Goal: Transaction & Acquisition: Purchase product/service

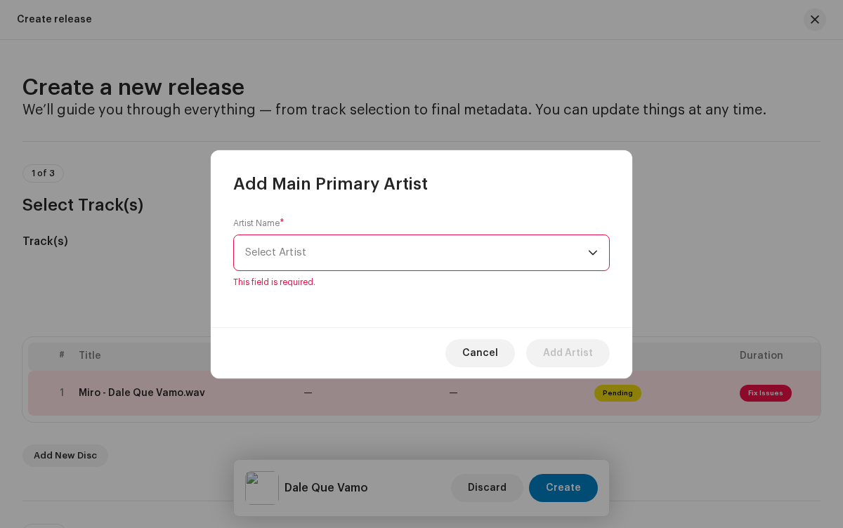
scroll to position [1515, 0]
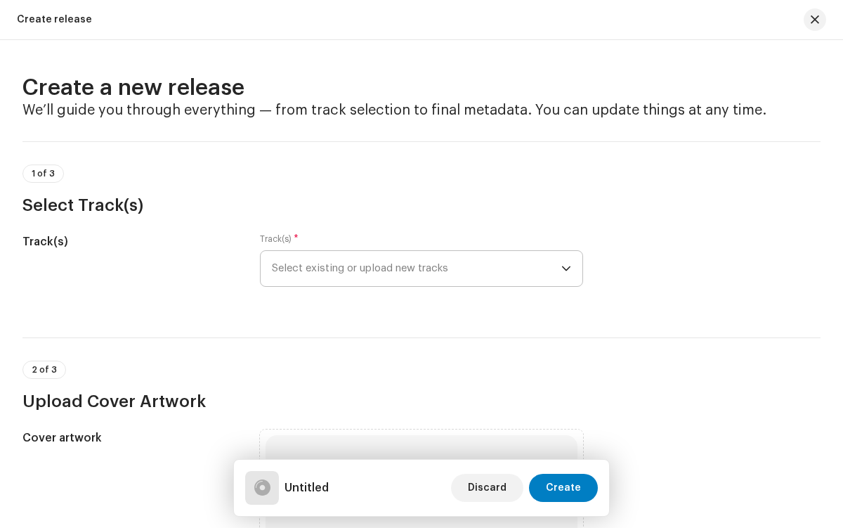
click at [414, 268] on span "Select existing or upload new tracks" at bounding box center [416, 268] width 289 height 35
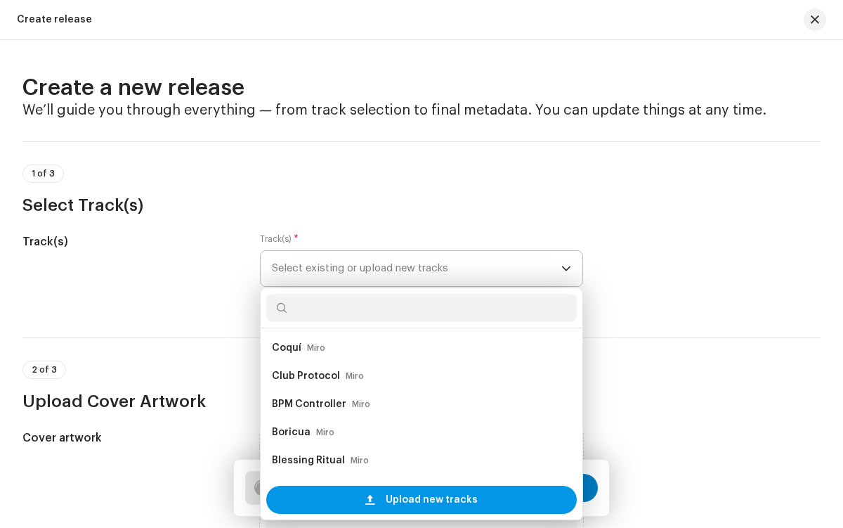
click at [419, 499] on span "Upload new tracks" at bounding box center [432, 499] width 92 height 28
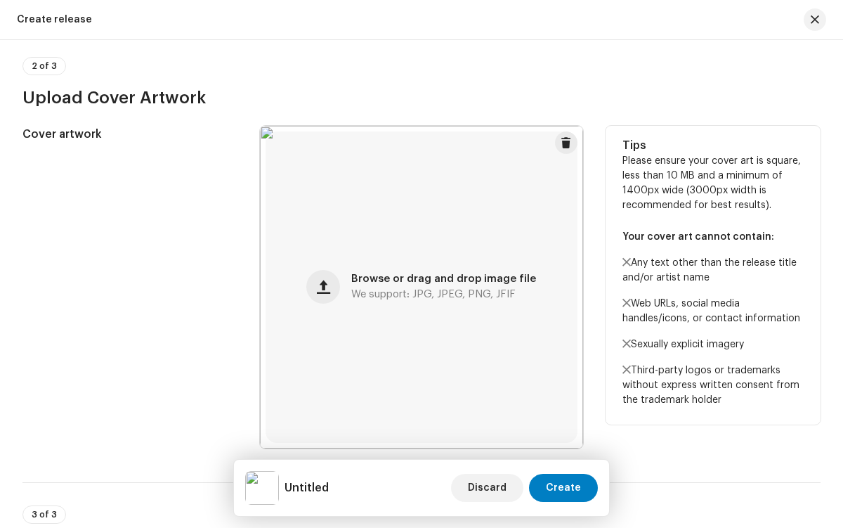
scroll to position [861, 0]
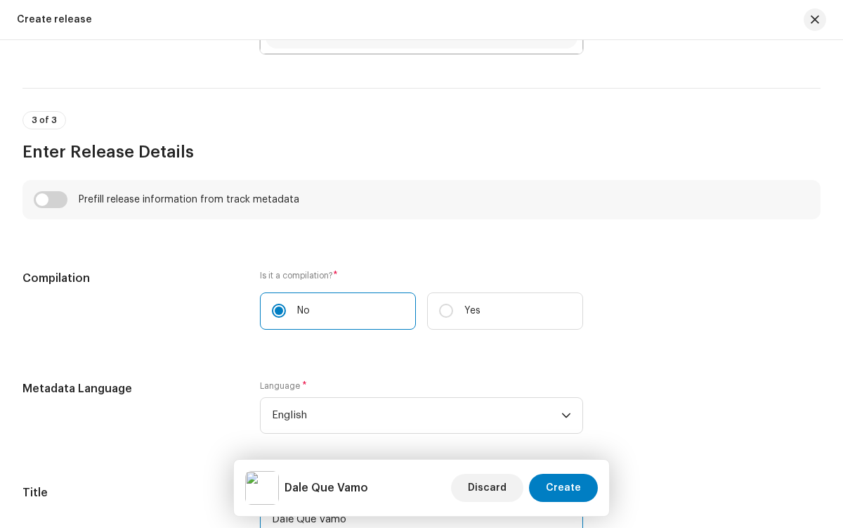
type input "Dale Que Vamo"
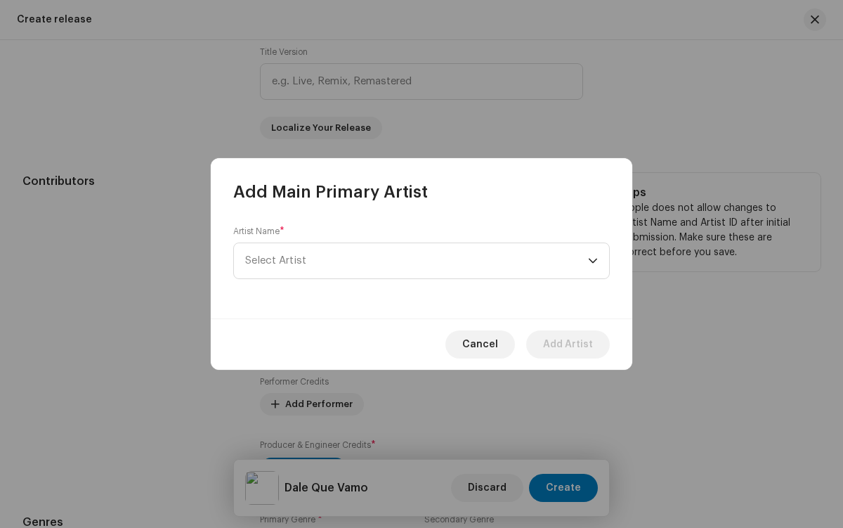
click at [417, 261] on span "Select Artist" at bounding box center [416, 260] width 343 height 35
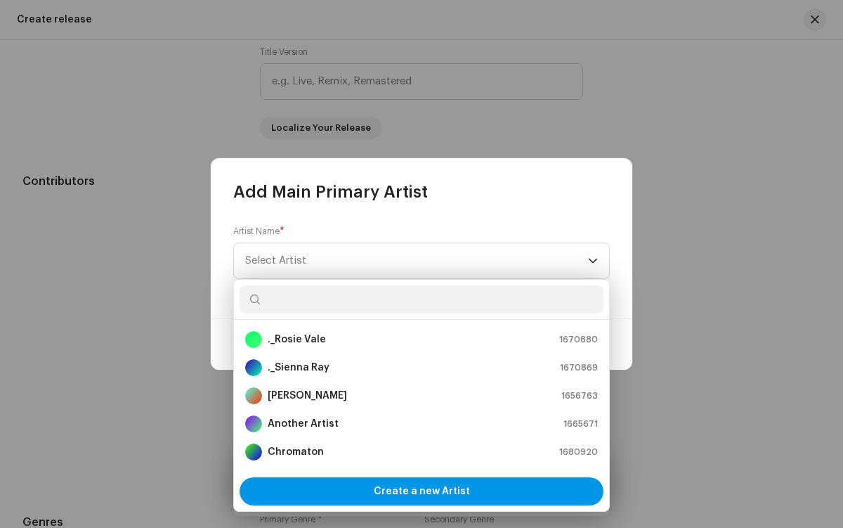
click at [421, 491] on span "Create a new Artist" at bounding box center [422, 491] width 96 height 28
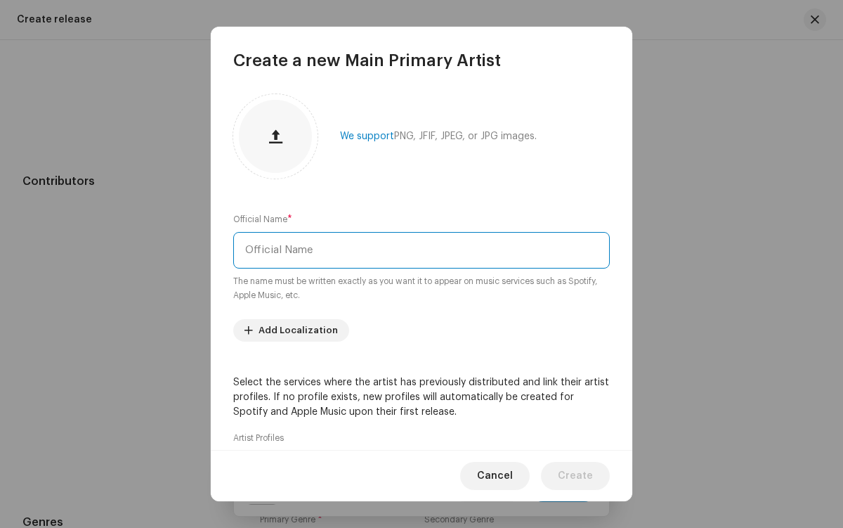
type input "Miro"
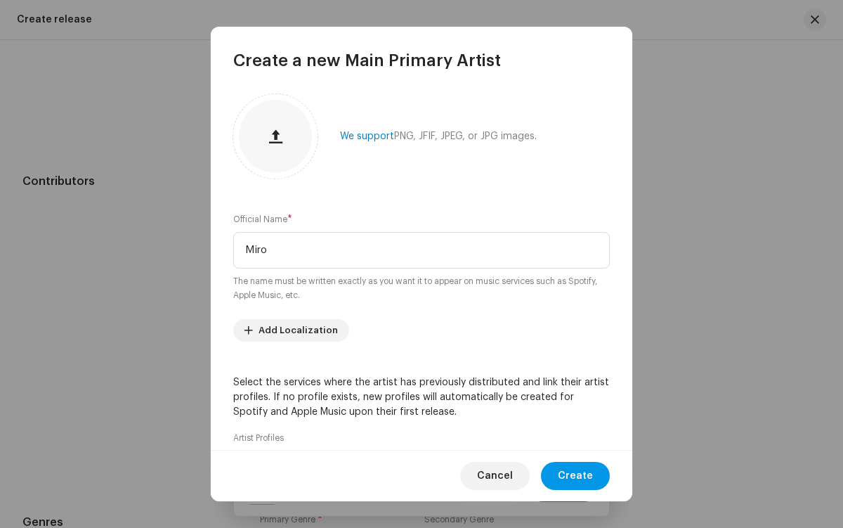
click at [577, 476] on span "Create" at bounding box center [575, 476] width 35 height 28
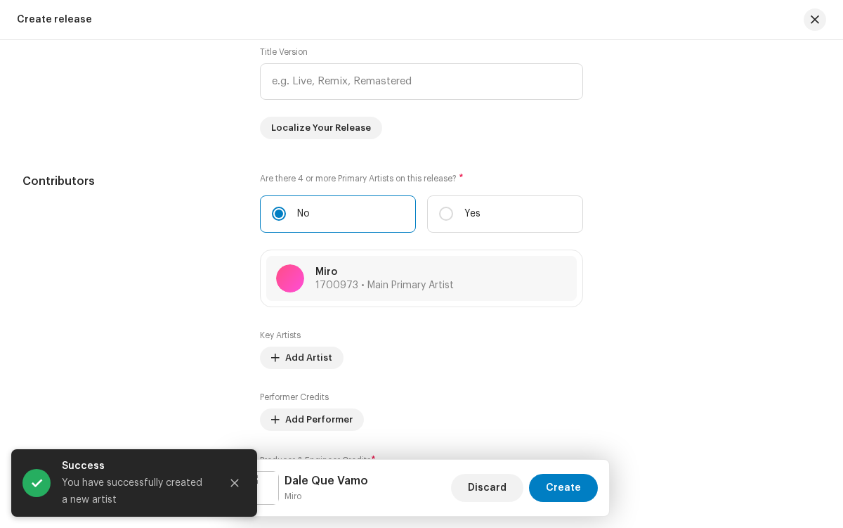
click at [235, 483] on icon "Close" at bounding box center [235, 483] width 8 height 8
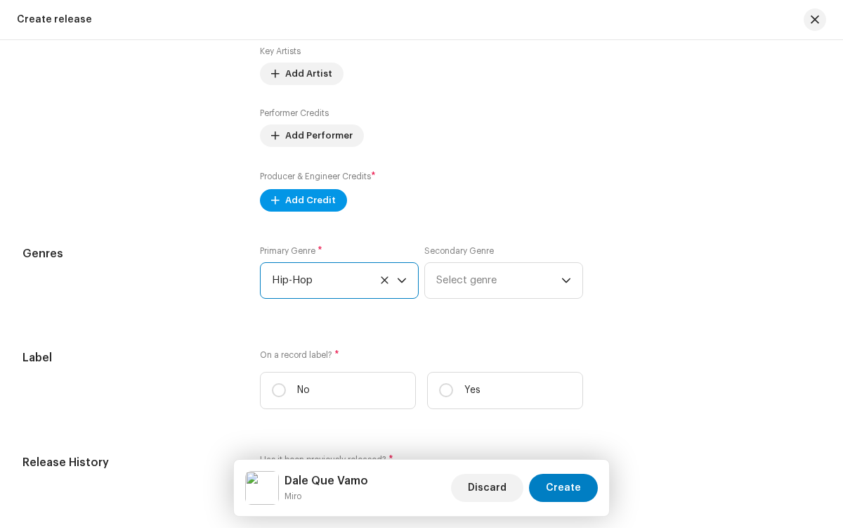
click at [300, 203] on span "Add Credit" at bounding box center [310, 200] width 51 height 28
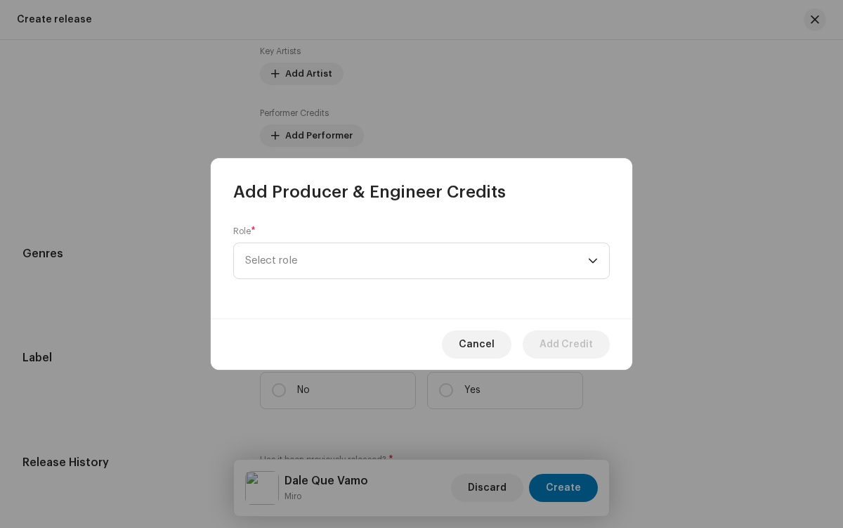
click at [417, 261] on span "Select role" at bounding box center [416, 260] width 343 height 35
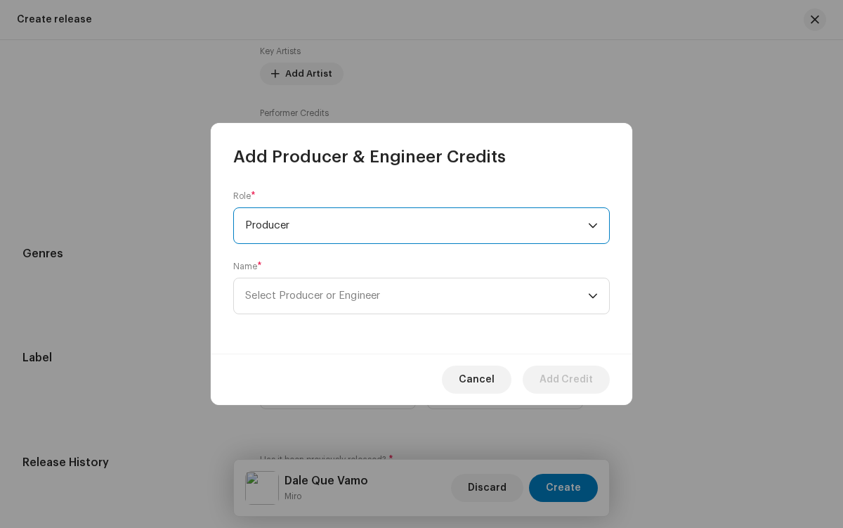
scroll to position [506, 0]
click at [417, 296] on span "Select Producer or Engineer" at bounding box center [416, 295] width 343 height 35
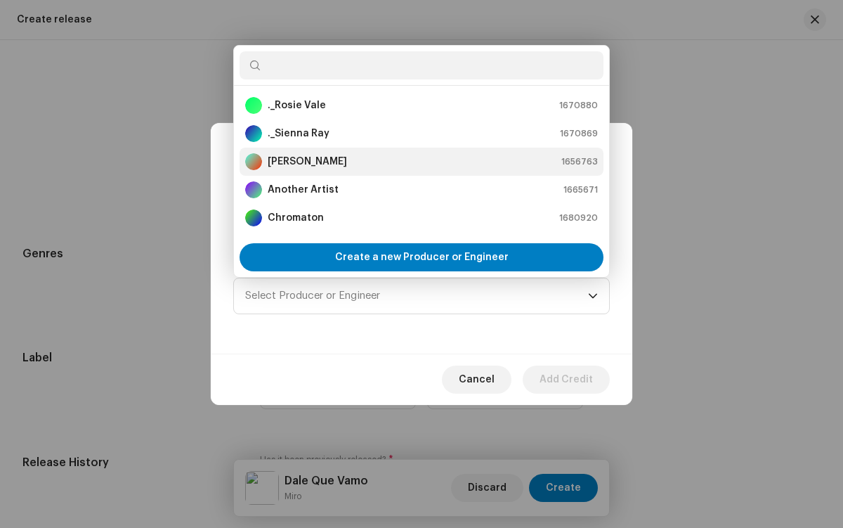
click at [419, 162] on div "[PERSON_NAME] 1656763" at bounding box center [421, 161] width 353 height 17
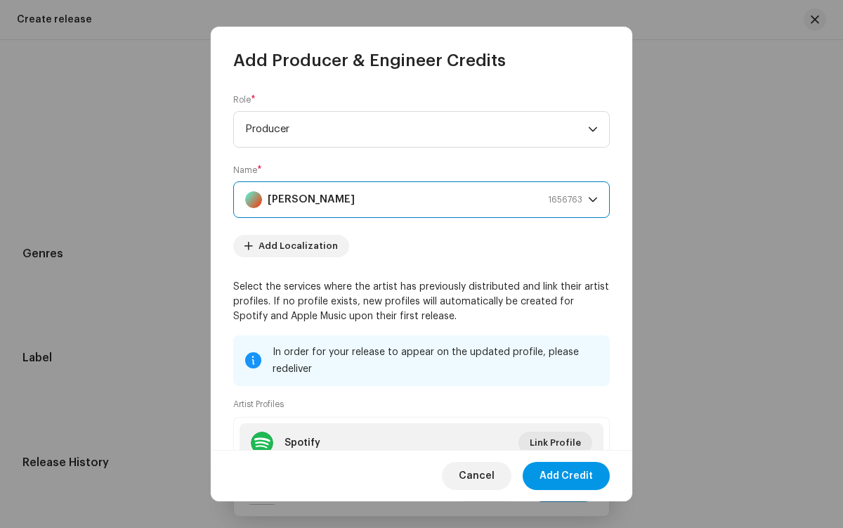
click at [567, 476] on span "Add Credit" at bounding box center [566, 476] width 53 height 28
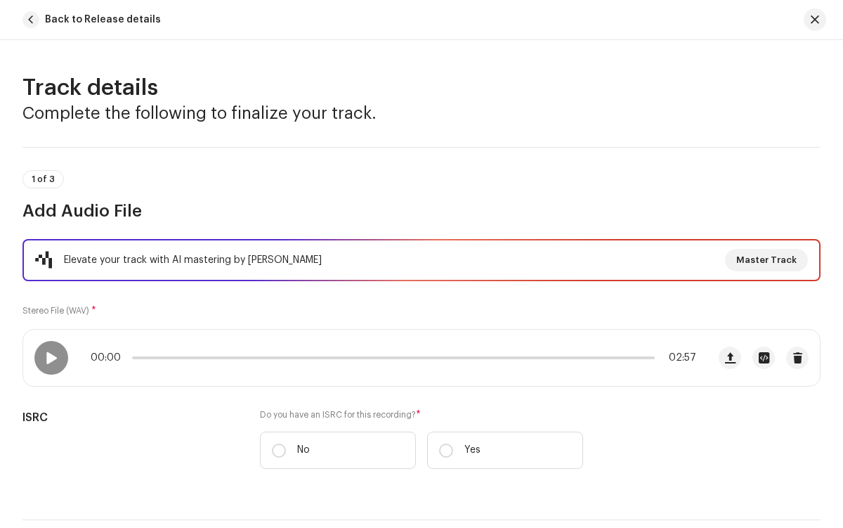
scroll to position [214, 0]
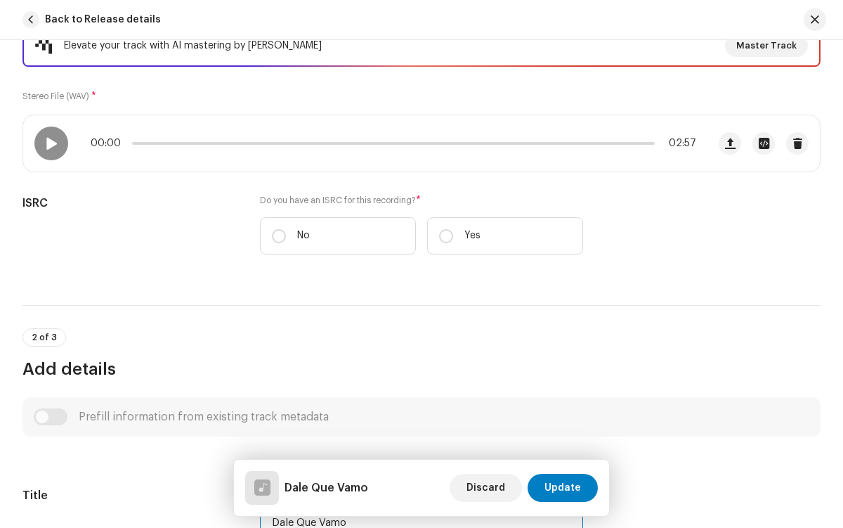
type input "Dale Que Vamo"
checkbox input "true"
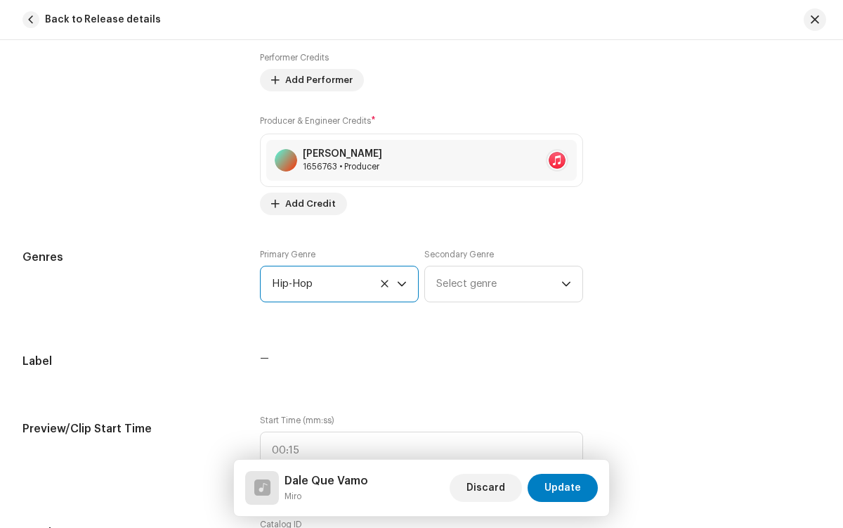
radio input "true"
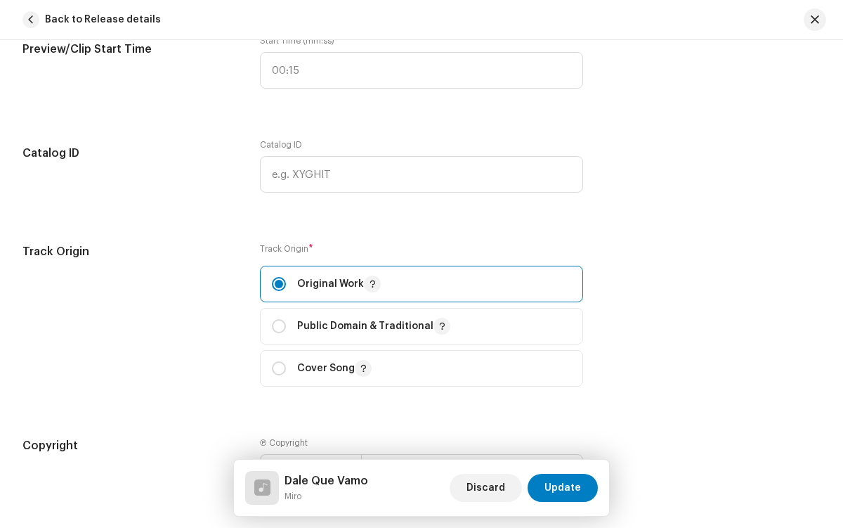
checkbox input "true"
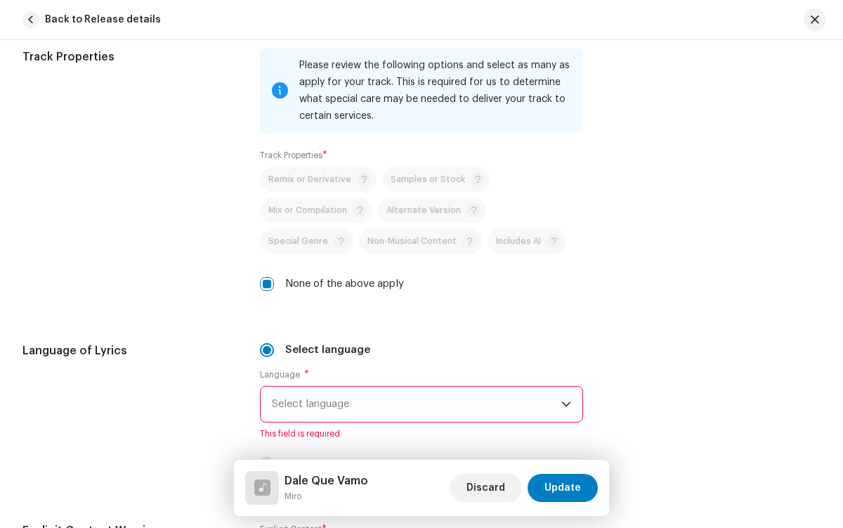
click at [414, 404] on span "Select language" at bounding box center [416, 403] width 289 height 35
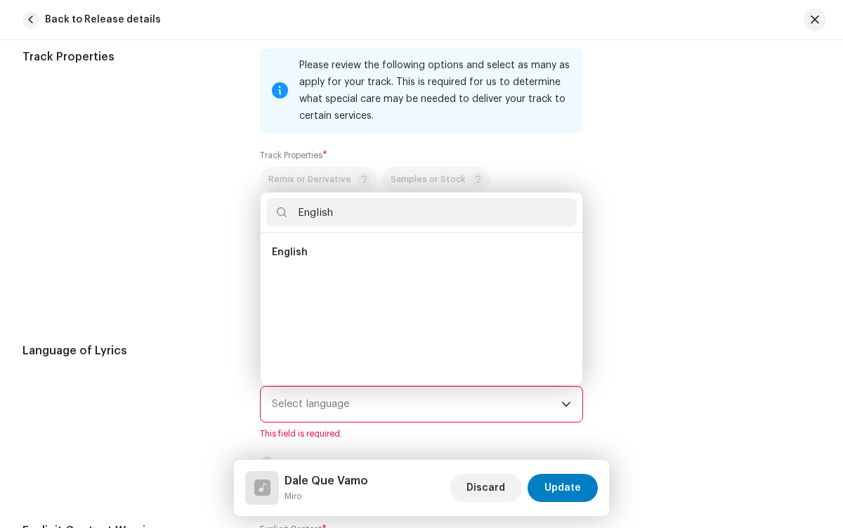
scroll to position [0, 0]
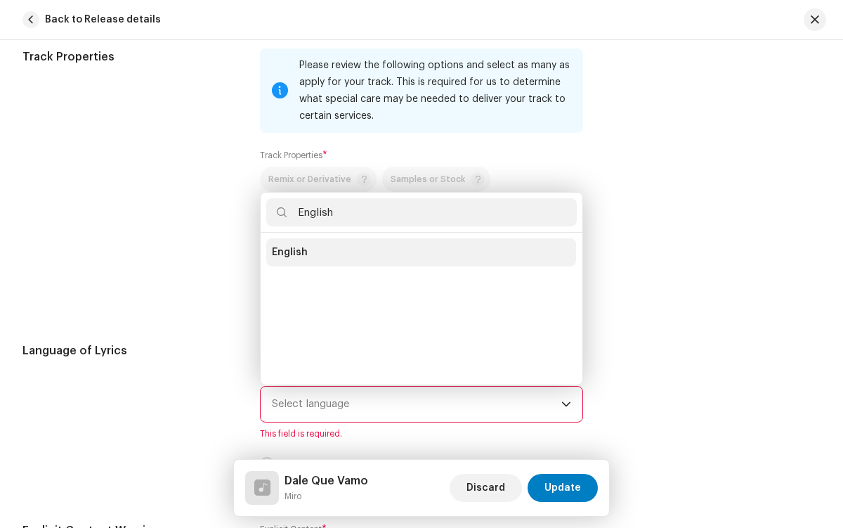
type input "English"
click at [419, 252] on li "English" at bounding box center [421, 252] width 310 height 28
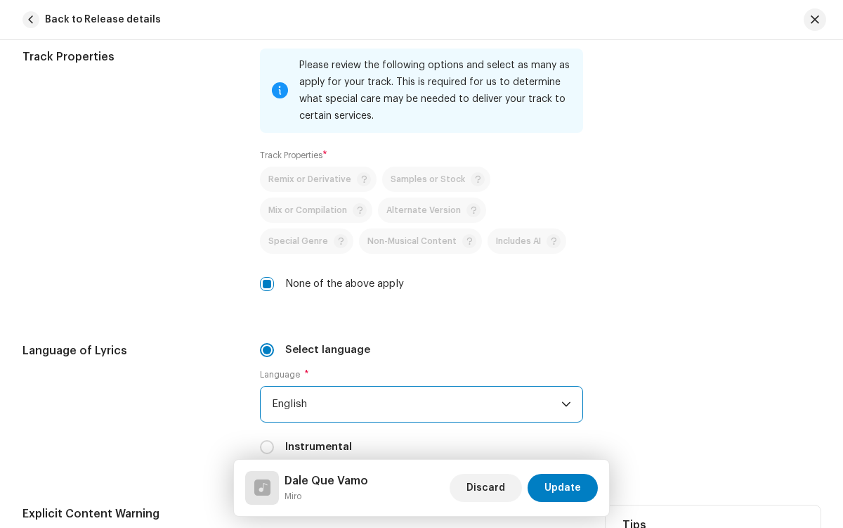
radio input "true"
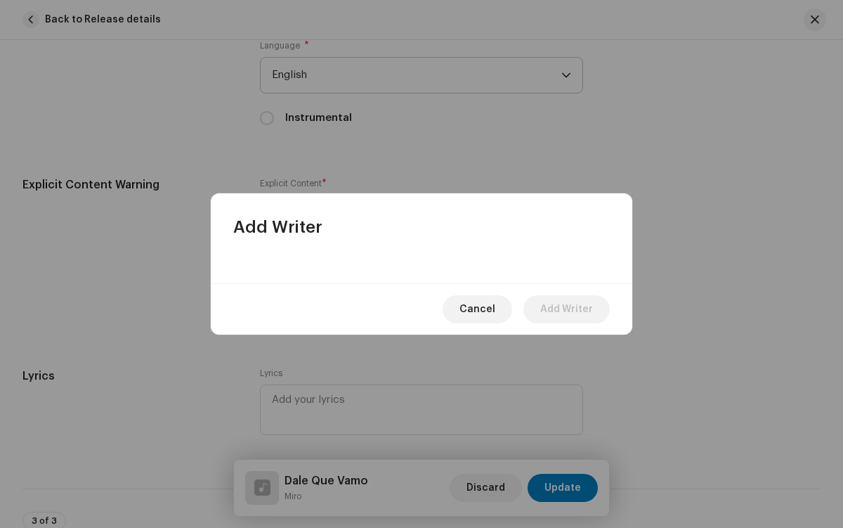
scroll to position [2668, 0]
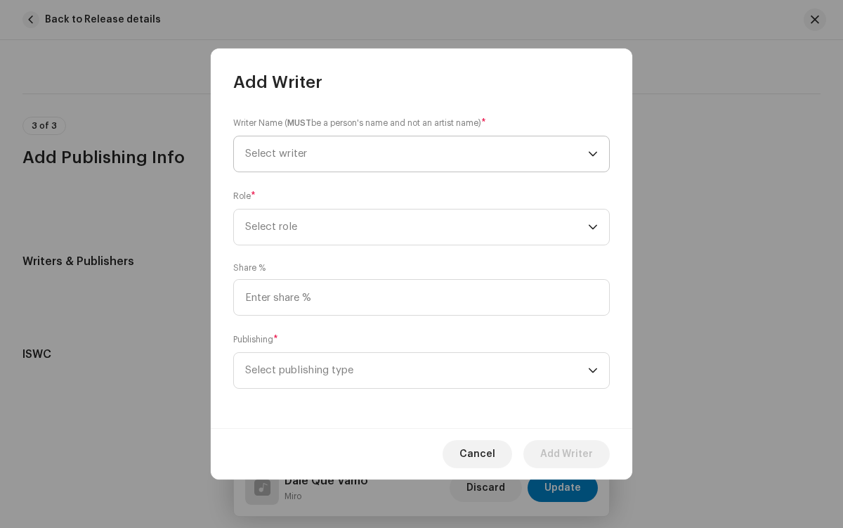
click at [417, 154] on span "Select writer" at bounding box center [416, 153] width 343 height 35
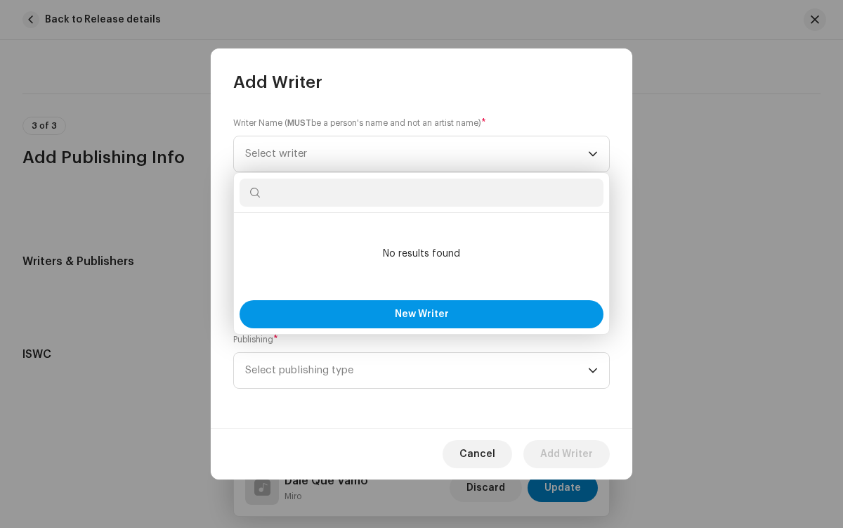
click at [421, 314] on span "New Writer" at bounding box center [422, 314] width 54 height 10
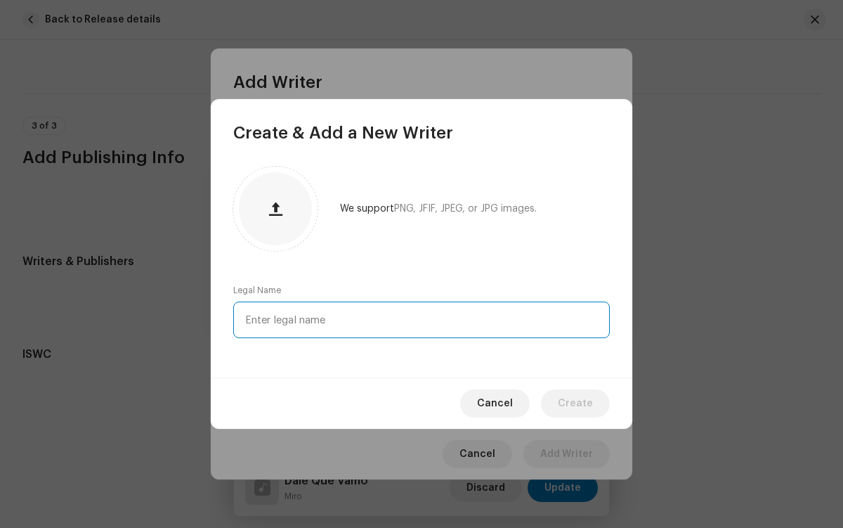
type input "[PERSON_NAME]"
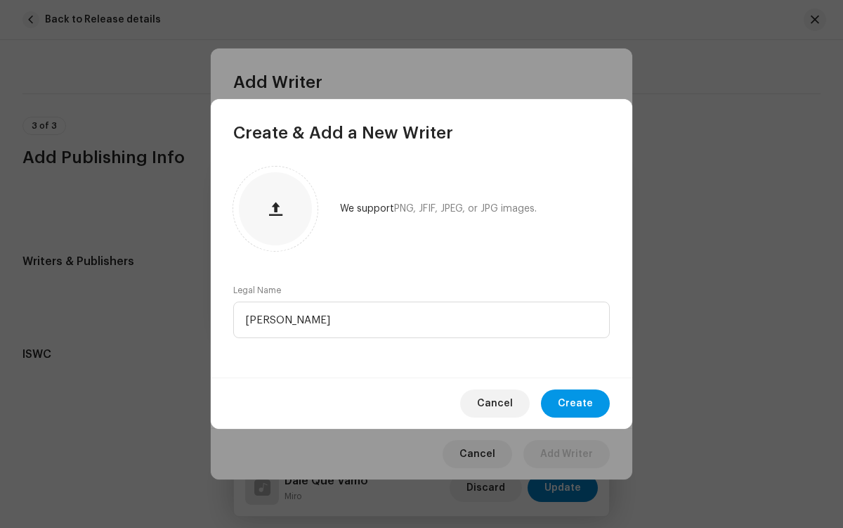
click at [577, 403] on span "Create" at bounding box center [575, 403] width 35 height 28
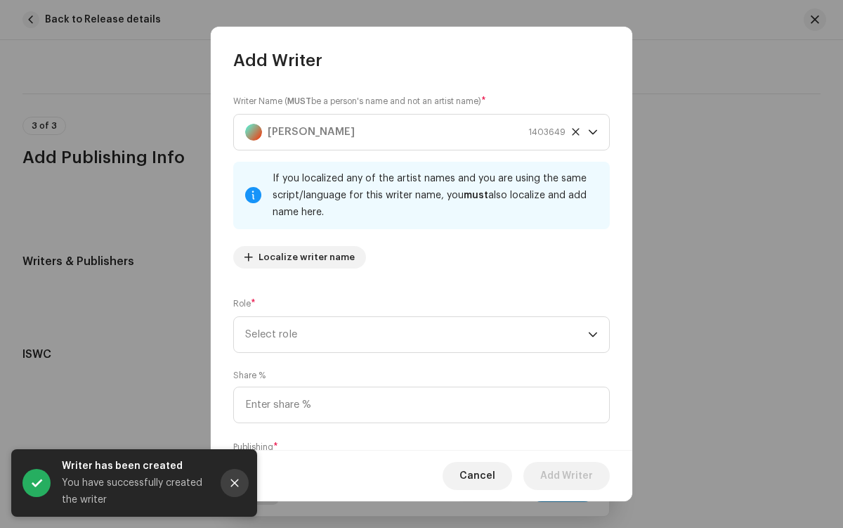
click at [235, 483] on icon "Close" at bounding box center [235, 483] width 8 height 8
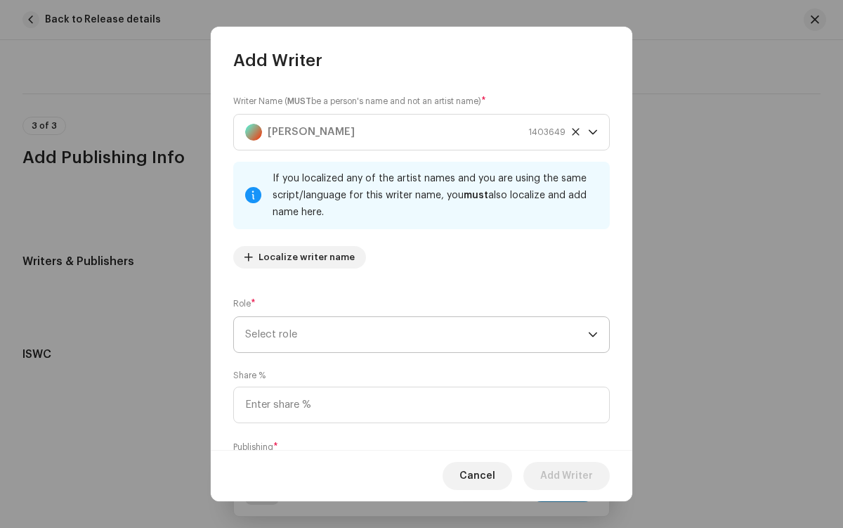
click at [414, 334] on span "Select role" at bounding box center [416, 334] width 343 height 35
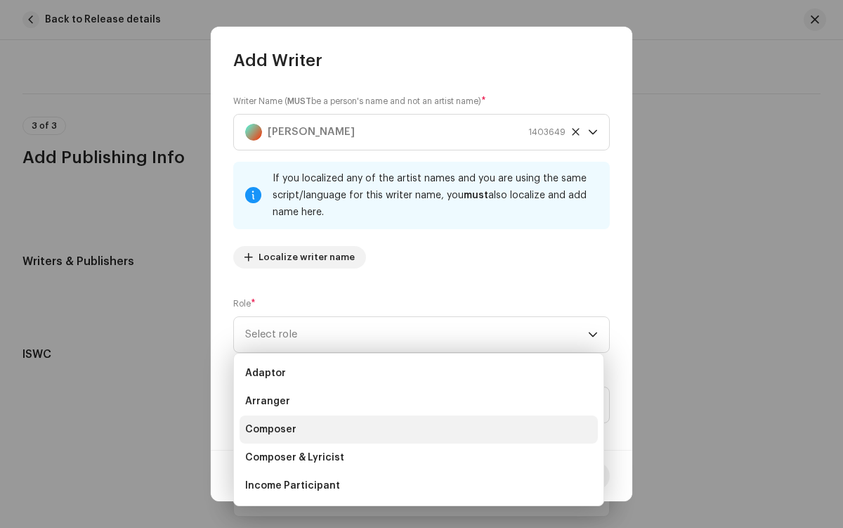
click at [417, 429] on li "Composer" at bounding box center [419, 429] width 358 height 28
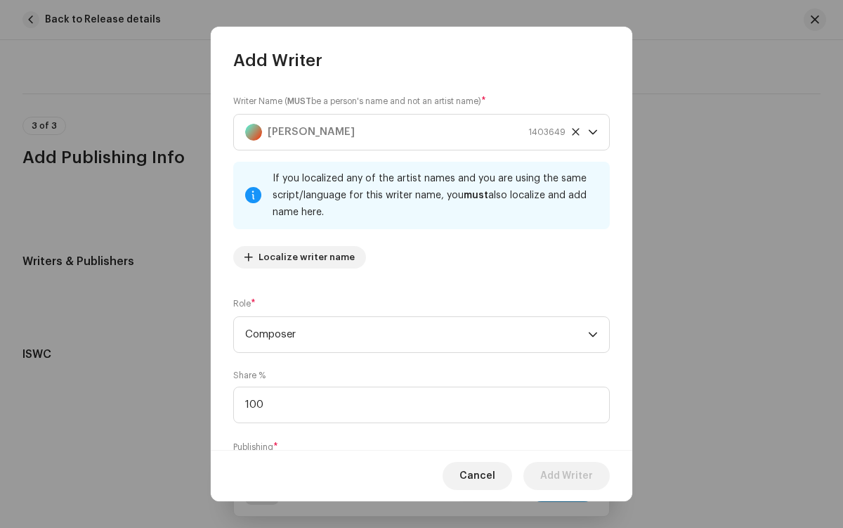
click at [414, 460] on span "Select publishing type" at bounding box center [416, 477] width 343 height 35
type input "100.00"
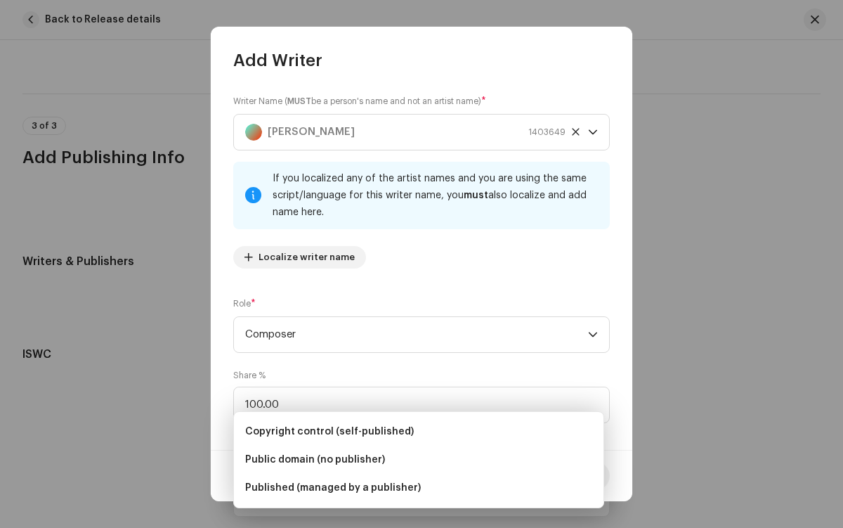
scroll to position [85, 0]
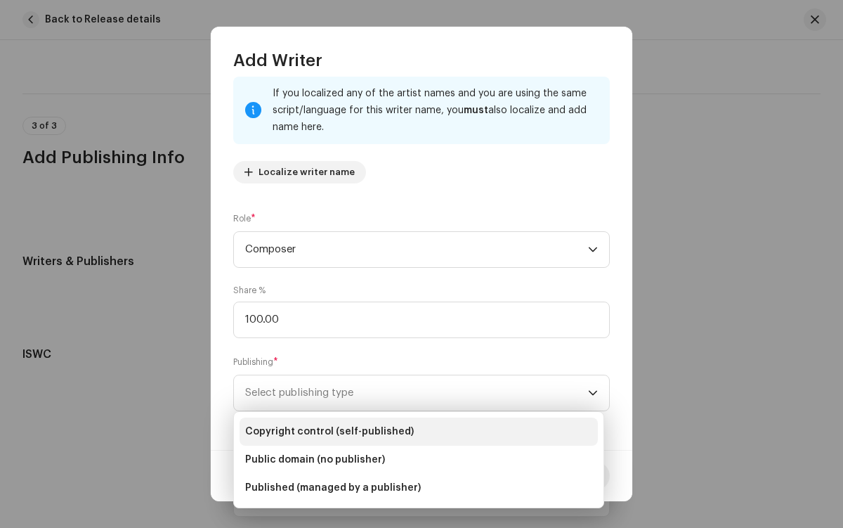
click at [419, 431] on li "Copyright control (self-published)" at bounding box center [419, 431] width 358 height 28
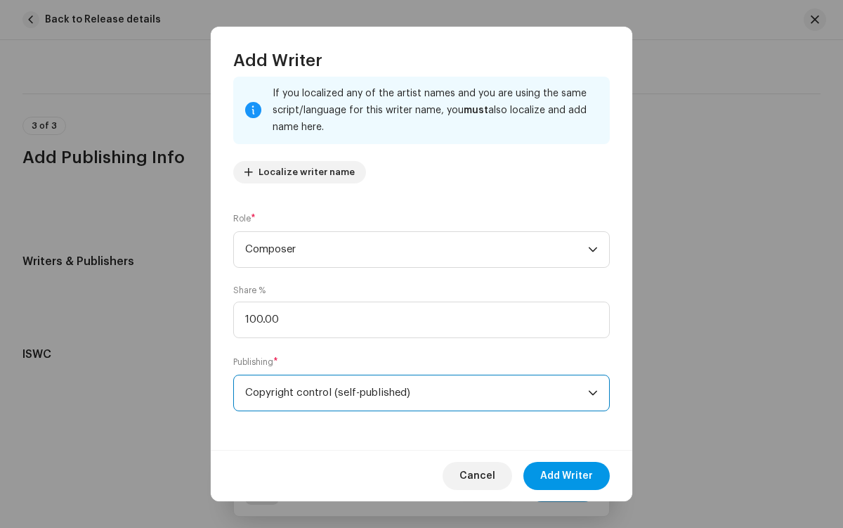
click at [567, 476] on span "Add Writer" at bounding box center [566, 476] width 53 height 28
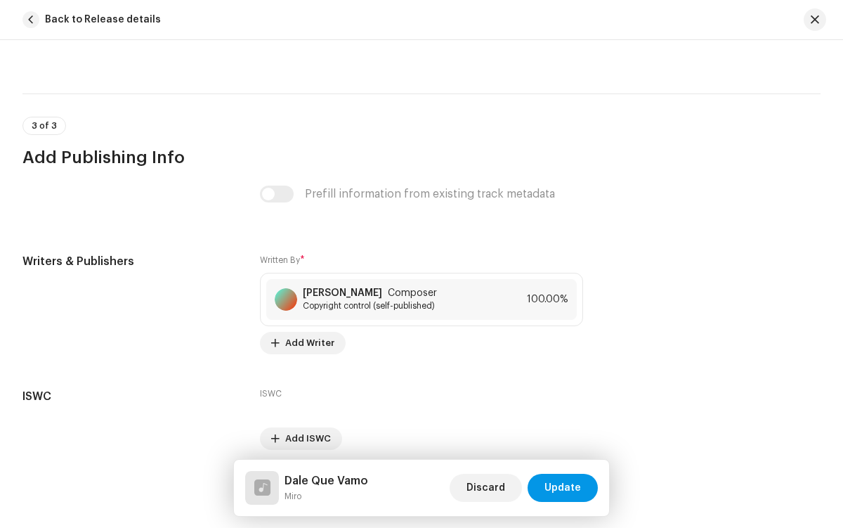
click at [563, 488] on span "Update" at bounding box center [562, 487] width 37 height 28
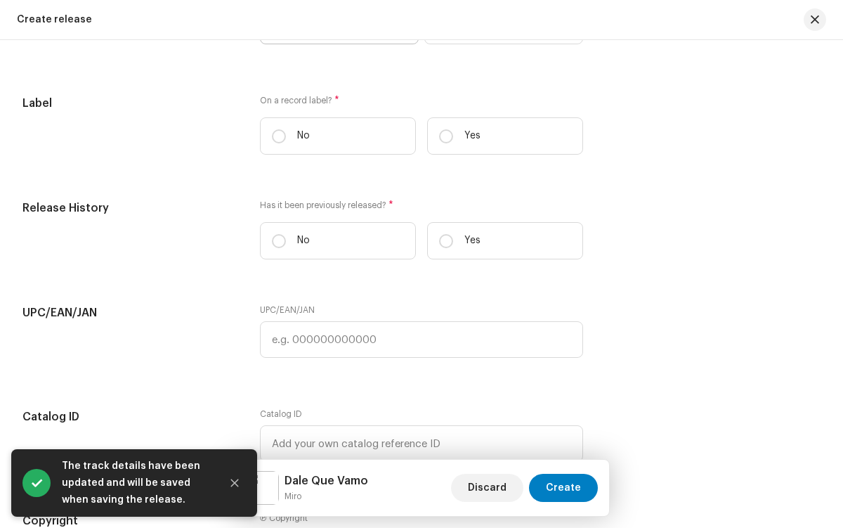
click at [235, 483] on icon "Close" at bounding box center [235, 483] width 8 height 8
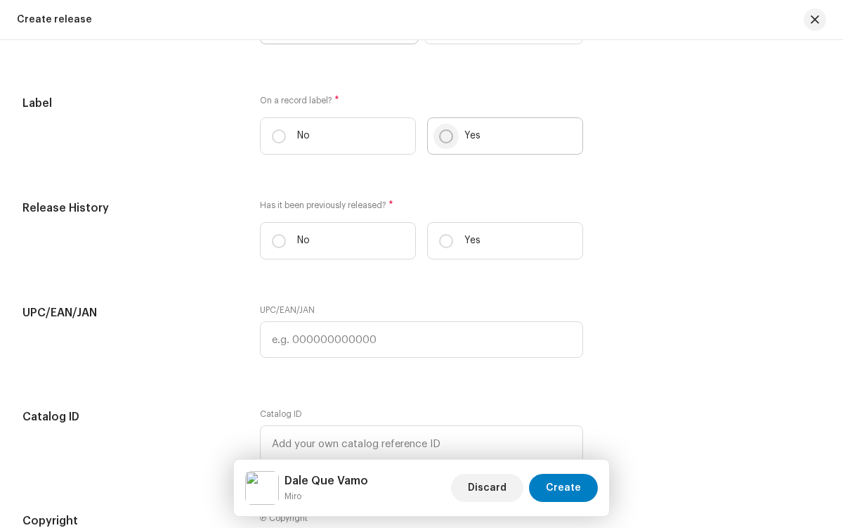
click at [443, 139] on input "Yes" at bounding box center [446, 136] width 14 height 14
radio input "true"
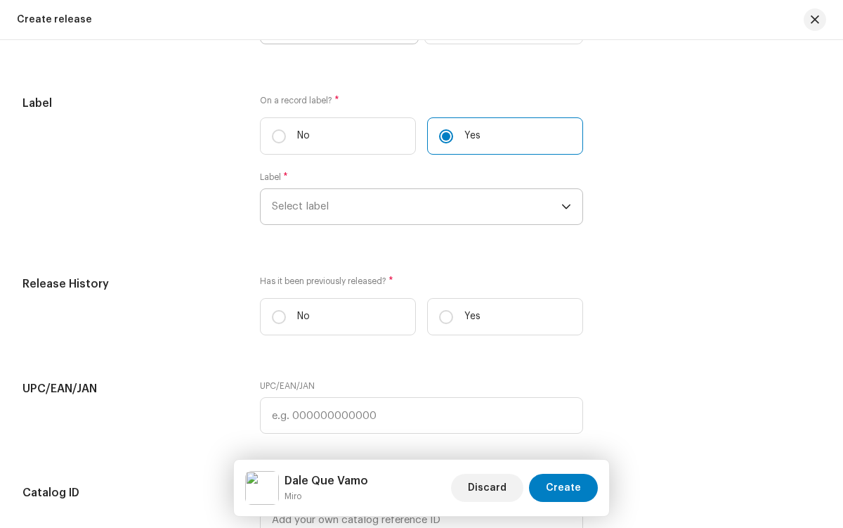
click at [414, 210] on span "Select label" at bounding box center [416, 206] width 289 height 35
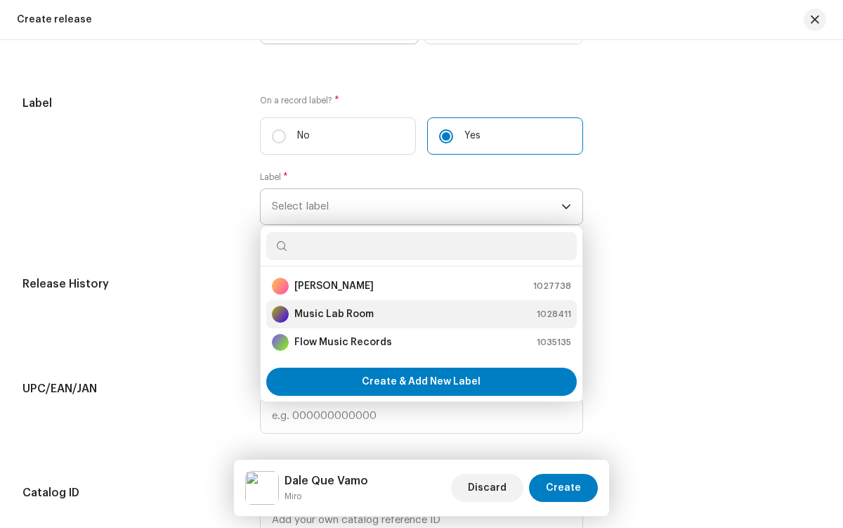
click at [419, 318] on div "Music Lab Room 1028411" at bounding box center [421, 314] width 299 height 17
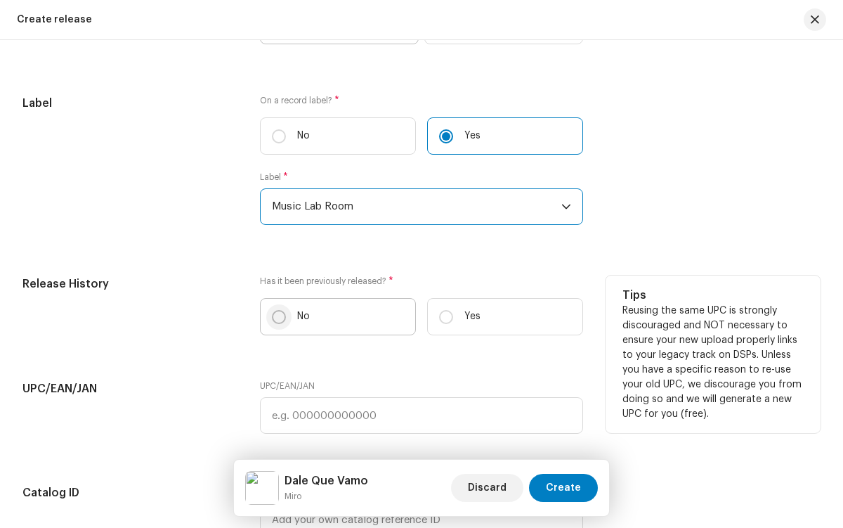
click at [277, 320] on input "No" at bounding box center [279, 317] width 14 height 14
radio input "true"
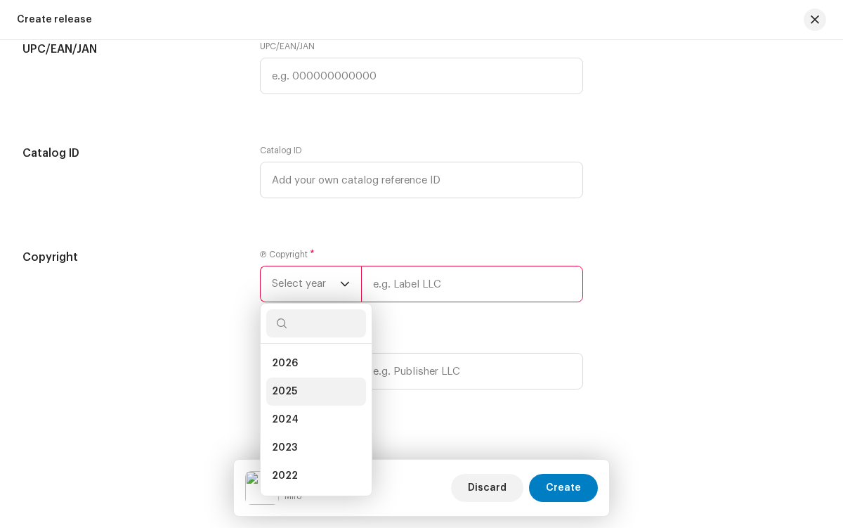
click at [313, 395] on li "2025" at bounding box center [316, 391] width 100 height 28
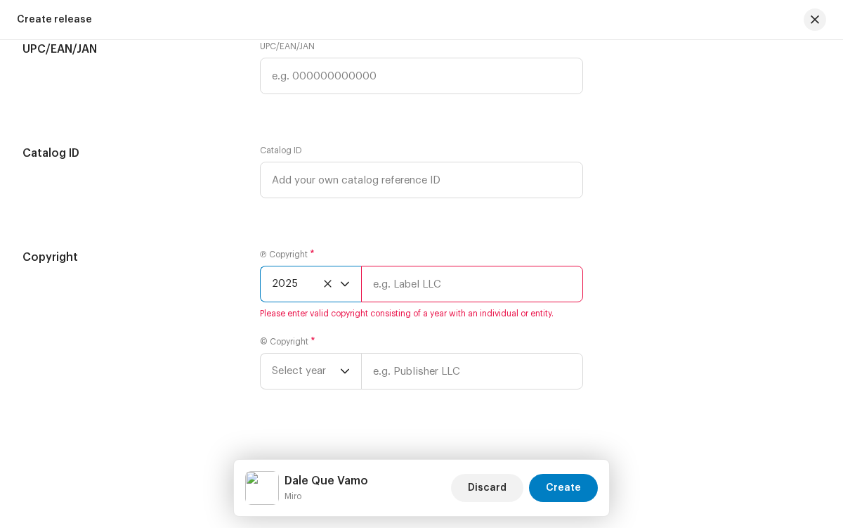
click at [469, 287] on input "text" at bounding box center [471, 284] width 221 height 37
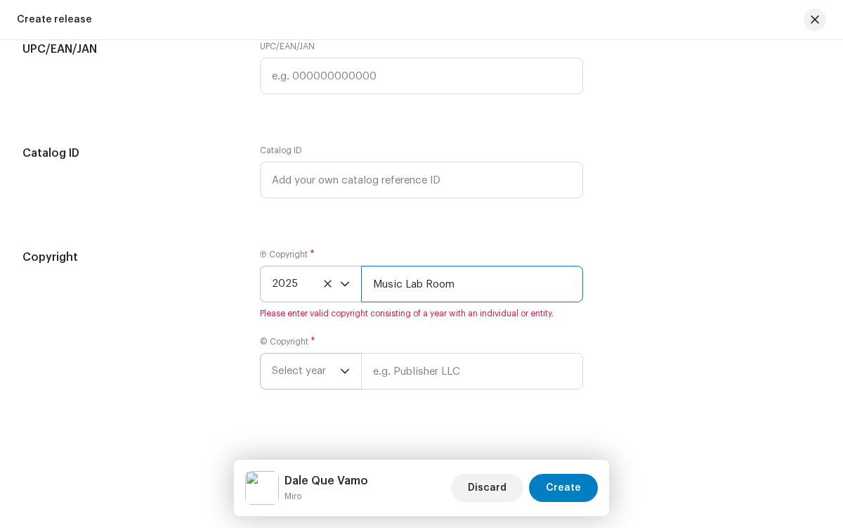
type input "Music Lab Room"
click at [304, 374] on span "Select year" at bounding box center [306, 370] width 68 height 35
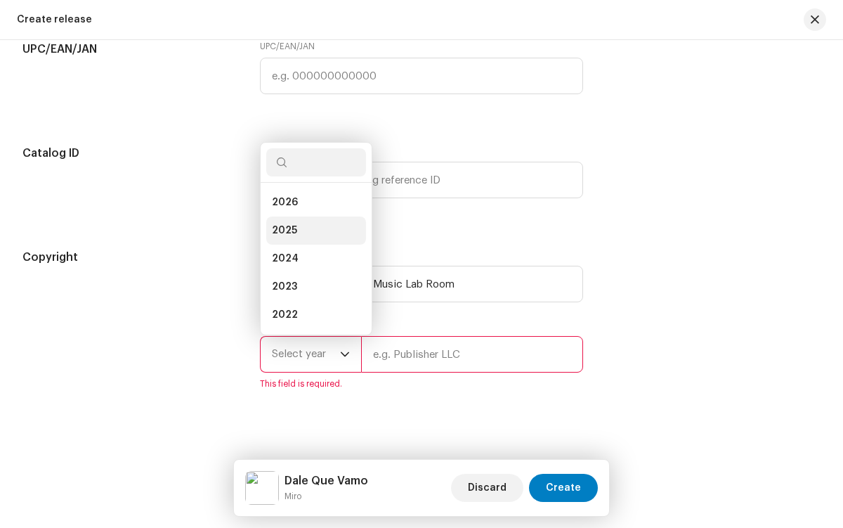
click at [313, 234] on li "2025" at bounding box center [316, 230] width 100 height 28
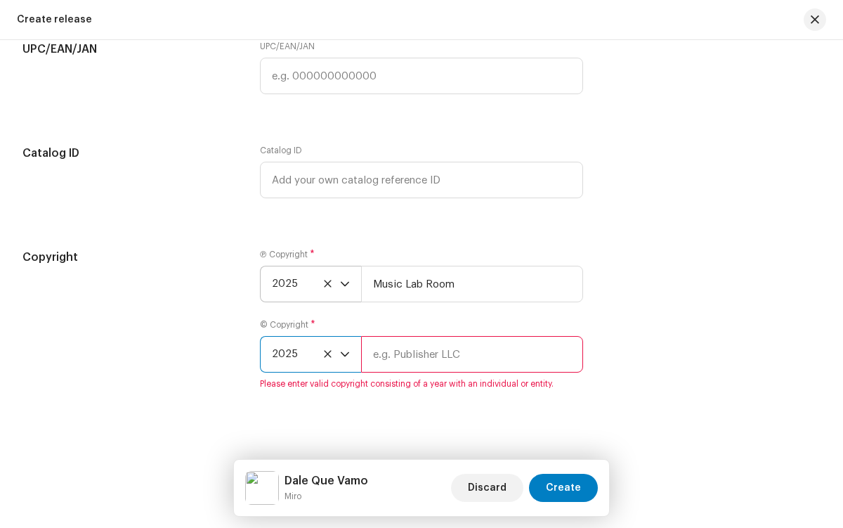
click at [469, 358] on input "text" at bounding box center [471, 354] width 221 height 37
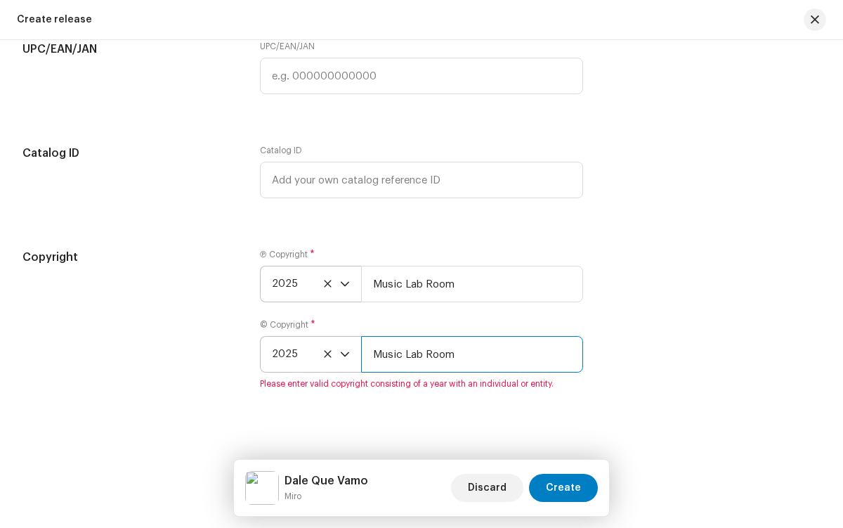
type input "Music Lab Room"
click at [565, 488] on span "Create" at bounding box center [563, 487] width 35 height 28
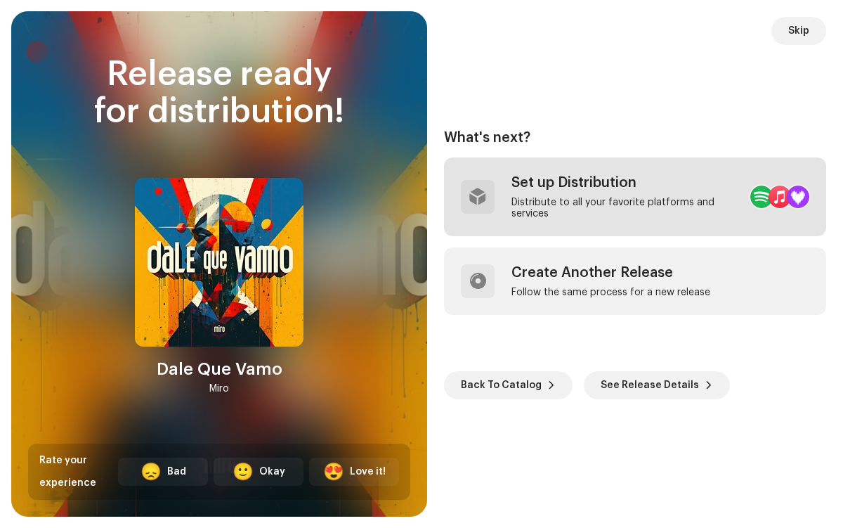
click at [600, 197] on div "Distribute to all your favorite platforms and services" at bounding box center [625, 208] width 228 height 22
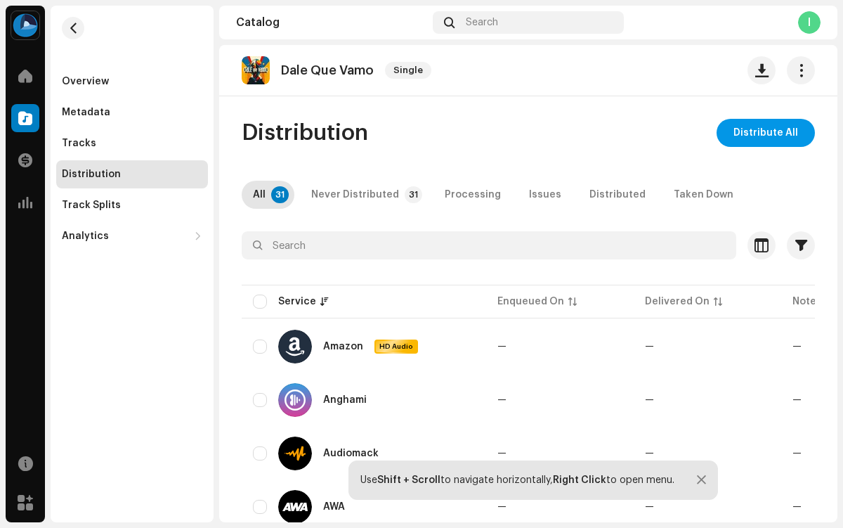
click at [759, 133] on span "Distribute All" at bounding box center [765, 133] width 65 height 28
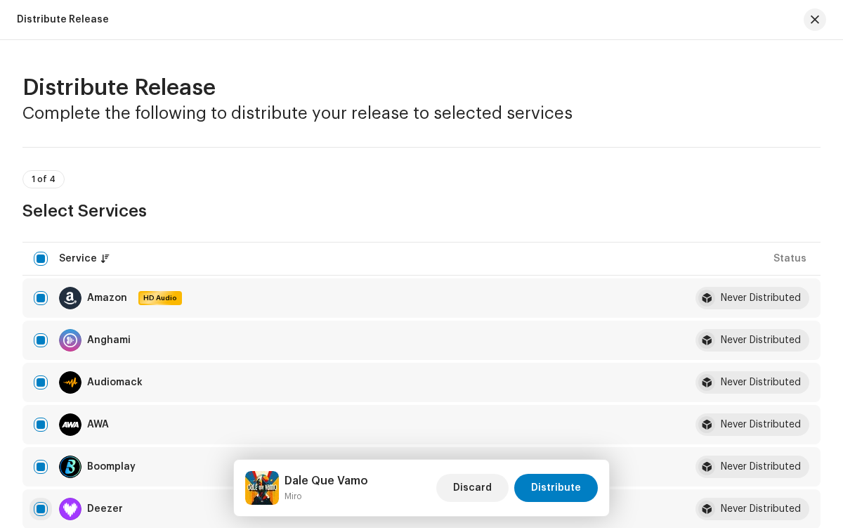
click at [41, 509] on input "checkbox" at bounding box center [41, 509] width 14 height 14
checkbox input "false"
radio input "true"
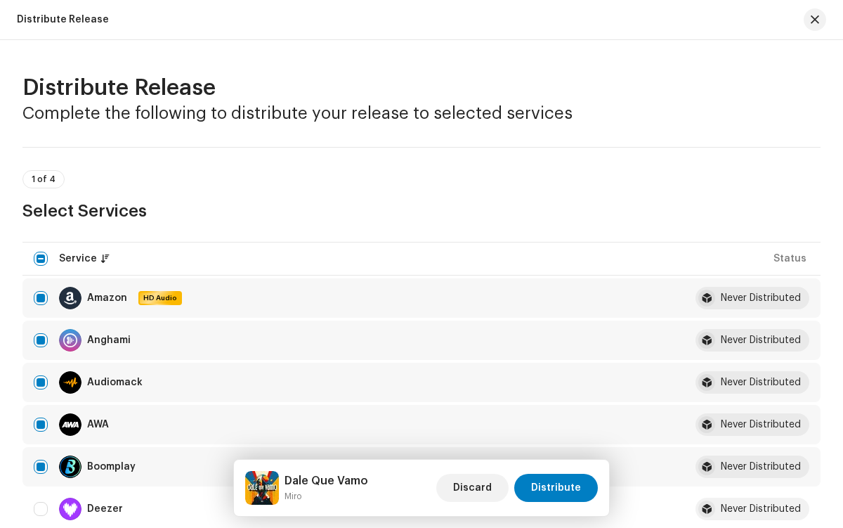
scroll to position [2306, 0]
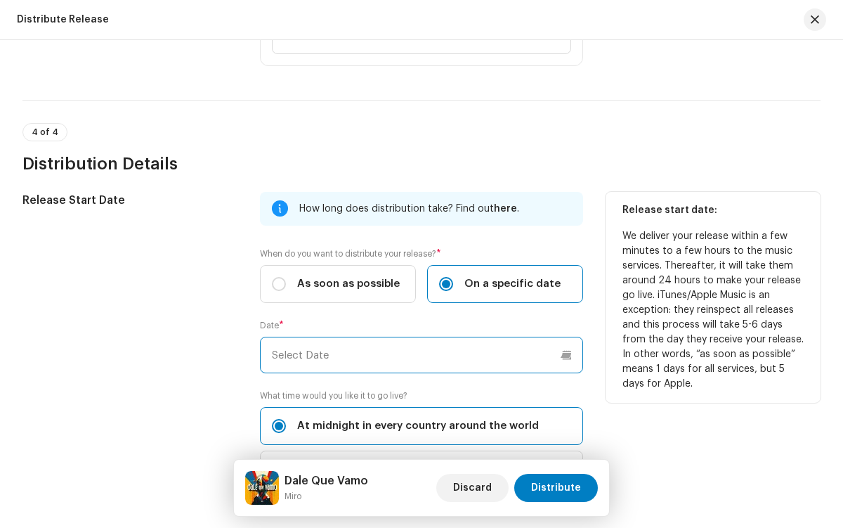
click at [419, 355] on input "text" at bounding box center [421, 354] width 322 height 37
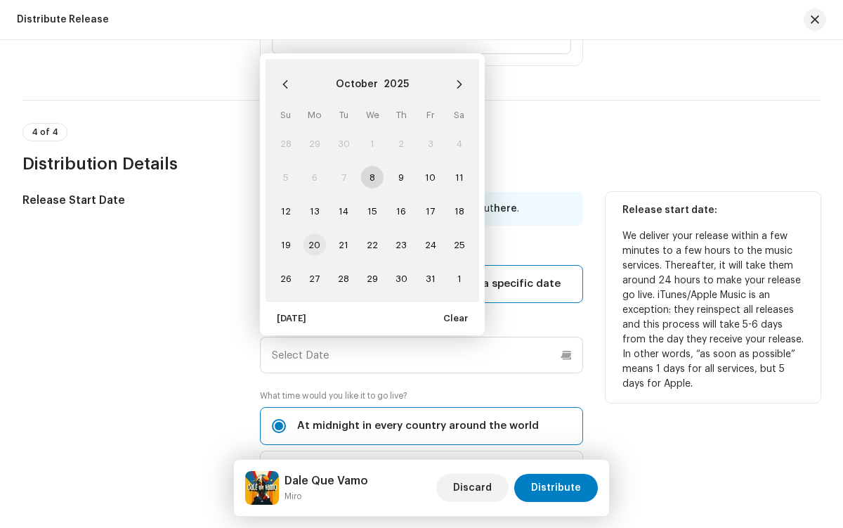
click at [313, 244] on span "20" at bounding box center [314, 244] width 22 height 22
type input "[DATE]"
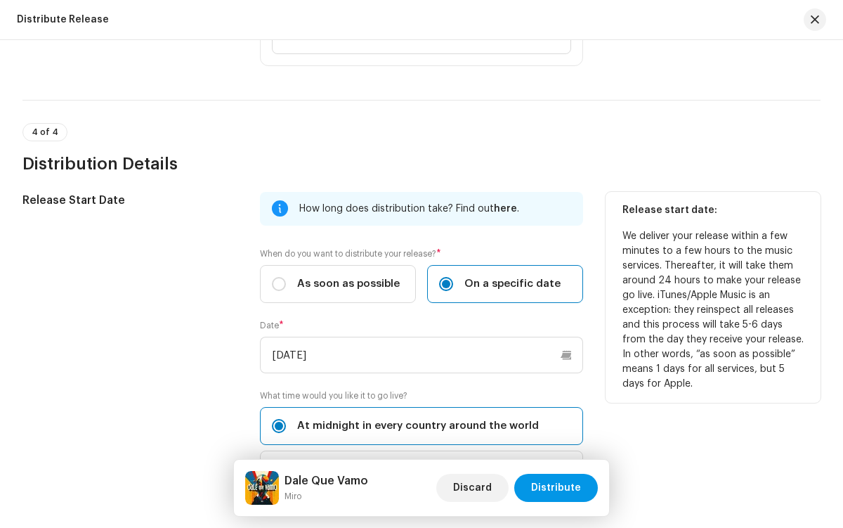
click at [558, 488] on span "Distribute" at bounding box center [556, 487] width 50 height 28
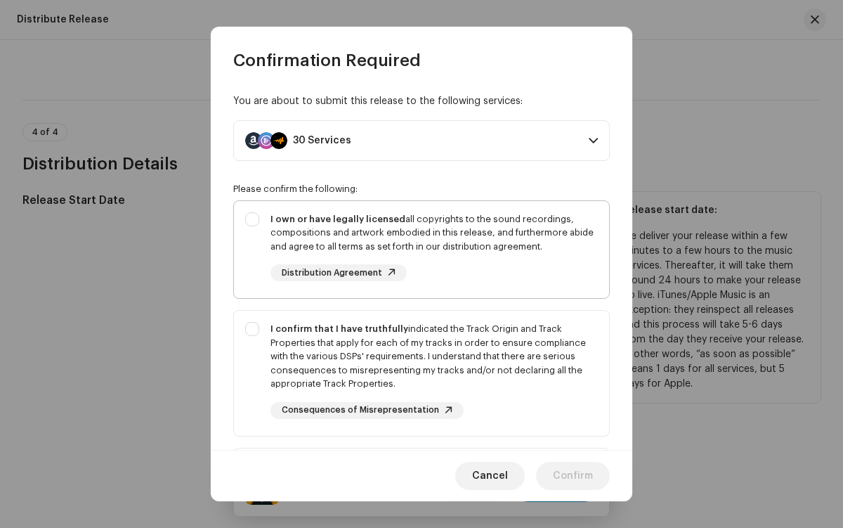
click at [419, 249] on div "I own or have legally licensed all copyrights to the sound recordings, composit…" at bounding box center [433, 232] width 327 height 41
checkbox input "true"
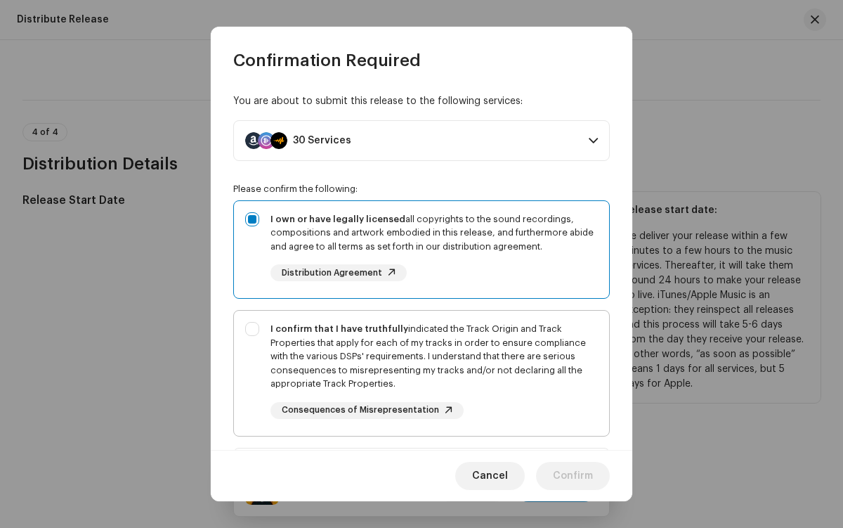
click at [419, 372] on div "I confirm that I have truthfully indicated the Track Origin and Track Propertie…" at bounding box center [433, 356] width 327 height 69
checkbox input "true"
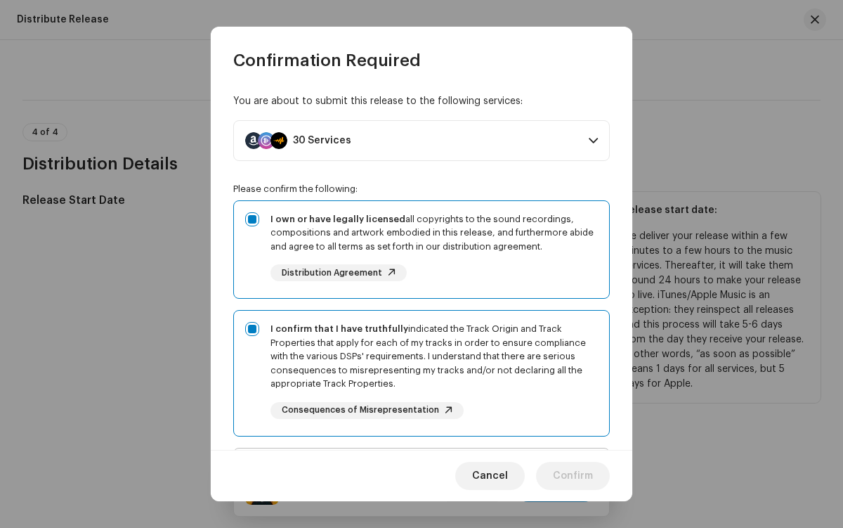
click at [419, 459] on div "I acknowledge and understand that playlisting services guaranteeing "increased …" at bounding box center [433, 511] width 327 height 105
checkbox input "true"
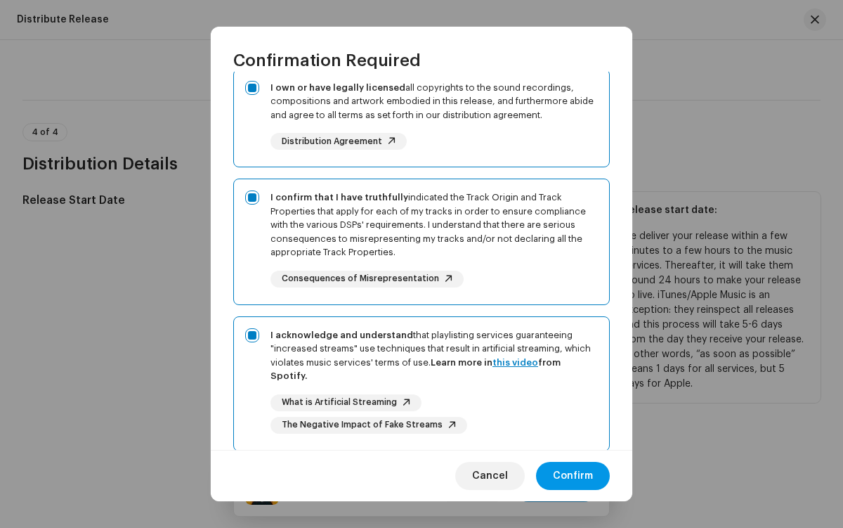
click at [573, 476] on span "Confirm" at bounding box center [573, 476] width 40 height 28
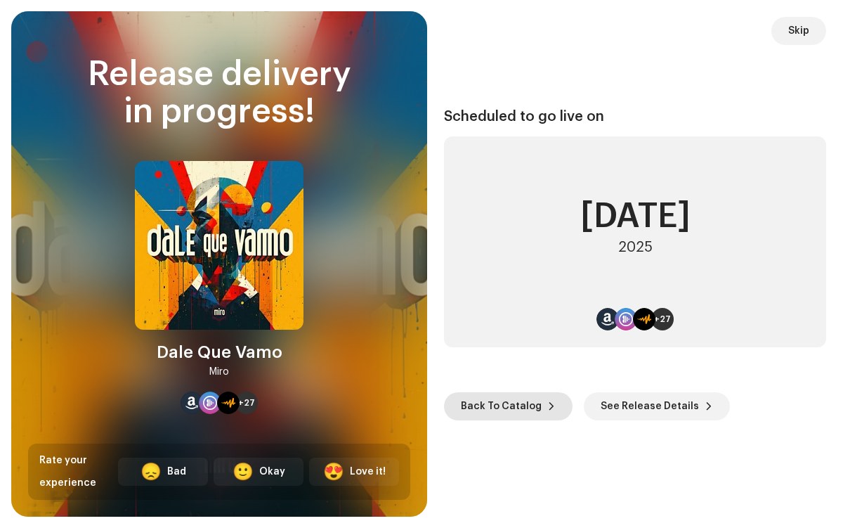
click at [505, 405] on span "Back To Catalog" at bounding box center [501, 406] width 81 height 28
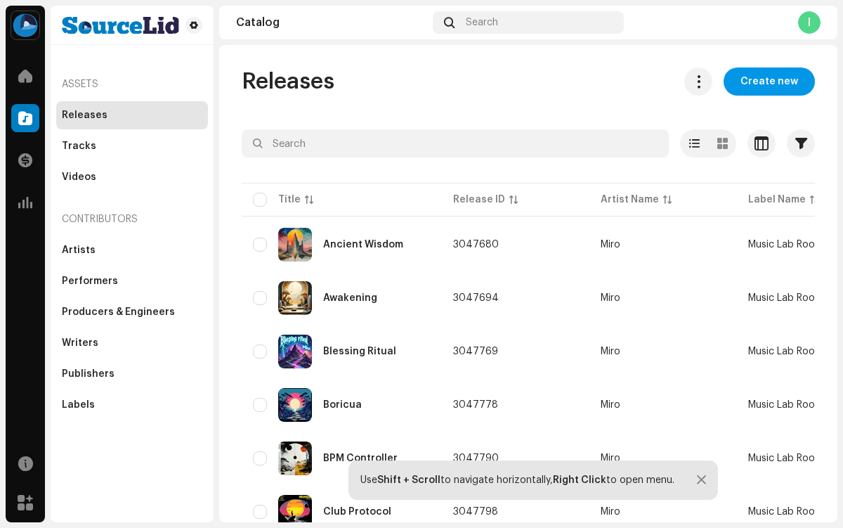
click at [762, 81] on span "Create new" at bounding box center [769, 81] width 58 height 28
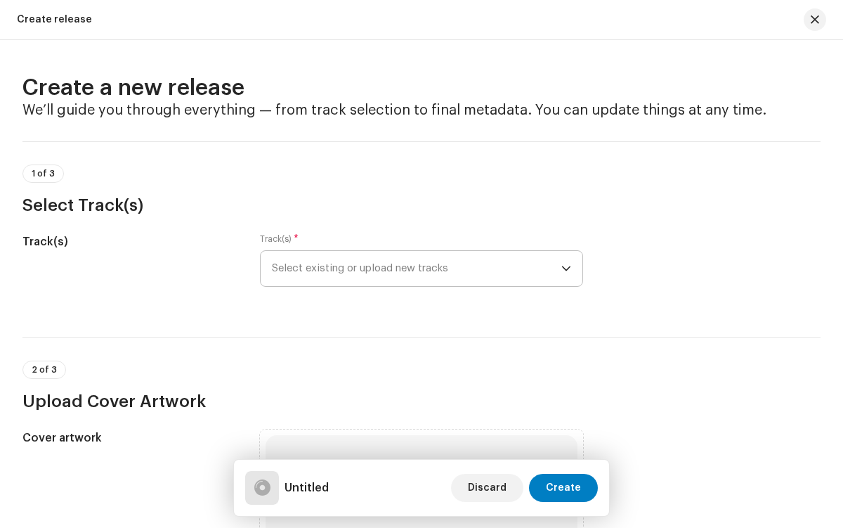
click at [414, 268] on span "Select existing or upload new tracks" at bounding box center [416, 268] width 289 height 35
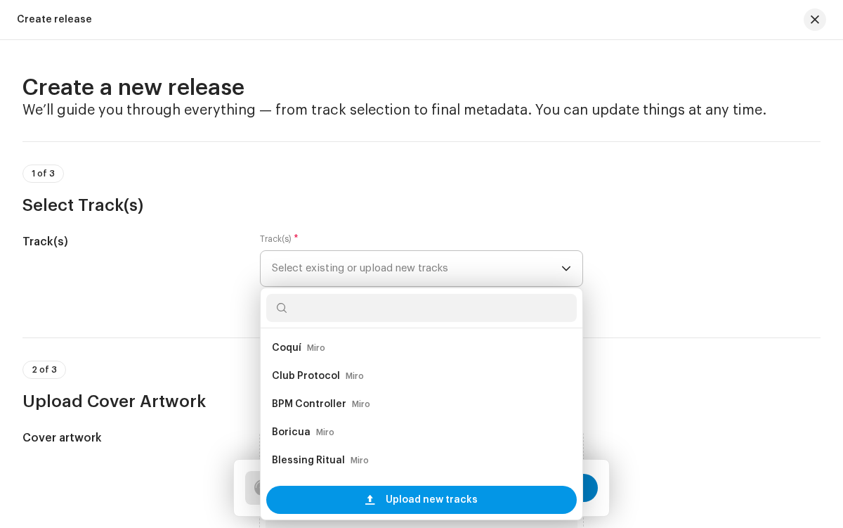
click at [429, 499] on span "Upload new tracks" at bounding box center [432, 499] width 92 height 28
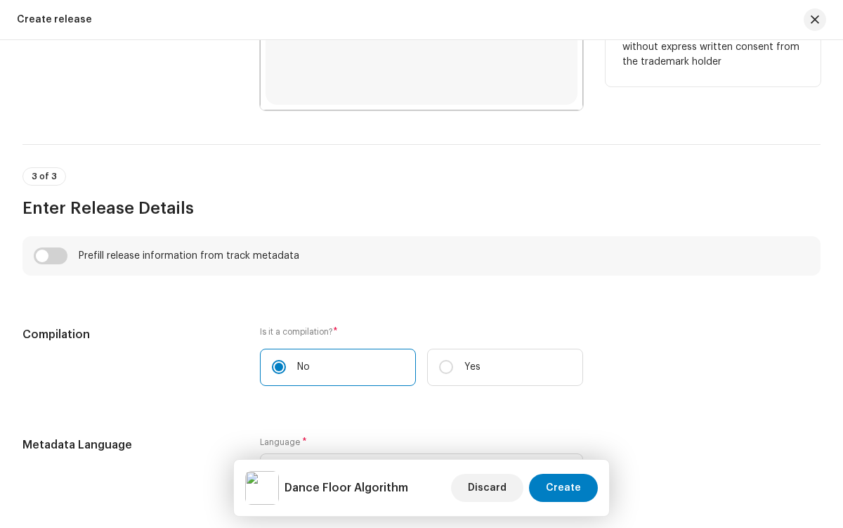
scroll to position [862, 0]
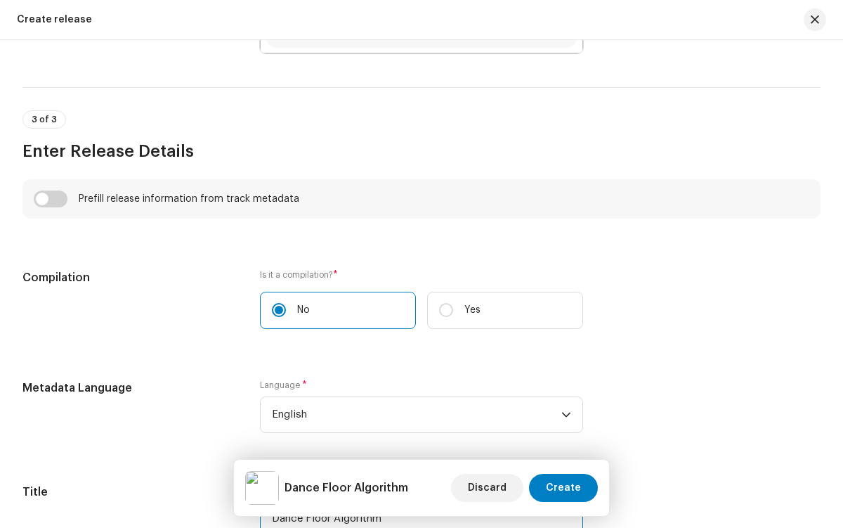
type input "Dance Floor Algorithm"
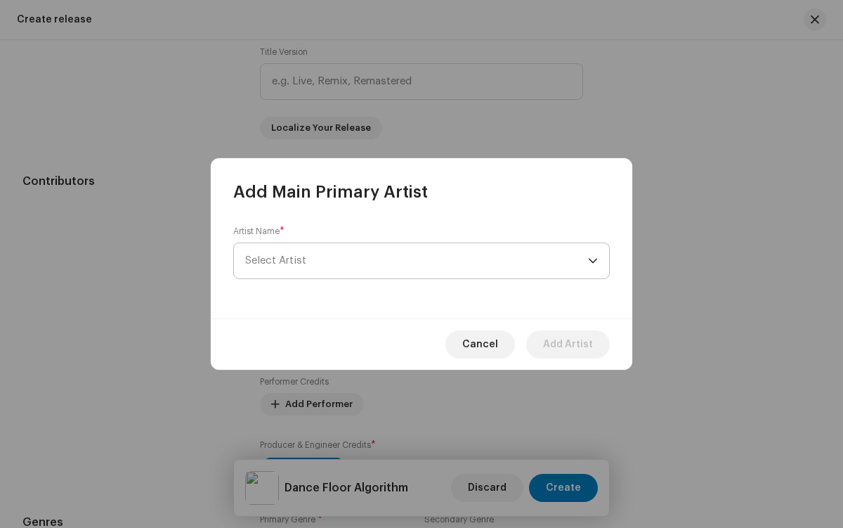
click at [417, 261] on span "Select Artist" at bounding box center [416, 260] width 343 height 35
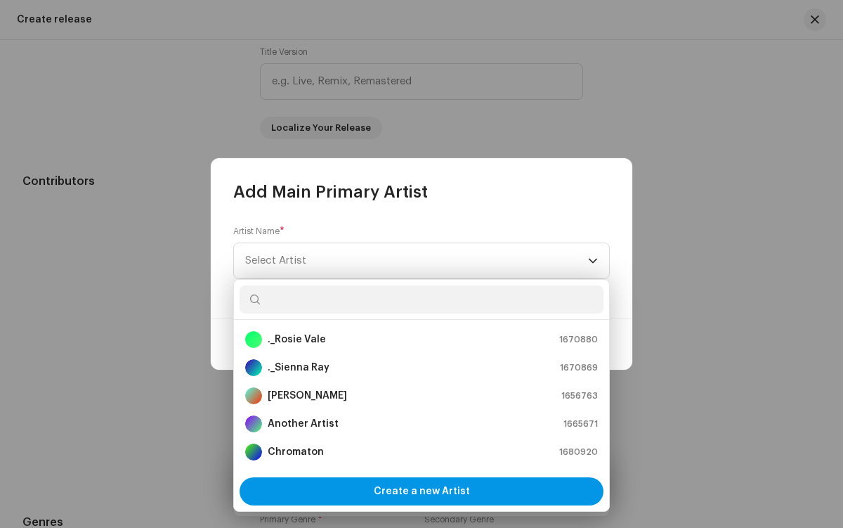
click at [421, 491] on span "Create a new Artist" at bounding box center [422, 491] width 96 height 28
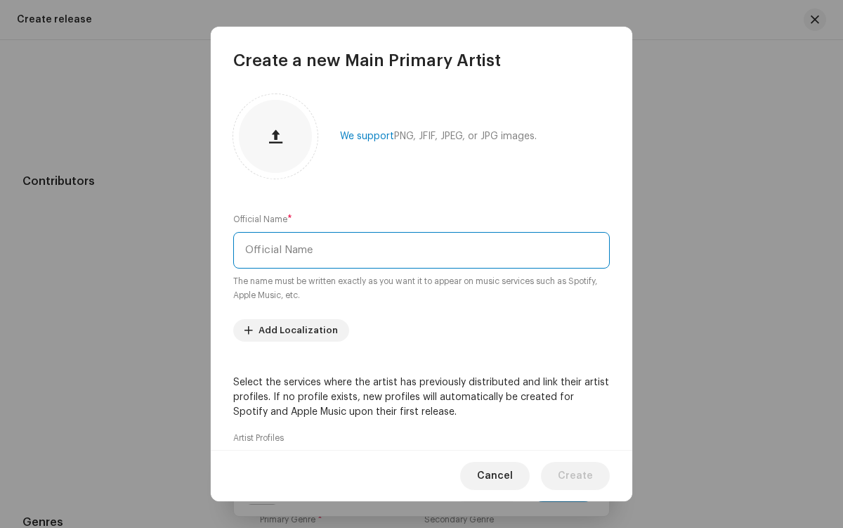
type input "Miro"
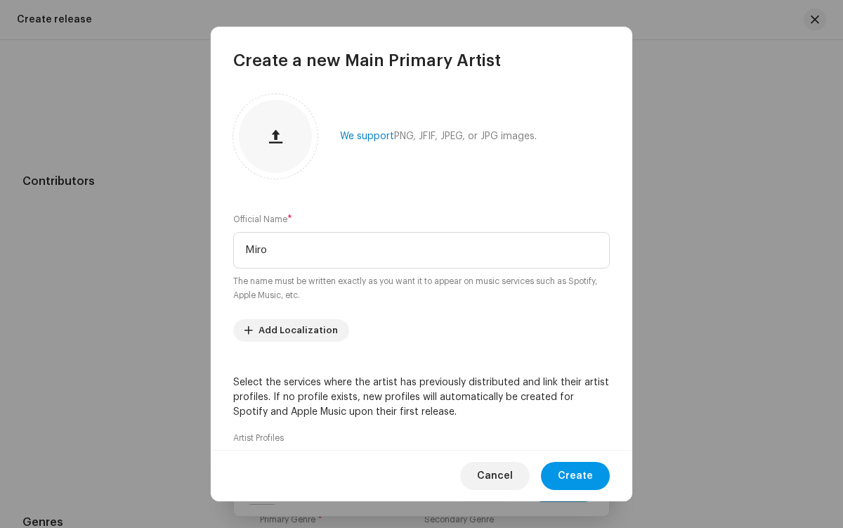
click at [577, 476] on span "Create" at bounding box center [575, 476] width 35 height 28
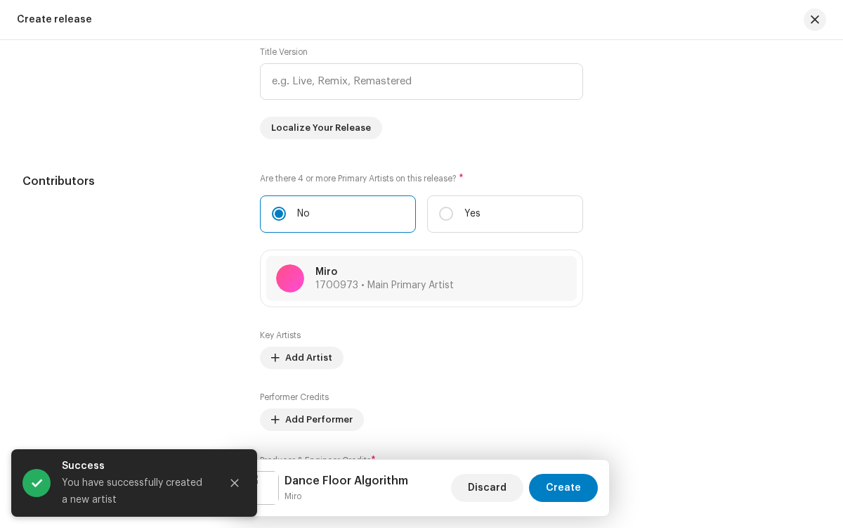
click at [235, 483] on icon "Close" at bounding box center [235, 483] width 8 height 8
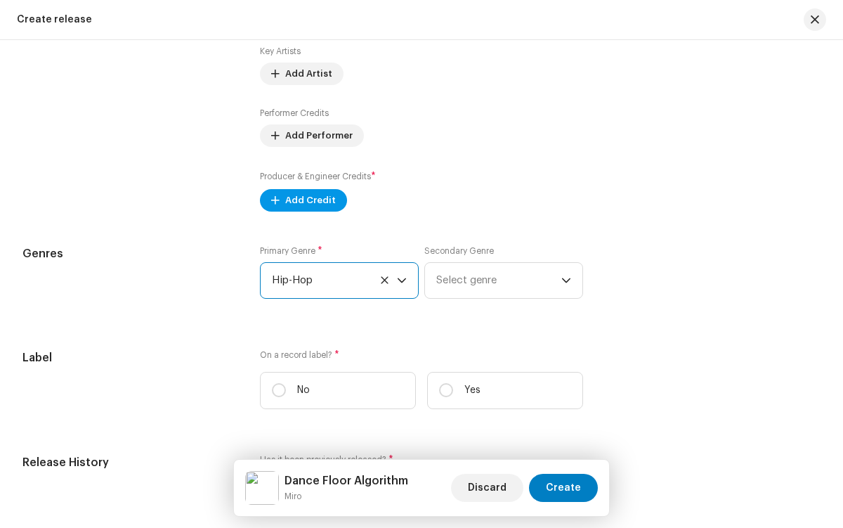
click at [300, 203] on span "Add Credit" at bounding box center [310, 200] width 51 height 28
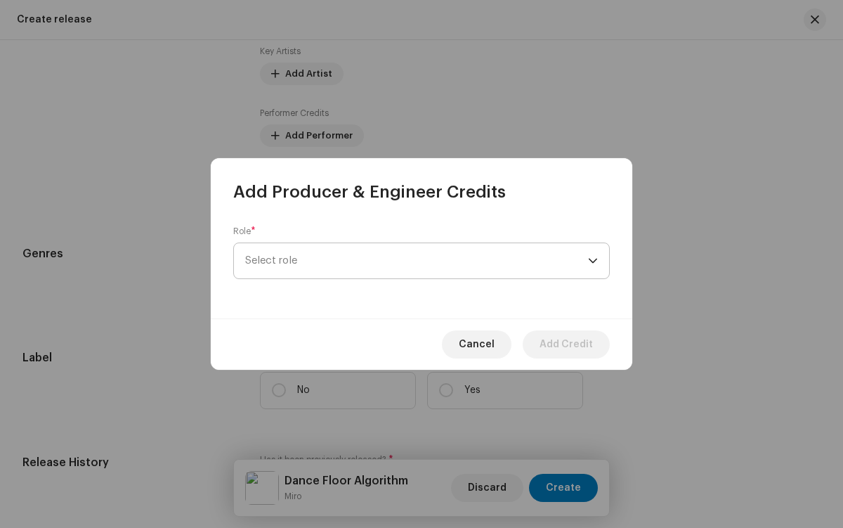
click at [417, 261] on span "Select role" at bounding box center [416, 260] width 343 height 35
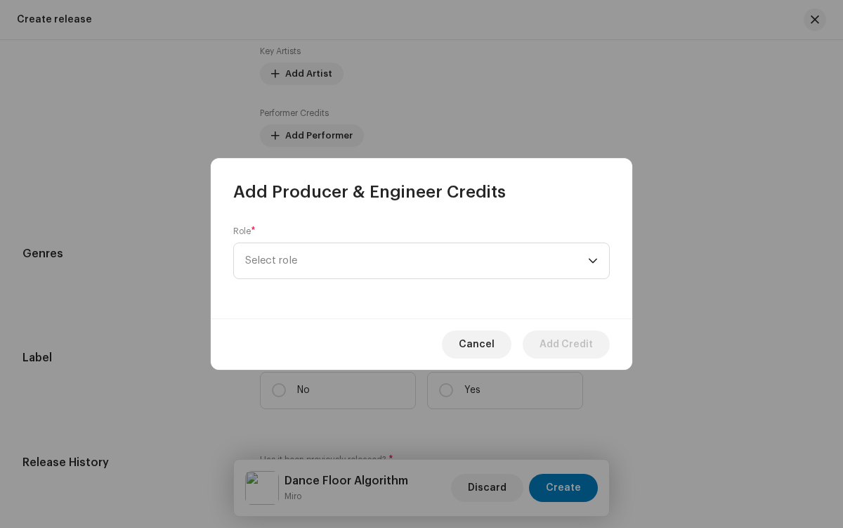
scroll to position [506, 0]
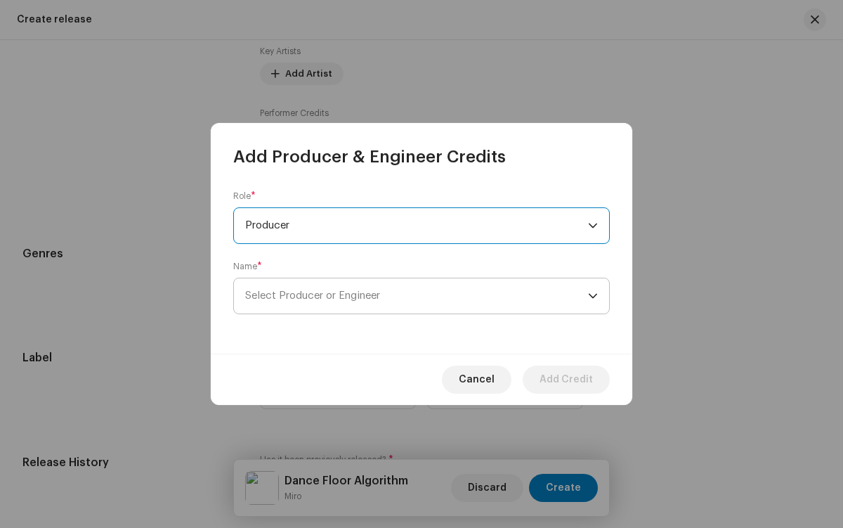
click at [417, 296] on span "Select Producer or Engineer" at bounding box center [416, 295] width 343 height 35
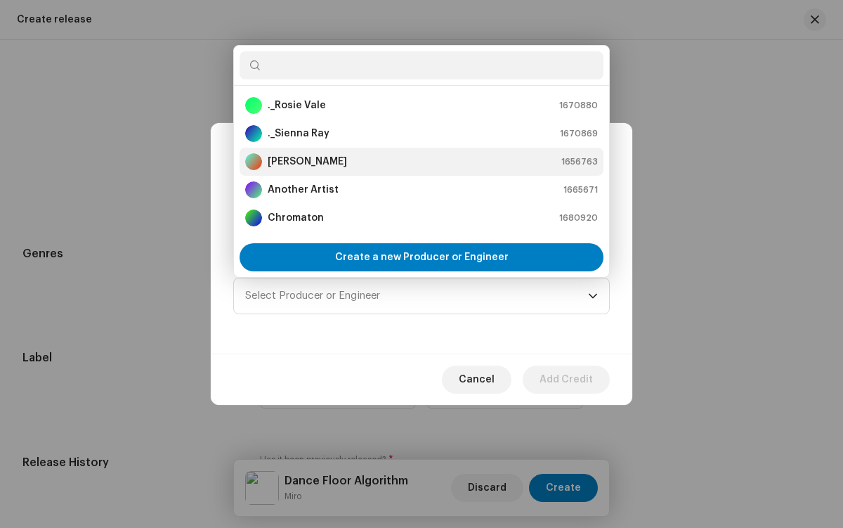
click at [419, 162] on div "[PERSON_NAME] 1656763" at bounding box center [421, 161] width 353 height 17
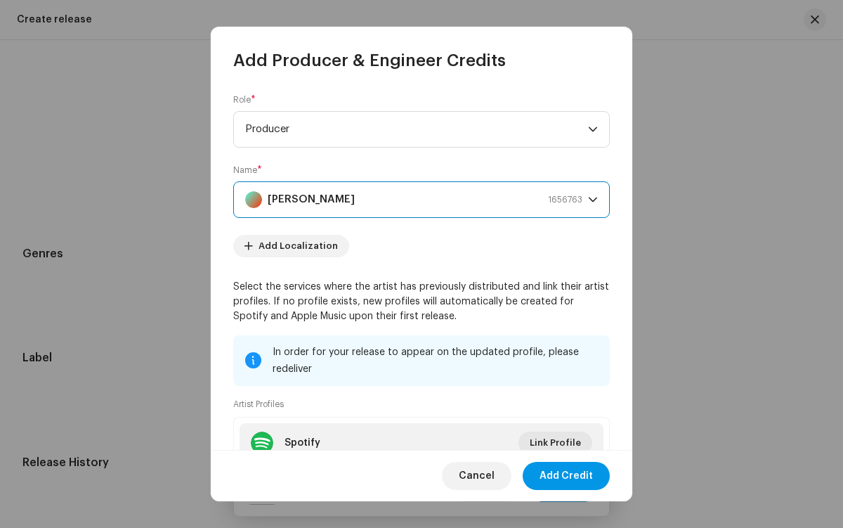
click at [567, 476] on span "Add Credit" at bounding box center [566, 476] width 53 height 28
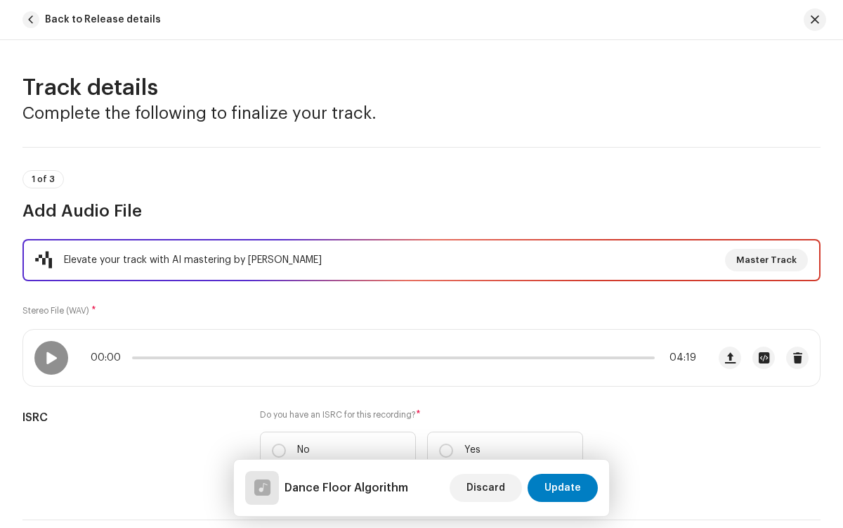
scroll to position [214, 0]
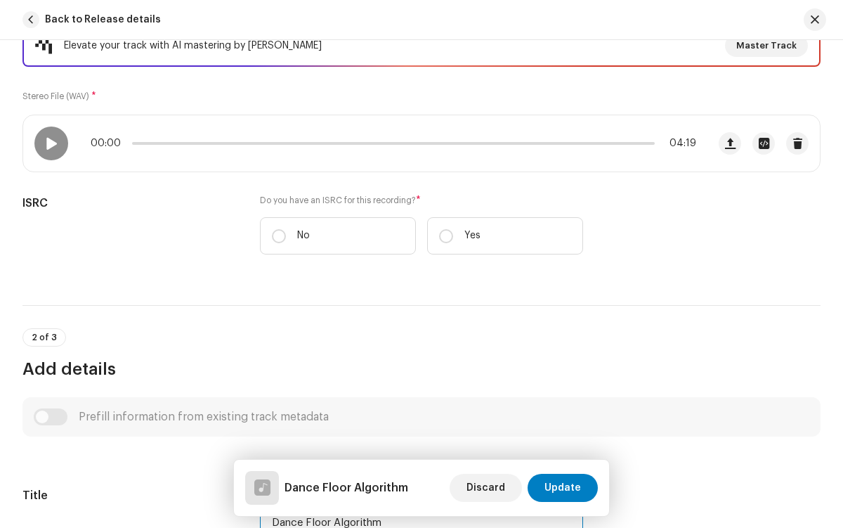
type input "Dance Floor Algorithm"
checkbox input "true"
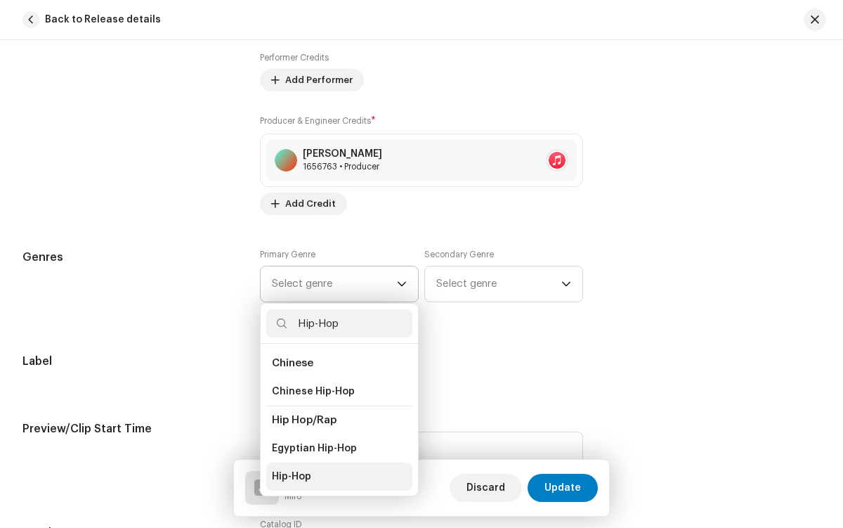
type input "Hip-Hop"
click at [335, 476] on li "Hip-Hop" at bounding box center [339, 476] width 146 height 28
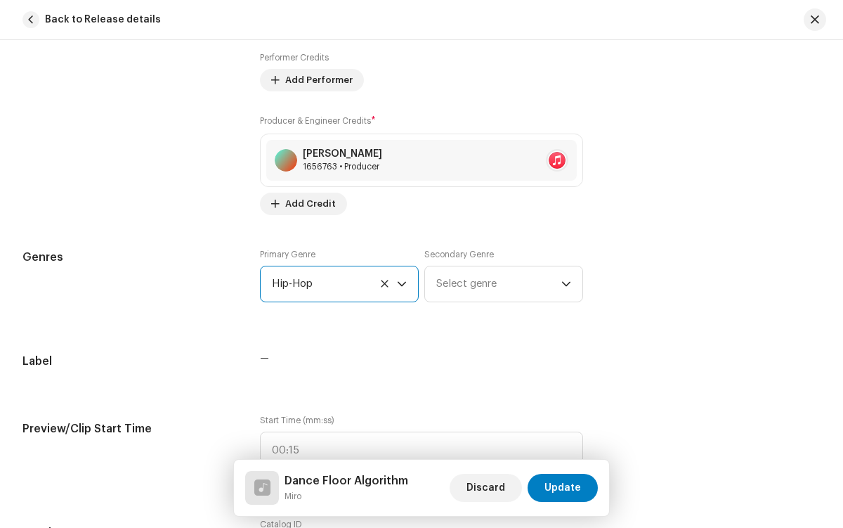
radio input "true"
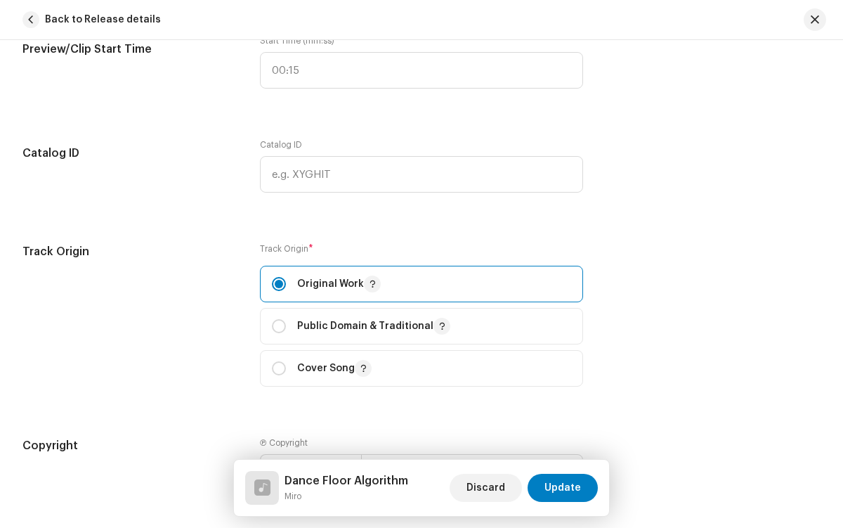
checkbox input "true"
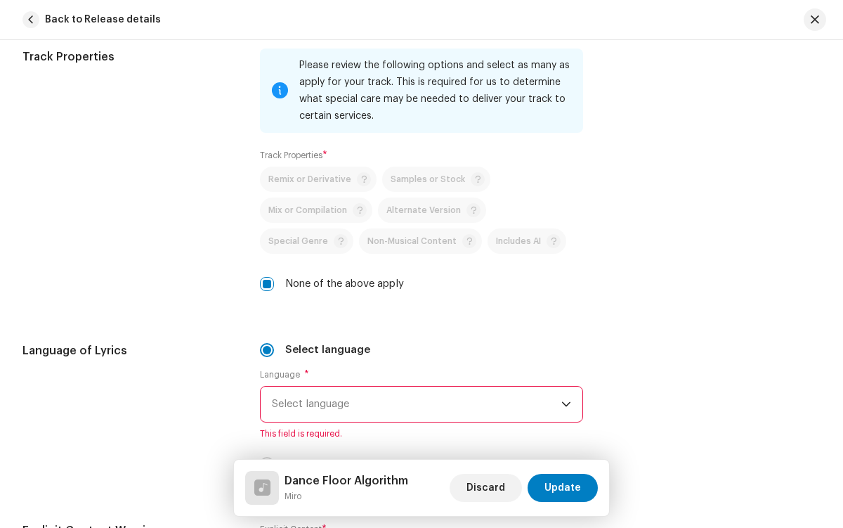
click at [414, 404] on span "Select language" at bounding box center [416, 403] width 289 height 35
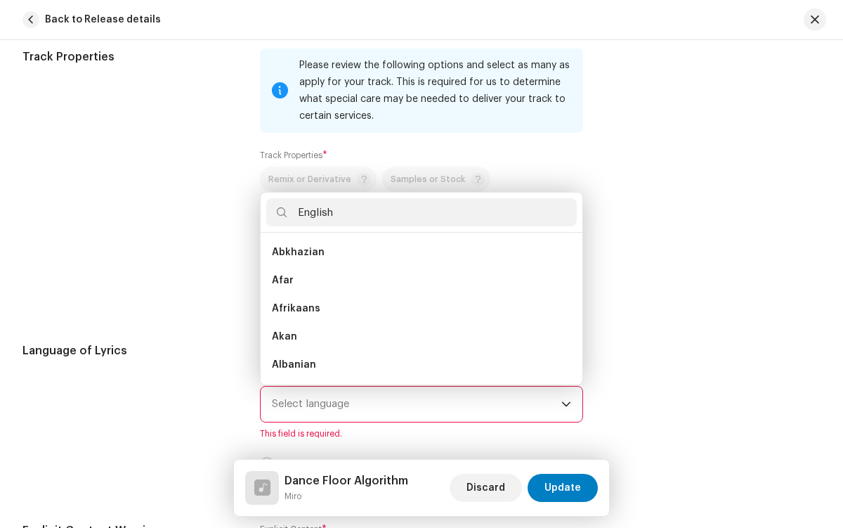
scroll to position [0, 0]
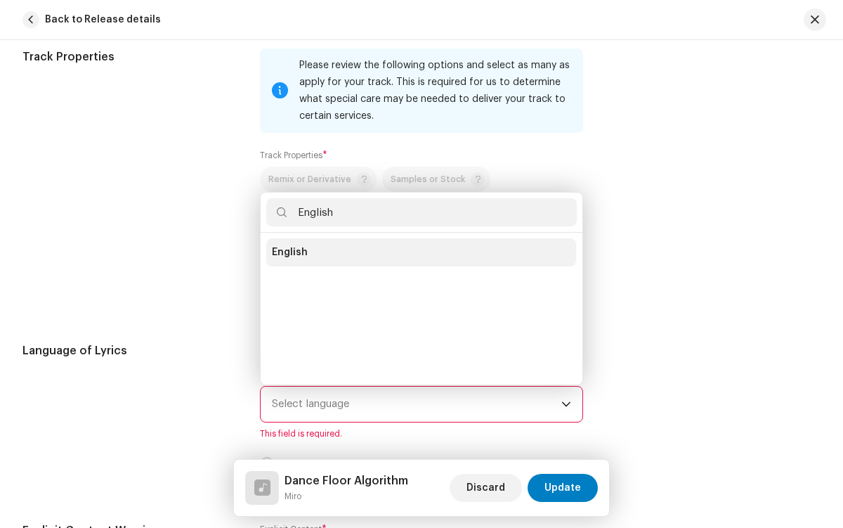
type input "English"
click at [419, 252] on li "English" at bounding box center [421, 252] width 310 height 28
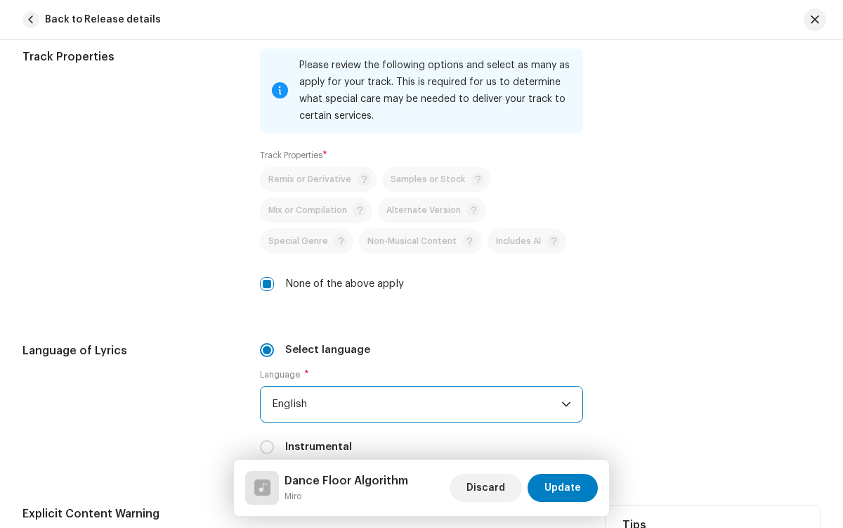
radio input "true"
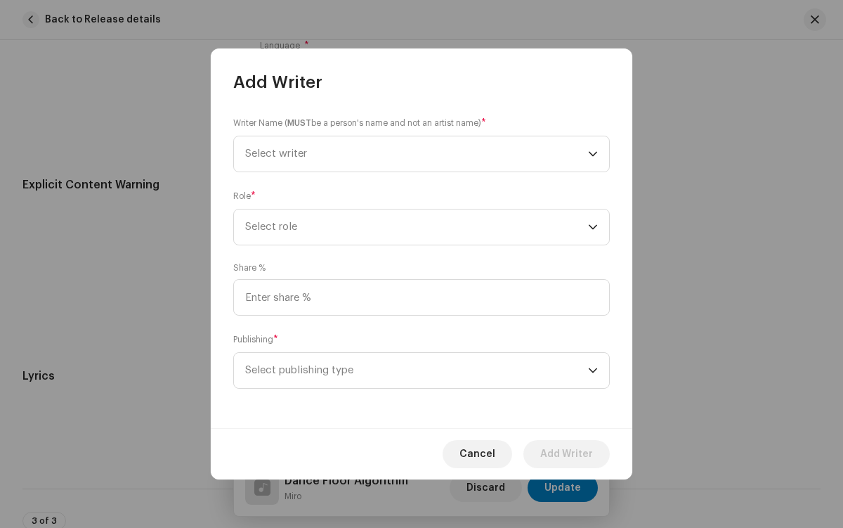
scroll to position [2668, 0]
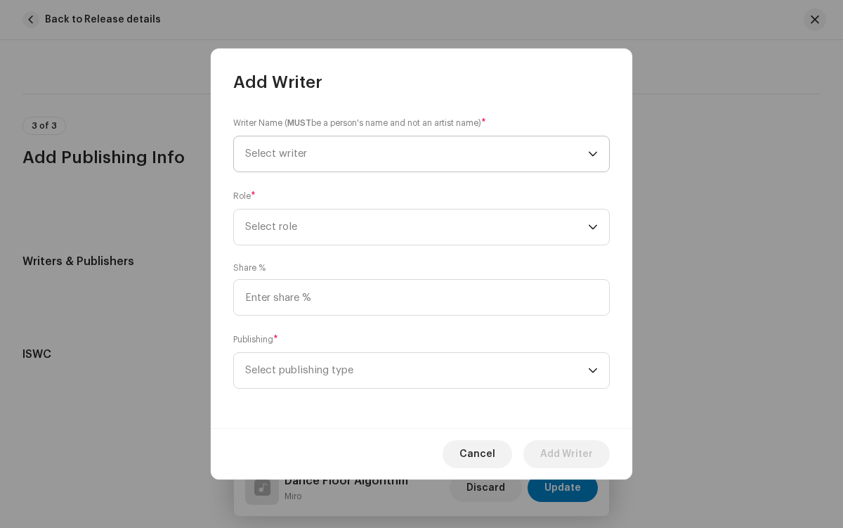
click at [417, 154] on span "Select writer" at bounding box center [416, 153] width 343 height 35
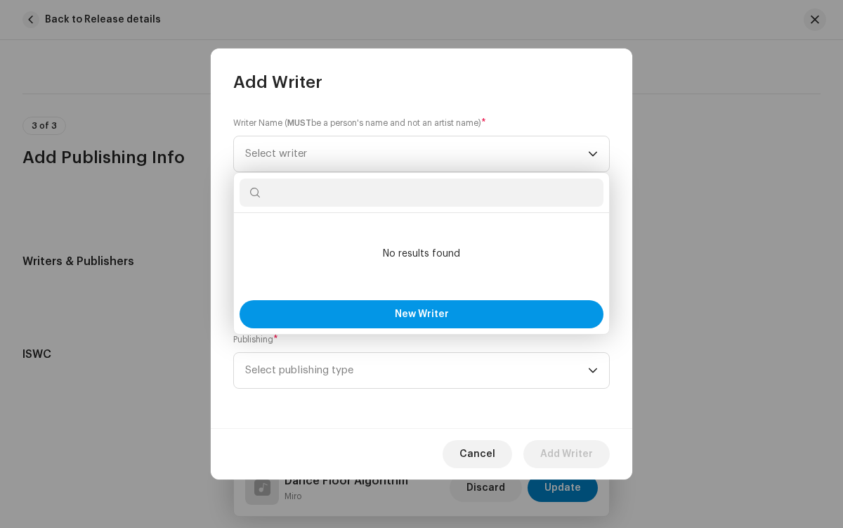
click at [421, 314] on span "New Writer" at bounding box center [422, 314] width 54 height 10
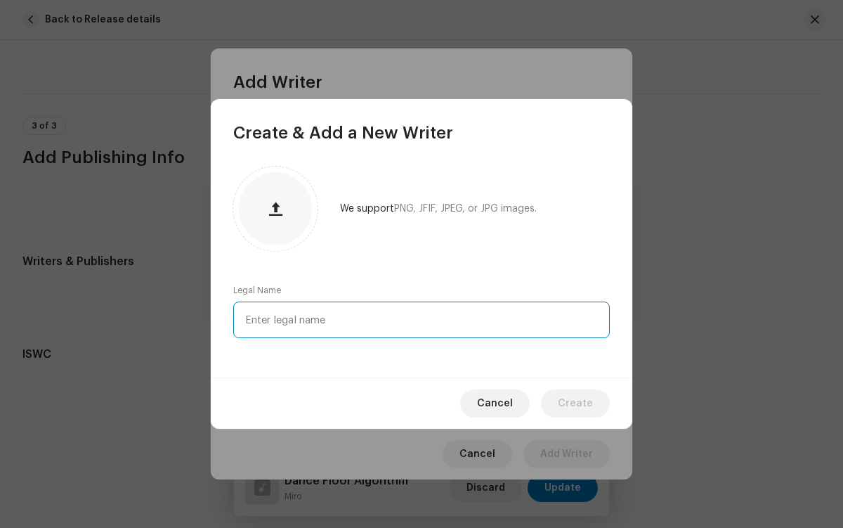
type input "[PERSON_NAME]"
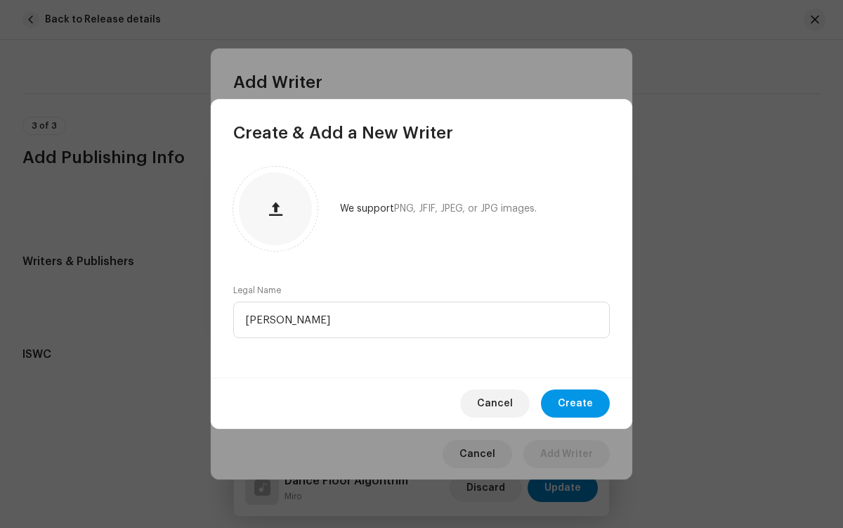
click at [577, 403] on span "Create" at bounding box center [575, 403] width 35 height 28
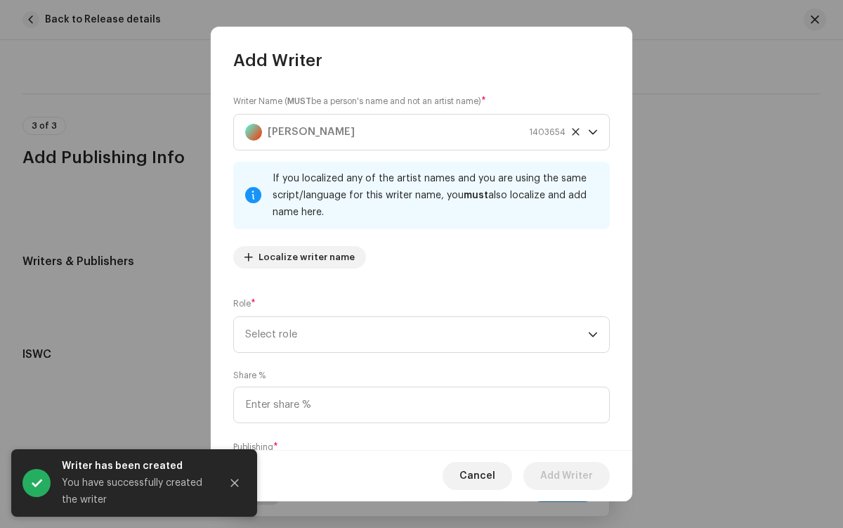
click at [235, 483] on icon "Close" at bounding box center [235, 483] width 8 height 8
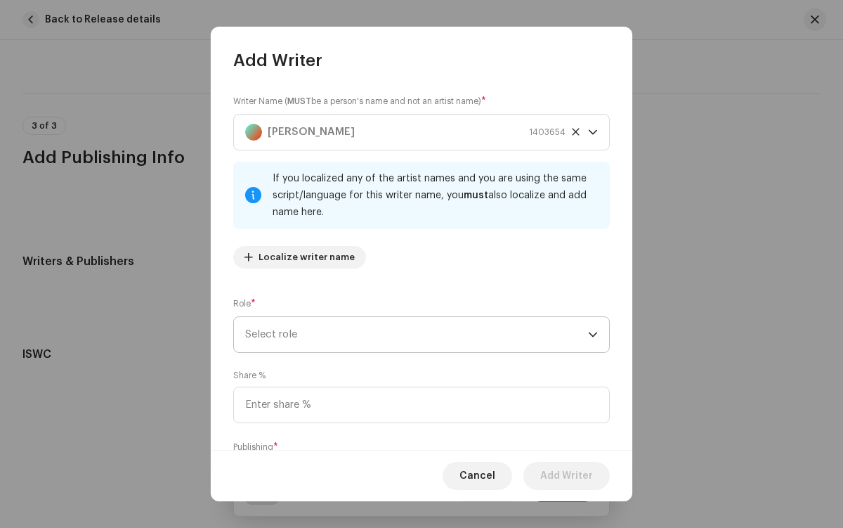
click at [414, 334] on span "Select role" at bounding box center [416, 334] width 343 height 35
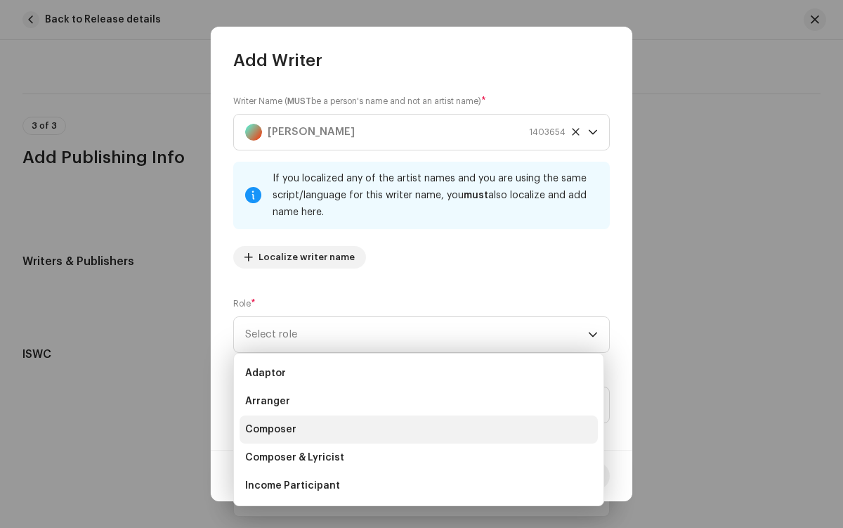
click at [417, 429] on li "Composer" at bounding box center [419, 429] width 358 height 28
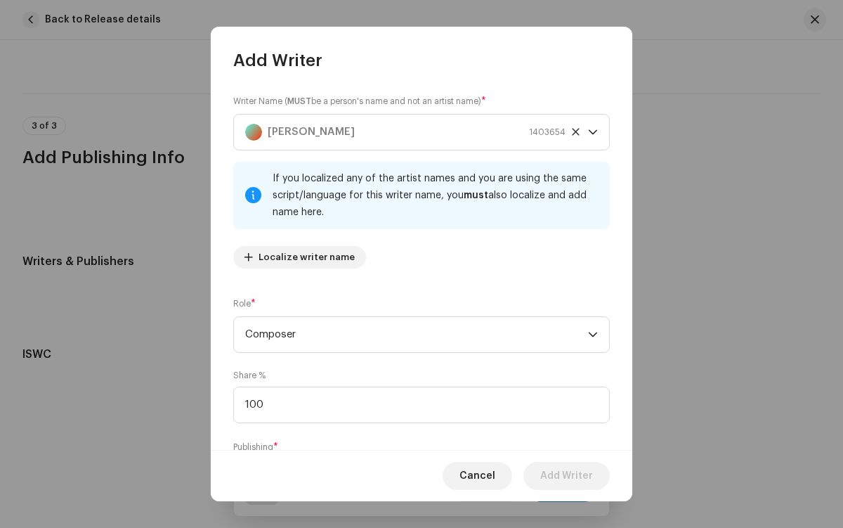
click at [414, 460] on span "Select publishing type" at bounding box center [416, 477] width 343 height 35
type input "100.00"
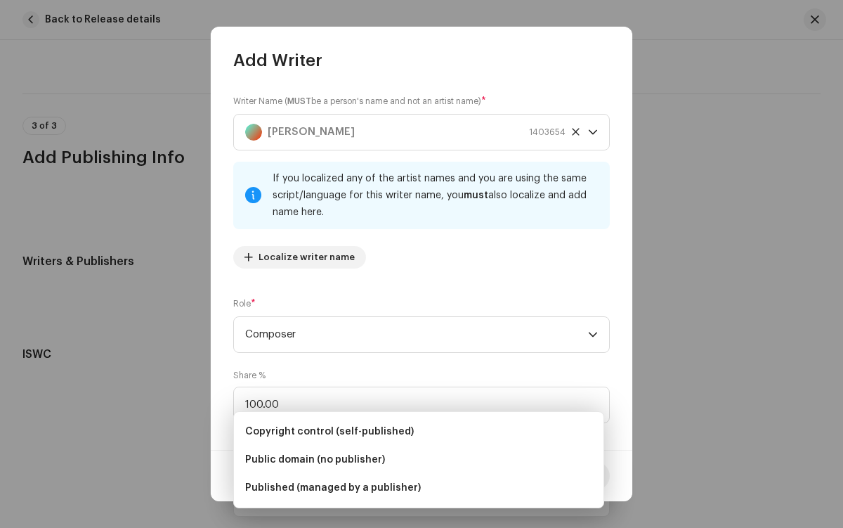
scroll to position [85, 0]
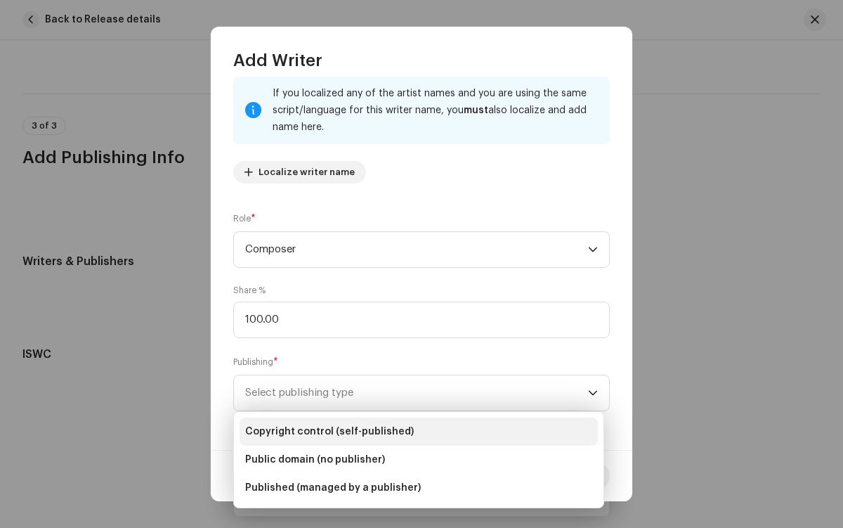
click at [419, 431] on li "Copyright control (self-published)" at bounding box center [419, 431] width 358 height 28
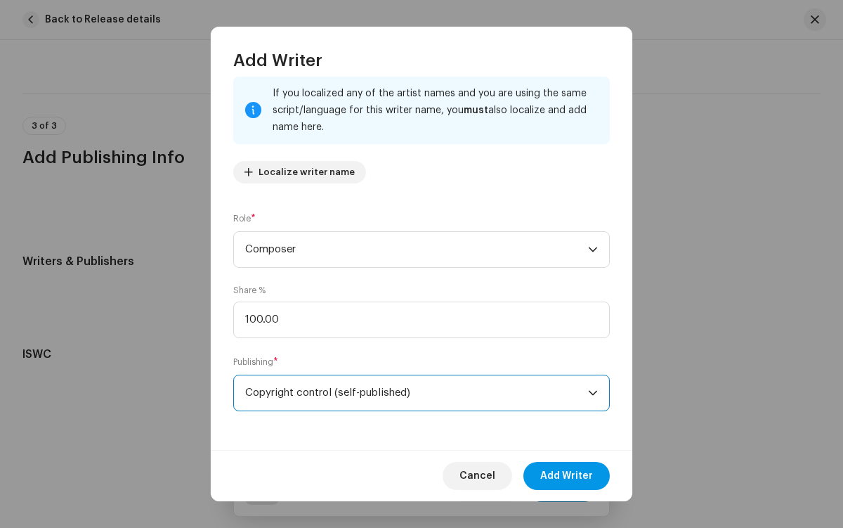
click at [567, 476] on span "Add Writer" at bounding box center [566, 476] width 53 height 28
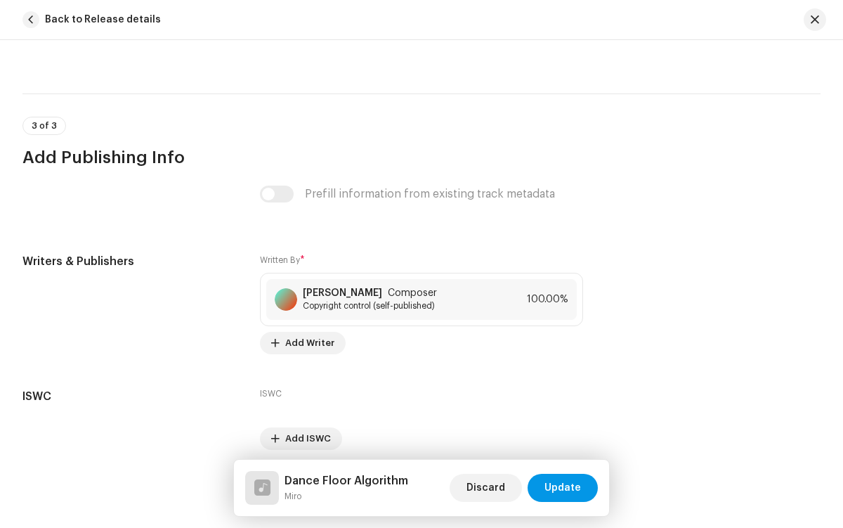
click at [563, 488] on span "Update" at bounding box center [562, 487] width 37 height 28
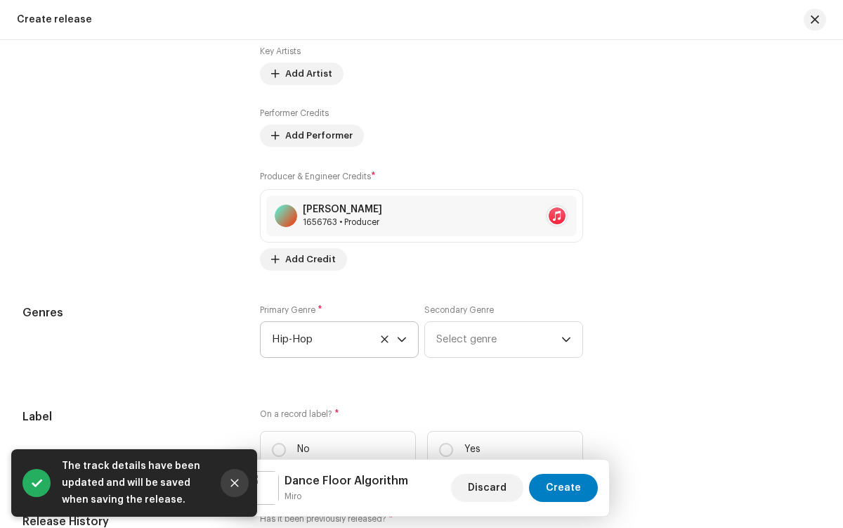
click at [235, 483] on icon "Close" at bounding box center [235, 483] width 8 height 8
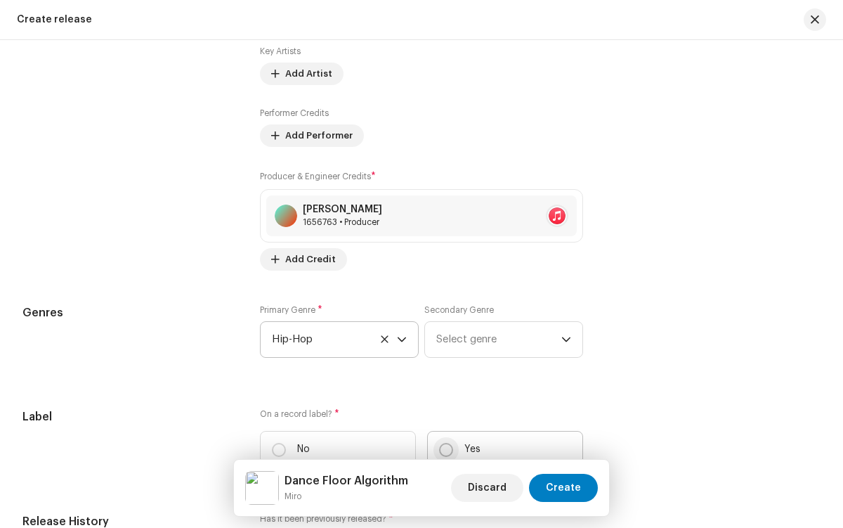
click at [443, 452] on input "Yes" at bounding box center [446, 450] width 14 height 14
radio input "true"
click at [414, 502] on span "Select label" at bounding box center [416, 519] width 289 height 35
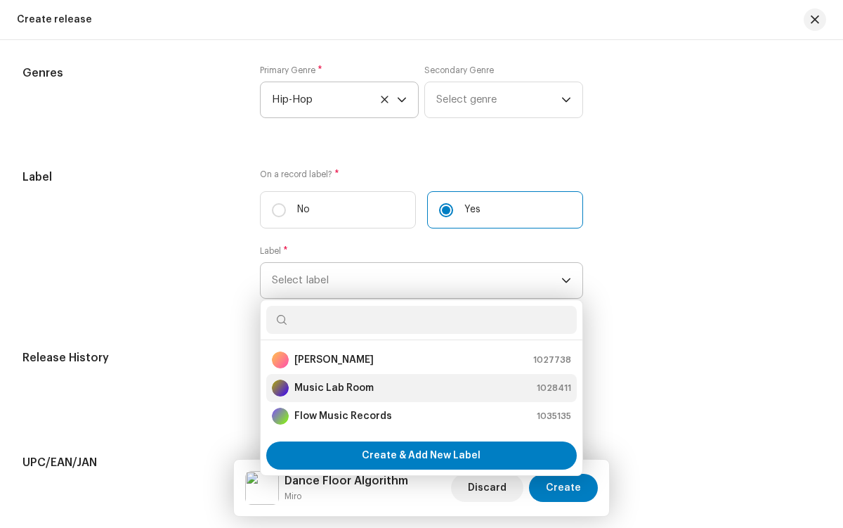
click at [419, 391] on div "Music Lab Room 1028411" at bounding box center [421, 387] width 299 height 17
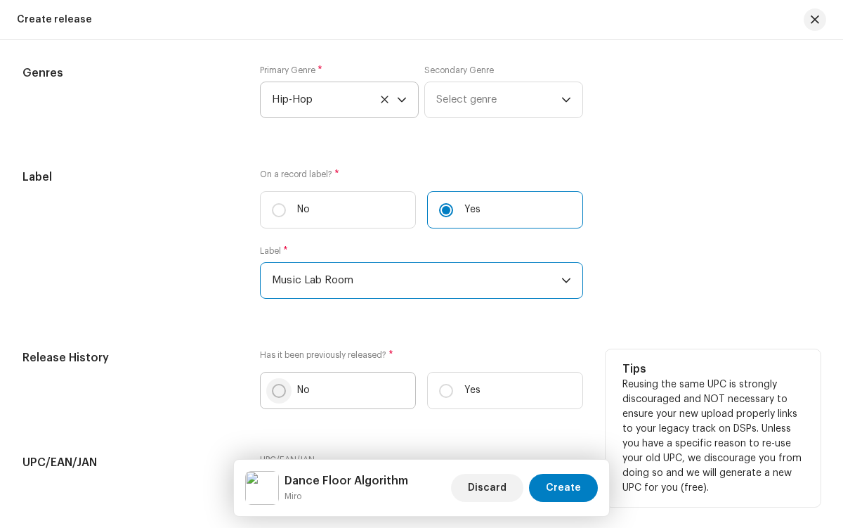
click at [277, 393] on input "No" at bounding box center [279, 391] width 14 height 14
radio input "true"
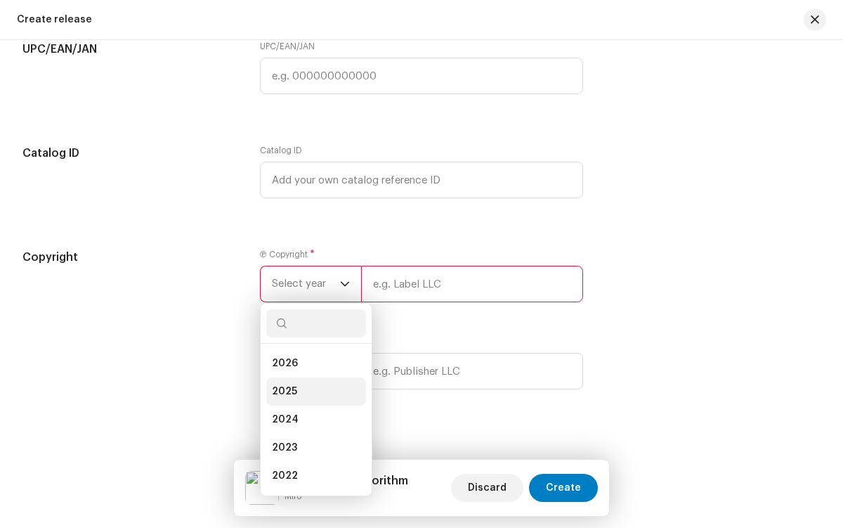
click at [313, 395] on li "2025" at bounding box center [316, 391] width 100 height 28
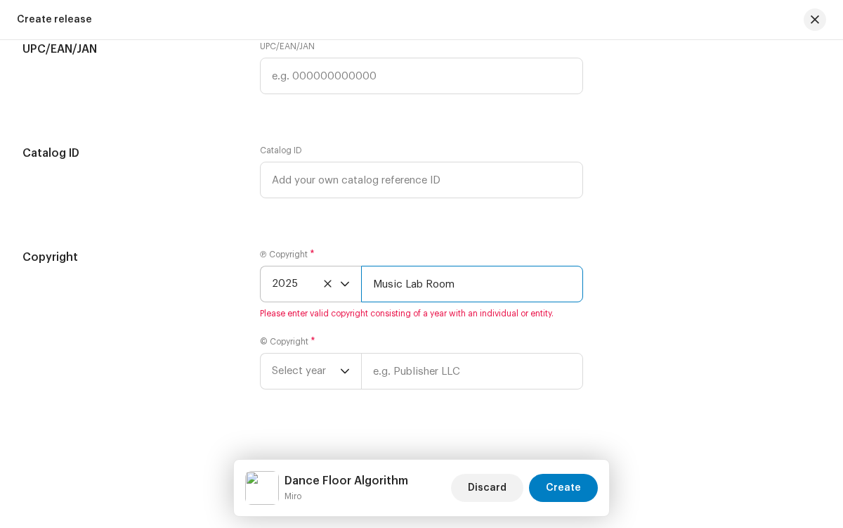
type input "Music Lab Room"
click at [304, 374] on span "Select year" at bounding box center [306, 370] width 68 height 35
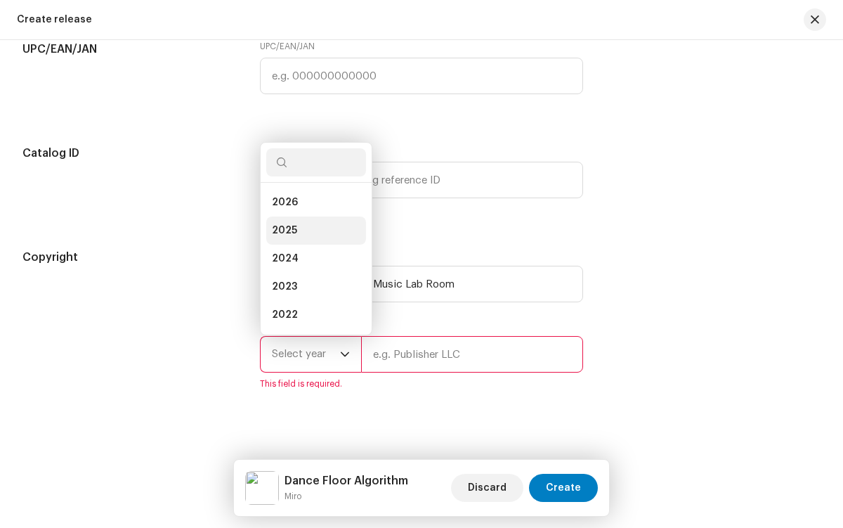
click at [313, 234] on li "2025" at bounding box center [316, 230] width 100 height 28
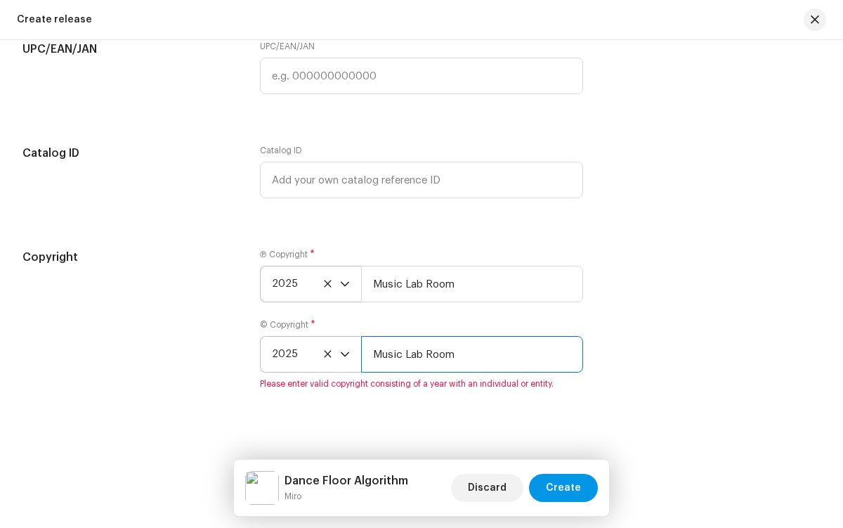
type input "Music Lab Room"
click at [565, 488] on span "Create" at bounding box center [563, 487] width 35 height 28
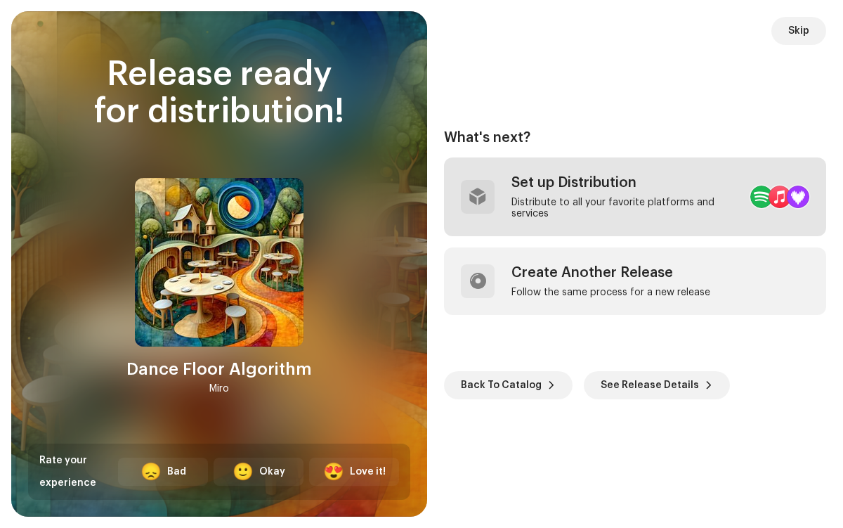
click at [600, 197] on div "Distribute to all your favorite platforms and services" at bounding box center [625, 208] width 228 height 22
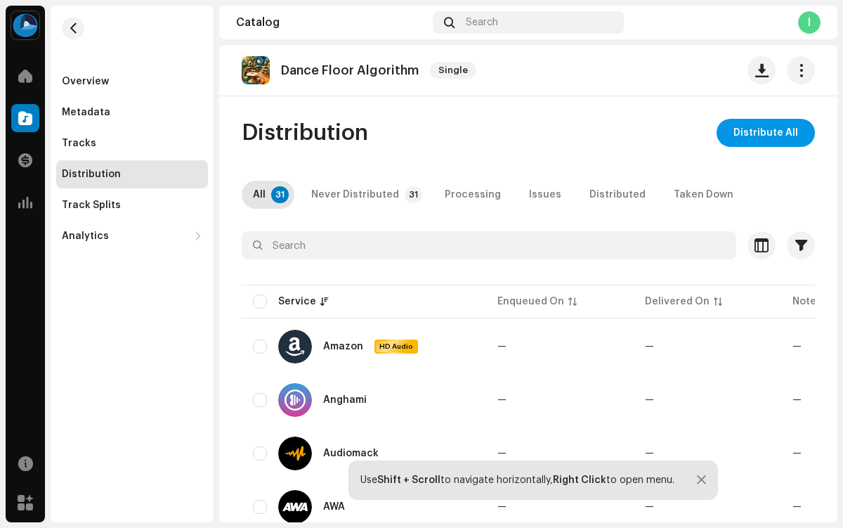
click at [759, 133] on span "Distribute All" at bounding box center [765, 133] width 65 height 28
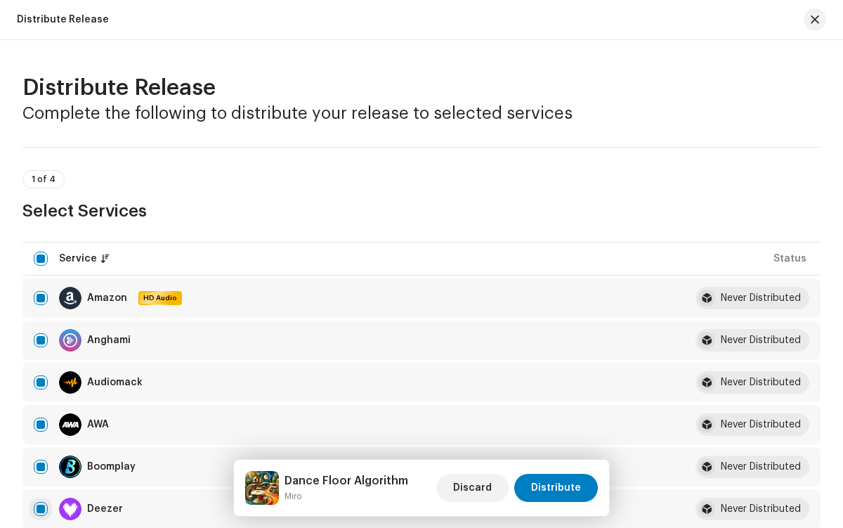
click at [41, 509] on input "checkbox" at bounding box center [41, 509] width 14 height 14
checkbox input "false"
radio input "true"
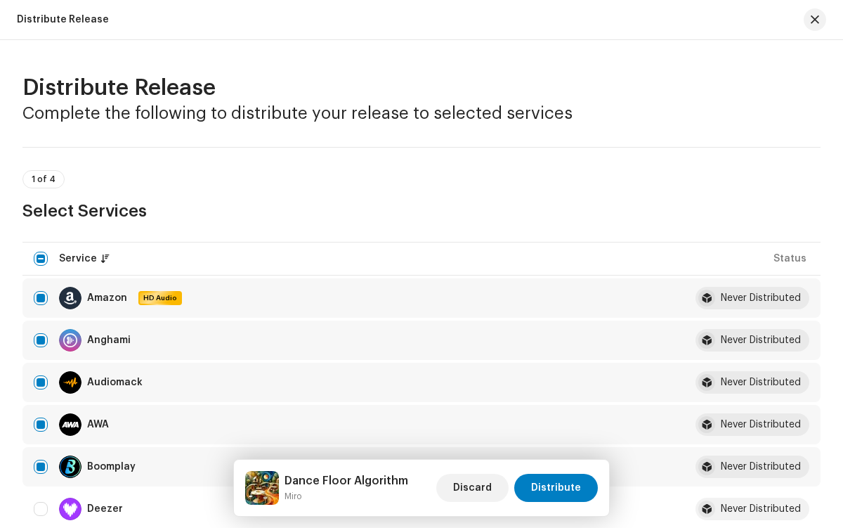
scroll to position [2306, 0]
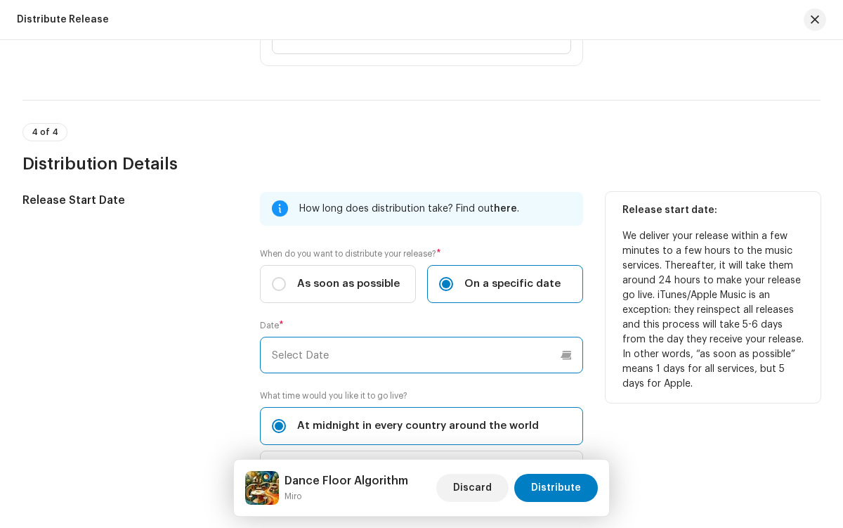
click at [419, 355] on input "text" at bounding box center [421, 354] width 322 height 37
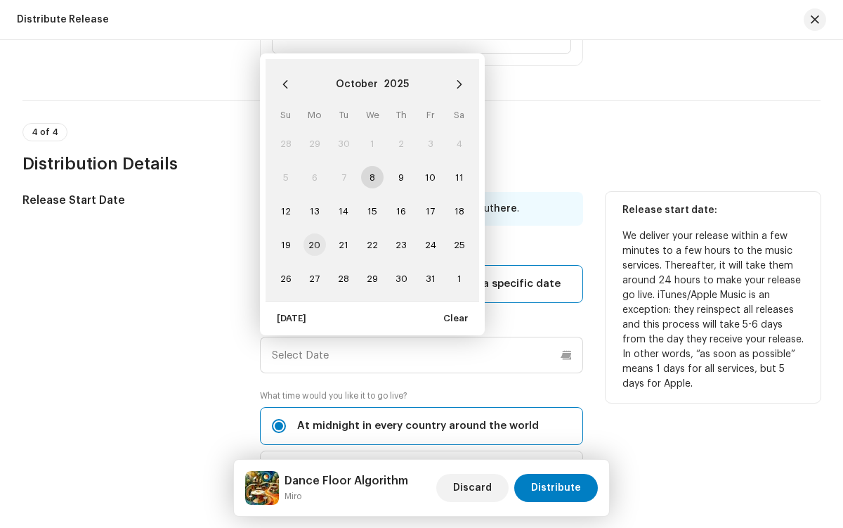
click at [313, 244] on span "20" at bounding box center [314, 244] width 22 height 22
type input "[DATE]"
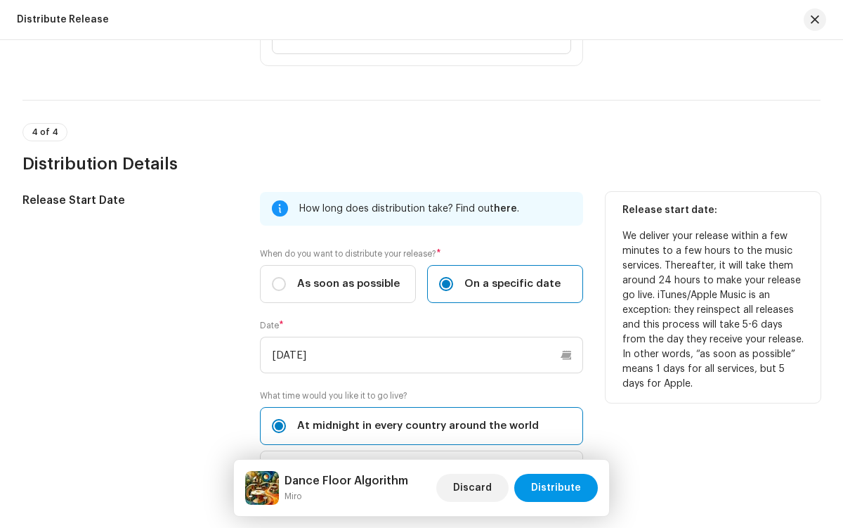
click at [558, 488] on span "Distribute" at bounding box center [556, 487] width 50 height 28
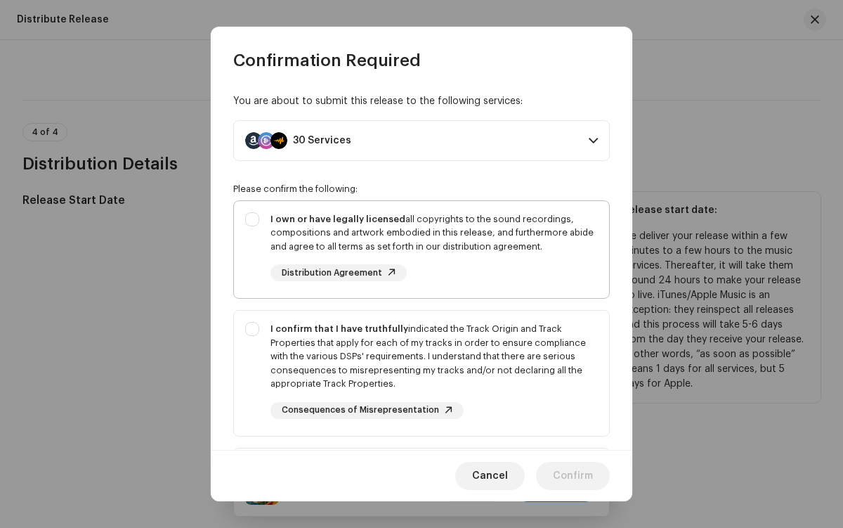
click at [419, 249] on div "I own or have legally licensed all copyrights to the sound recordings, composit…" at bounding box center [433, 232] width 327 height 41
checkbox input "true"
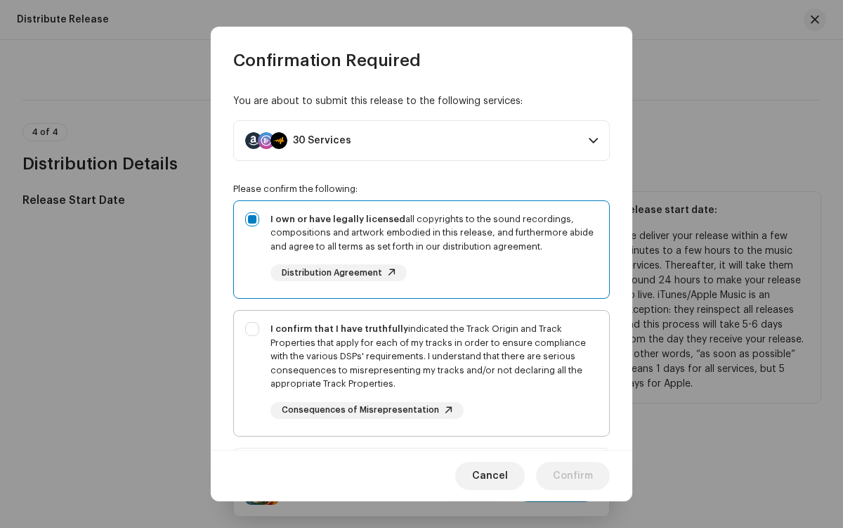
click at [419, 372] on div "I confirm that I have truthfully indicated the Track Origin and Track Propertie…" at bounding box center [433, 356] width 327 height 69
checkbox input "true"
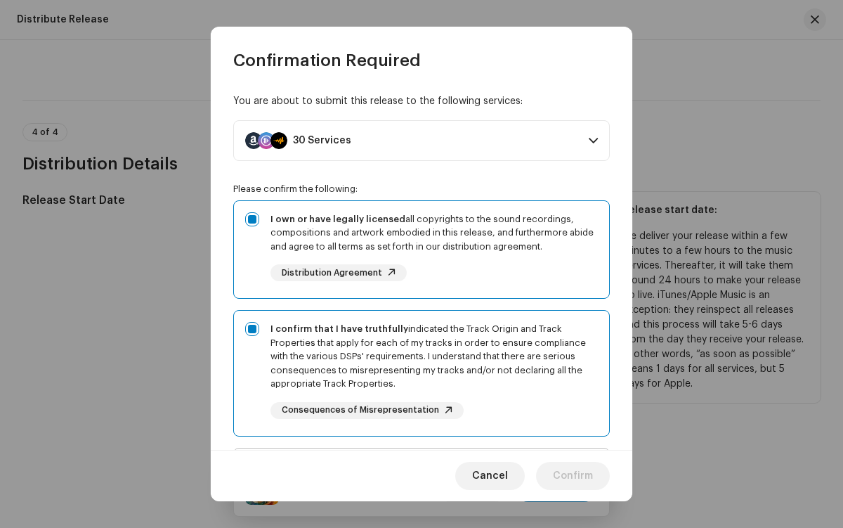
click at [419, 459] on div "I acknowledge and understand that playlisting services guaranteeing "increased …" at bounding box center [433, 511] width 327 height 105
checkbox input "true"
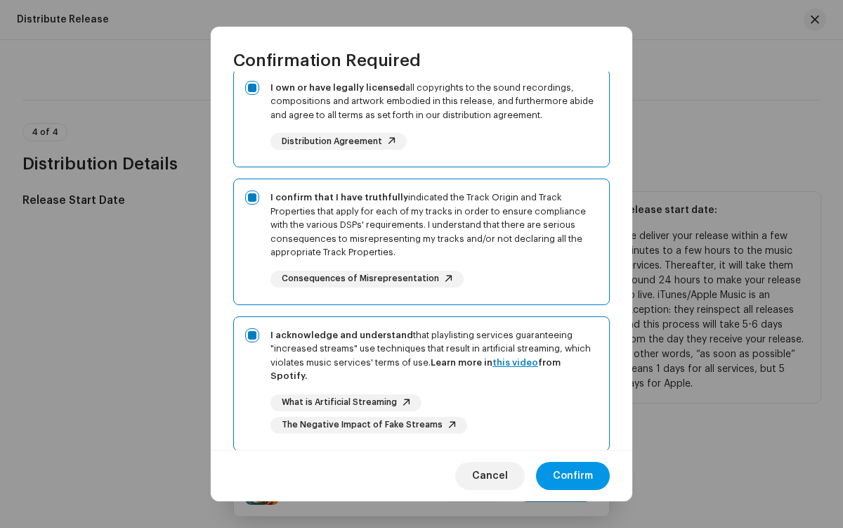
click at [573, 476] on span "Confirm" at bounding box center [573, 476] width 40 height 28
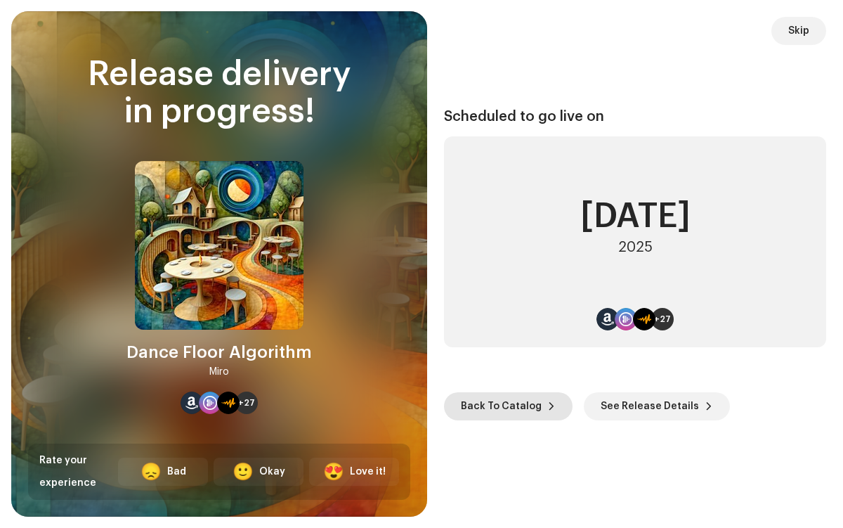
click at [505, 405] on span "Back To Catalog" at bounding box center [501, 406] width 81 height 28
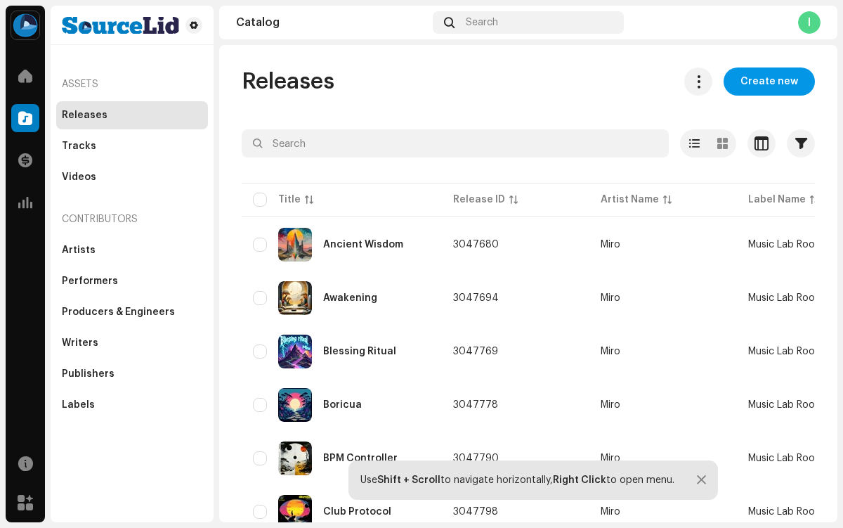
click at [762, 81] on span "Create new" at bounding box center [769, 81] width 58 height 28
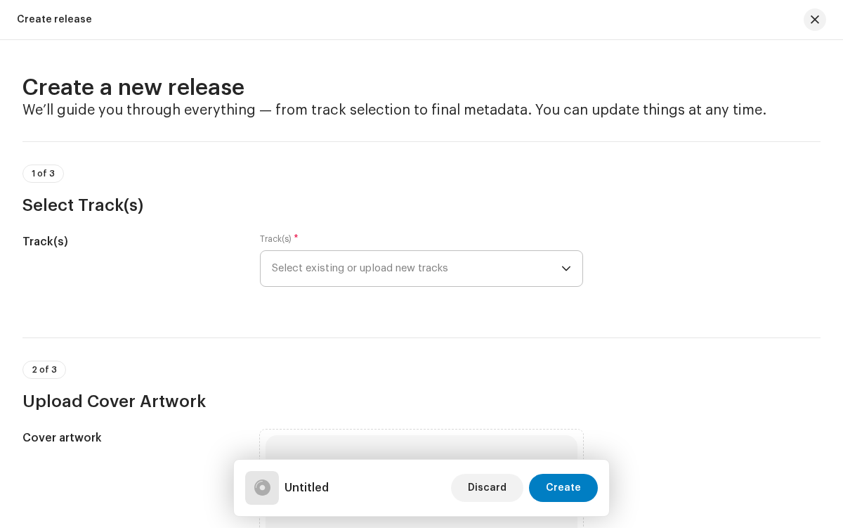
click at [414, 268] on span "Select existing or upload new tracks" at bounding box center [416, 268] width 289 height 35
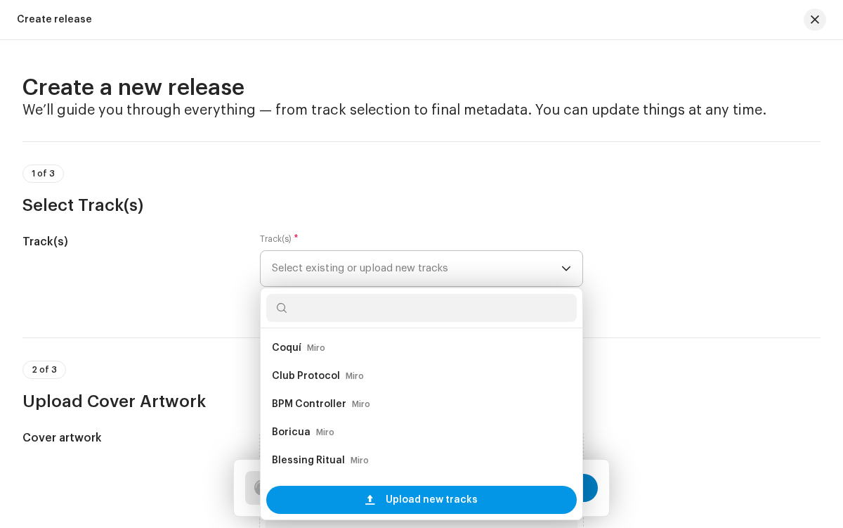
click at [419, 499] on span "Upload new tracks" at bounding box center [432, 499] width 92 height 28
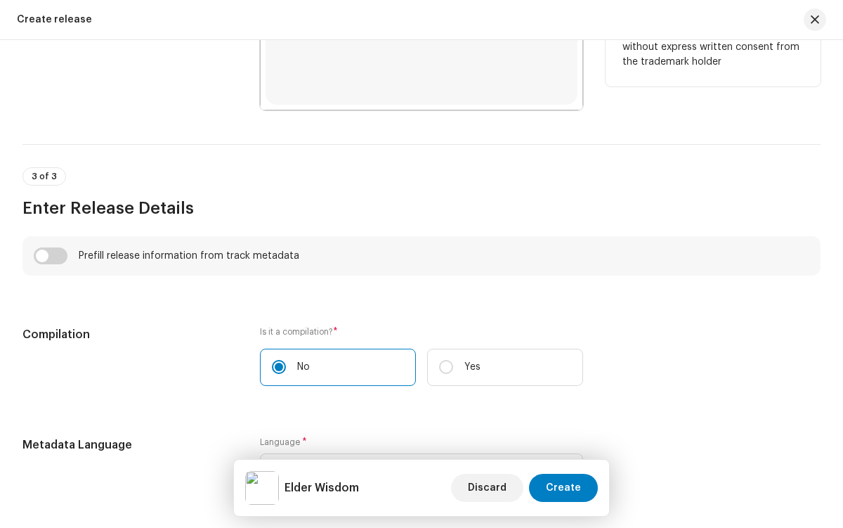
scroll to position [862, 0]
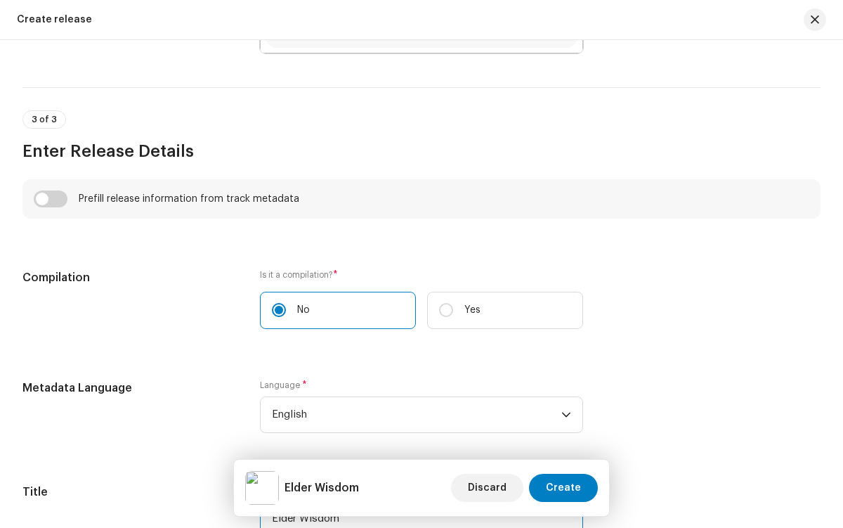
type input "Elder Wisdom"
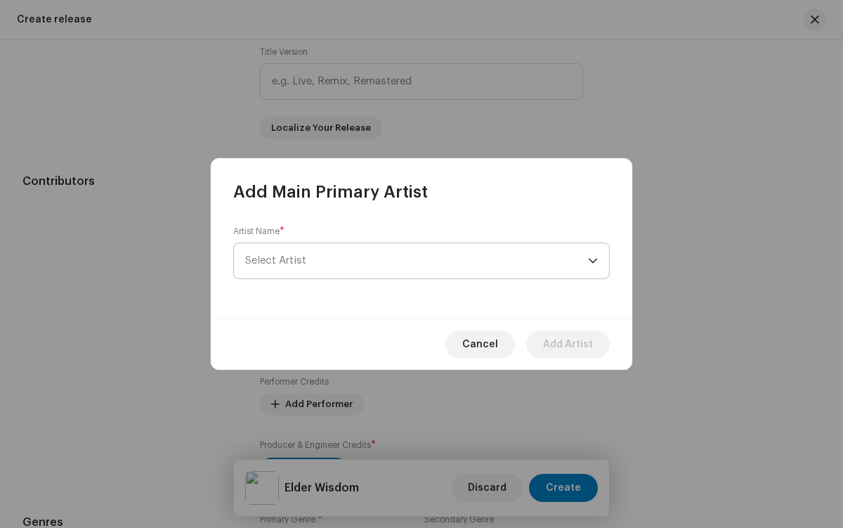
click at [417, 261] on span "Select Artist" at bounding box center [416, 260] width 343 height 35
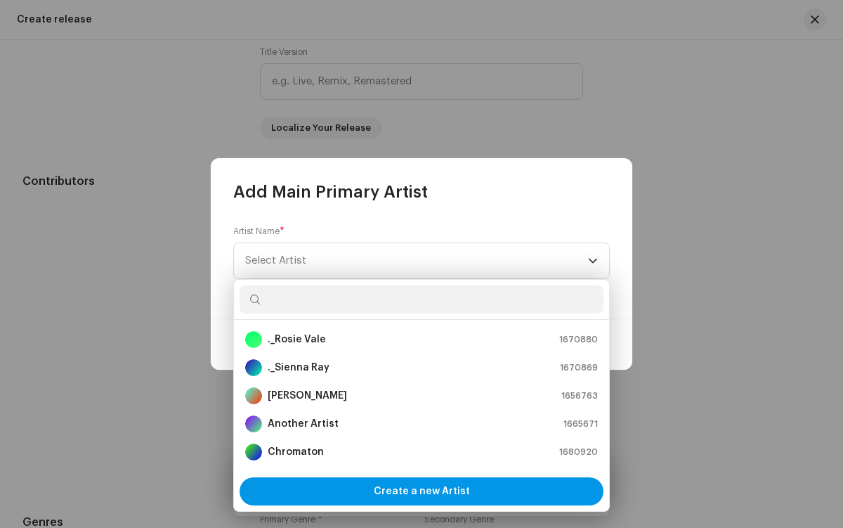
click at [421, 491] on span "Create a new Artist" at bounding box center [422, 491] width 96 height 28
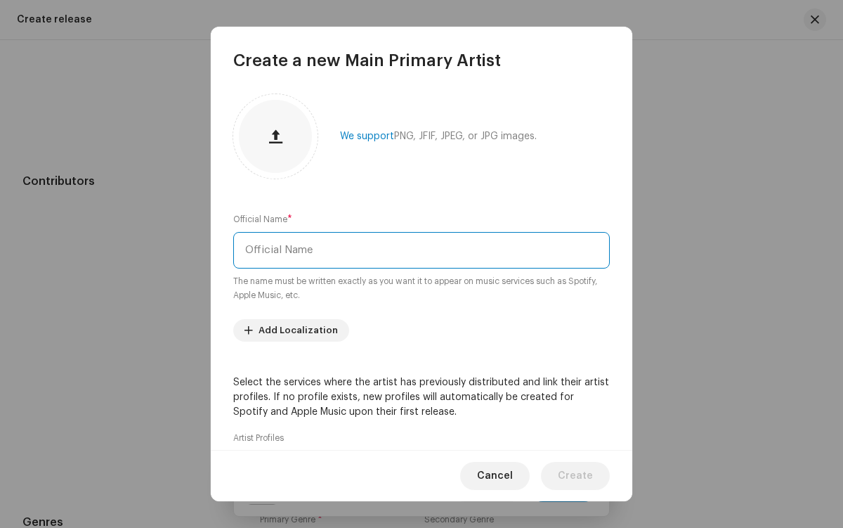
type input "Miro"
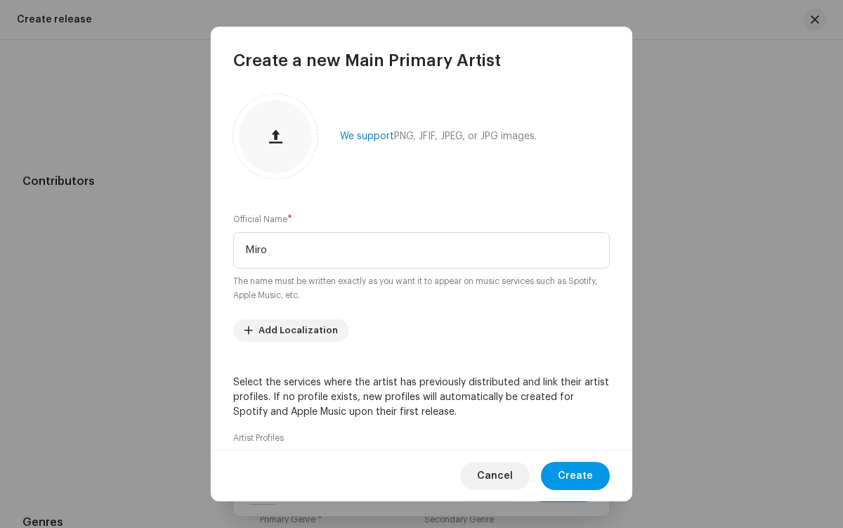
click at [577, 476] on span "Create" at bounding box center [575, 476] width 35 height 28
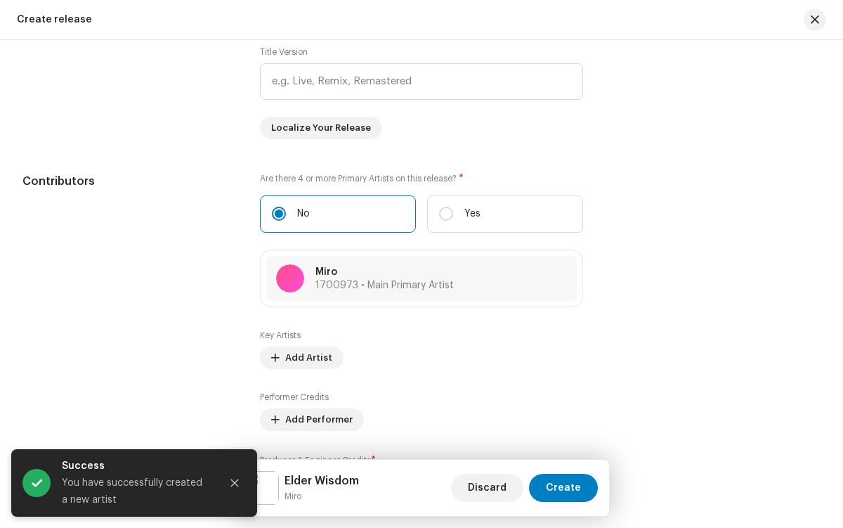
click at [235, 483] on icon "Close" at bounding box center [235, 483] width 8 height 8
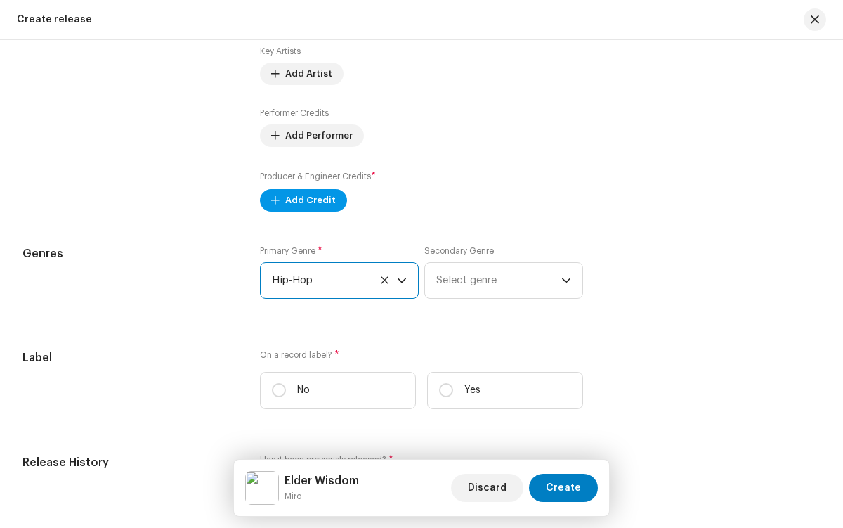
click at [300, 203] on span "Add Credit" at bounding box center [310, 200] width 51 height 28
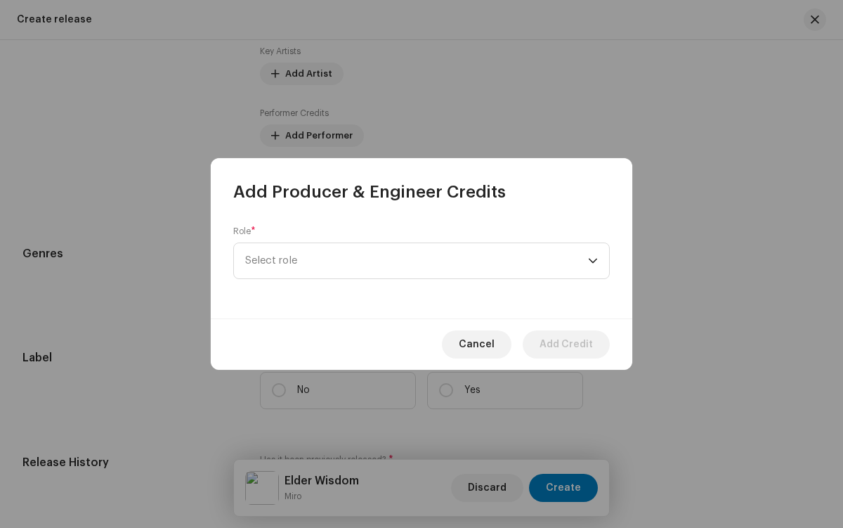
click at [417, 261] on span "Select role" at bounding box center [416, 260] width 343 height 35
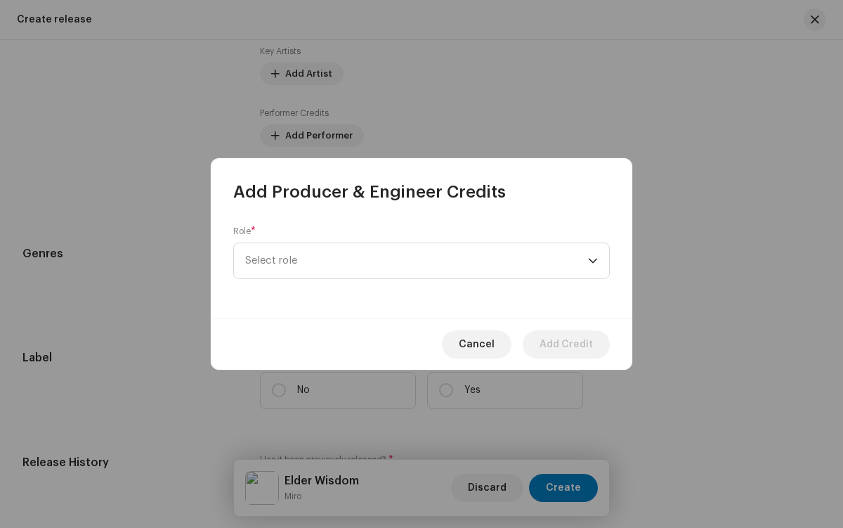
scroll to position [506, 0]
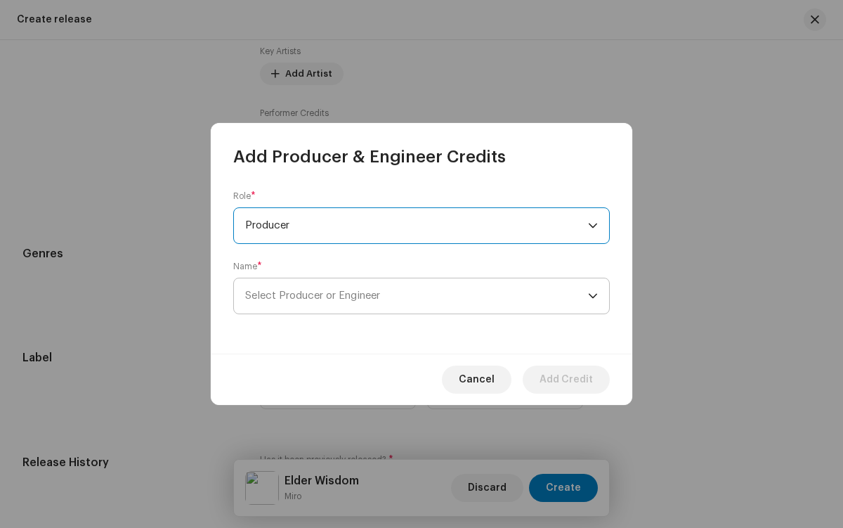
click at [417, 296] on span "Select Producer or Engineer" at bounding box center [416, 295] width 343 height 35
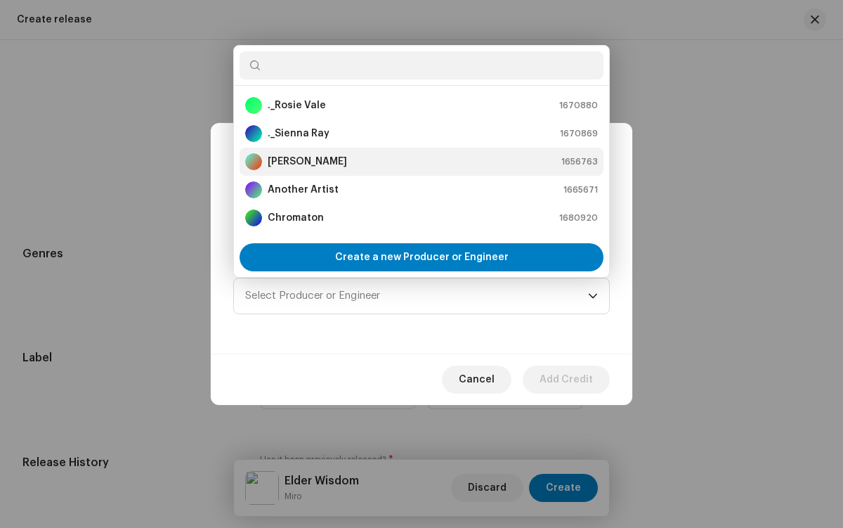
click at [419, 162] on div "[PERSON_NAME] 1656763" at bounding box center [421, 161] width 353 height 17
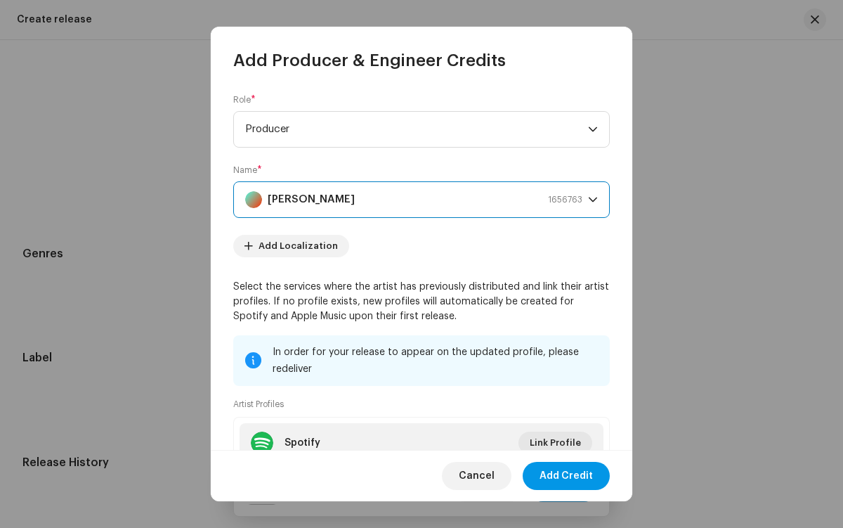
click at [567, 476] on span "Add Credit" at bounding box center [566, 476] width 53 height 28
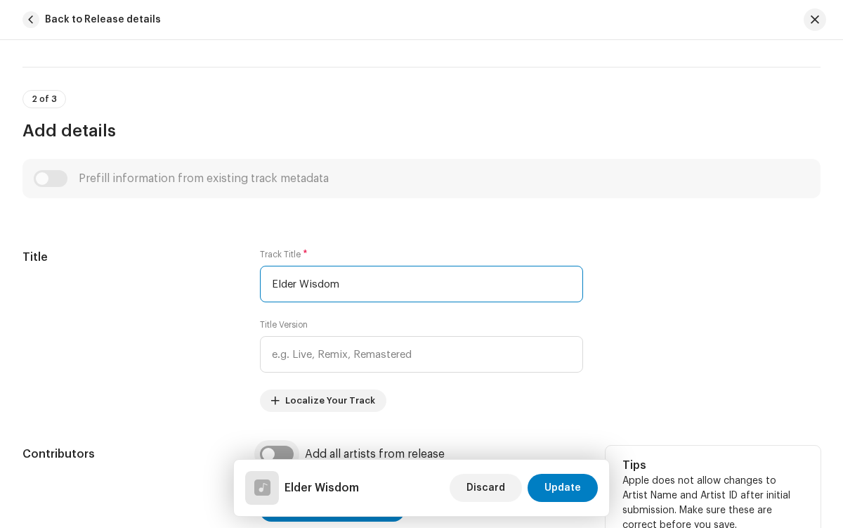
type input "Elder Wisdom"
click at [275, 454] on input "checkbox" at bounding box center [277, 453] width 34 height 17
checkbox input "true"
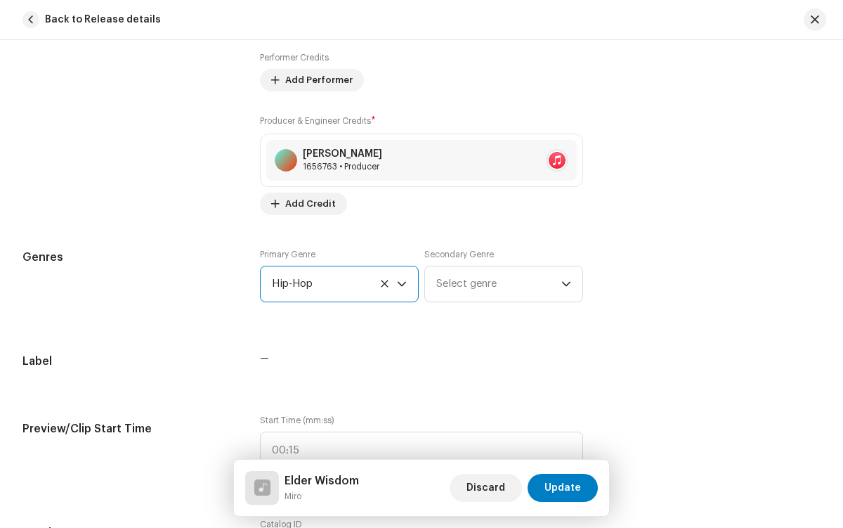
scroll to position [5774, 0]
radio input "true"
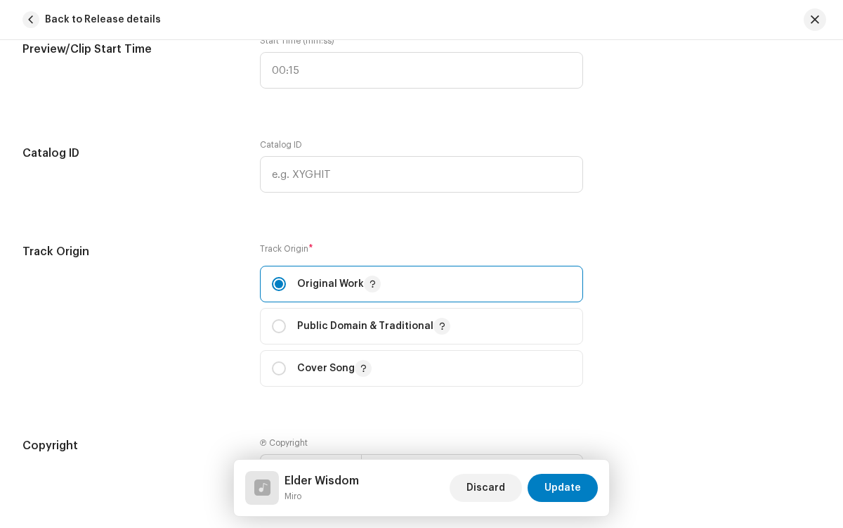
checkbox input "true"
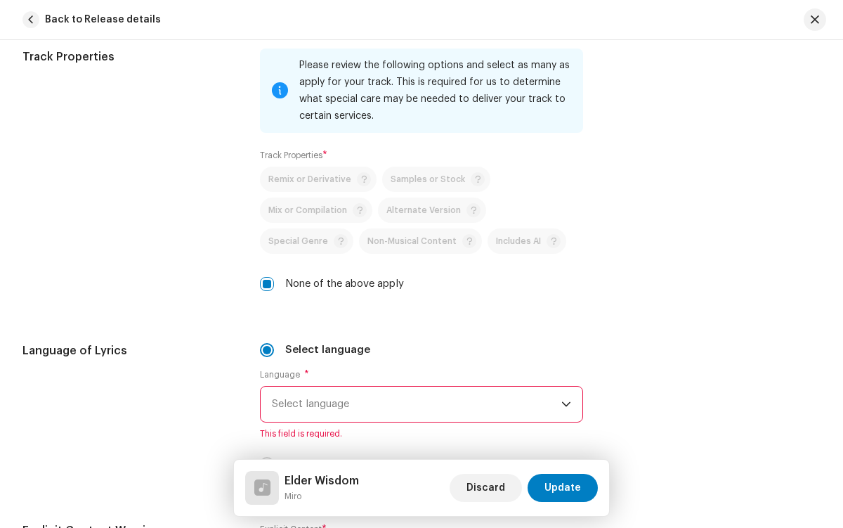
click at [414, 404] on span "Select language" at bounding box center [416, 403] width 289 height 35
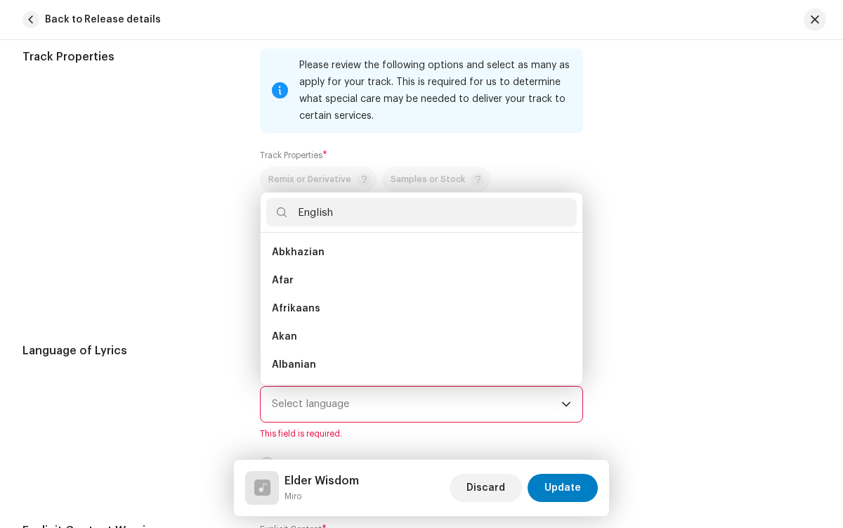
scroll to position [0, 0]
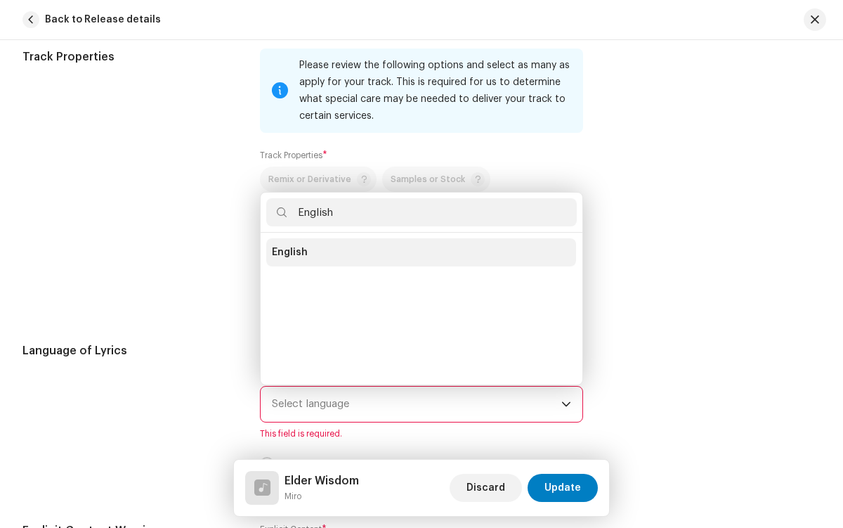
type input "English"
click at [419, 252] on li "English" at bounding box center [421, 252] width 310 height 28
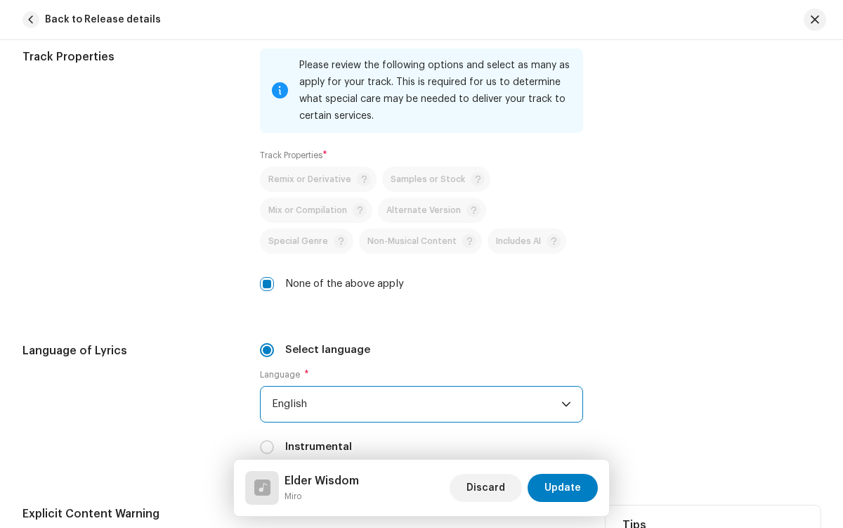
radio input "true"
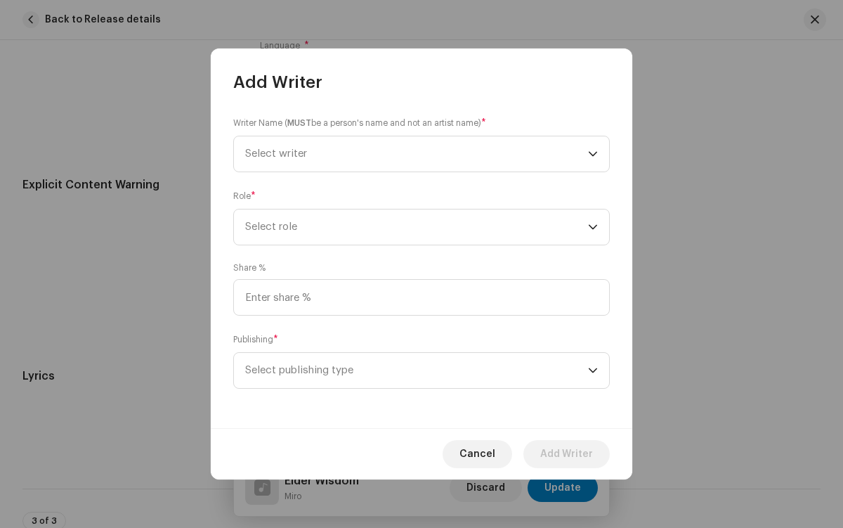
scroll to position [2668, 0]
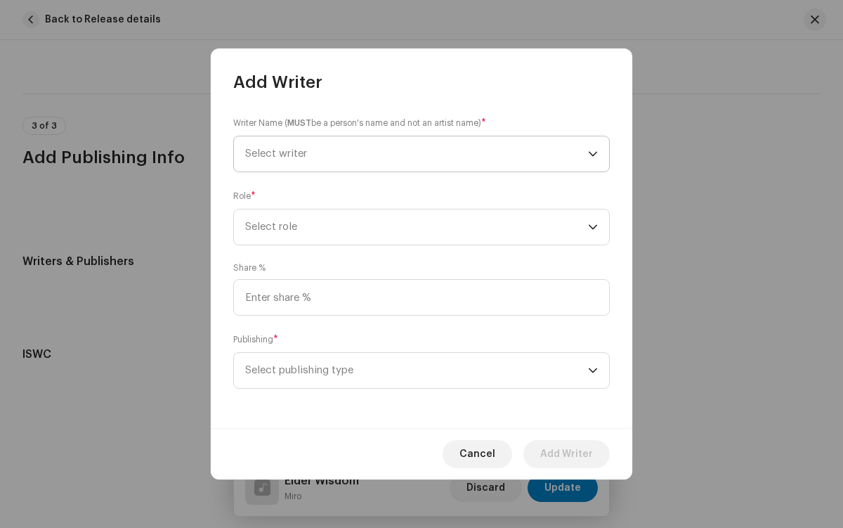
click at [417, 154] on span "Select writer" at bounding box center [416, 153] width 343 height 35
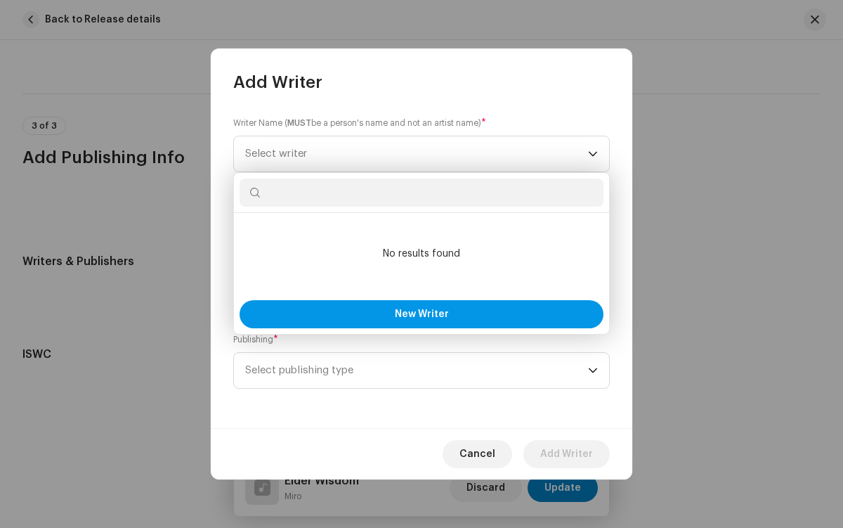
click at [421, 314] on span "New Writer" at bounding box center [422, 314] width 54 height 10
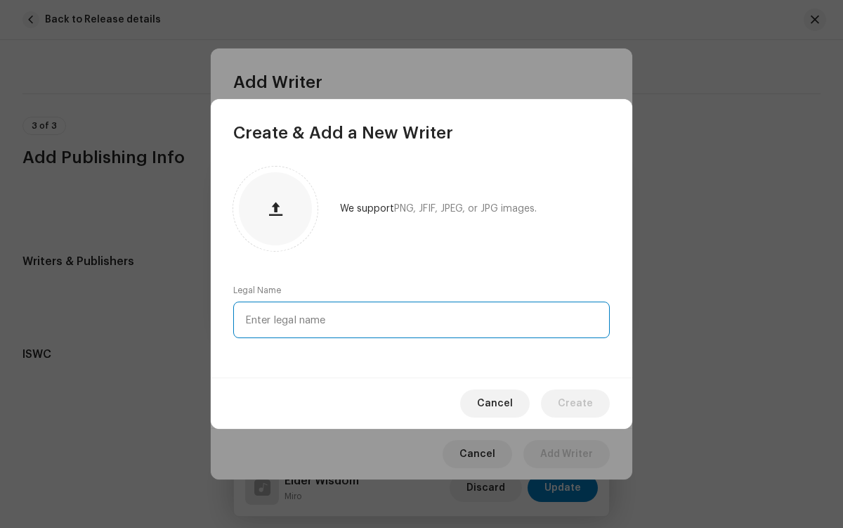
type input "[PERSON_NAME]"
click at [577, 403] on span "Create" at bounding box center [575, 403] width 35 height 28
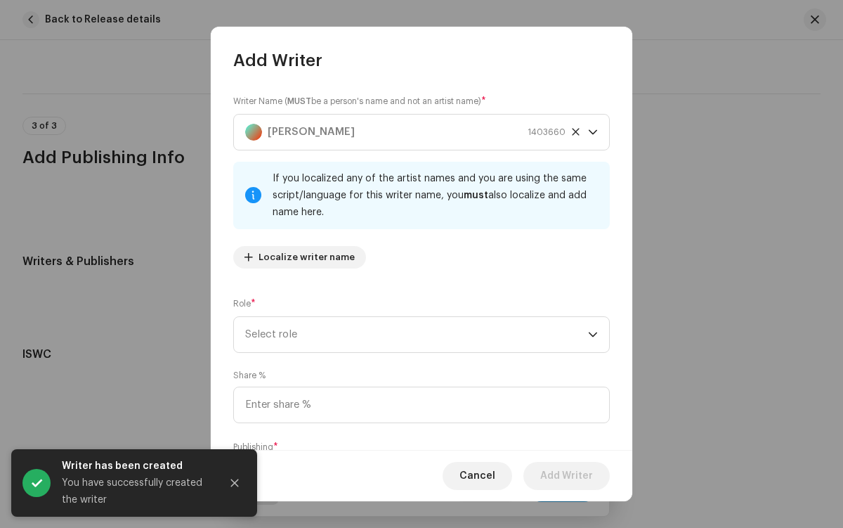
click at [235, 483] on icon "Close" at bounding box center [235, 483] width 8 height 8
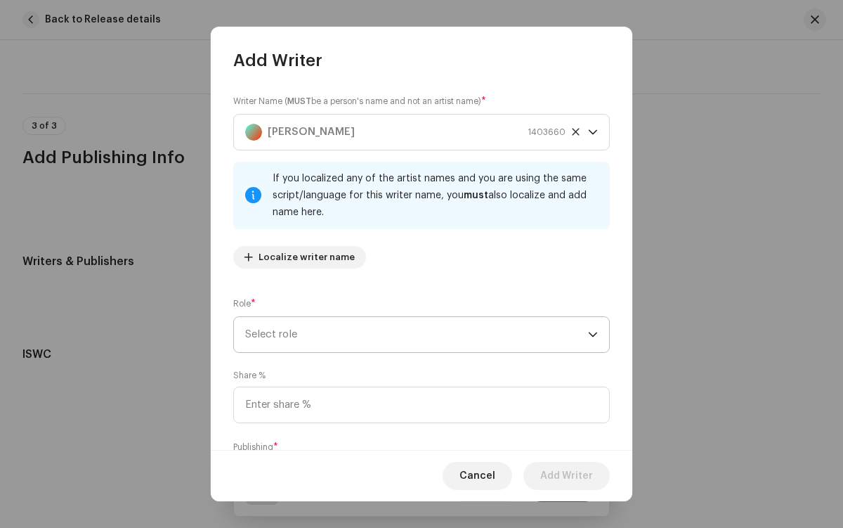
click at [414, 334] on span "Select role" at bounding box center [416, 334] width 343 height 35
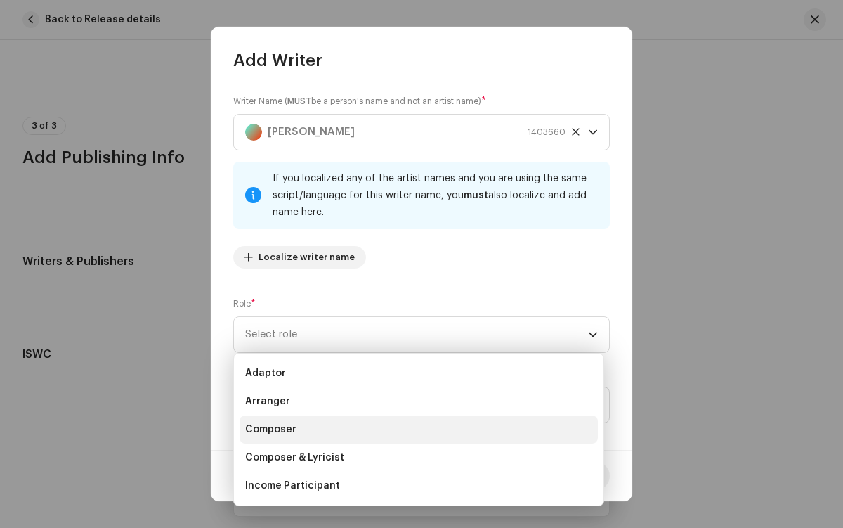
click at [417, 429] on li "Composer" at bounding box center [419, 429] width 358 height 28
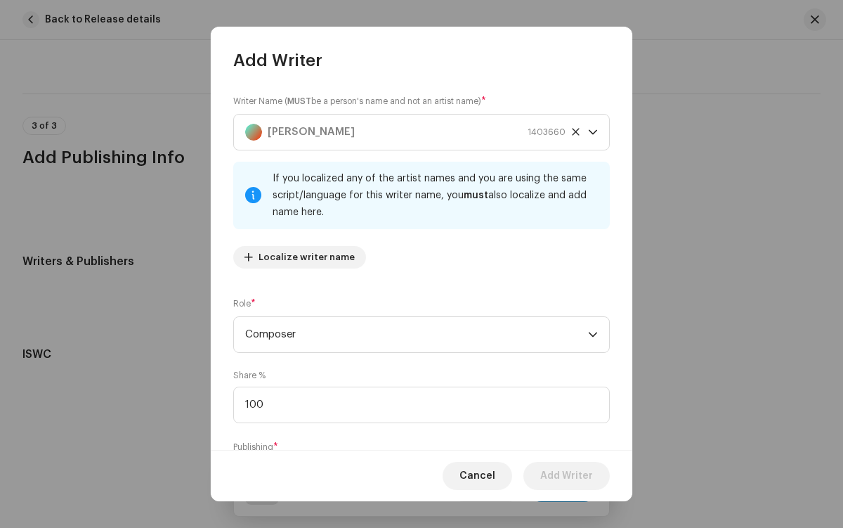
click at [414, 460] on span "Select publishing type" at bounding box center [416, 477] width 343 height 35
type input "100.00"
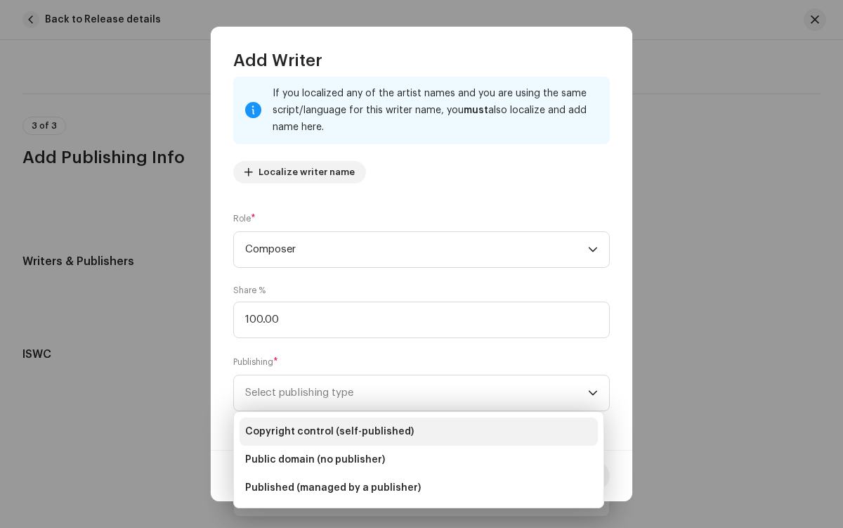
click at [419, 431] on li "Copyright control (self-published)" at bounding box center [419, 431] width 358 height 28
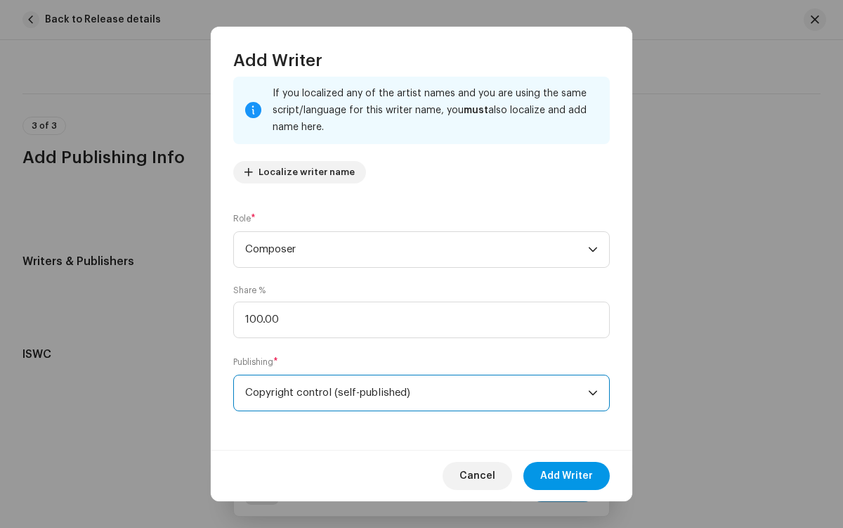
click at [567, 476] on span "Add Writer" at bounding box center [566, 476] width 53 height 28
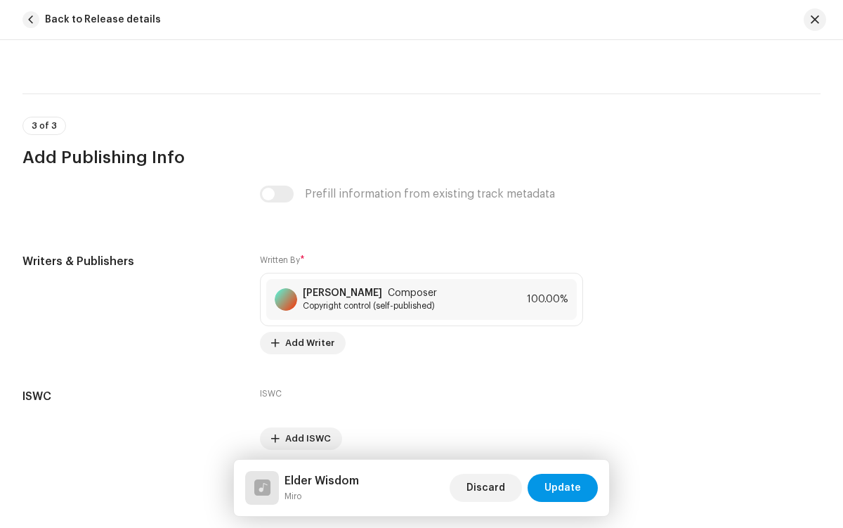
click at [563, 488] on span "Update" at bounding box center [562, 487] width 37 height 28
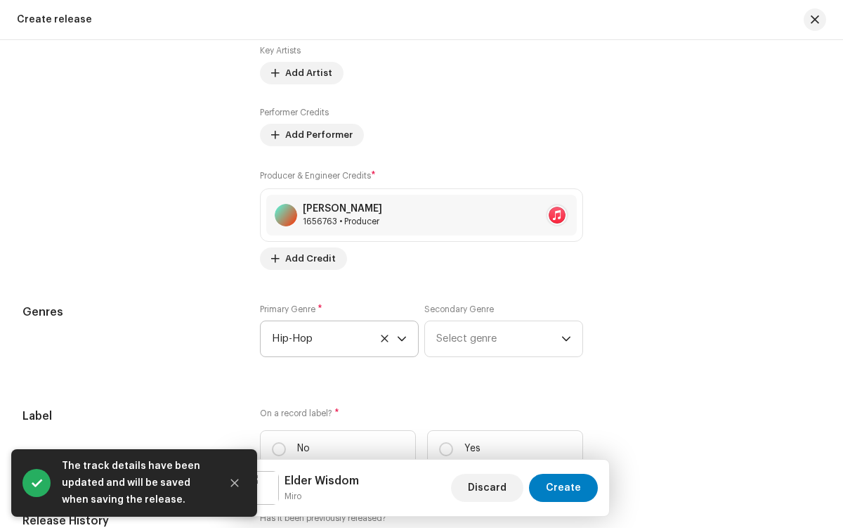
scroll to position [1652, 0]
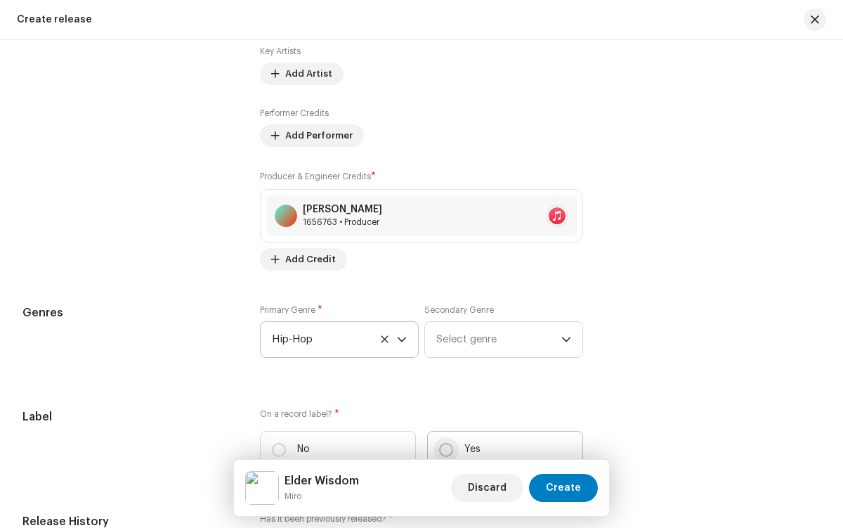
click at [443, 452] on input "Yes" at bounding box center [446, 450] width 14 height 14
radio input "true"
click at [414, 502] on span "Select label" at bounding box center [416, 519] width 289 height 35
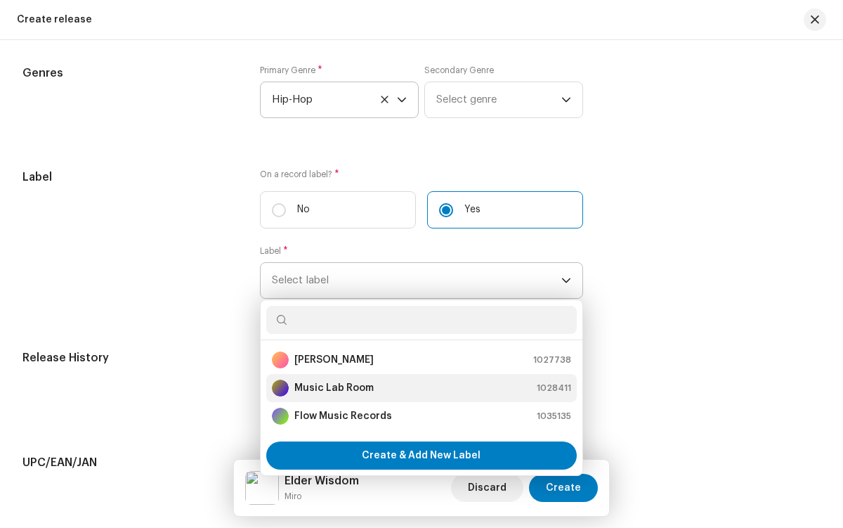
click at [419, 391] on div "Music Lab Room 1028411" at bounding box center [421, 387] width 299 height 17
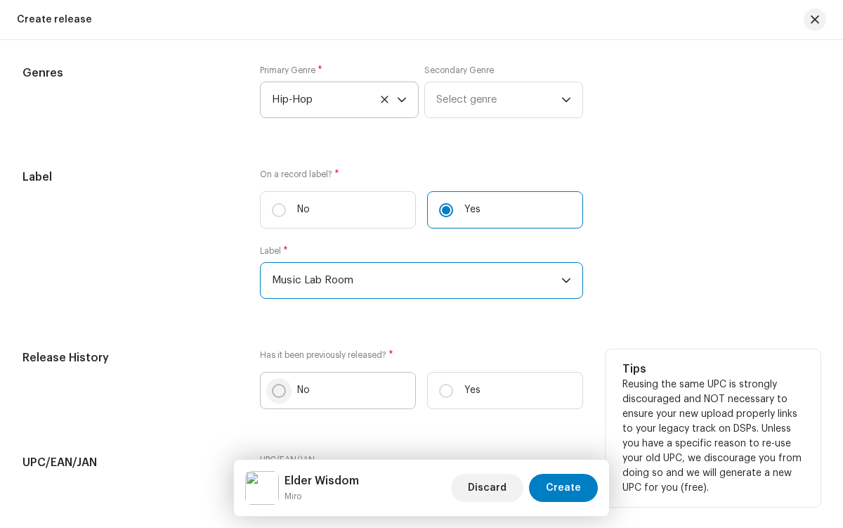
click at [277, 393] on input "No" at bounding box center [279, 391] width 14 height 14
radio input "true"
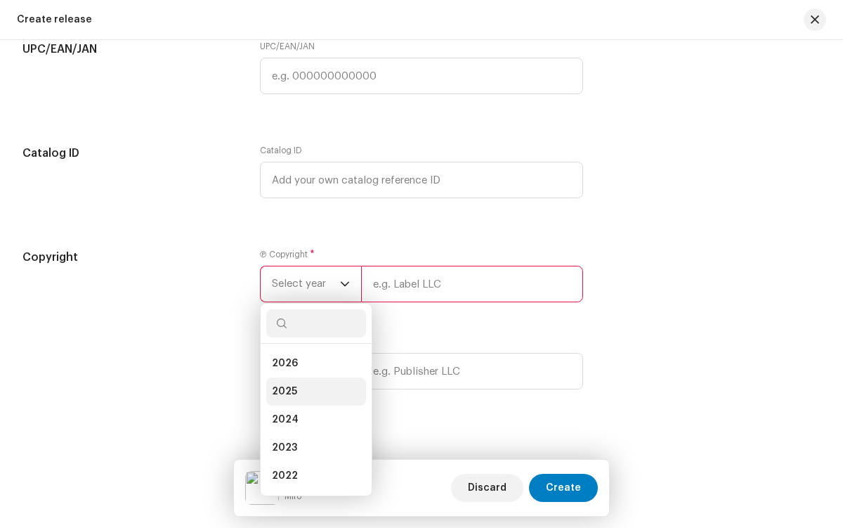
click at [313, 395] on li "2025" at bounding box center [316, 391] width 100 height 28
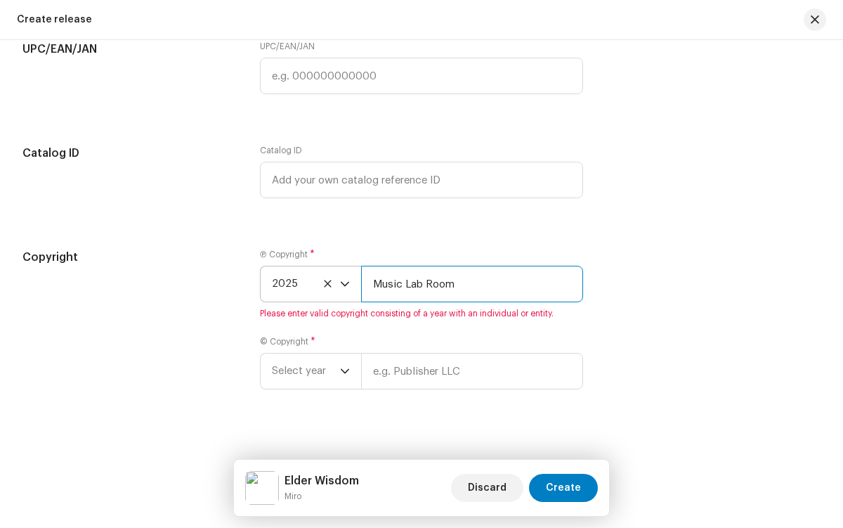
type input "Music Lab Room"
click at [304, 374] on span "Select year" at bounding box center [306, 370] width 68 height 35
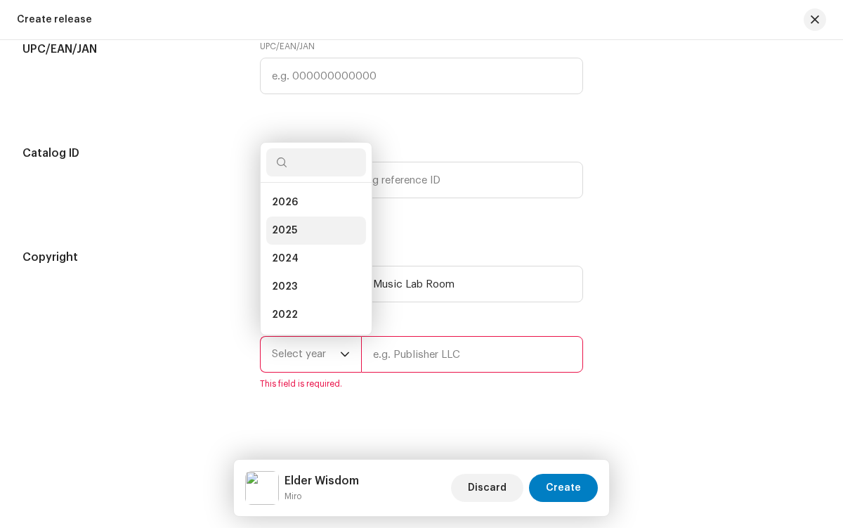
click at [313, 234] on li "2025" at bounding box center [316, 230] width 100 height 28
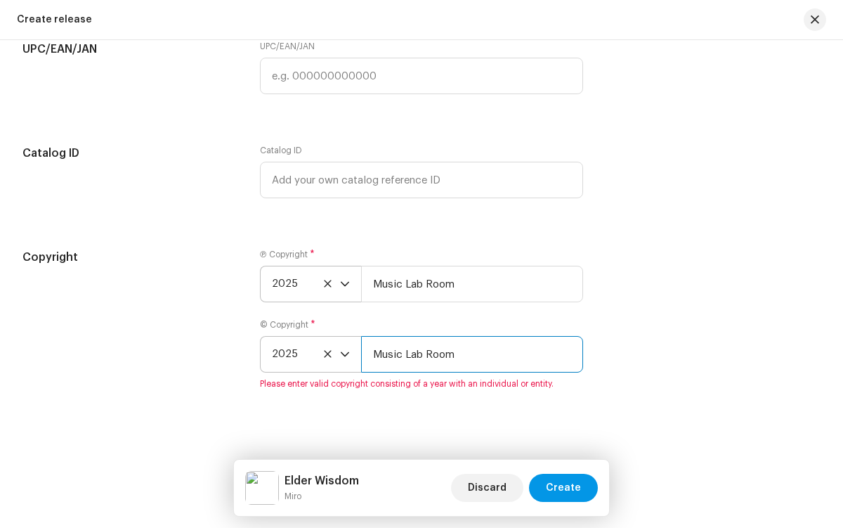
type input "Music Lab Room"
click at [565, 488] on span "Create" at bounding box center [563, 487] width 35 height 28
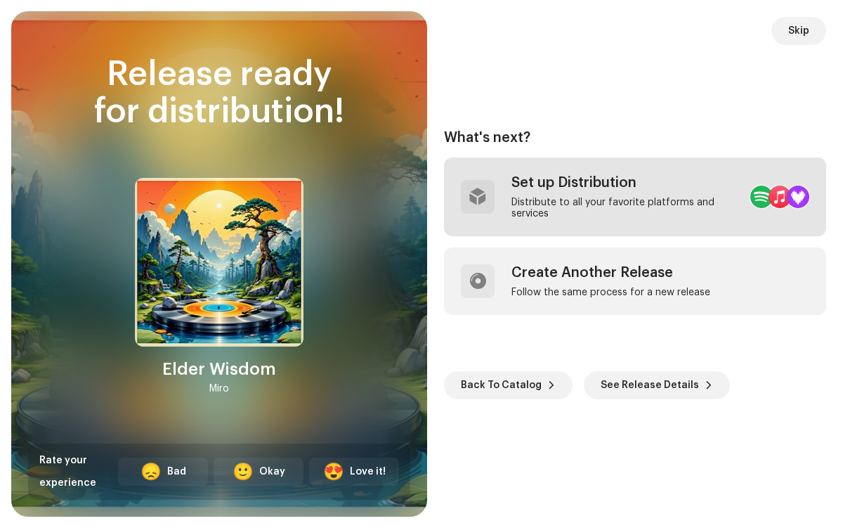
click at [600, 197] on div "Distribute to all your favorite platforms and services" at bounding box center [625, 208] width 228 height 22
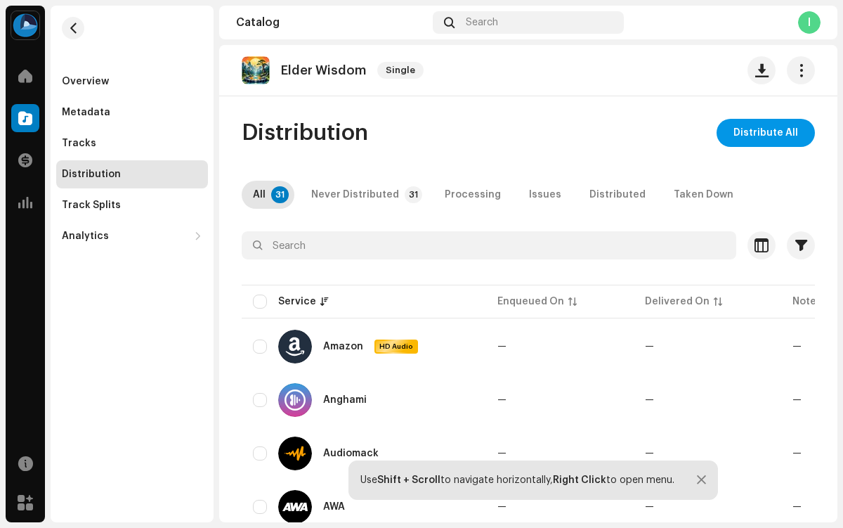
click at [759, 133] on span "Distribute All" at bounding box center [765, 133] width 65 height 28
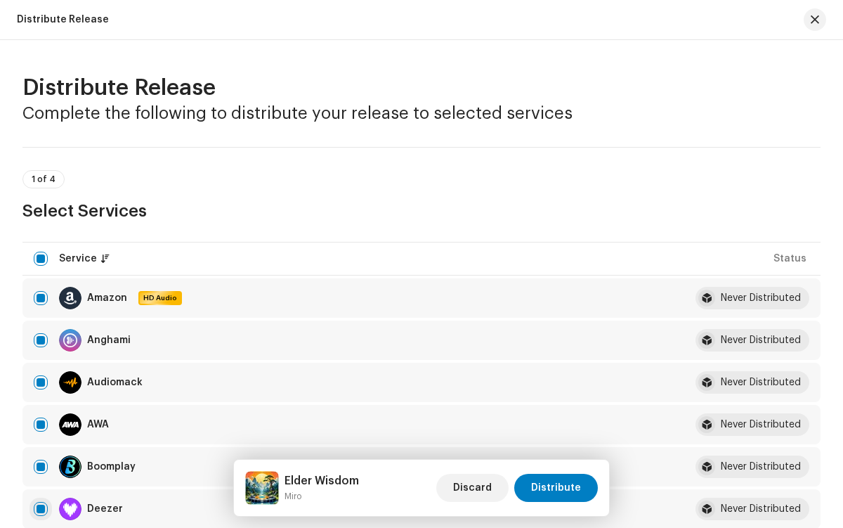
click at [41, 509] on input "checkbox" at bounding box center [41, 509] width 14 height 14
checkbox input "false"
radio input "true"
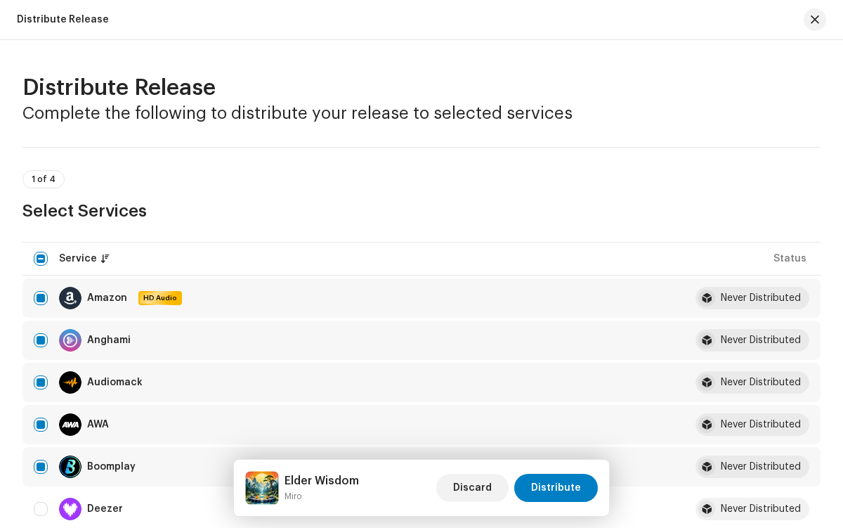
scroll to position [2306, 0]
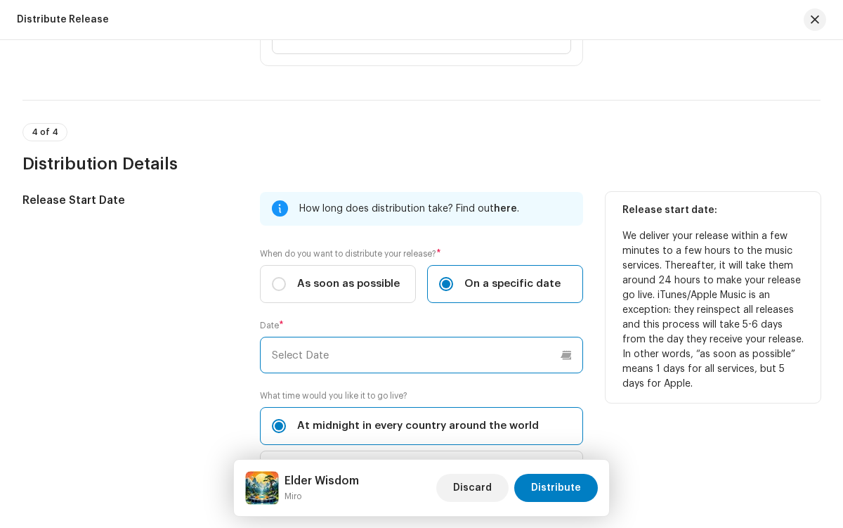
click at [419, 355] on input "text" at bounding box center [421, 354] width 322 height 37
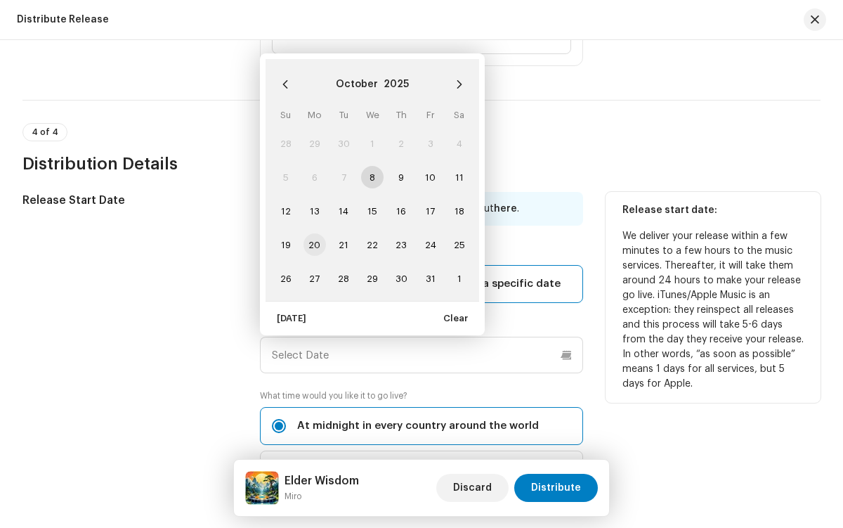
click at [313, 244] on span "20" at bounding box center [314, 244] width 22 height 22
type input "[DATE]"
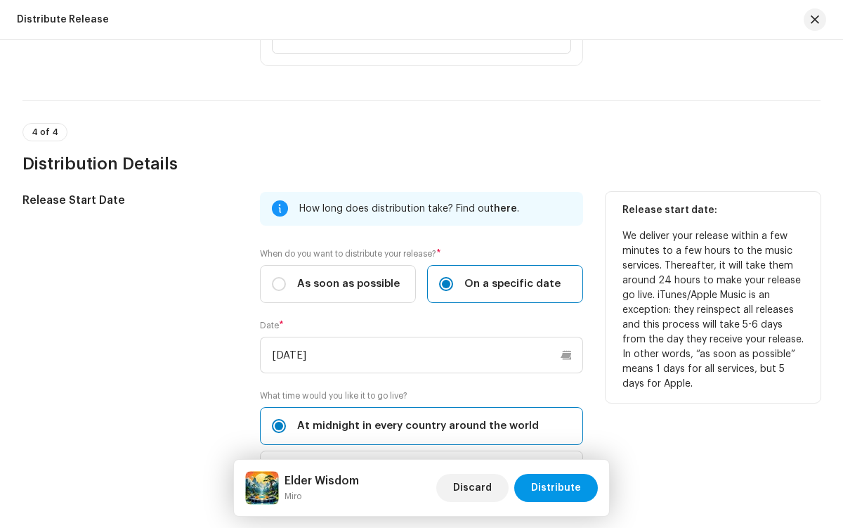
click at [558, 488] on span "Distribute" at bounding box center [556, 487] width 50 height 28
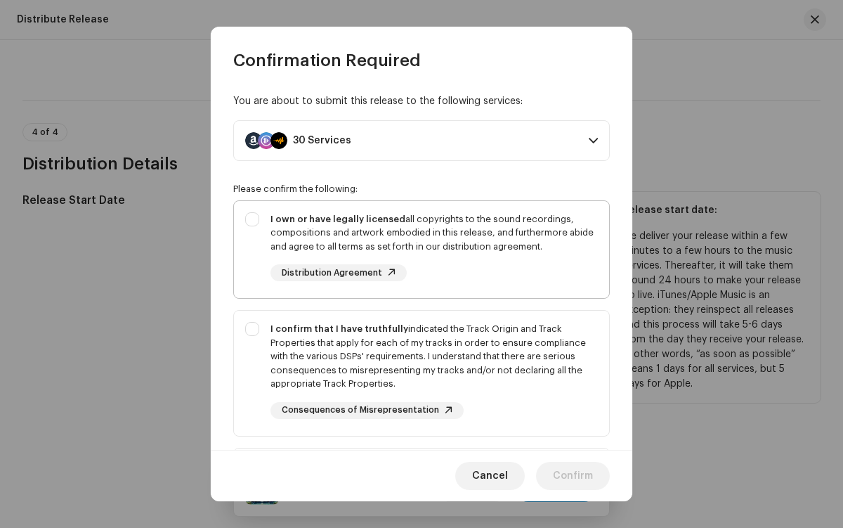
click at [419, 249] on div "I own or have legally licensed all copyrights to the sound recordings, composit…" at bounding box center [433, 232] width 327 height 41
checkbox input "true"
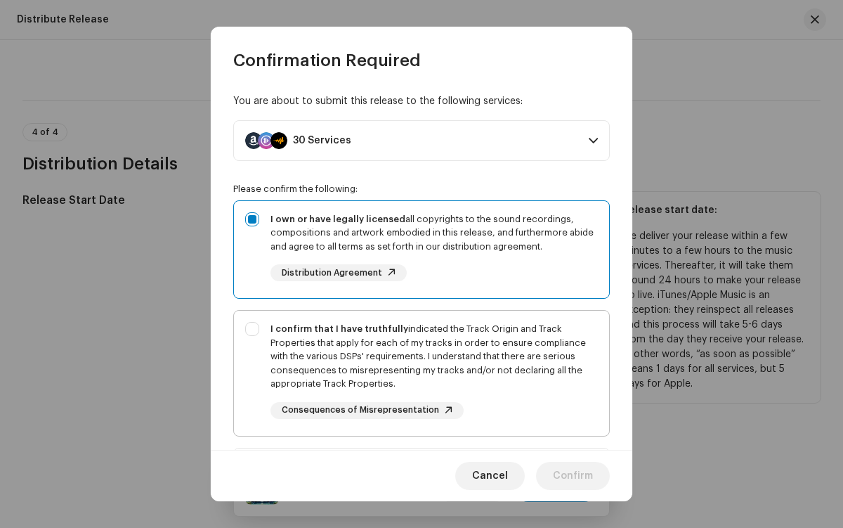
click at [419, 372] on div "I confirm that I have truthfully indicated the Track Origin and Track Propertie…" at bounding box center [433, 356] width 327 height 69
checkbox input "true"
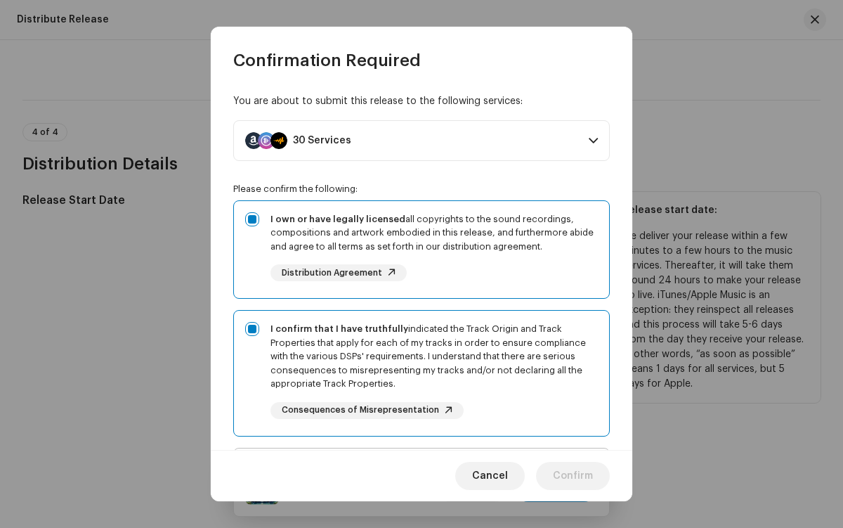
click at [419, 459] on div "I acknowledge and understand that playlisting services guaranteeing "increased …" at bounding box center [433, 511] width 327 height 105
checkbox input "true"
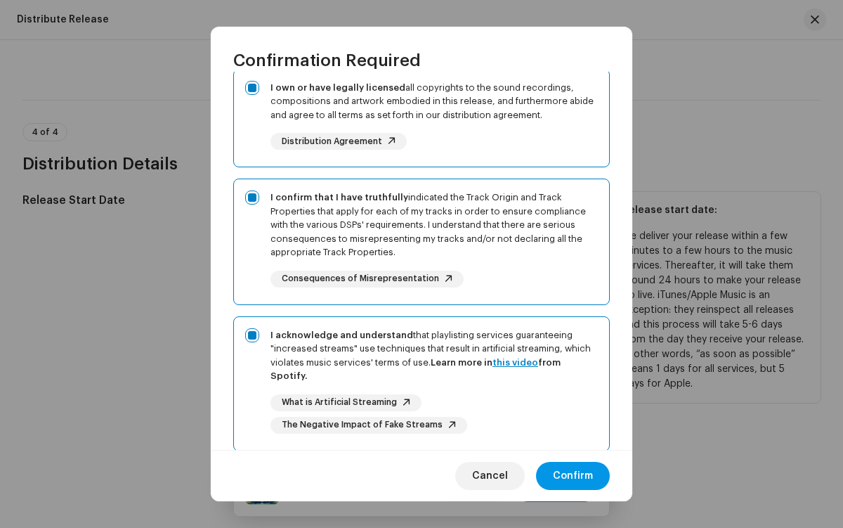
click at [573, 476] on span "Confirm" at bounding box center [573, 476] width 40 height 28
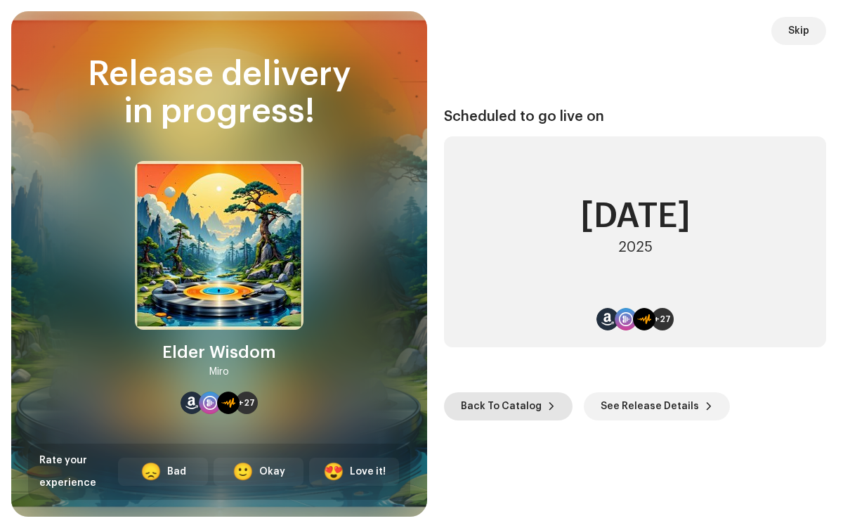
click at [505, 405] on span "Back To Catalog" at bounding box center [501, 406] width 81 height 28
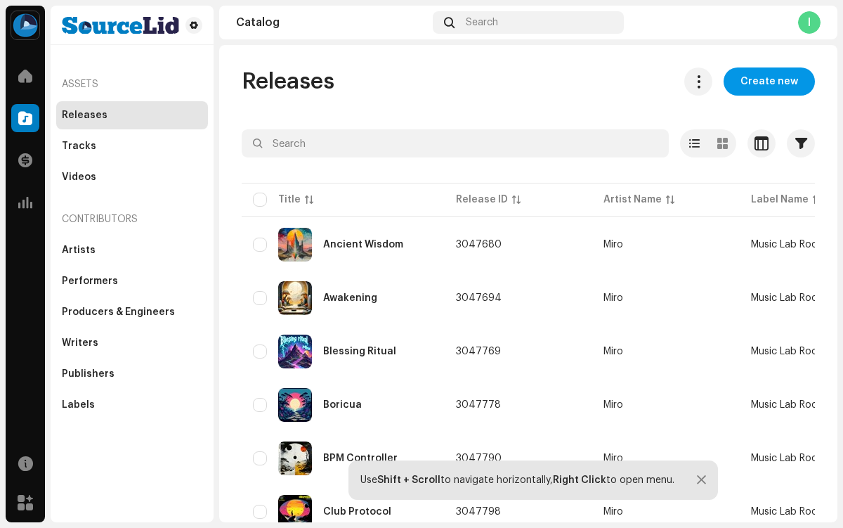
click at [762, 81] on span "Create new" at bounding box center [769, 81] width 58 height 28
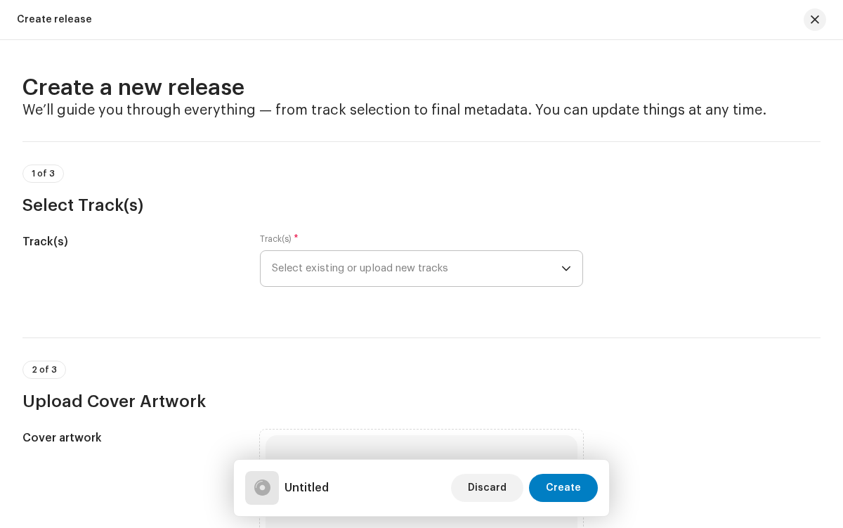
click at [414, 268] on span "Select existing or upload new tracks" at bounding box center [416, 268] width 289 height 35
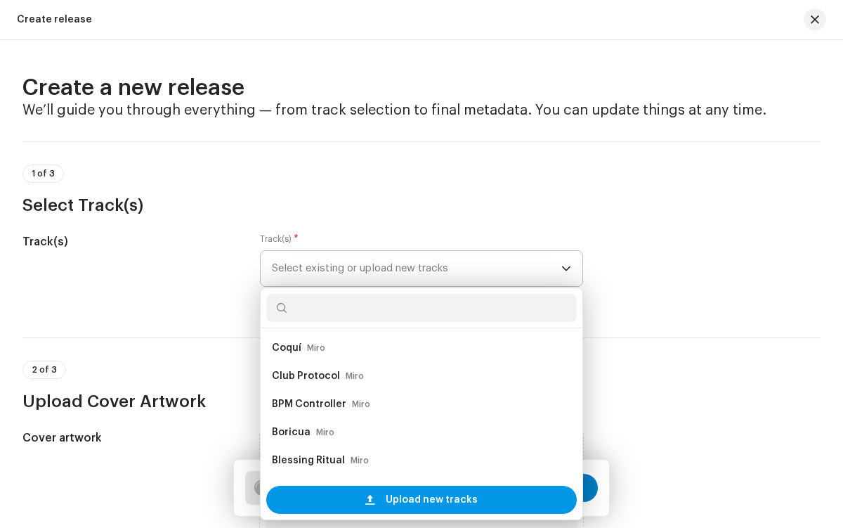
click at [429, 499] on span "Upload new tracks" at bounding box center [432, 499] width 92 height 28
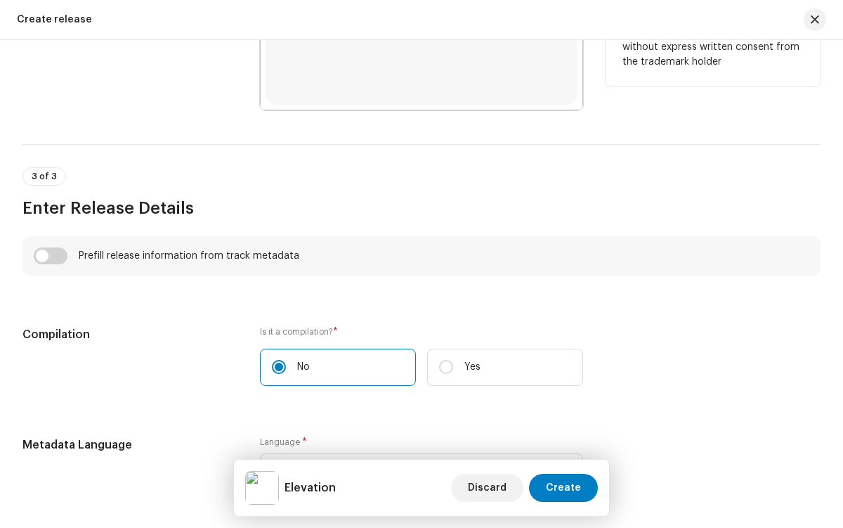
scroll to position [862, 0]
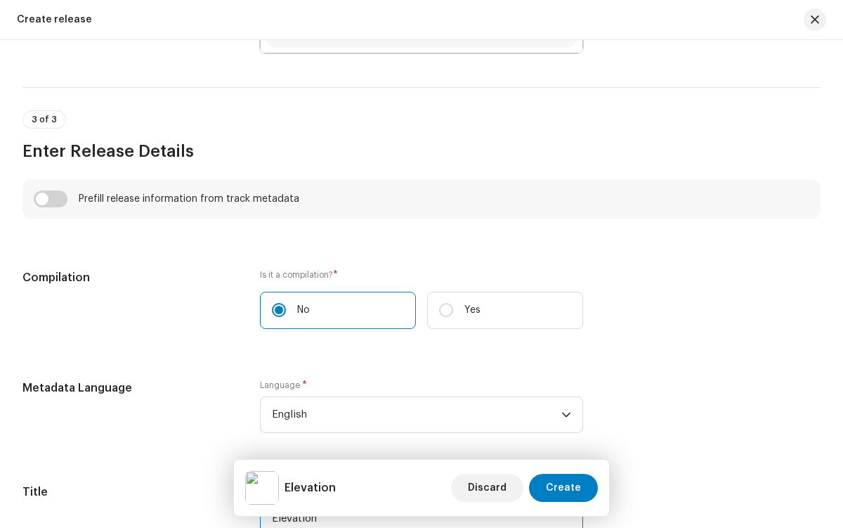
type input "Elevation"
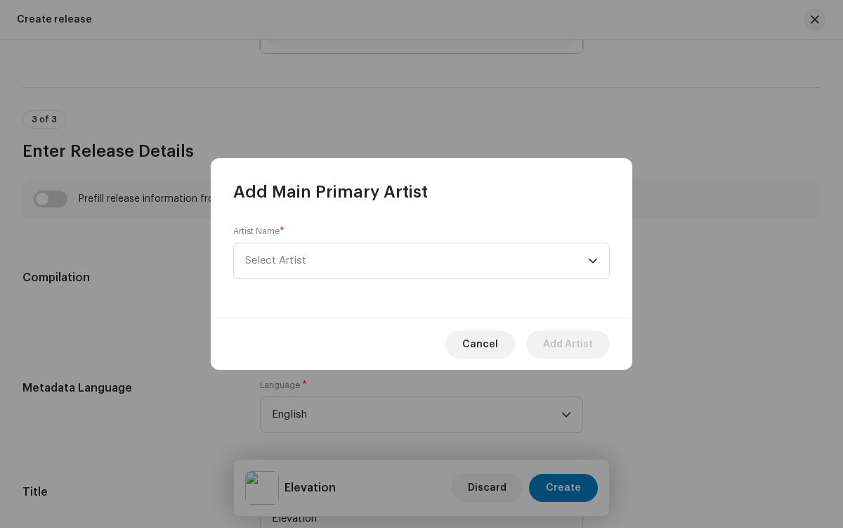
scroll to position [1369, 0]
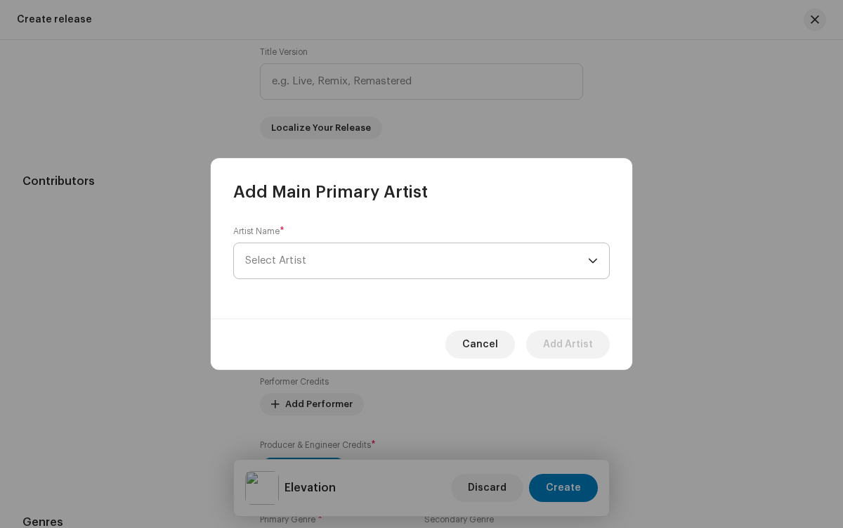
click at [417, 261] on span "Select Artist" at bounding box center [416, 260] width 343 height 35
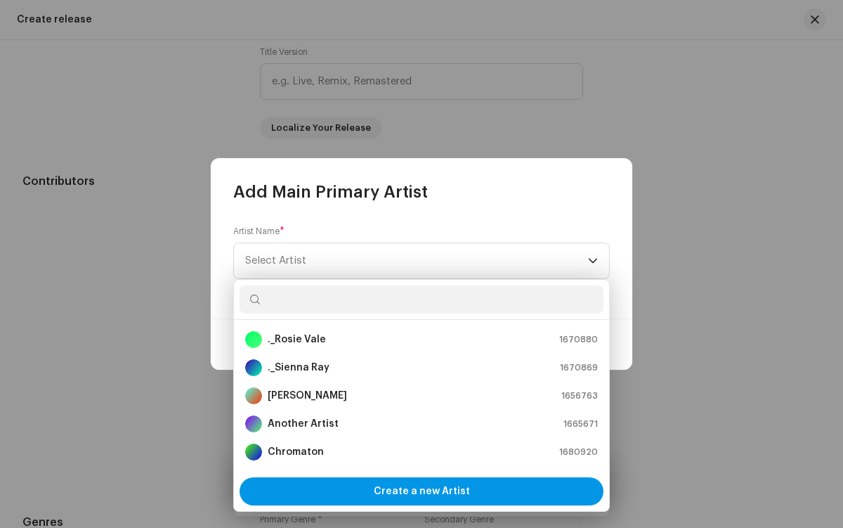
click at [421, 491] on span "Create a new Artist" at bounding box center [422, 491] width 96 height 28
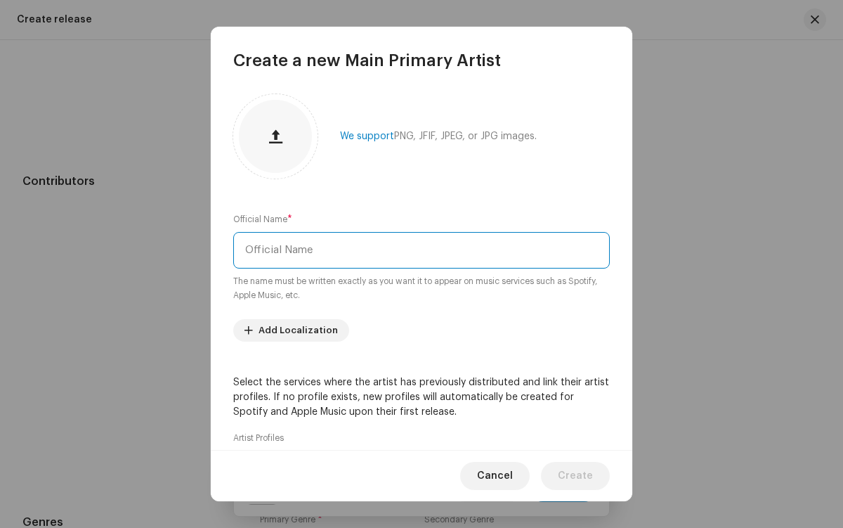
type input "Miro"
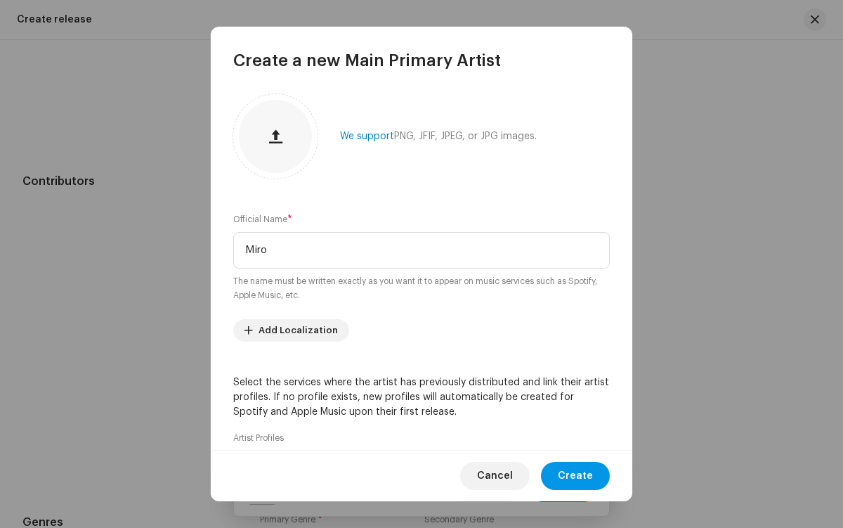
click at [577, 476] on span "Create" at bounding box center [575, 476] width 35 height 28
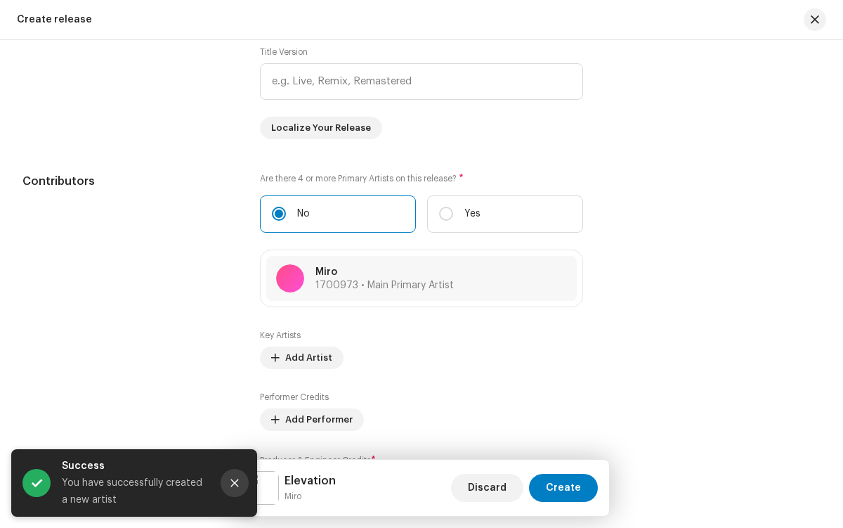
click at [235, 483] on icon "Close" at bounding box center [235, 483] width 8 height 8
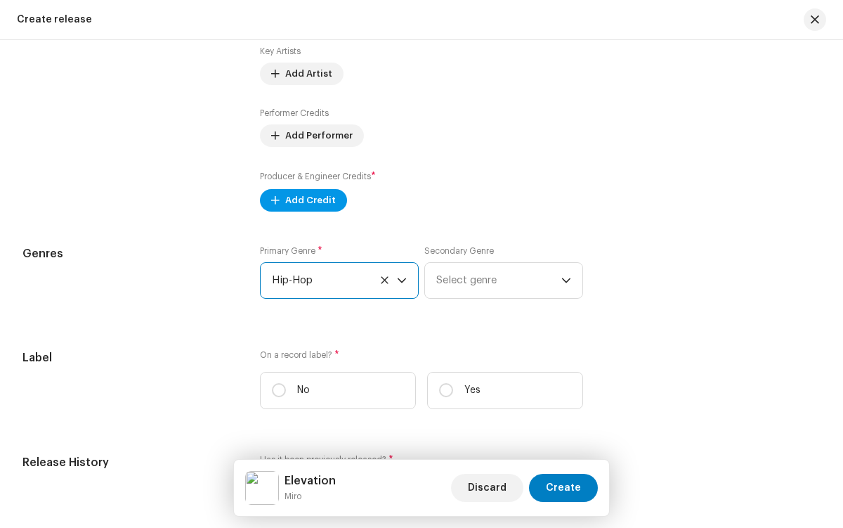
click at [300, 203] on span "Add Credit" at bounding box center [310, 200] width 51 height 28
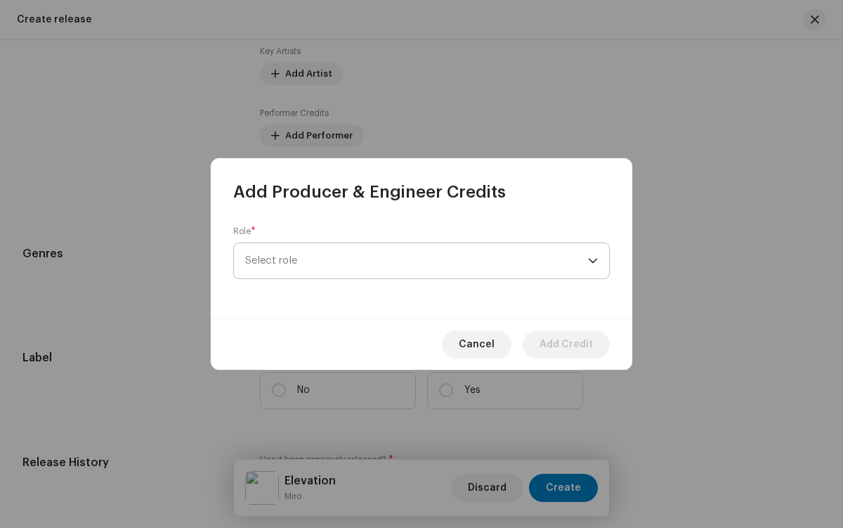
click at [417, 261] on span "Select role" at bounding box center [416, 260] width 343 height 35
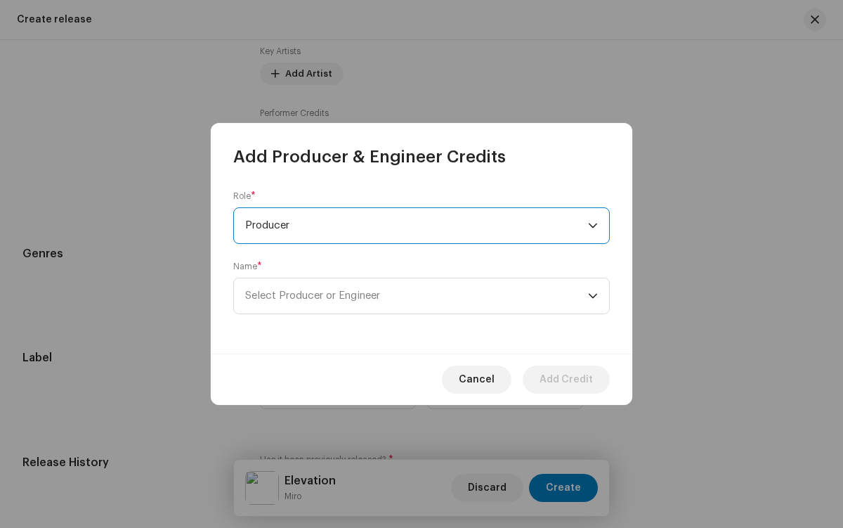
scroll to position [506, 0]
click at [417, 296] on span "Select Producer or Engineer" at bounding box center [416, 295] width 343 height 35
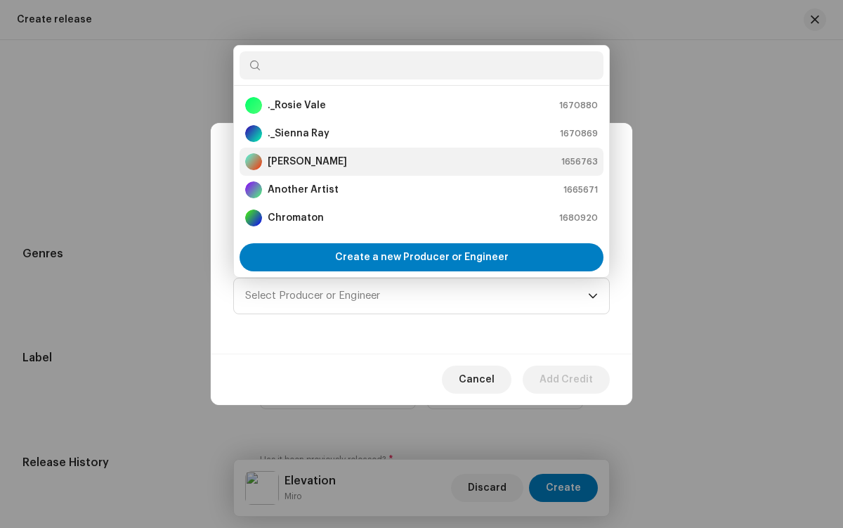
click at [419, 162] on div "[PERSON_NAME] 1656763" at bounding box center [421, 161] width 353 height 17
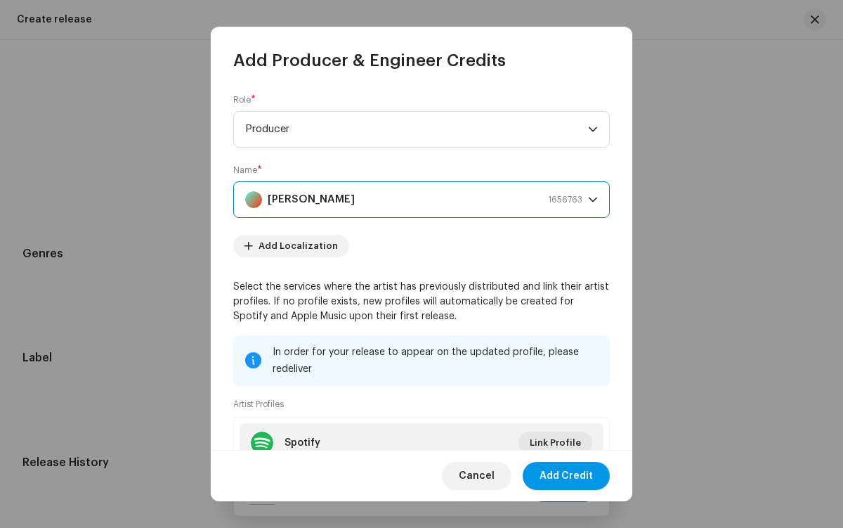
click at [567, 476] on span "Add Credit" at bounding box center [566, 476] width 53 height 28
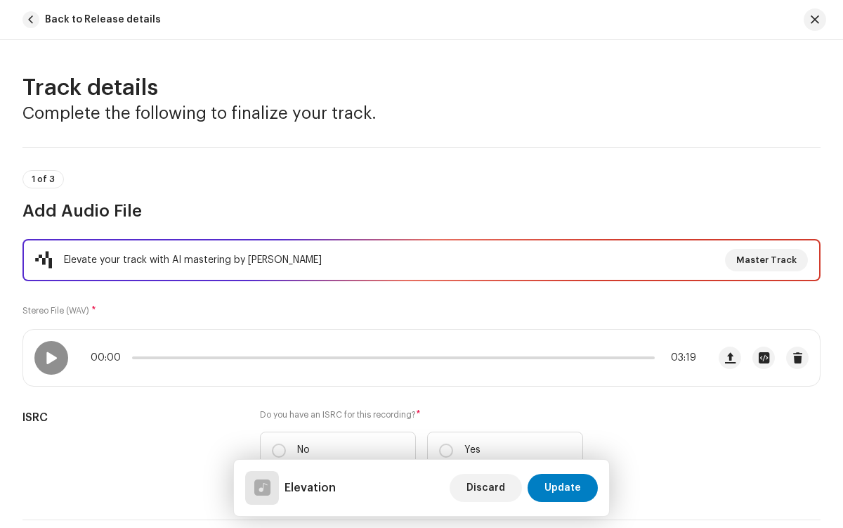
scroll to position [214, 0]
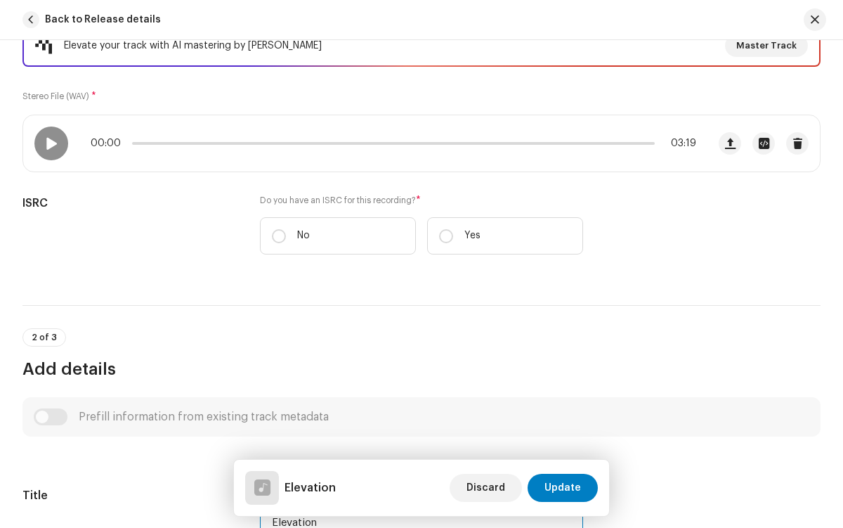
type input "Elevation"
checkbox input "true"
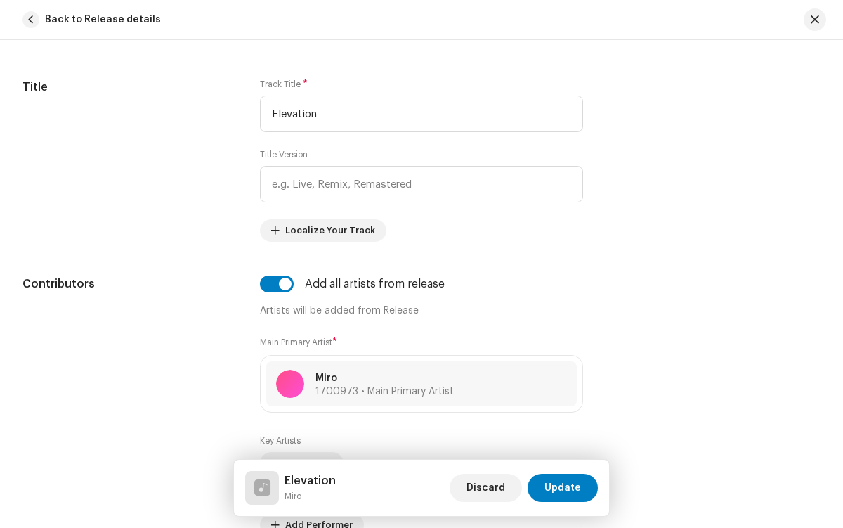
radio input "true"
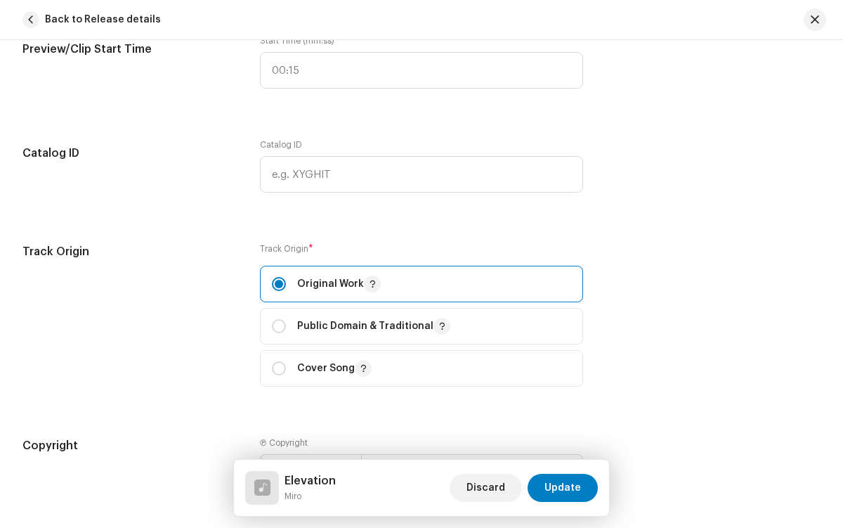
checkbox input "true"
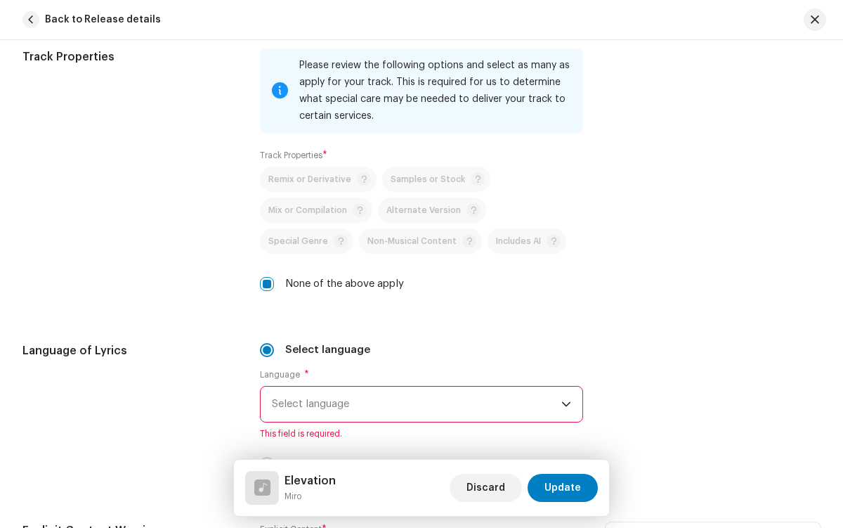
radio input "true"
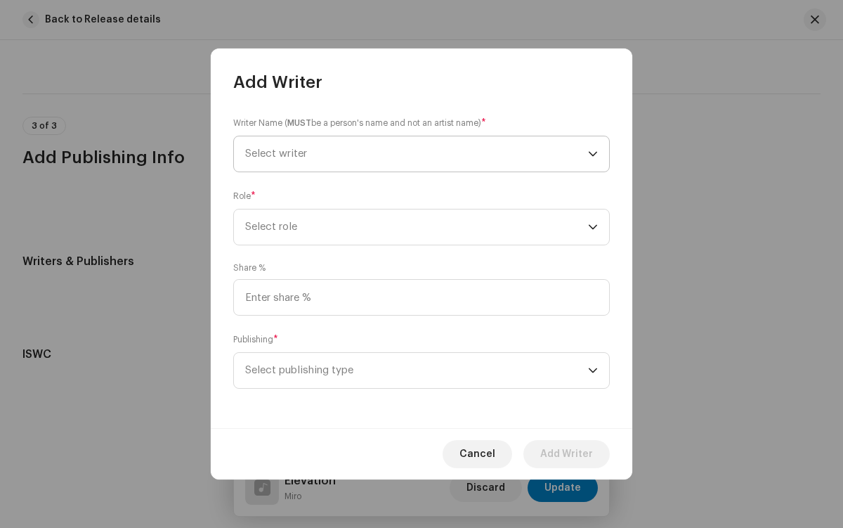
click at [417, 154] on span "Select writer" at bounding box center [416, 153] width 343 height 35
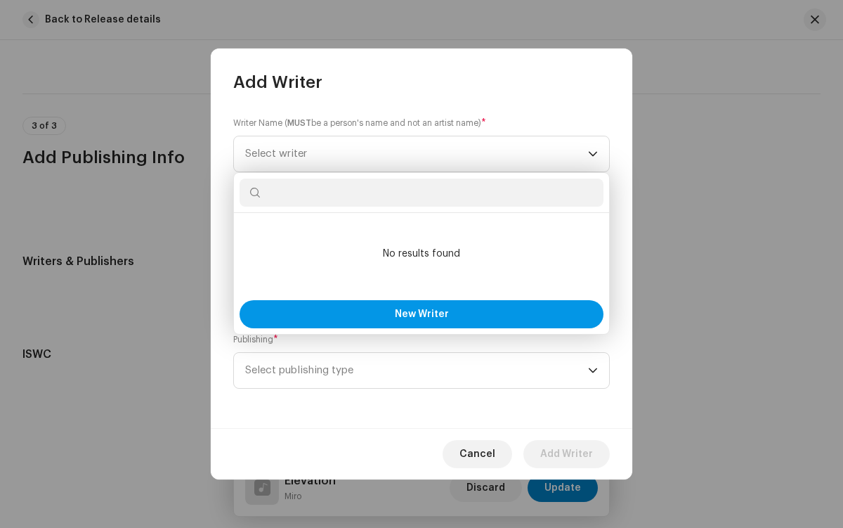
click at [421, 314] on span "New Writer" at bounding box center [422, 314] width 54 height 10
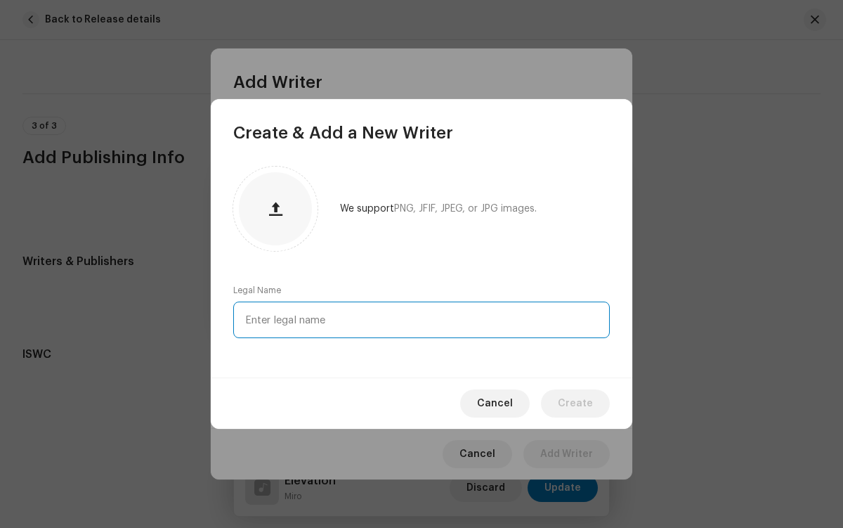
type input "[PERSON_NAME]"
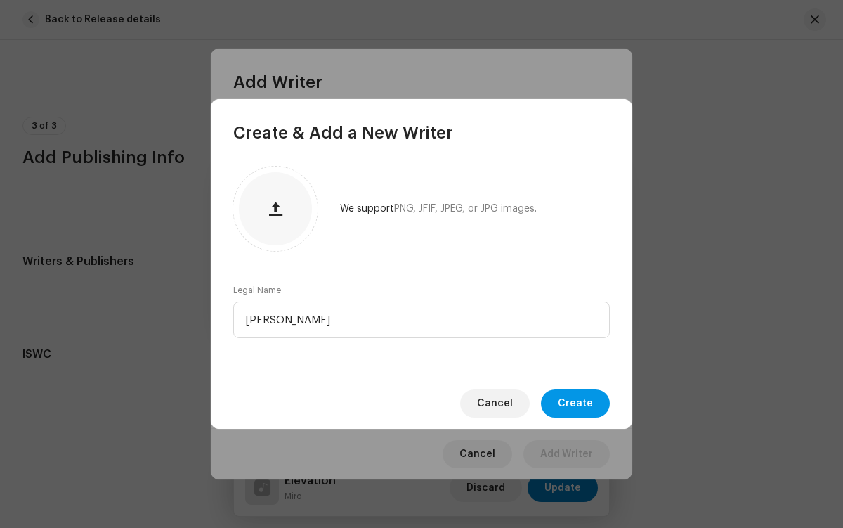
click at [577, 403] on span "Create" at bounding box center [575, 403] width 35 height 28
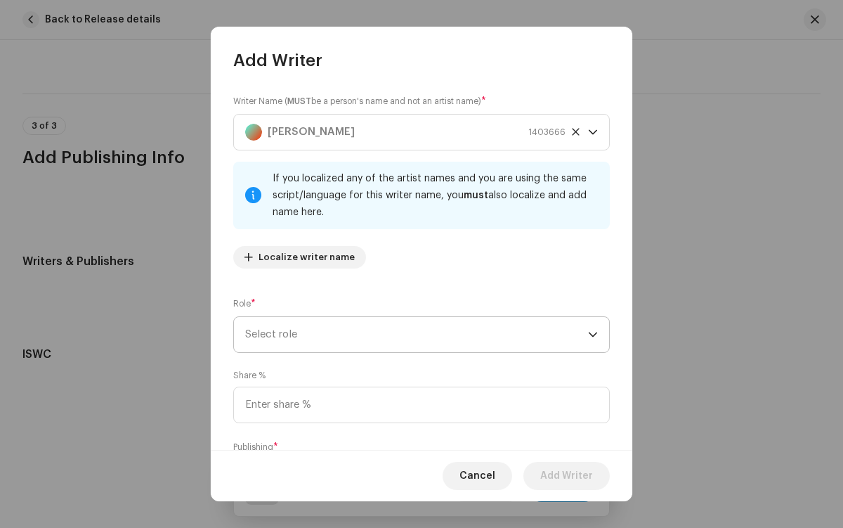
click at [414, 334] on span "Select role" at bounding box center [416, 334] width 343 height 35
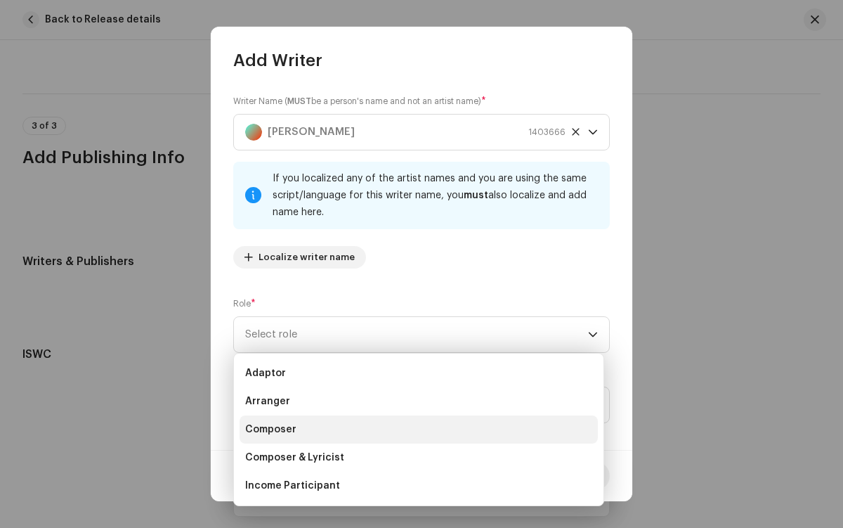
click at [417, 429] on li "Composer" at bounding box center [419, 429] width 358 height 28
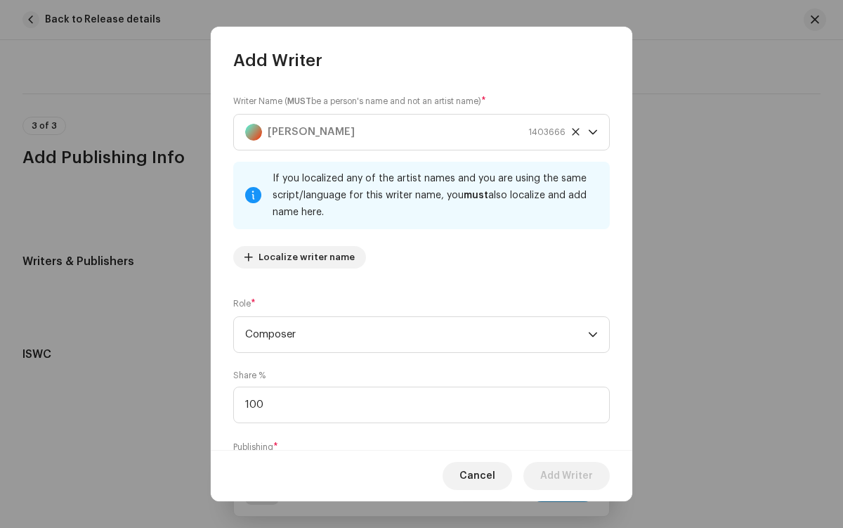
click at [414, 460] on span "Select publishing type" at bounding box center [416, 477] width 343 height 35
type input "100.00"
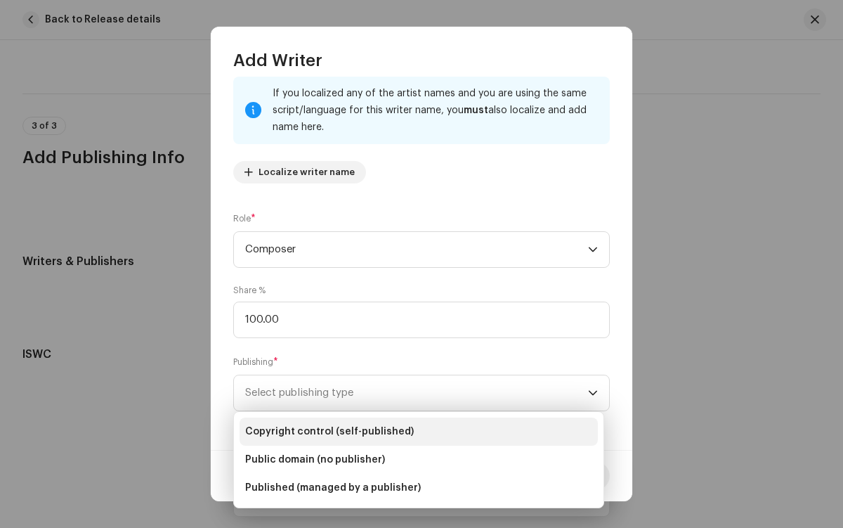
click at [419, 431] on li "Copyright control (self-published)" at bounding box center [419, 431] width 358 height 28
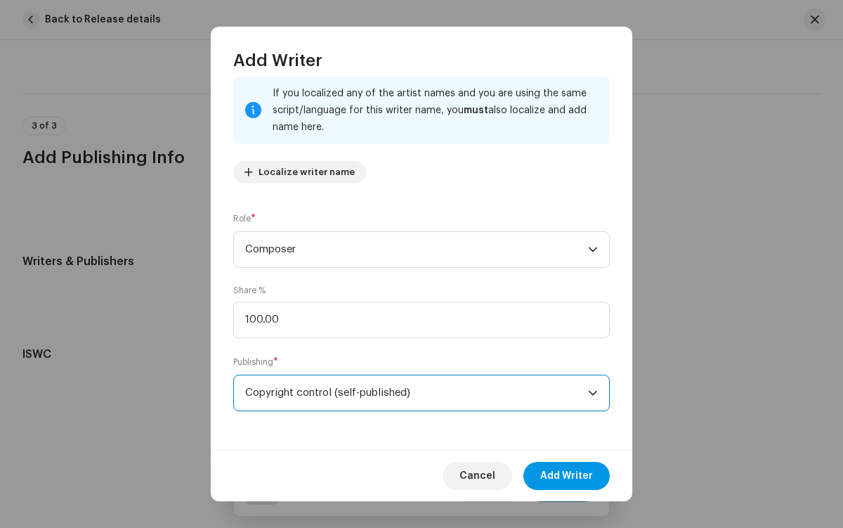
click at [567, 476] on span "Add Writer" at bounding box center [566, 476] width 53 height 28
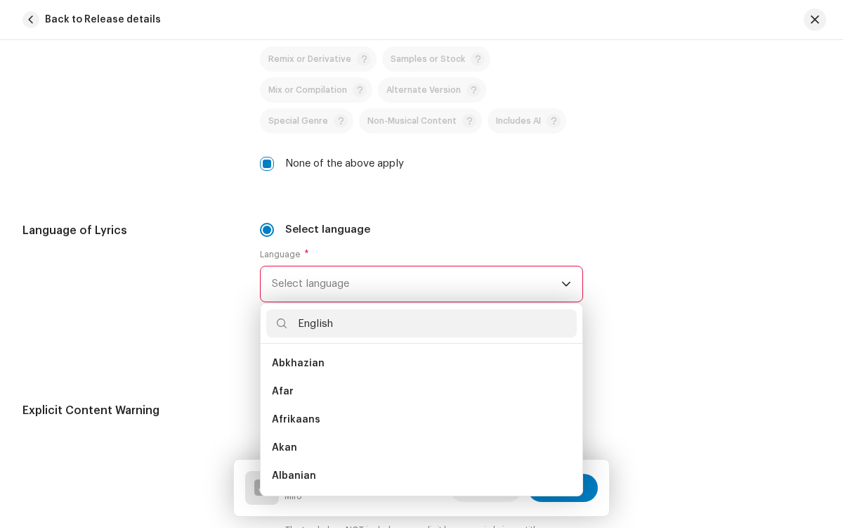
scroll to position [0, 0]
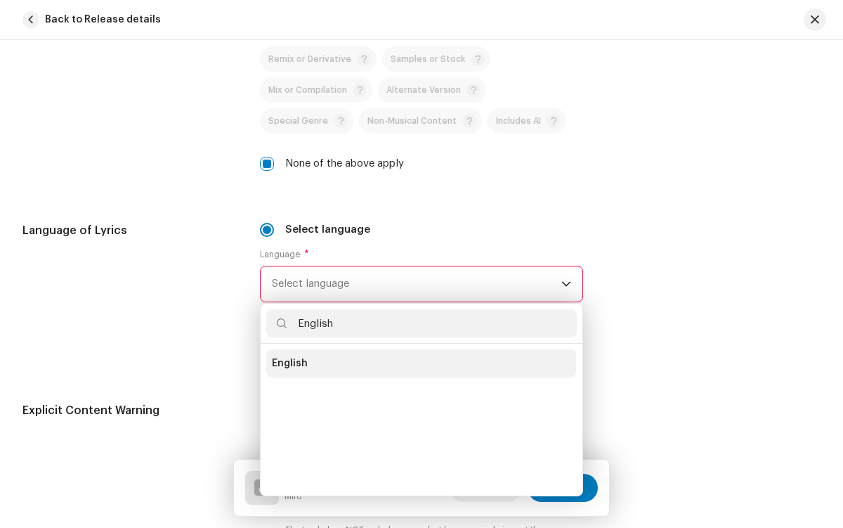
type input "English"
click at [419, 363] on li "English" at bounding box center [421, 363] width 310 height 28
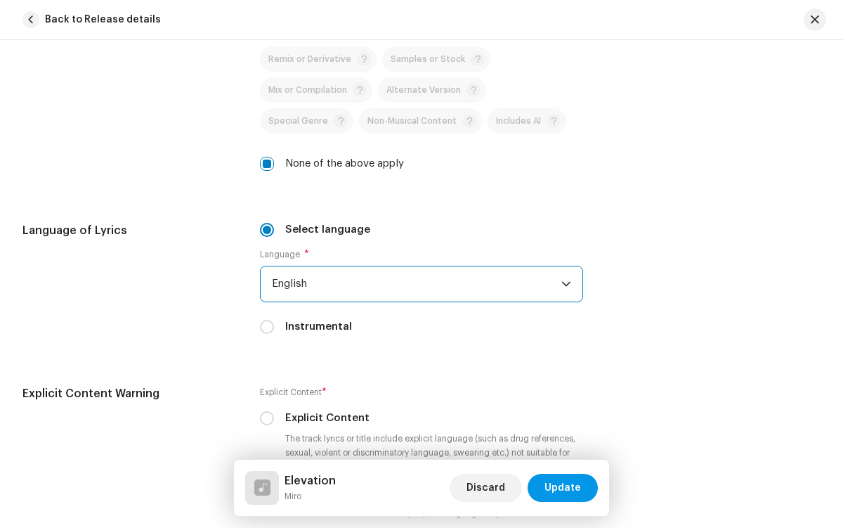
click at [563, 488] on span "Update" at bounding box center [562, 487] width 37 height 28
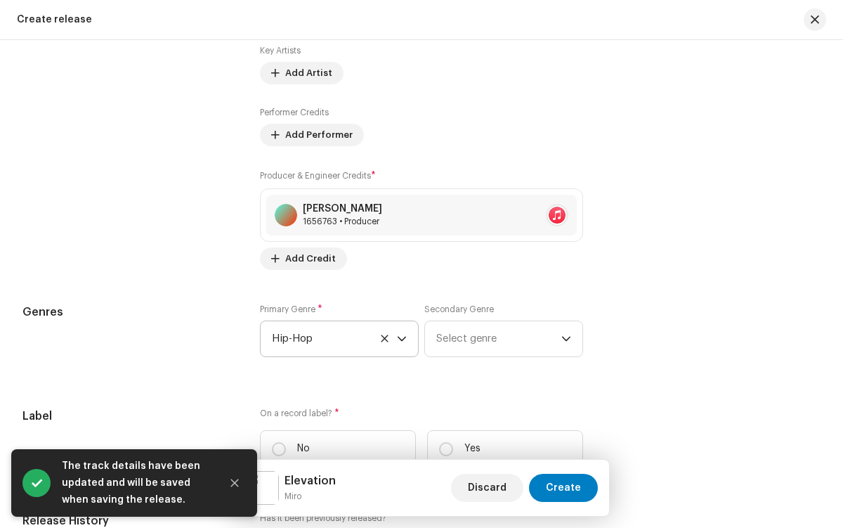
scroll to position [1652, 0]
click at [235, 483] on icon "Close" at bounding box center [235, 483] width 8 height 8
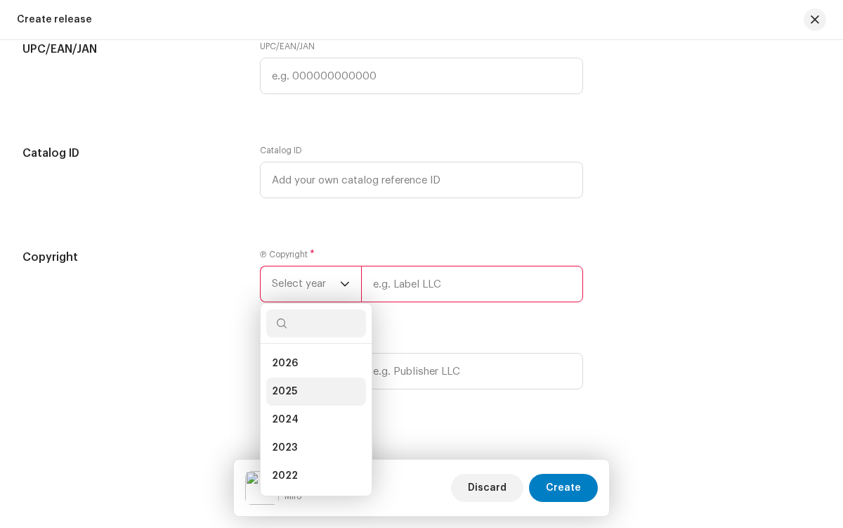
click at [313, 395] on li "2025" at bounding box center [316, 391] width 100 height 28
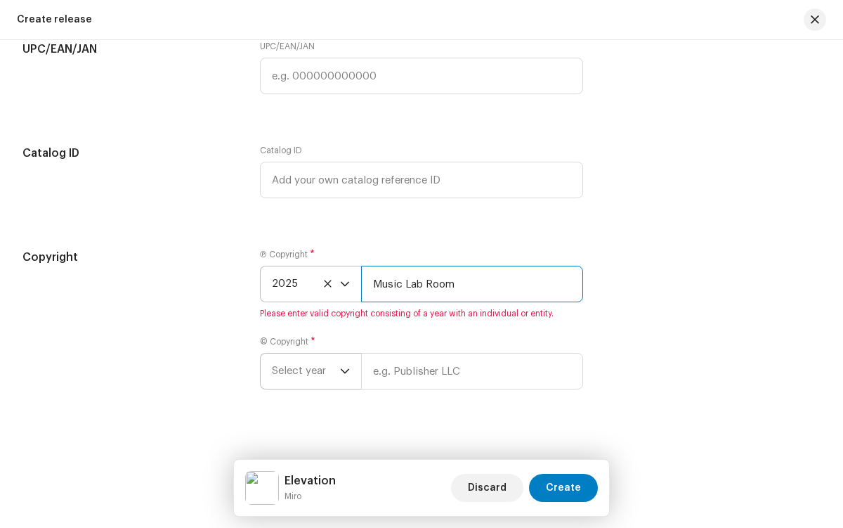
type input "Music Lab Room"
click at [304, 374] on span "Select year" at bounding box center [306, 370] width 68 height 35
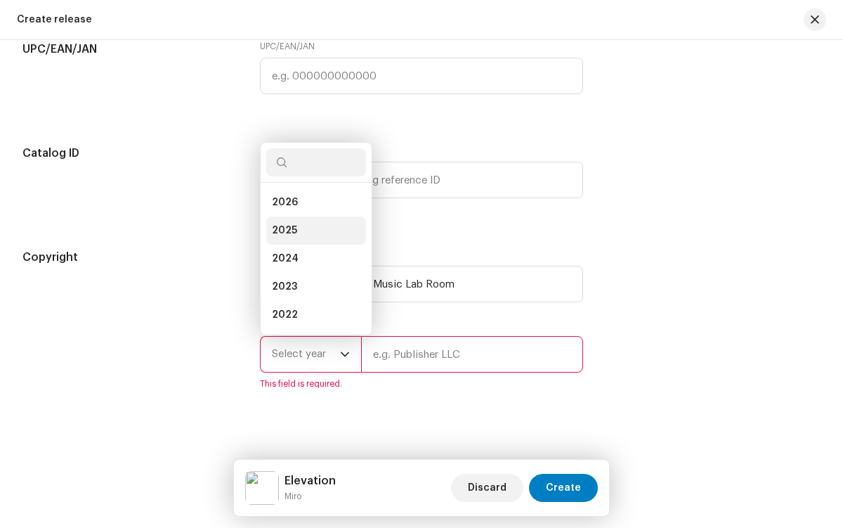
click at [313, 234] on li "2025" at bounding box center [316, 230] width 100 height 28
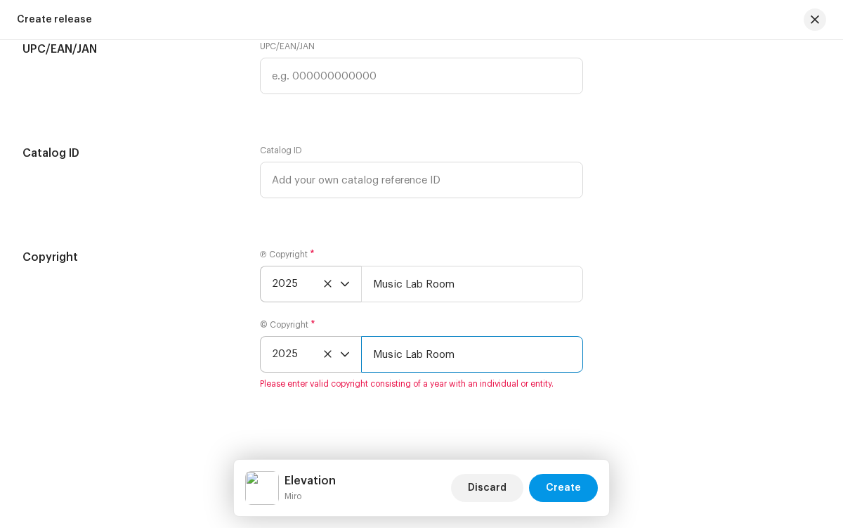
type input "Music Lab Room"
click at [565, 488] on span "Create" at bounding box center [563, 487] width 35 height 28
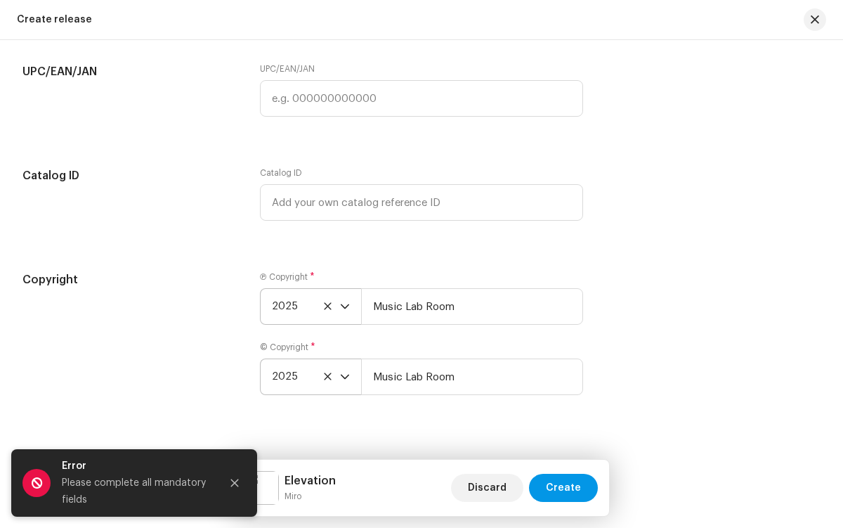
scroll to position [2251, 0]
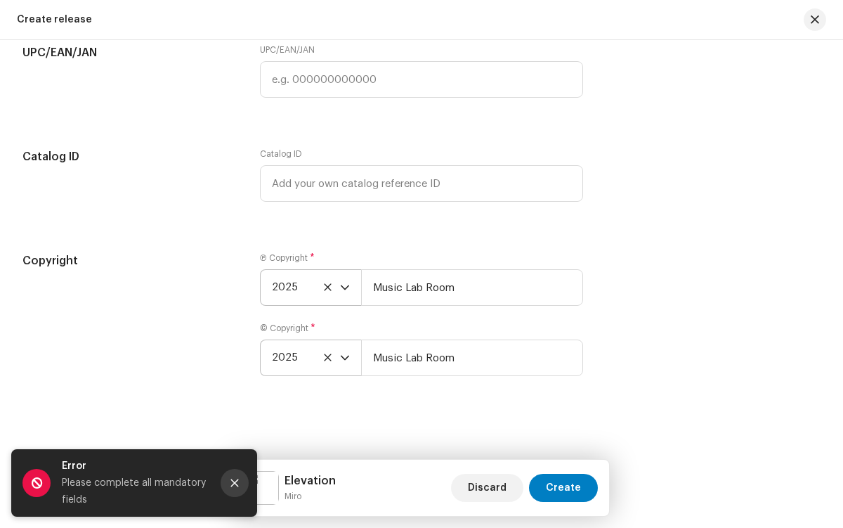
click at [235, 483] on icon "Close" at bounding box center [235, 483] width 8 height 8
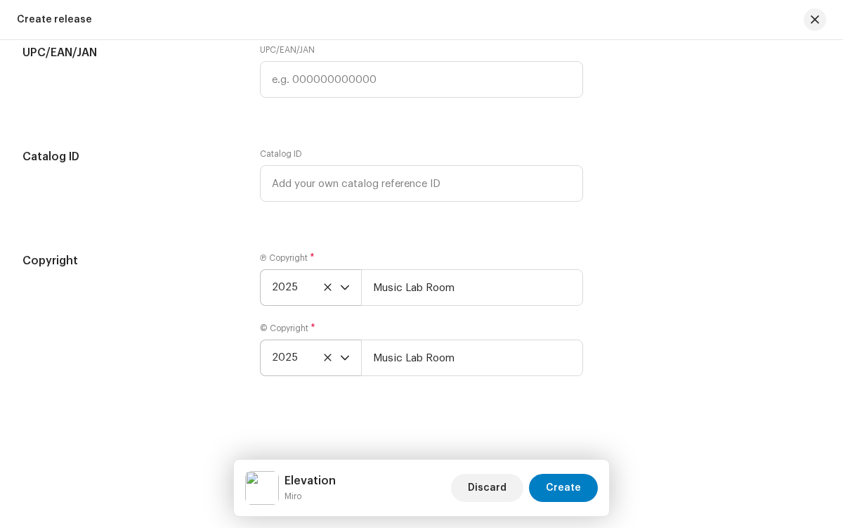
radio input "true"
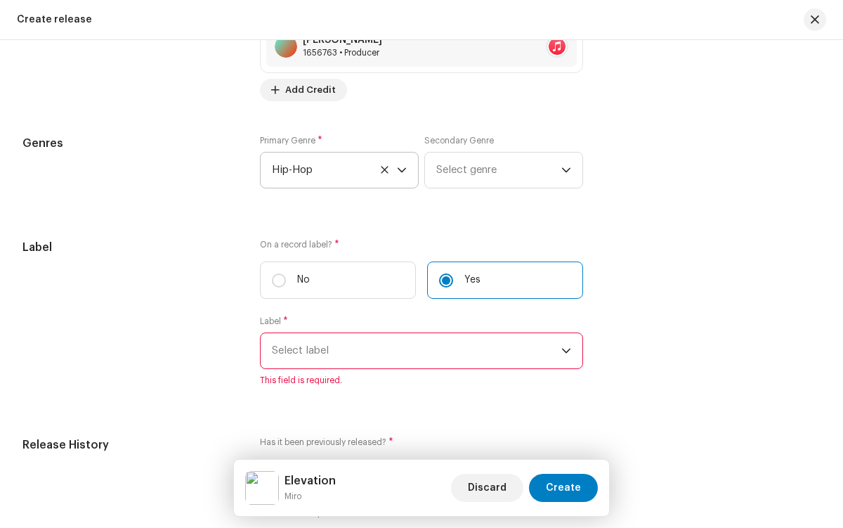
click at [414, 354] on span "Select label" at bounding box center [416, 350] width 289 height 35
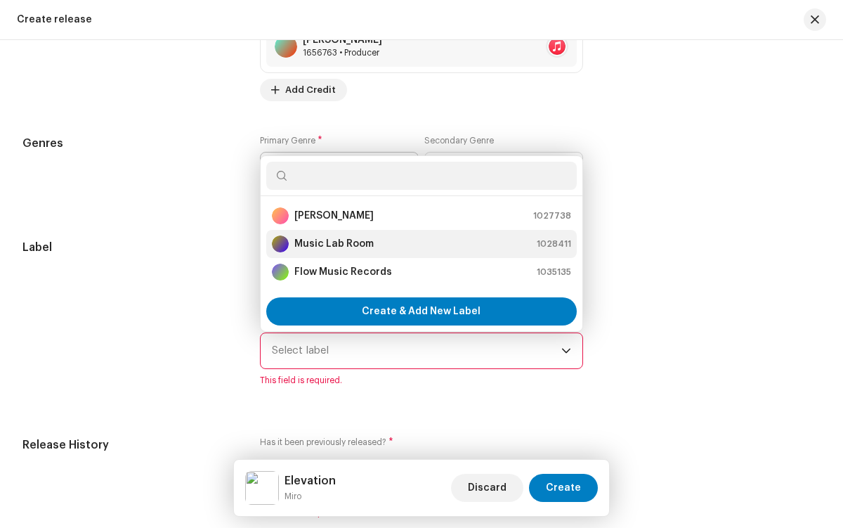
click at [419, 247] on div "Music Lab Room 1028411" at bounding box center [421, 243] width 299 height 17
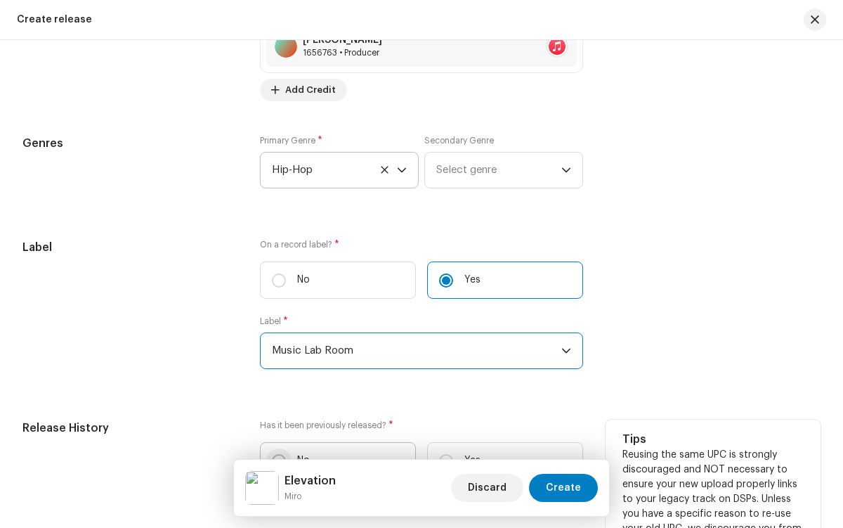
click at [277, 468] on input "No" at bounding box center [279, 461] width 14 height 14
radio input "true"
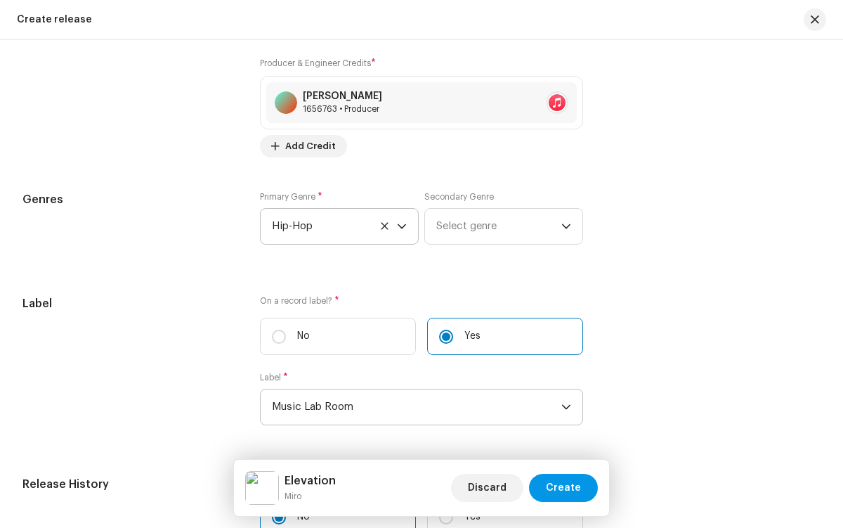
click at [565, 488] on span "Create" at bounding box center [563, 487] width 35 height 28
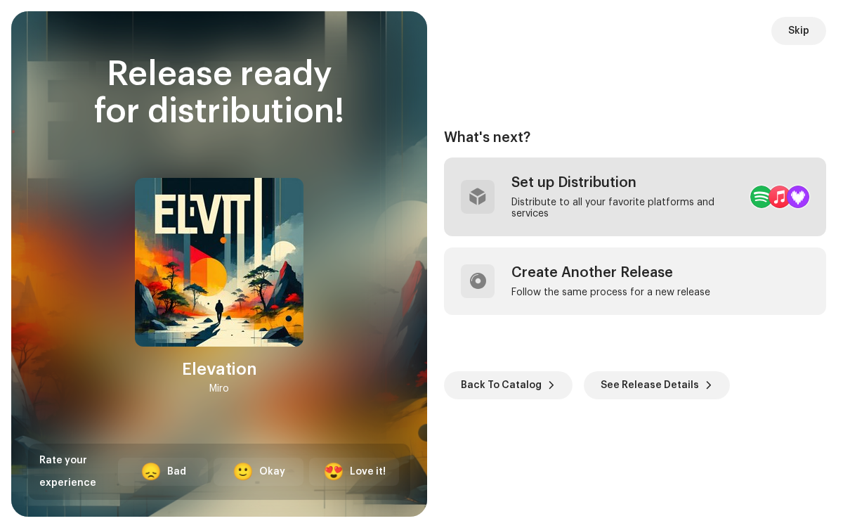
click at [600, 197] on div "Distribute to all your favorite platforms and services" at bounding box center [625, 208] width 228 height 22
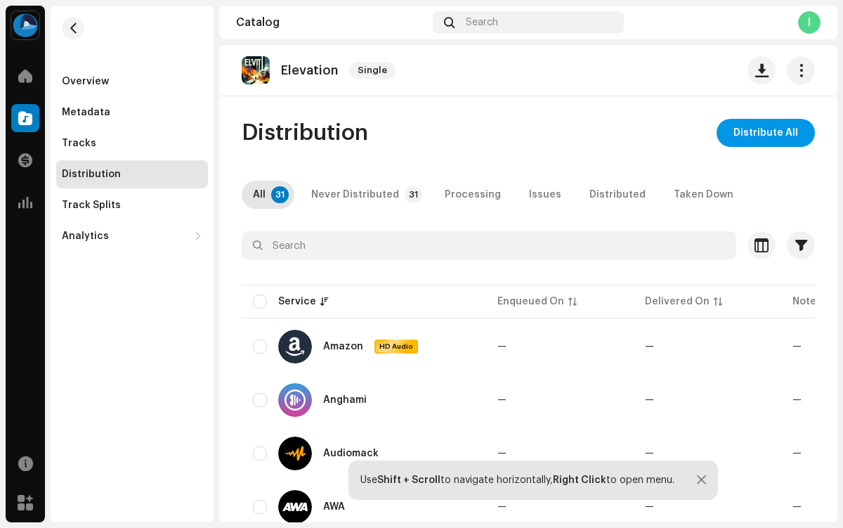
click at [759, 133] on span "Distribute All" at bounding box center [765, 133] width 65 height 28
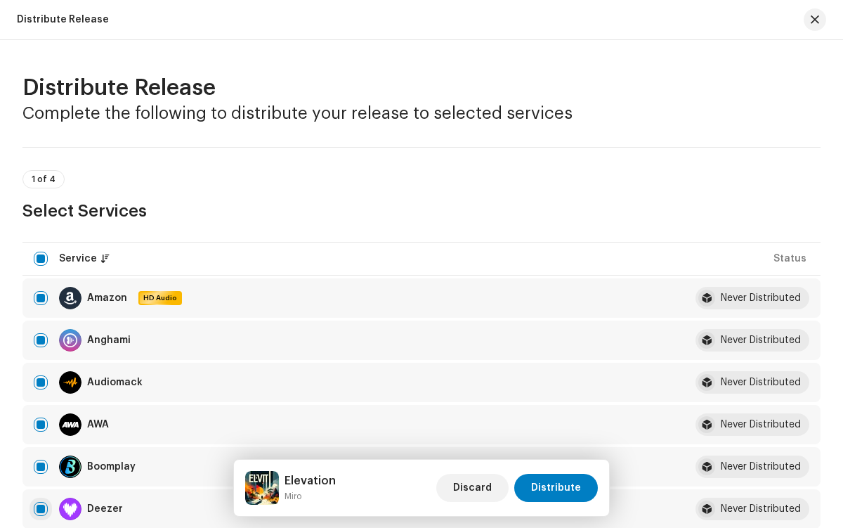
click at [41, 509] on input "checkbox" at bounding box center [41, 509] width 14 height 14
checkbox input "false"
radio input "true"
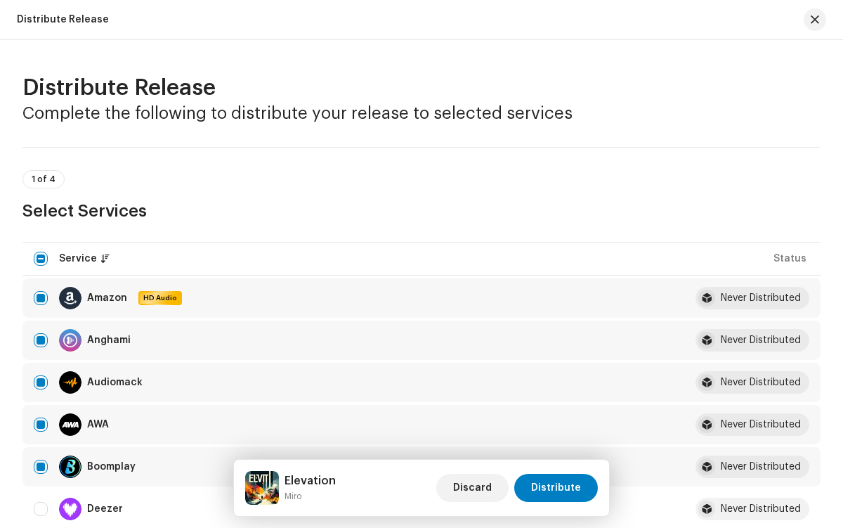
scroll to position [2306, 0]
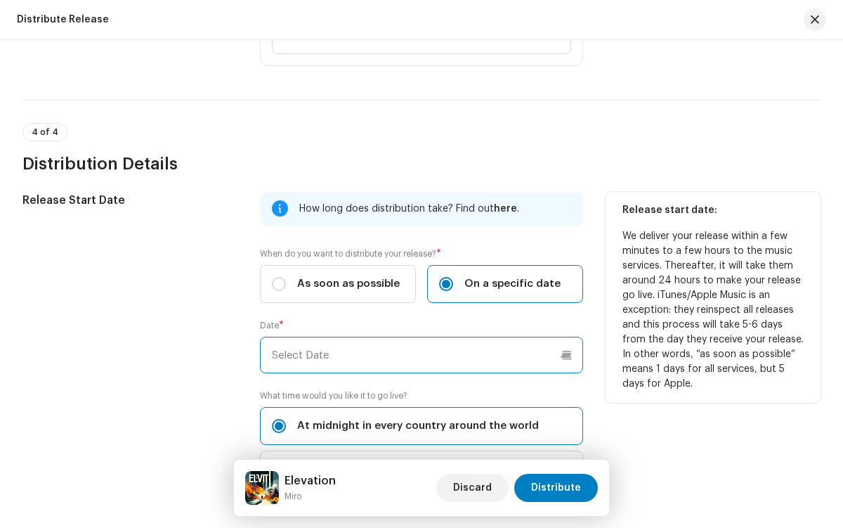
click at [419, 355] on input "text" at bounding box center [421, 354] width 322 height 37
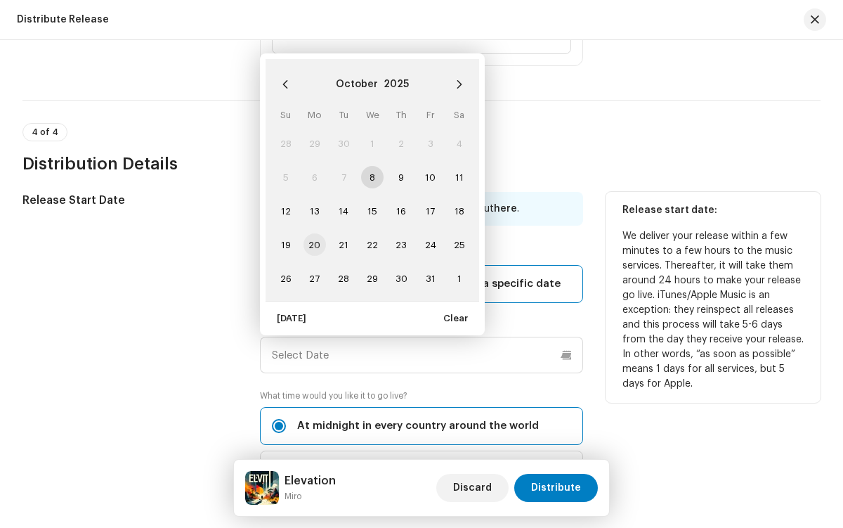
click at [313, 244] on span "20" at bounding box center [314, 244] width 22 height 22
type input "[DATE]"
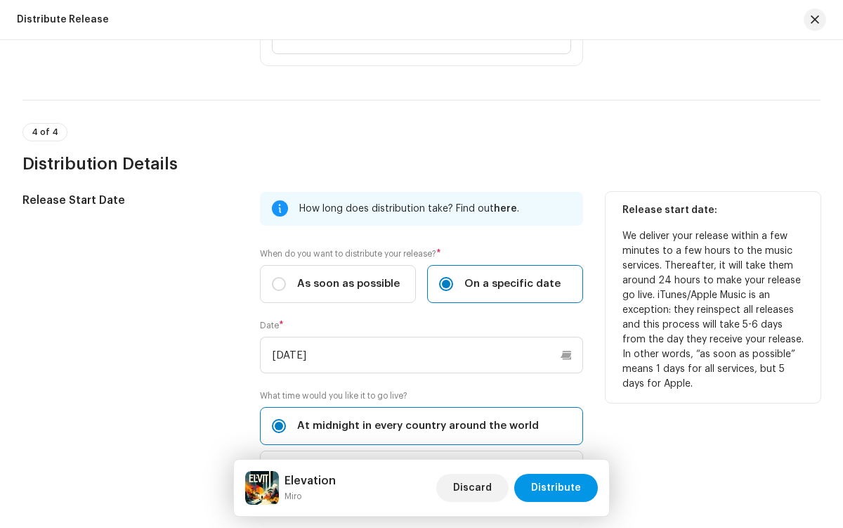
click at [558, 488] on span "Distribute" at bounding box center [556, 487] width 50 height 28
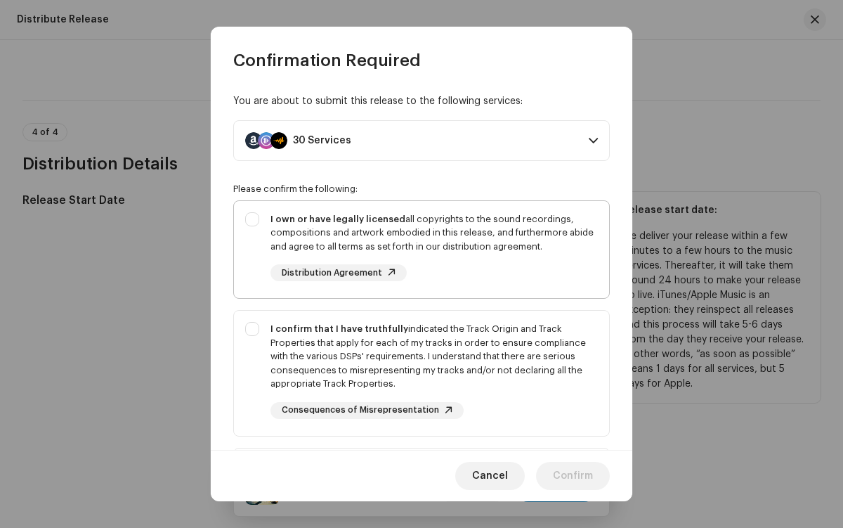
click at [419, 249] on div "I own or have legally licensed all copyrights to the sound recordings, composit…" at bounding box center [433, 232] width 327 height 41
checkbox input "true"
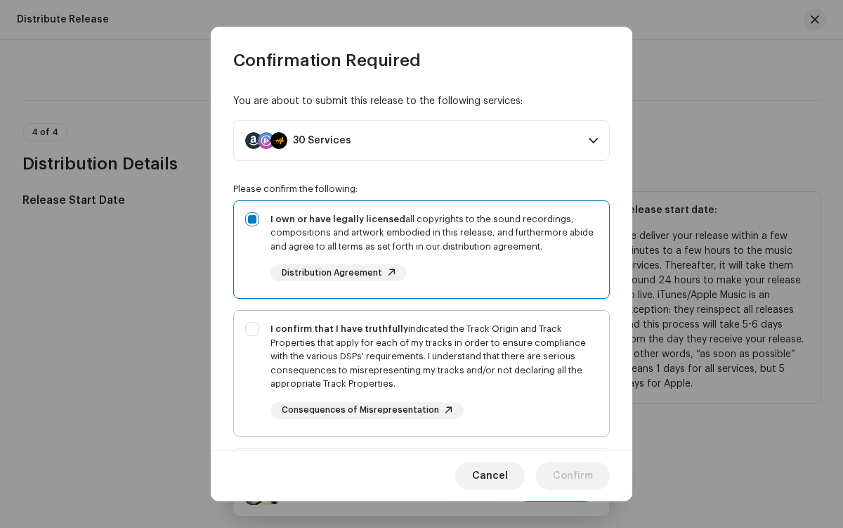
click at [419, 372] on div "I confirm that I have truthfully indicated the Track Origin and Track Propertie…" at bounding box center [433, 356] width 327 height 69
checkbox input "true"
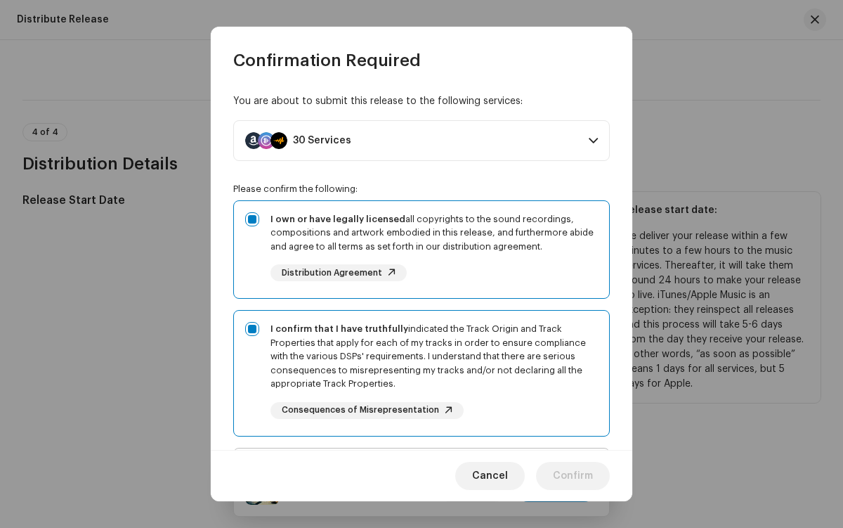
click at [419, 459] on div "I acknowledge and understand that playlisting services guaranteeing "increased …" at bounding box center [433, 511] width 327 height 105
checkbox input "true"
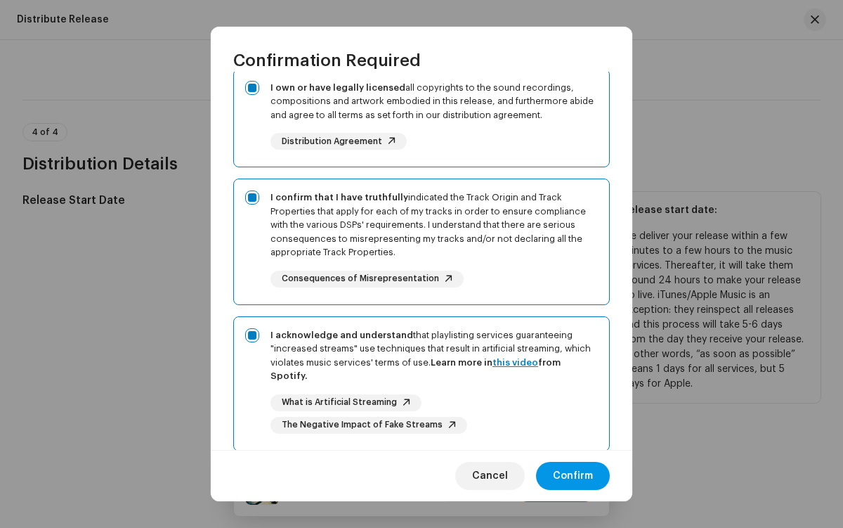
click at [573, 476] on span "Confirm" at bounding box center [573, 476] width 40 height 28
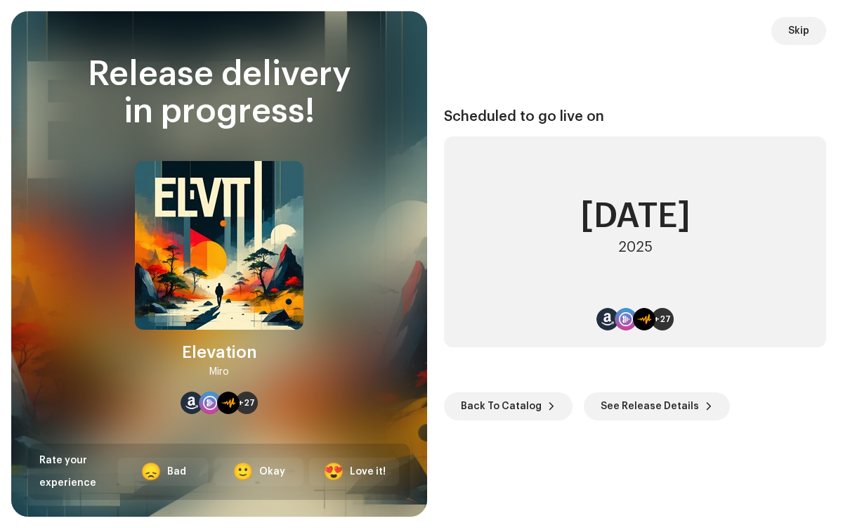
scroll to position [39, 0]
click at [505, 405] on span "Back To Catalog" at bounding box center [501, 406] width 81 height 28
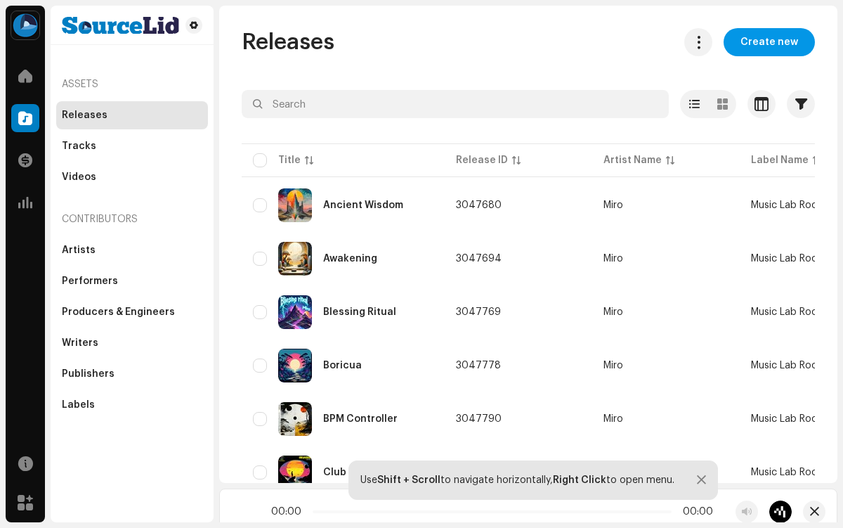
click at [762, 42] on span "Create new" at bounding box center [769, 42] width 58 height 28
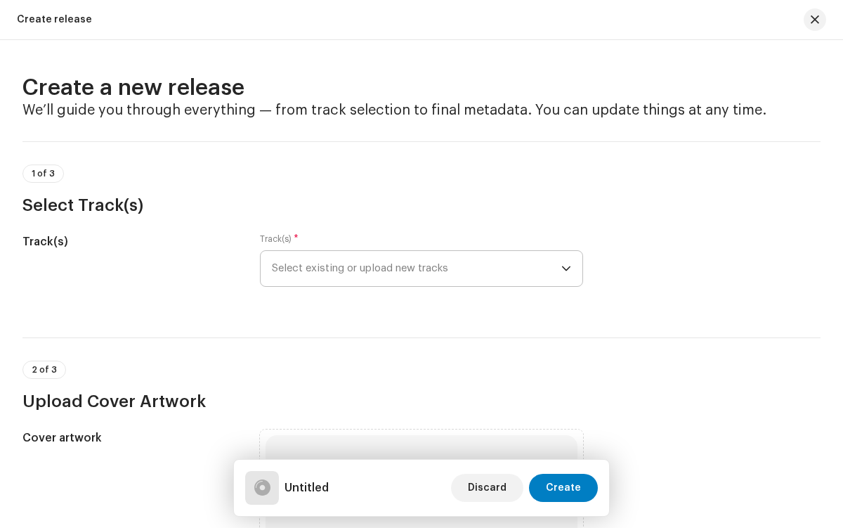
click at [414, 268] on span "Select existing or upload new tracks" at bounding box center [416, 268] width 289 height 35
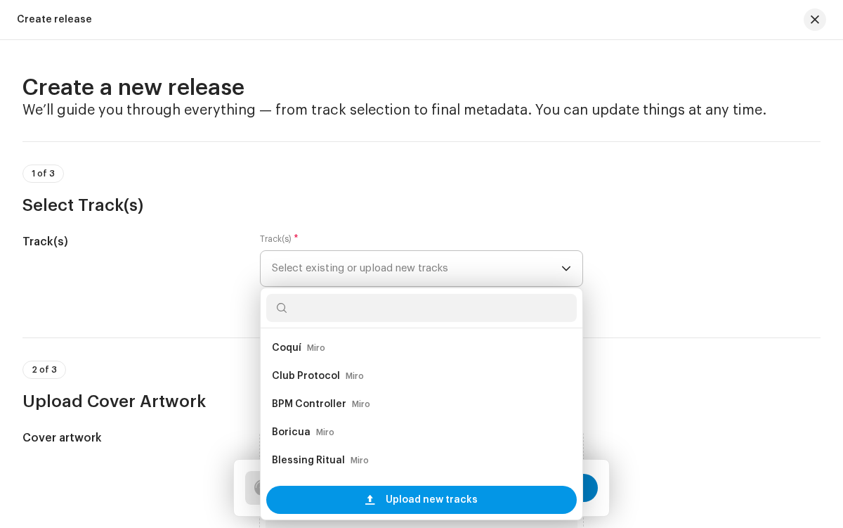
click at [429, 499] on span "Upload new tracks" at bounding box center [432, 499] width 92 height 28
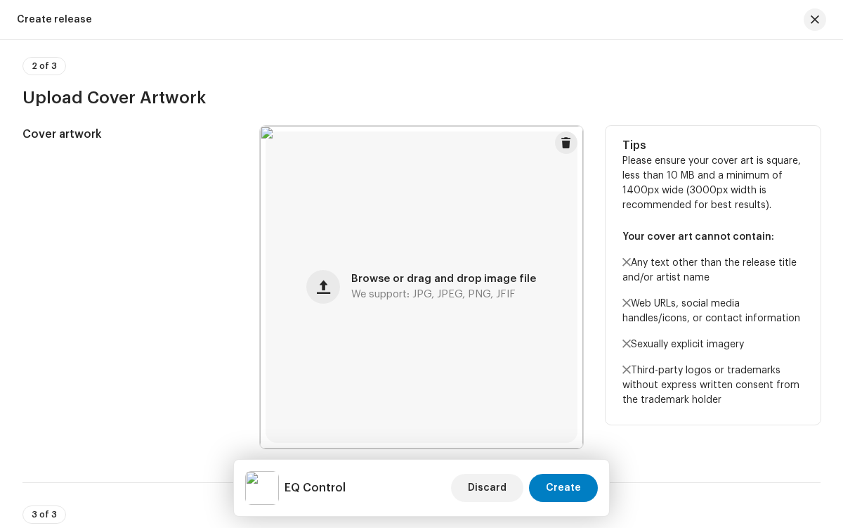
scroll to position [861, 0]
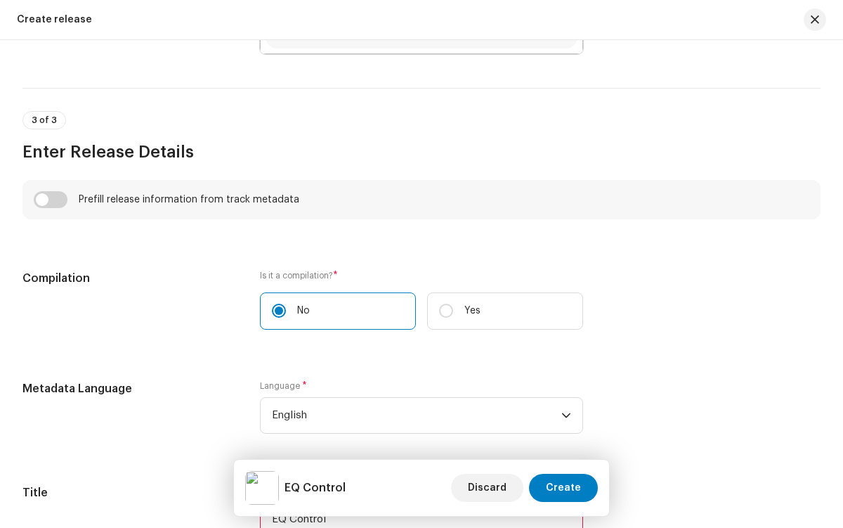
type input "EQ Control"
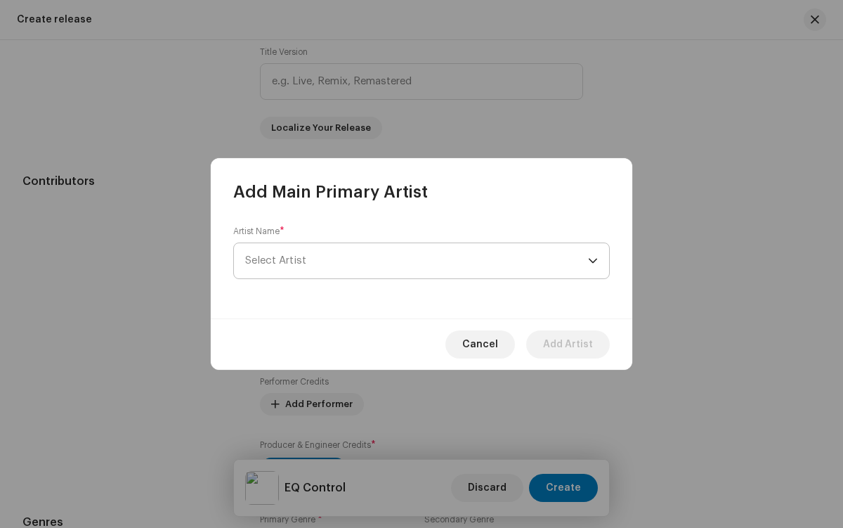
click at [417, 261] on span "Select Artist" at bounding box center [416, 260] width 343 height 35
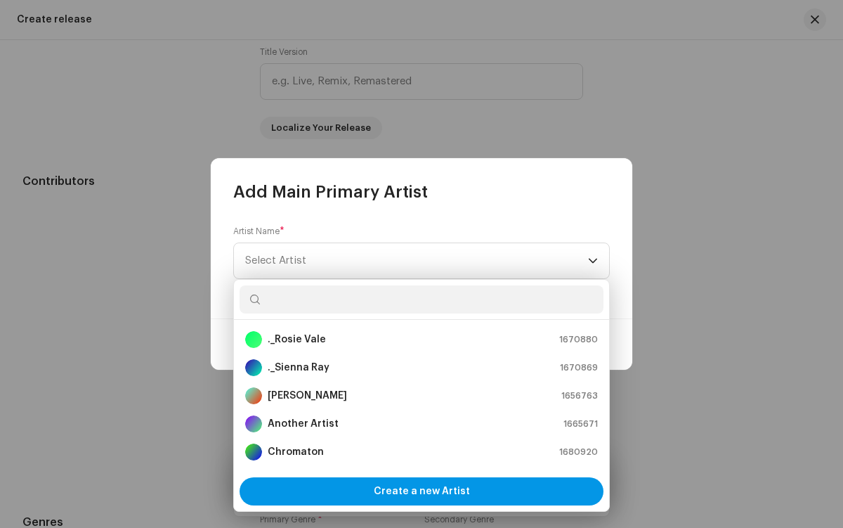
click at [421, 491] on span "Create a new Artist" at bounding box center [422, 491] width 96 height 28
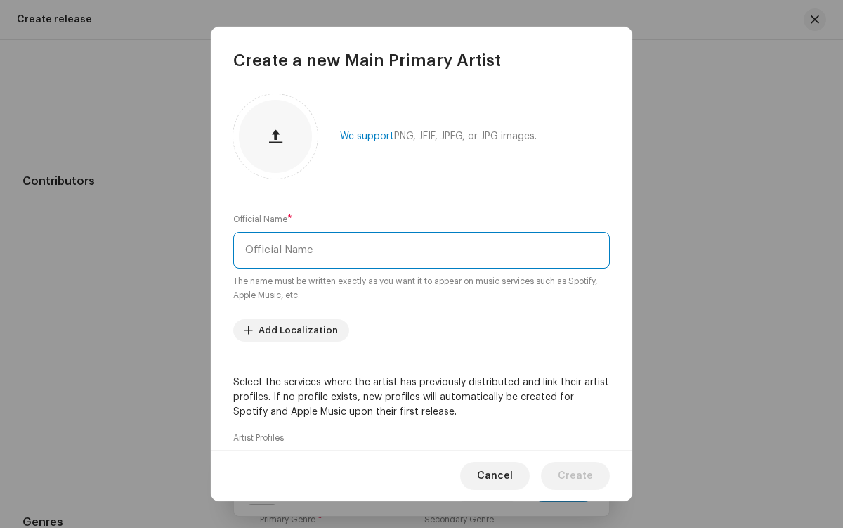
type input "Miro"
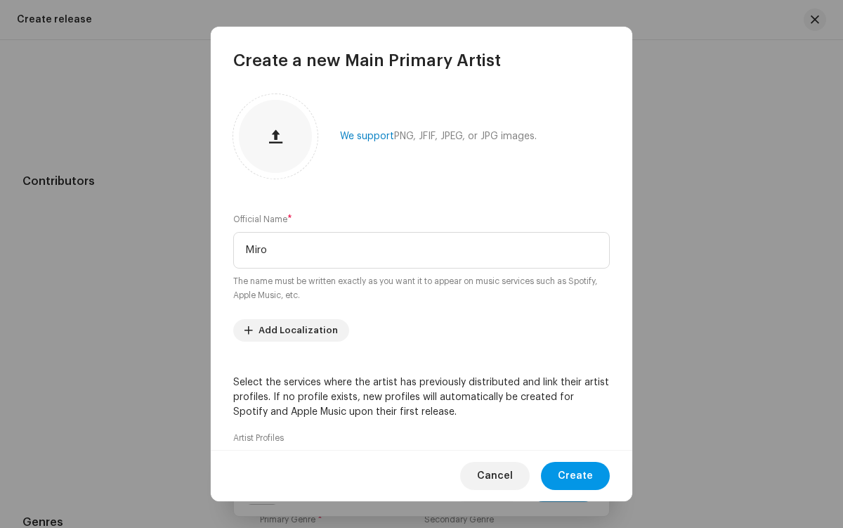
click at [577, 476] on span "Create" at bounding box center [575, 476] width 35 height 28
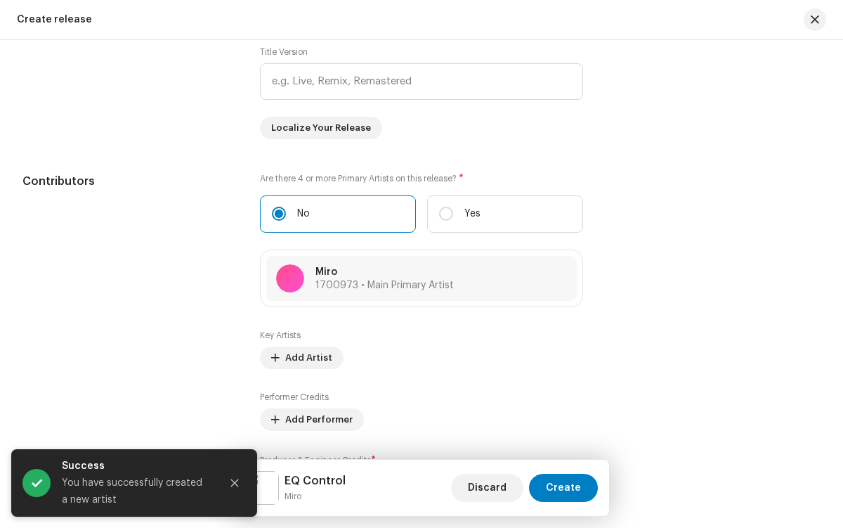
click at [235, 483] on icon "Close" at bounding box center [235, 483] width 8 height 8
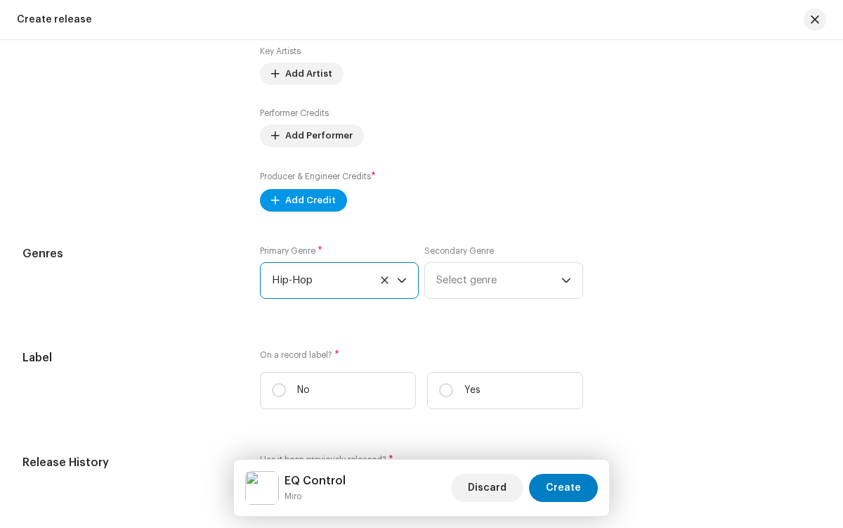
click at [300, 203] on span "Add Credit" at bounding box center [310, 200] width 51 height 28
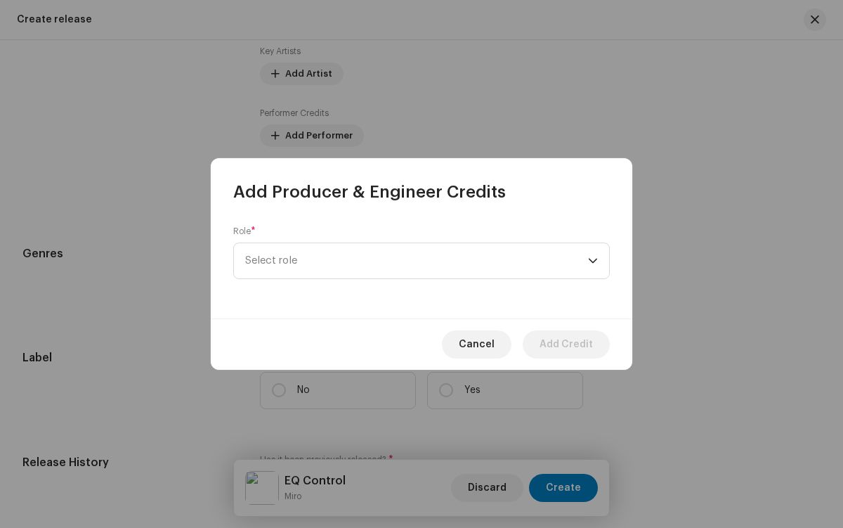
click at [417, 261] on span "Select role" at bounding box center [416, 260] width 343 height 35
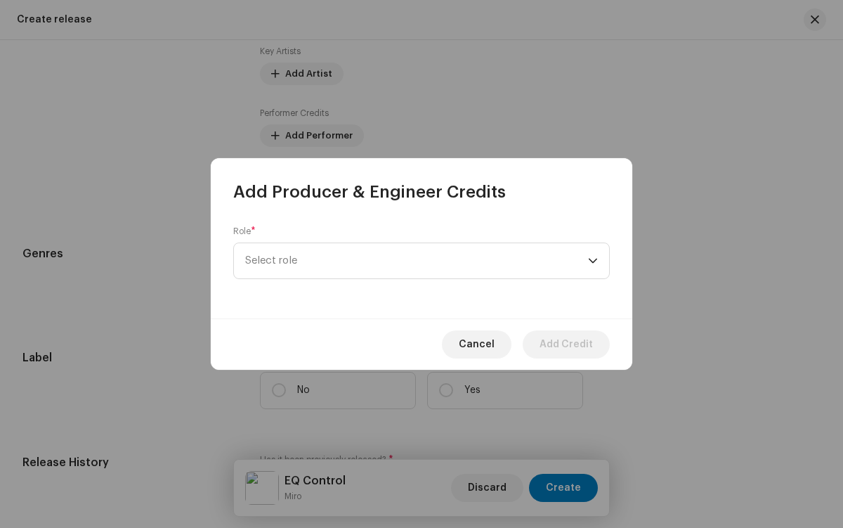
scroll to position [506, 0]
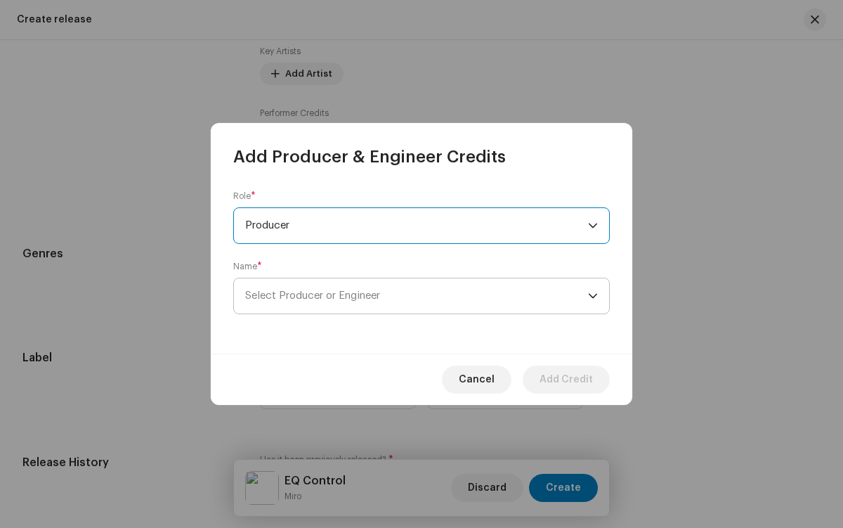
click at [417, 296] on span "Select Producer or Engineer" at bounding box center [416, 295] width 343 height 35
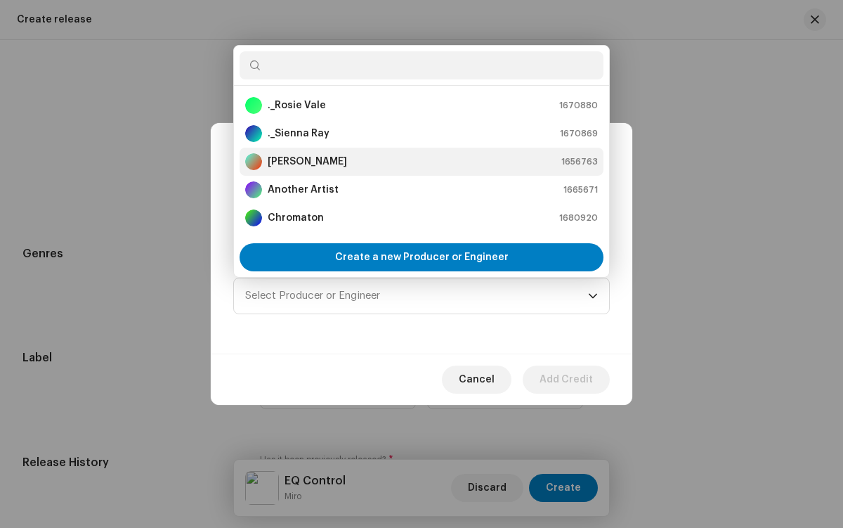
click at [419, 162] on div "[PERSON_NAME] 1656763" at bounding box center [421, 161] width 353 height 17
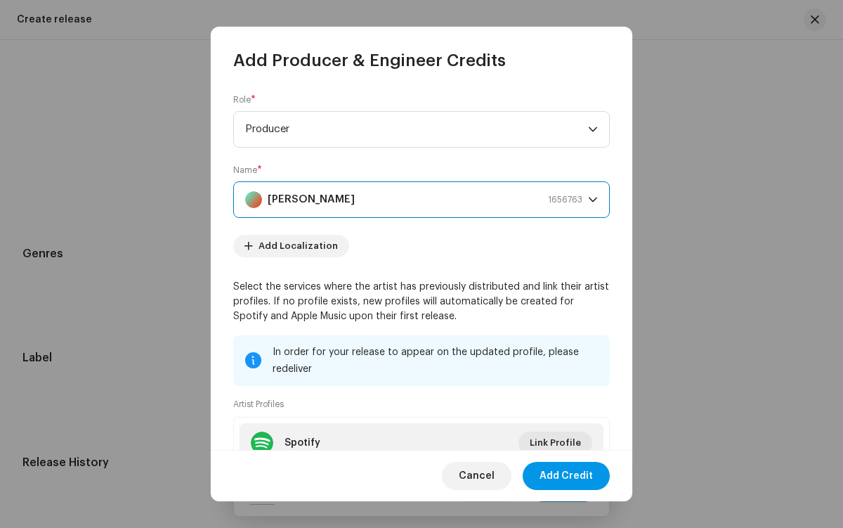
click at [567, 476] on span "Add Credit" at bounding box center [566, 476] width 53 height 28
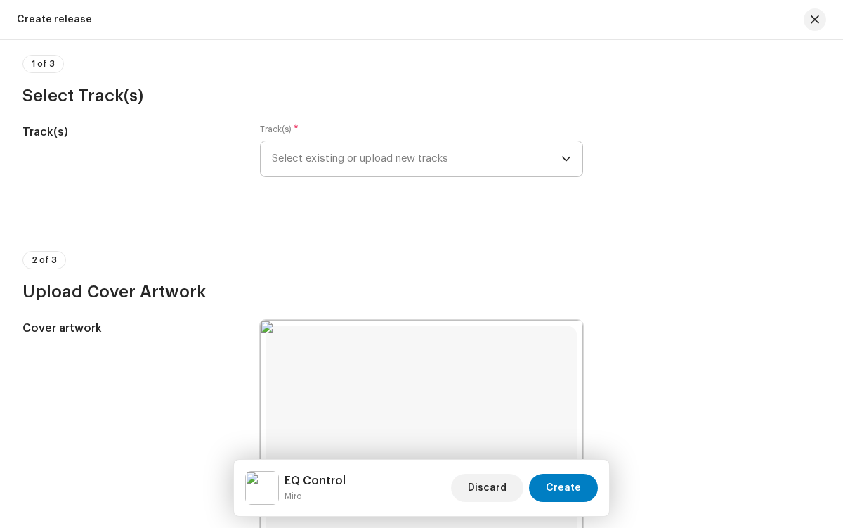
click at [414, 159] on span "Select existing or upload new tracks" at bounding box center [416, 158] width 289 height 35
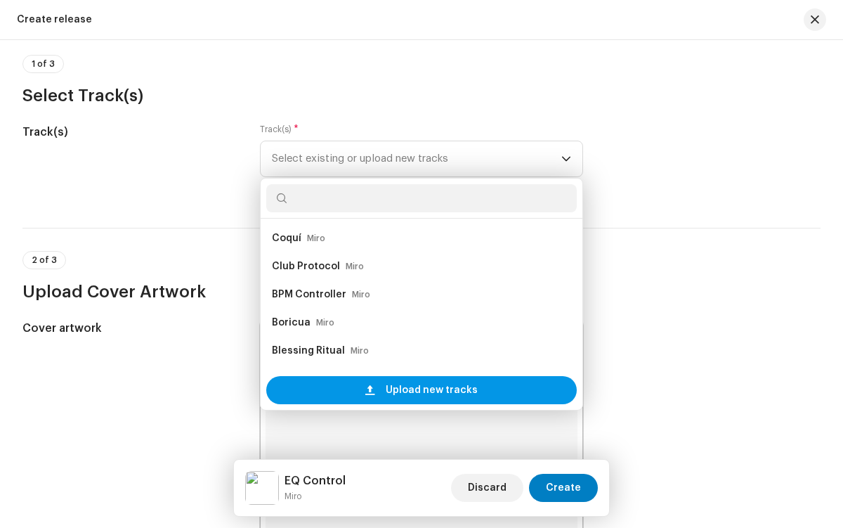
click at [429, 390] on span "Upload new tracks" at bounding box center [432, 390] width 92 height 28
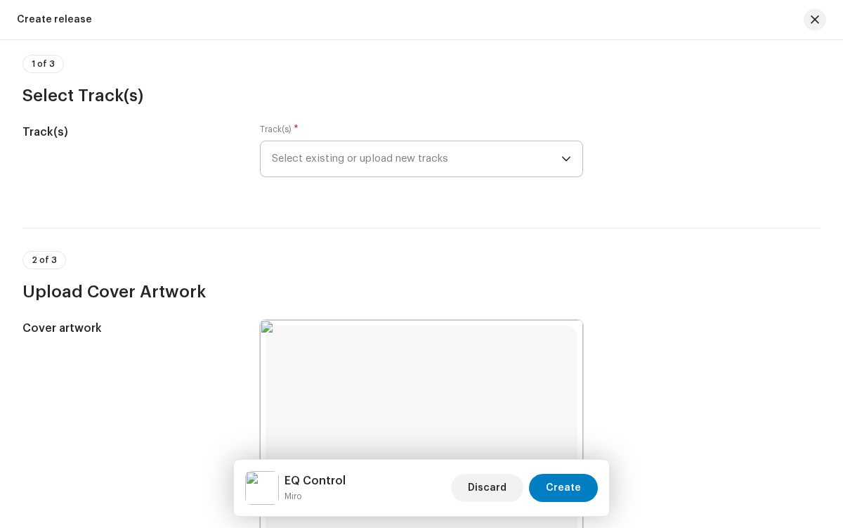
click at [414, 159] on span "Select existing or upload new tracks" at bounding box center [416, 158] width 289 height 35
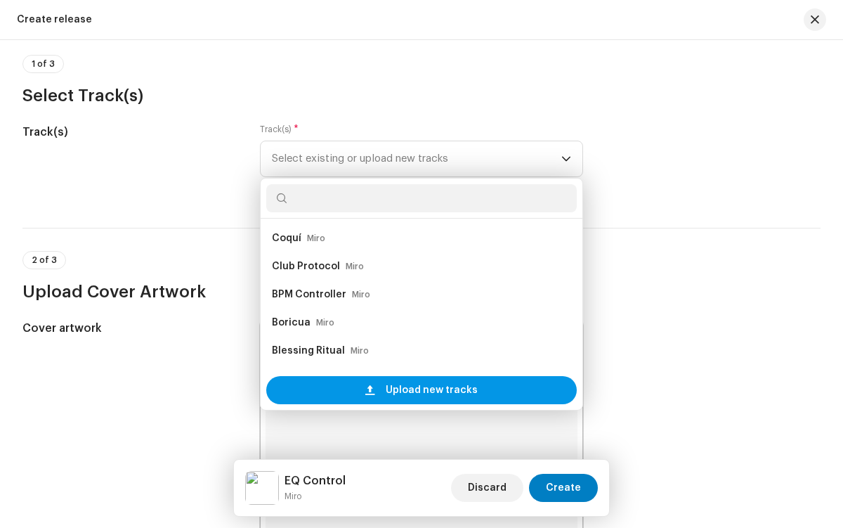
click at [429, 390] on span "Upload new tracks" at bounding box center [432, 390] width 92 height 28
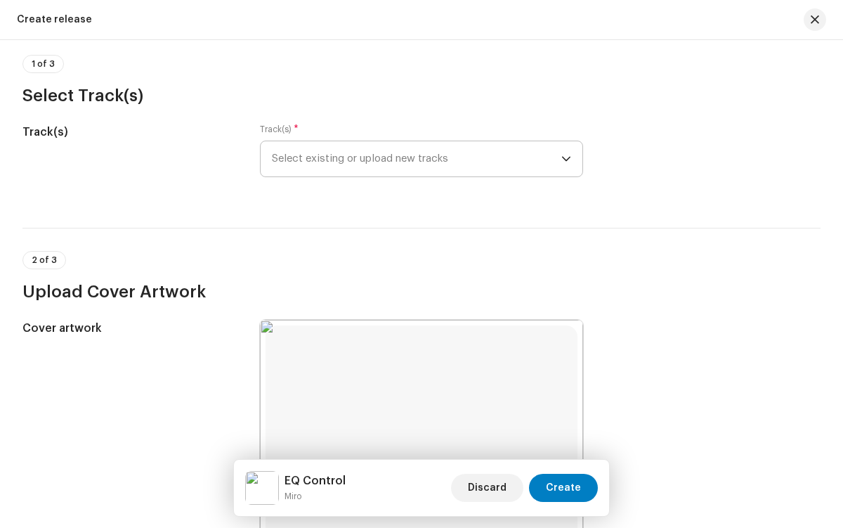
click at [414, 159] on span "Select existing or upload new tracks" at bounding box center [416, 158] width 289 height 35
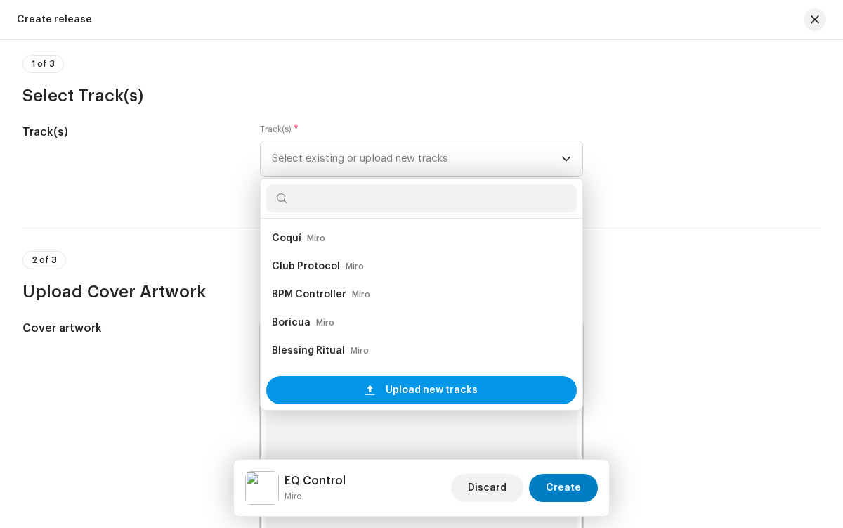
click at [429, 390] on span "Upload new tracks" at bounding box center [432, 390] width 92 height 28
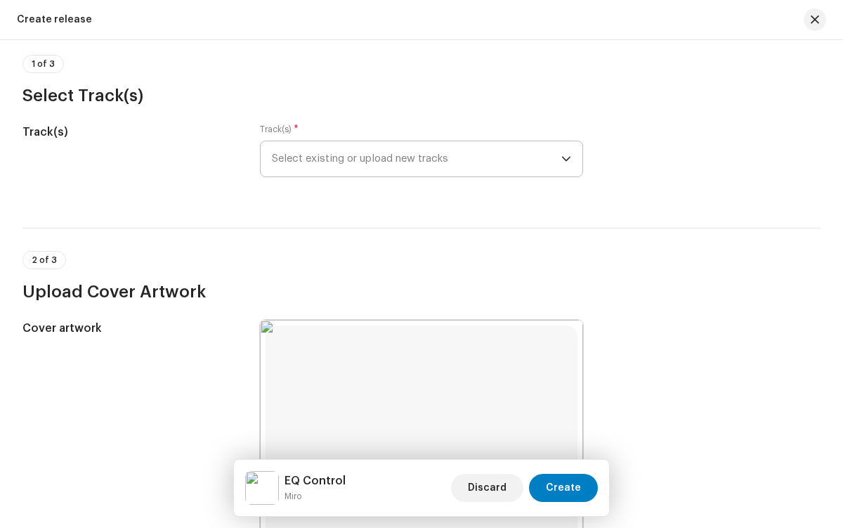
click at [414, 159] on span "Select existing or upload new tracks" at bounding box center [416, 158] width 289 height 35
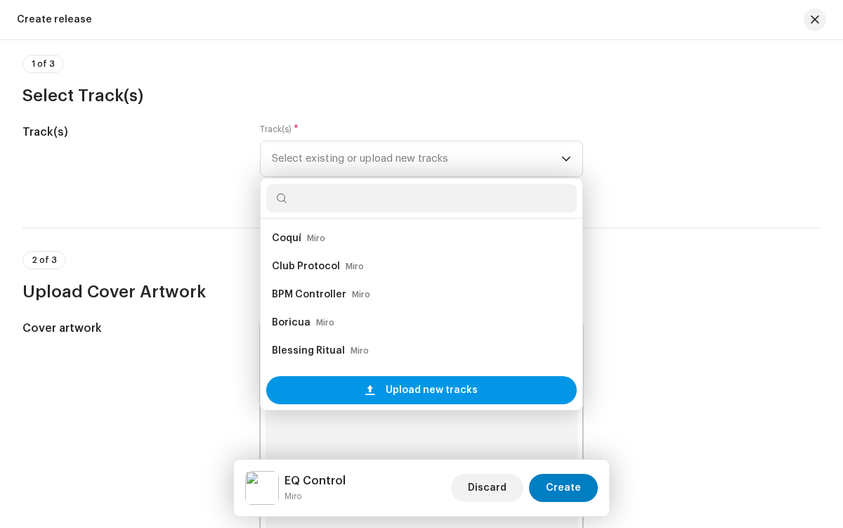
click at [429, 390] on span "Upload new tracks" at bounding box center [432, 390] width 92 height 28
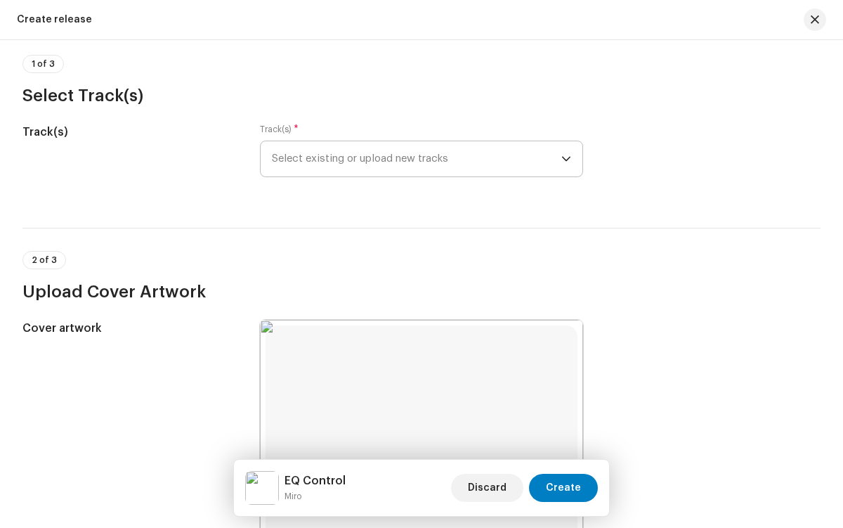
click at [414, 159] on span "Select existing or upload new tracks" at bounding box center [416, 158] width 289 height 35
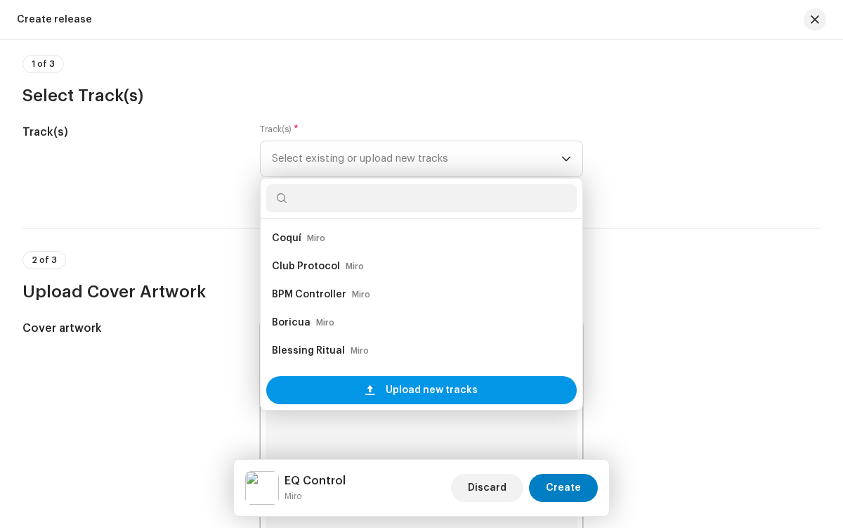
click at [429, 390] on span "Upload new tracks" at bounding box center [432, 390] width 92 height 28
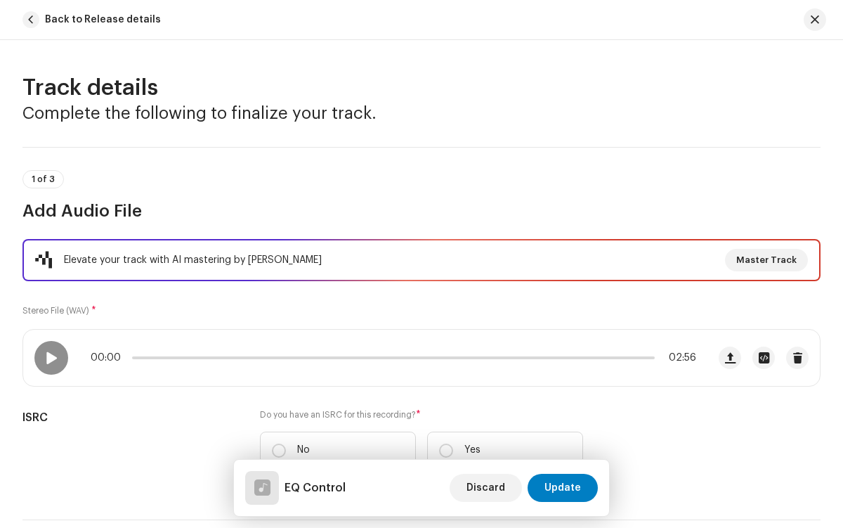
scroll to position [214, 0]
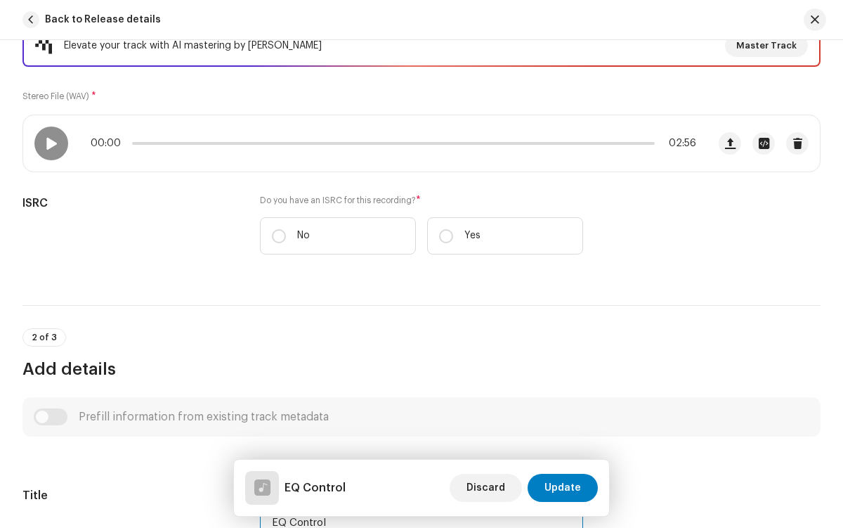
type input "EQ Control"
checkbox input "true"
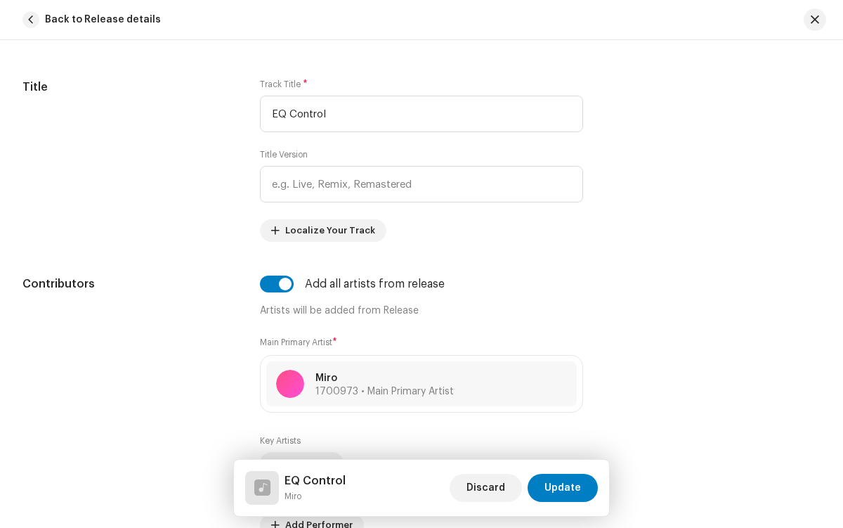
radio input "true"
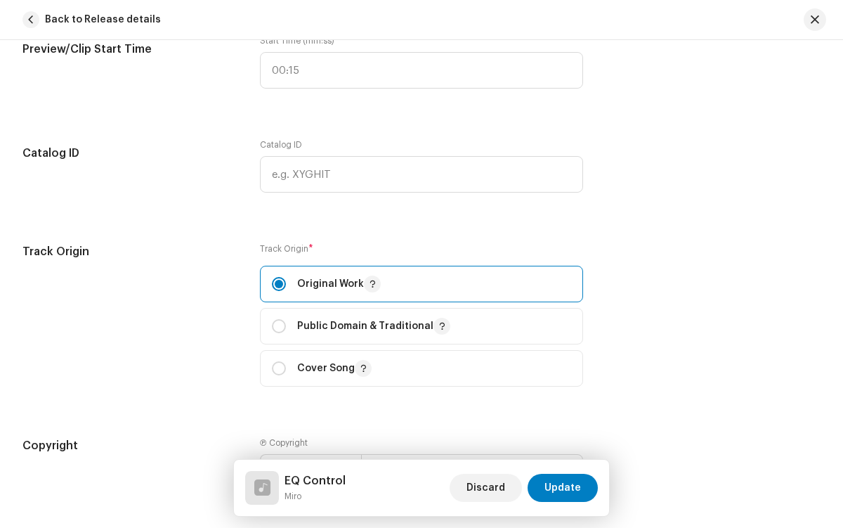
checkbox input "true"
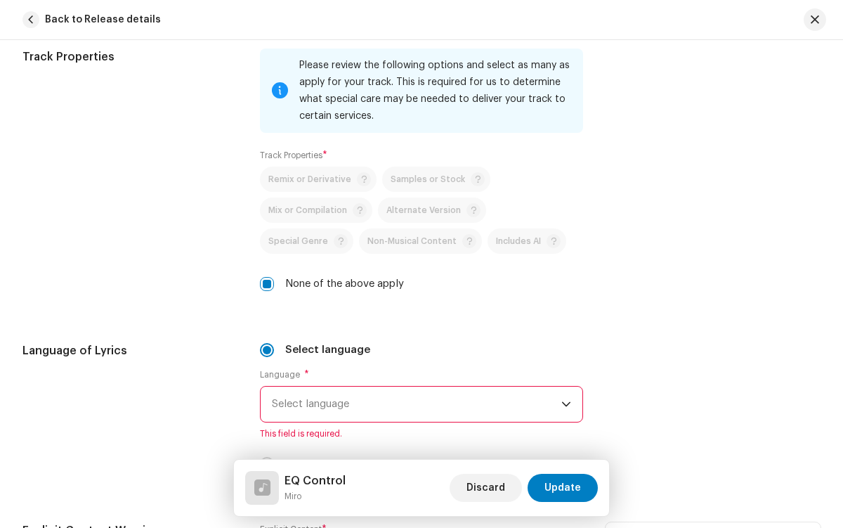
radio input "true"
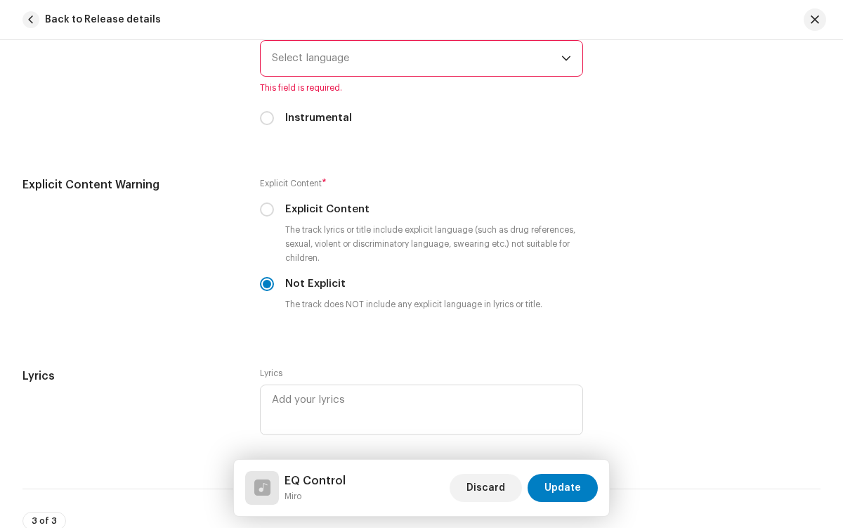
click at [414, 58] on span "Select language" at bounding box center [416, 58] width 289 height 35
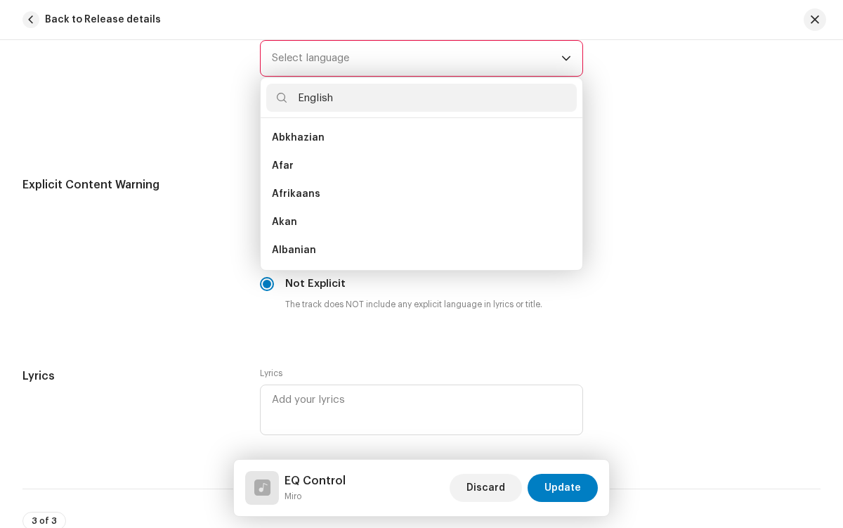
scroll to position [0, 0]
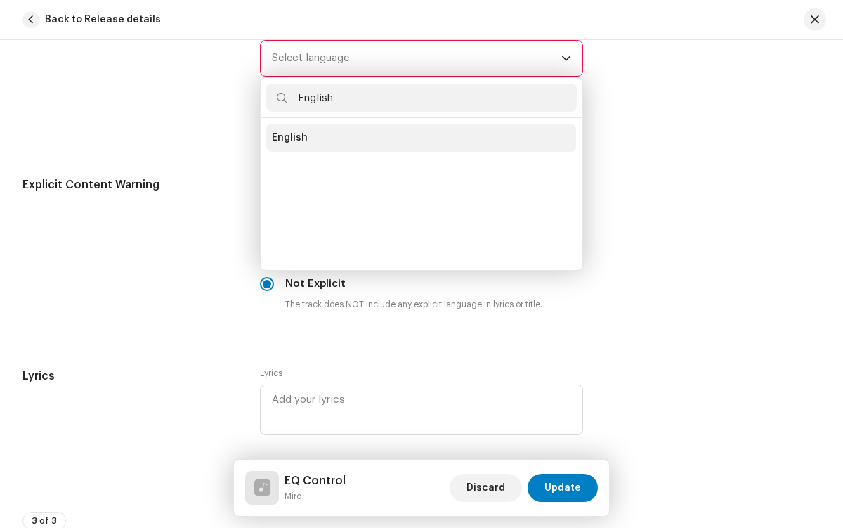
type input "English"
click at [419, 138] on li "English" at bounding box center [421, 138] width 310 height 28
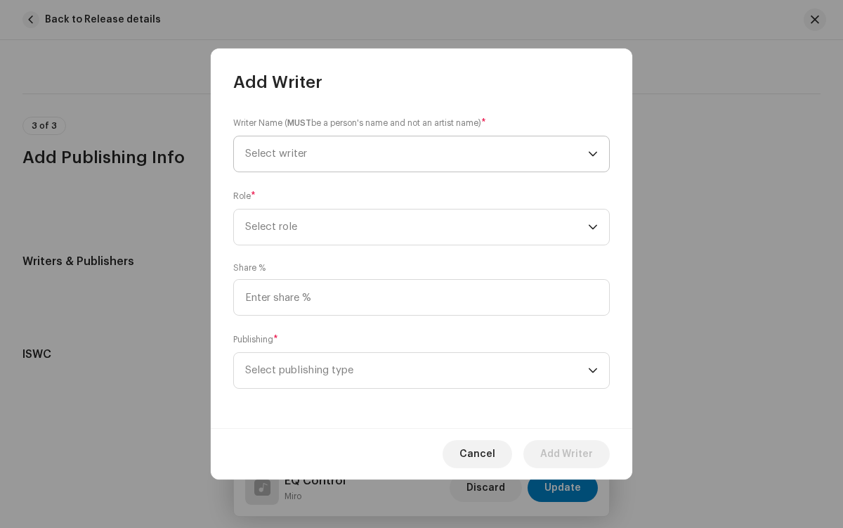
click at [417, 154] on span "Select writer" at bounding box center [416, 153] width 343 height 35
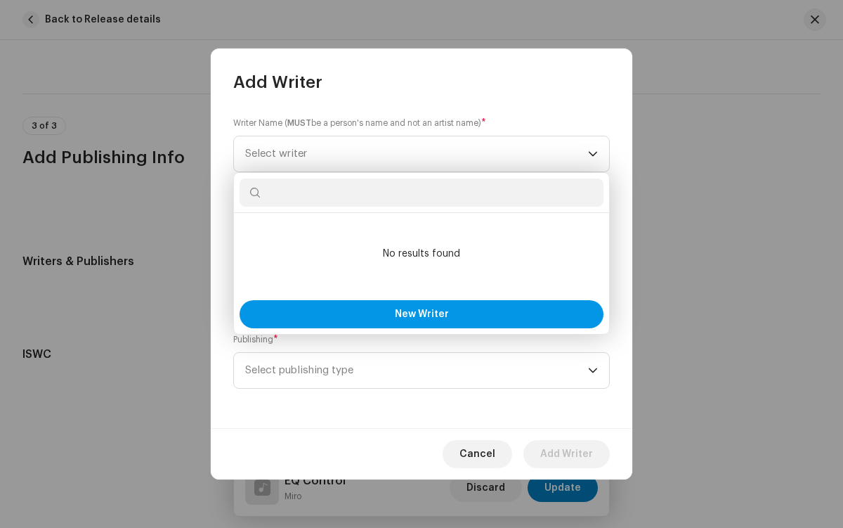
click at [421, 314] on span "New Writer" at bounding box center [422, 314] width 54 height 10
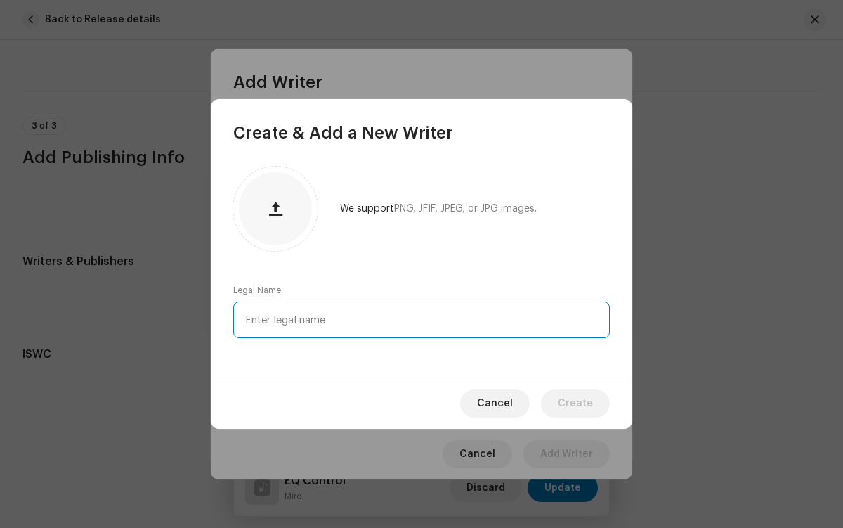
type input "[PERSON_NAME]"
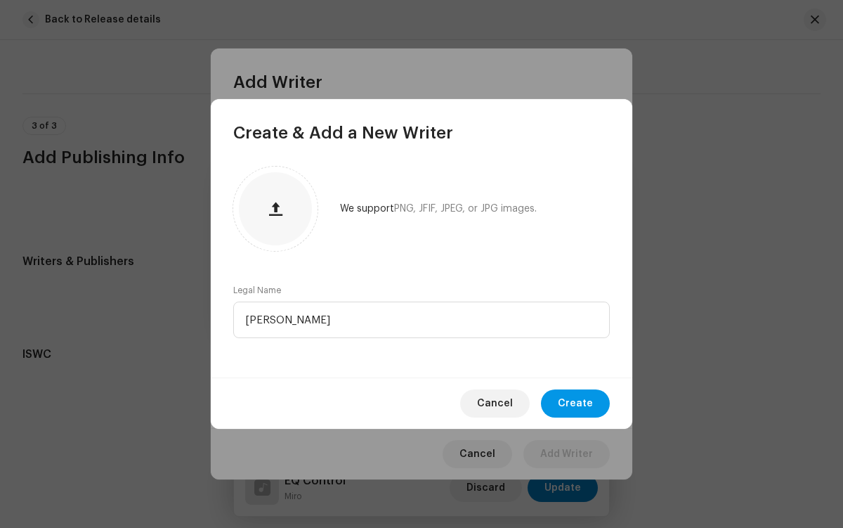
click at [577, 403] on span "Create" at bounding box center [575, 403] width 35 height 28
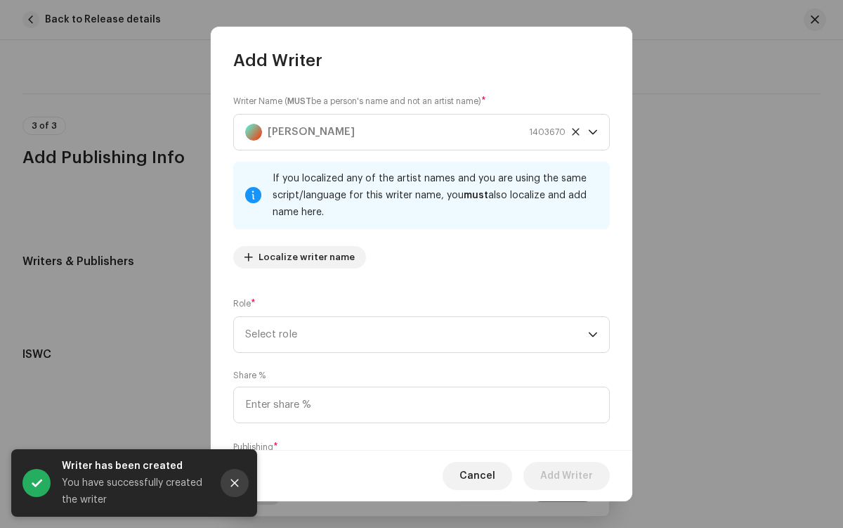
click at [235, 483] on icon "Close" at bounding box center [235, 483] width 8 height 8
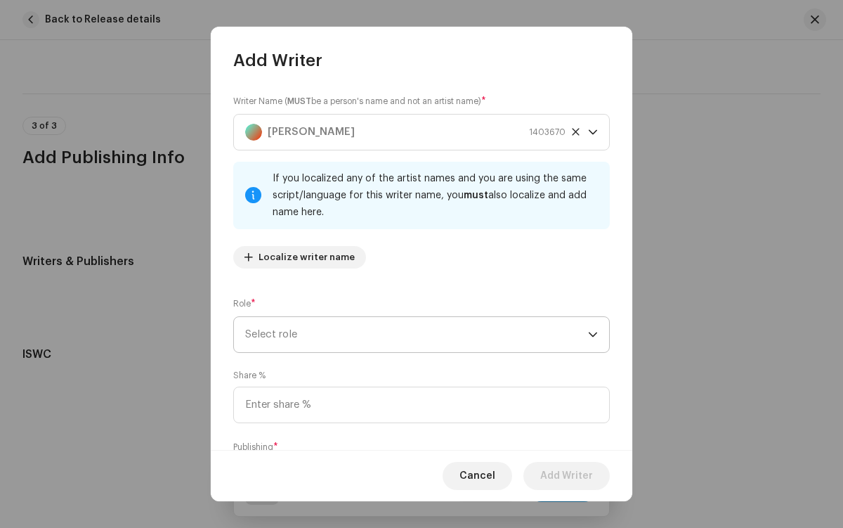
click at [414, 334] on span "Select role" at bounding box center [416, 334] width 343 height 35
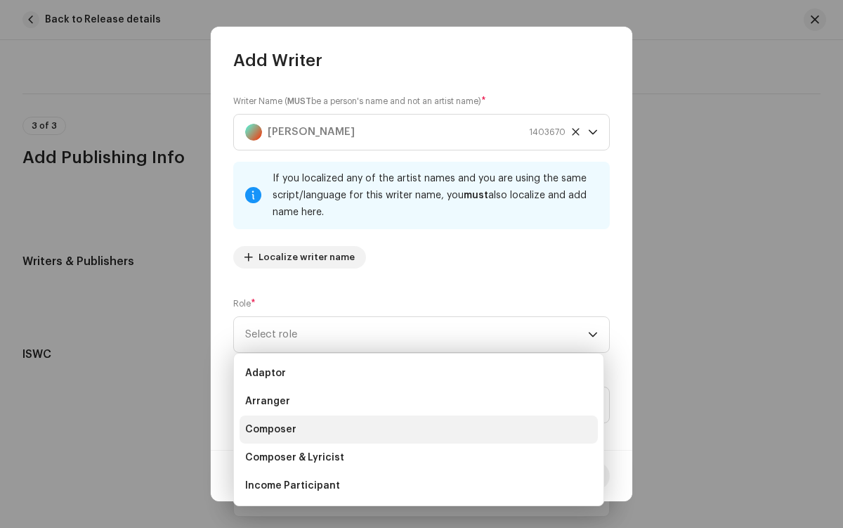
click at [417, 429] on li "Composer" at bounding box center [419, 429] width 358 height 28
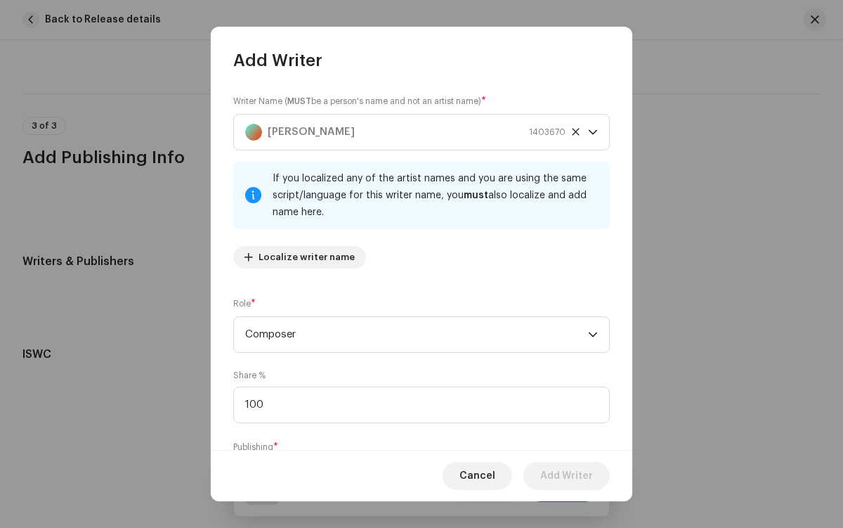
click at [414, 460] on span "Select publishing type" at bounding box center [416, 477] width 343 height 35
type input "100.00"
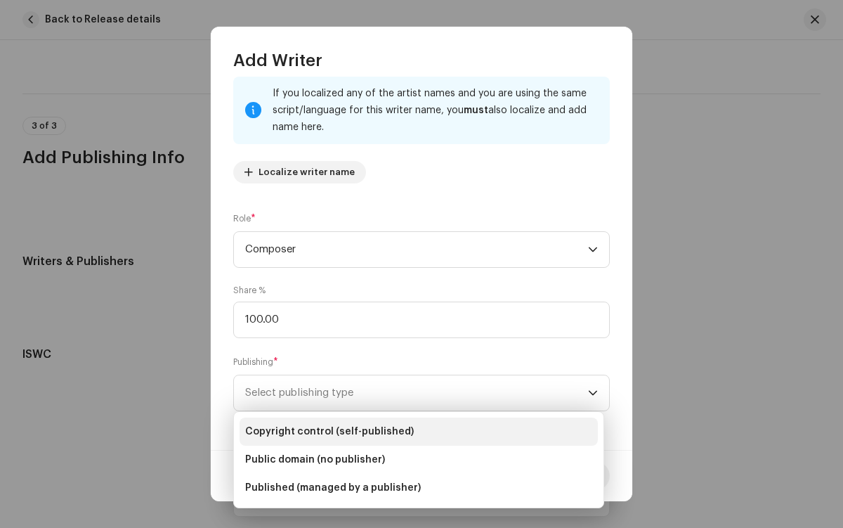
click at [419, 431] on li "Copyright control (self-published)" at bounding box center [419, 431] width 358 height 28
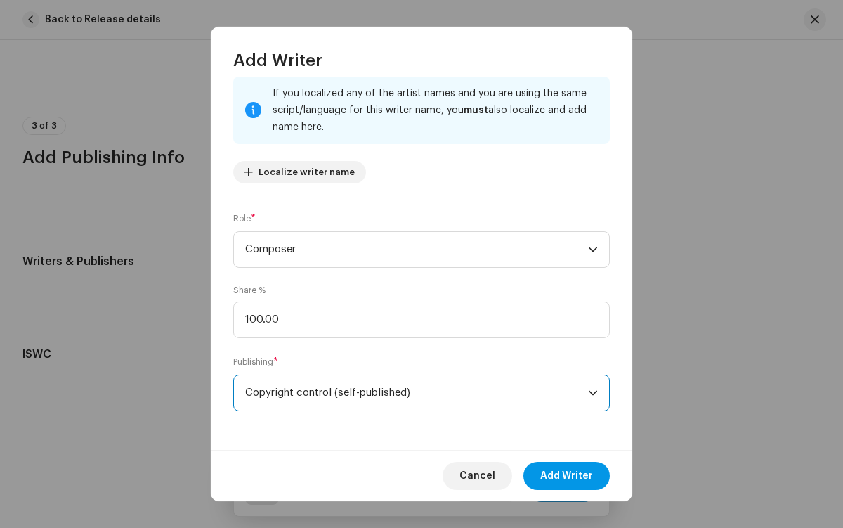
click at [567, 476] on span "Add Writer" at bounding box center [566, 476] width 53 height 28
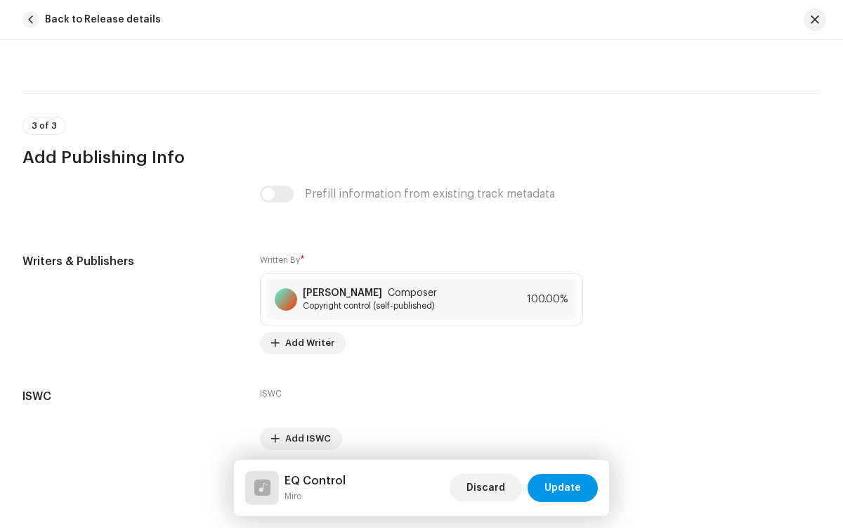
click at [563, 488] on span "Update" at bounding box center [562, 487] width 37 height 28
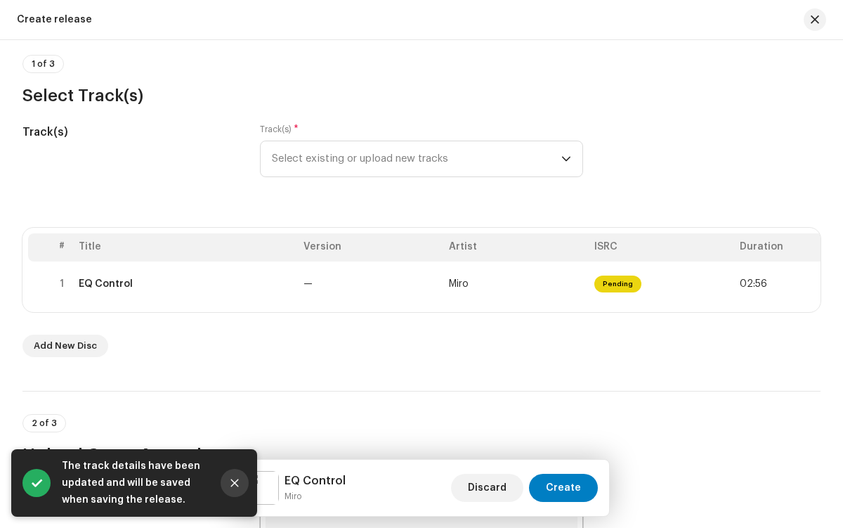
click at [235, 483] on icon "Close" at bounding box center [235, 483] width 8 height 8
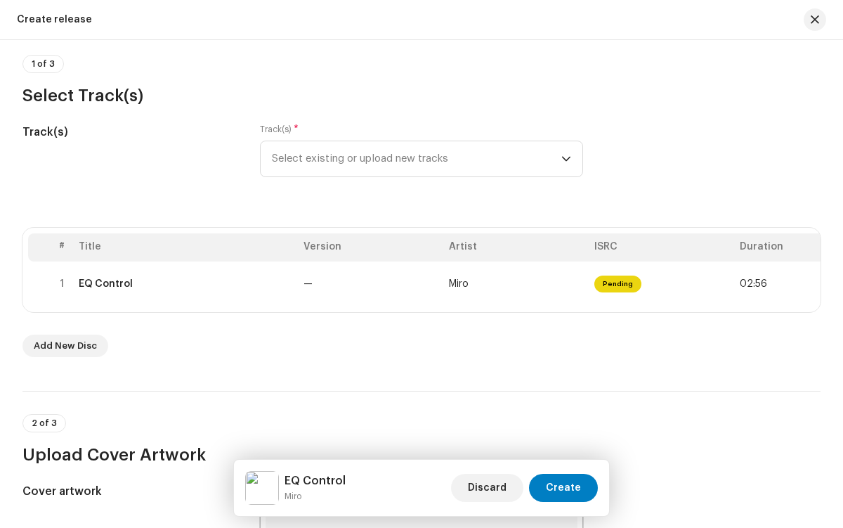
radio input "true"
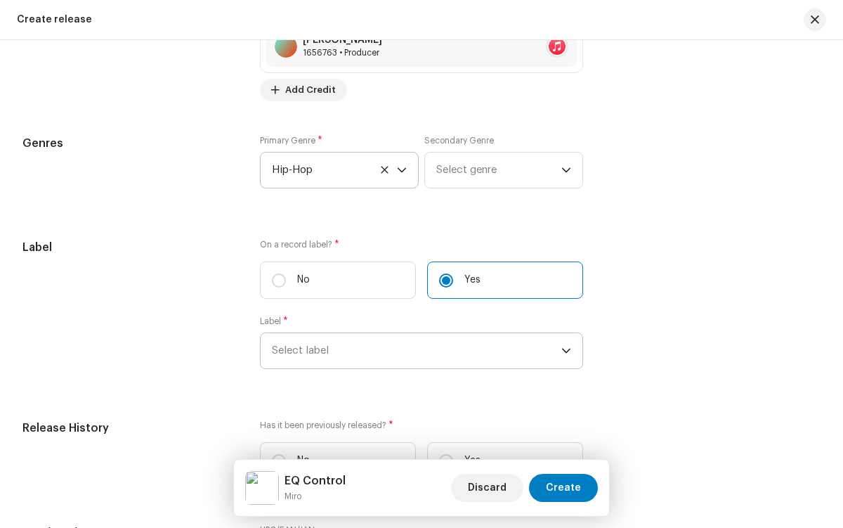
click at [414, 354] on span "Select label" at bounding box center [416, 350] width 289 height 35
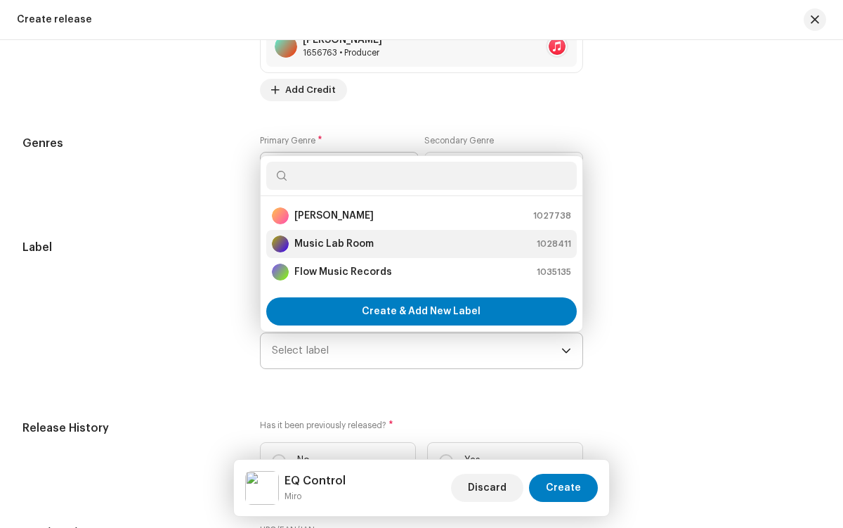
click at [419, 247] on div "Music Lab Room 1028411" at bounding box center [421, 243] width 299 height 17
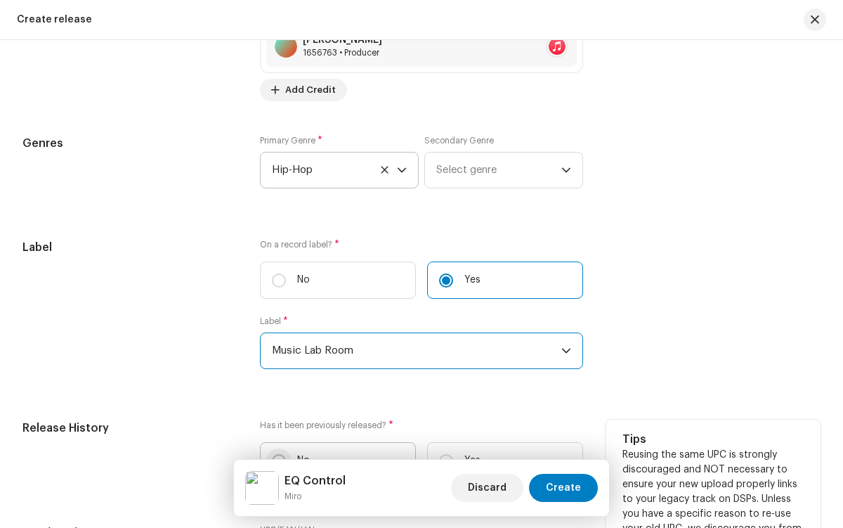
click at [277, 468] on input "No" at bounding box center [279, 461] width 14 height 14
radio input "true"
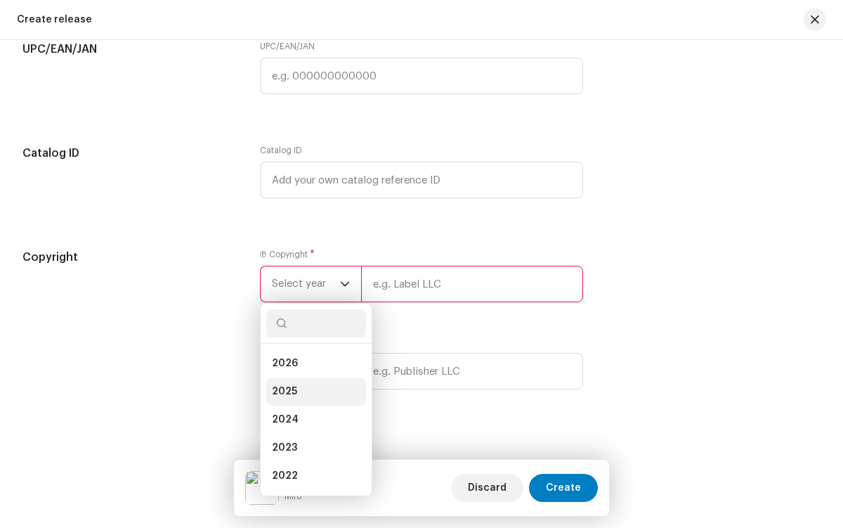
click at [313, 395] on li "2025" at bounding box center [316, 391] width 100 height 28
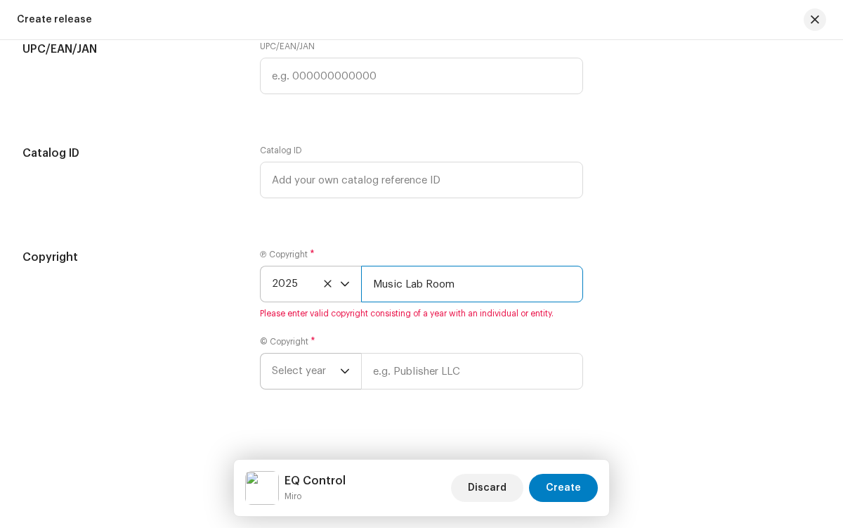
type input "Music Lab Room"
click at [304, 374] on span "Select year" at bounding box center [306, 370] width 68 height 35
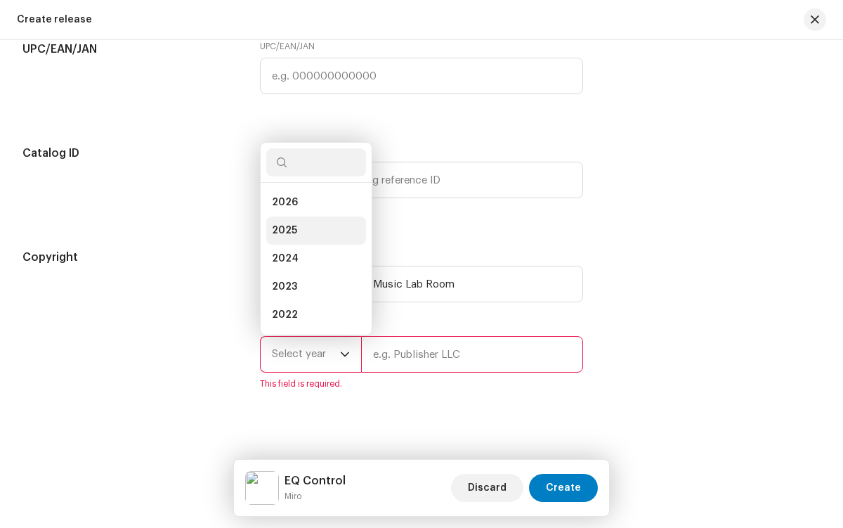
click at [313, 234] on li "2025" at bounding box center [316, 230] width 100 height 28
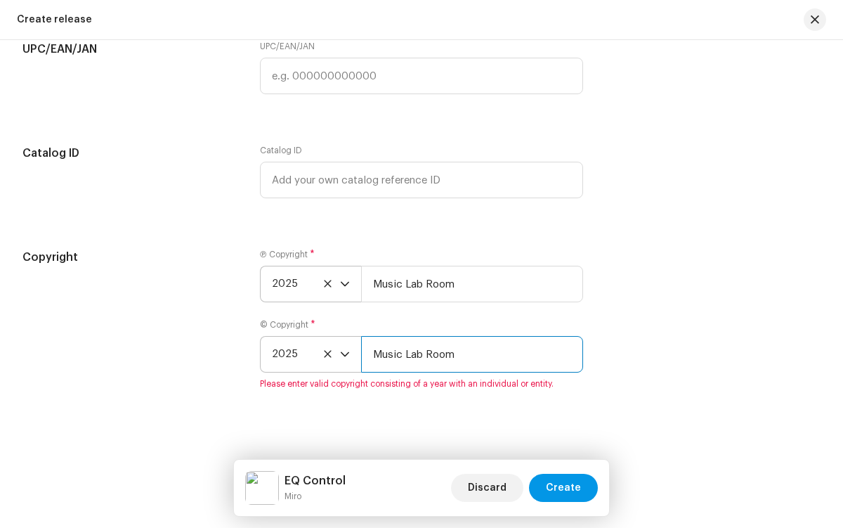
type input "Music Lab Room"
click at [565, 488] on span "Create" at bounding box center [563, 487] width 35 height 28
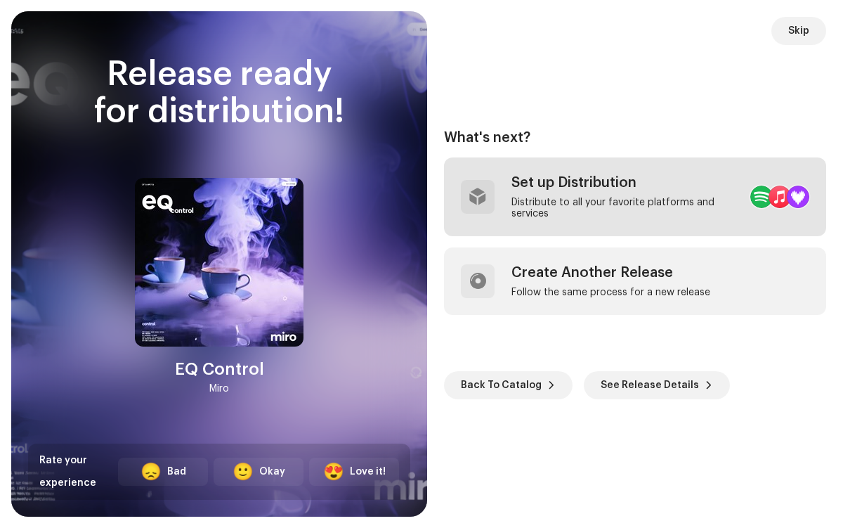
click at [600, 197] on div "Distribute to all your favorite platforms and services" at bounding box center [625, 208] width 228 height 22
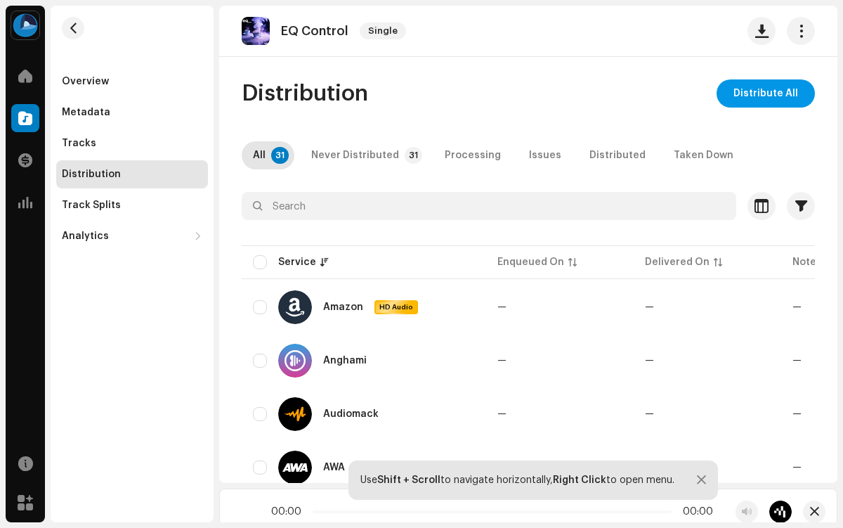
click at [759, 93] on span "Distribute All" at bounding box center [765, 93] width 65 height 28
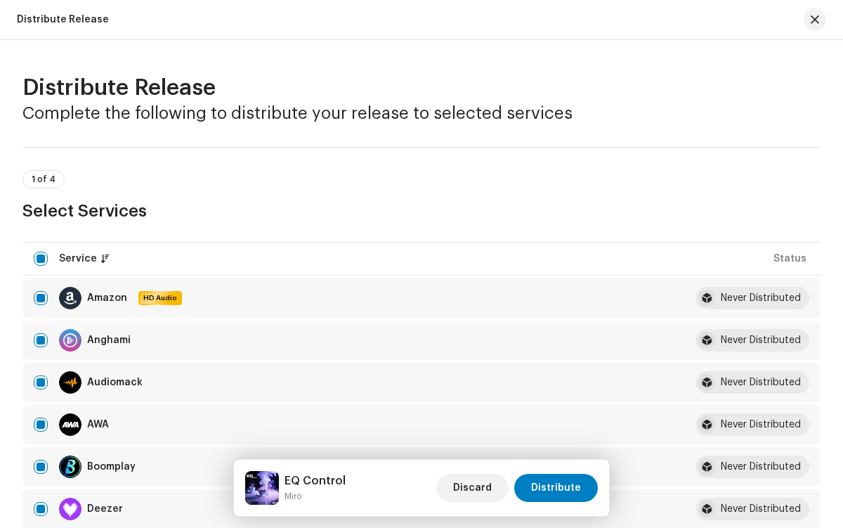
scroll to position [39, 0]
click at [41, 509] on input "checkbox" at bounding box center [41, 509] width 14 height 14
checkbox input "false"
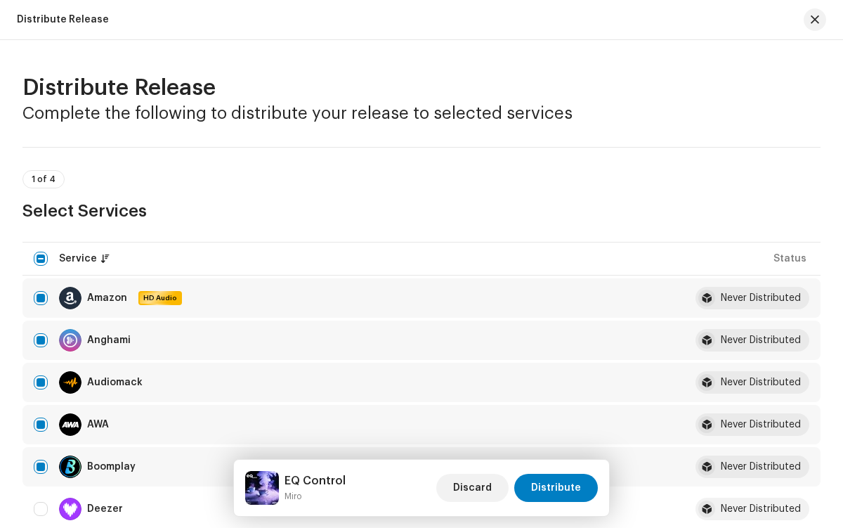
radio input "true"
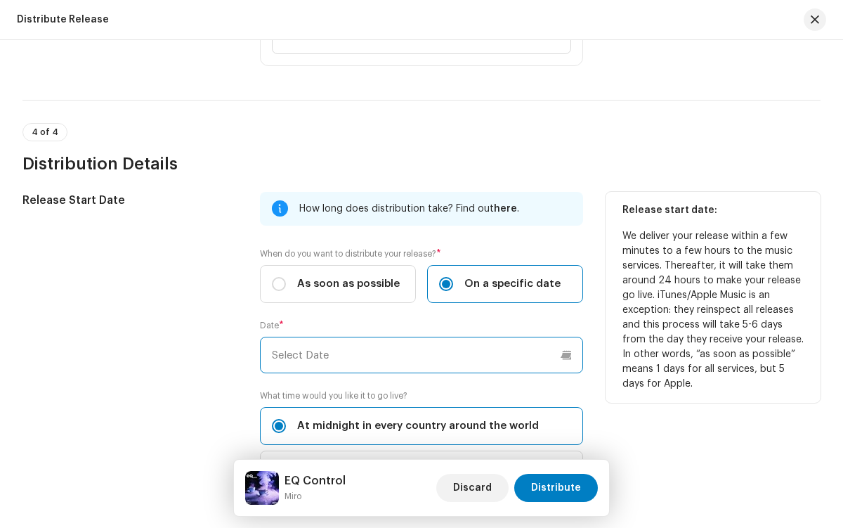
click at [419, 355] on input "text" at bounding box center [421, 354] width 322 height 37
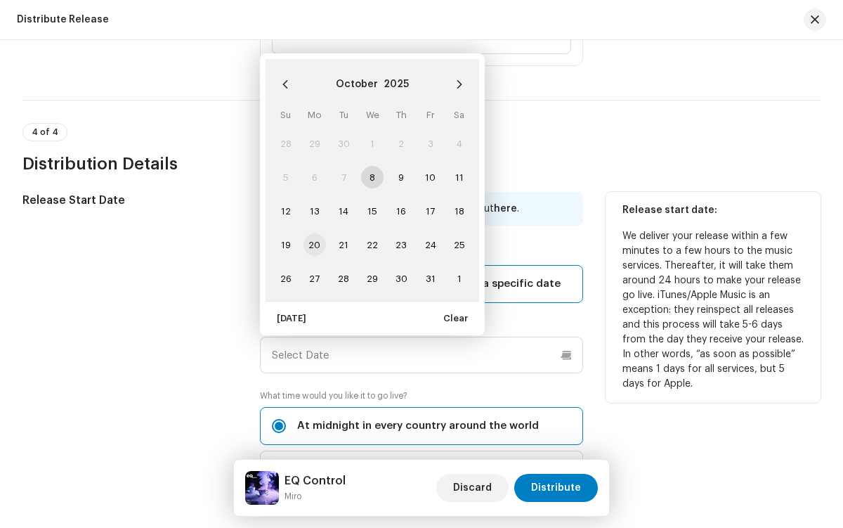
click at [313, 244] on span "20" at bounding box center [314, 244] width 22 height 22
type input "[DATE]"
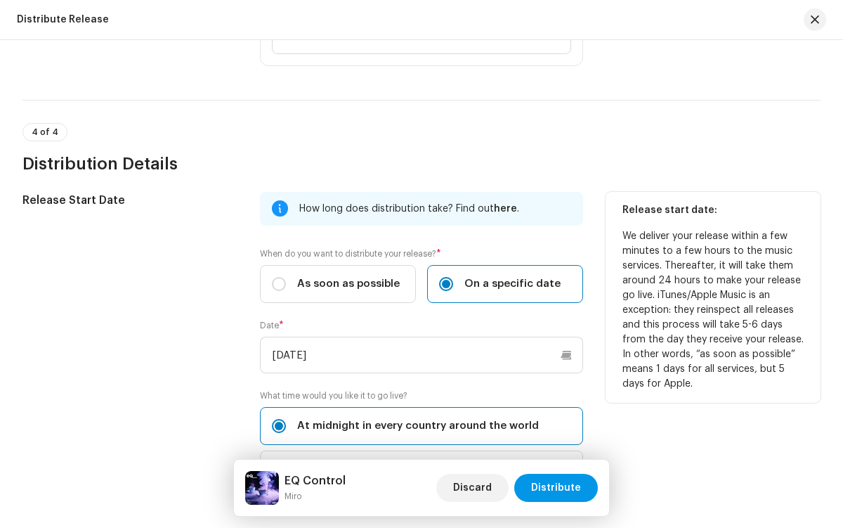
click at [558, 488] on span "Distribute" at bounding box center [556, 487] width 50 height 28
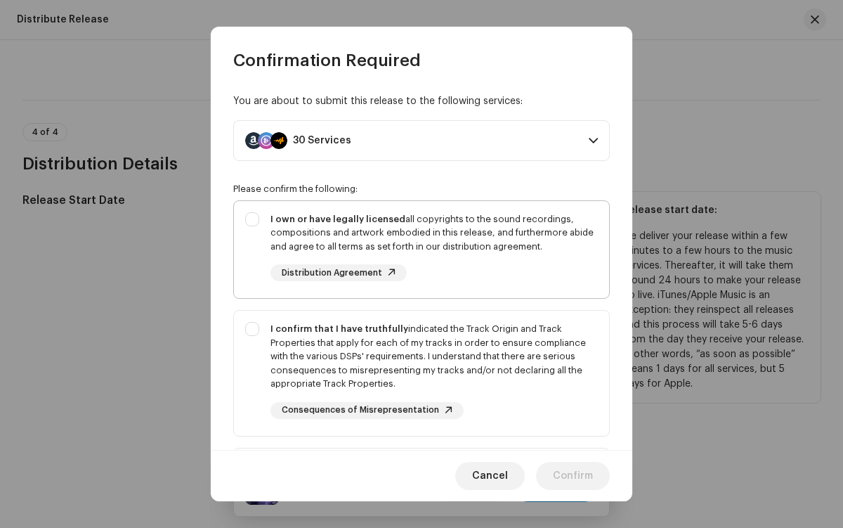
click at [419, 249] on div "I own or have legally licensed all copyrights to the sound recordings, composit…" at bounding box center [433, 232] width 327 height 41
checkbox input "true"
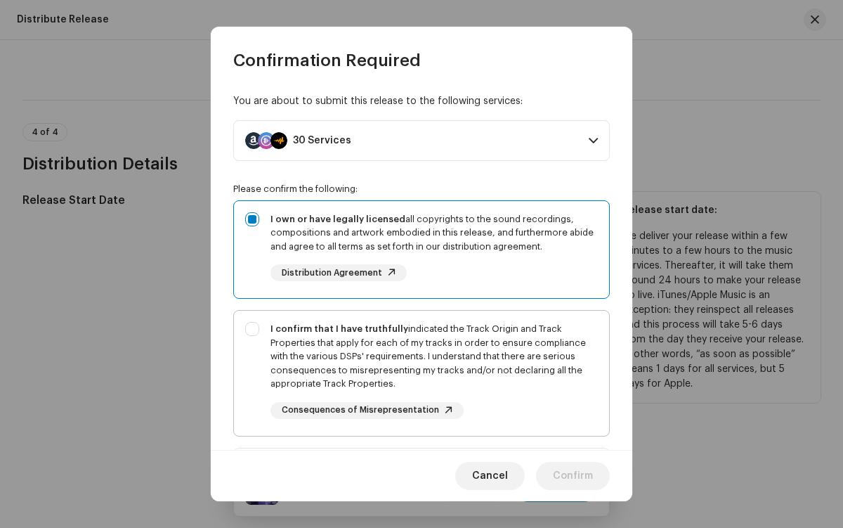
click at [419, 372] on div "I confirm that I have truthfully indicated the Track Origin and Track Propertie…" at bounding box center [433, 356] width 327 height 69
checkbox input "true"
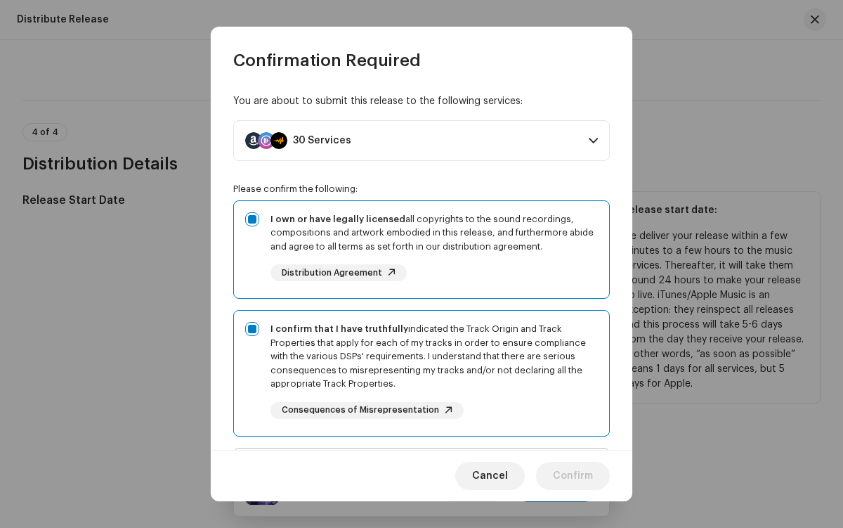
click at [419, 459] on div "I acknowledge and understand that playlisting services guaranteeing "increased …" at bounding box center [433, 511] width 327 height 105
checkbox input "true"
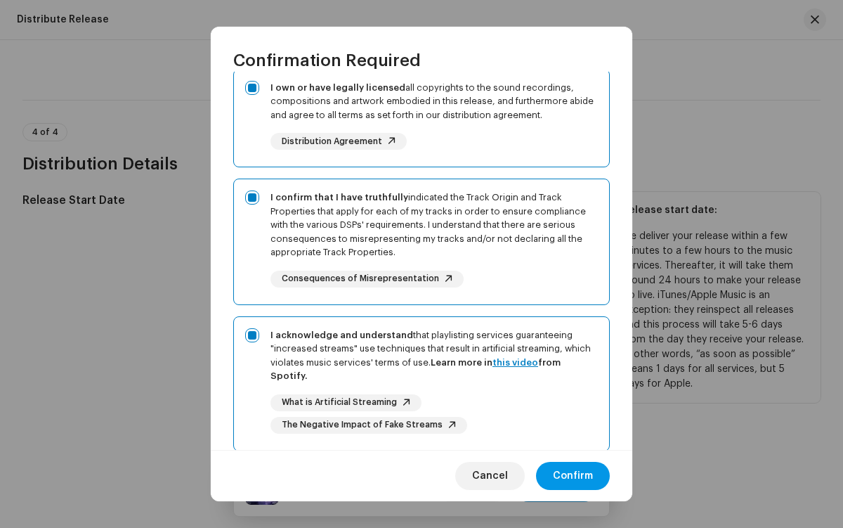
click at [573, 476] on span "Confirm" at bounding box center [573, 476] width 40 height 28
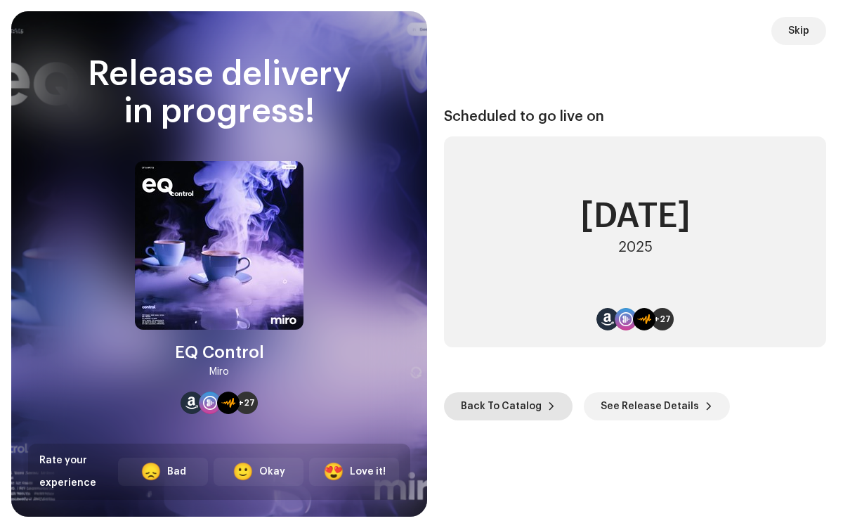
click at [505, 405] on span "Back To Catalog" at bounding box center [501, 406] width 81 height 28
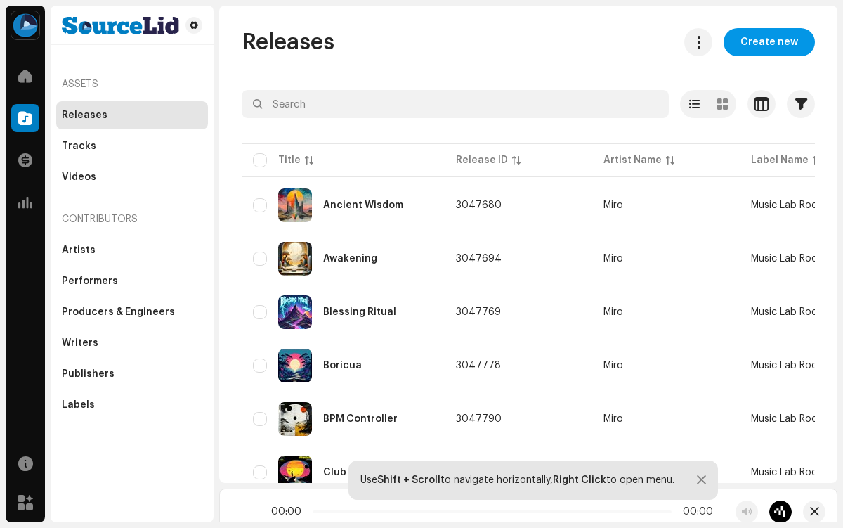
click at [762, 42] on span "Create new" at bounding box center [769, 42] width 58 height 28
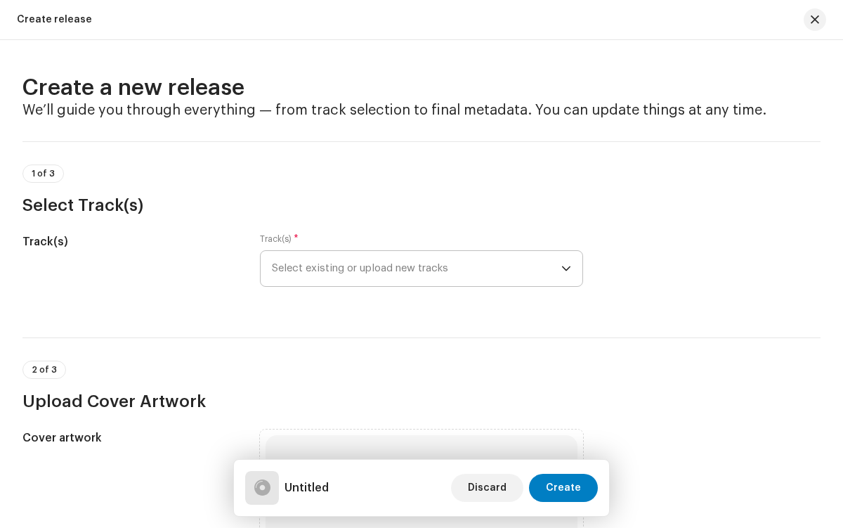
click at [414, 268] on span "Select existing or upload new tracks" at bounding box center [416, 268] width 289 height 35
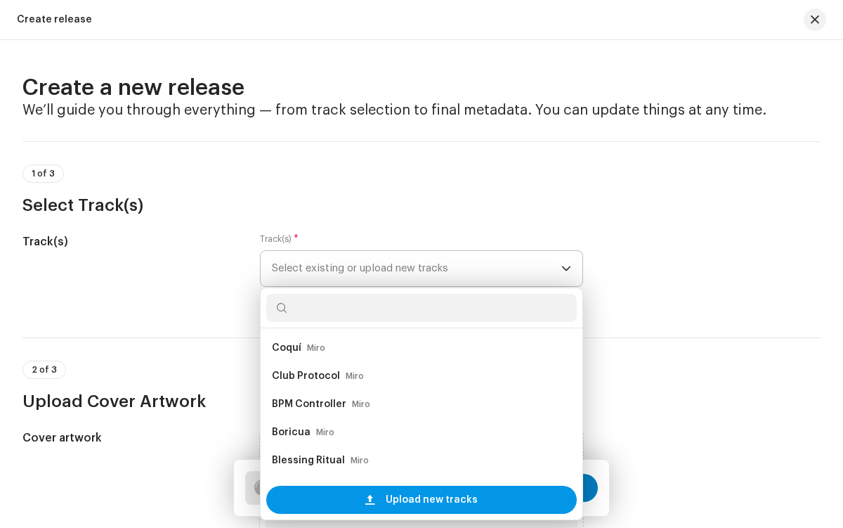
click at [429, 499] on span "Upload new tracks" at bounding box center [432, 499] width 92 height 28
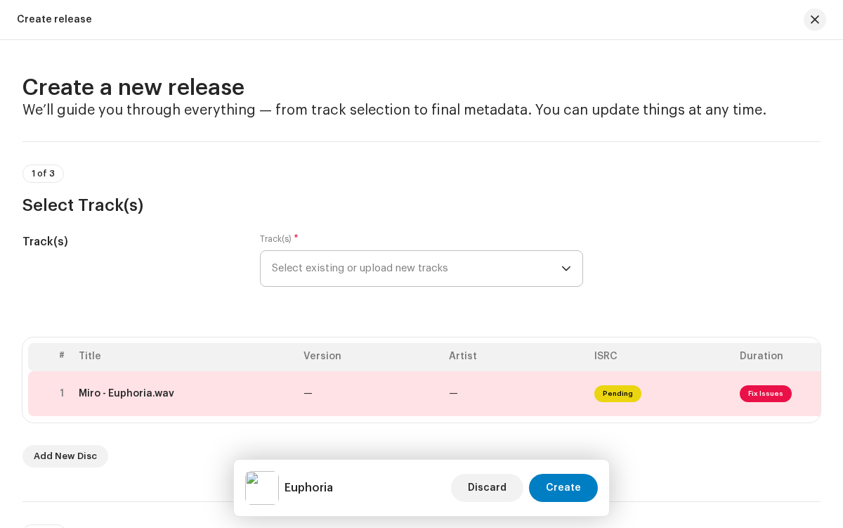
scroll to position [861, 0]
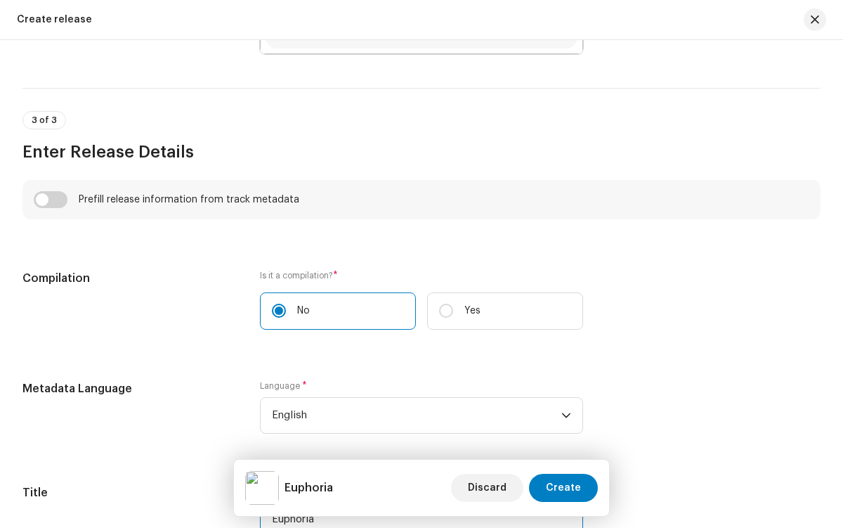
type input "Euphoria"
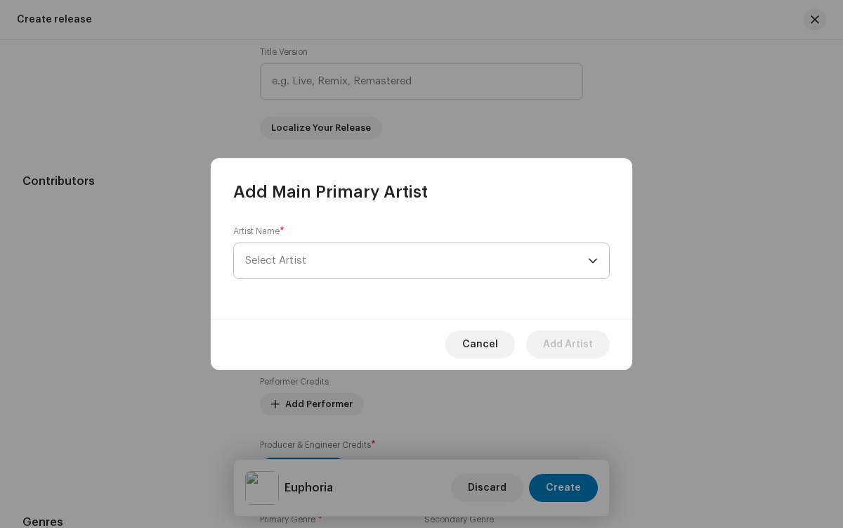
click at [417, 261] on span "Select Artist" at bounding box center [416, 260] width 343 height 35
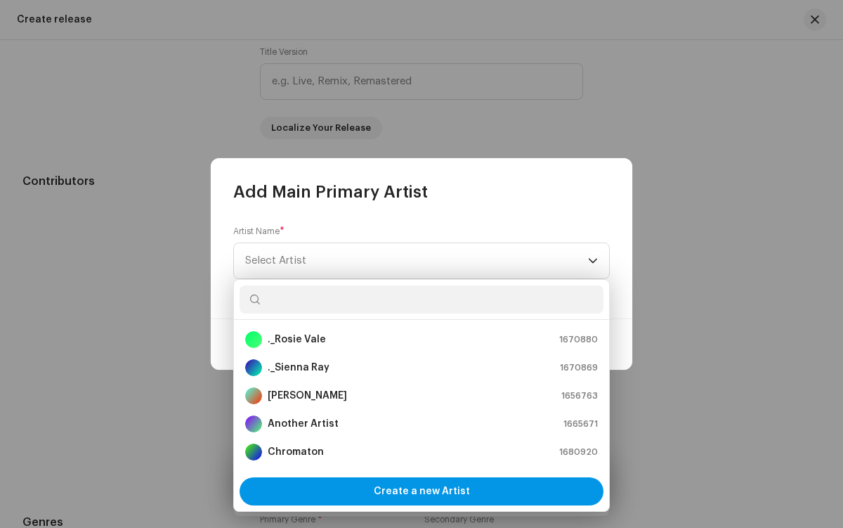
click at [421, 491] on span "Create a new Artist" at bounding box center [422, 491] width 96 height 28
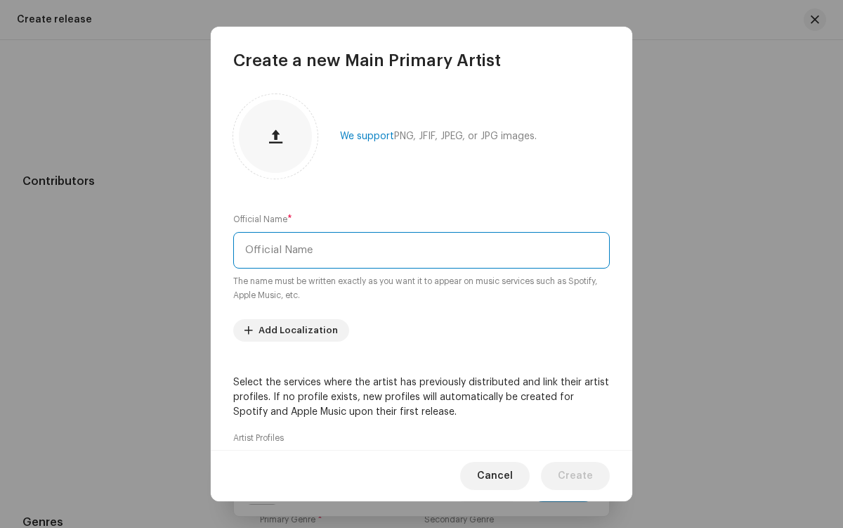
type input "Miro"
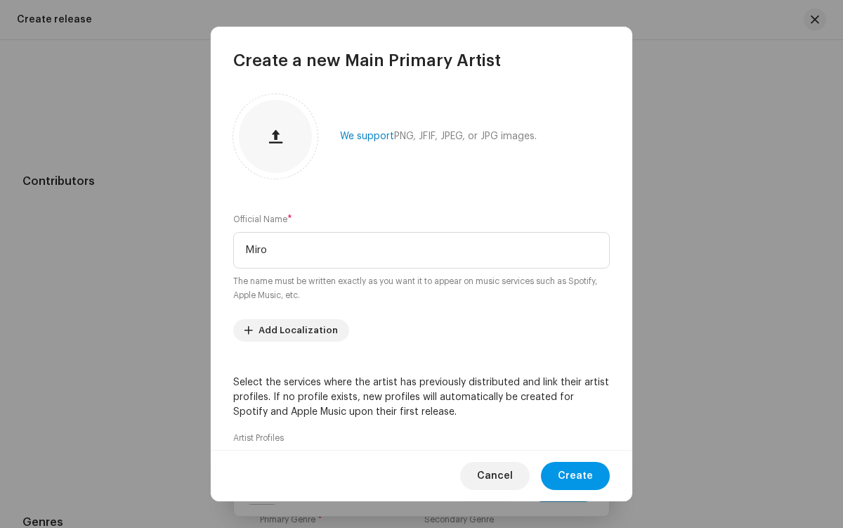
click at [577, 476] on span "Create" at bounding box center [575, 476] width 35 height 28
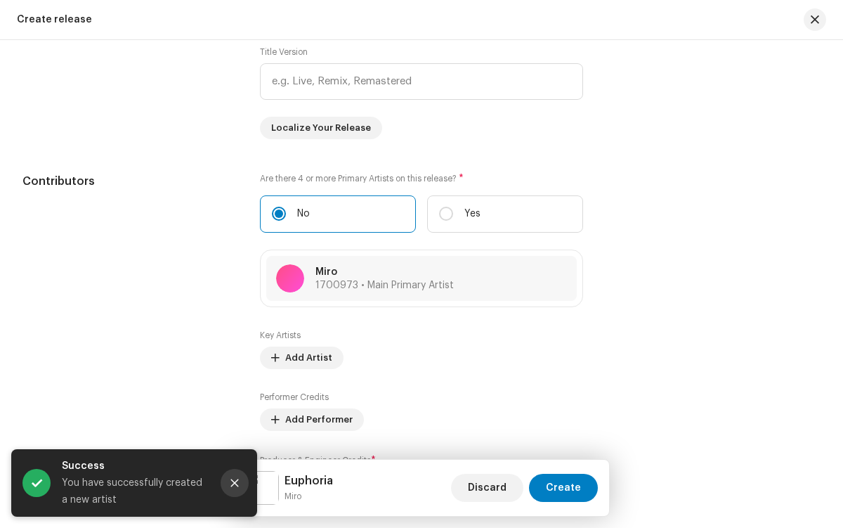
click at [235, 483] on icon "Close" at bounding box center [235, 483] width 8 height 8
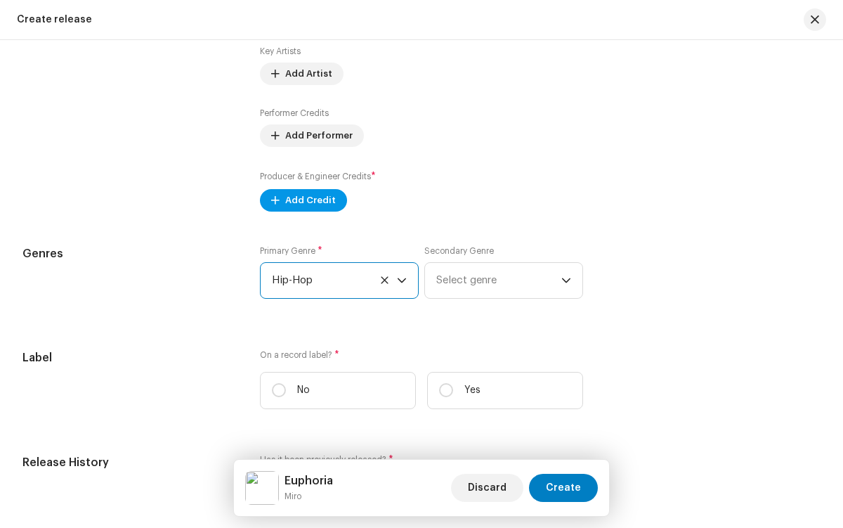
click at [300, 203] on span "Add Credit" at bounding box center [310, 200] width 51 height 28
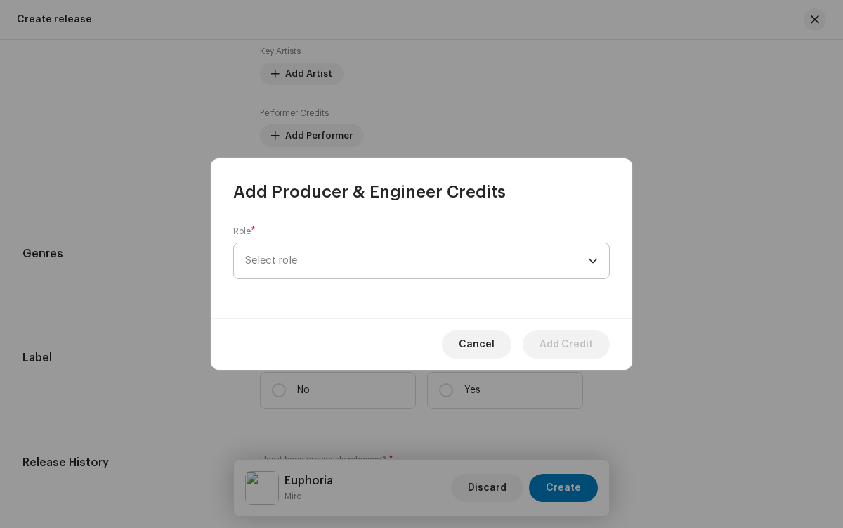
click at [417, 261] on span "Select role" at bounding box center [416, 260] width 343 height 35
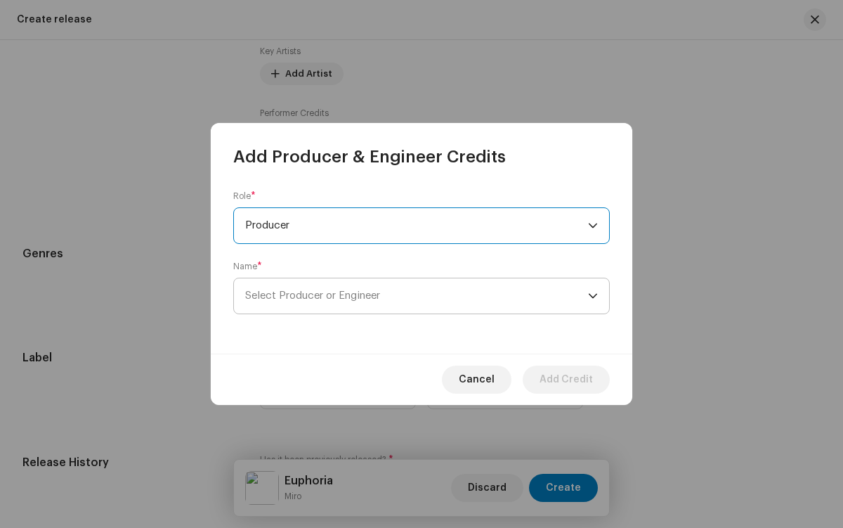
click at [417, 296] on span "Select Producer or Engineer" at bounding box center [416, 295] width 343 height 35
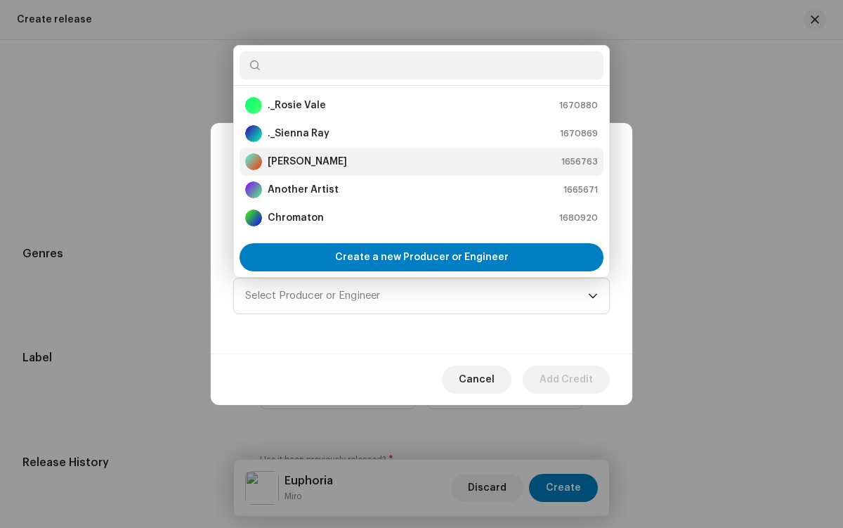
click at [419, 162] on div "[PERSON_NAME] 1656763" at bounding box center [421, 161] width 353 height 17
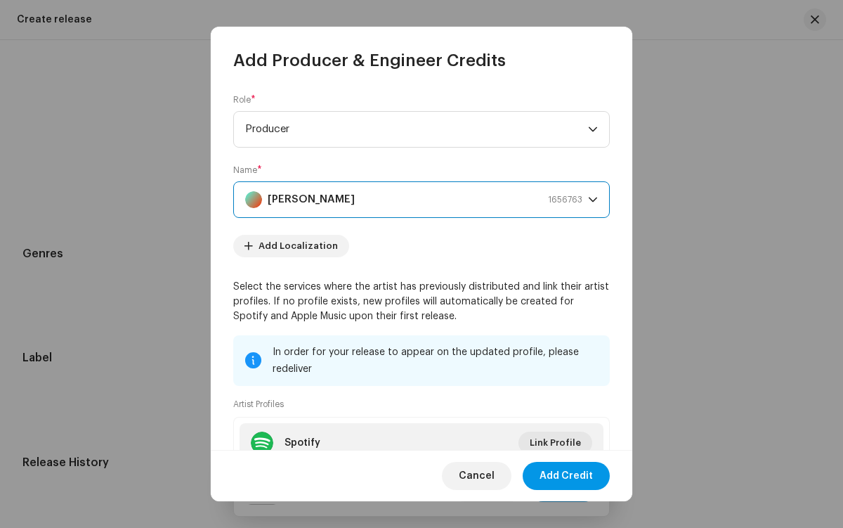
click at [567, 476] on span "Add Credit" at bounding box center [566, 476] width 53 height 28
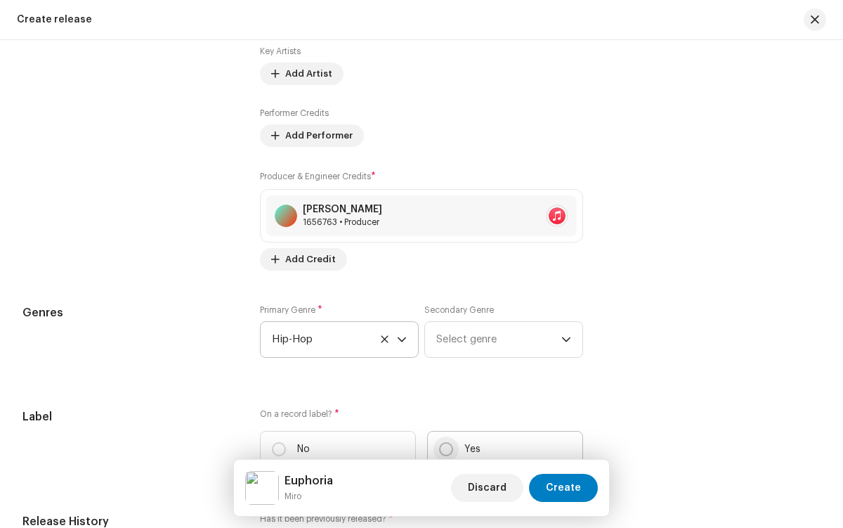
click at [443, 452] on input "Yes" at bounding box center [446, 449] width 14 height 14
radio input "true"
click at [414, 502] on span "Select label" at bounding box center [416, 519] width 289 height 35
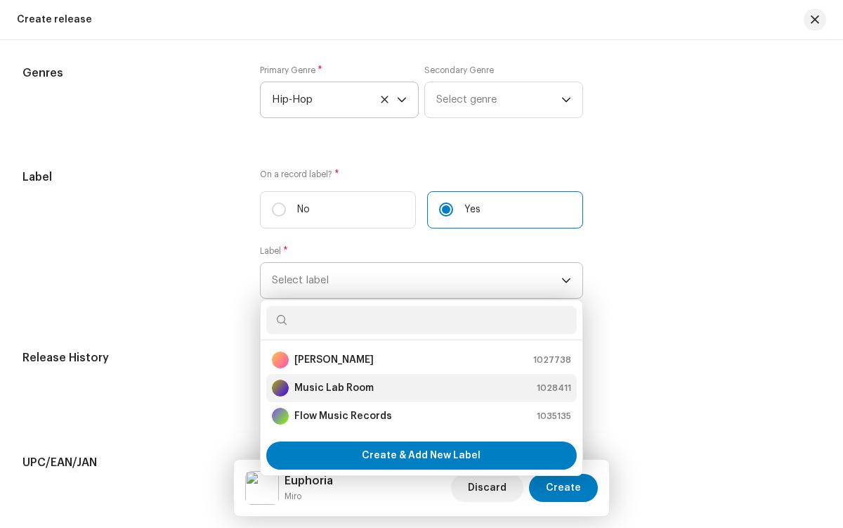
click at [419, 391] on div "Music Lab Room 1028411" at bounding box center [421, 387] width 299 height 17
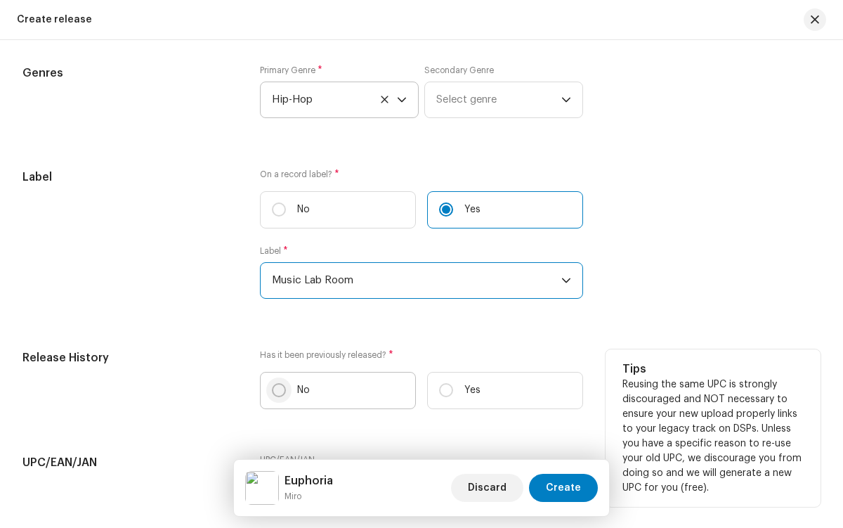
click at [277, 393] on input "No" at bounding box center [279, 390] width 14 height 14
radio input "true"
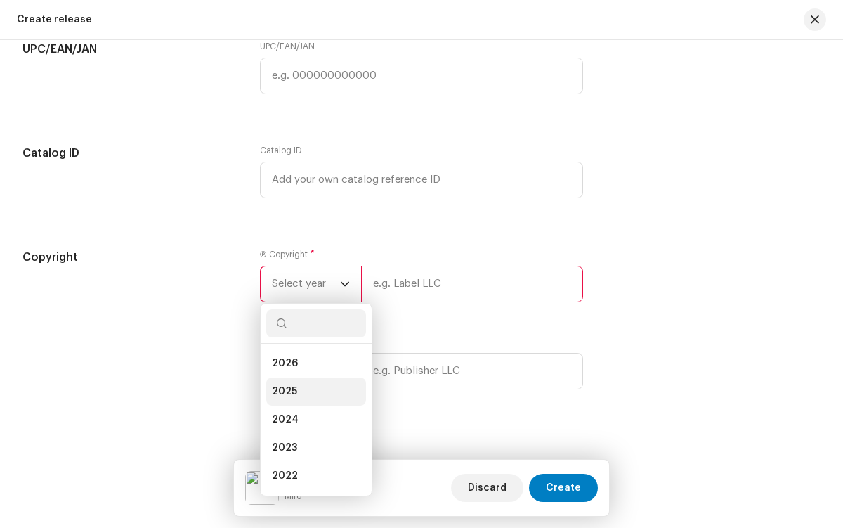
click at [313, 394] on li "2025" at bounding box center [316, 391] width 100 height 28
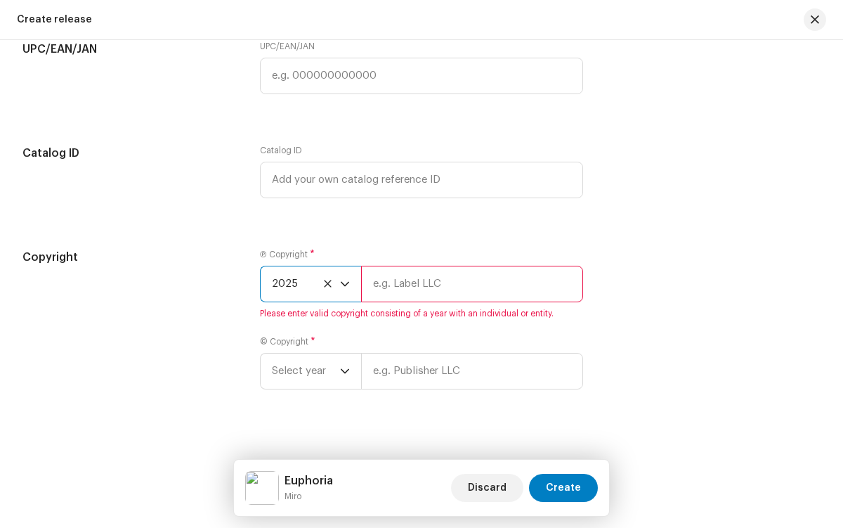
click at [469, 287] on input "text" at bounding box center [471, 284] width 221 height 37
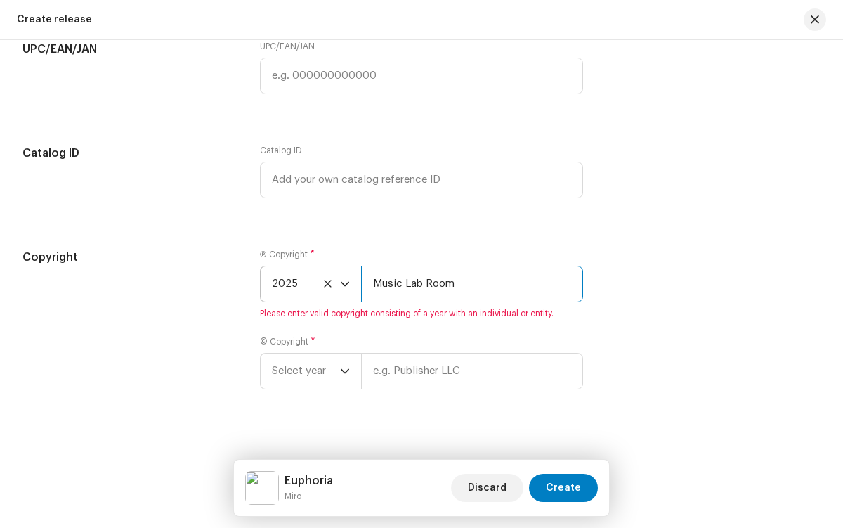
type input "Music Lab Room"
click at [304, 374] on span "Select year" at bounding box center [306, 370] width 68 height 35
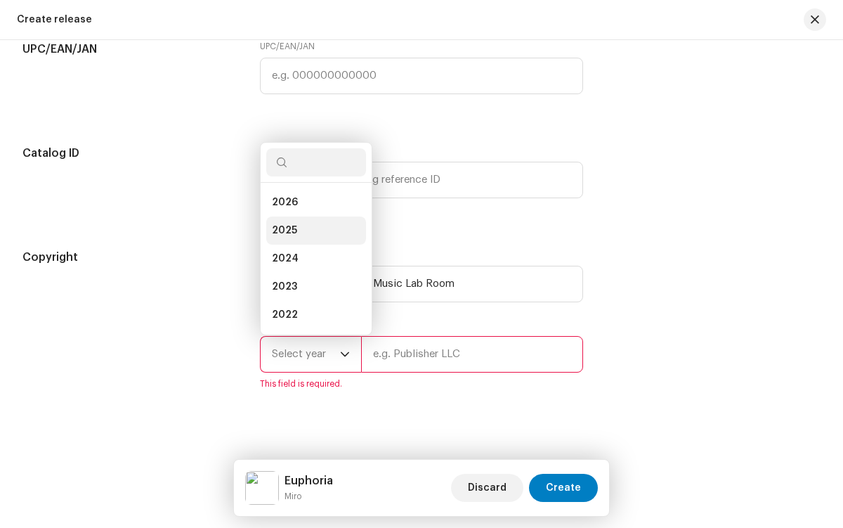
click at [313, 233] on li "2025" at bounding box center [316, 230] width 100 height 28
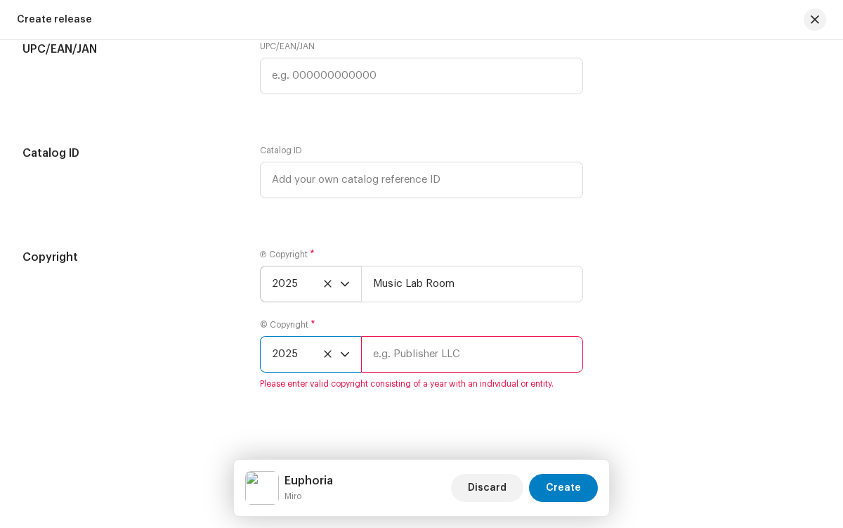
click at [469, 357] on input "text" at bounding box center [471, 354] width 221 height 37
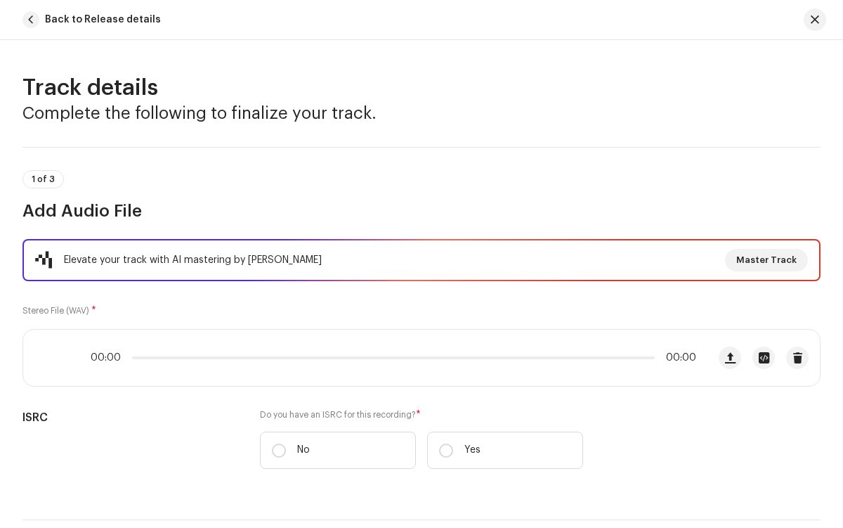
type input "Music Lab Room"
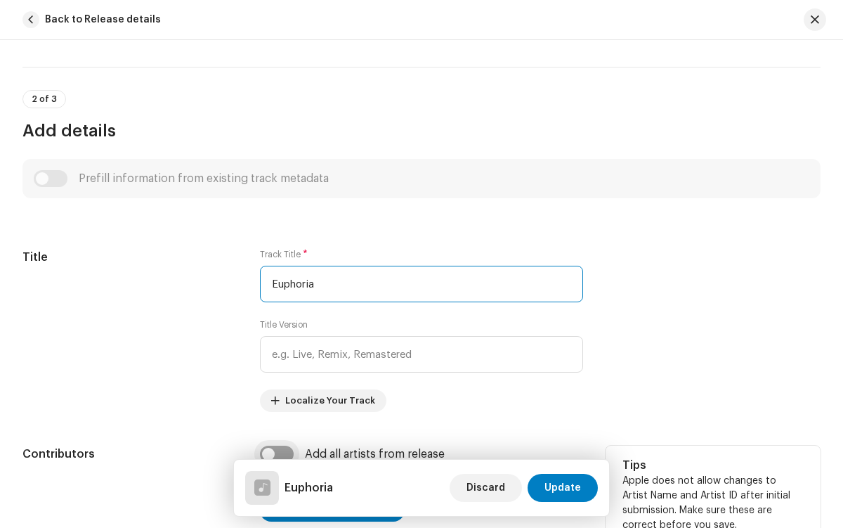
type input "Euphoria"
click at [275, 454] on input "checkbox" at bounding box center [277, 453] width 34 height 17
checkbox input "true"
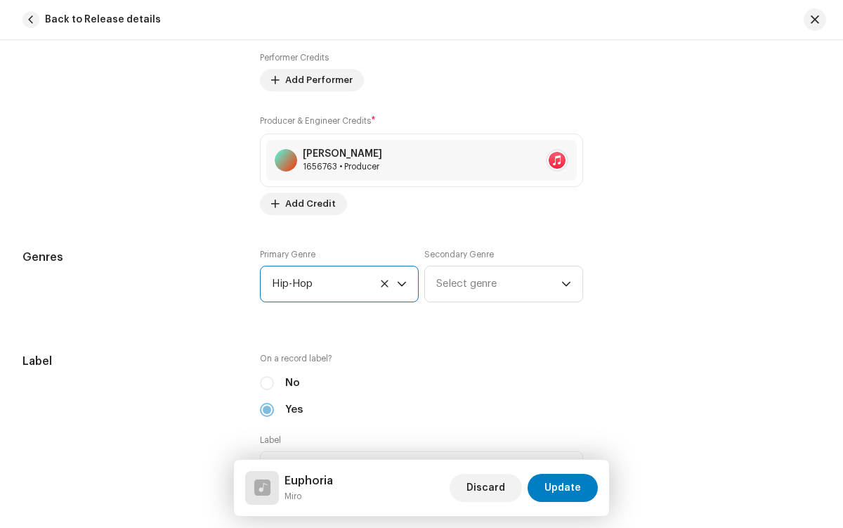
radio input "true"
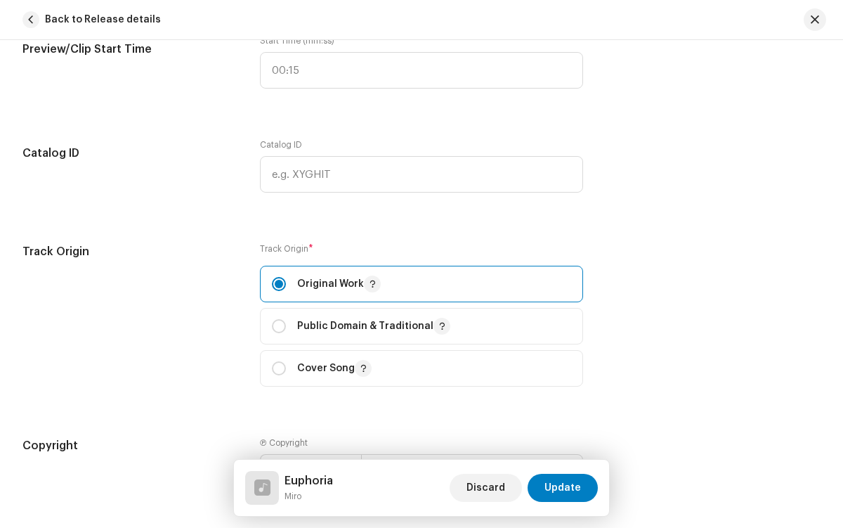
checkbox input "true"
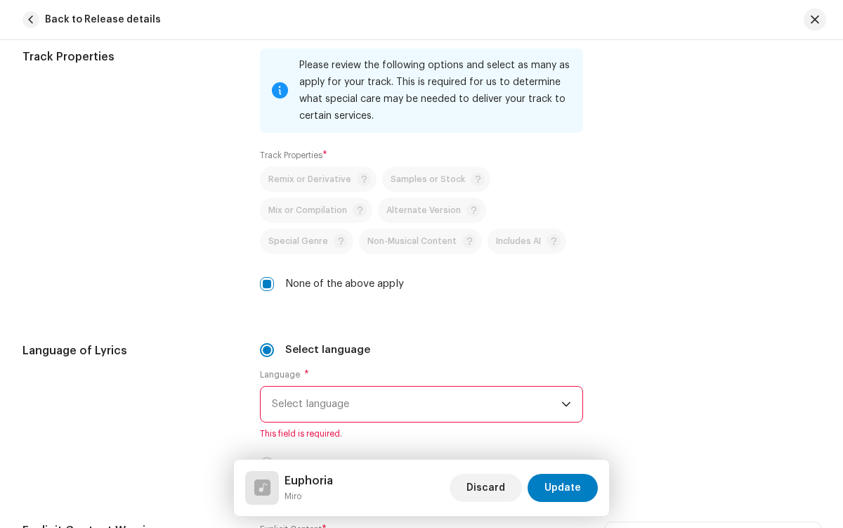
radio input "true"
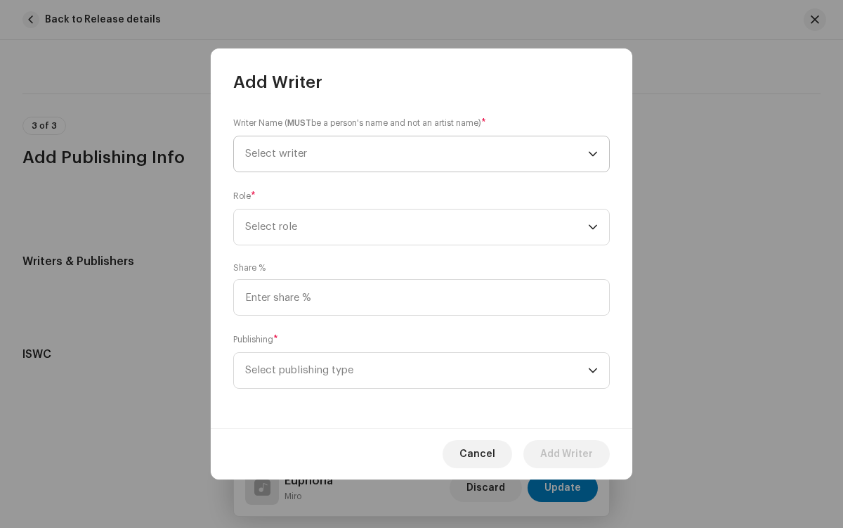
click at [417, 154] on span "Select writer" at bounding box center [416, 153] width 343 height 35
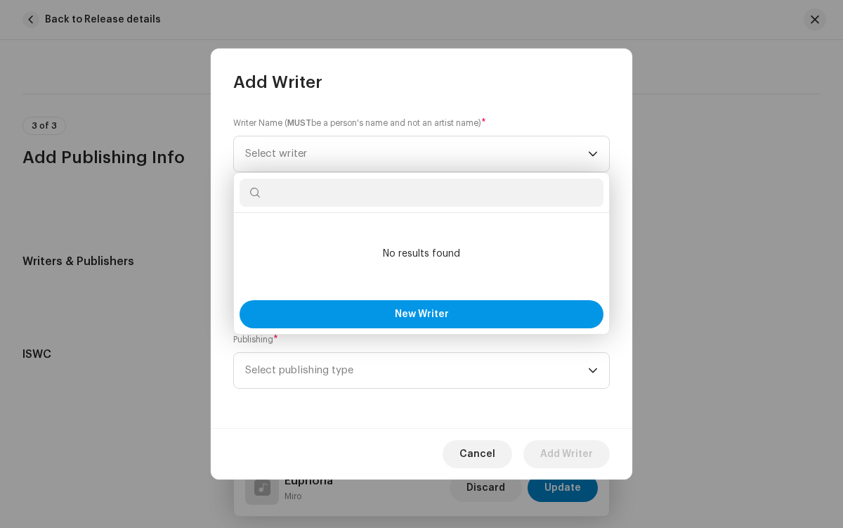
click at [421, 314] on span "New Writer" at bounding box center [422, 314] width 54 height 10
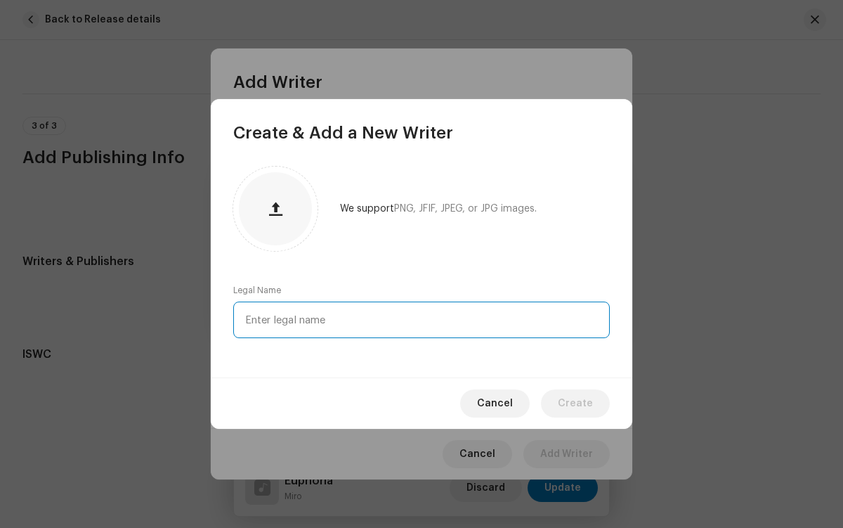
type input "[PERSON_NAME]"
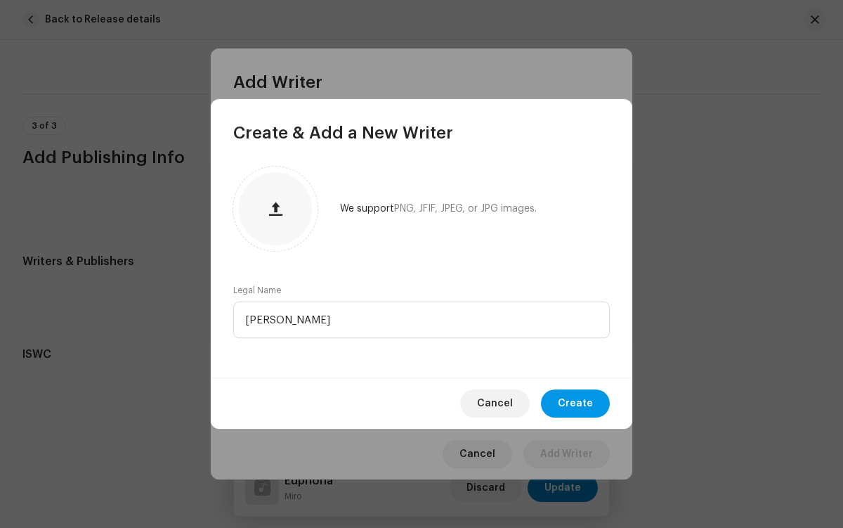
click at [577, 403] on span "Create" at bounding box center [575, 403] width 35 height 28
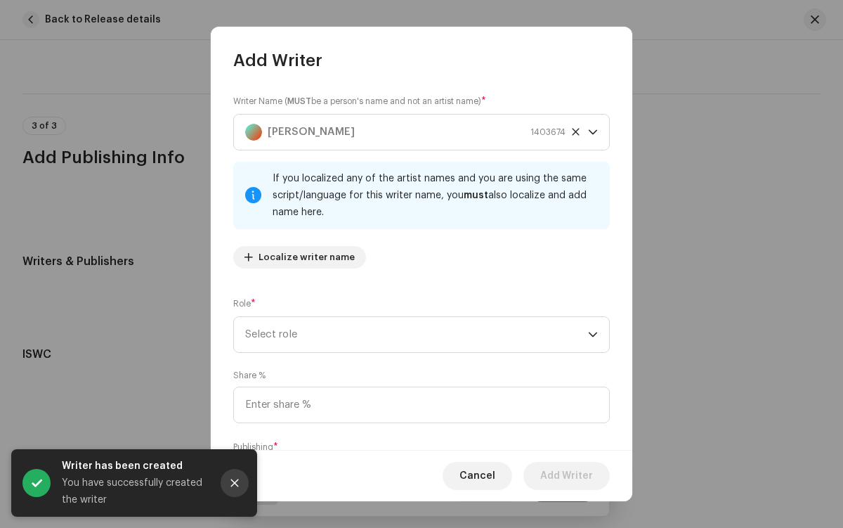
click at [235, 483] on icon "Close" at bounding box center [235, 483] width 8 height 8
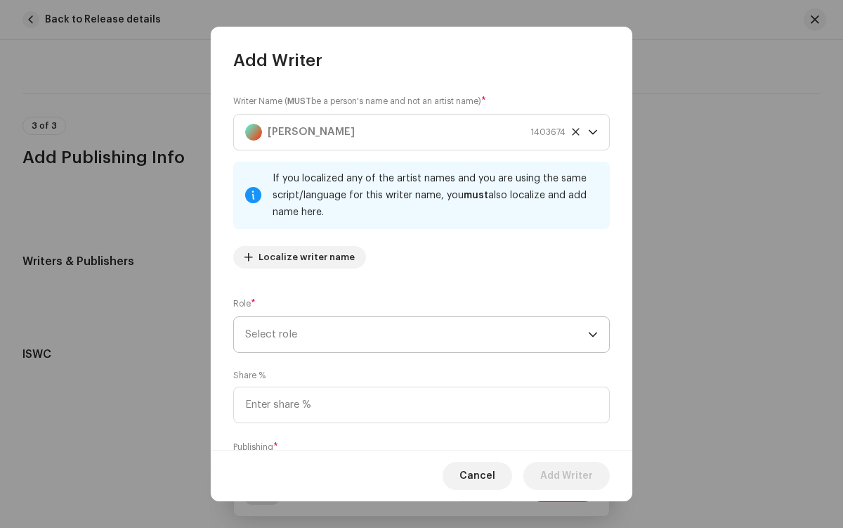
click at [414, 334] on span "Select role" at bounding box center [416, 334] width 343 height 35
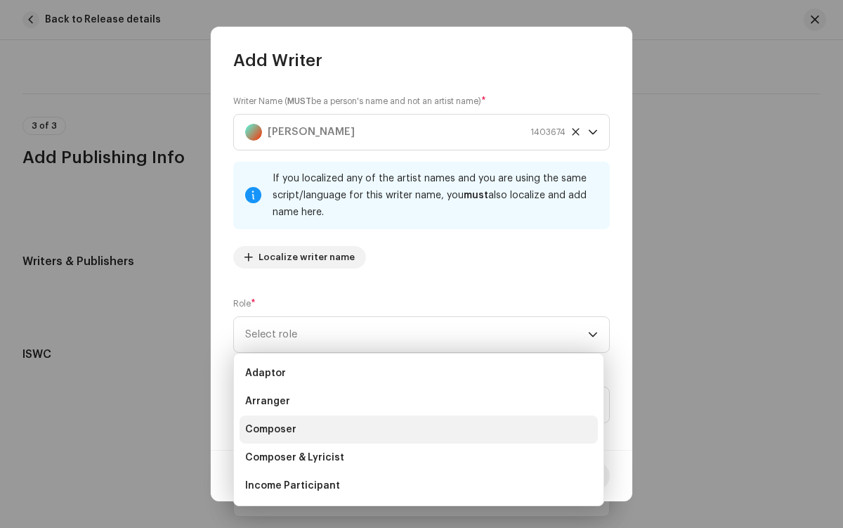
click at [417, 429] on li "Composer" at bounding box center [419, 429] width 358 height 28
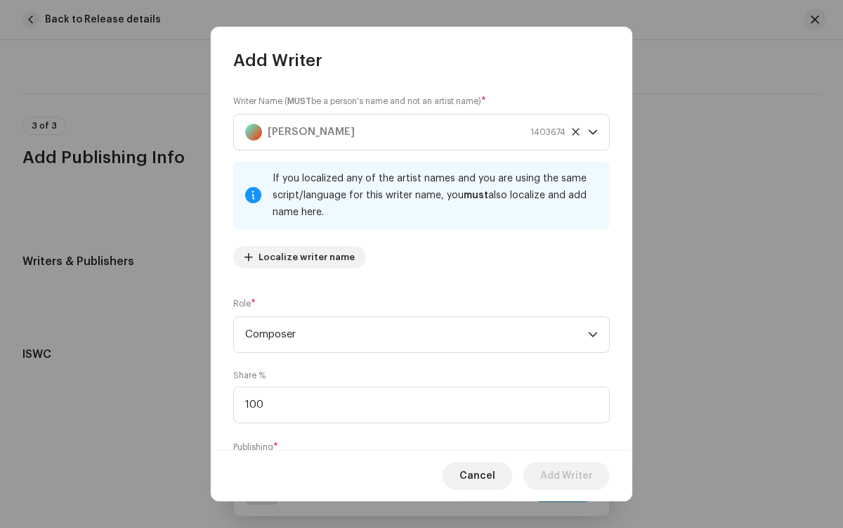
click at [414, 460] on span "Select publishing type" at bounding box center [416, 477] width 343 height 35
type input "100.00"
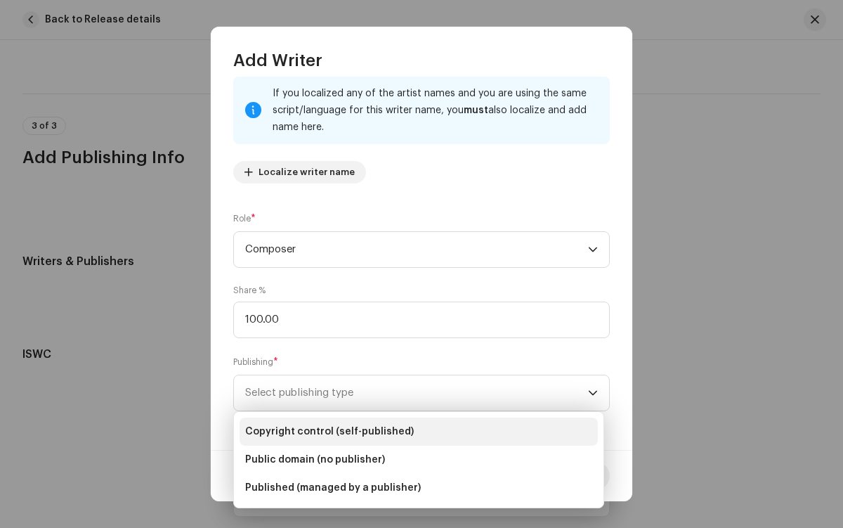
click at [419, 431] on li "Copyright control (self-published)" at bounding box center [419, 431] width 358 height 28
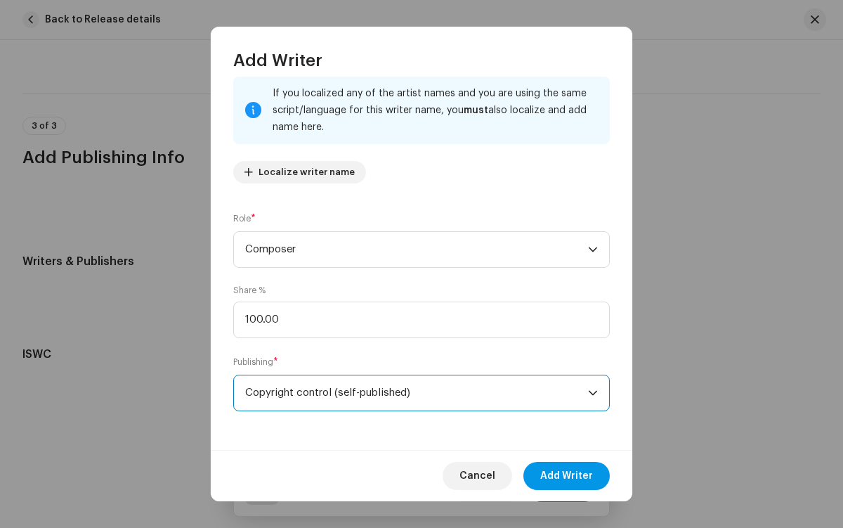
click at [567, 476] on span "Add Writer" at bounding box center [566, 476] width 53 height 28
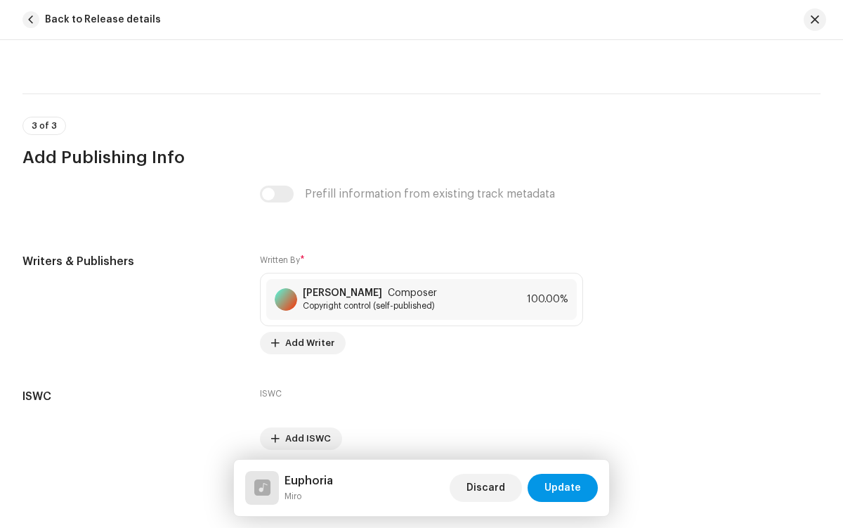
click at [563, 488] on span "Update" at bounding box center [562, 487] width 37 height 28
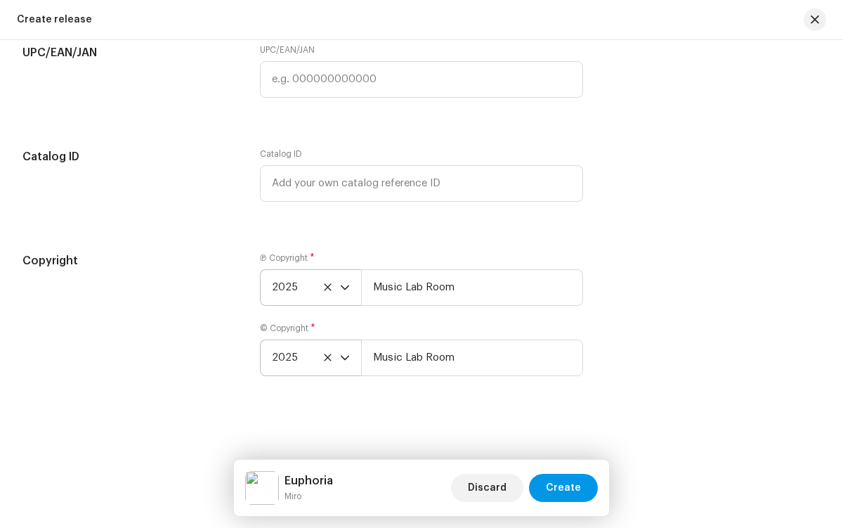
click at [565, 488] on span "Create" at bounding box center [563, 487] width 35 height 28
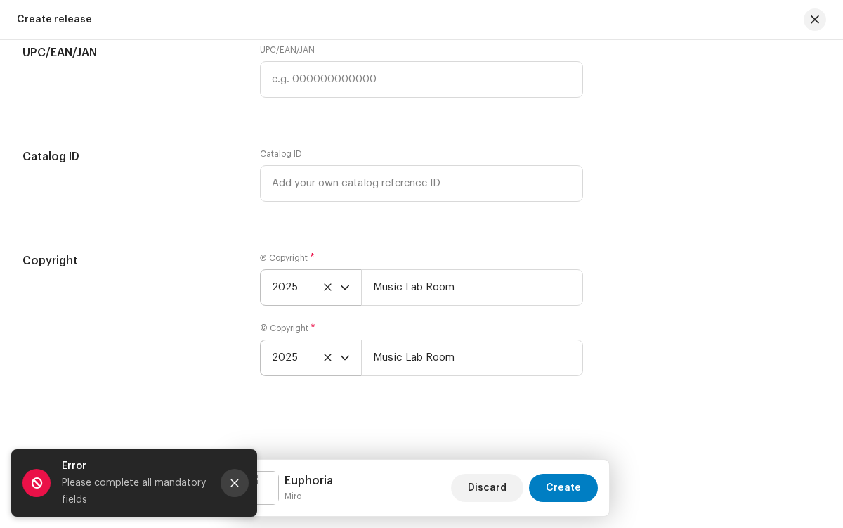
click at [235, 483] on icon "Close" at bounding box center [235, 483] width 8 height 8
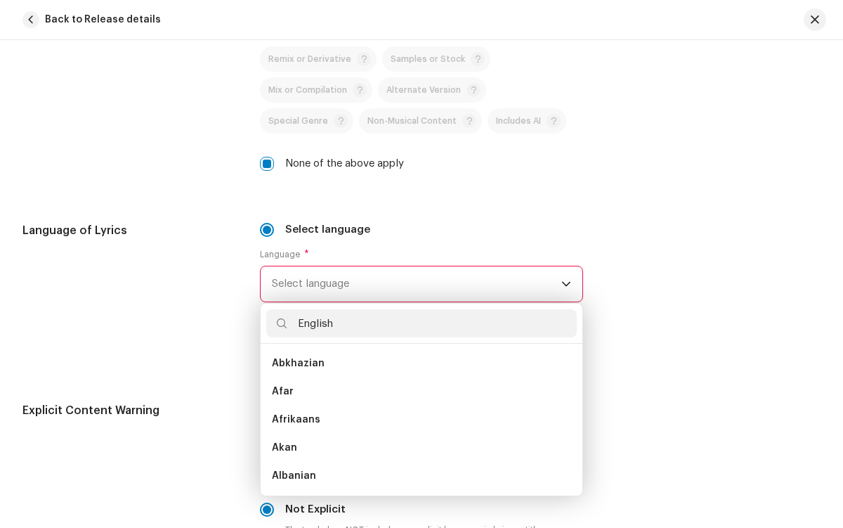
scroll to position [0, 0]
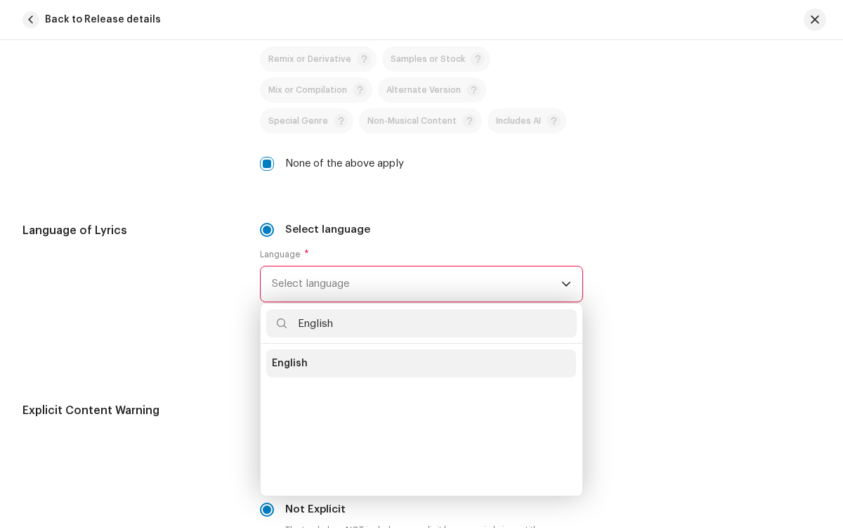
type input "English"
click at [419, 363] on li "English" at bounding box center [421, 363] width 310 height 28
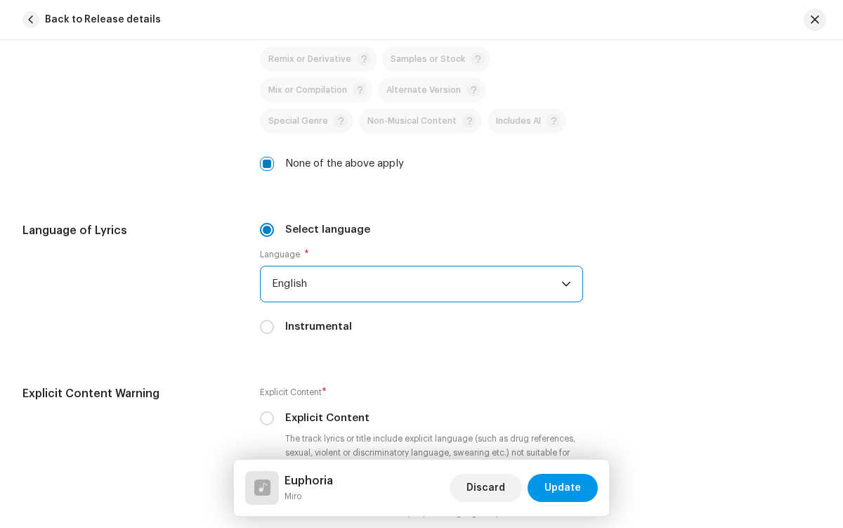
click at [563, 488] on span "Update" at bounding box center [562, 487] width 37 height 28
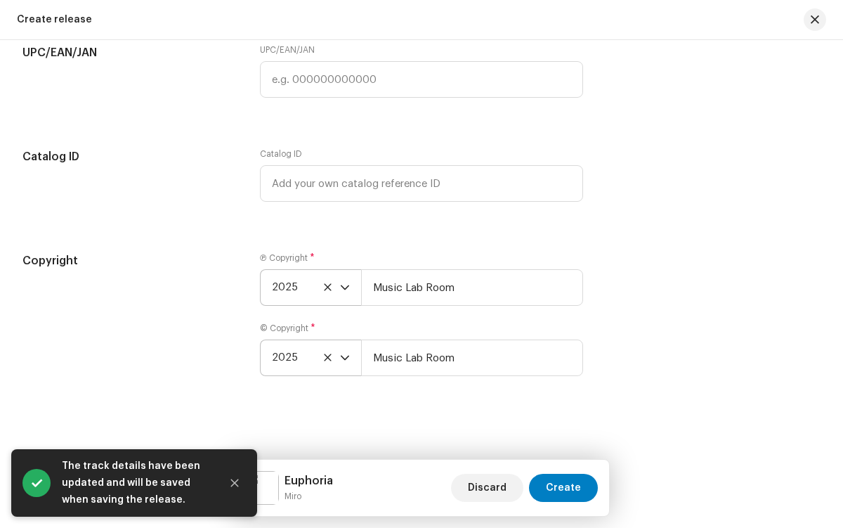
scroll to position [2305, 0]
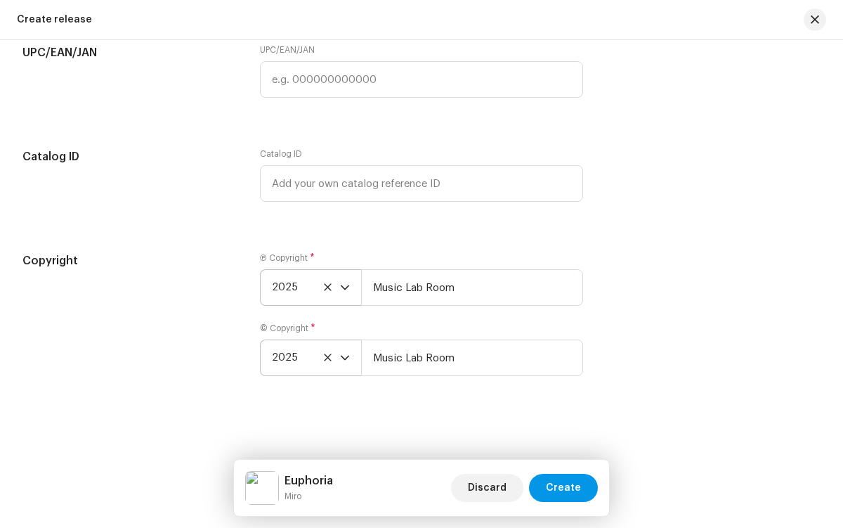
click at [565, 488] on span "Create" at bounding box center [563, 487] width 35 height 28
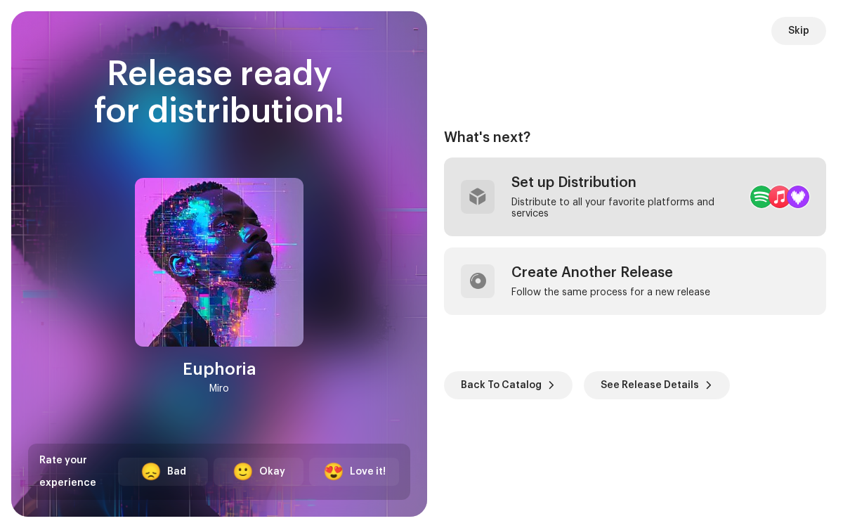
click at [600, 197] on div "Distribute to all your favorite platforms and services" at bounding box center [625, 208] width 228 height 22
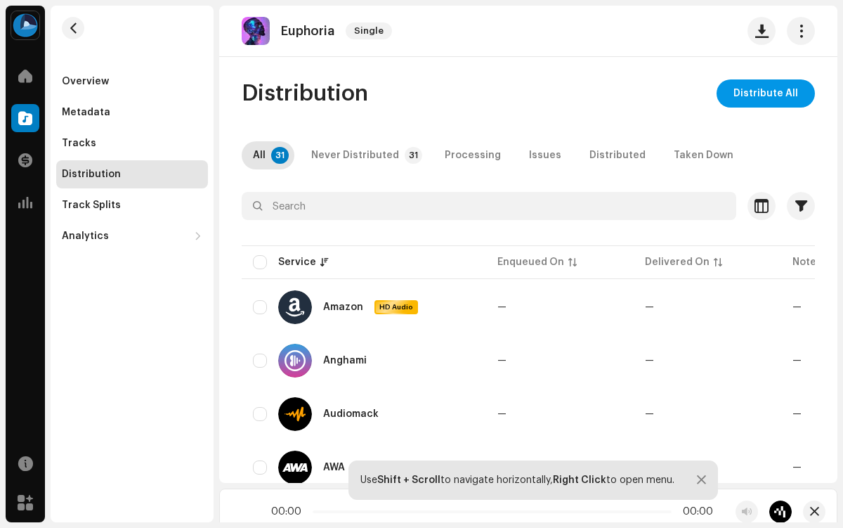
click at [759, 93] on span "Distribute All" at bounding box center [765, 93] width 65 height 28
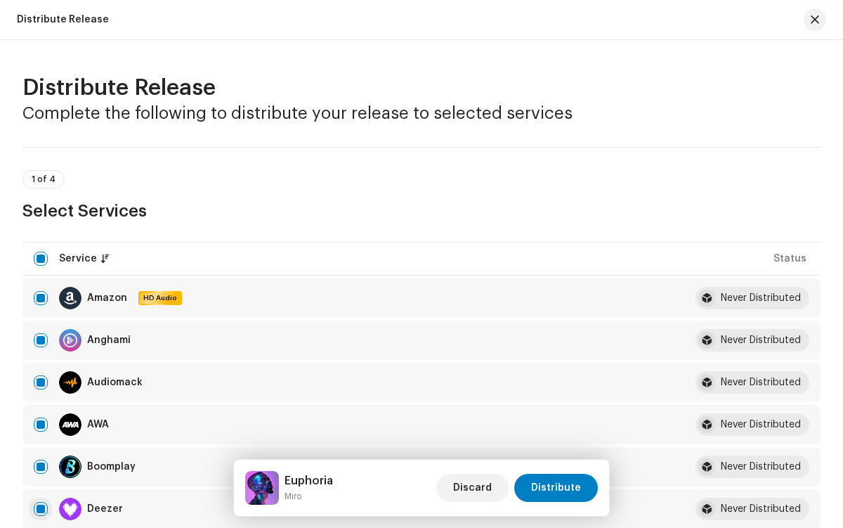
click at [41, 509] on input "checkbox" at bounding box center [41, 509] width 14 height 14
checkbox input "false"
radio input "true"
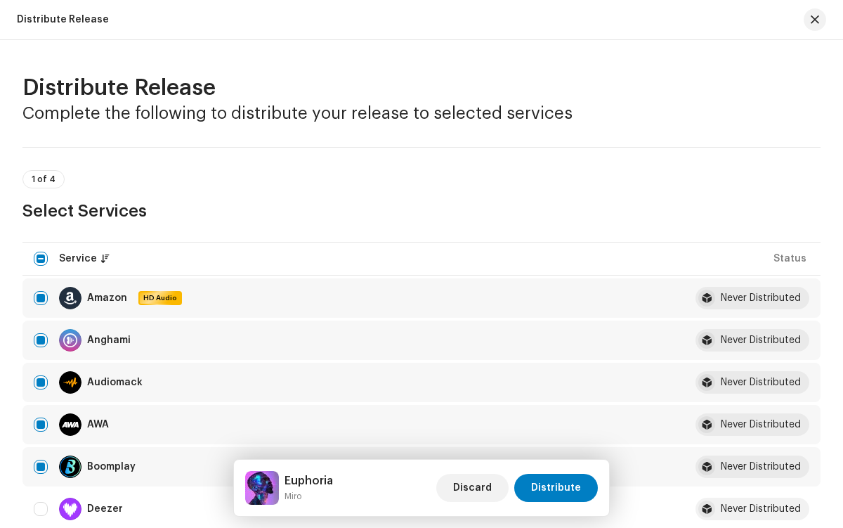
scroll to position [2306, 0]
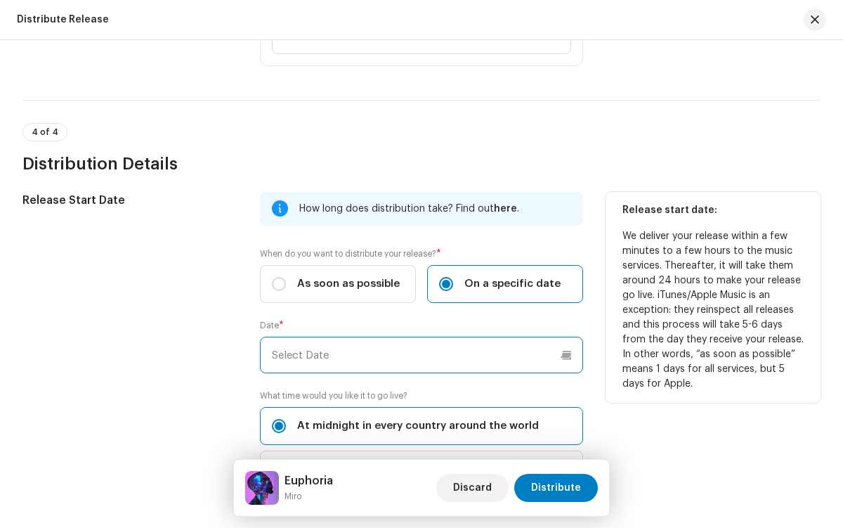
click at [419, 355] on input "text" at bounding box center [421, 354] width 322 height 37
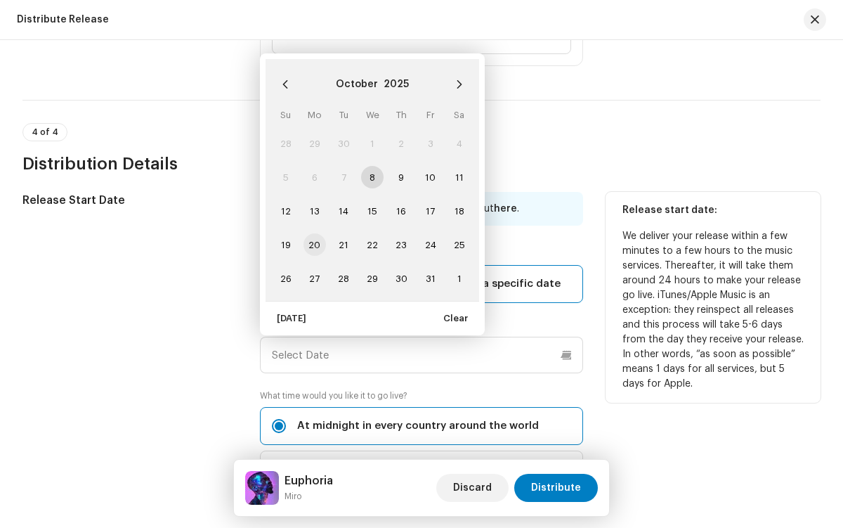
click at [313, 244] on span "20" at bounding box center [314, 244] width 22 height 22
type input "[DATE]"
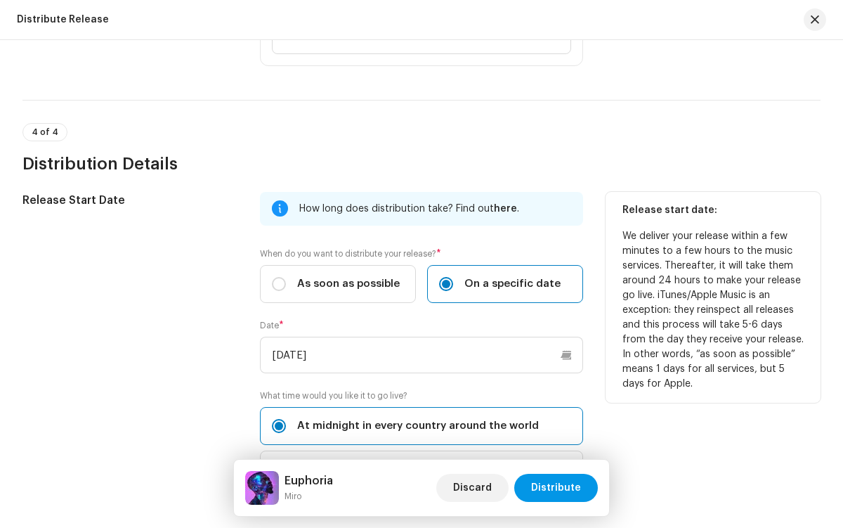
click at [558, 488] on span "Distribute" at bounding box center [556, 487] width 50 height 28
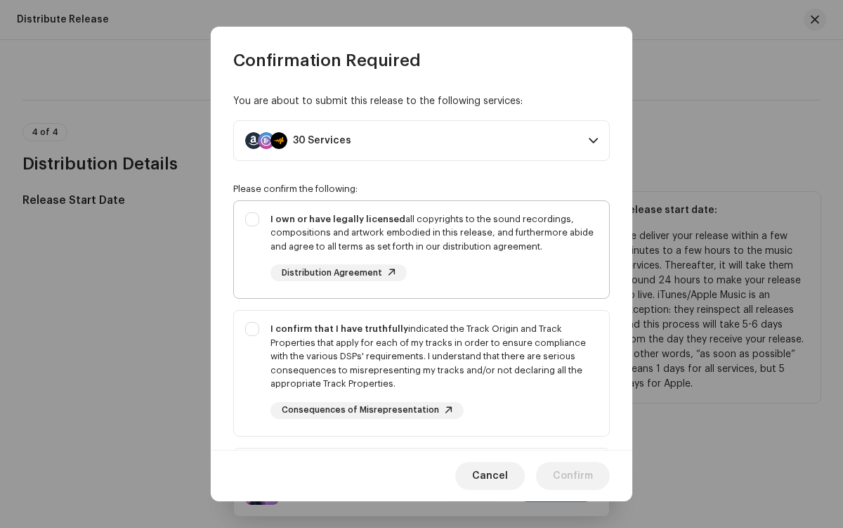
click at [419, 249] on div "I own or have legally licensed all copyrights to the sound recordings, composit…" at bounding box center [433, 232] width 327 height 41
checkbox input "true"
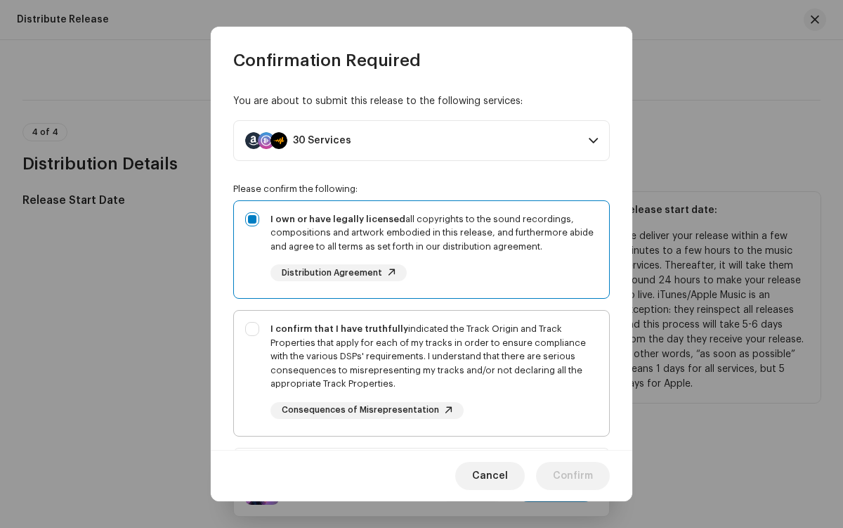
click at [419, 372] on div "I confirm that I have truthfully indicated the Track Origin and Track Propertie…" at bounding box center [433, 356] width 327 height 69
checkbox input "true"
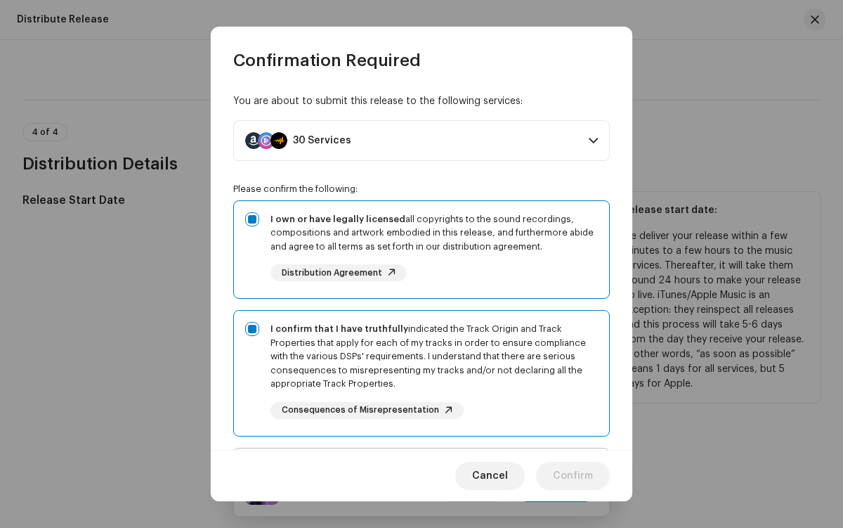
click at [419, 459] on div "I acknowledge and understand that playlisting services guaranteeing "increased …" at bounding box center [433, 511] width 327 height 105
checkbox input "true"
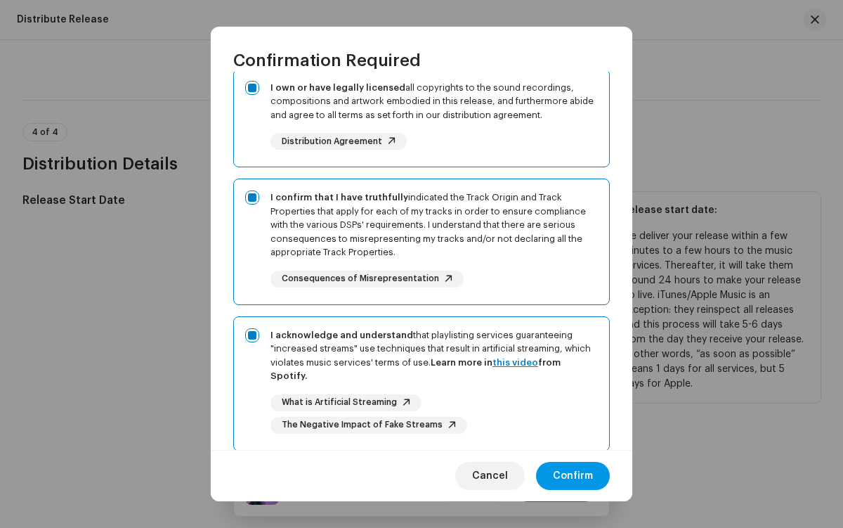
click at [573, 476] on span "Confirm" at bounding box center [573, 476] width 40 height 28
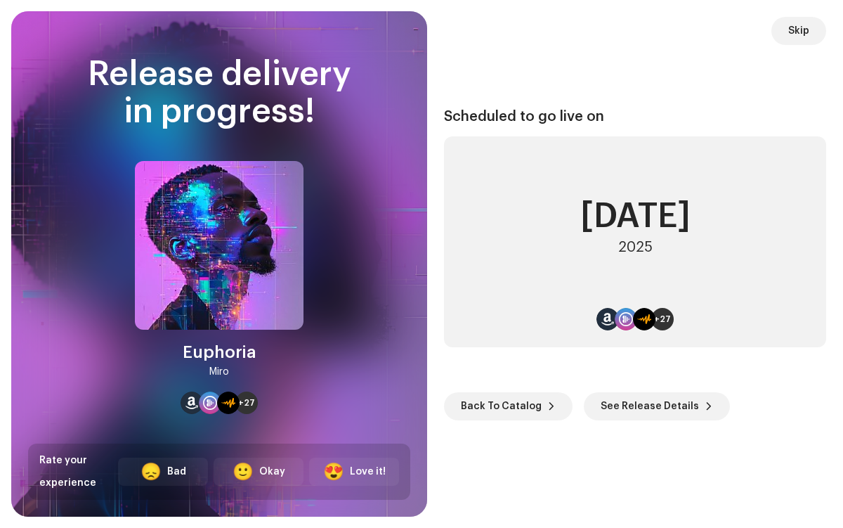
scroll to position [6, 0]
click at [505, 405] on span "Back To Catalog" at bounding box center [501, 406] width 81 height 28
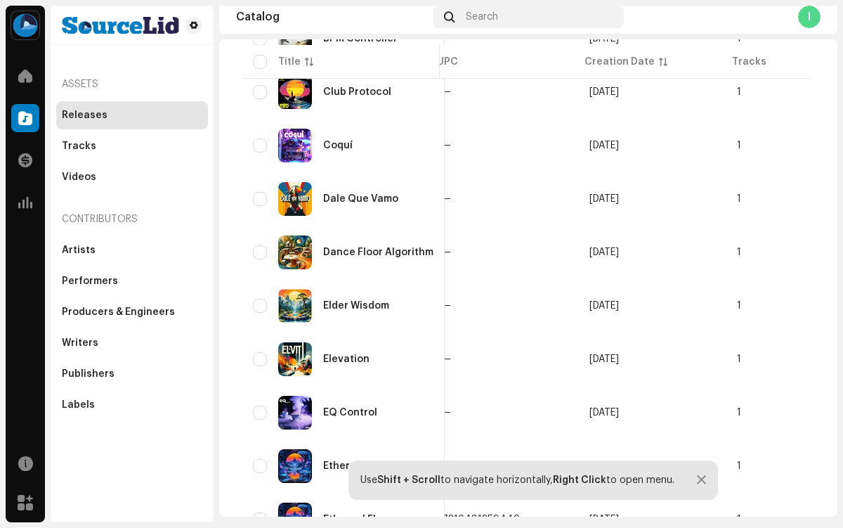
scroll to position [0, 499]
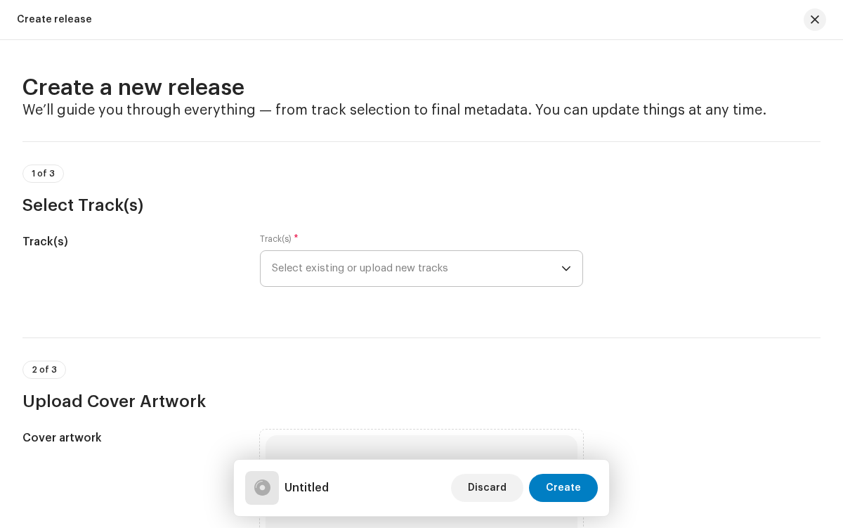
click at [414, 268] on span "Select existing or upload new tracks" at bounding box center [416, 268] width 289 height 35
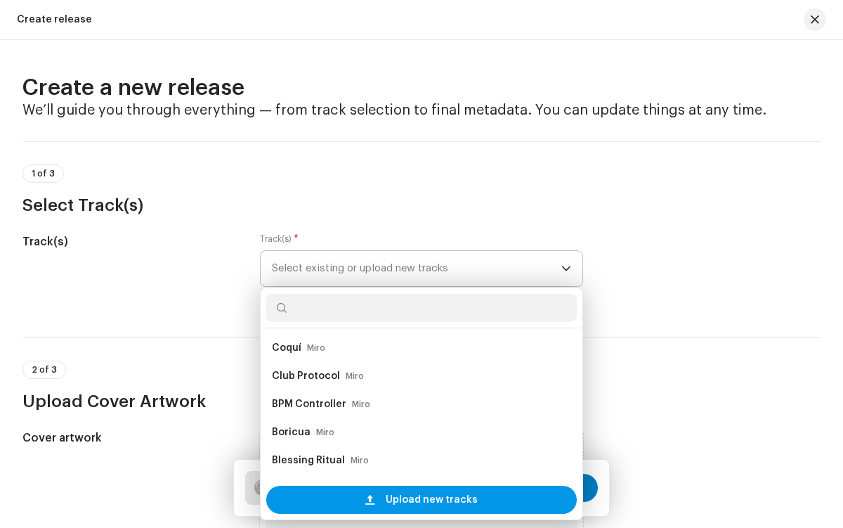
click at [429, 499] on span "Upload new tracks" at bounding box center [432, 499] width 92 height 28
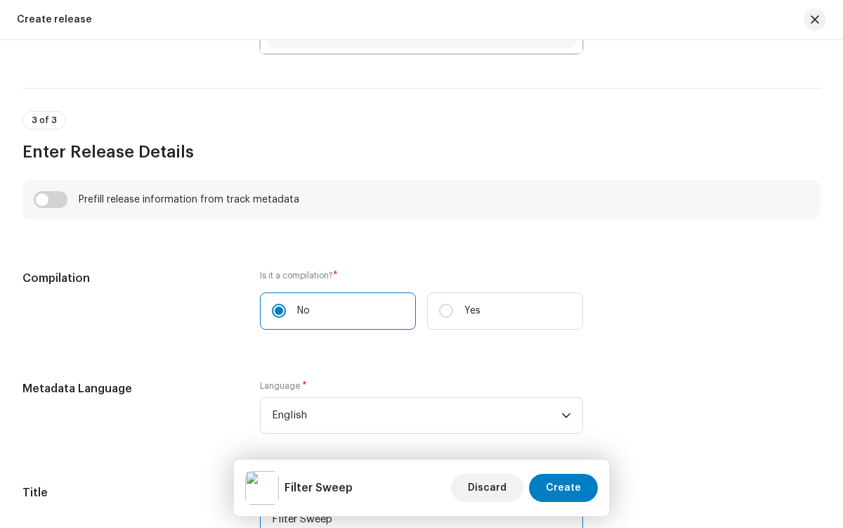
type input "Filter Sweep"
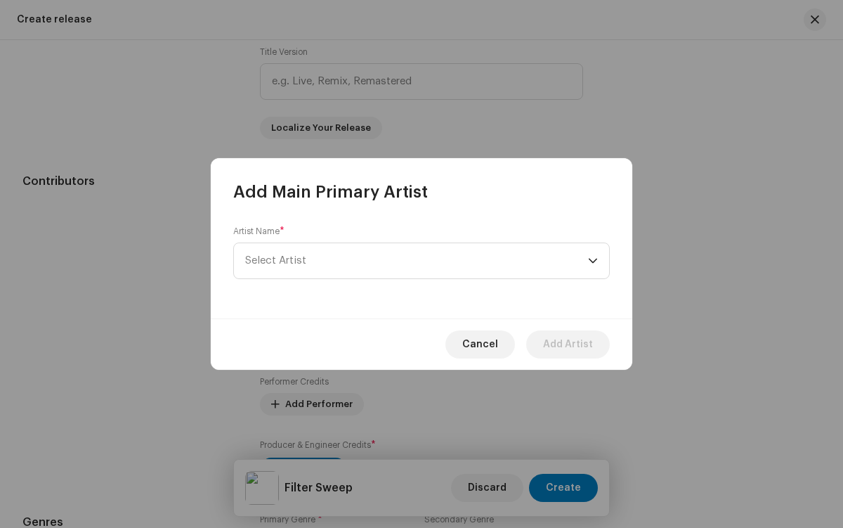
click at [417, 261] on span "Select Artist" at bounding box center [416, 260] width 343 height 35
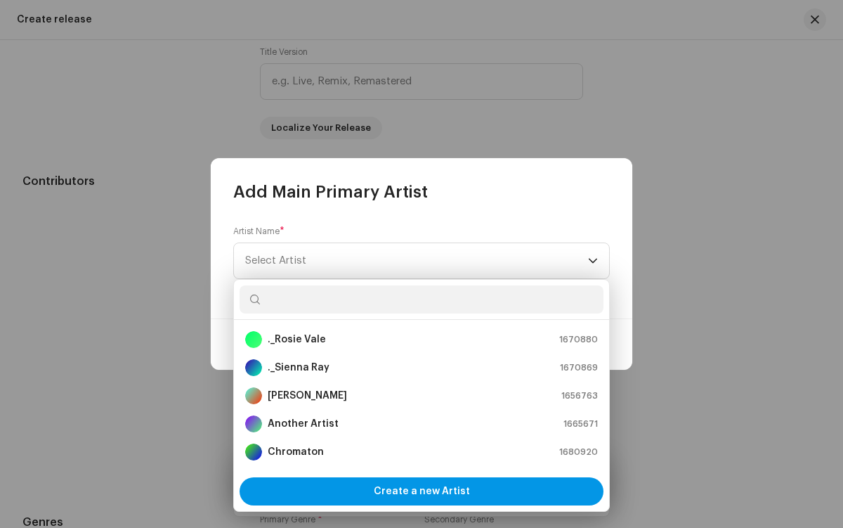
click at [421, 491] on span "Create a new Artist" at bounding box center [422, 491] width 96 height 28
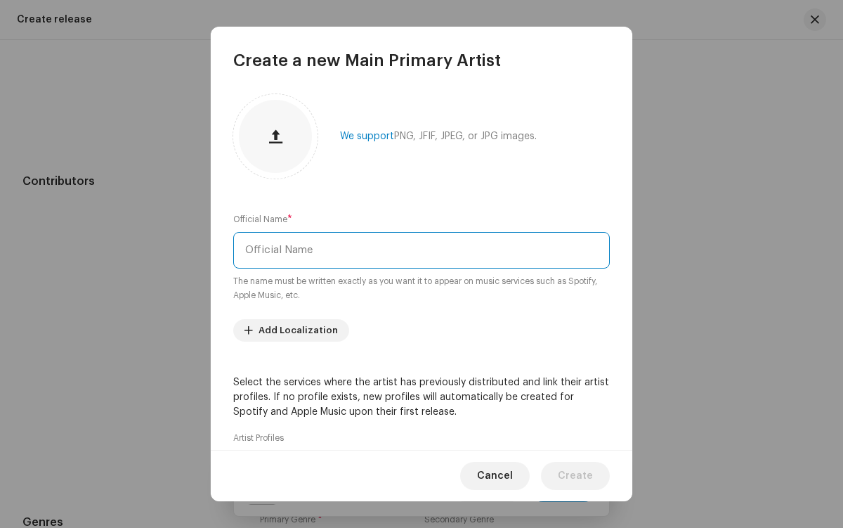
type input "Miro"
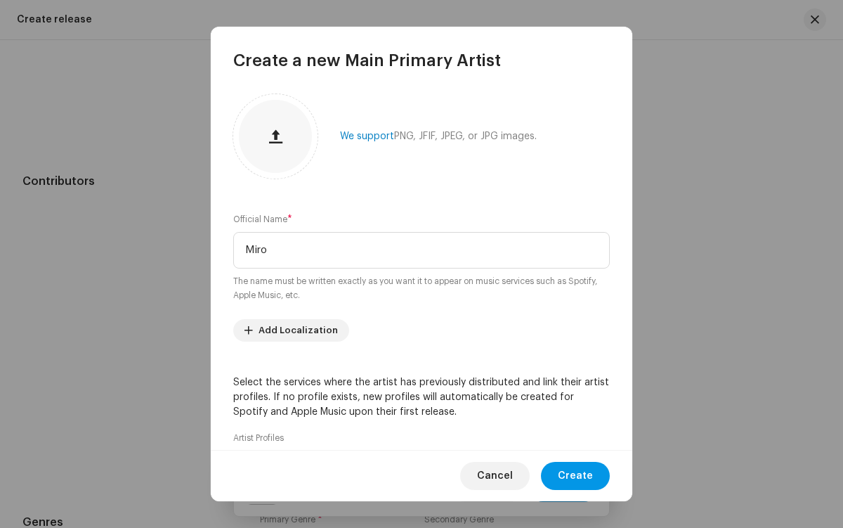
click at [577, 476] on span "Create" at bounding box center [575, 476] width 35 height 28
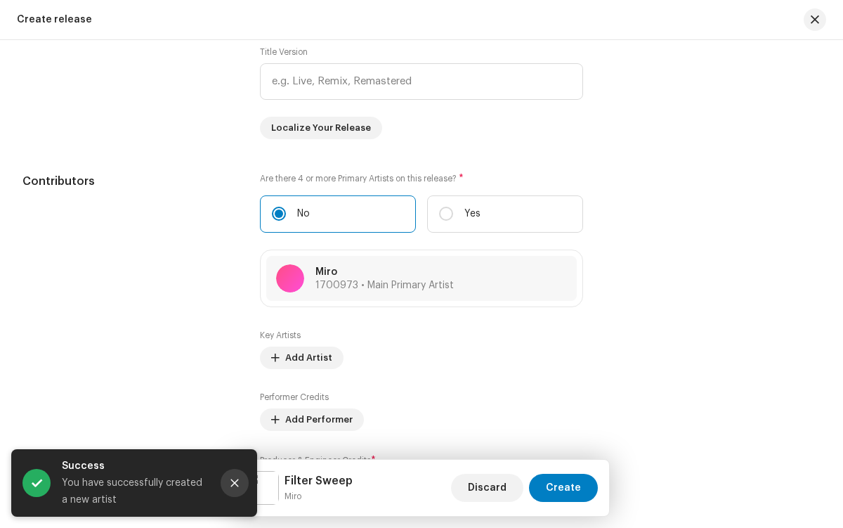
click at [235, 483] on icon "Close" at bounding box center [235, 483] width 8 height 8
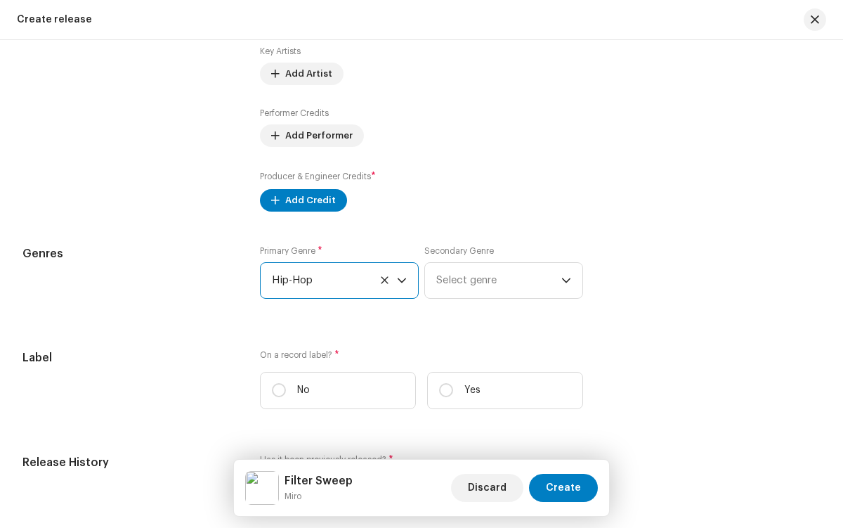
scroll to position [5774, 0]
click at [443, 393] on input "Yes" at bounding box center [446, 390] width 14 height 14
radio input "true"
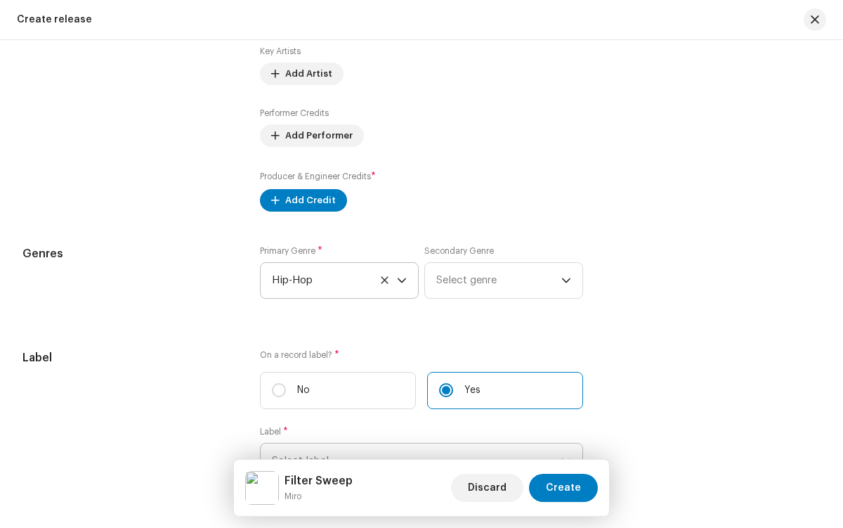
click at [414, 443] on span "Select label" at bounding box center [416, 460] width 289 height 35
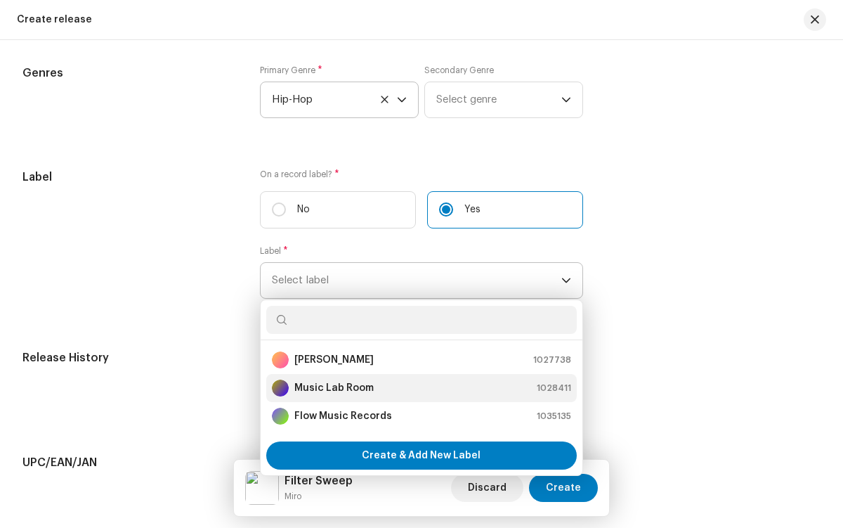
click at [419, 391] on div "Music Lab Room 1028411" at bounding box center [421, 387] width 299 height 17
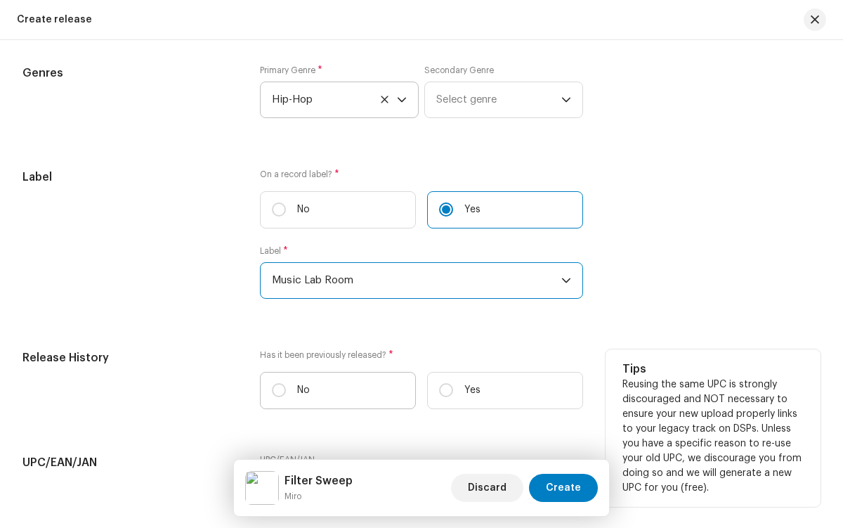
click at [336, 393] on label "No" at bounding box center [338, 390] width 156 height 37
click at [286, 393] on input "No" at bounding box center [279, 390] width 14 height 14
radio input "true"
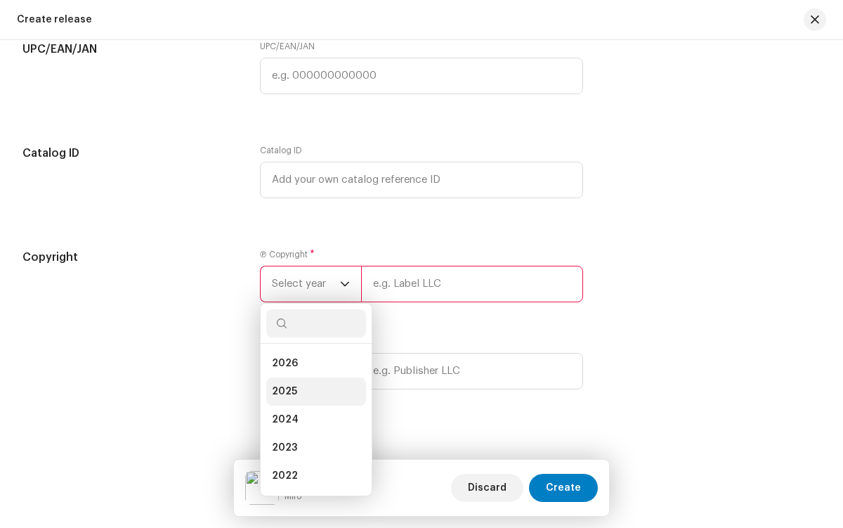
click at [313, 394] on li "2025" at bounding box center [316, 391] width 100 height 28
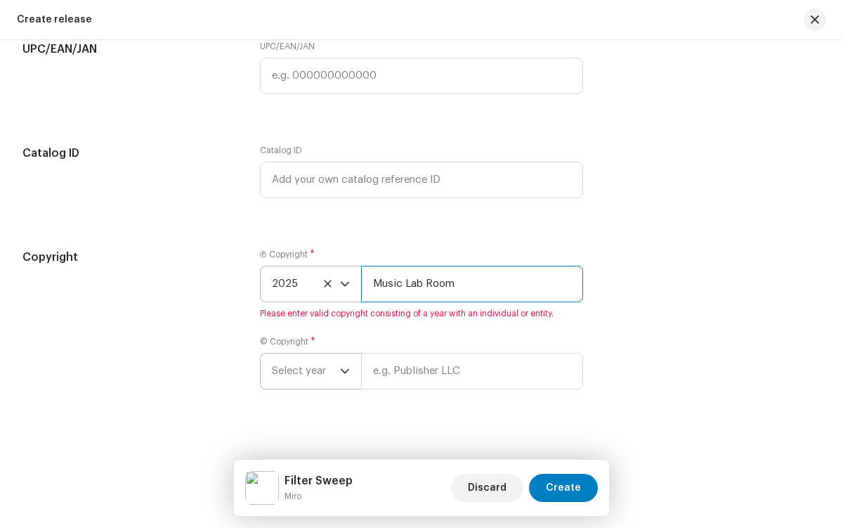
type input "Music Lab Room"
click at [309, 374] on span "Select year" at bounding box center [306, 370] width 68 height 35
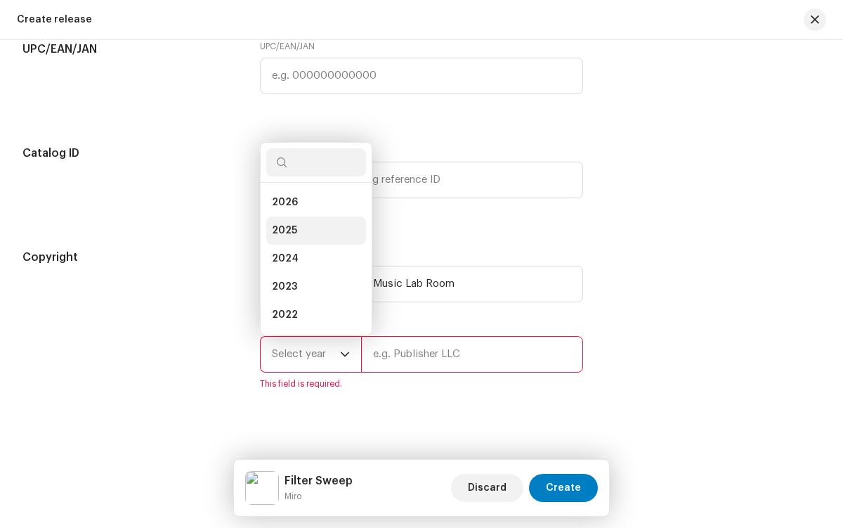
click at [313, 233] on li "2025" at bounding box center [316, 230] width 100 height 28
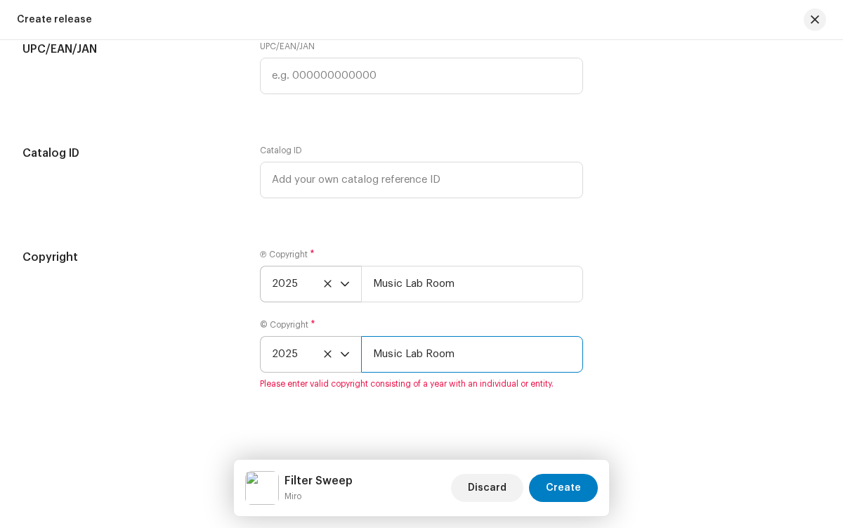
type input "Music Lab Room"
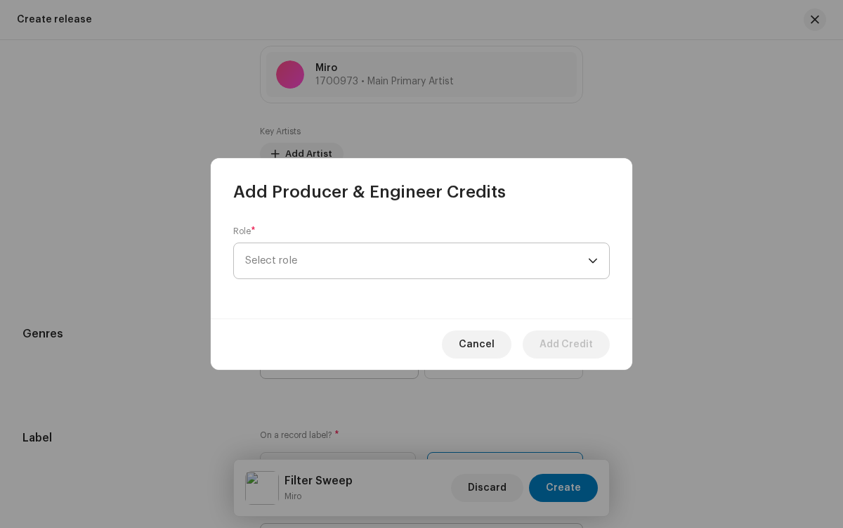
click at [421, 261] on span "Select role" at bounding box center [416, 260] width 343 height 35
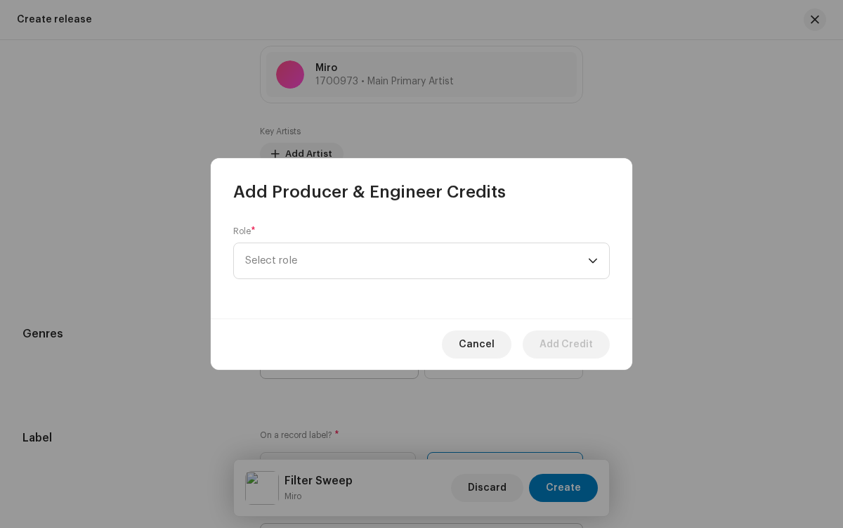
scroll to position [506, 0]
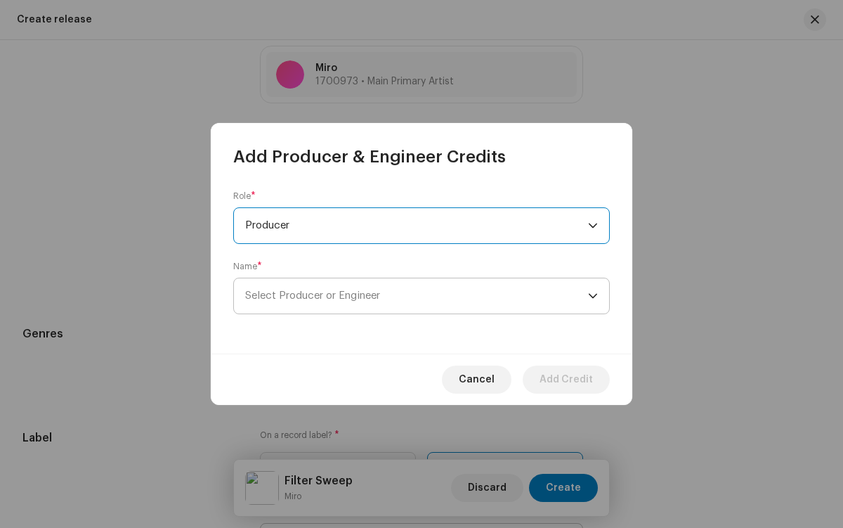
click at [421, 296] on span "Select Producer or Engineer" at bounding box center [416, 295] width 343 height 35
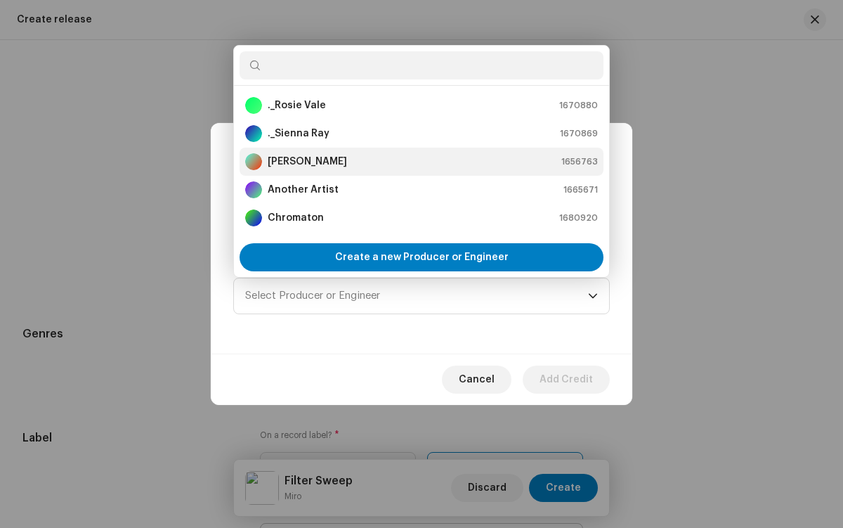
click at [419, 162] on div "[PERSON_NAME] 1656763" at bounding box center [421, 161] width 353 height 17
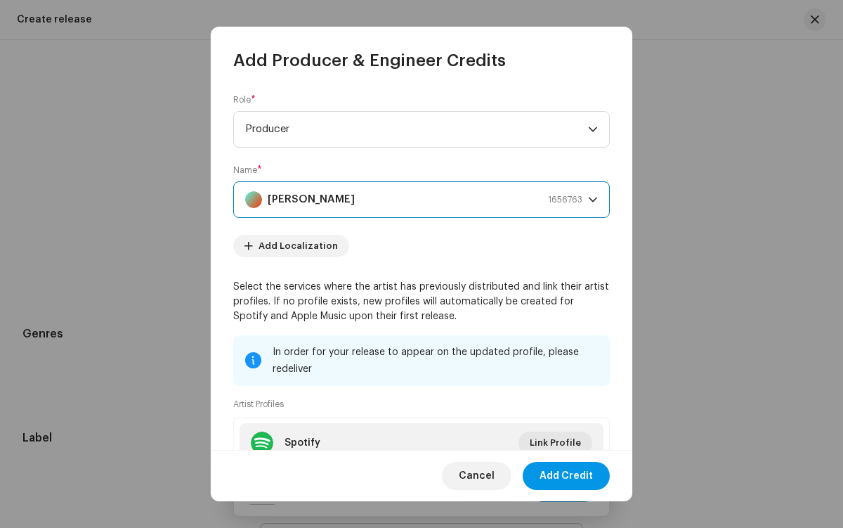
click at [567, 476] on span "Add Credit" at bounding box center [566, 476] width 53 height 28
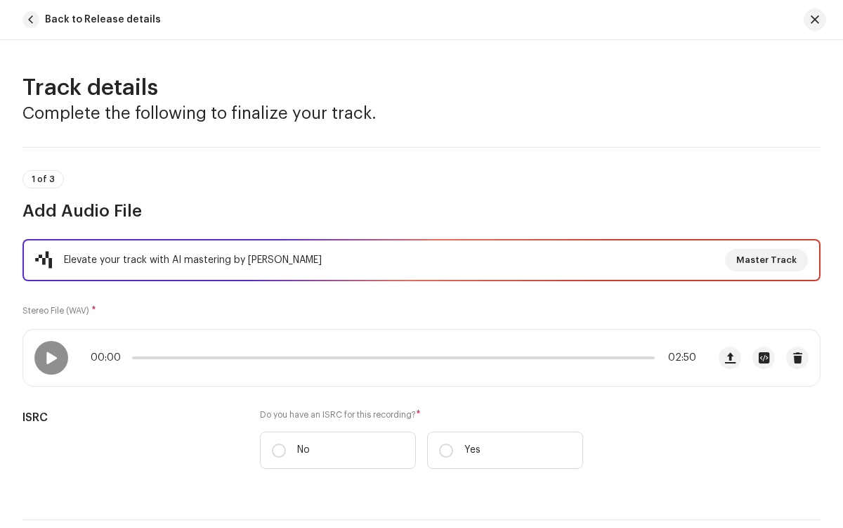
scroll to position [214, 0]
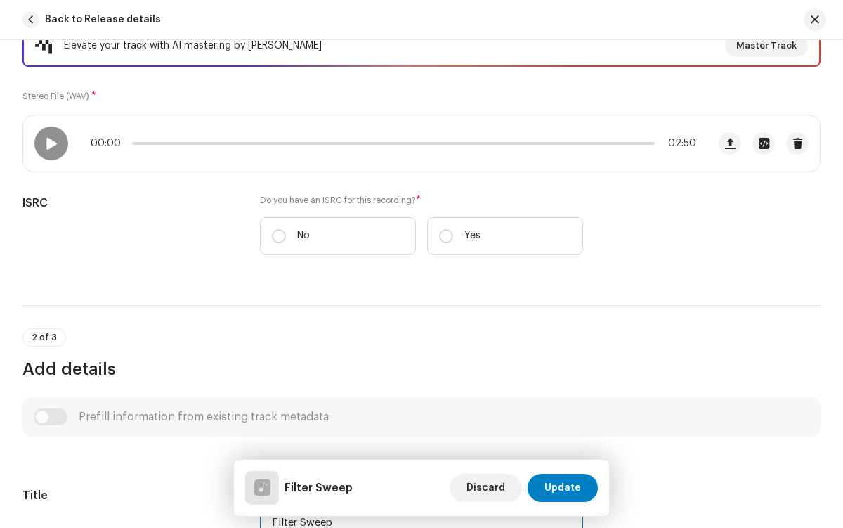
type input "Filter Sweep"
checkbox input "true"
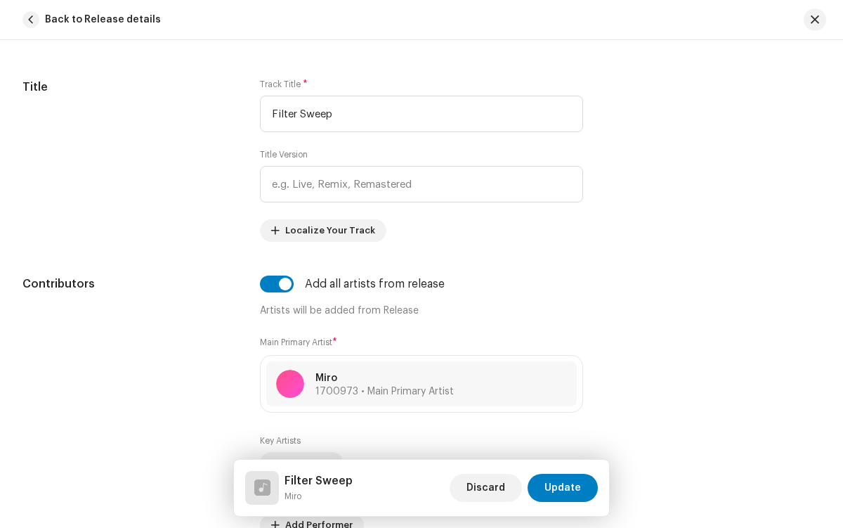
radio input "true"
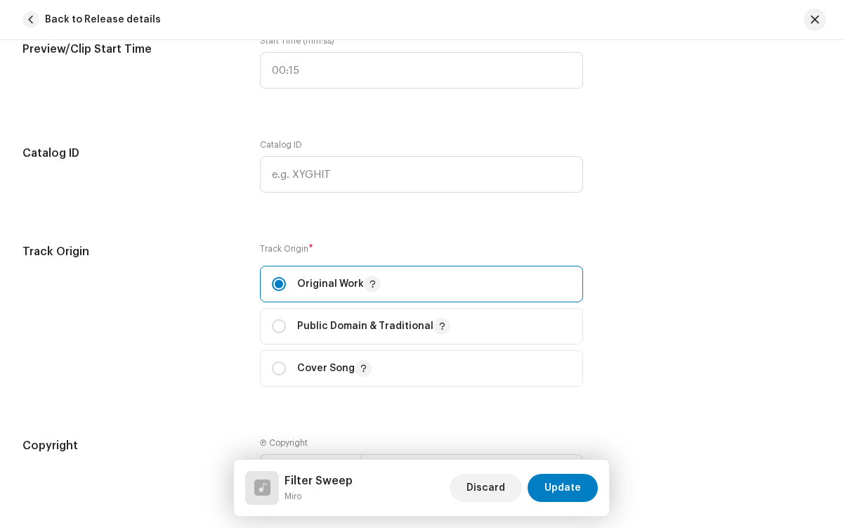
checkbox input "true"
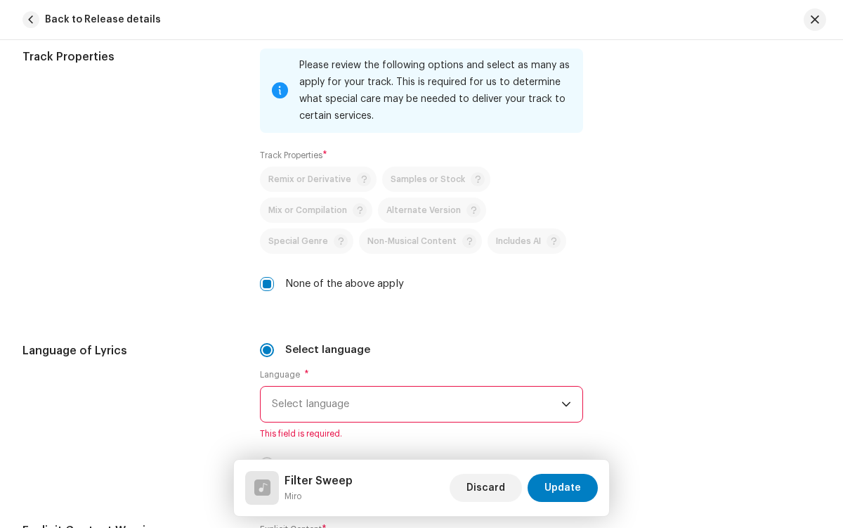
click at [414, 404] on span "Select language" at bounding box center [416, 403] width 289 height 35
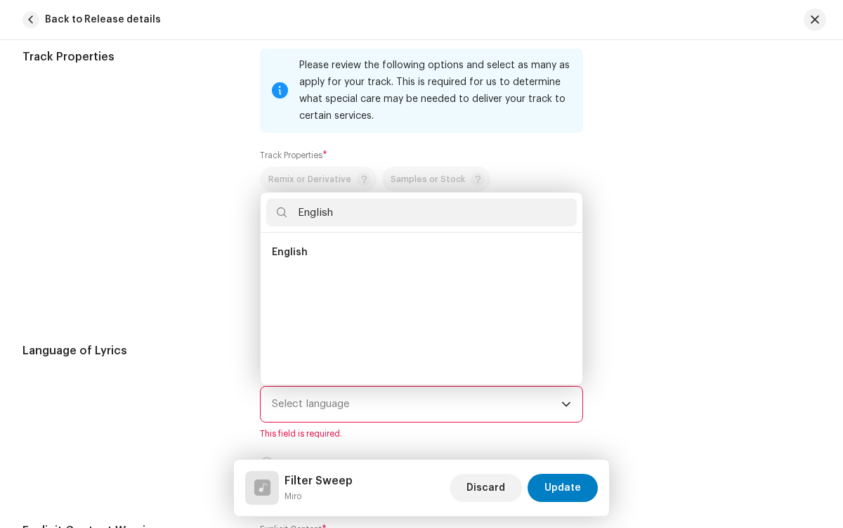
scroll to position [0, 0]
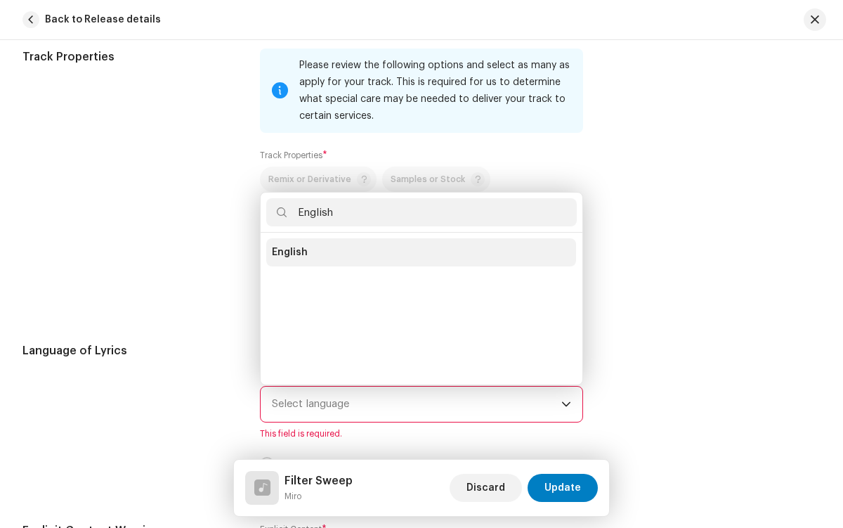
type input "English"
click at [419, 252] on li "English" at bounding box center [421, 252] width 310 height 28
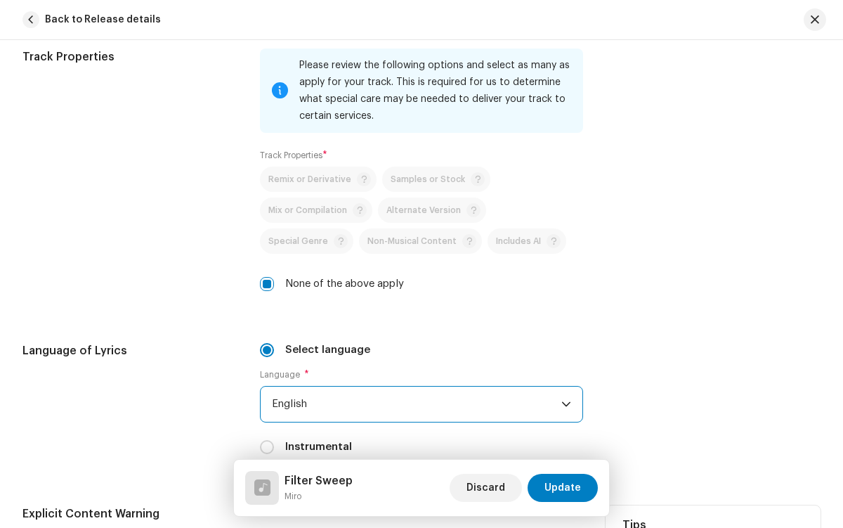
radio input "true"
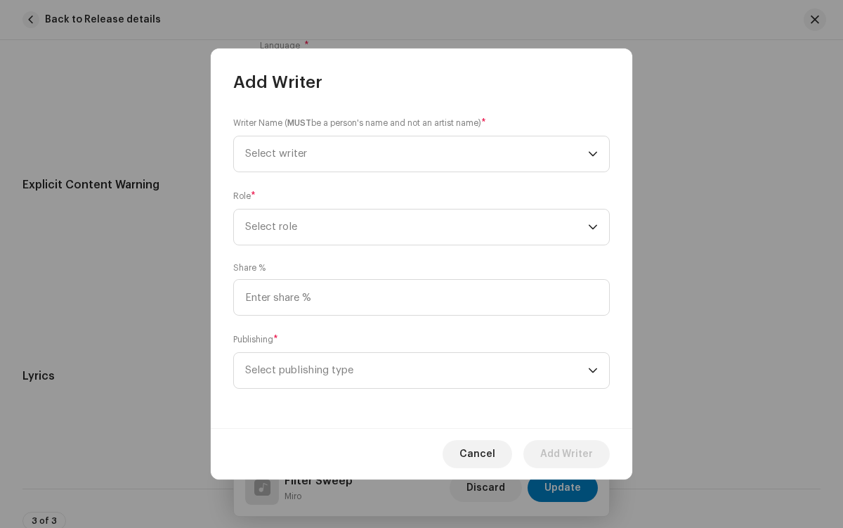
scroll to position [2792, 0]
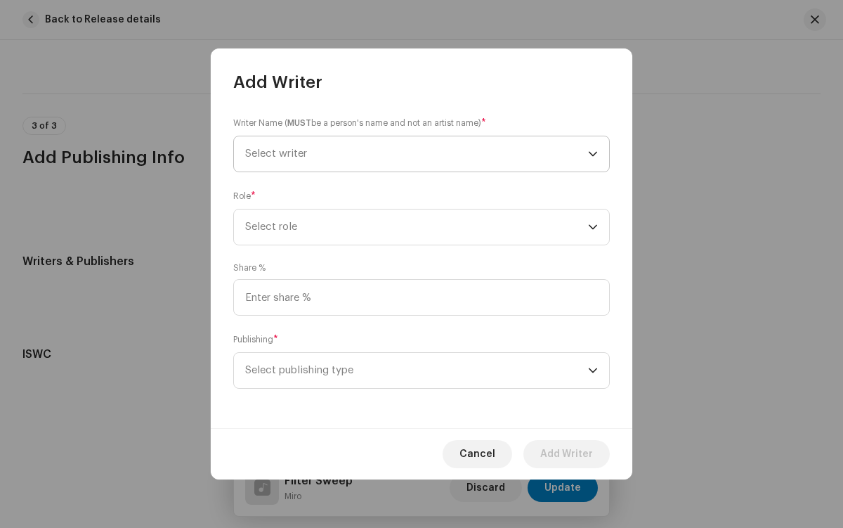
click at [417, 154] on span "Select writer" at bounding box center [416, 153] width 343 height 35
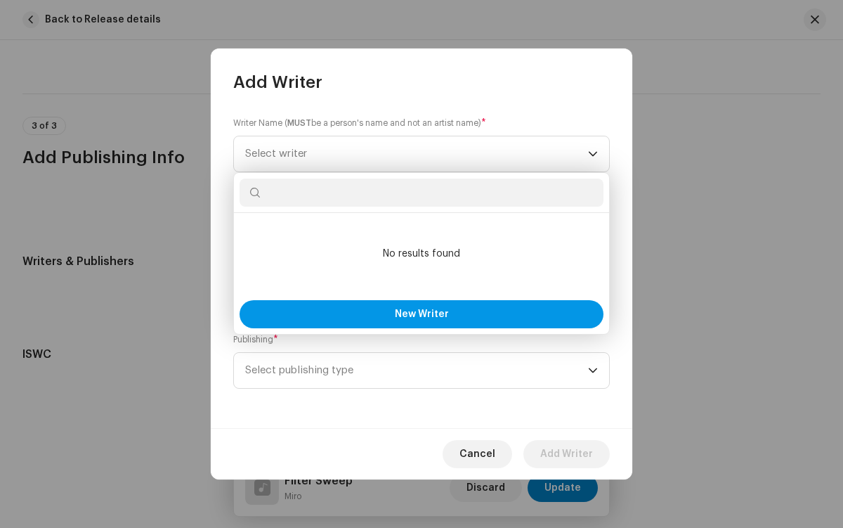
click at [421, 314] on span "New Writer" at bounding box center [422, 314] width 54 height 10
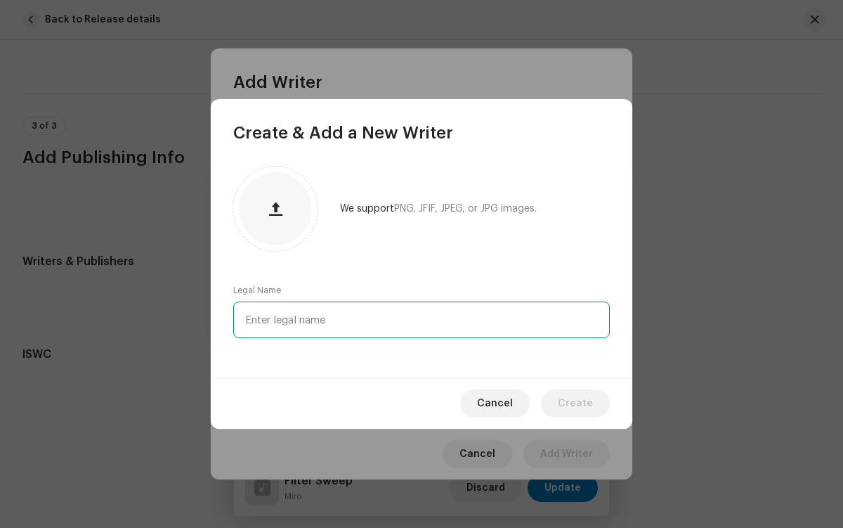
type input "[PERSON_NAME]"
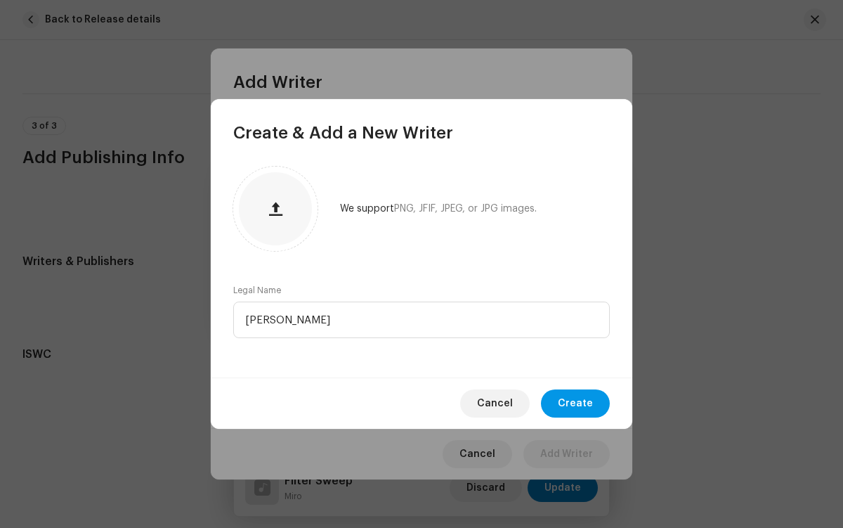
click at [577, 403] on span "Create" at bounding box center [575, 403] width 35 height 28
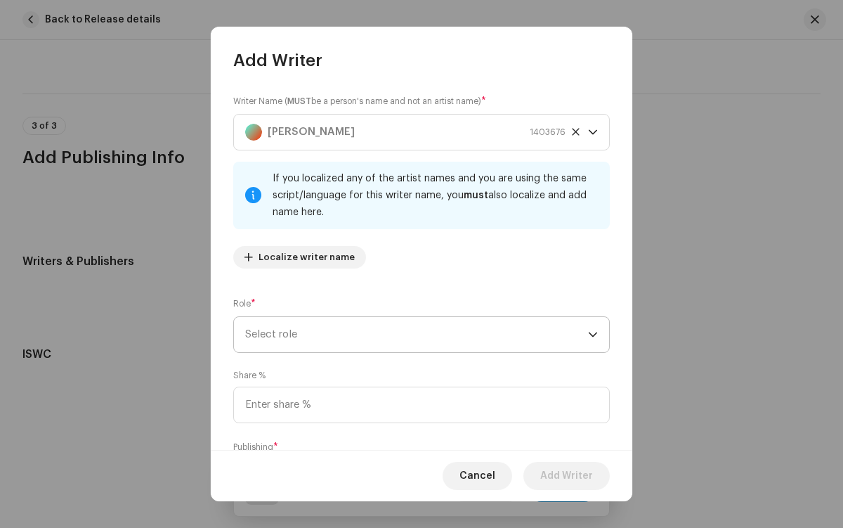
click at [414, 334] on span "Select role" at bounding box center [416, 334] width 343 height 35
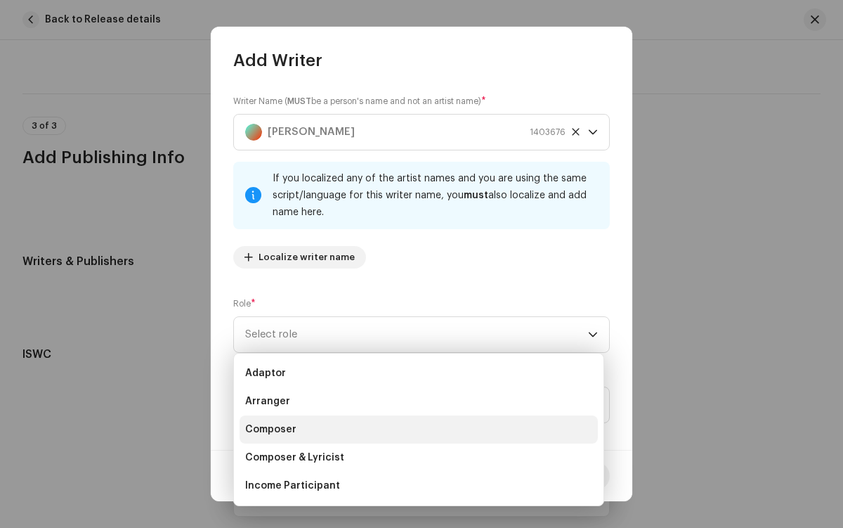
click at [417, 429] on li "Composer" at bounding box center [419, 429] width 358 height 28
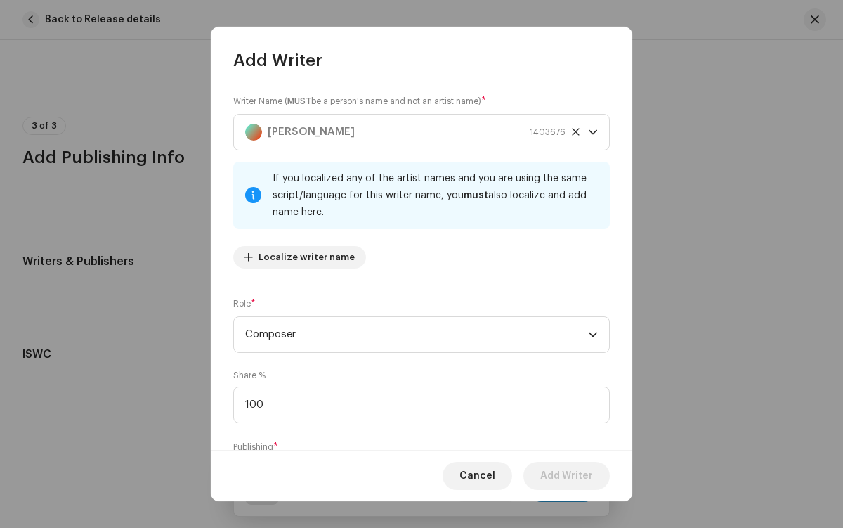
click at [414, 460] on span "Select publishing type" at bounding box center [416, 477] width 343 height 35
type input "100.00"
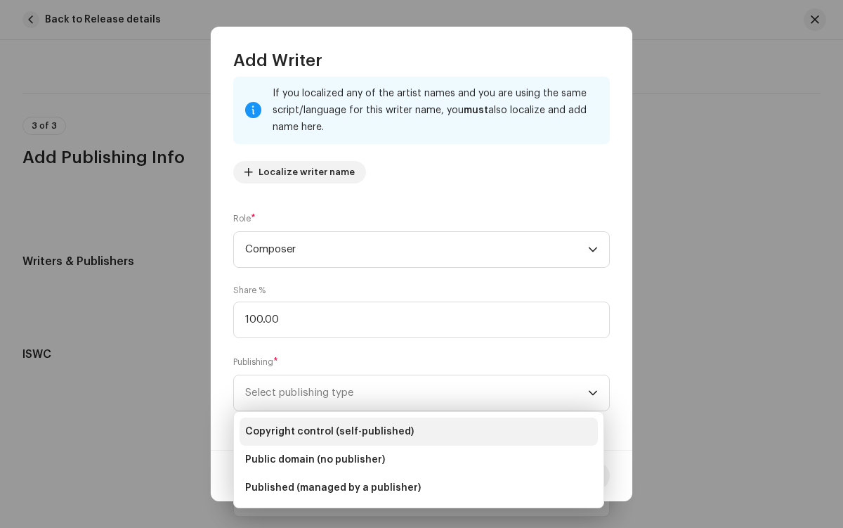
click at [419, 431] on li "Copyright control (self-published)" at bounding box center [419, 431] width 358 height 28
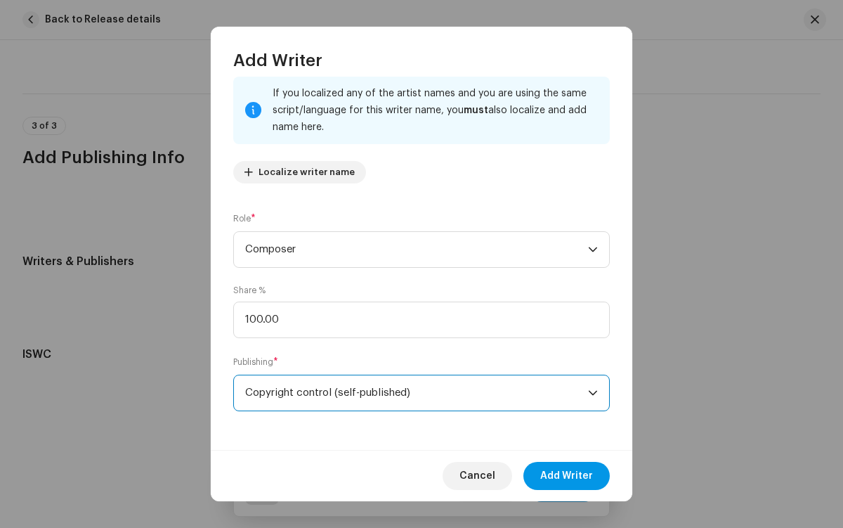
click at [567, 476] on span "Add Writer" at bounding box center [566, 476] width 53 height 28
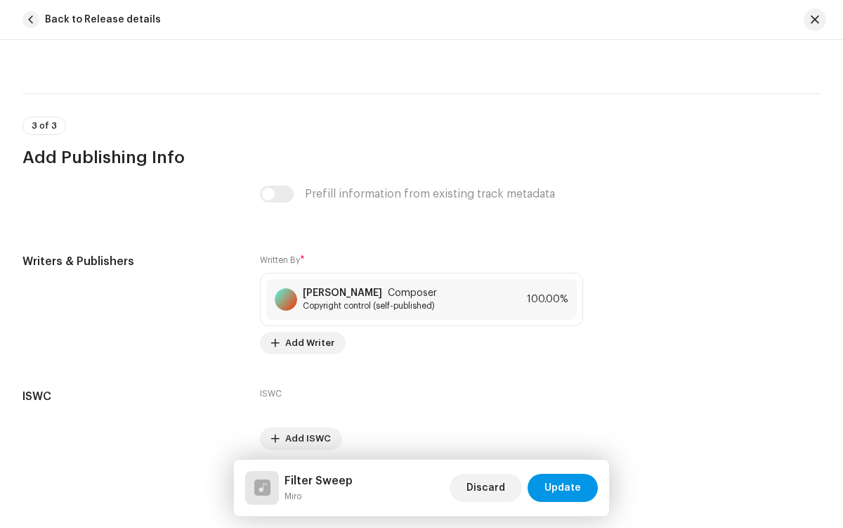
click at [563, 488] on span "Update" at bounding box center [562, 487] width 37 height 28
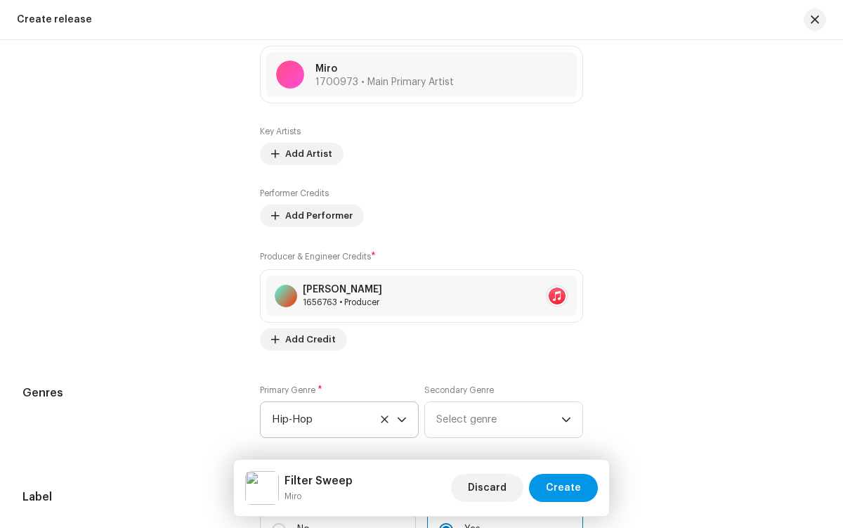
click at [565, 488] on span "Create" at bounding box center [563, 487] width 35 height 28
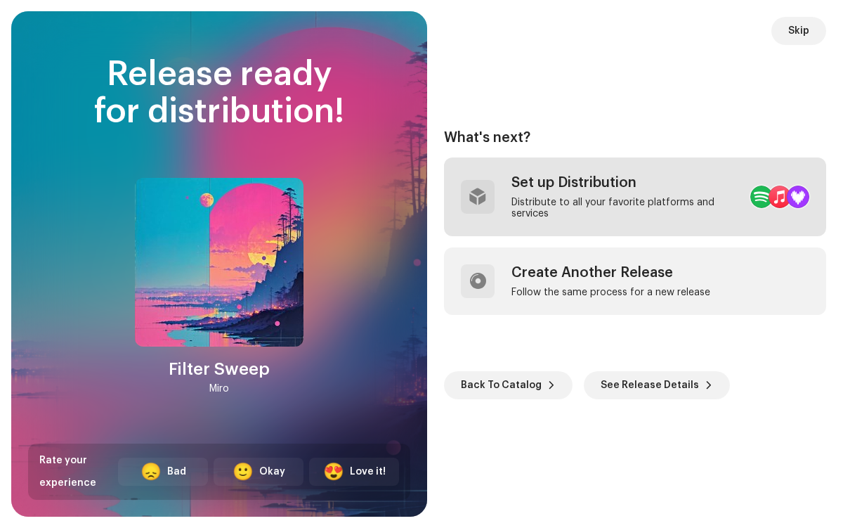
click at [600, 197] on div "Distribute to all your favorite platforms and services" at bounding box center [625, 208] width 228 height 22
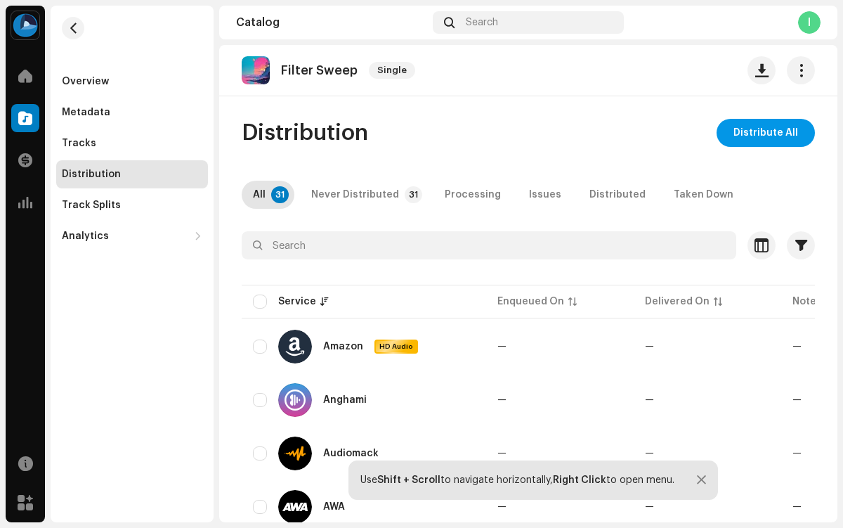
click at [759, 133] on span "Distribute All" at bounding box center [765, 133] width 65 height 28
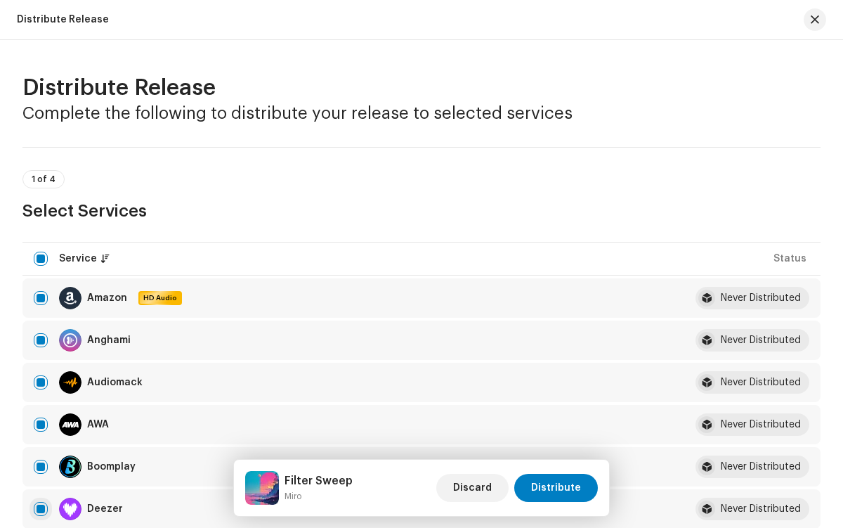
click at [41, 509] on input "checkbox" at bounding box center [41, 509] width 14 height 14
checkbox input "false"
radio input "true"
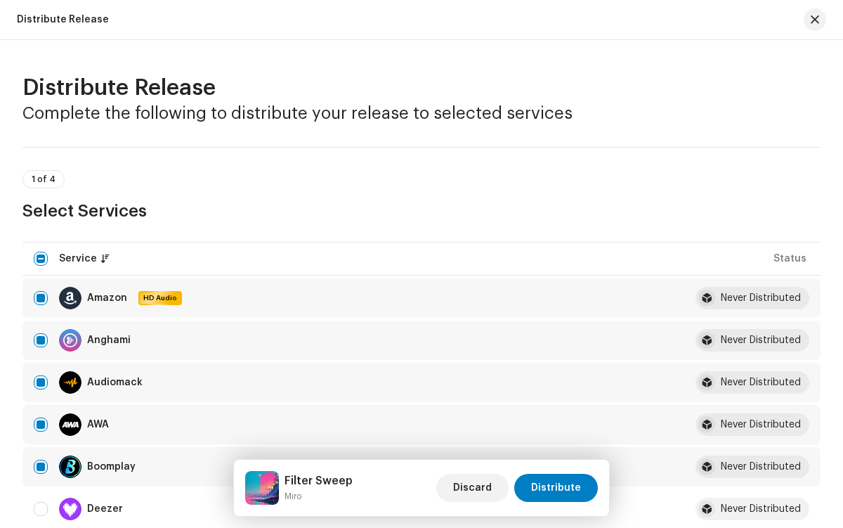
scroll to position [2306, 0]
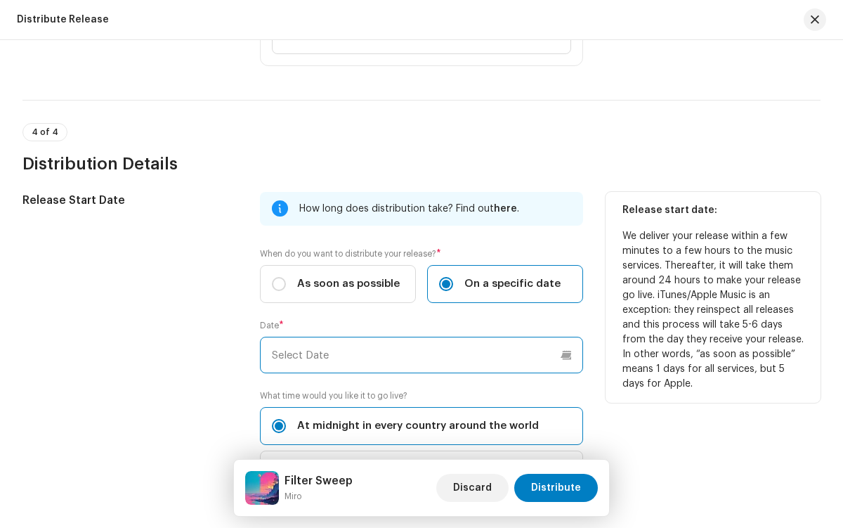
click at [419, 355] on input "text" at bounding box center [421, 354] width 322 height 37
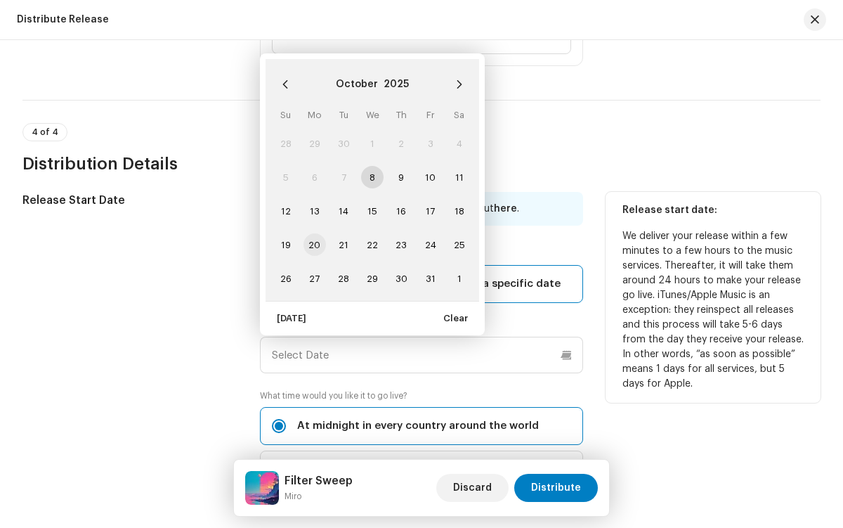
click at [313, 244] on span "20" at bounding box center [314, 244] width 22 height 22
type input "[DATE]"
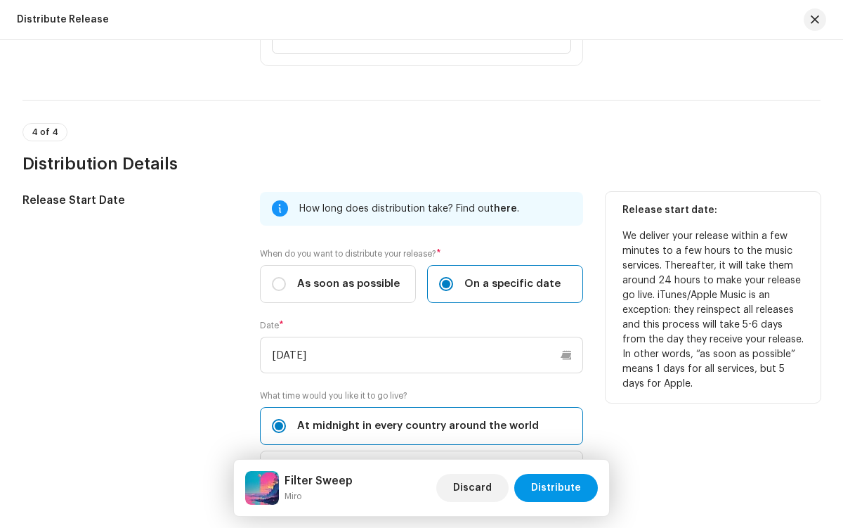
click at [558, 488] on span "Distribute" at bounding box center [556, 487] width 50 height 28
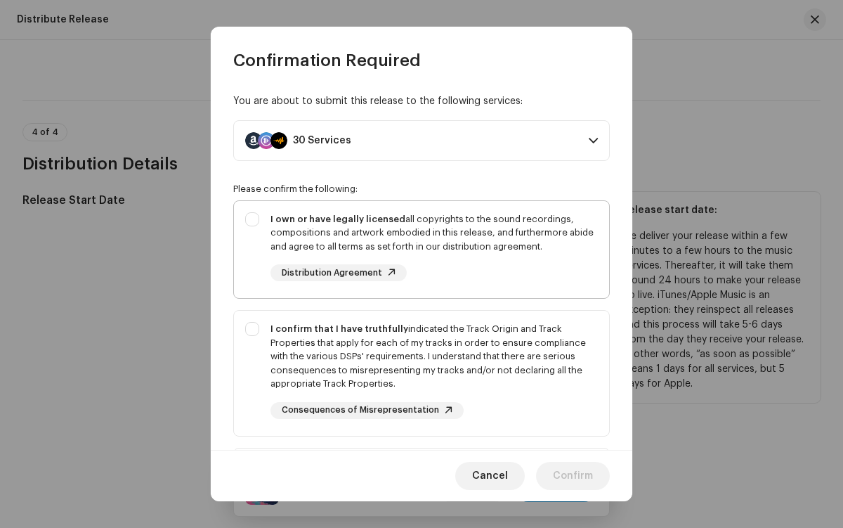
click at [419, 249] on div "I own or have legally licensed all copyrights to the sound recordings, composit…" at bounding box center [433, 232] width 327 height 41
checkbox input "true"
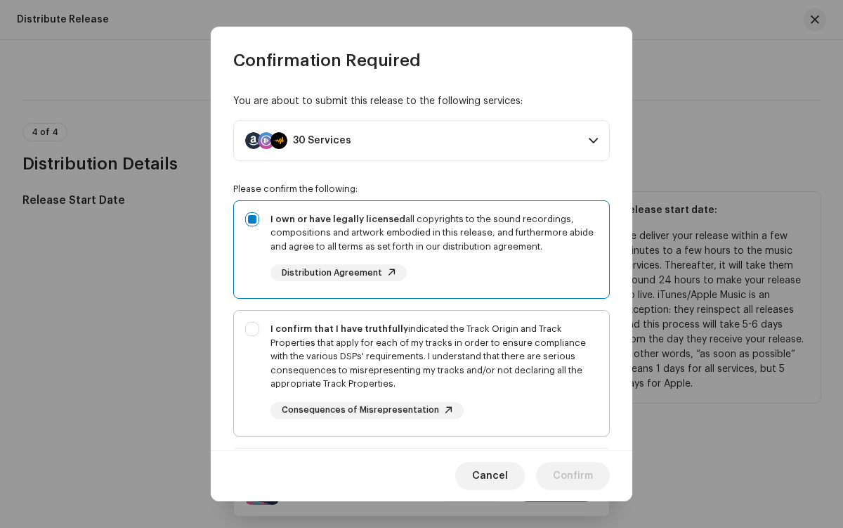
click at [419, 372] on div "I confirm that I have truthfully indicated the Track Origin and Track Propertie…" at bounding box center [433, 356] width 327 height 69
checkbox input "true"
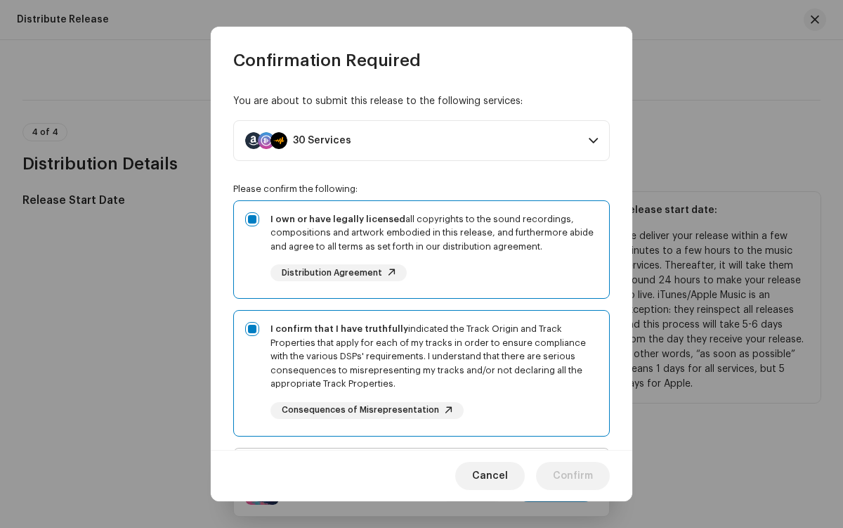
click at [419, 459] on div "I acknowledge and understand that playlisting services guaranteeing "increased …" at bounding box center [433, 511] width 327 height 105
checkbox input "true"
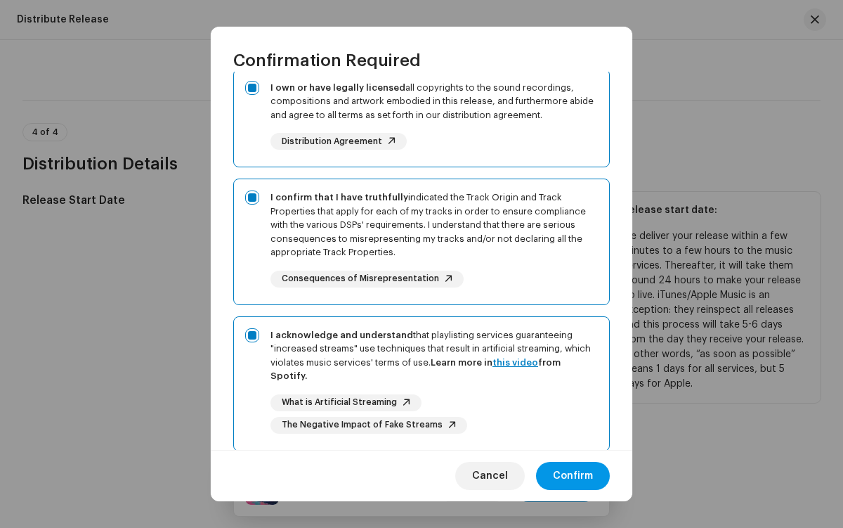
click at [573, 476] on span "Confirm" at bounding box center [573, 476] width 40 height 28
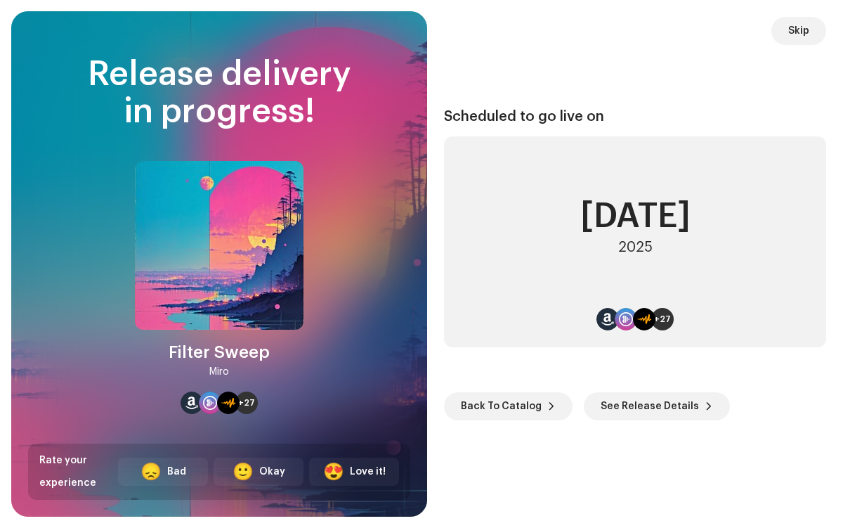
scroll to position [6, 0]
click at [505, 405] on span "Back To Catalog" at bounding box center [501, 406] width 81 height 28
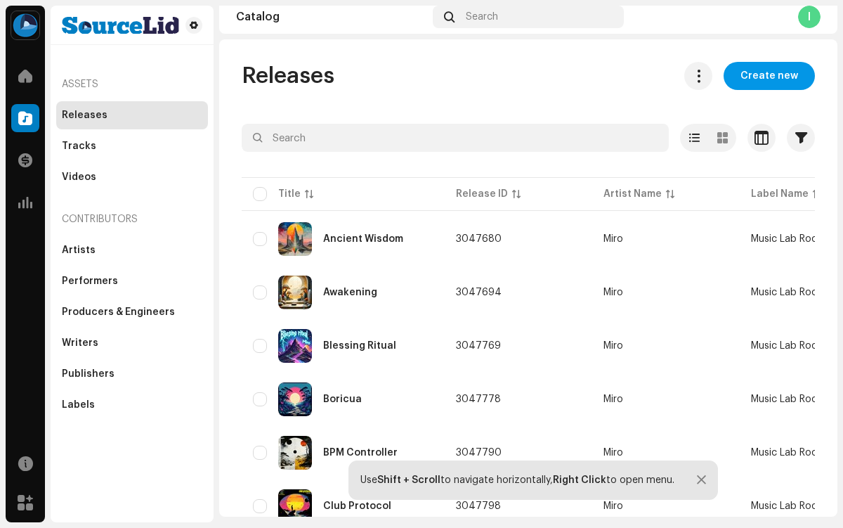
click at [762, 76] on span "Create new" at bounding box center [769, 76] width 58 height 28
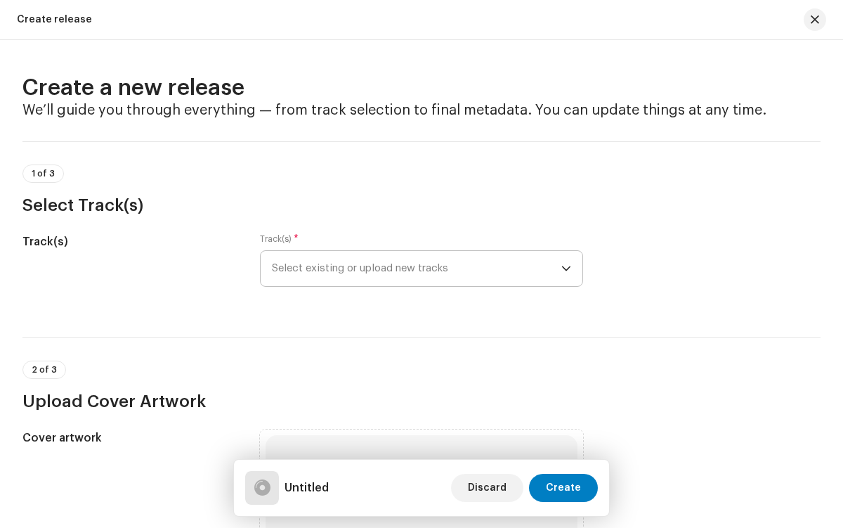
click at [414, 268] on span "Select existing or upload new tracks" at bounding box center [416, 268] width 289 height 35
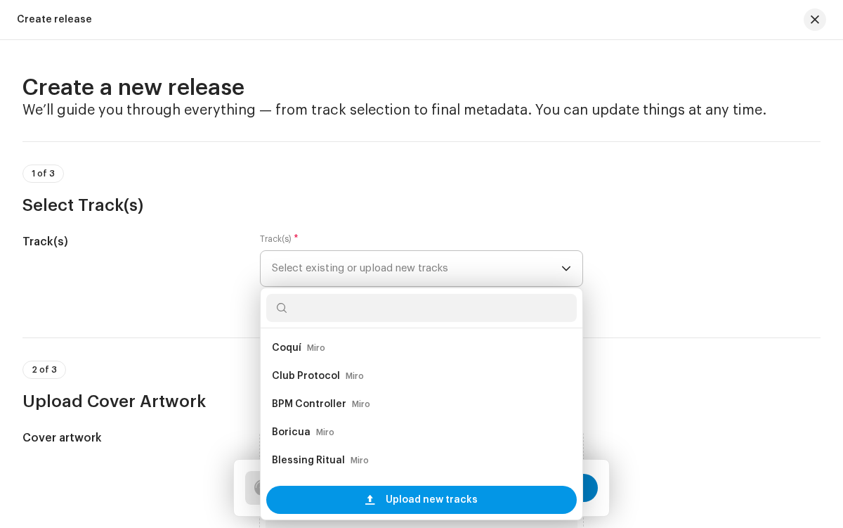
click at [429, 499] on span "Upload new tracks" at bounding box center [432, 499] width 92 height 28
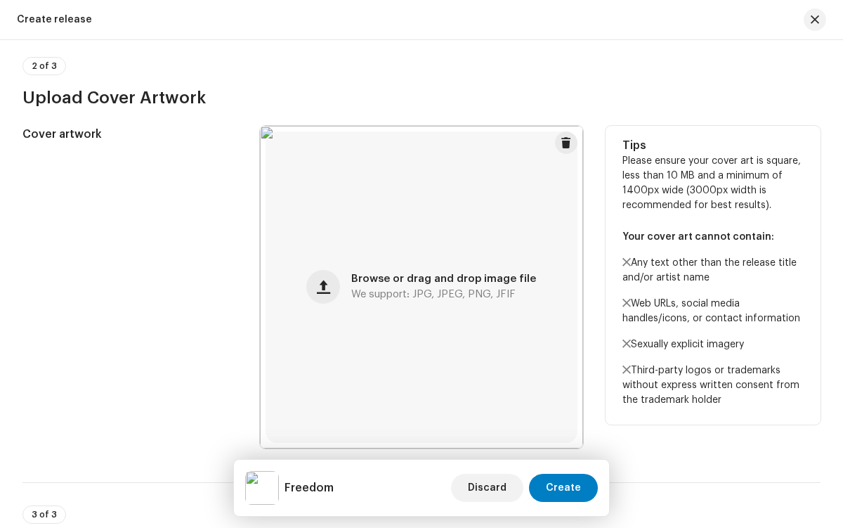
scroll to position [861, 0]
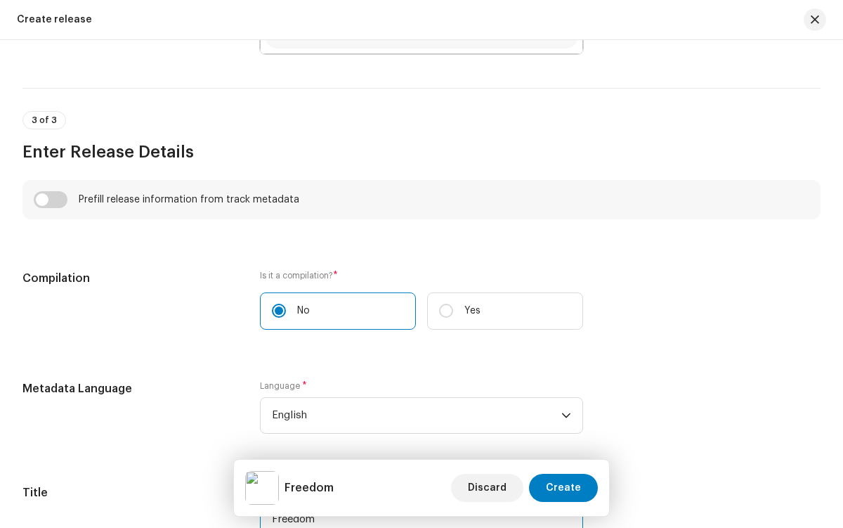
type input "Freedom"
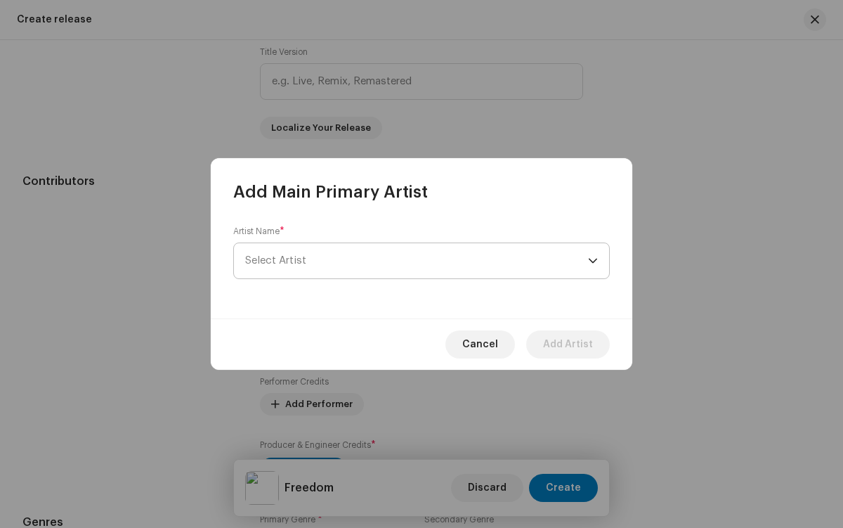
click at [417, 261] on span "Select Artist" at bounding box center [416, 260] width 343 height 35
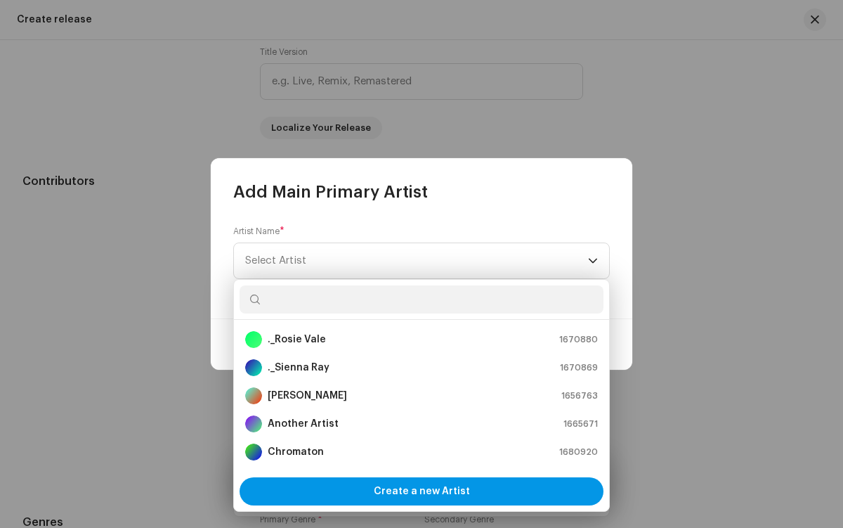
click at [421, 491] on span "Create a new Artist" at bounding box center [422, 491] width 96 height 28
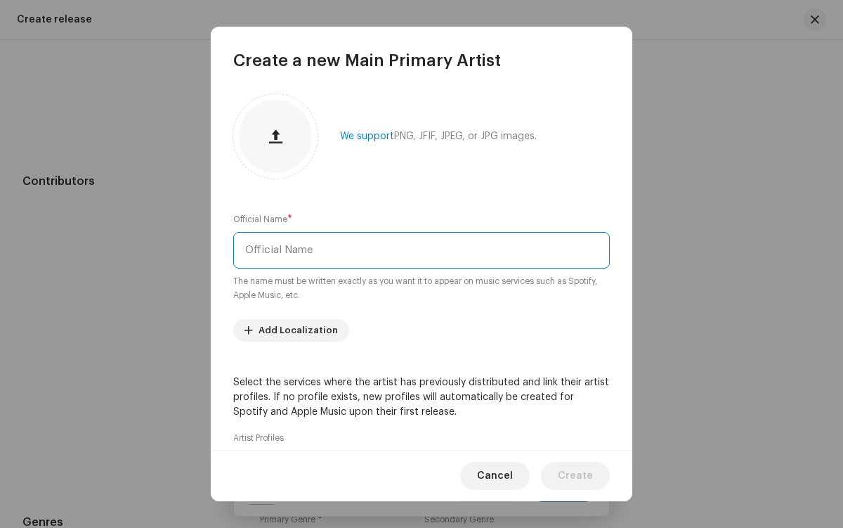
type input "Miro"
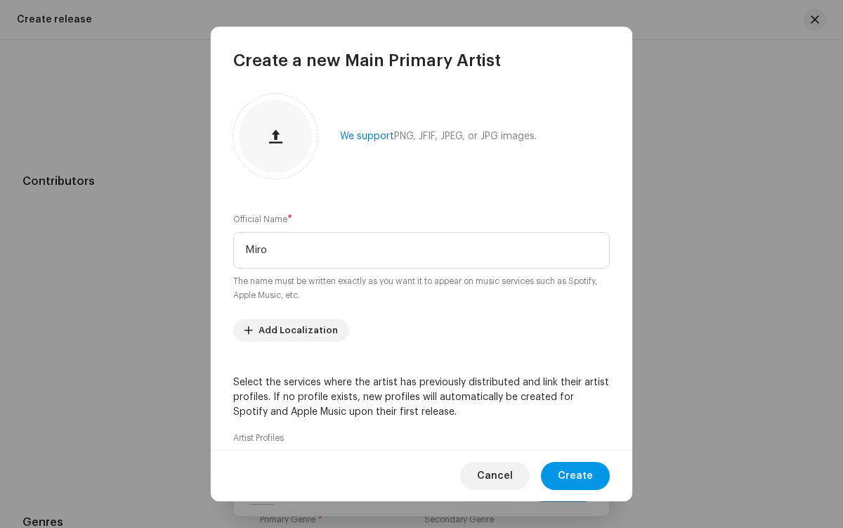
click at [577, 476] on span "Create" at bounding box center [575, 476] width 35 height 28
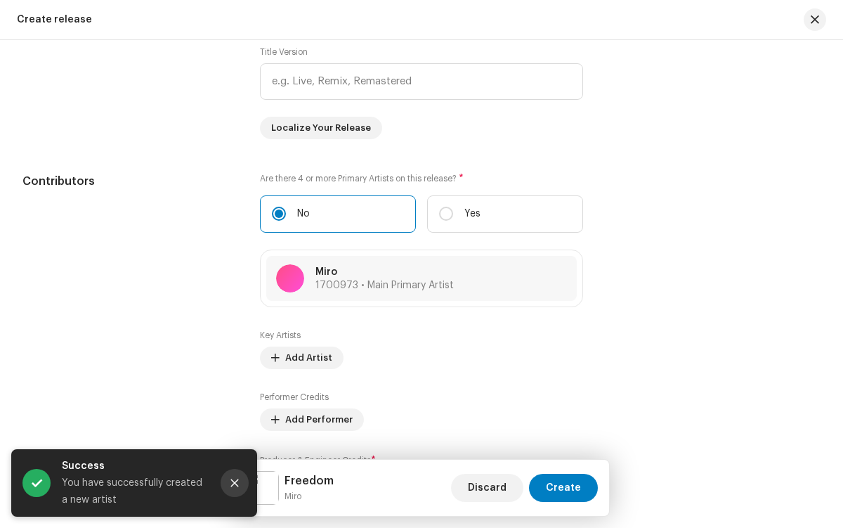
click at [235, 483] on icon "Close" at bounding box center [235, 483] width 8 height 8
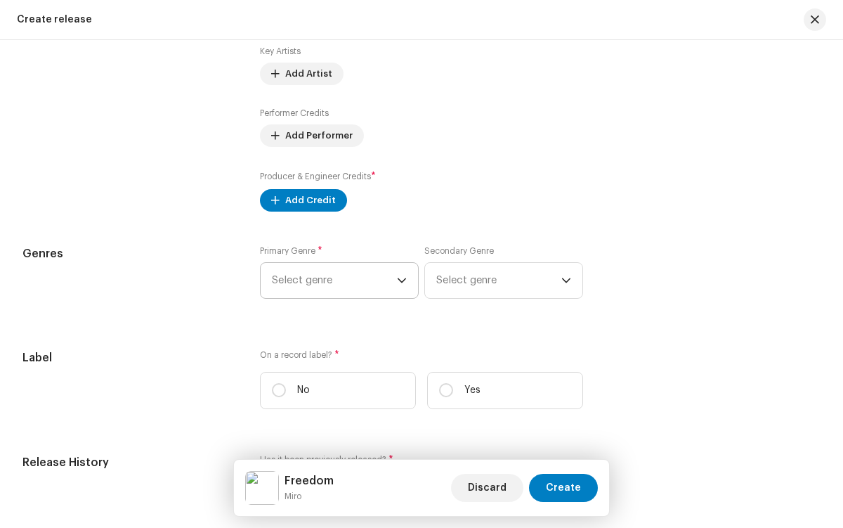
scroll to position [5774, 0]
click at [443, 393] on input "Yes" at bounding box center [446, 390] width 14 height 14
radio input "true"
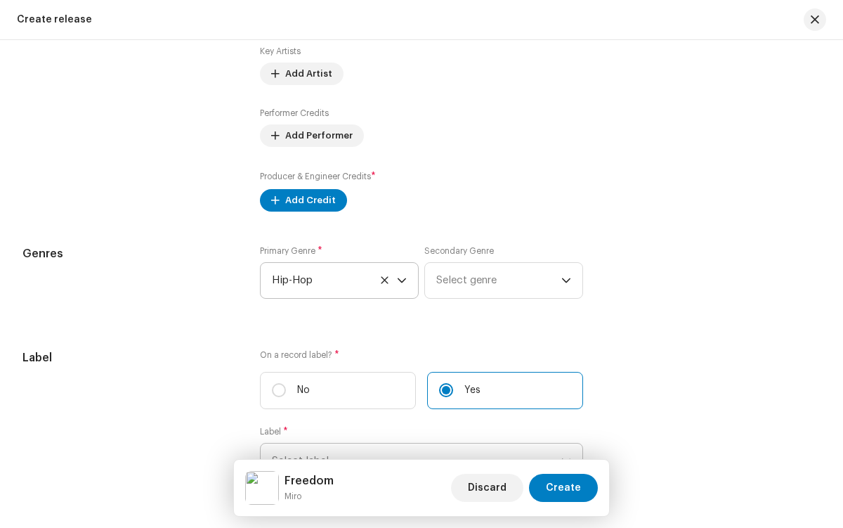
click at [414, 443] on span "Select label" at bounding box center [416, 460] width 289 height 35
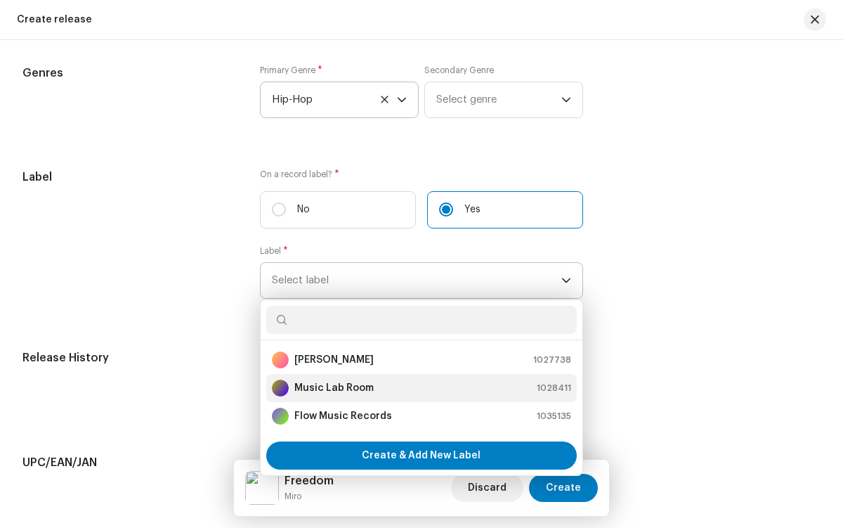
click at [419, 391] on div "Music Lab Room 1028411" at bounding box center [421, 387] width 299 height 17
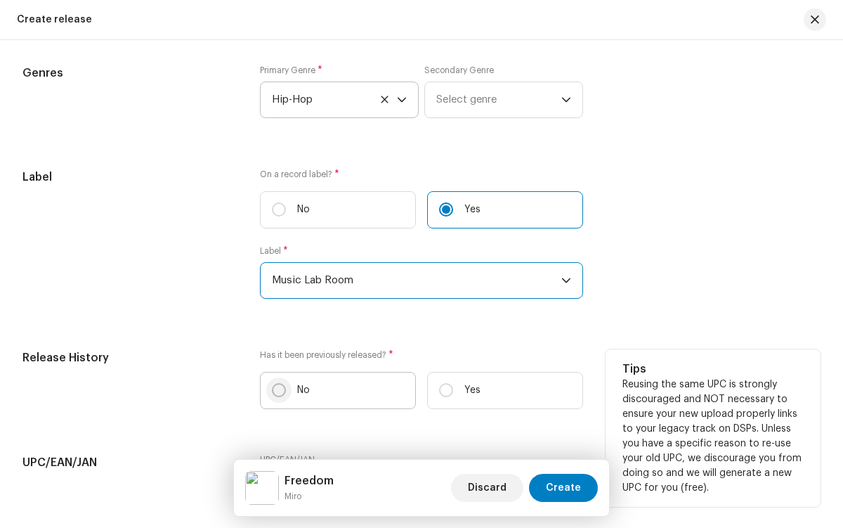
click at [277, 393] on input "No" at bounding box center [279, 390] width 14 height 14
radio input "true"
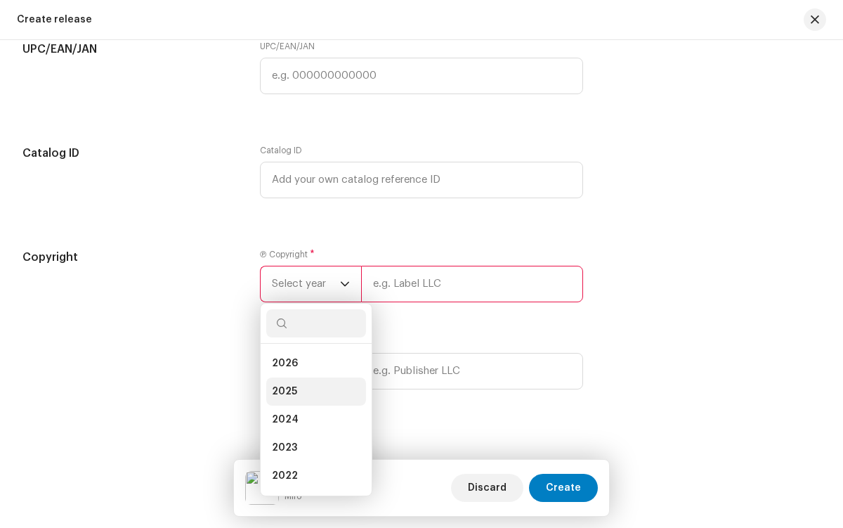
click at [313, 394] on li "2025" at bounding box center [316, 391] width 100 height 28
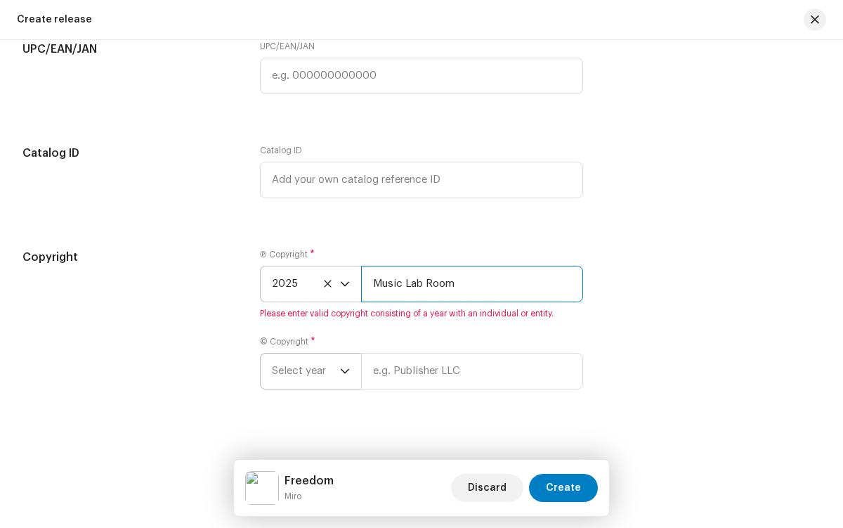
type input "Music Lab Room"
click at [304, 374] on span "Select year" at bounding box center [306, 370] width 68 height 35
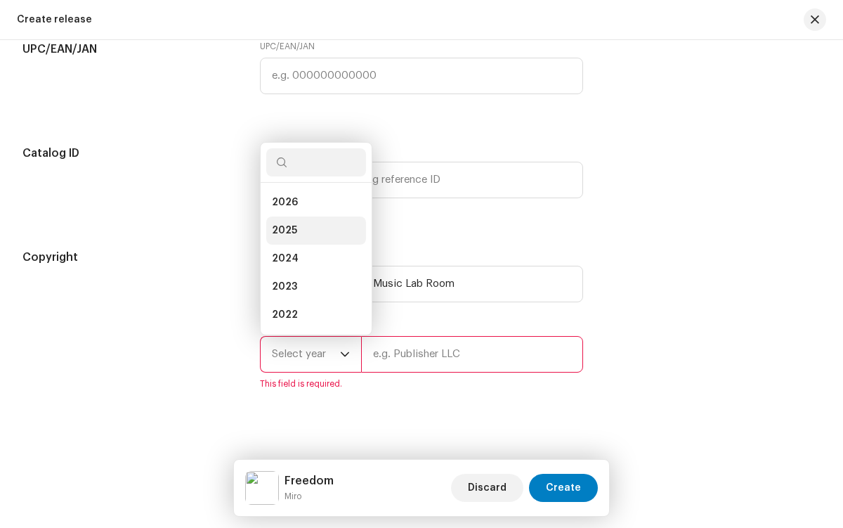
click at [313, 233] on li "2025" at bounding box center [316, 230] width 100 height 28
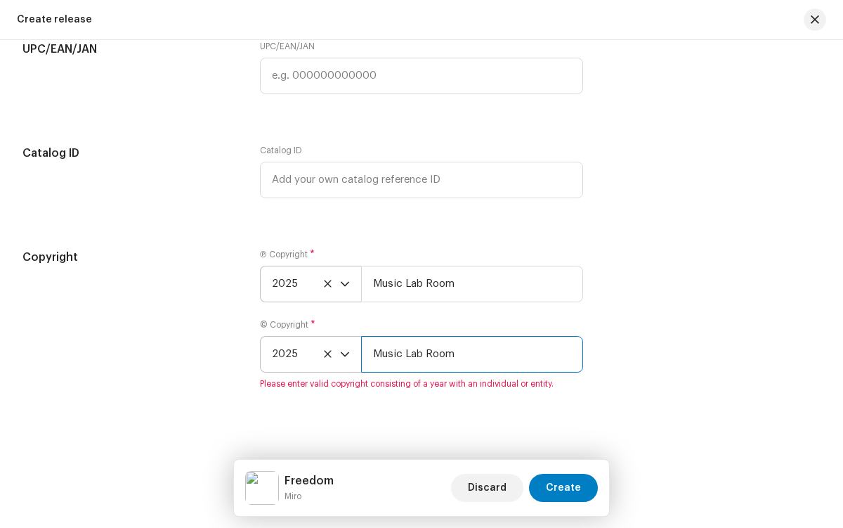
type input "Music Lab Room"
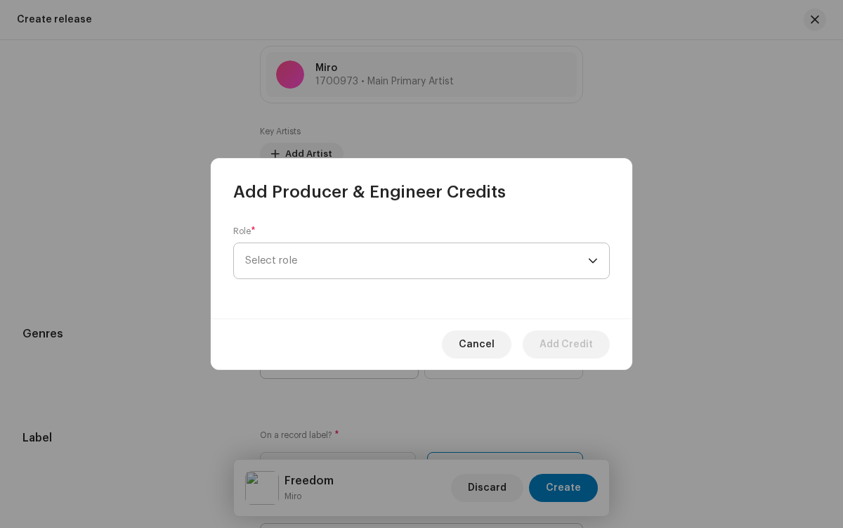
click at [417, 261] on span "Select role" at bounding box center [416, 260] width 343 height 35
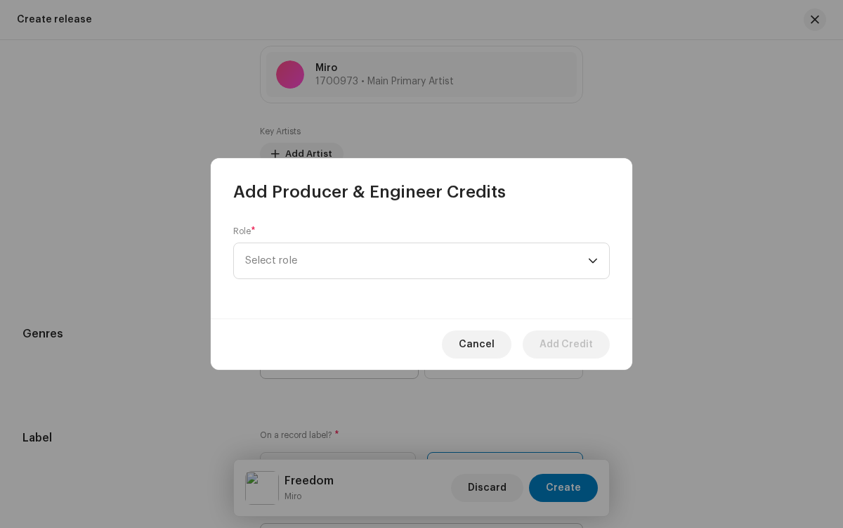
scroll to position [506, 0]
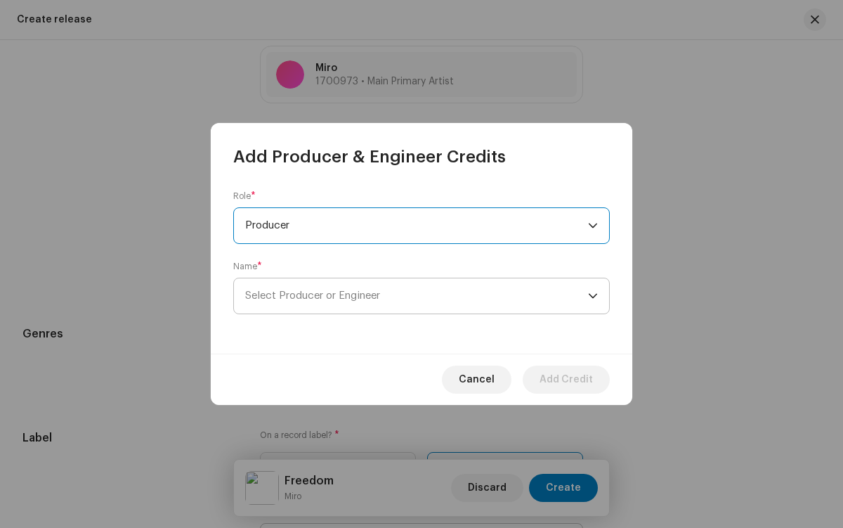
click at [417, 296] on span "Select Producer or Engineer" at bounding box center [416, 295] width 343 height 35
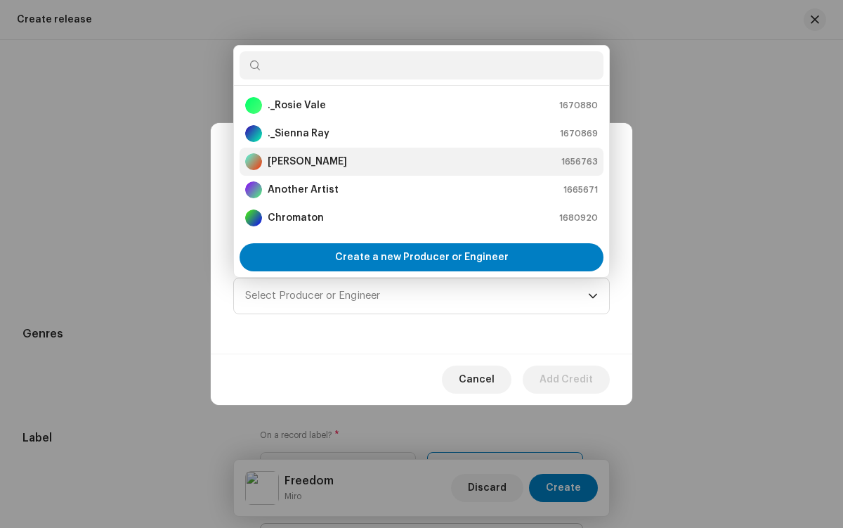
click at [419, 162] on div "[PERSON_NAME] 1656763" at bounding box center [421, 161] width 353 height 17
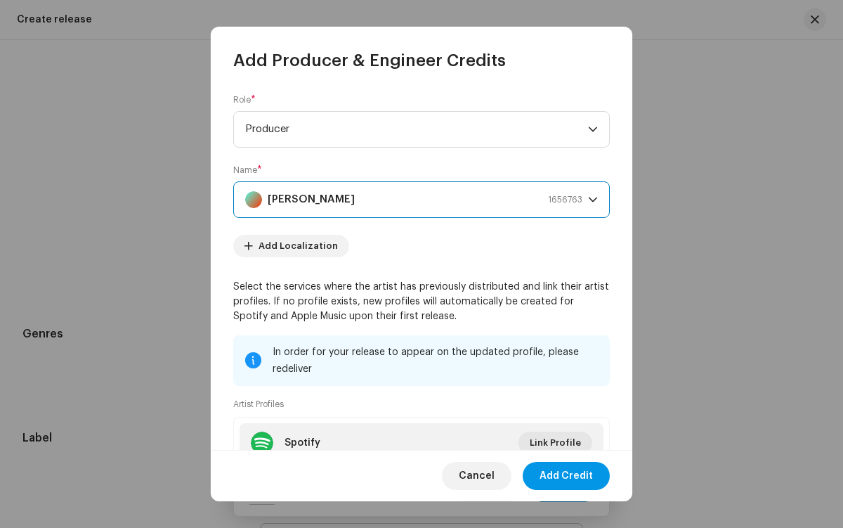
click at [567, 476] on span "Add Credit" at bounding box center [566, 476] width 53 height 28
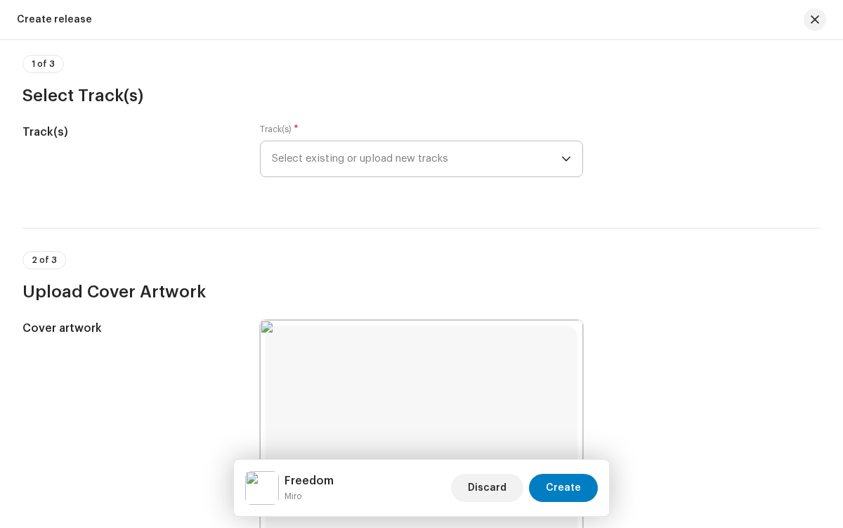
click at [414, 159] on span "Select existing or upload new tracks" at bounding box center [416, 158] width 289 height 35
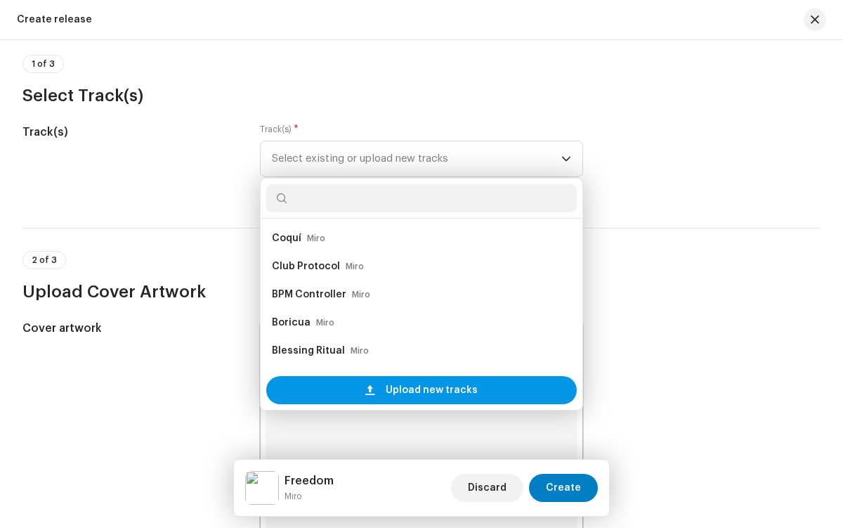
click at [429, 390] on span "Upload new tracks" at bounding box center [432, 390] width 92 height 28
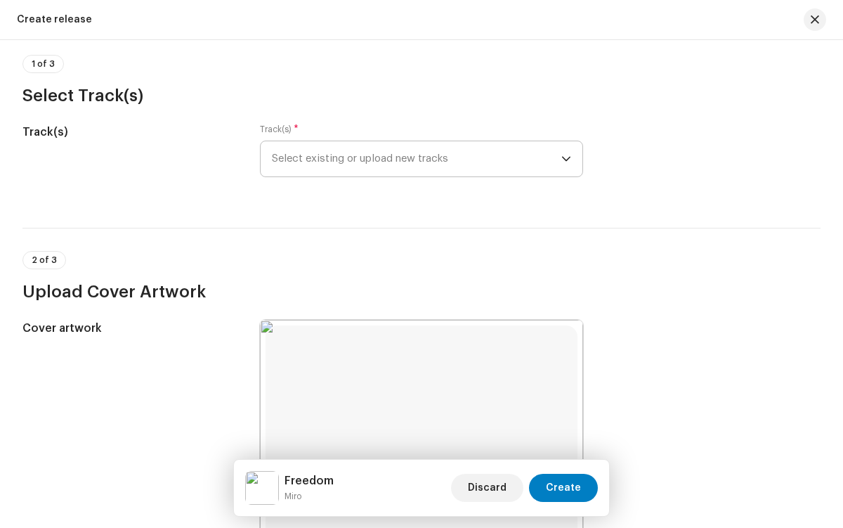
click at [414, 159] on span "Select existing or upload new tracks" at bounding box center [416, 158] width 289 height 35
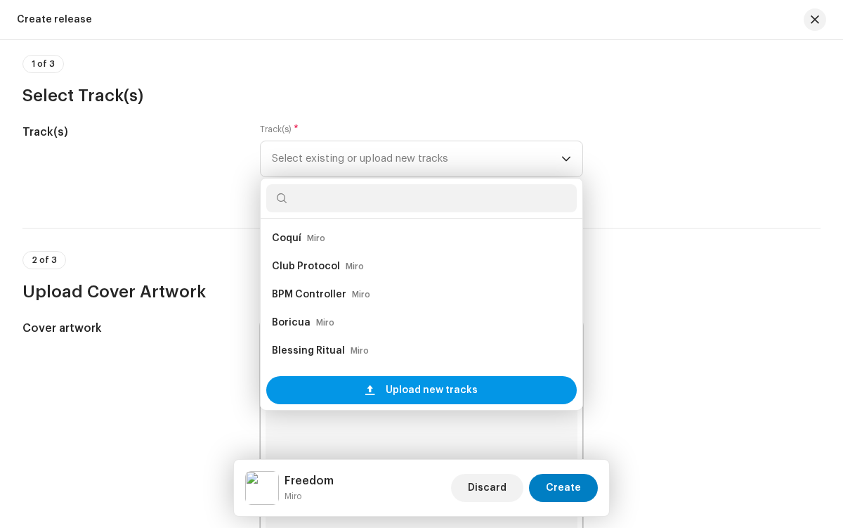
click at [429, 390] on span "Upload new tracks" at bounding box center [432, 390] width 92 height 28
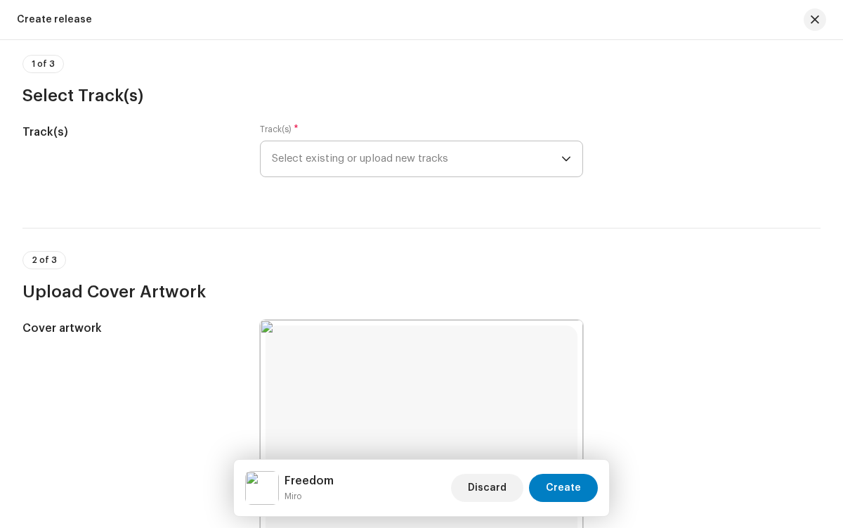
click at [414, 159] on span "Select existing or upload new tracks" at bounding box center [416, 158] width 289 height 35
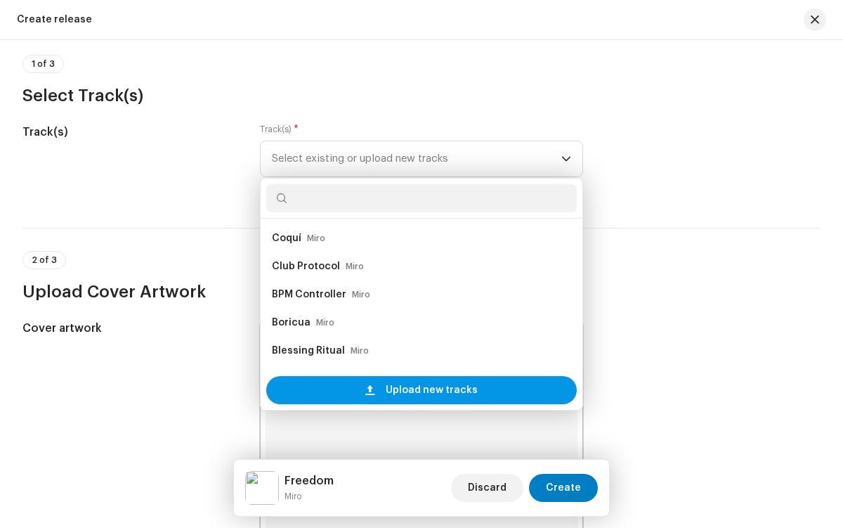
click at [429, 390] on span "Upload new tracks" at bounding box center [432, 390] width 92 height 28
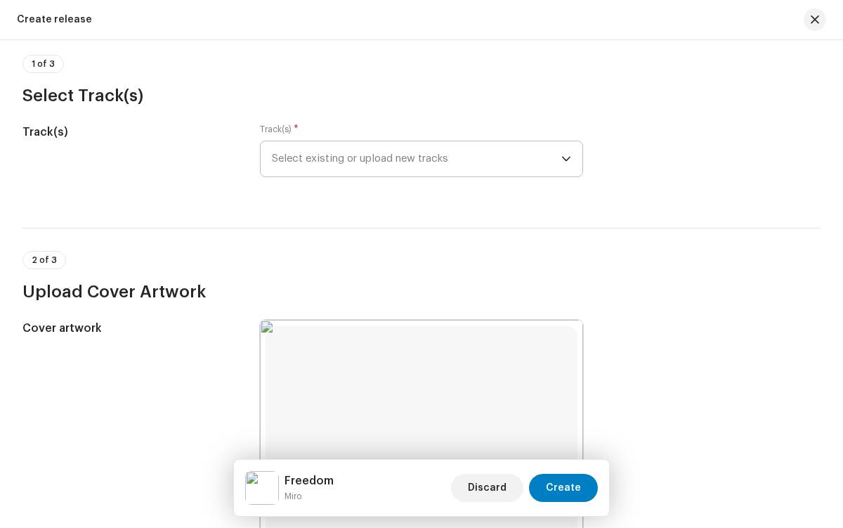
click at [414, 159] on span "Select existing or upload new tracks" at bounding box center [416, 158] width 289 height 35
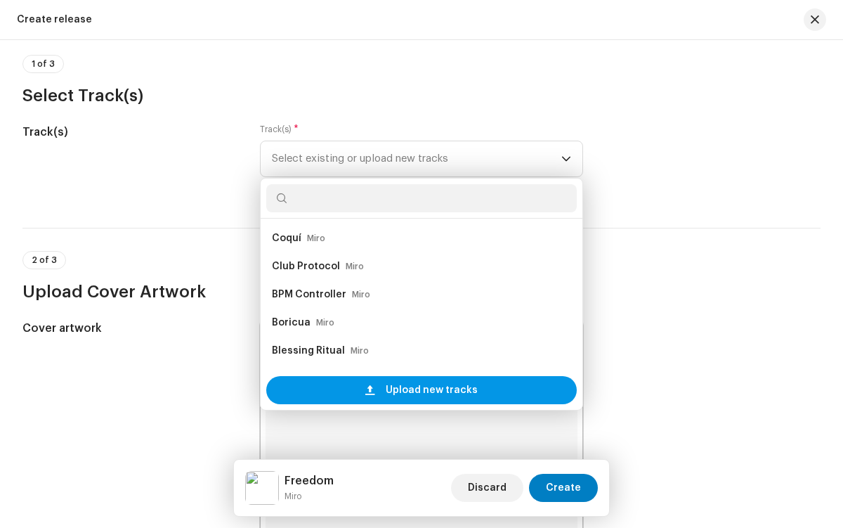
click at [429, 390] on span "Upload new tracks" at bounding box center [432, 390] width 92 height 28
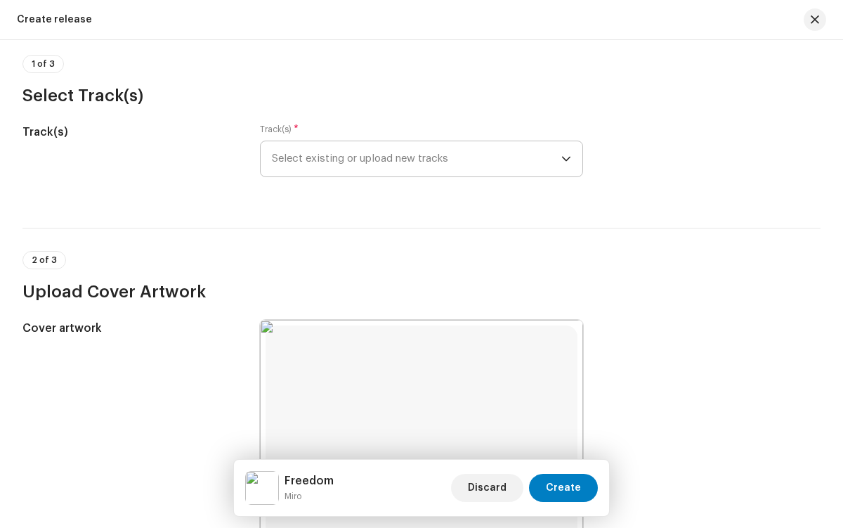
click at [414, 159] on span "Select existing or upload new tracks" at bounding box center [416, 158] width 289 height 35
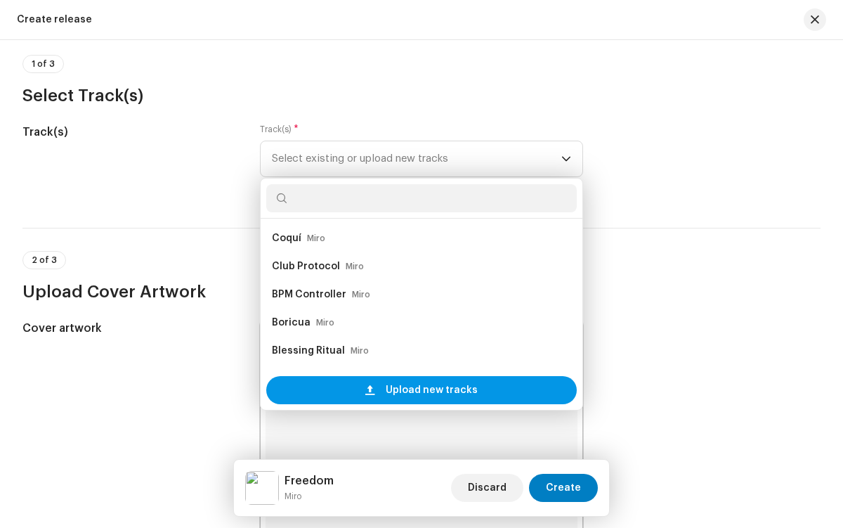
click at [429, 390] on span "Upload new tracks" at bounding box center [432, 390] width 92 height 28
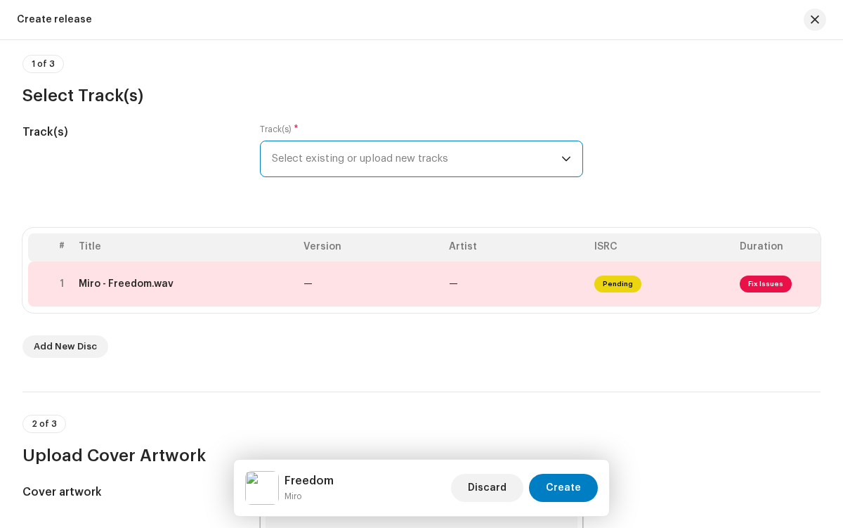
click at [742, 284] on span "Fix Issues" at bounding box center [807, 284] width 134 height 22
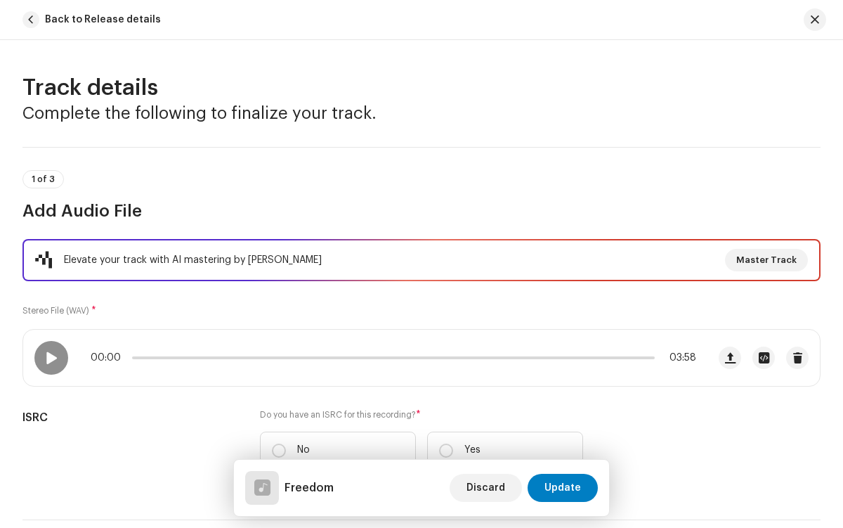
scroll to position [214, 0]
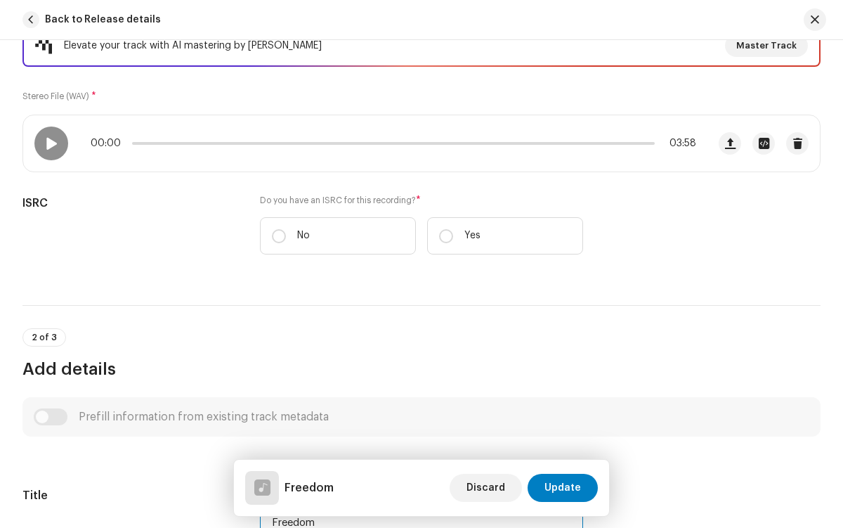
type input "Freedom"
checkbox input "true"
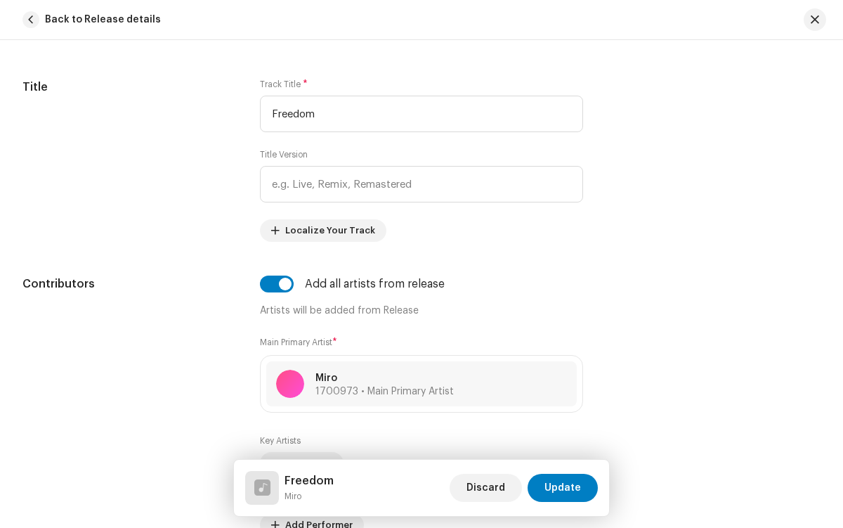
radio input "true"
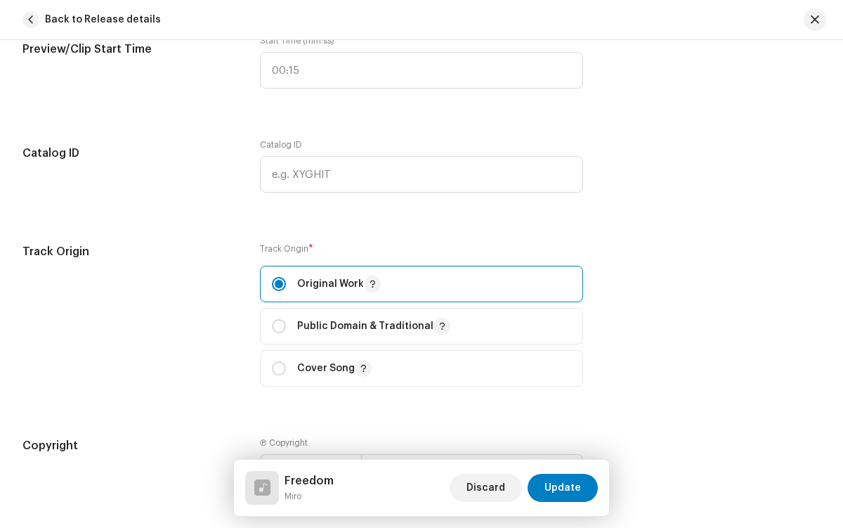
checkbox input "true"
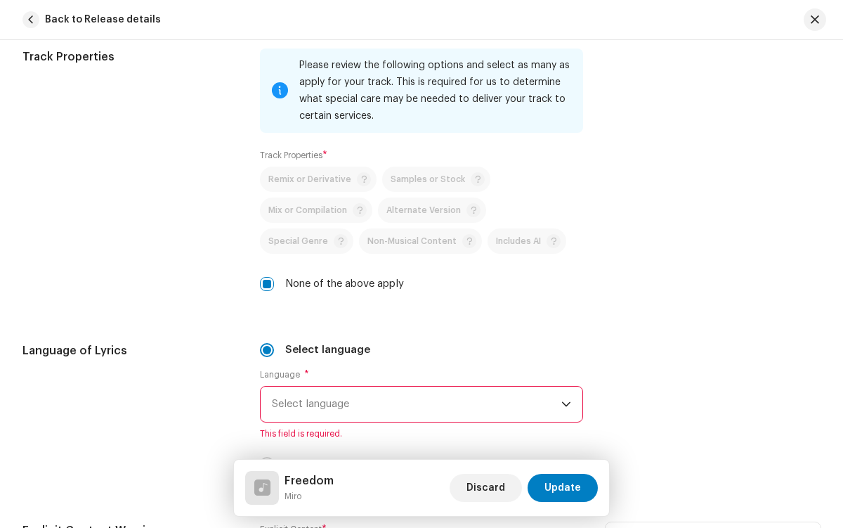
radio input "true"
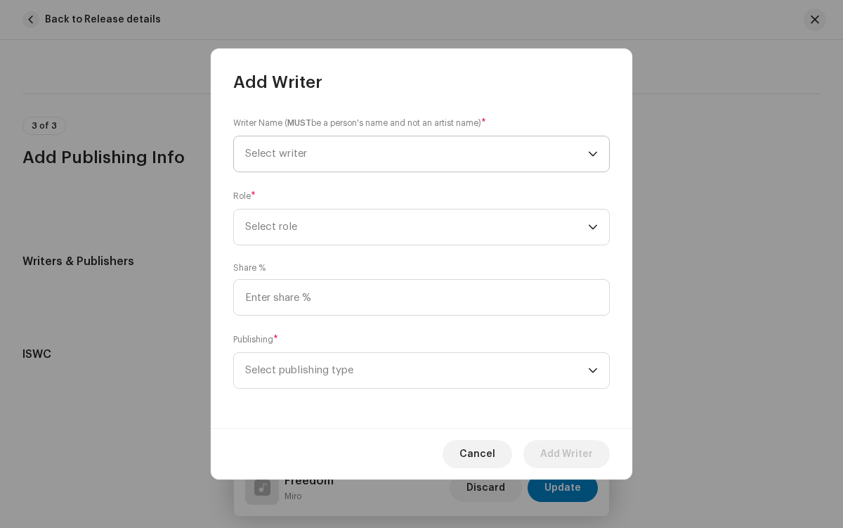
click at [417, 154] on span "Select writer" at bounding box center [416, 153] width 343 height 35
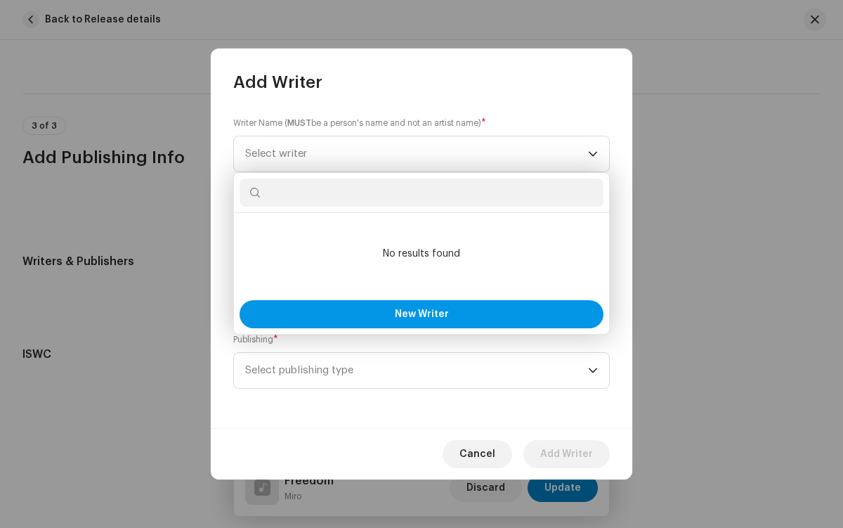
click at [421, 314] on span "New Writer" at bounding box center [422, 314] width 54 height 10
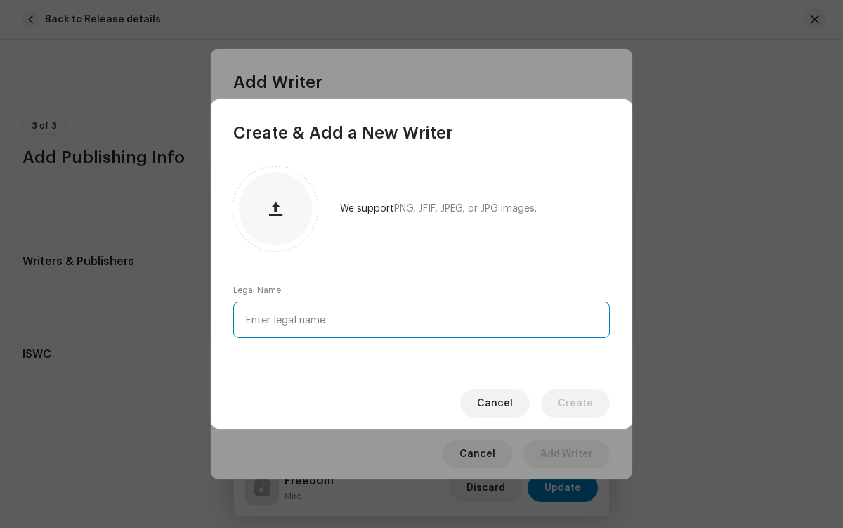
type input "[PERSON_NAME]"
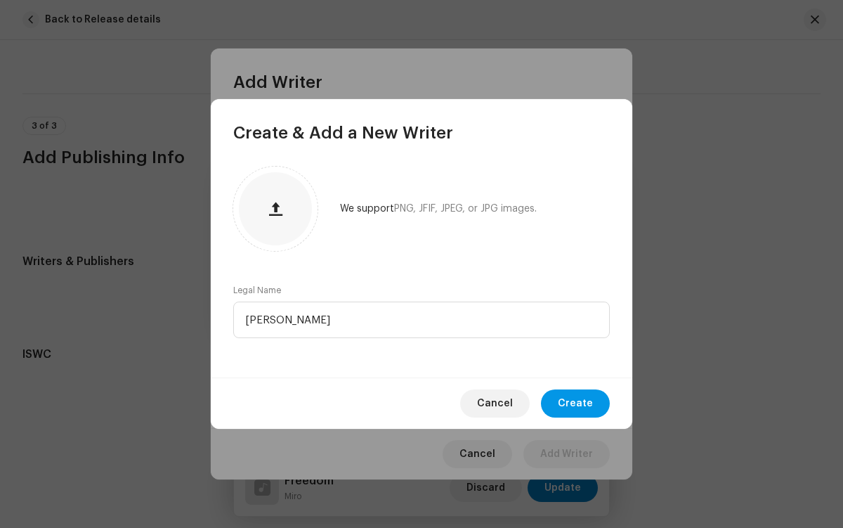
click at [577, 403] on span "Create" at bounding box center [575, 403] width 35 height 28
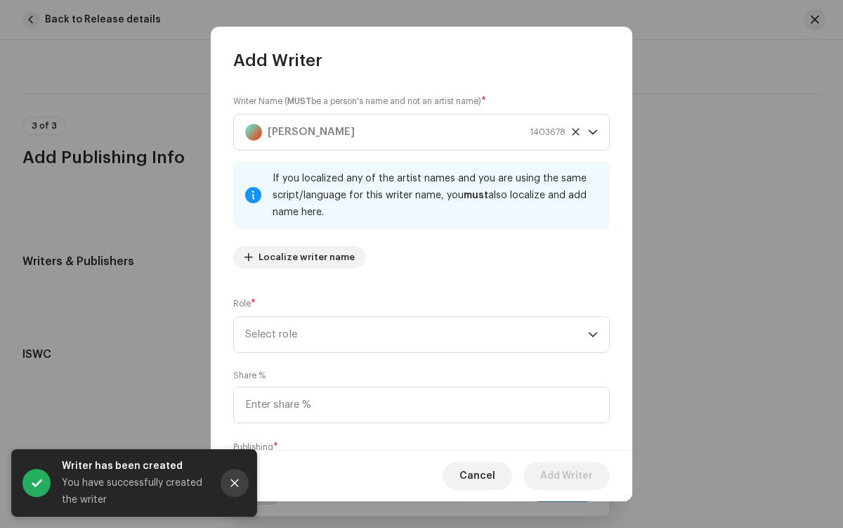
click at [235, 483] on icon "Close" at bounding box center [235, 483] width 8 height 8
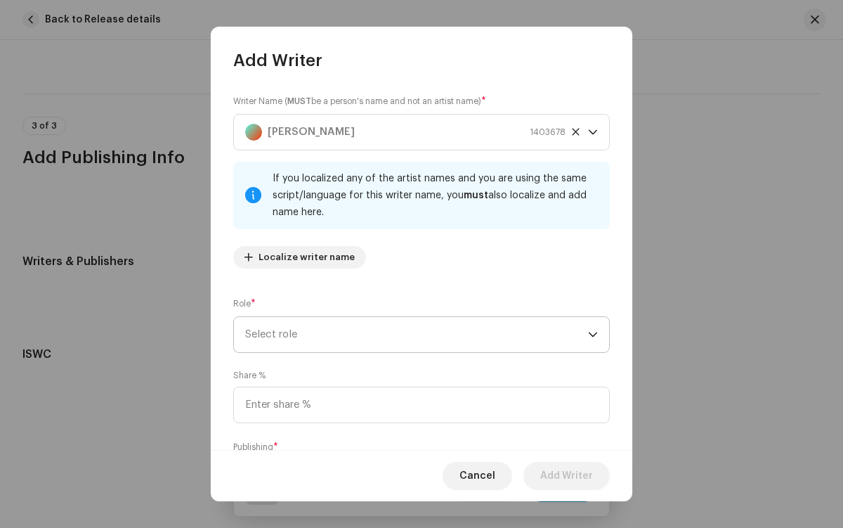
click at [414, 334] on span "Select role" at bounding box center [416, 334] width 343 height 35
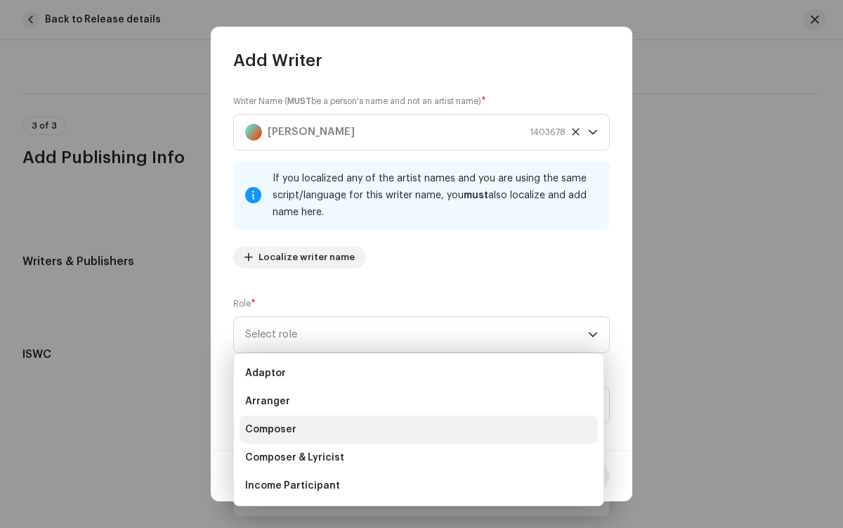
click at [417, 429] on li "Composer" at bounding box center [419, 429] width 358 height 28
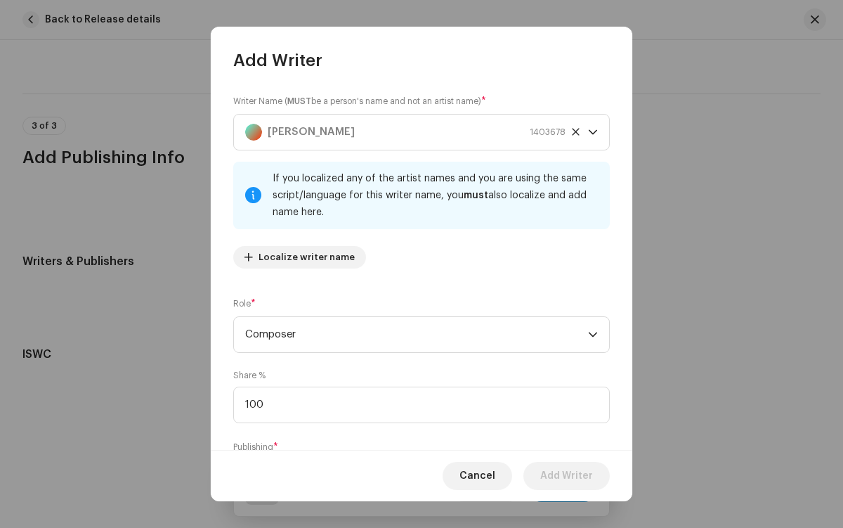
click at [414, 460] on span "Select publishing type" at bounding box center [416, 477] width 343 height 35
type input "100.00"
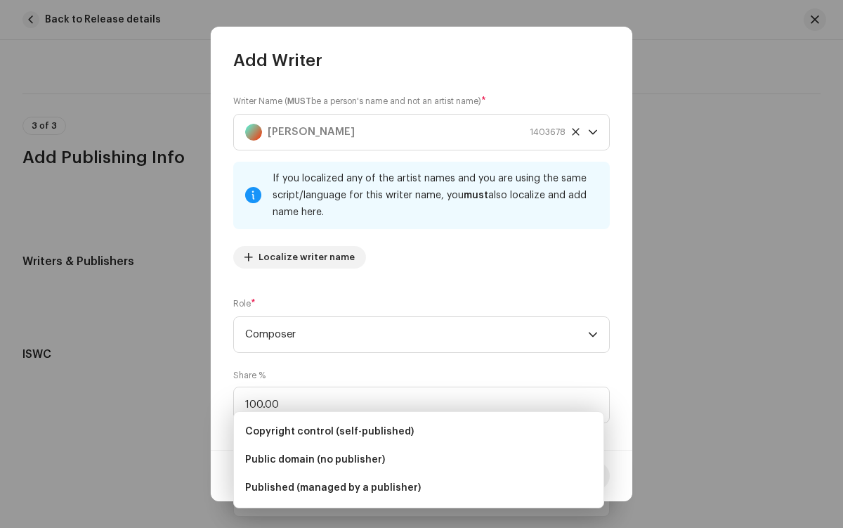
scroll to position [85, 0]
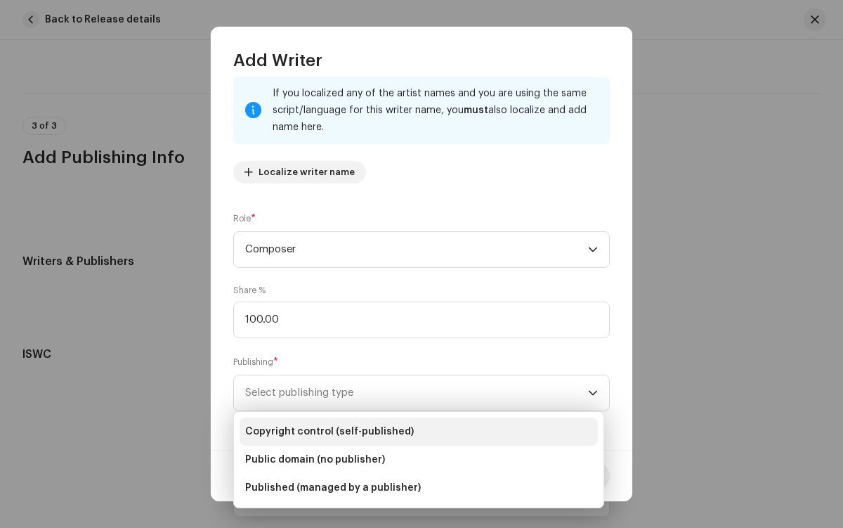
click at [419, 431] on li "Copyright control (self-published)" at bounding box center [419, 431] width 358 height 28
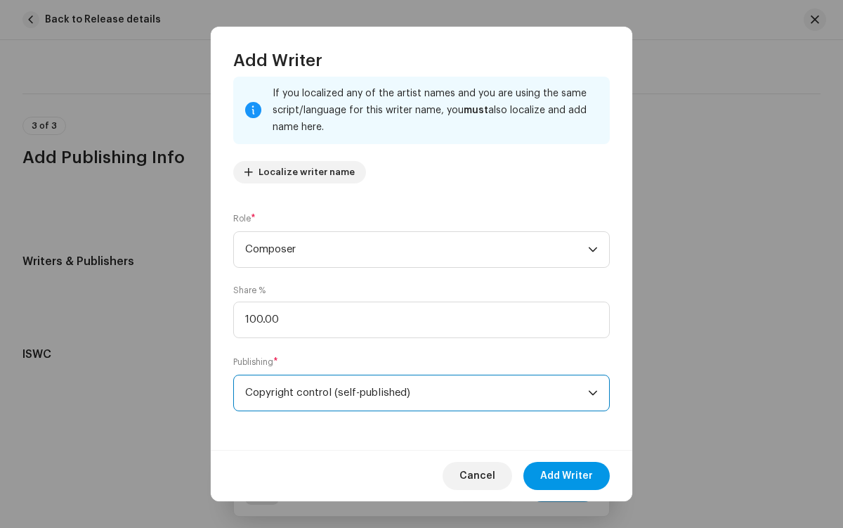
click at [567, 476] on span "Add Writer" at bounding box center [566, 476] width 53 height 28
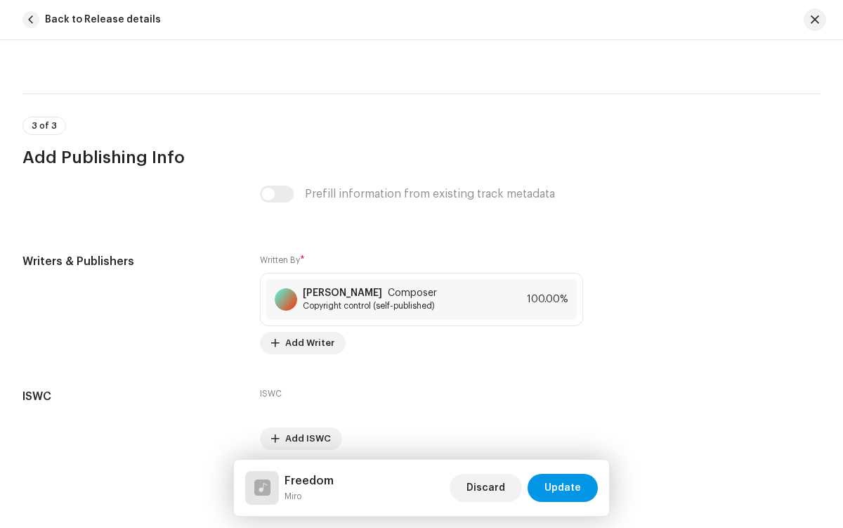
click at [563, 488] on span "Update" at bounding box center [562, 487] width 37 height 28
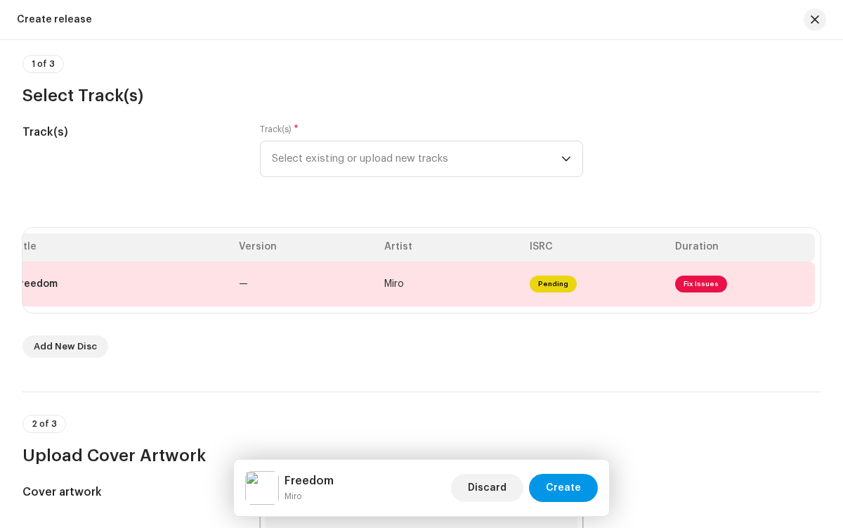
click at [565, 488] on span "Create" at bounding box center [563, 487] width 35 height 28
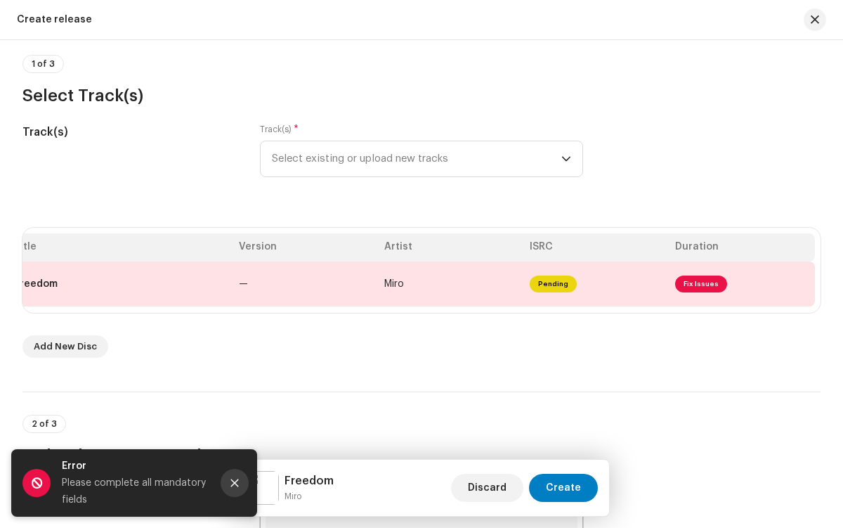
click at [235, 483] on icon "Close" at bounding box center [235, 483] width 8 height 8
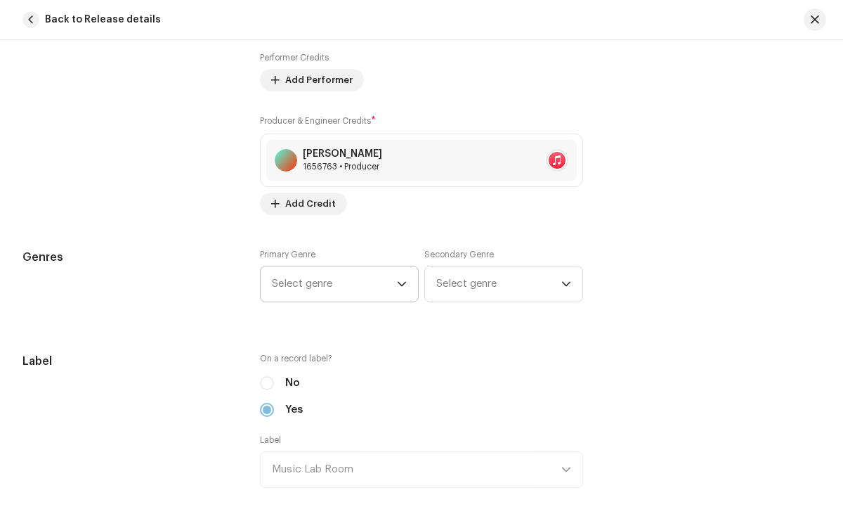
scroll to position [5774, 0]
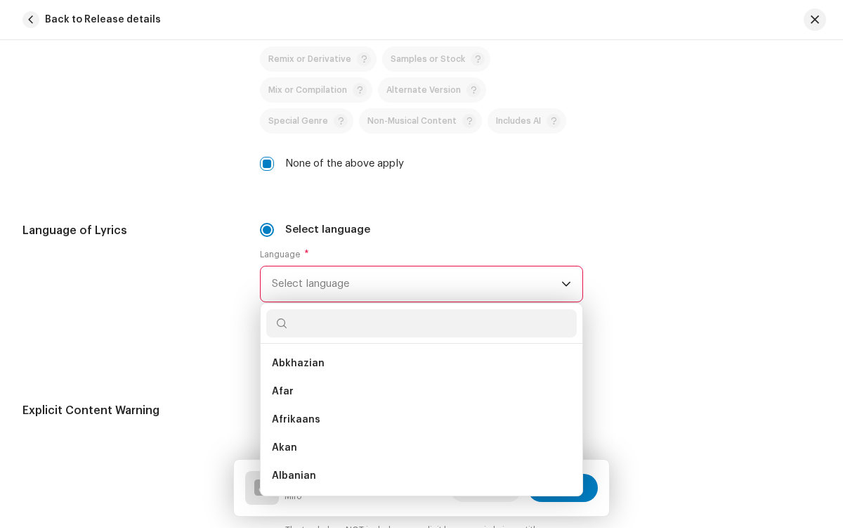
click at [417, 518] on li "Arabic" at bounding box center [421, 532] width 310 height 28
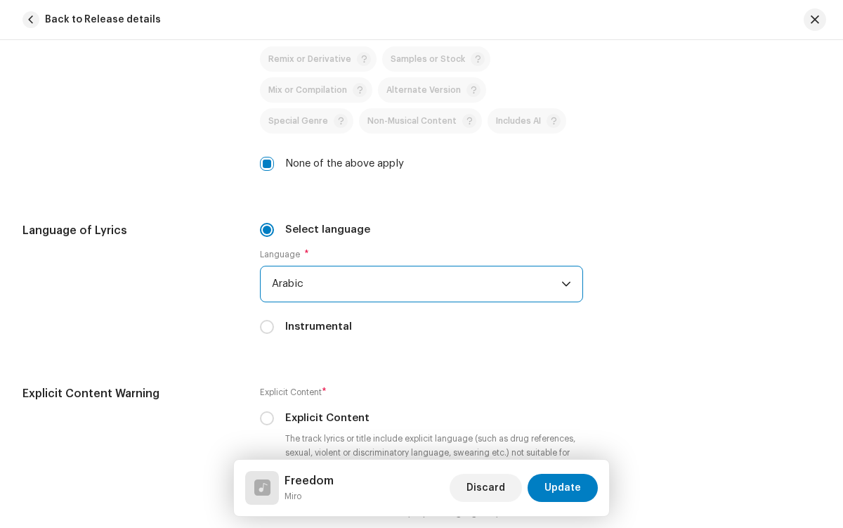
click at [414, 284] on span "Arabic" at bounding box center [416, 283] width 289 height 35
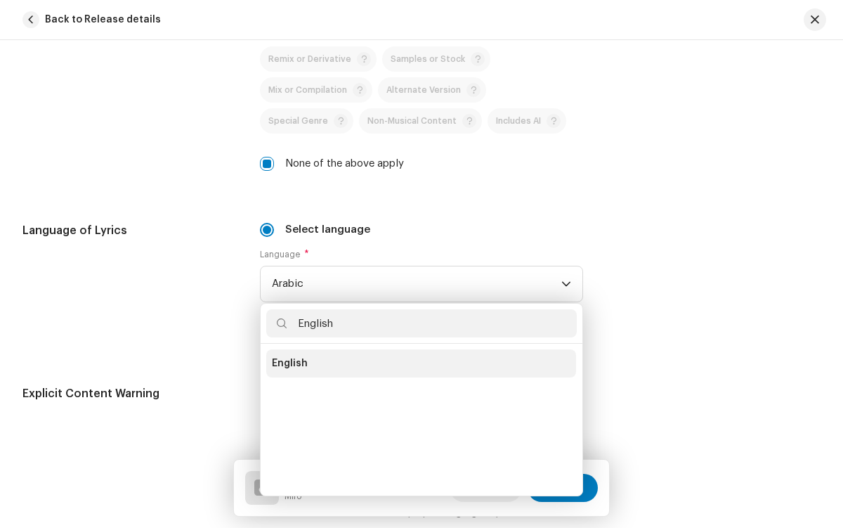
type input "English"
click at [419, 363] on li "English" at bounding box center [421, 363] width 310 height 28
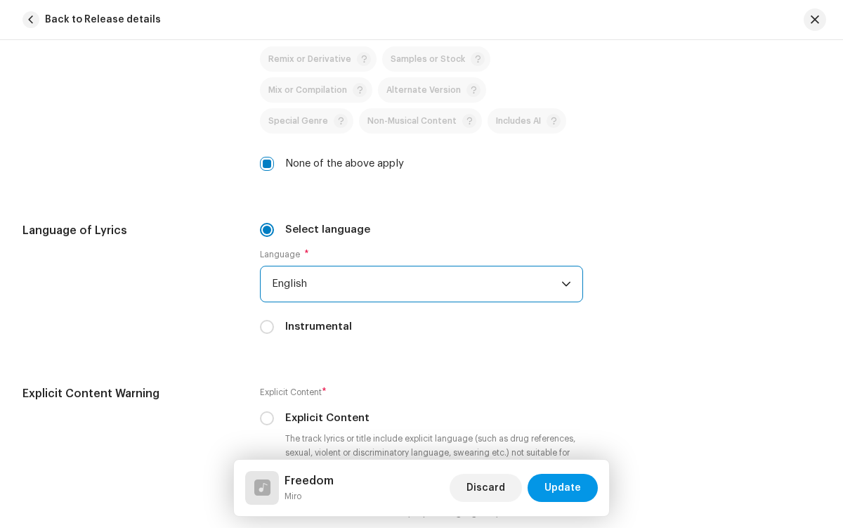
click at [563, 488] on span "Update" at bounding box center [562, 487] width 37 height 28
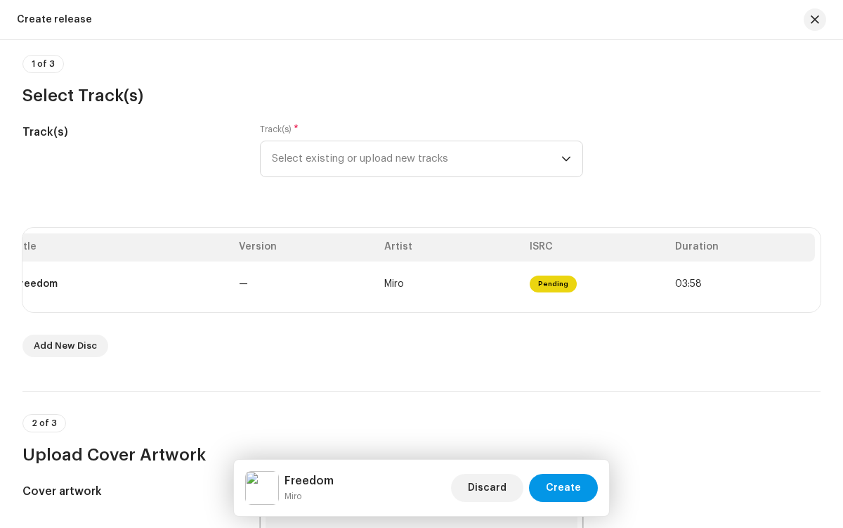
click at [565, 488] on span "Create" at bounding box center [563, 487] width 35 height 28
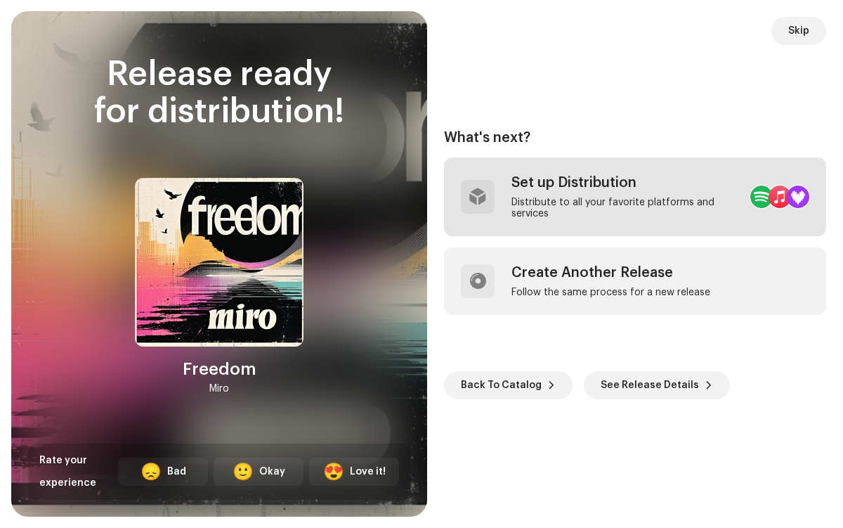
click at [600, 197] on div "Distribute to all your favorite platforms and services" at bounding box center [625, 208] width 228 height 22
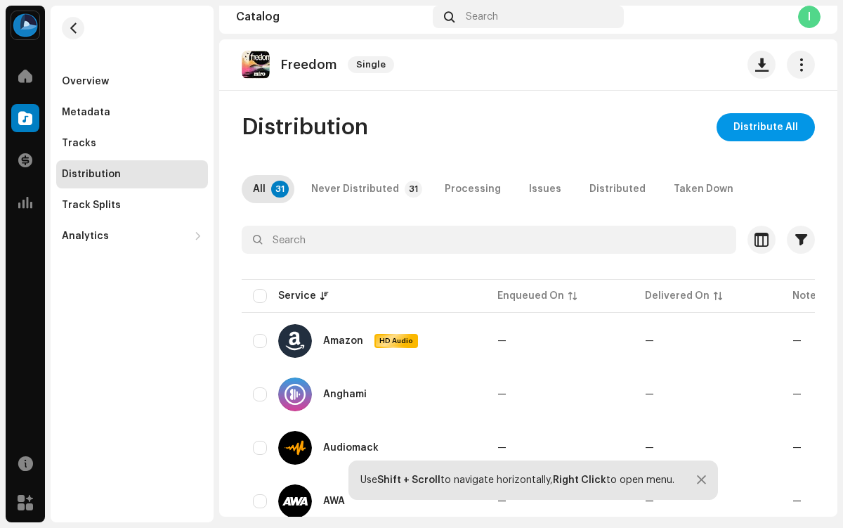
click at [759, 127] on span "Distribute All" at bounding box center [765, 127] width 65 height 28
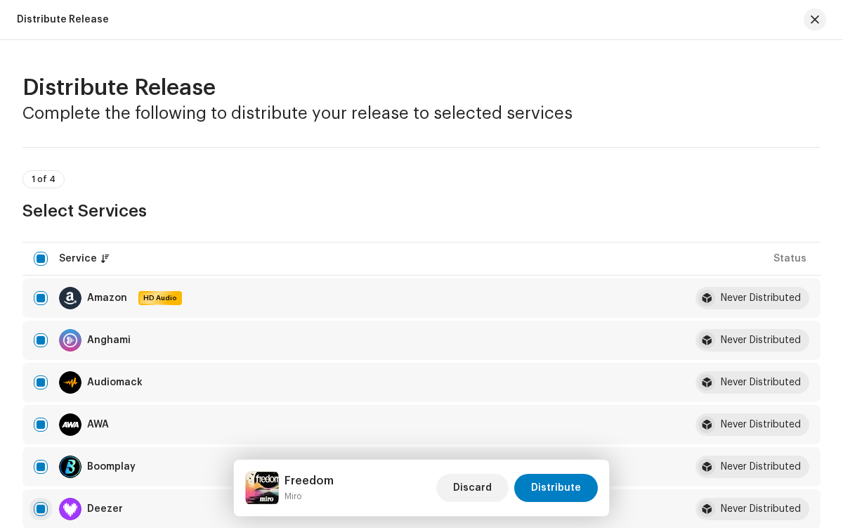
click at [41, 509] on input "checkbox" at bounding box center [41, 509] width 14 height 14
checkbox input "false"
radio input "true"
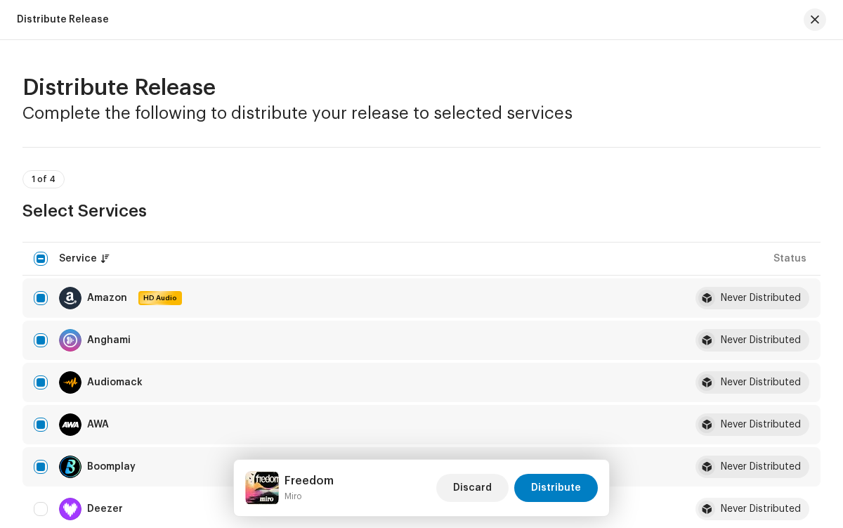
scroll to position [2306, 0]
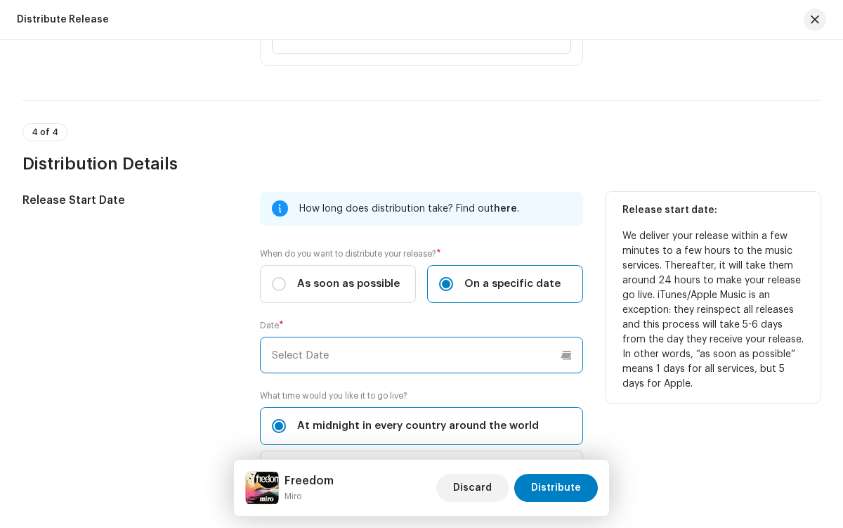
click at [419, 355] on input "text" at bounding box center [421, 354] width 322 height 37
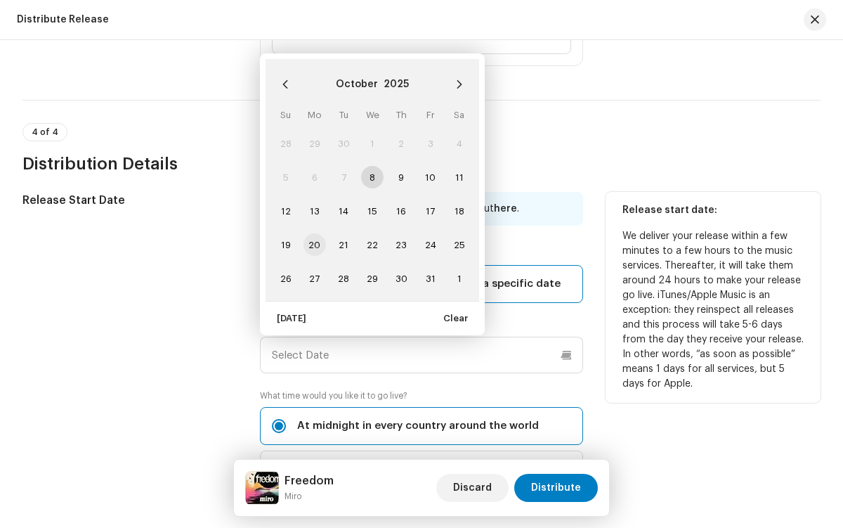
click at [313, 244] on span "20" at bounding box center [314, 244] width 22 height 22
type input "[DATE]"
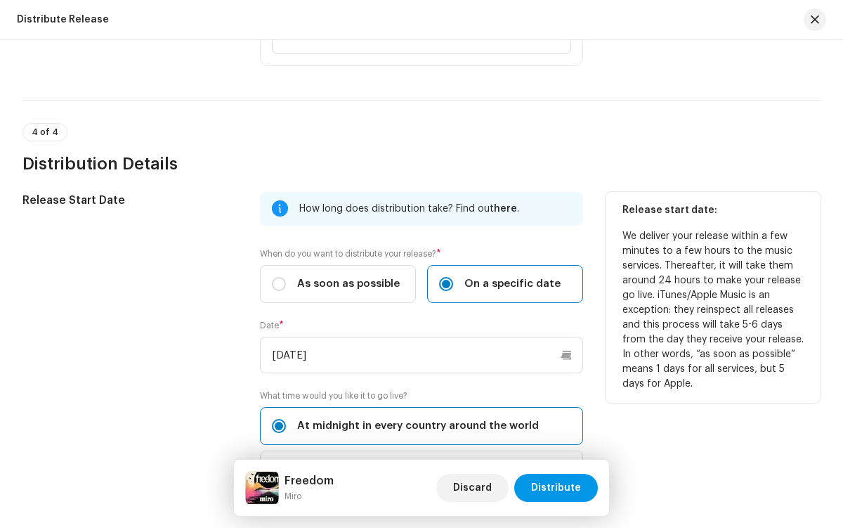
click at [558, 488] on span "Distribute" at bounding box center [556, 487] width 50 height 28
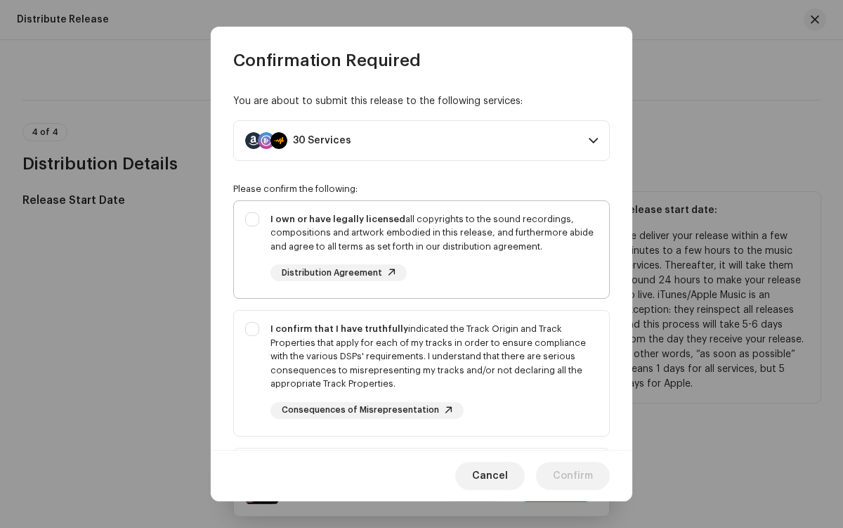
click at [419, 249] on div "I own or have legally licensed all copyrights to the sound recordings, composit…" at bounding box center [433, 232] width 327 height 41
checkbox input "true"
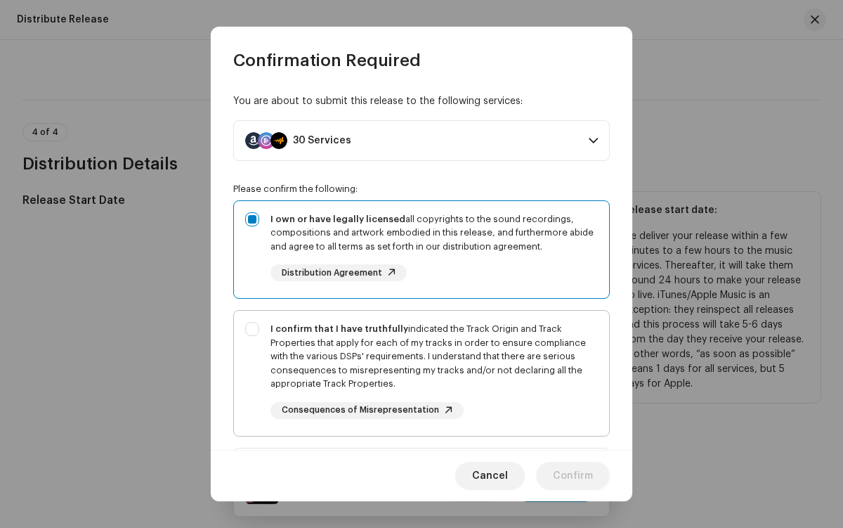
click at [419, 372] on div "I confirm that I have truthfully indicated the Track Origin and Track Propertie…" at bounding box center [433, 356] width 327 height 69
checkbox input "true"
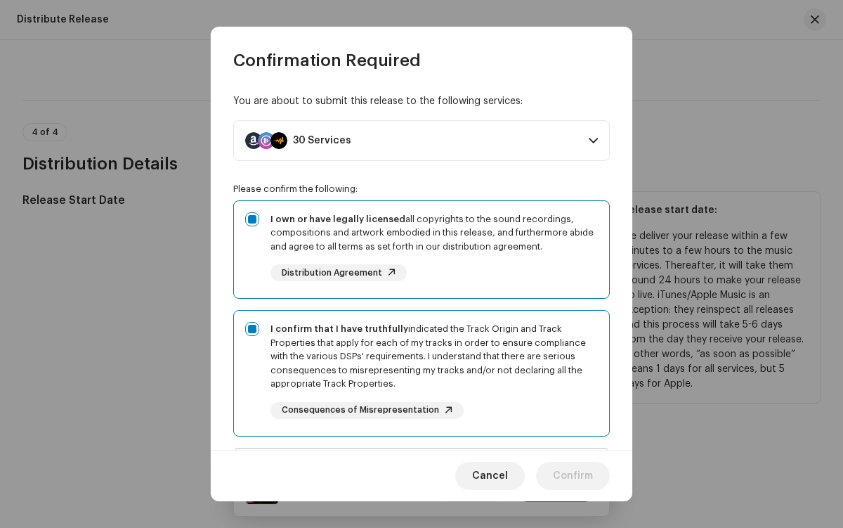
click at [419, 459] on div "I acknowledge and understand that playlisting services guaranteeing "increased …" at bounding box center [433, 511] width 327 height 105
checkbox input "true"
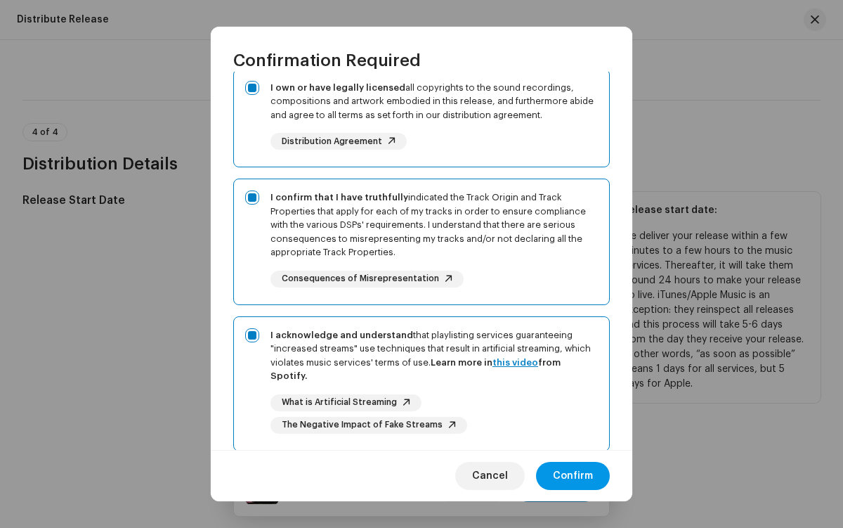
click at [573, 476] on span "Confirm" at bounding box center [573, 476] width 40 height 28
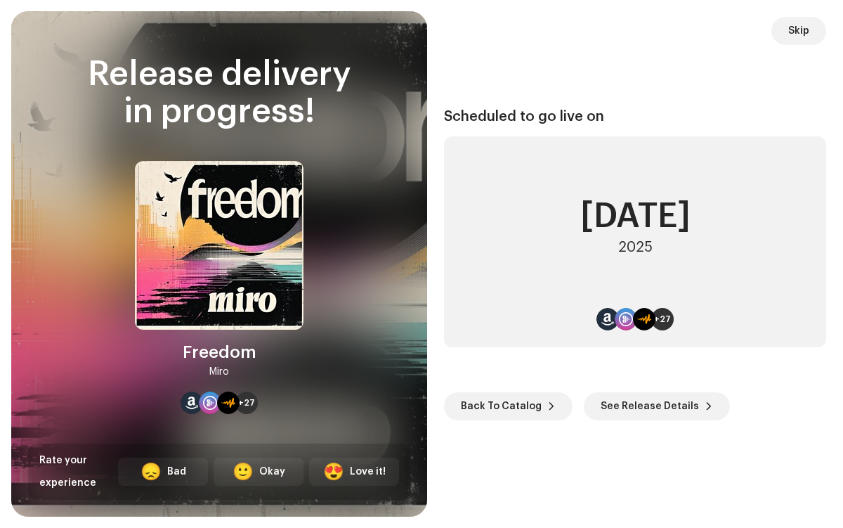
scroll to position [6, 0]
click at [505, 405] on span "Back To Catalog" at bounding box center [501, 406] width 81 height 28
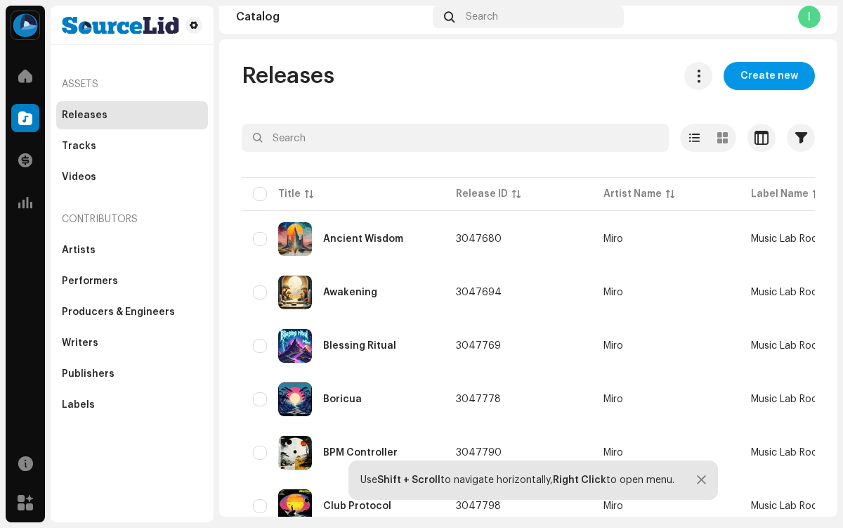
click at [762, 76] on span "Create new" at bounding box center [769, 76] width 58 height 28
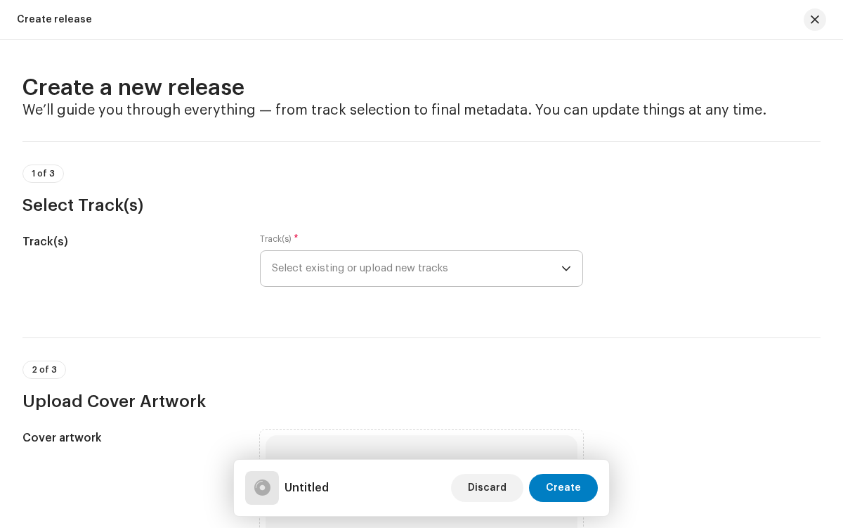
click at [414, 268] on span "Select existing or upload new tracks" at bounding box center [416, 268] width 289 height 35
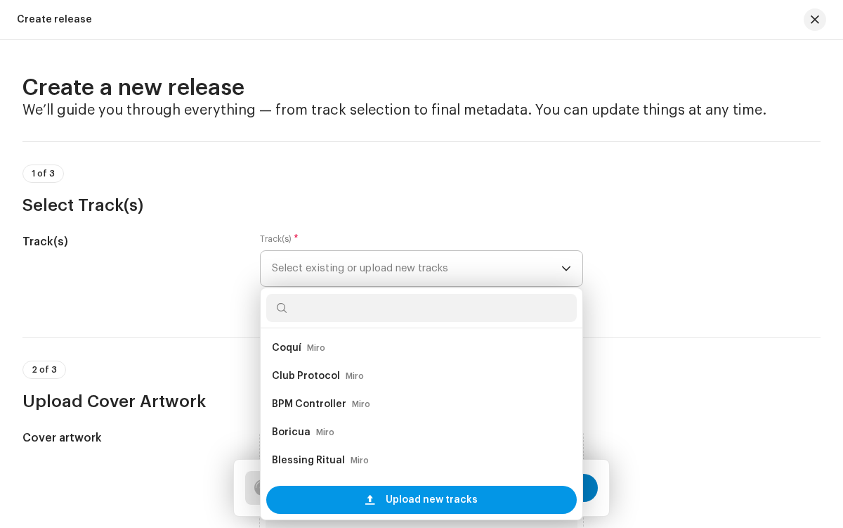
click at [419, 499] on span "Upload new tracks" at bounding box center [432, 499] width 92 height 28
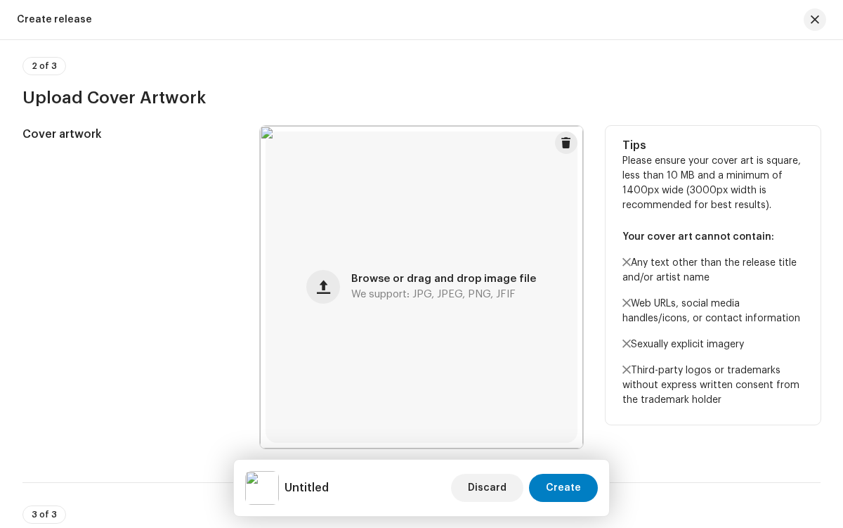
scroll to position [861, 0]
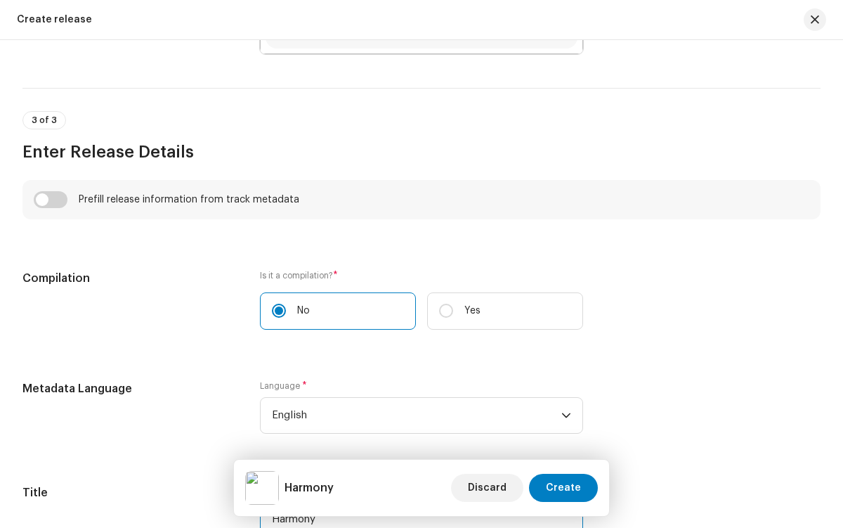
type input "Harmony"
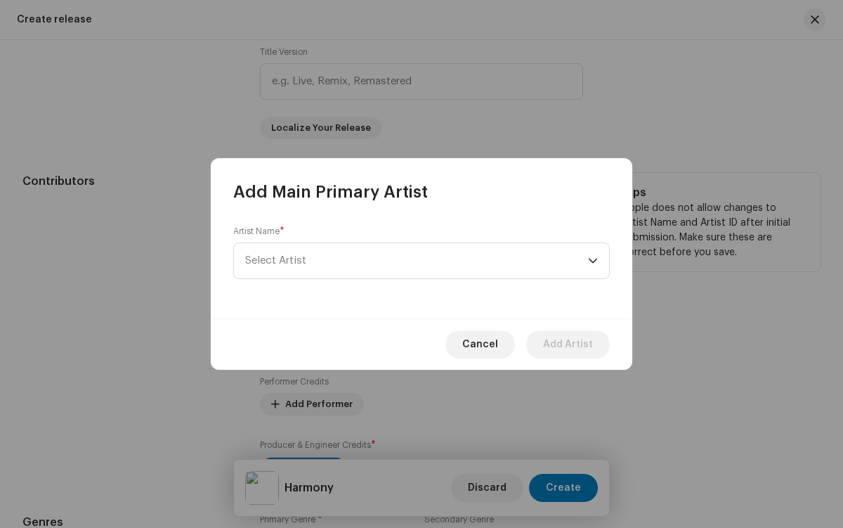
click at [417, 261] on span "Select Artist" at bounding box center [416, 260] width 343 height 35
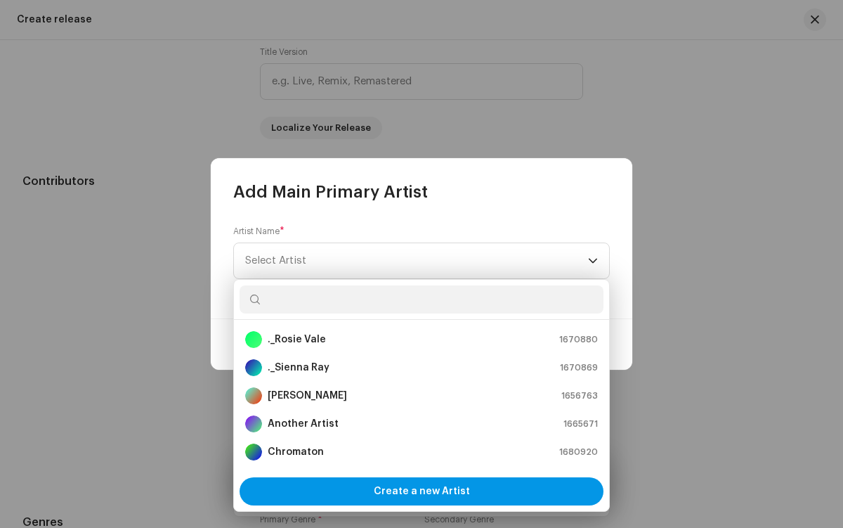
click at [421, 491] on span "Create a new Artist" at bounding box center [422, 491] width 96 height 28
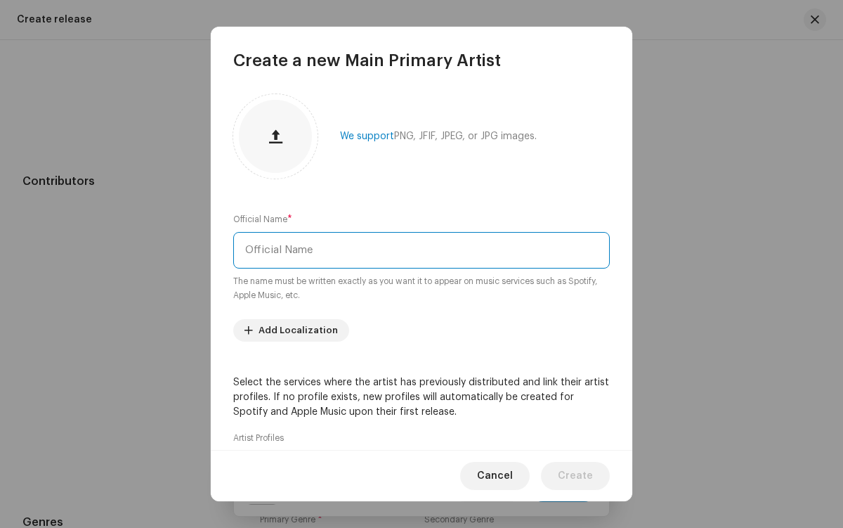
type input "Miro"
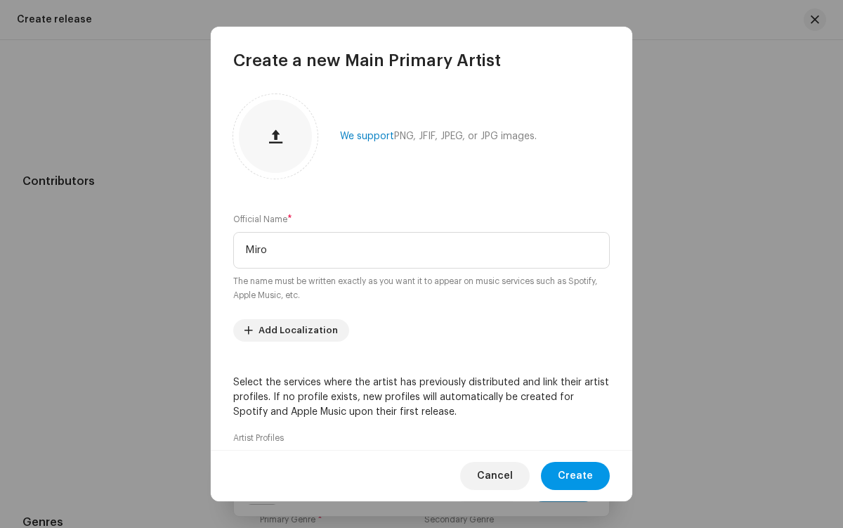
click at [577, 476] on span "Create" at bounding box center [575, 476] width 35 height 28
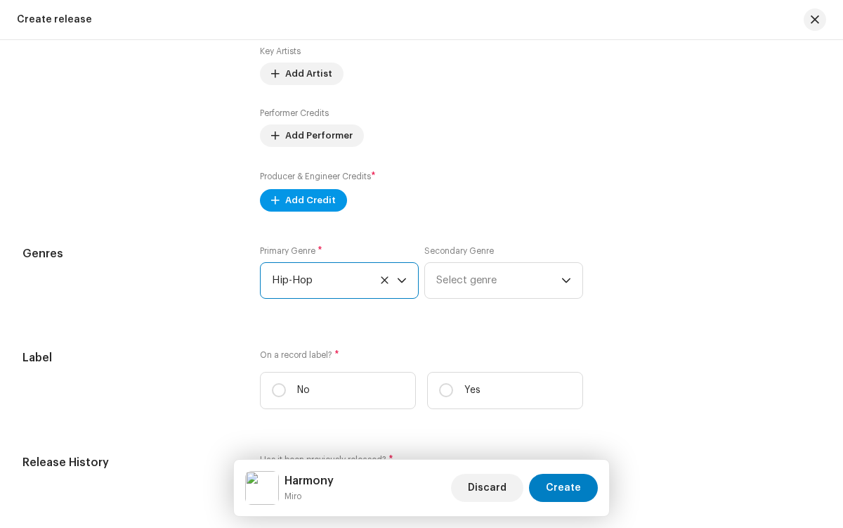
click at [300, 203] on span "Add Credit" at bounding box center [310, 200] width 51 height 28
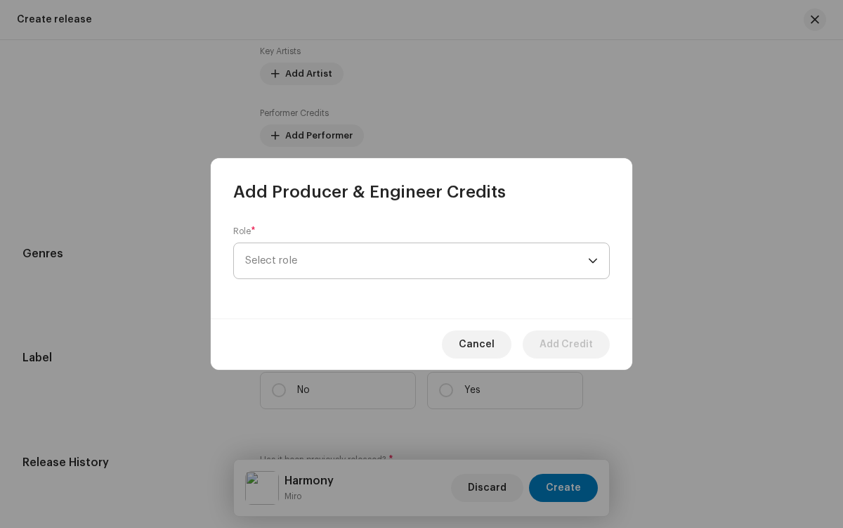
click at [417, 261] on span "Select role" at bounding box center [416, 260] width 343 height 35
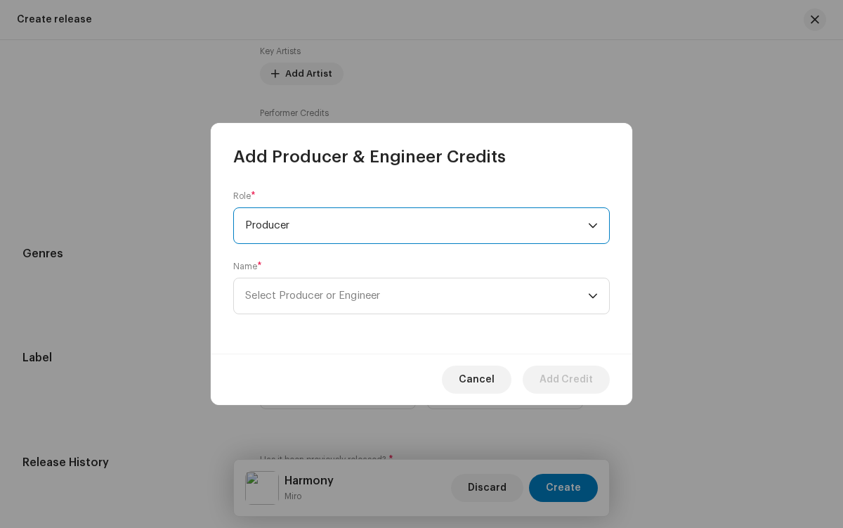
scroll to position [506, 0]
click at [417, 296] on span "Select Producer or Engineer" at bounding box center [416, 295] width 343 height 35
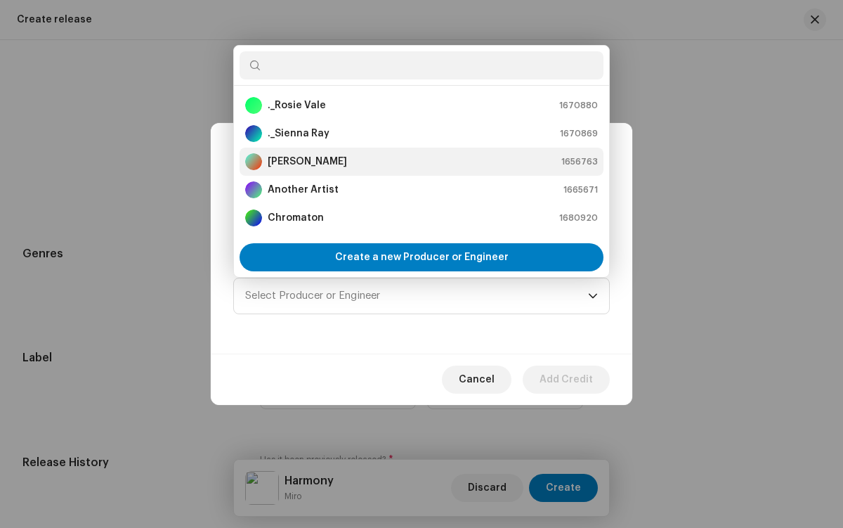
click at [419, 162] on div "[PERSON_NAME] 1656763" at bounding box center [421, 161] width 353 height 17
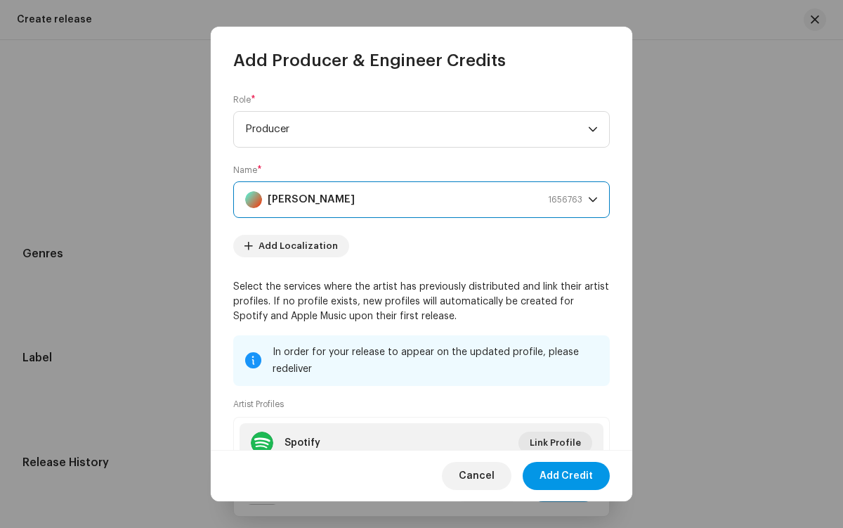
click at [567, 476] on span "Add Credit" at bounding box center [566, 476] width 53 height 28
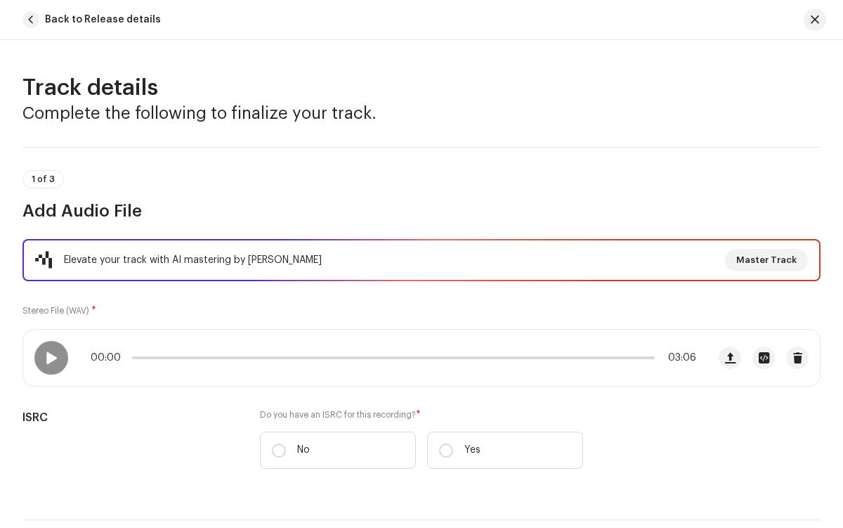
scroll to position [214, 0]
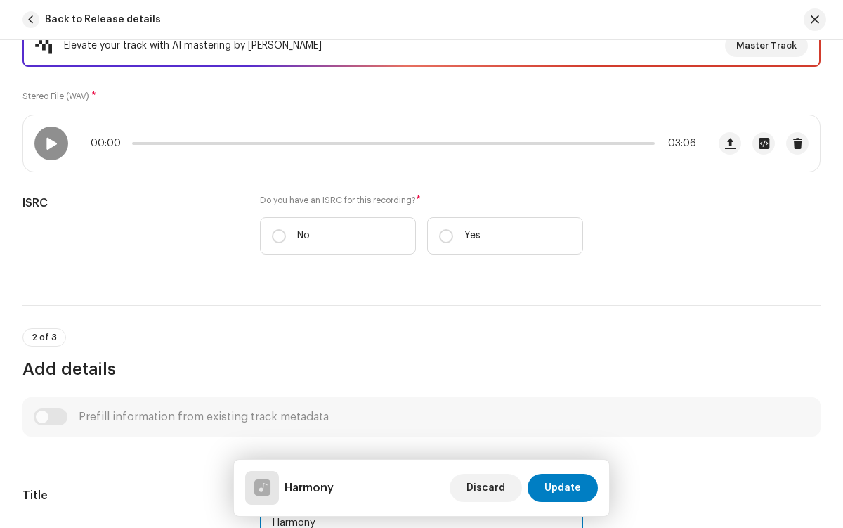
type input "Harmony"
checkbox input "true"
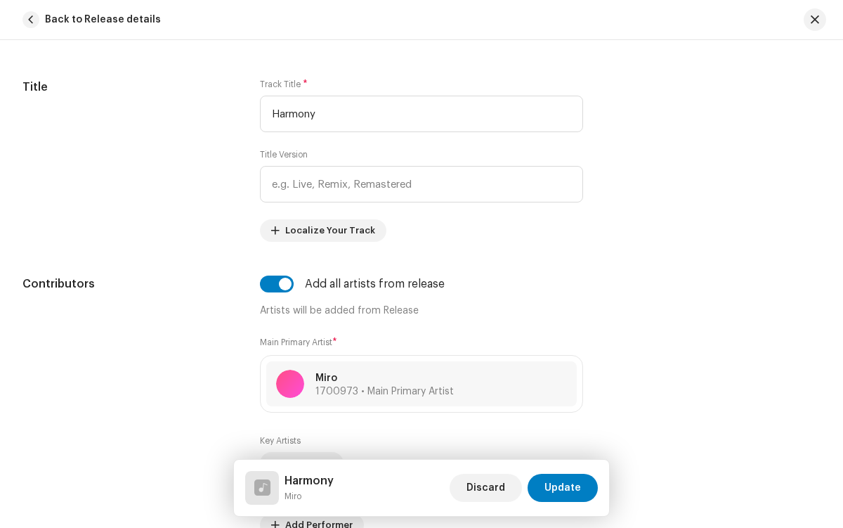
radio input "true"
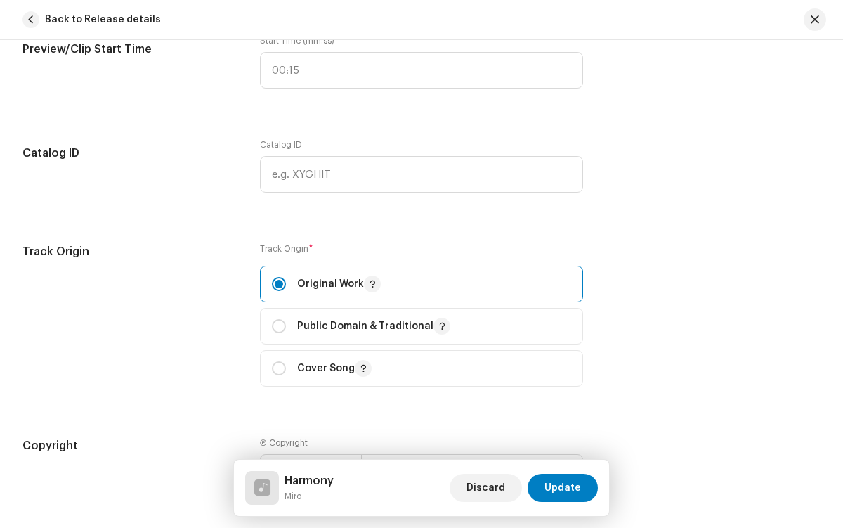
checkbox input "true"
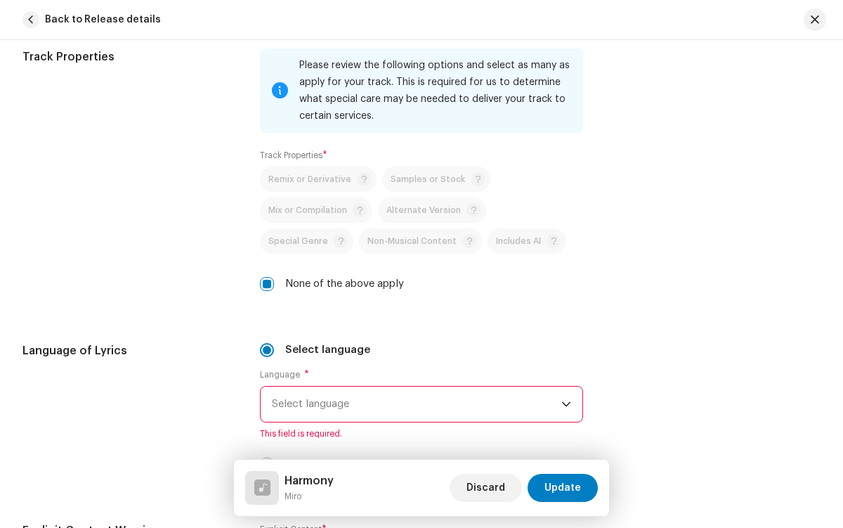
click at [414, 404] on span "Select language" at bounding box center [416, 403] width 289 height 35
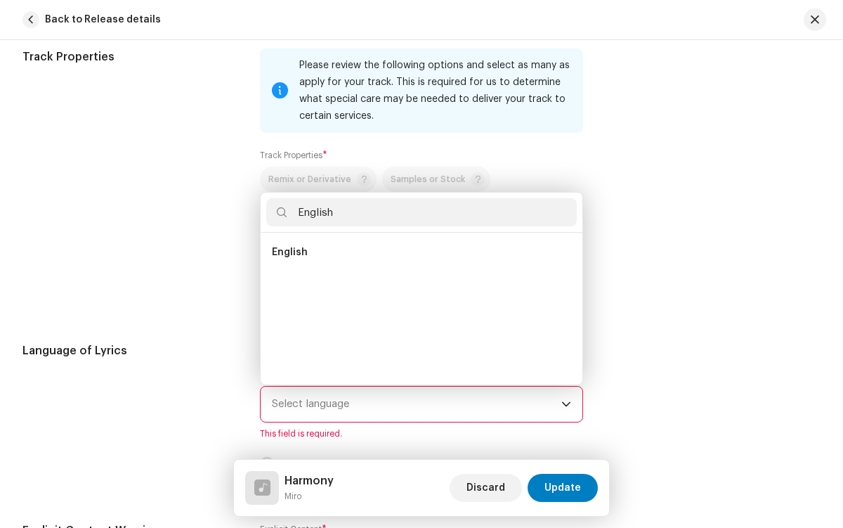
scroll to position [0, 0]
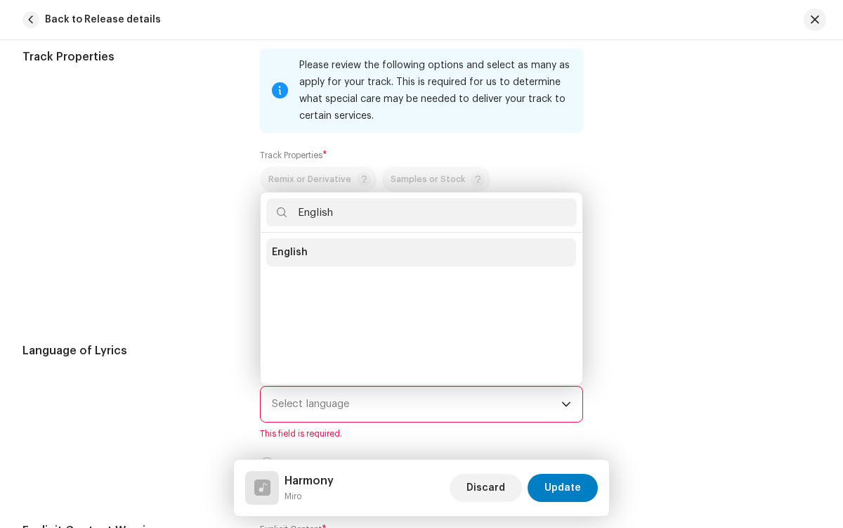
type input "English"
click at [419, 252] on li "English" at bounding box center [421, 252] width 310 height 28
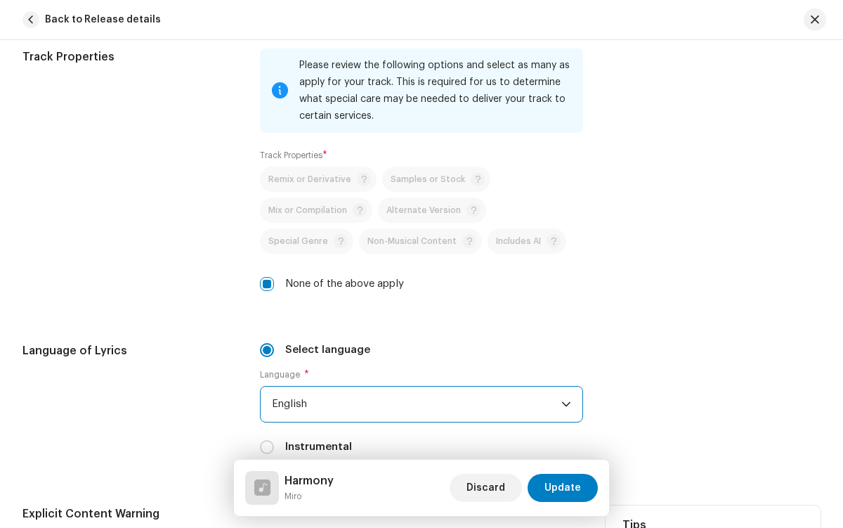
radio input "true"
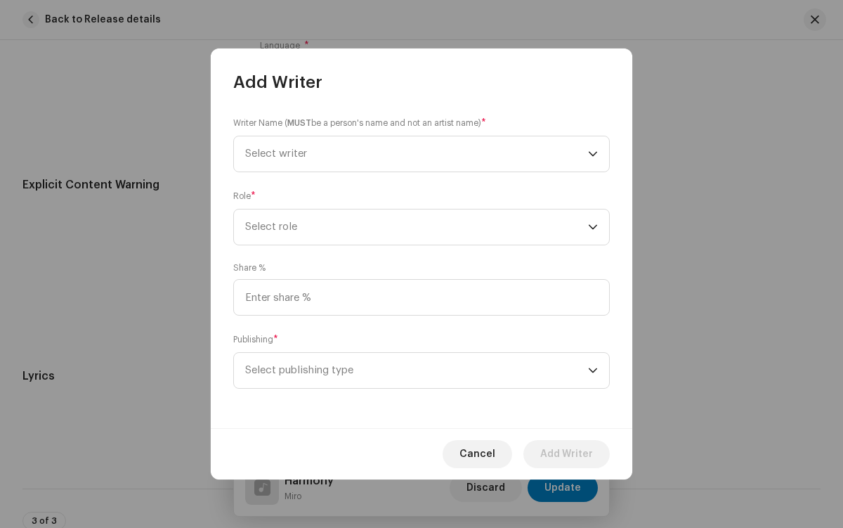
scroll to position [2668, 0]
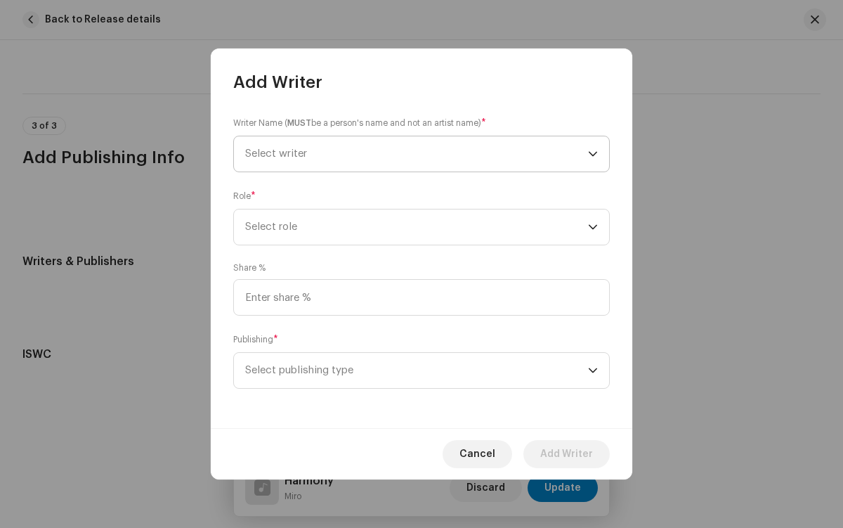
click at [417, 154] on span "Select writer" at bounding box center [416, 153] width 343 height 35
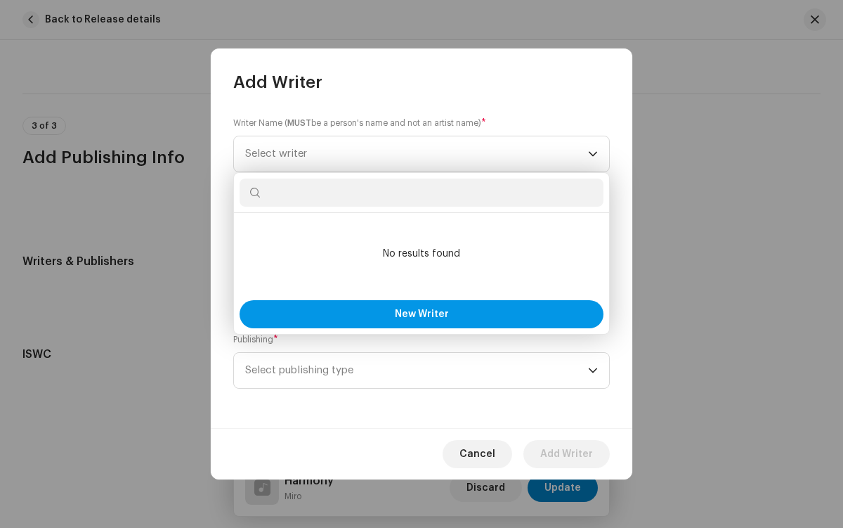
click at [421, 314] on span "New Writer" at bounding box center [422, 314] width 54 height 10
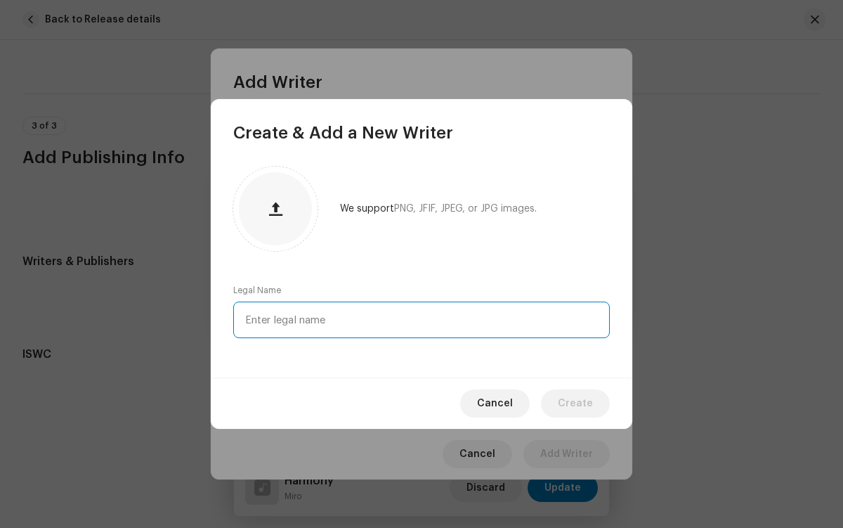
type input "[PERSON_NAME]"
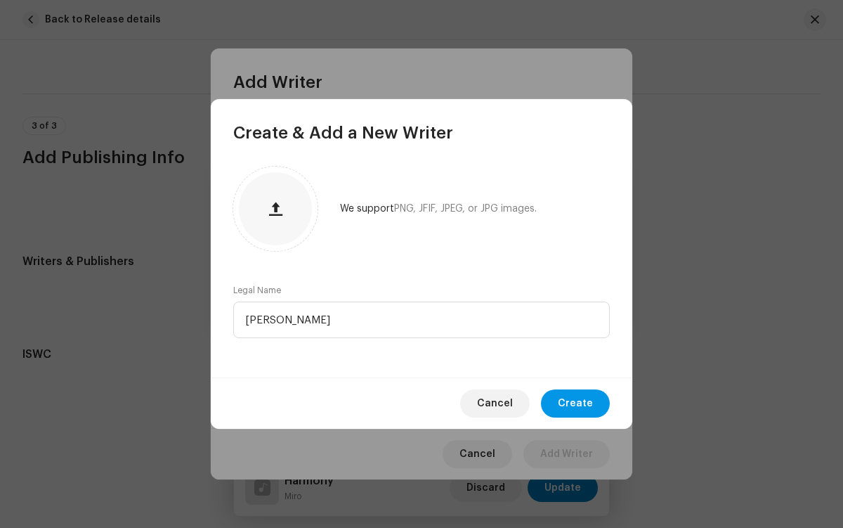
click at [577, 403] on span "Create" at bounding box center [575, 403] width 35 height 28
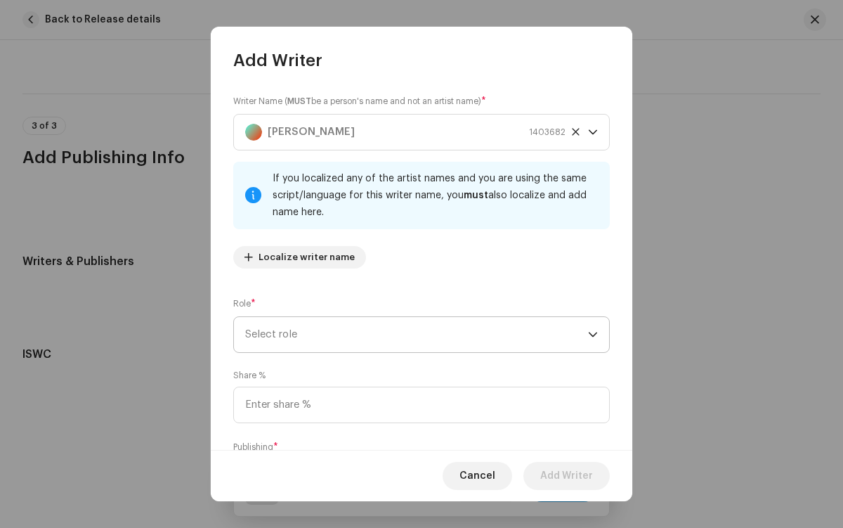
click at [414, 334] on span "Select role" at bounding box center [416, 334] width 343 height 35
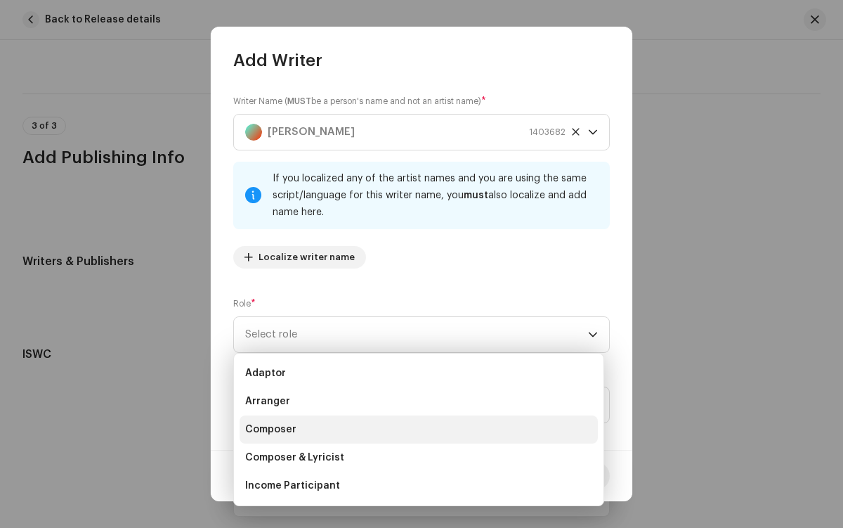
click at [417, 429] on li "Composer" at bounding box center [419, 429] width 358 height 28
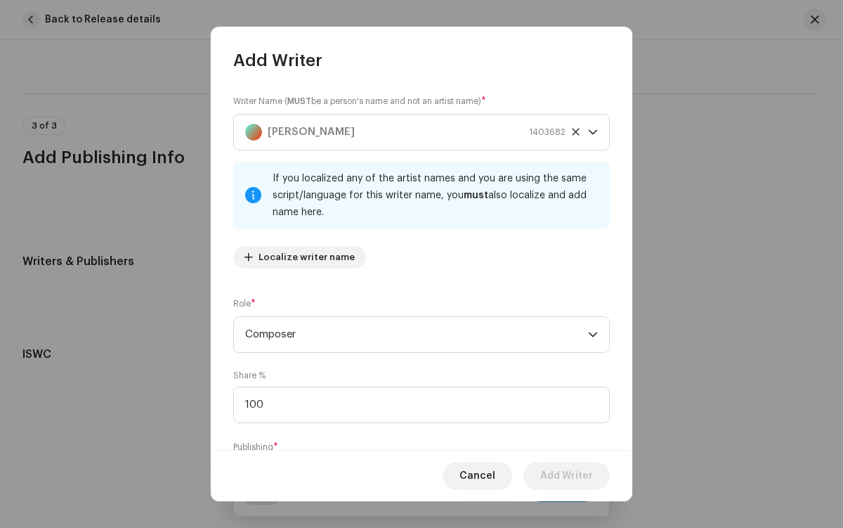
click at [414, 460] on span "Select publishing type" at bounding box center [416, 477] width 343 height 35
type input "100.00"
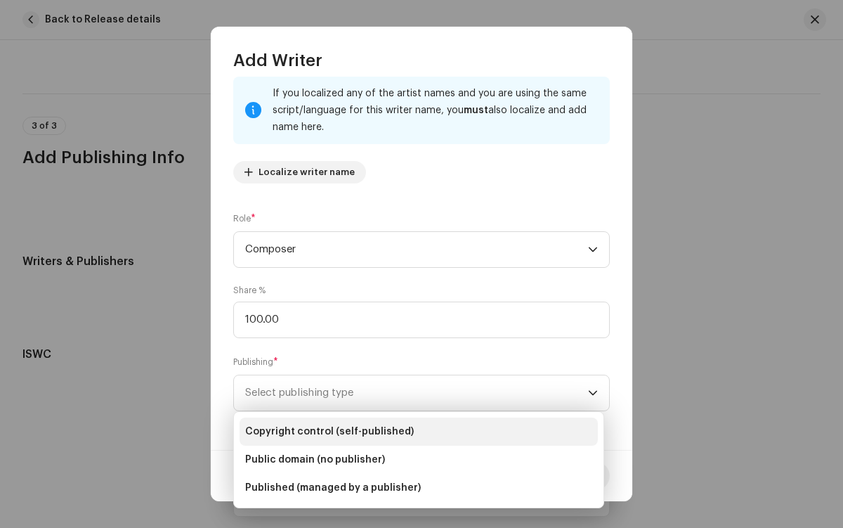
click at [419, 431] on li "Copyright control (self-published)" at bounding box center [419, 431] width 358 height 28
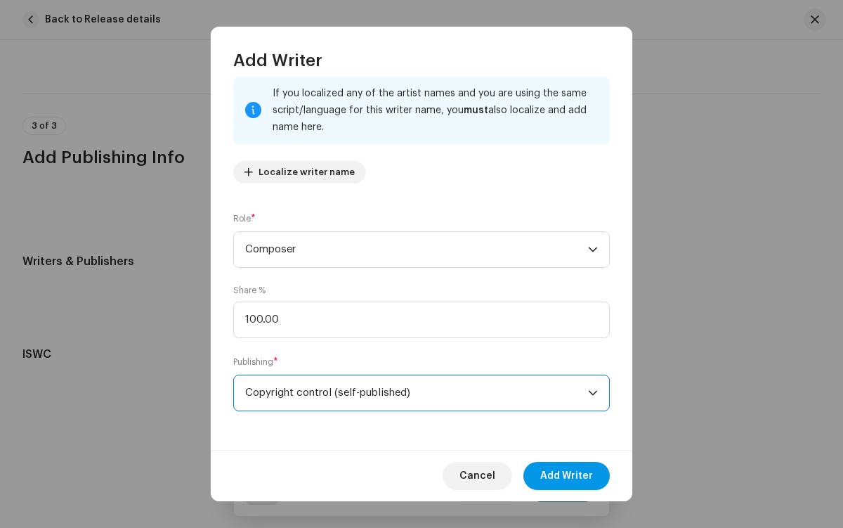
click at [567, 476] on span "Add Writer" at bounding box center [566, 476] width 53 height 28
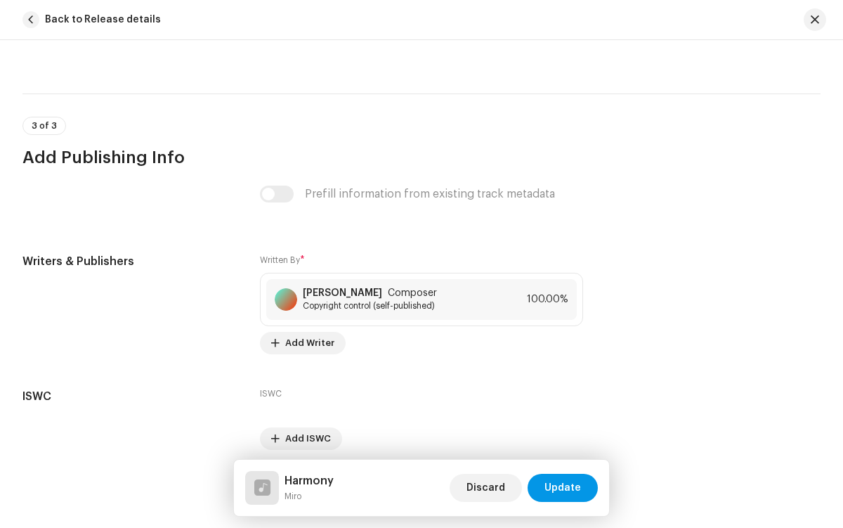
click at [563, 488] on span "Update" at bounding box center [562, 487] width 37 height 28
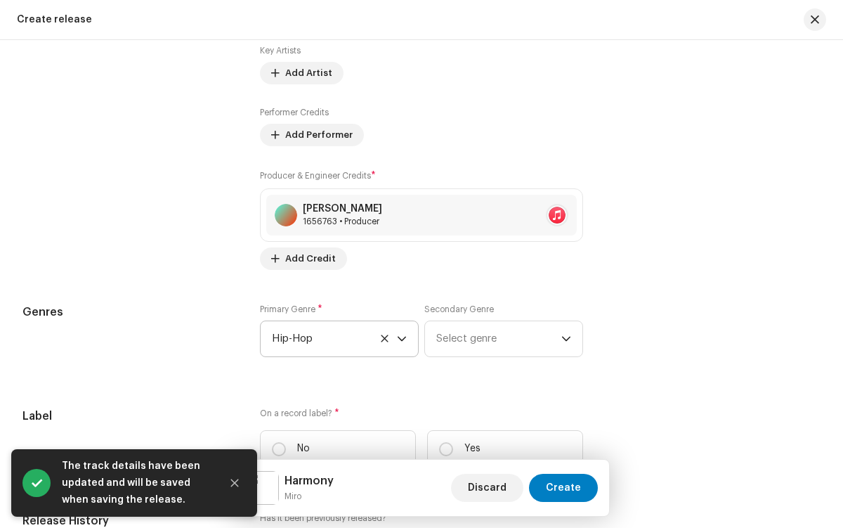
scroll to position [1652, 0]
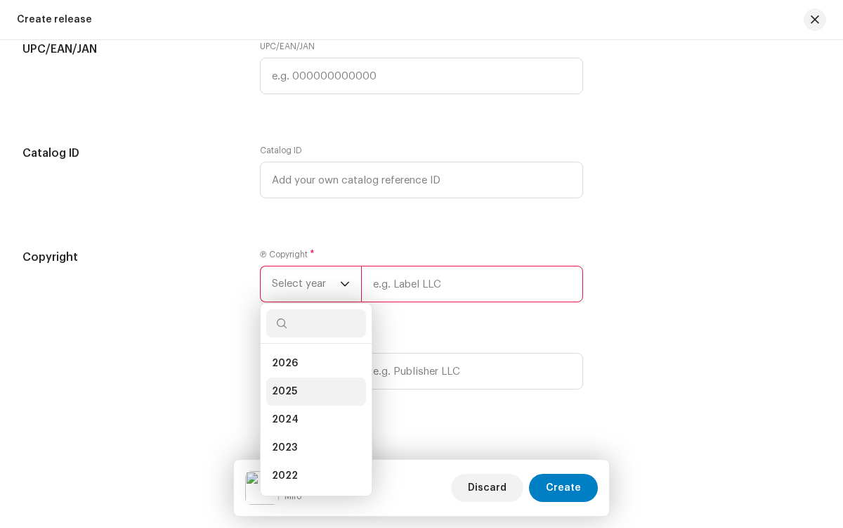
click at [313, 395] on li "2025" at bounding box center [316, 391] width 100 height 28
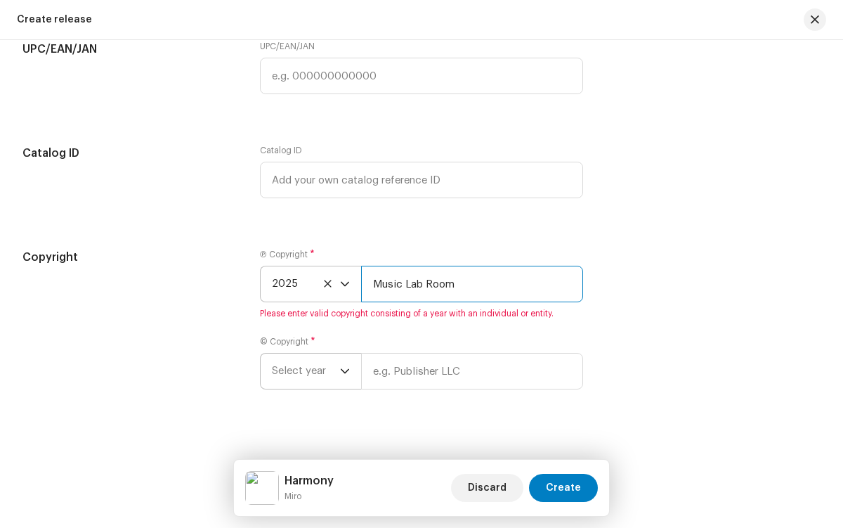
type input "Music Lab Room"
click at [304, 374] on span "Select year" at bounding box center [306, 370] width 68 height 35
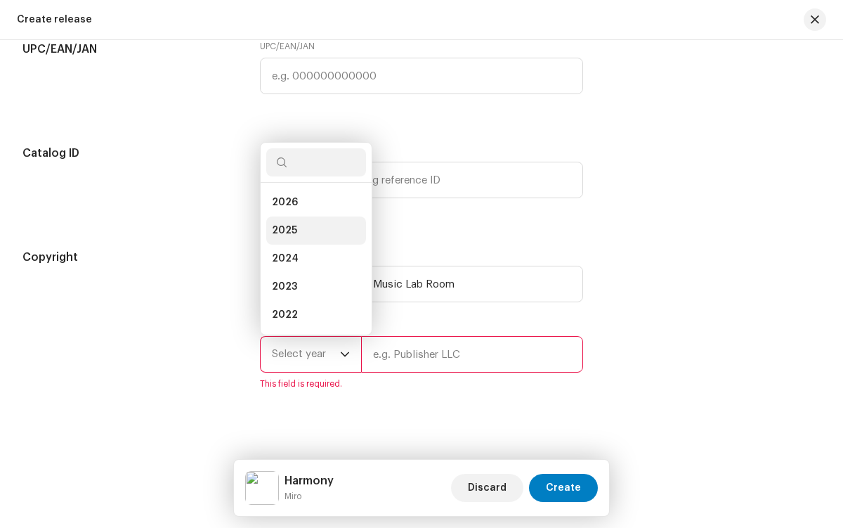
click at [313, 234] on li "2025" at bounding box center [316, 230] width 100 height 28
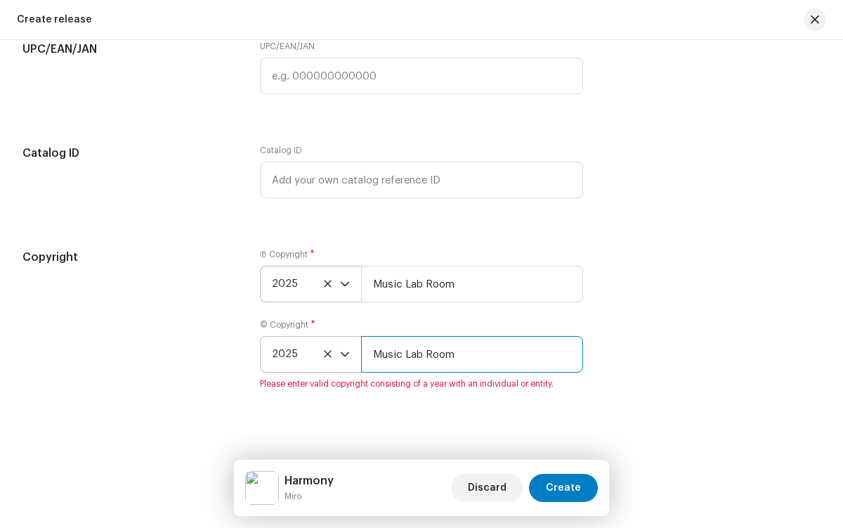
type input "Music Lab Room"
radio input "true"
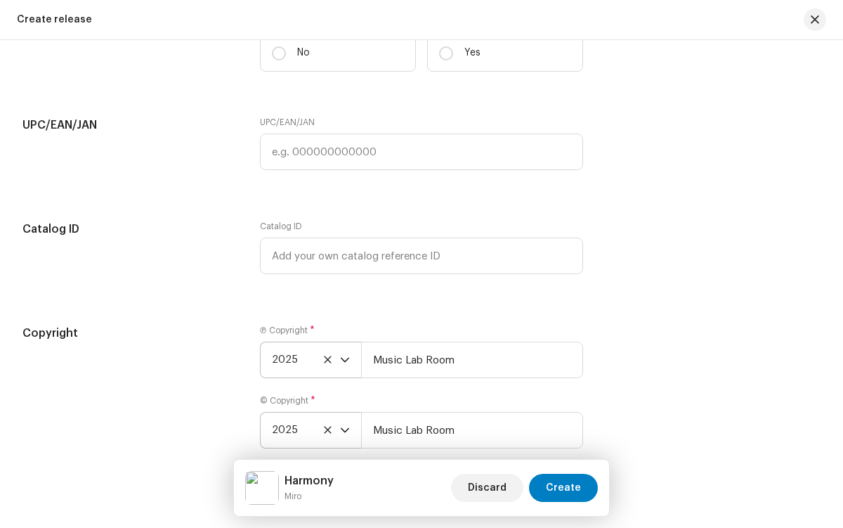
scroll to position [1822, 0]
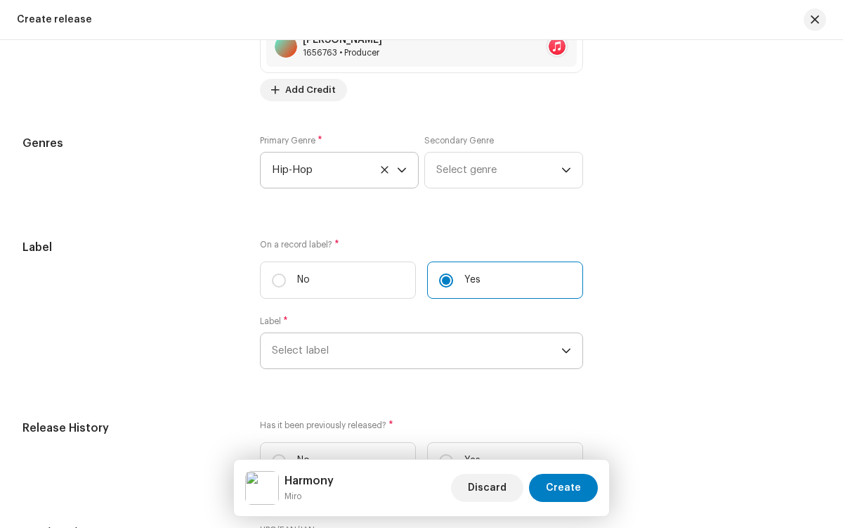
click at [414, 354] on span "Select label" at bounding box center [416, 350] width 289 height 35
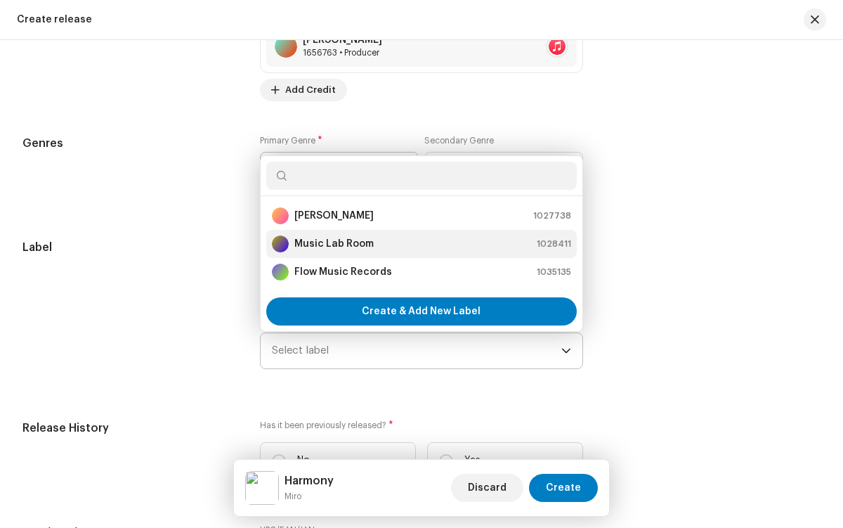
click at [419, 247] on div "Music Lab Room 1028411" at bounding box center [421, 243] width 299 height 17
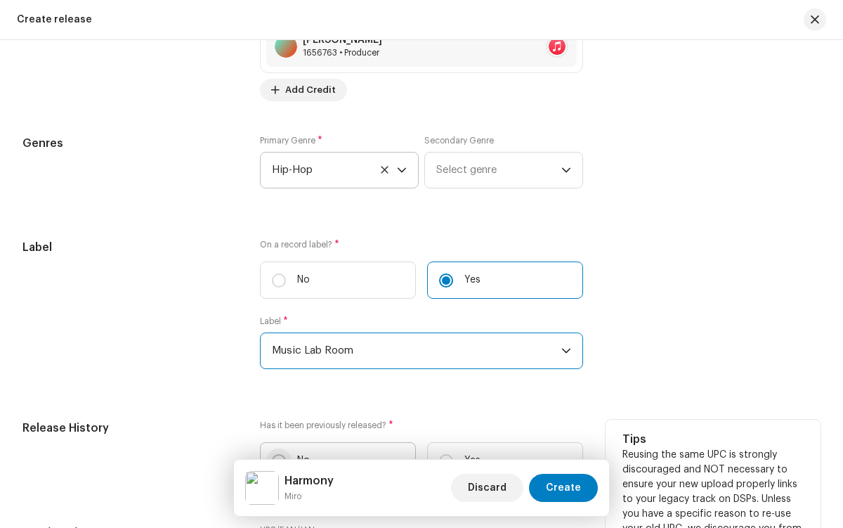
click at [277, 468] on input "No" at bounding box center [279, 461] width 14 height 14
radio input "true"
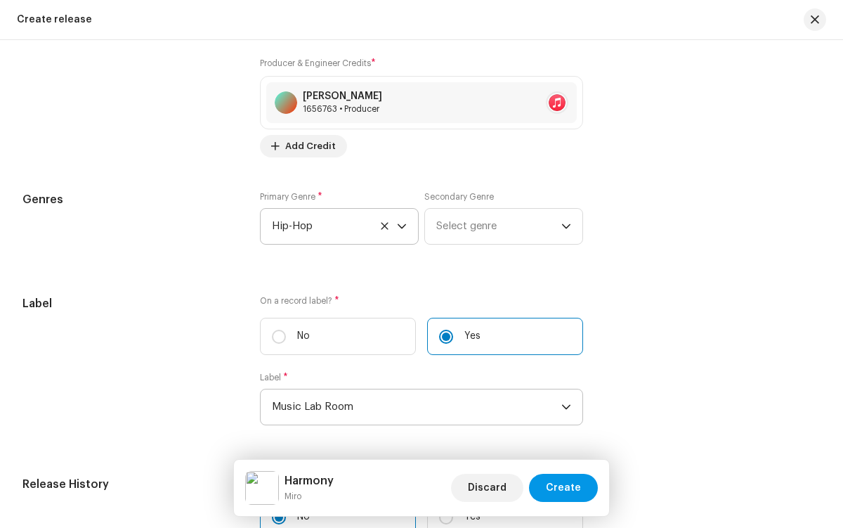
click at [565, 488] on span "Create" at bounding box center [563, 487] width 35 height 28
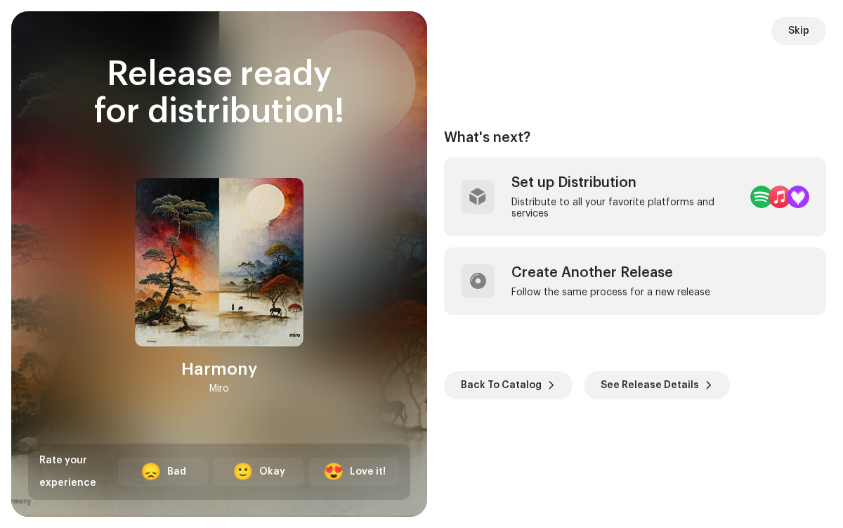
click at [600, 197] on div "Distribute to all your favorite platforms and services" at bounding box center [625, 208] width 228 height 22
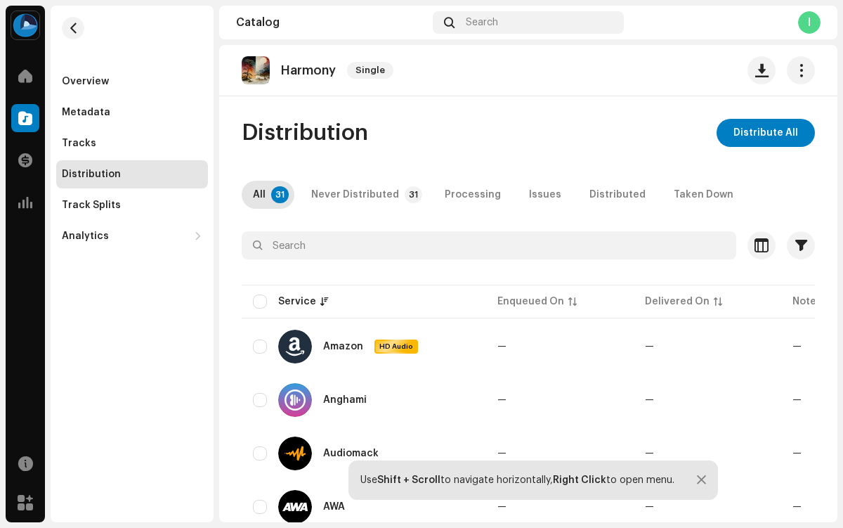
scroll to position [6, 0]
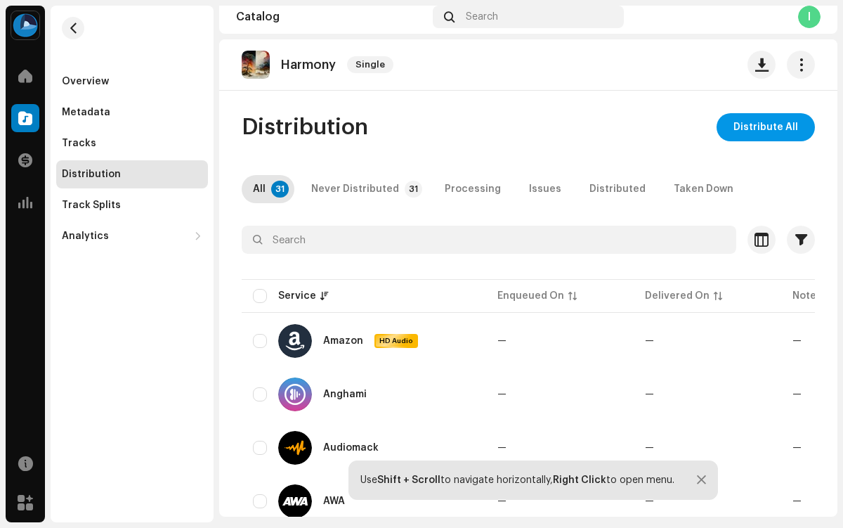
click at [759, 127] on span "Distribute All" at bounding box center [765, 127] width 65 height 28
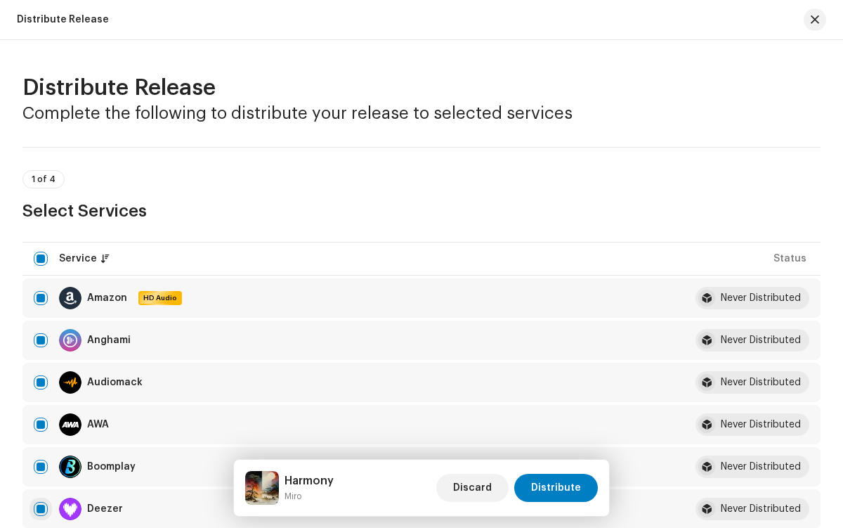
click at [41, 509] on input "checkbox" at bounding box center [41, 509] width 14 height 14
checkbox input "false"
radio input "true"
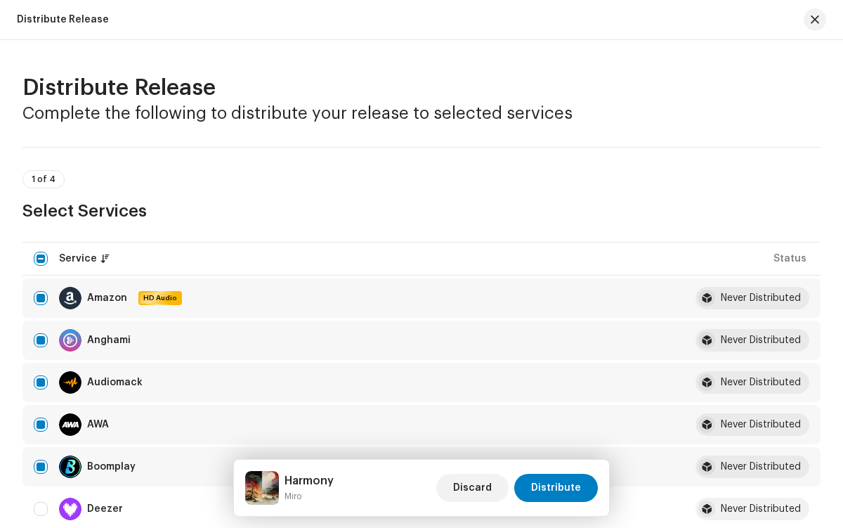
scroll to position [2306, 0]
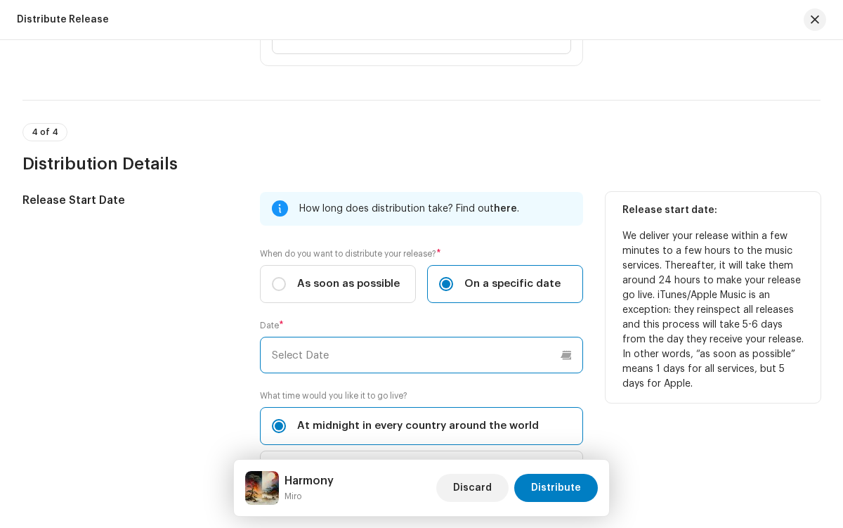
click at [419, 355] on input "text" at bounding box center [421, 354] width 322 height 37
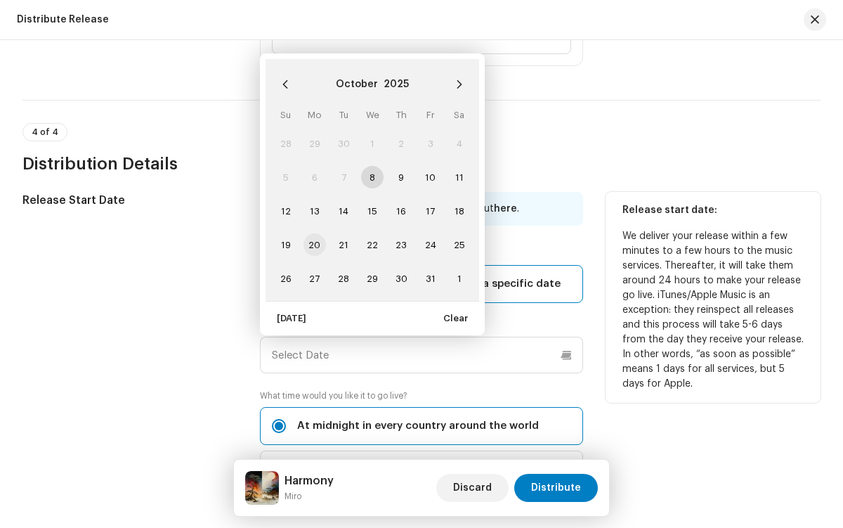
click at [313, 244] on span "20" at bounding box center [314, 244] width 22 height 22
type input "[DATE]"
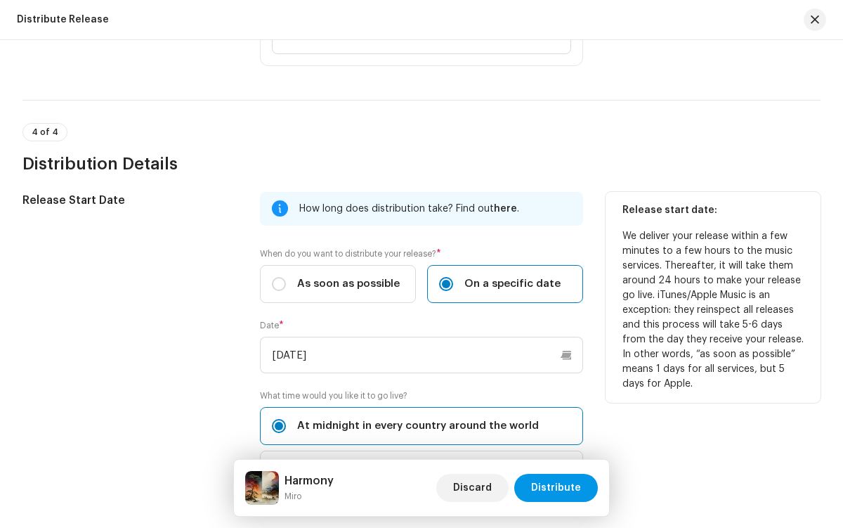
click at [558, 488] on span "Distribute" at bounding box center [556, 487] width 50 height 28
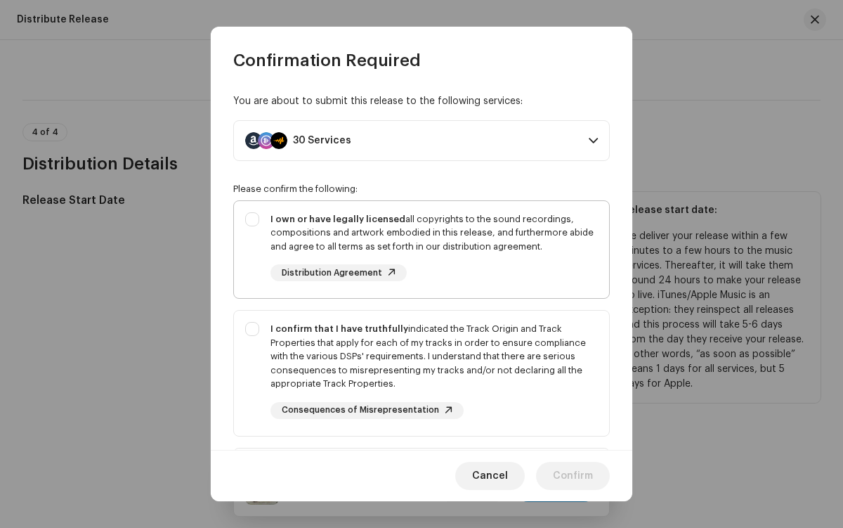
click at [419, 249] on div "I own or have legally licensed all copyrights to the sound recordings, composit…" at bounding box center [433, 232] width 327 height 41
checkbox input "true"
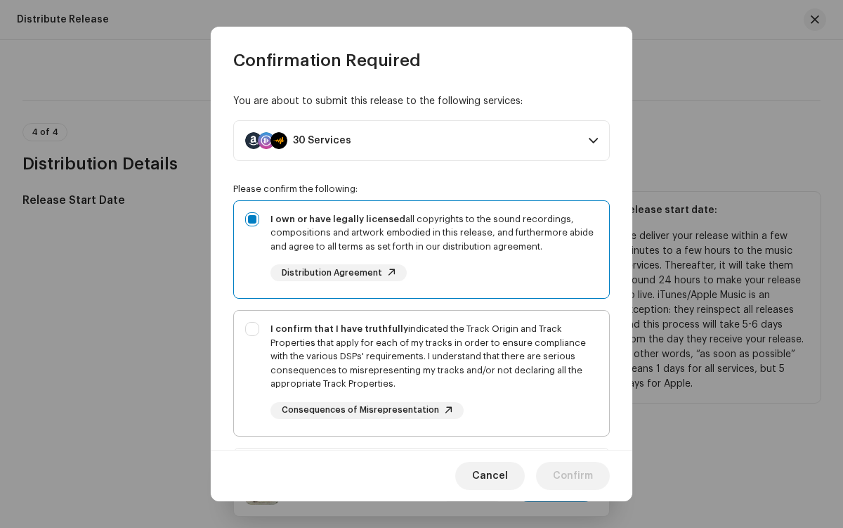
click at [419, 372] on div "I confirm that I have truthfully indicated the Track Origin and Track Propertie…" at bounding box center [433, 356] width 327 height 69
checkbox input "true"
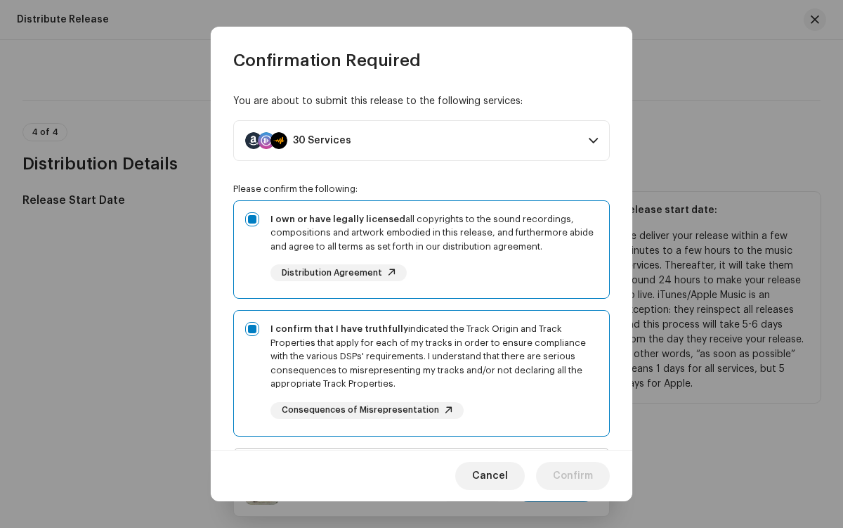
click at [419, 459] on div "I acknowledge and understand that playlisting services guaranteeing "increased …" at bounding box center [433, 511] width 327 height 105
checkbox input "true"
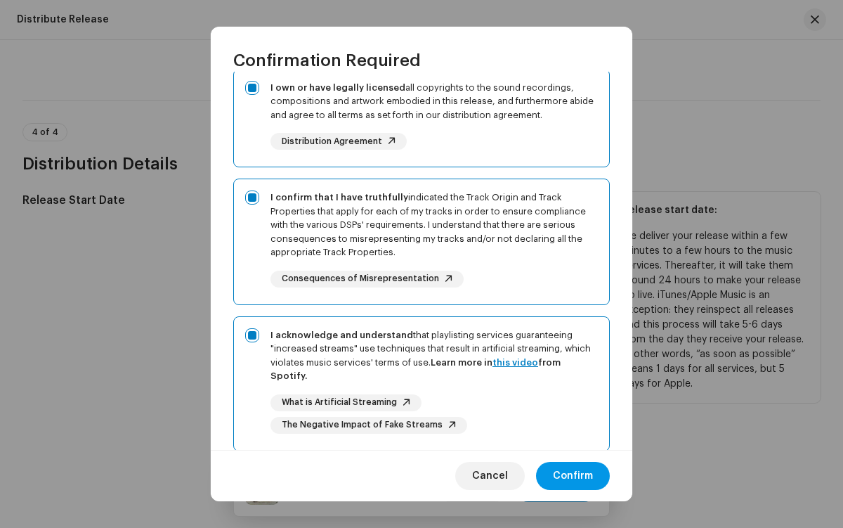
click at [573, 476] on span "Confirm" at bounding box center [573, 476] width 40 height 28
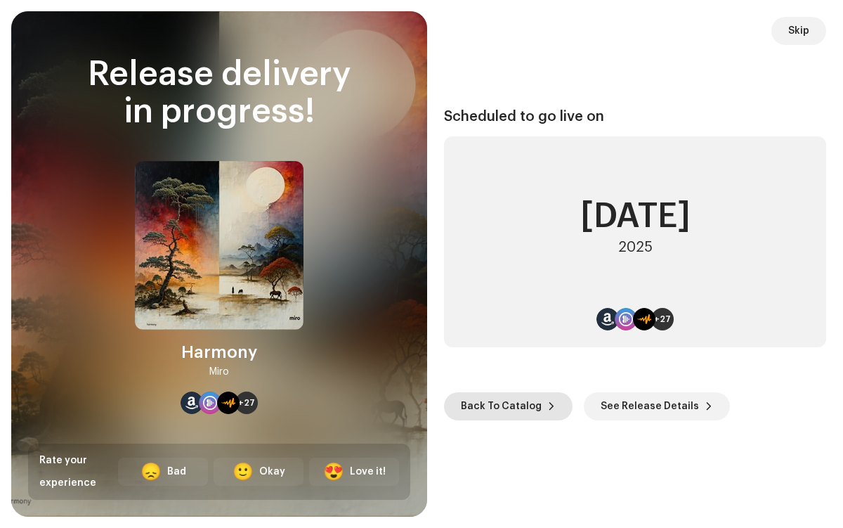
click at [505, 405] on span "Back To Catalog" at bounding box center [501, 406] width 81 height 28
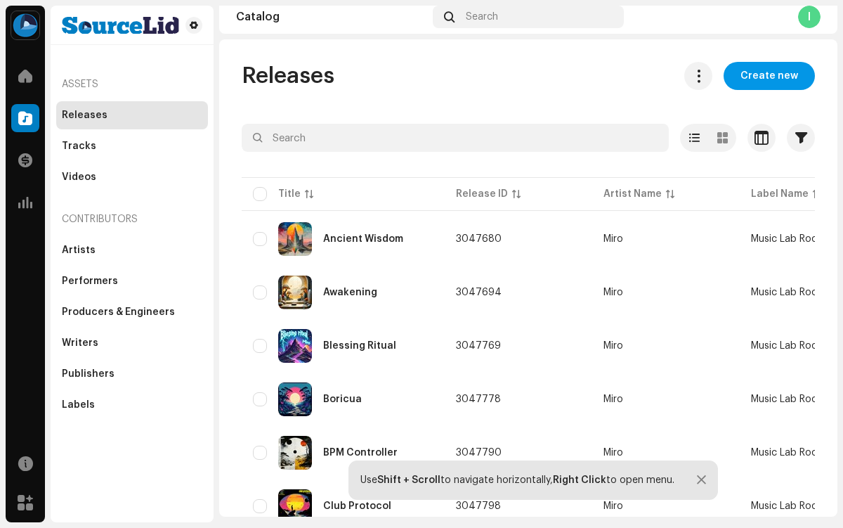
click at [762, 76] on span "Create new" at bounding box center [769, 76] width 58 height 28
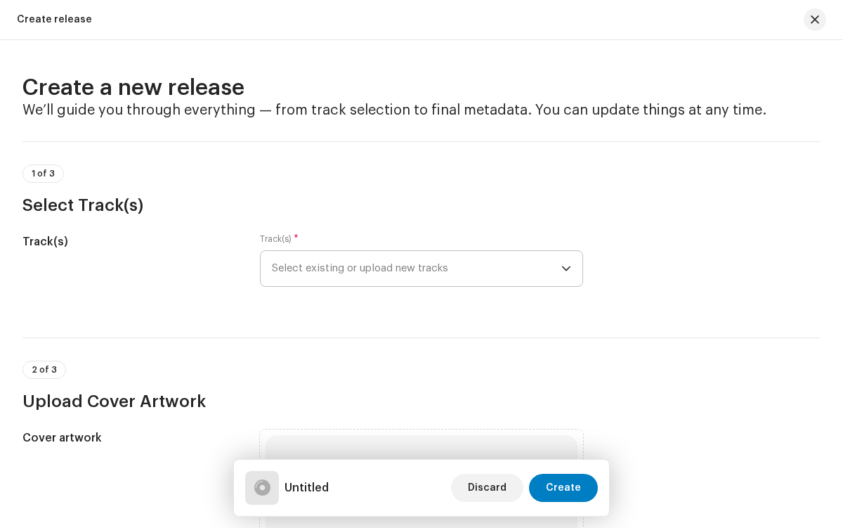
click at [414, 268] on span "Select existing or upload new tracks" at bounding box center [416, 268] width 289 height 35
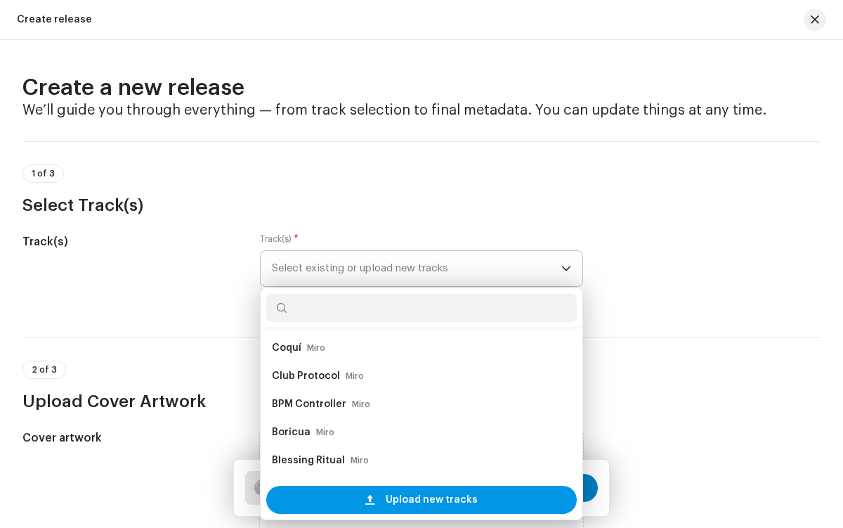
click at [429, 499] on span "Upload new tracks" at bounding box center [432, 499] width 92 height 28
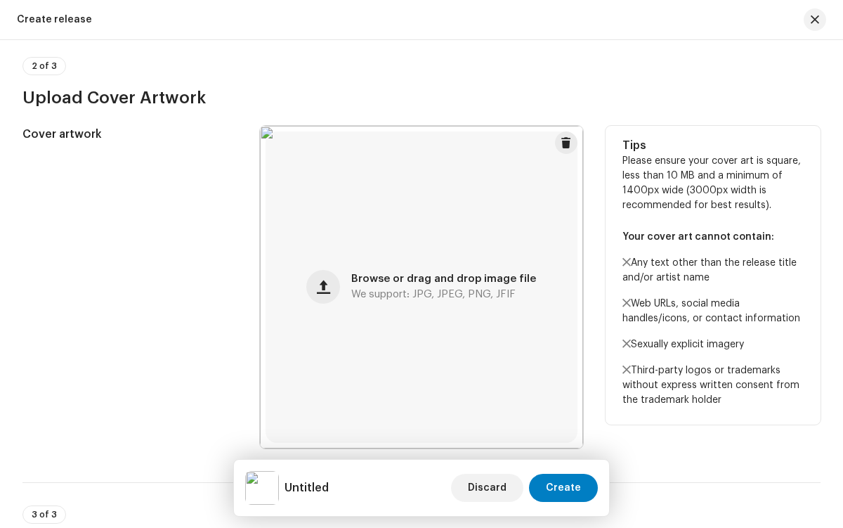
scroll to position [861, 0]
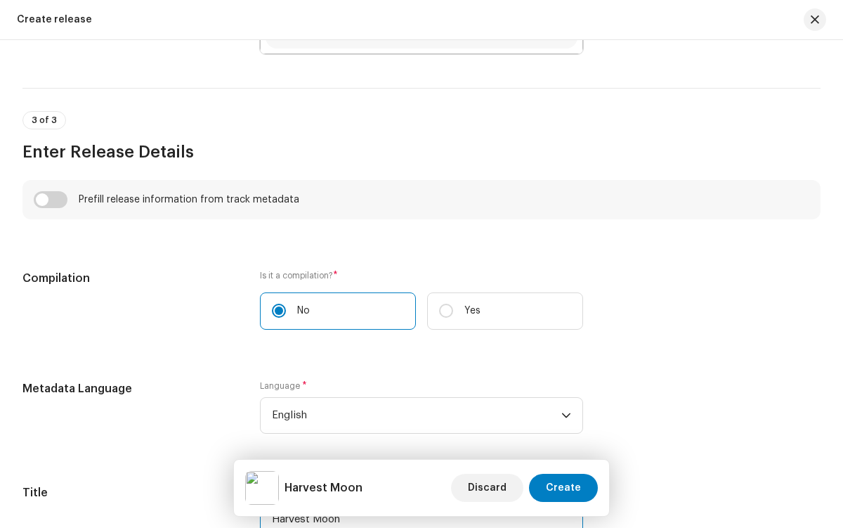
type input "Harvest Moon"
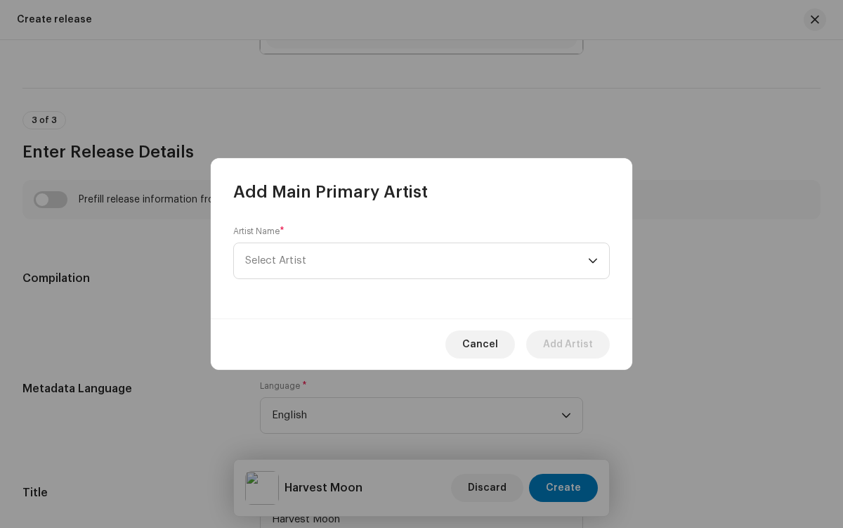
scroll to position [1369, 0]
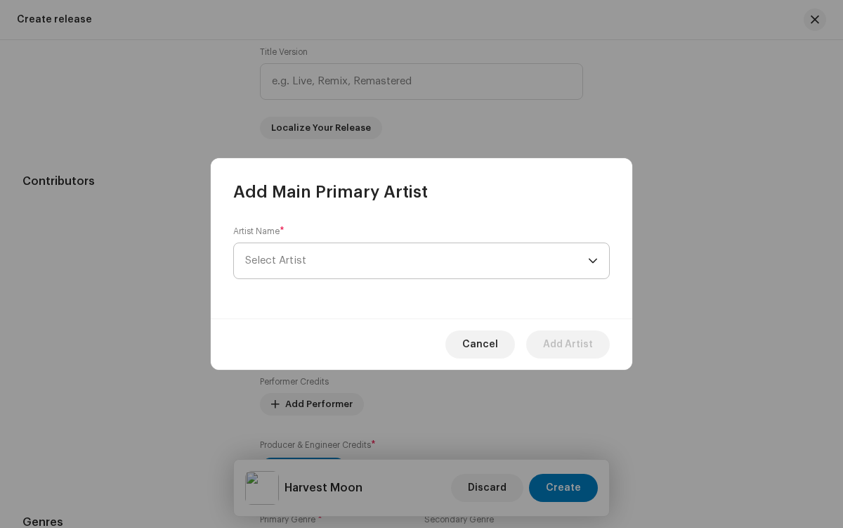
click at [417, 261] on span "Select Artist" at bounding box center [416, 260] width 343 height 35
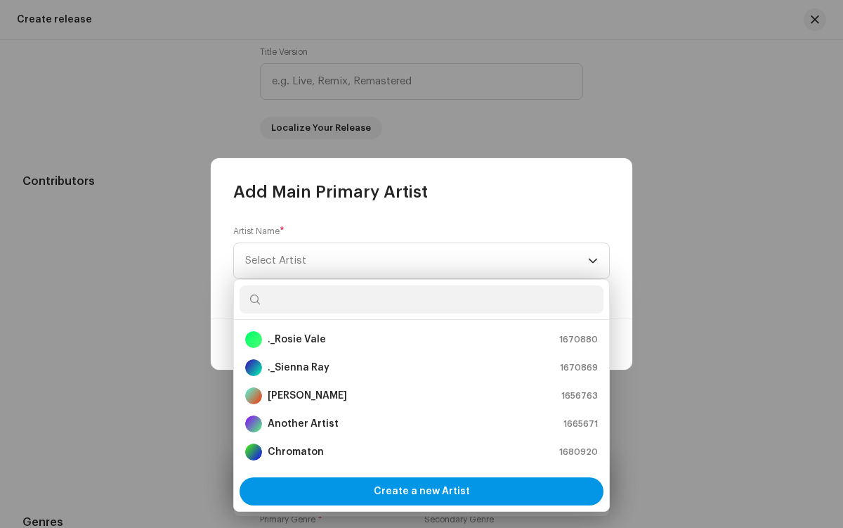
click at [421, 491] on span "Create a new Artist" at bounding box center [422, 491] width 96 height 28
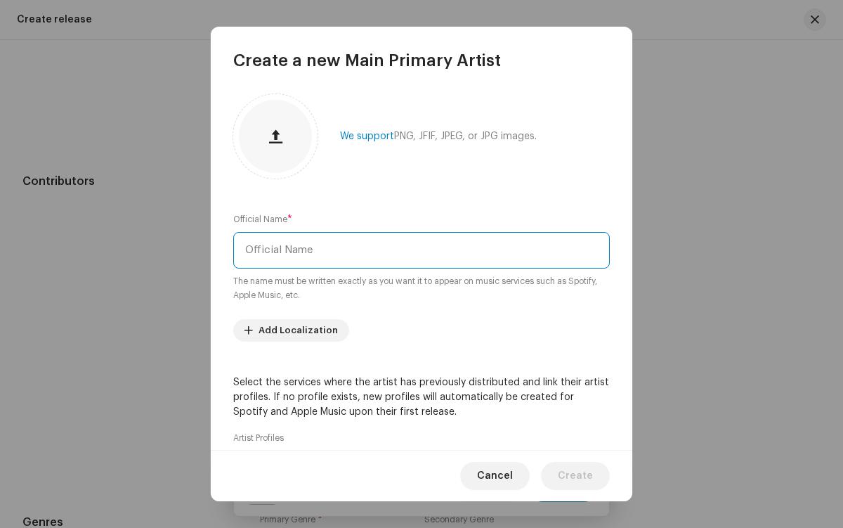
type input "Miro"
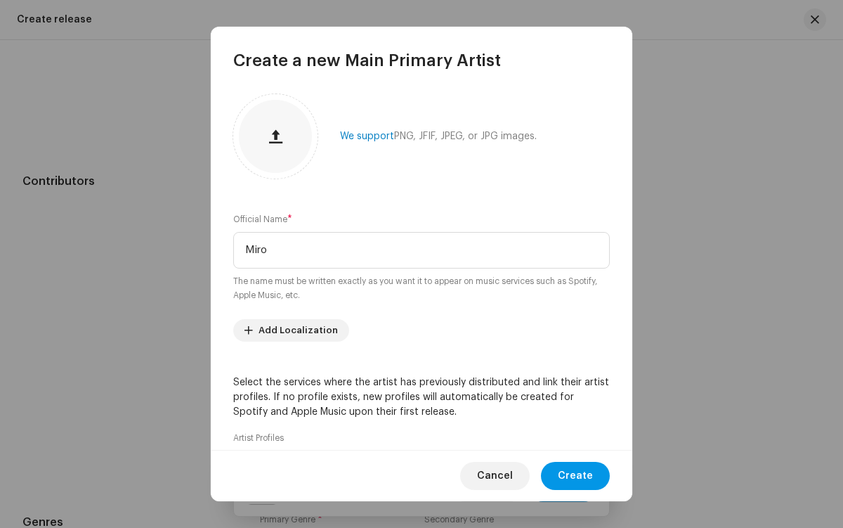
click at [577, 476] on span "Create" at bounding box center [575, 476] width 35 height 28
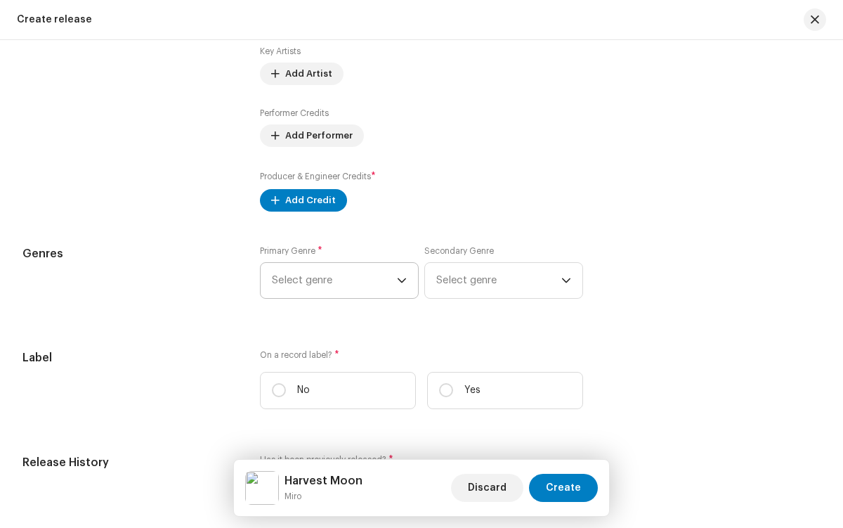
scroll to position [5774, 0]
click at [300, 203] on span "Add Credit" at bounding box center [310, 200] width 51 height 28
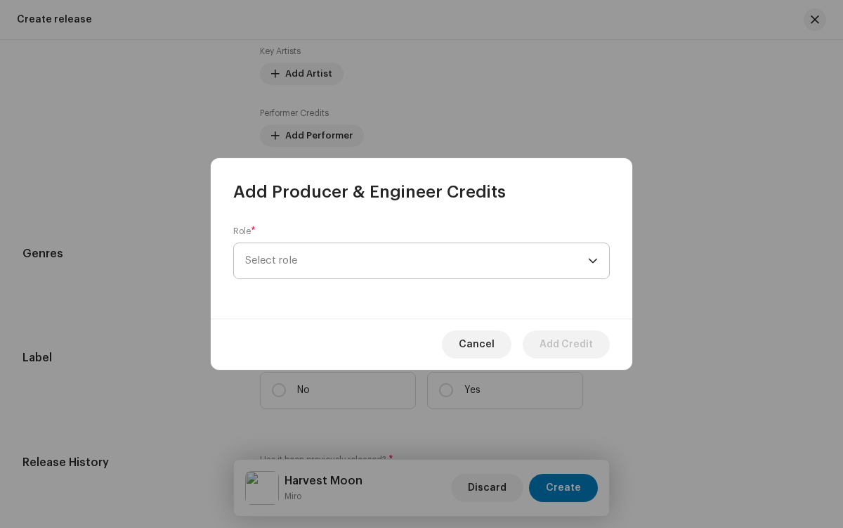
click at [417, 261] on span "Select role" at bounding box center [416, 260] width 343 height 35
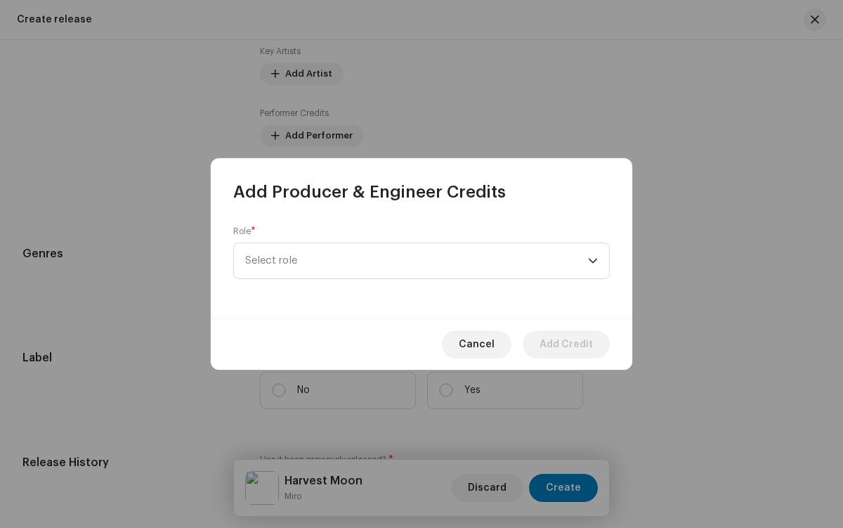
scroll to position [506, 0]
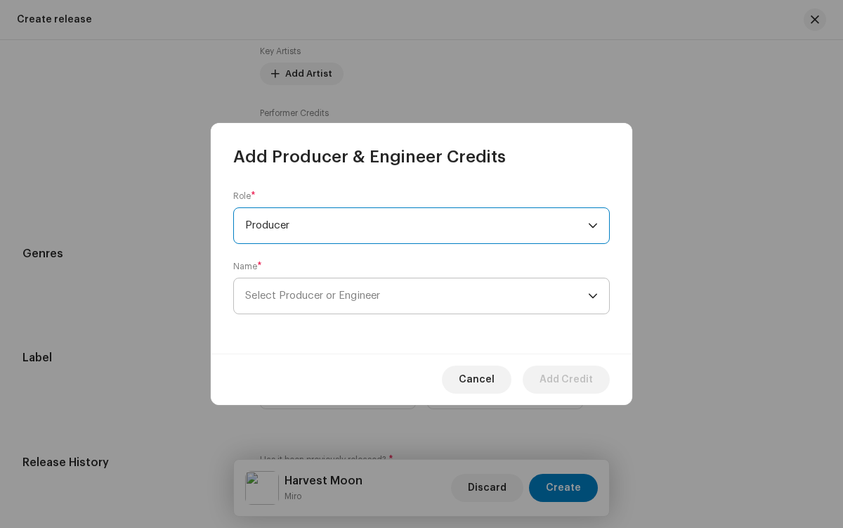
click at [417, 296] on span "Select Producer or Engineer" at bounding box center [416, 295] width 343 height 35
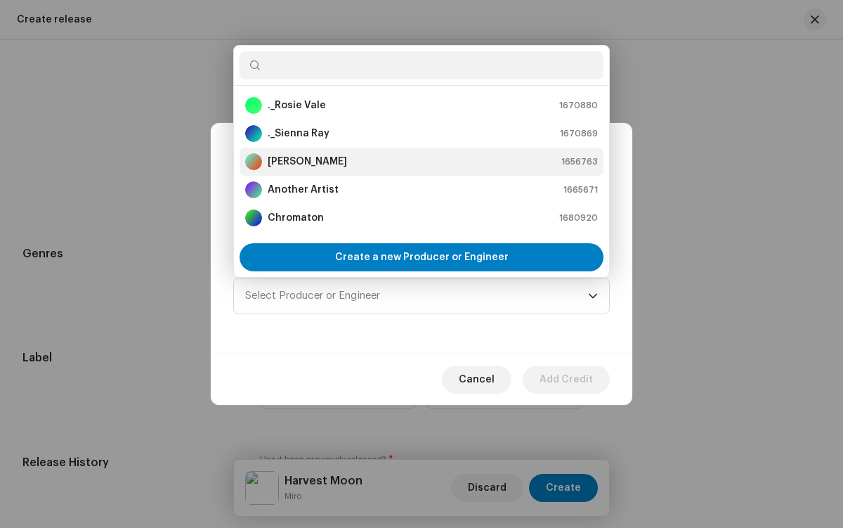
click at [419, 162] on div "[PERSON_NAME] 1656763" at bounding box center [421, 161] width 353 height 17
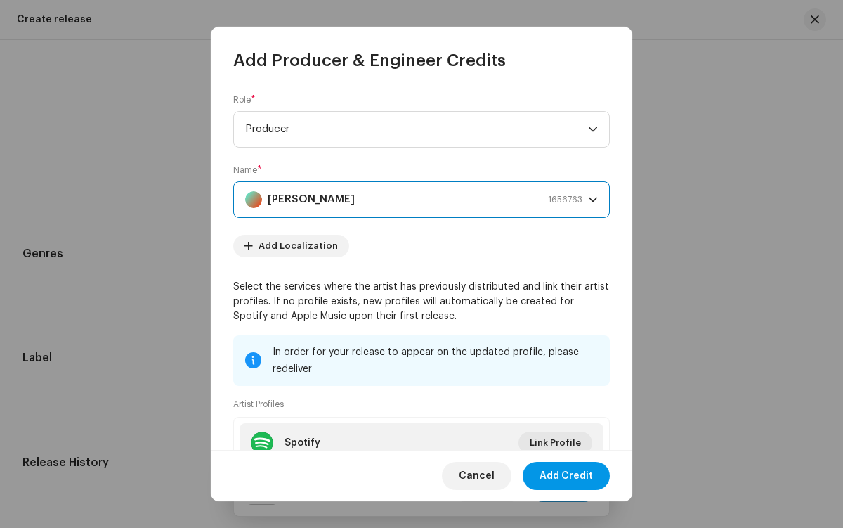
click at [567, 476] on span "Add Credit" at bounding box center [566, 476] width 53 height 28
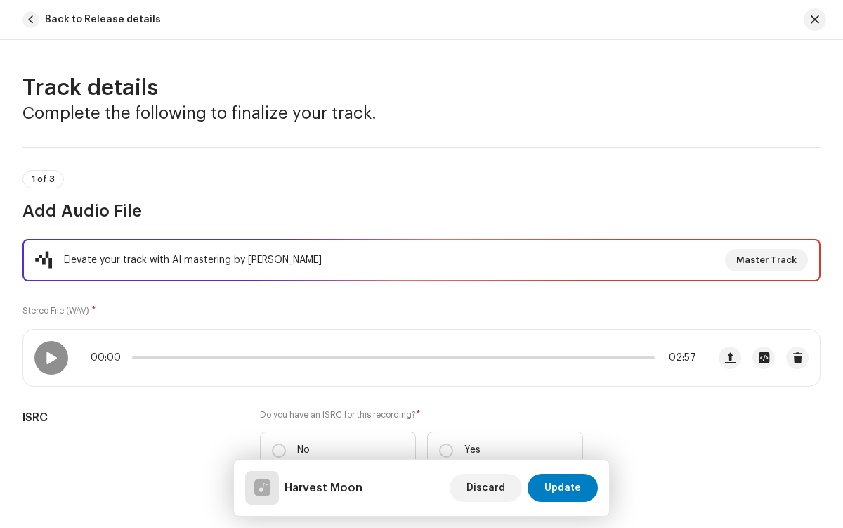
scroll to position [214, 0]
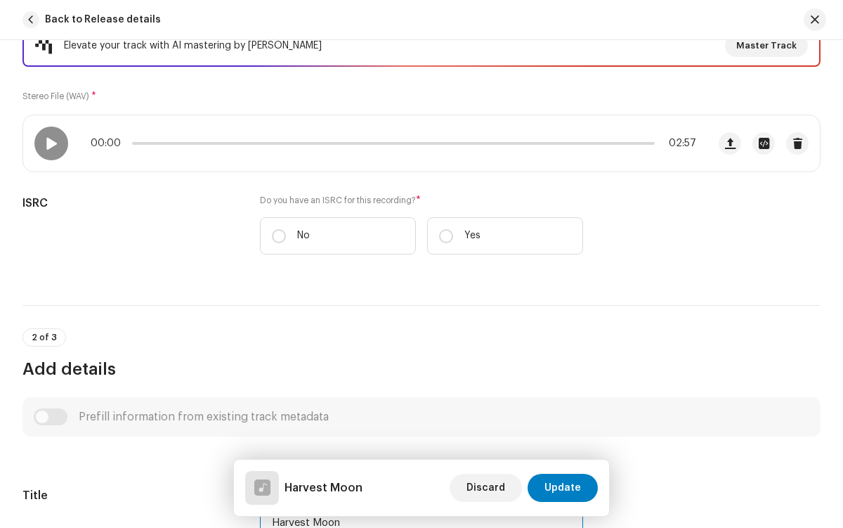
type input "Harvest Moon"
checkbox input "true"
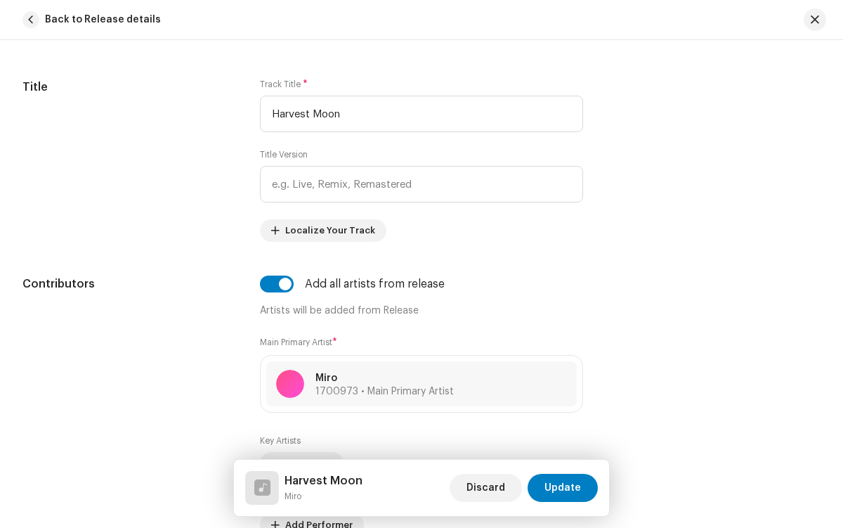
radio input "true"
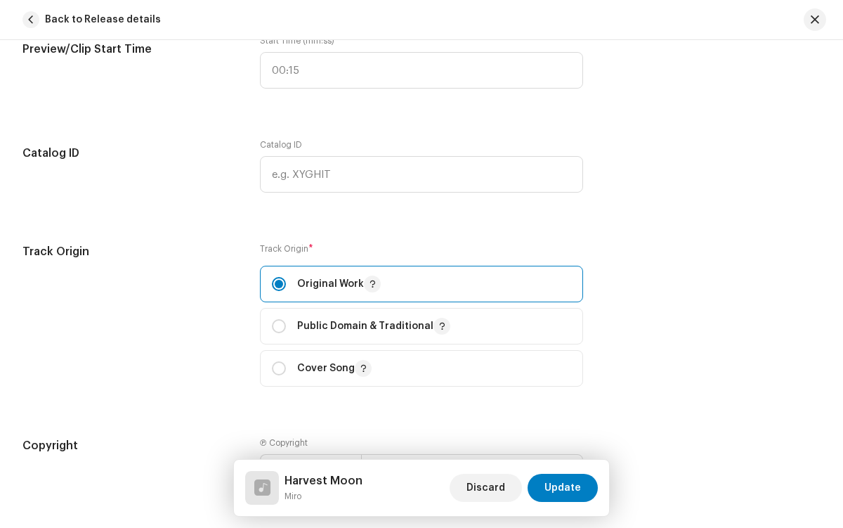
checkbox input "true"
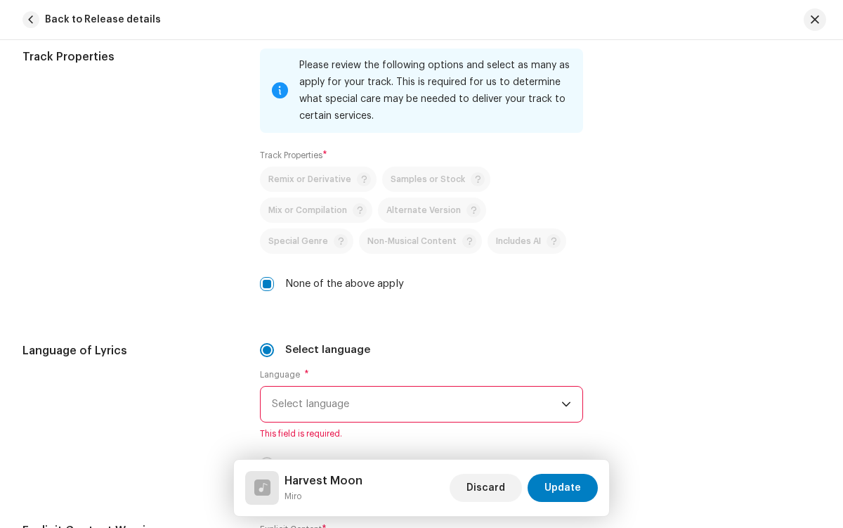
click at [414, 404] on span "Select language" at bounding box center [416, 403] width 289 height 35
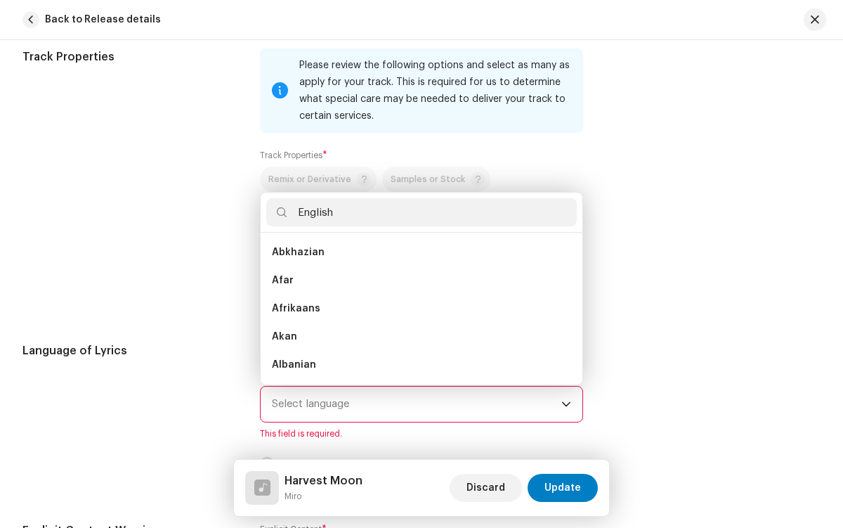
scroll to position [0, 0]
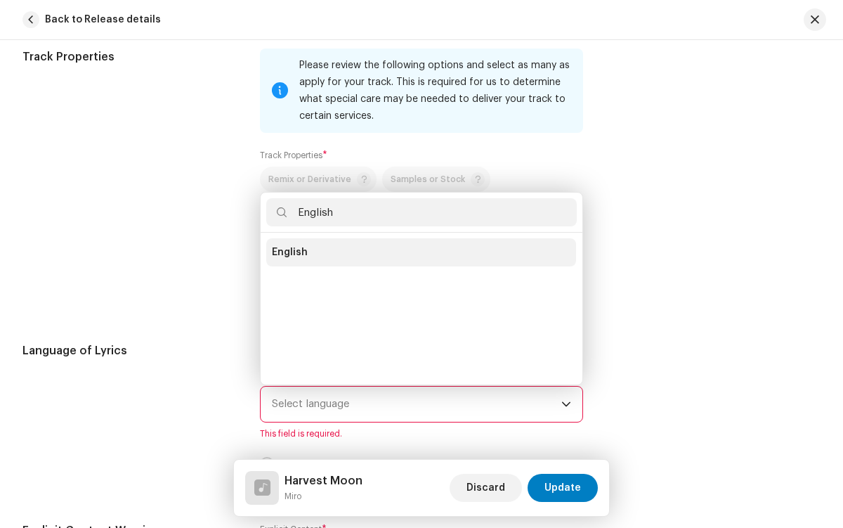
type input "English"
click at [419, 252] on li "English" at bounding box center [421, 252] width 310 height 28
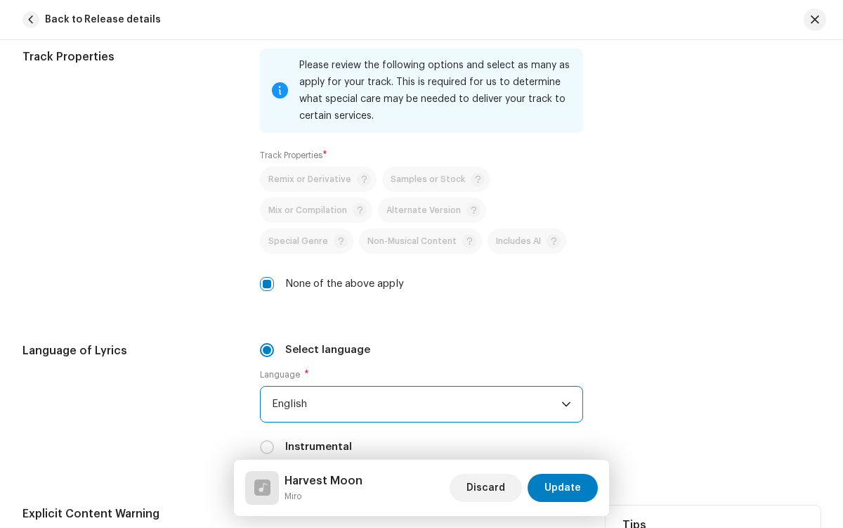
radio input "true"
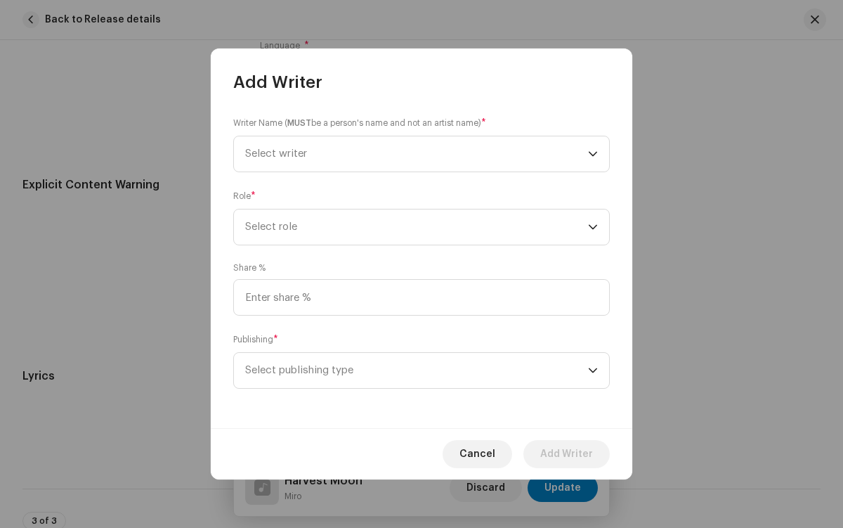
scroll to position [2668, 0]
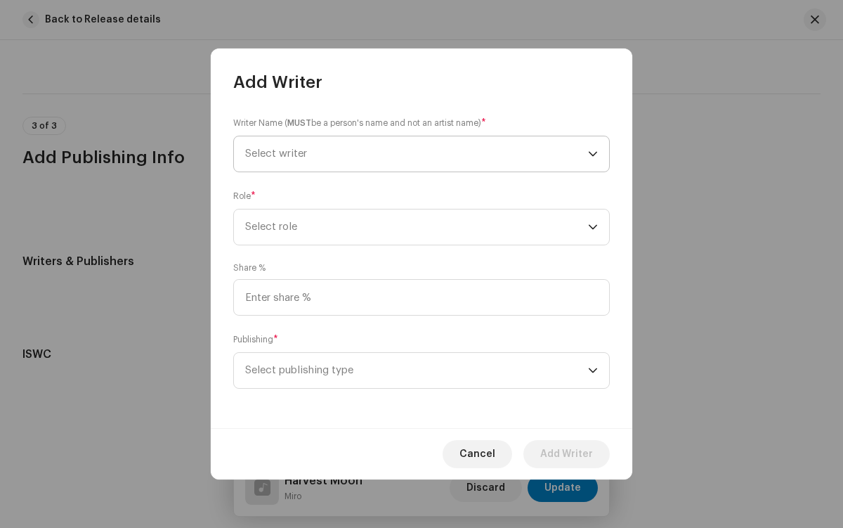
click at [417, 154] on span "Select writer" at bounding box center [416, 153] width 343 height 35
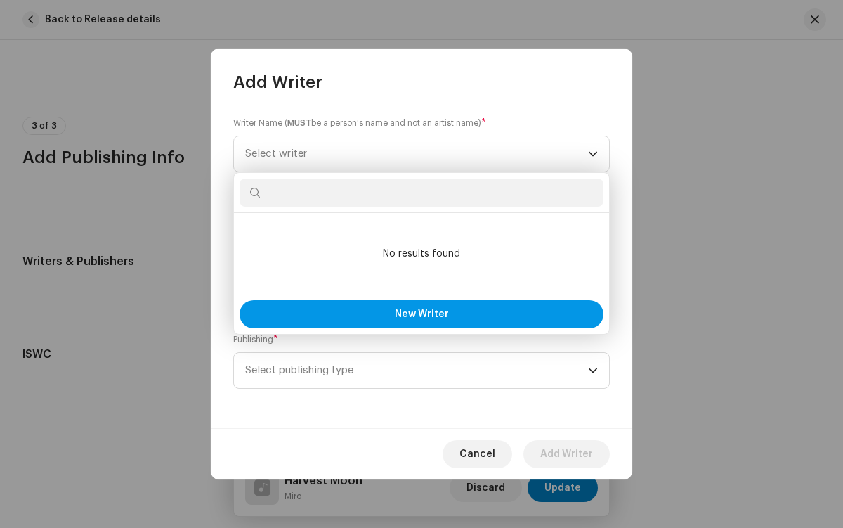
click at [421, 314] on span "New Writer" at bounding box center [422, 314] width 54 height 10
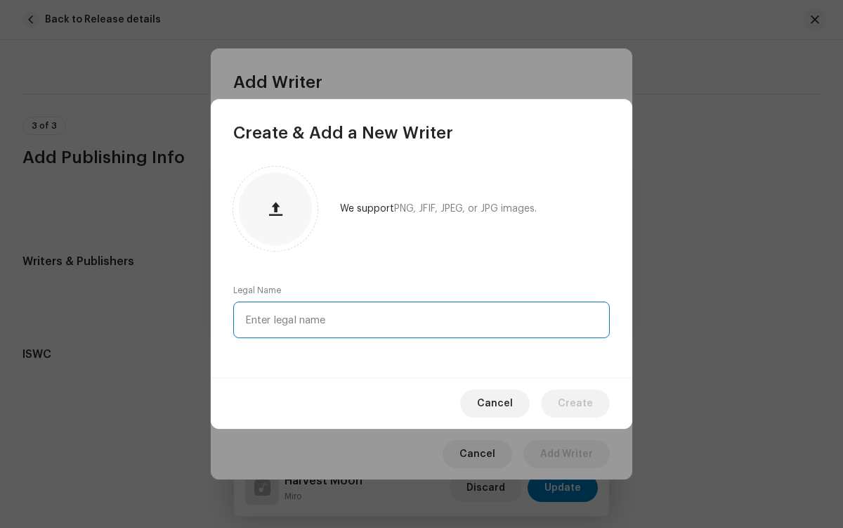
type input "[PERSON_NAME]"
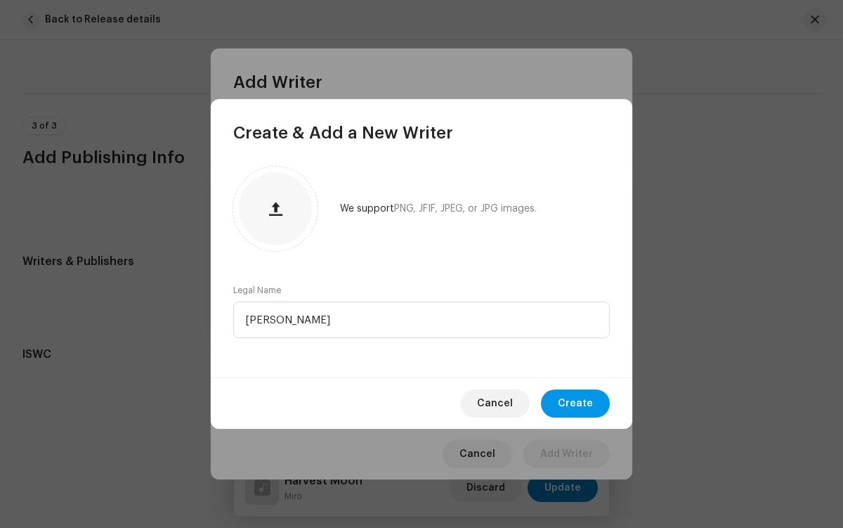
click at [577, 403] on span "Create" at bounding box center [575, 403] width 35 height 28
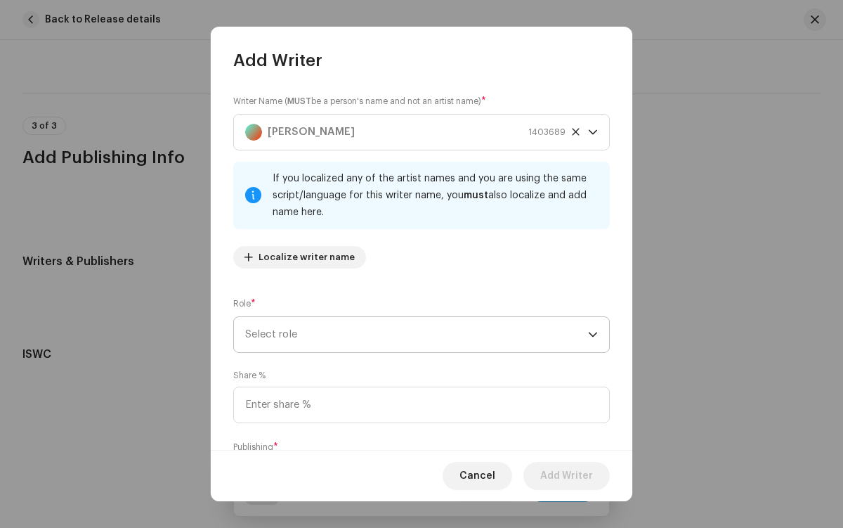
click at [414, 334] on span "Select role" at bounding box center [416, 334] width 343 height 35
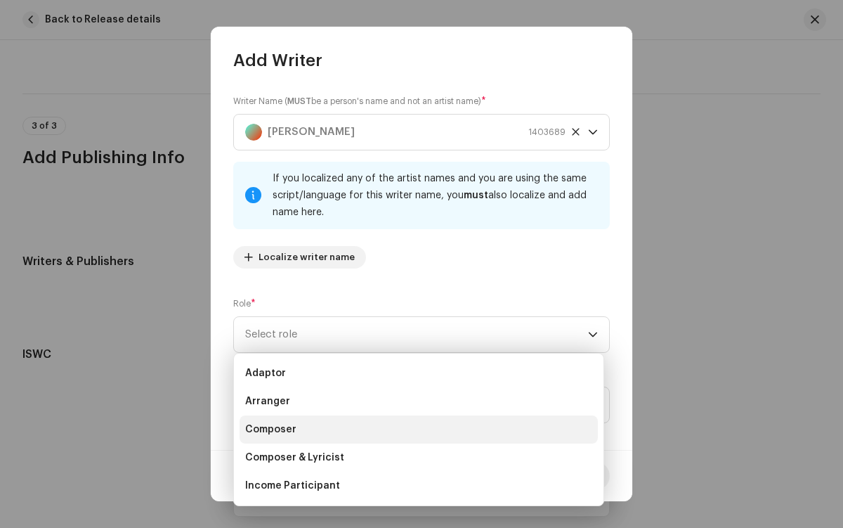
click at [417, 429] on li "Composer" at bounding box center [419, 429] width 358 height 28
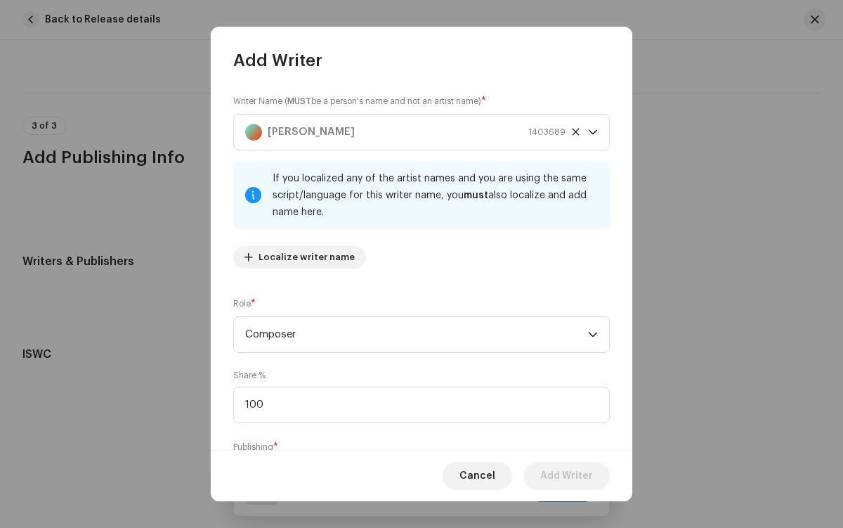
click at [414, 460] on span "Select publishing type" at bounding box center [416, 477] width 343 height 35
type input "100.00"
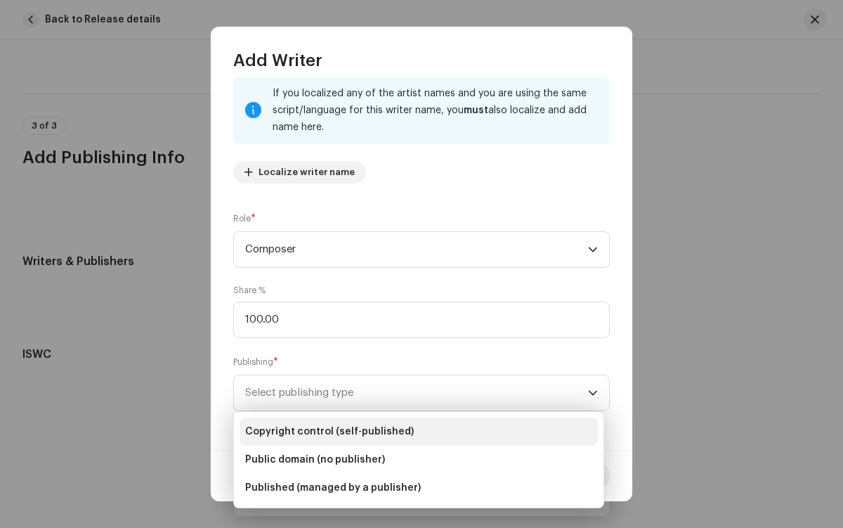
click at [419, 431] on li "Copyright control (self-published)" at bounding box center [419, 431] width 358 height 28
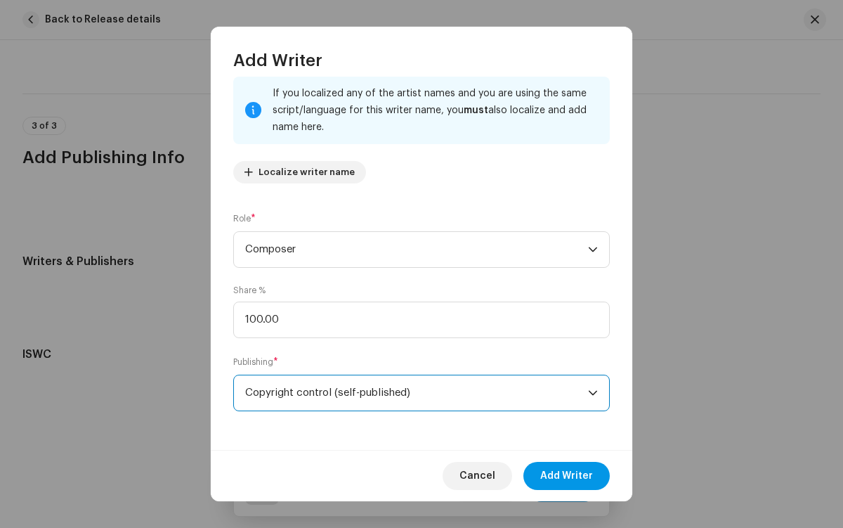
click at [567, 476] on span "Add Writer" at bounding box center [566, 476] width 53 height 28
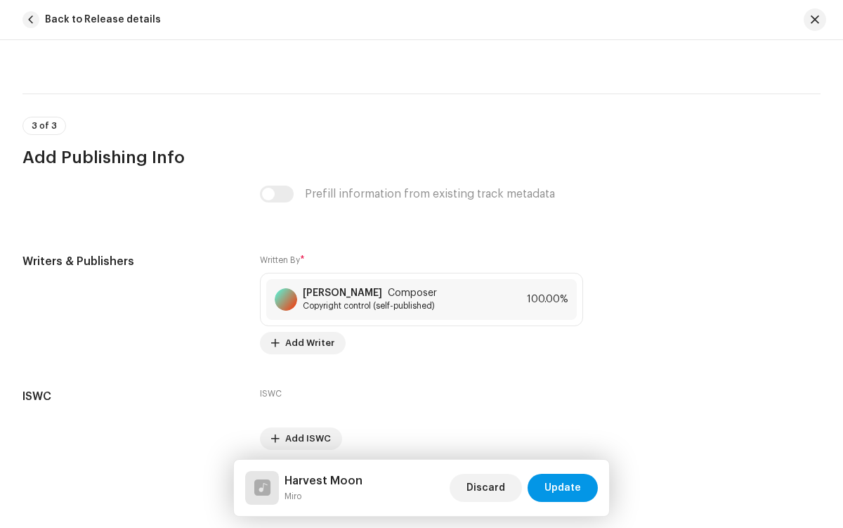
click at [563, 488] on span "Update" at bounding box center [562, 487] width 37 height 28
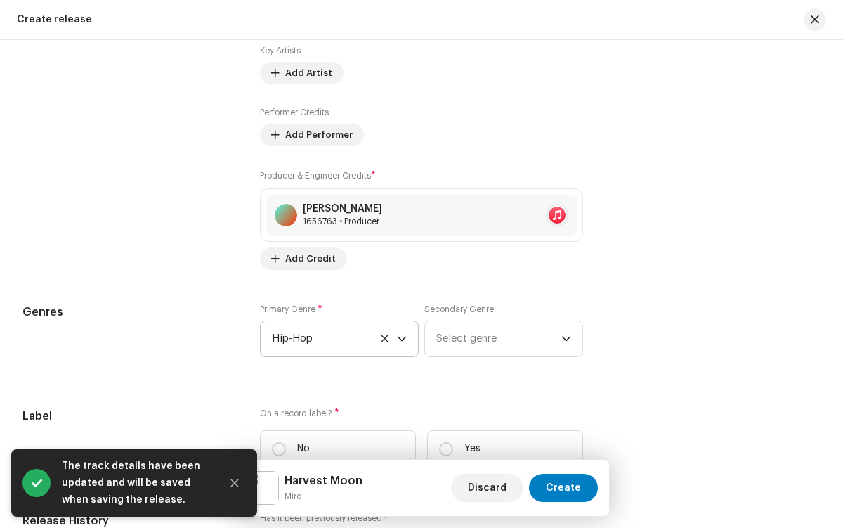
scroll to position [1652, 0]
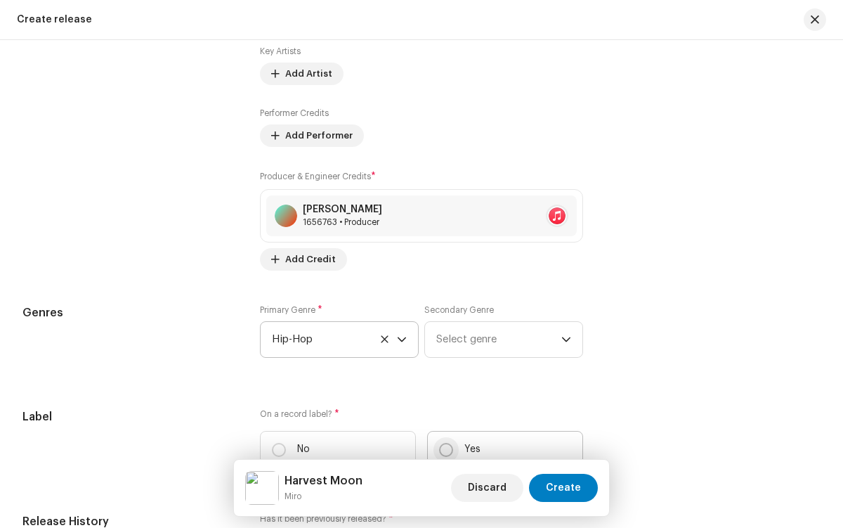
click at [443, 452] on input "Yes" at bounding box center [446, 450] width 14 height 14
radio input "true"
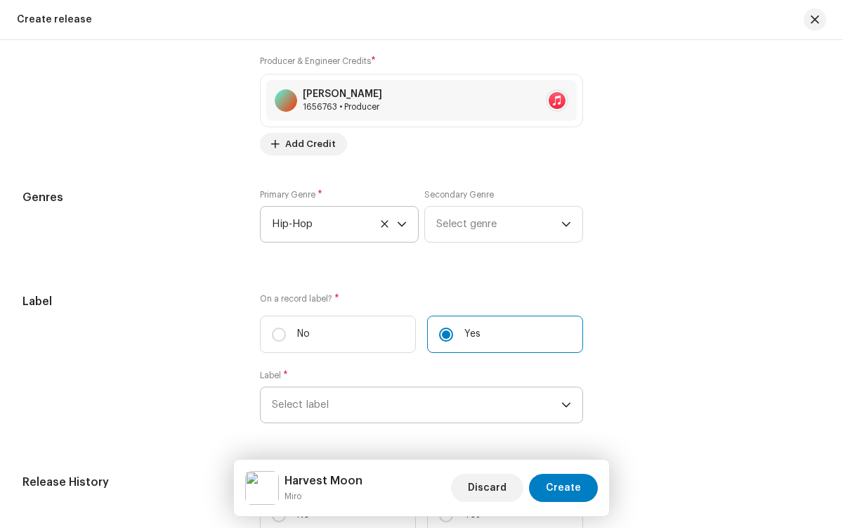
click at [414, 387] on span "Select label" at bounding box center [416, 404] width 289 height 35
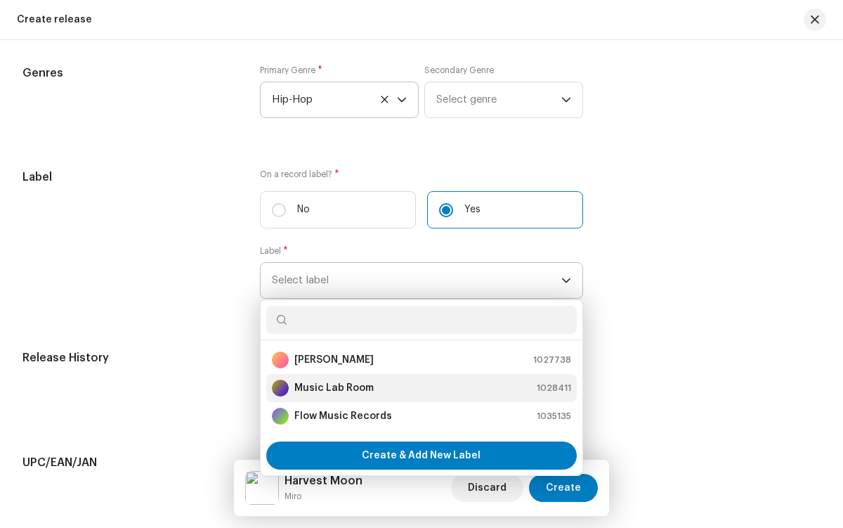
click at [419, 391] on div "Music Lab Room 1028411" at bounding box center [421, 387] width 299 height 17
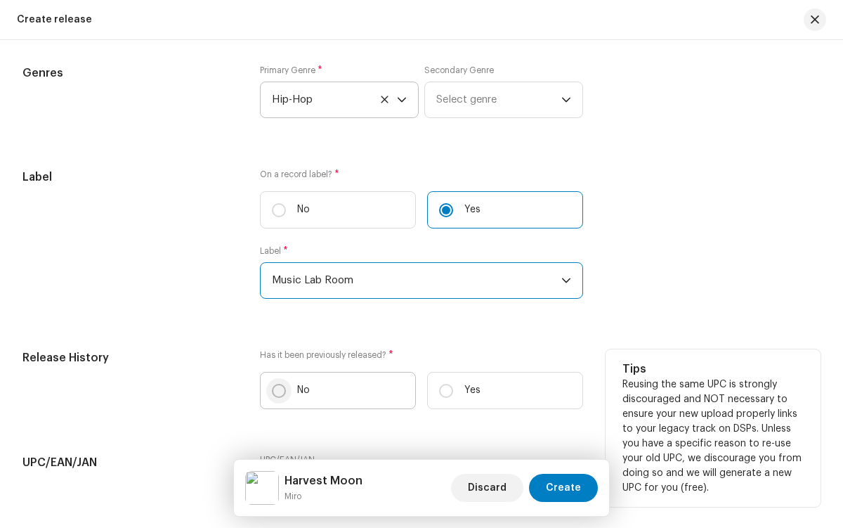
click at [277, 393] on input "No" at bounding box center [279, 391] width 14 height 14
radio input "true"
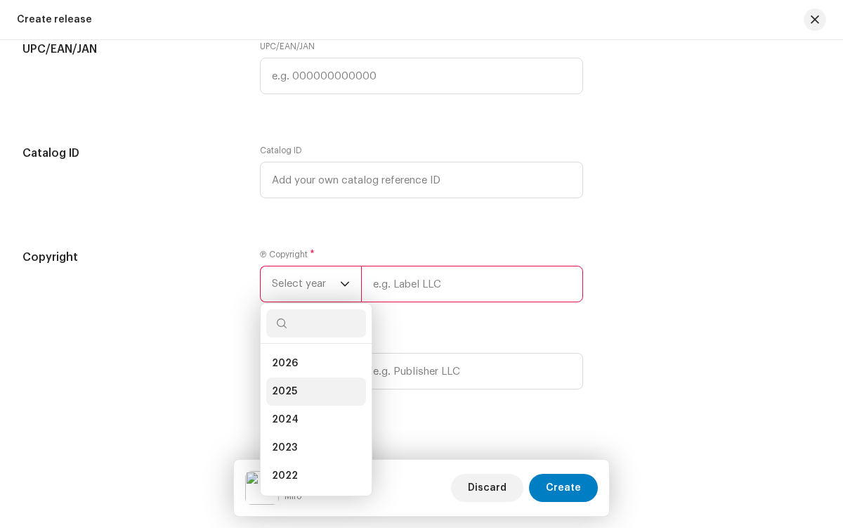
click at [313, 395] on li "2025" at bounding box center [316, 391] width 100 height 28
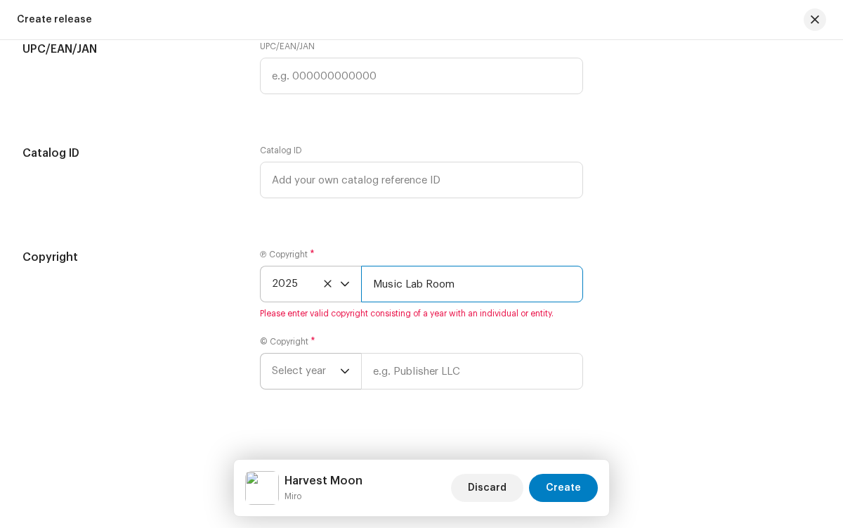
type input "Music Lab Room"
click at [304, 374] on span "Select year" at bounding box center [306, 370] width 68 height 35
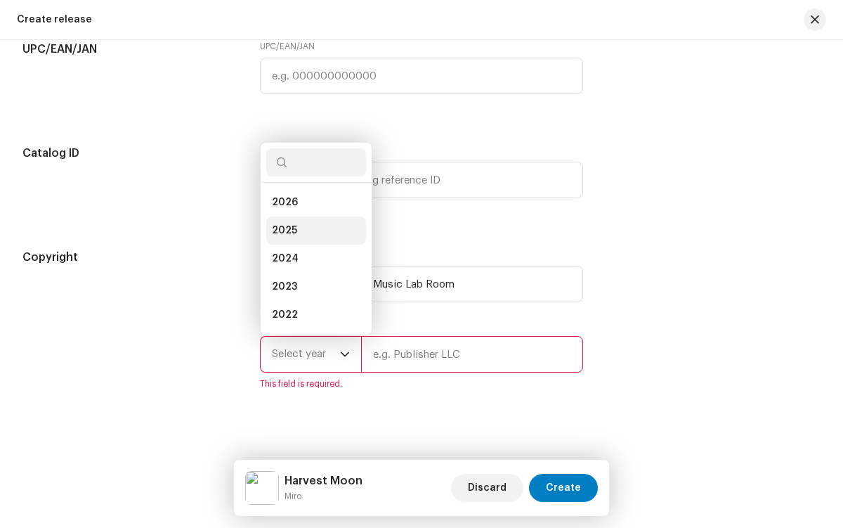
click at [313, 234] on li "2025" at bounding box center [316, 230] width 100 height 28
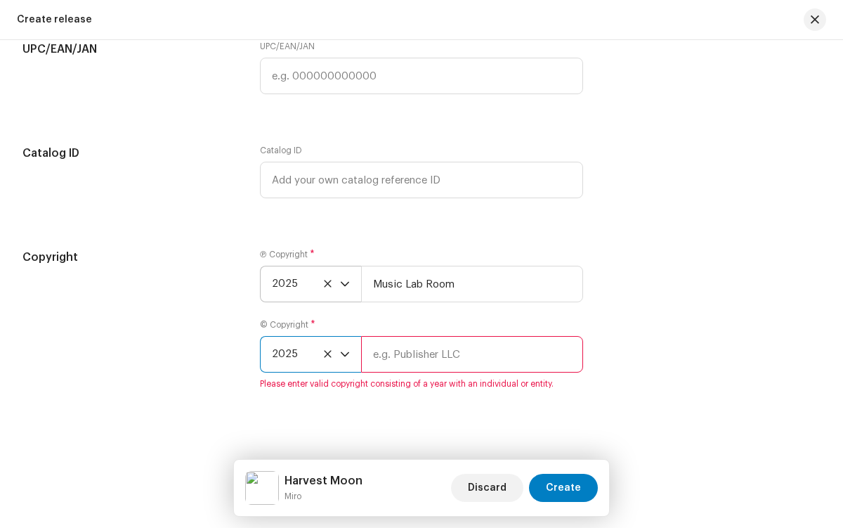
click at [469, 358] on input "text" at bounding box center [471, 354] width 221 height 37
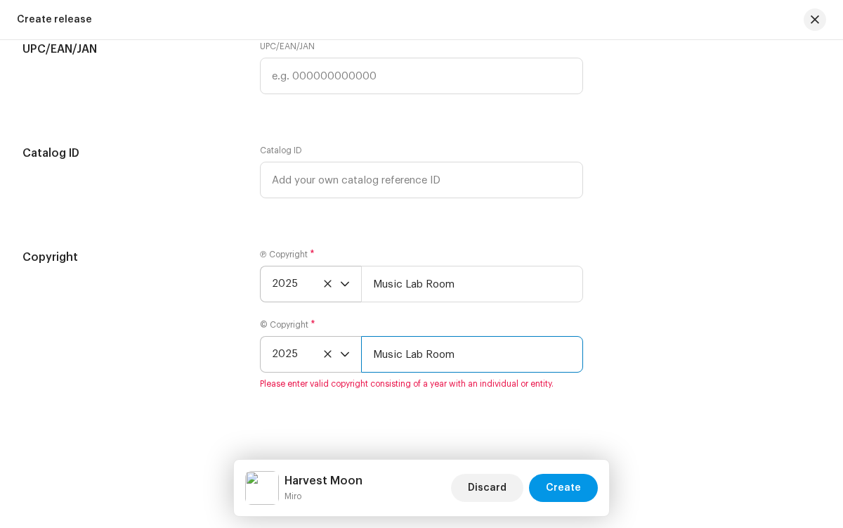
type input "Music Lab Room"
click at [565, 488] on span "Create" at bounding box center [563, 487] width 35 height 28
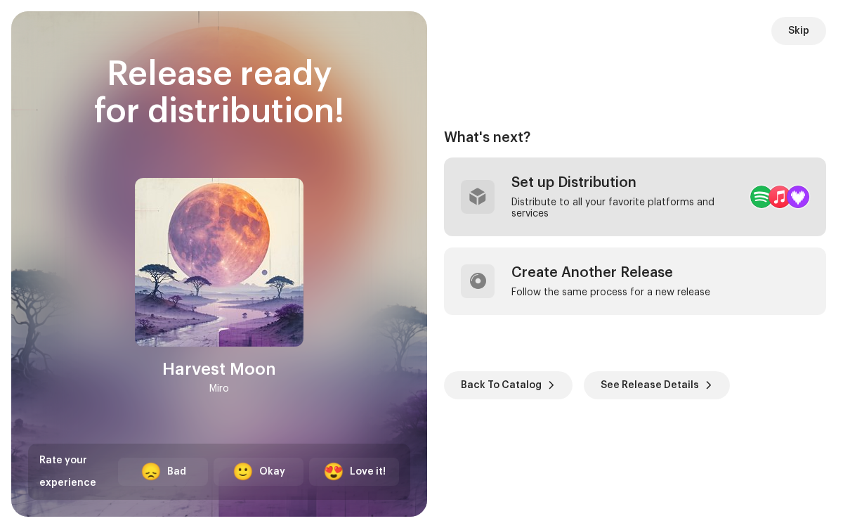
click at [600, 197] on div "Distribute to all your favorite platforms and services" at bounding box center [625, 208] width 228 height 22
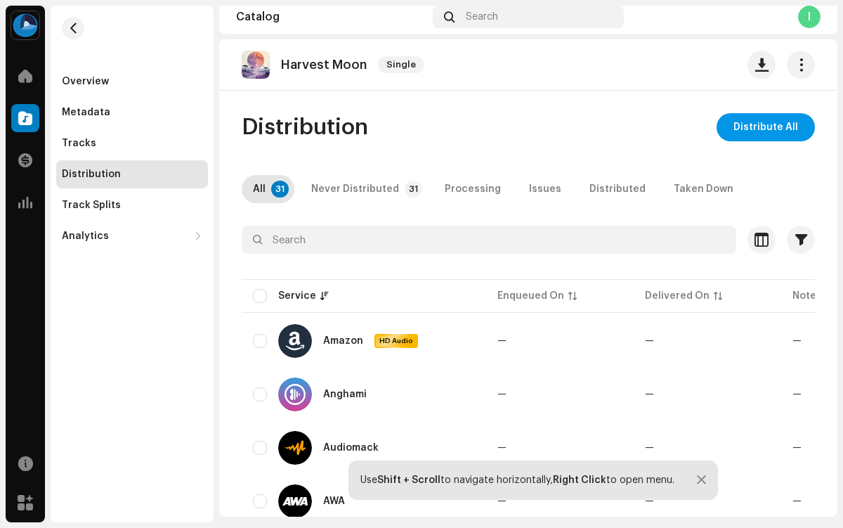
click at [759, 127] on span "Distribute All" at bounding box center [765, 127] width 65 height 28
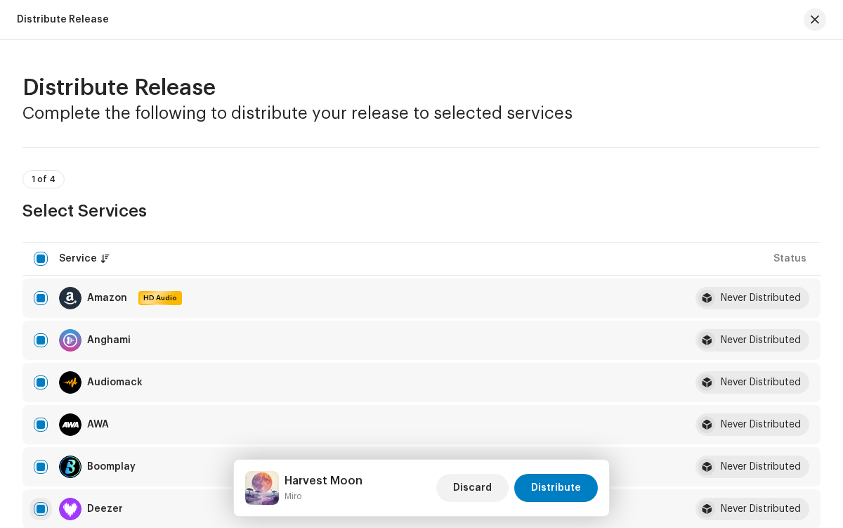
click at [41, 509] on input "checkbox" at bounding box center [41, 509] width 14 height 14
checkbox input "false"
radio input "true"
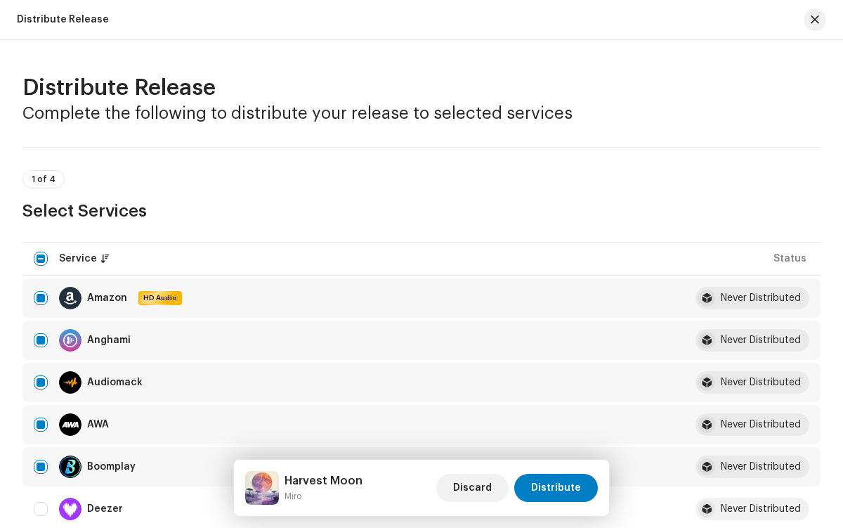
scroll to position [2306, 0]
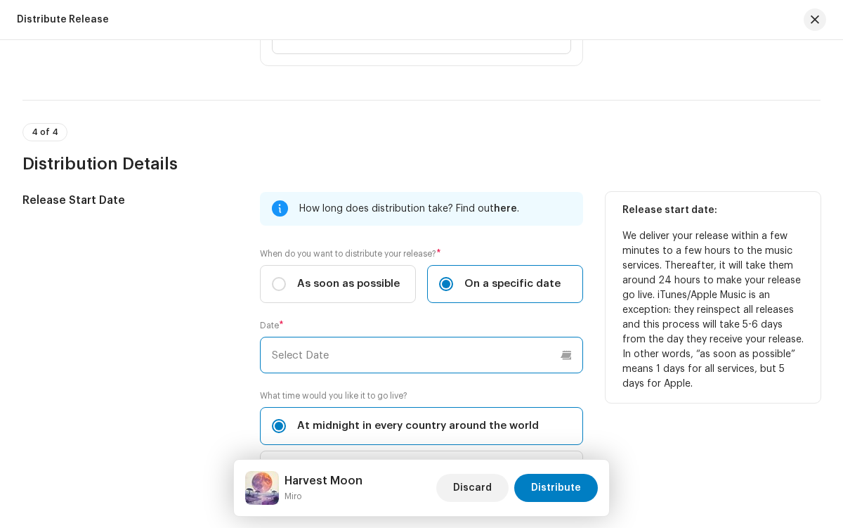
click at [419, 355] on input "text" at bounding box center [421, 354] width 322 height 37
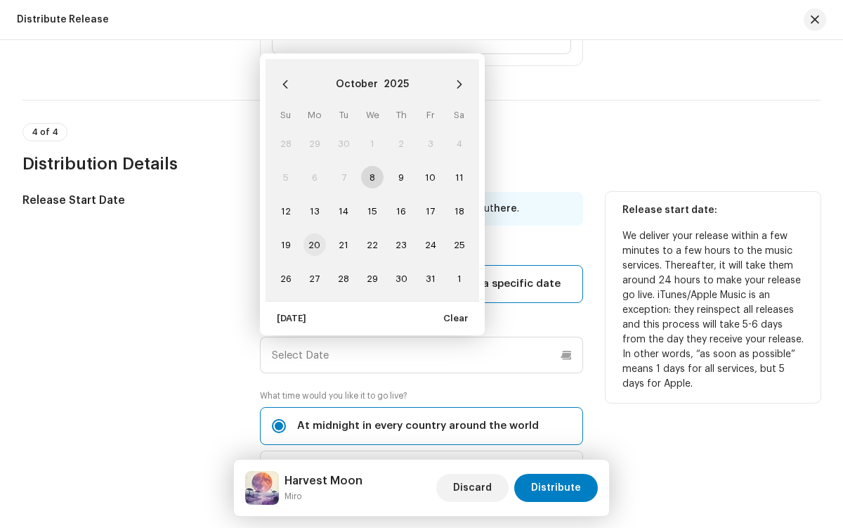
click at [313, 244] on span "20" at bounding box center [314, 244] width 22 height 22
type input "[DATE]"
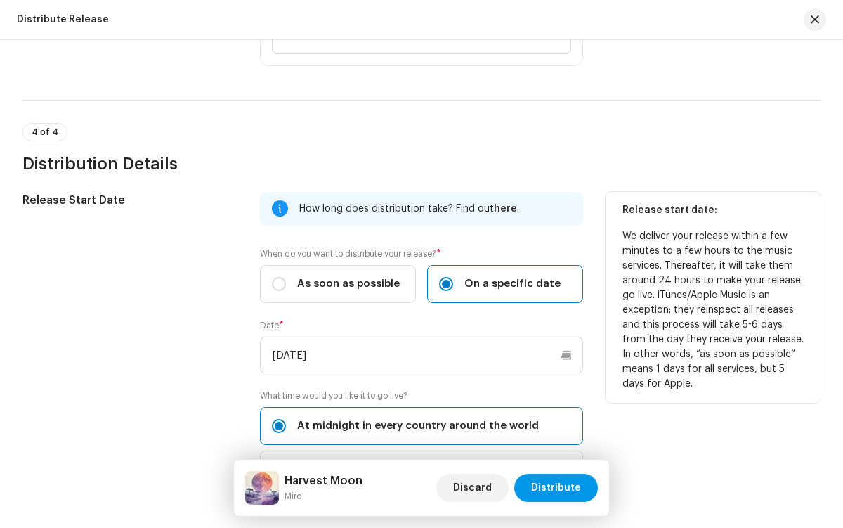
click at [558, 488] on span "Distribute" at bounding box center [556, 487] width 50 height 28
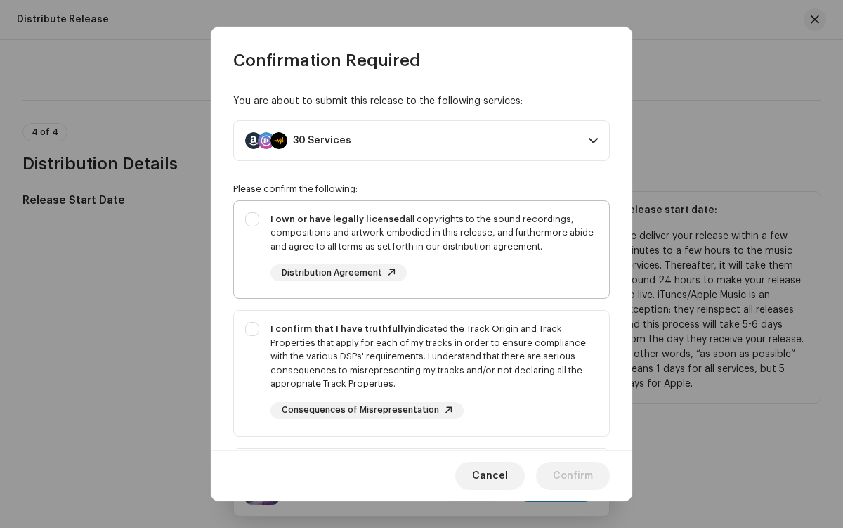
click at [419, 249] on div "I own or have legally licensed all copyrights to the sound recordings, composit…" at bounding box center [433, 232] width 327 height 41
checkbox input "true"
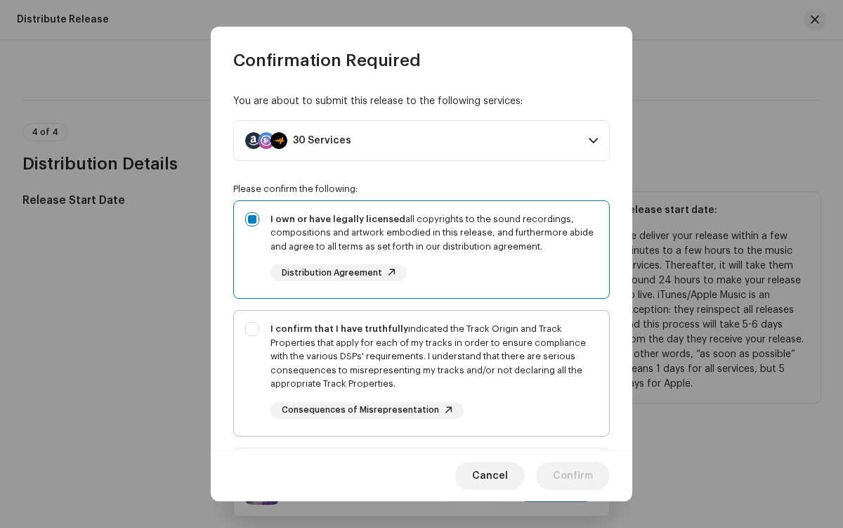
click at [419, 372] on div "I confirm that I have truthfully indicated the Track Origin and Track Propertie…" at bounding box center [433, 356] width 327 height 69
checkbox input "true"
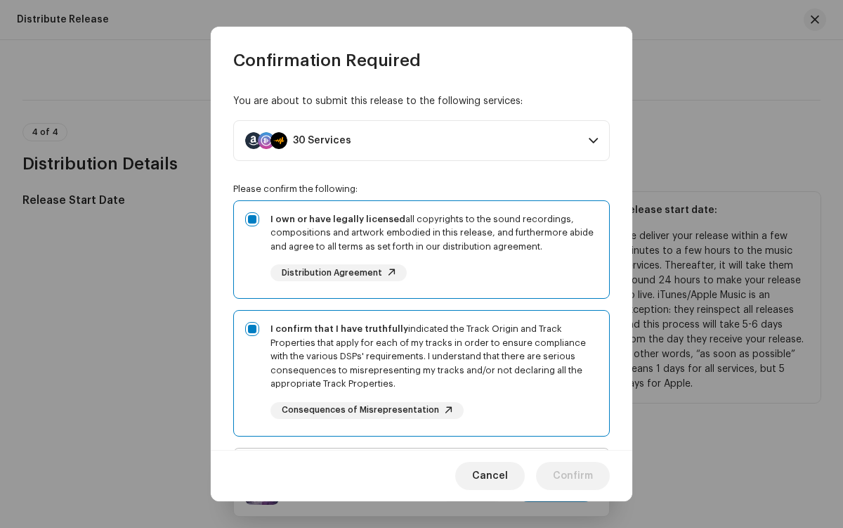
click at [419, 459] on div "I acknowledge and understand that playlisting services guaranteeing "increased …" at bounding box center [433, 511] width 327 height 105
checkbox input "true"
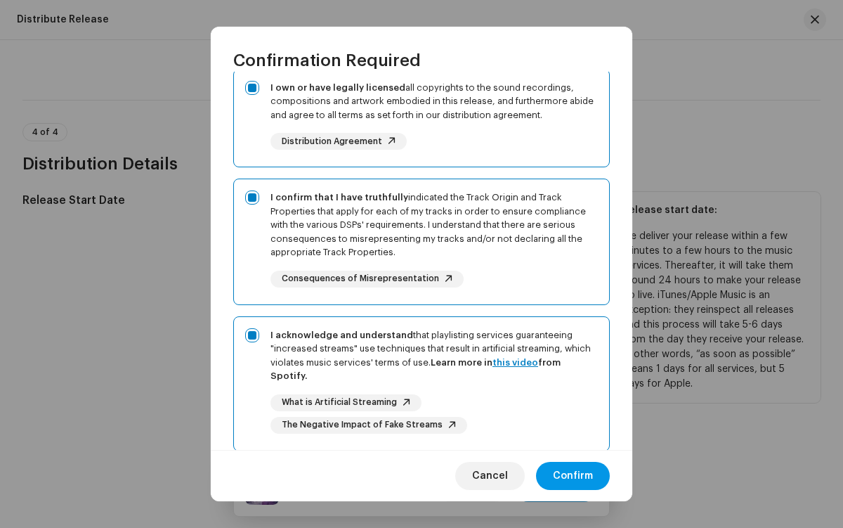
click at [573, 476] on span "Confirm" at bounding box center [573, 476] width 40 height 28
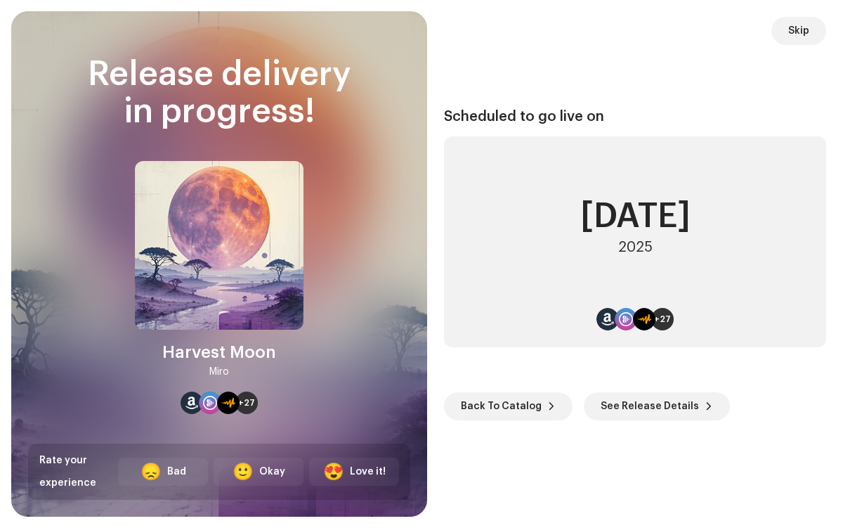
scroll to position [6, 0]
click at [505, 405] on span "Back To Catalog" at bounding box center [501, 406] width 81 height 28
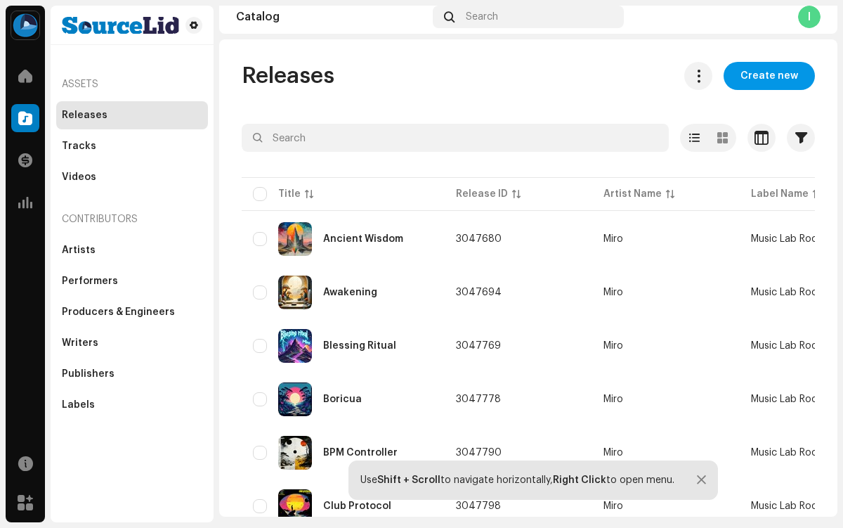
click at [762, 76] on span "Create new" at bounding box center [769, 76] width 58 height 28
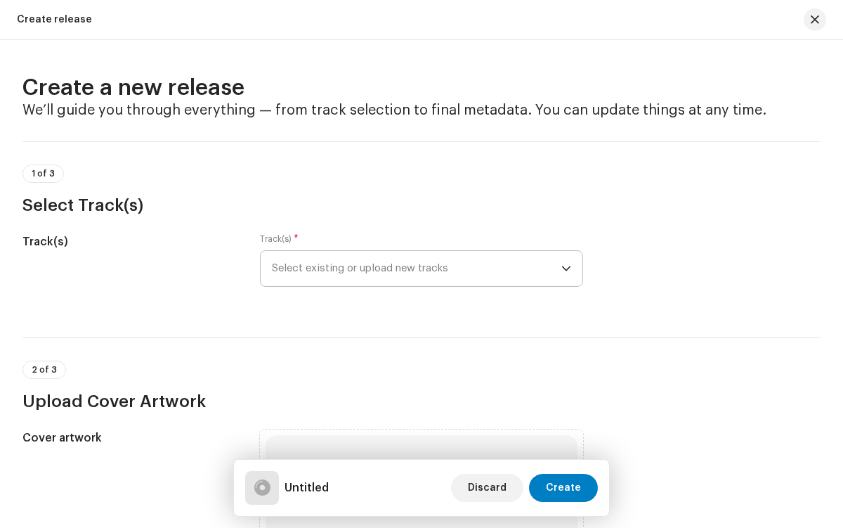
click at [414, 268] on span "Select existing or upload new tracks" at bounding box center [416, 268] width 289 height 35
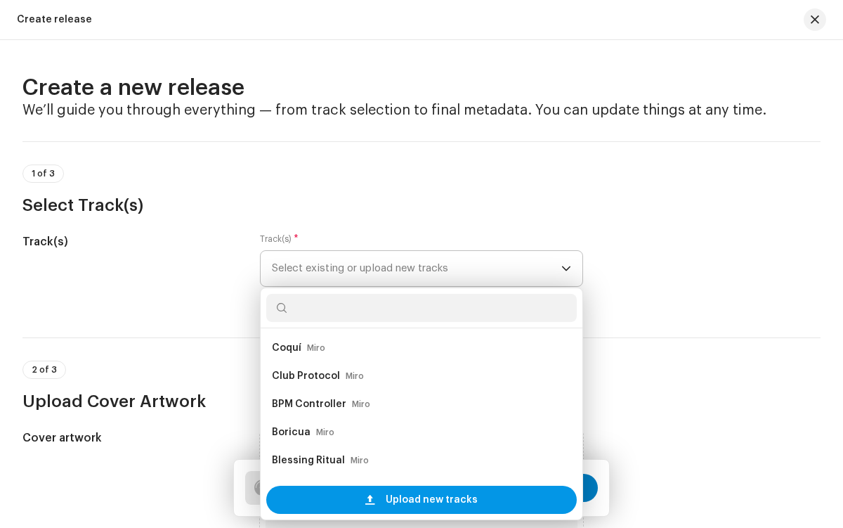
click at [419, 499] on span "Upload new tracks" at bounding box center [432, 499] width 92 height 28
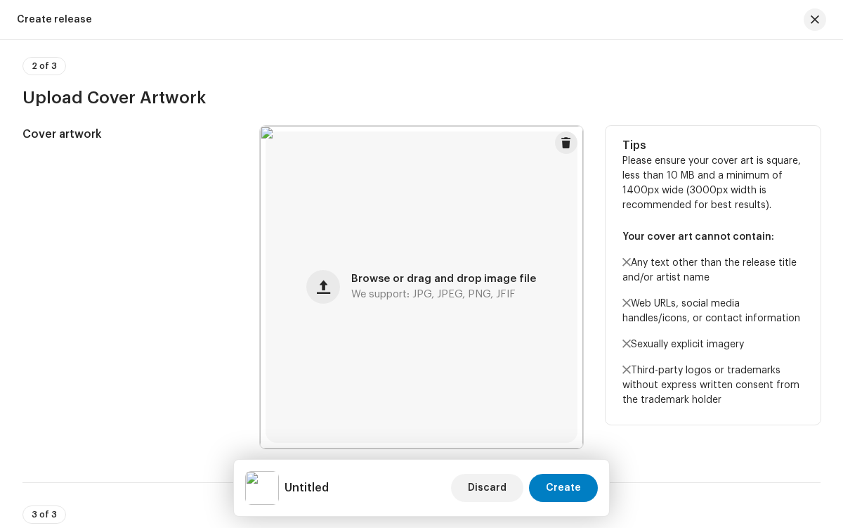
scroll to position [861, 0]
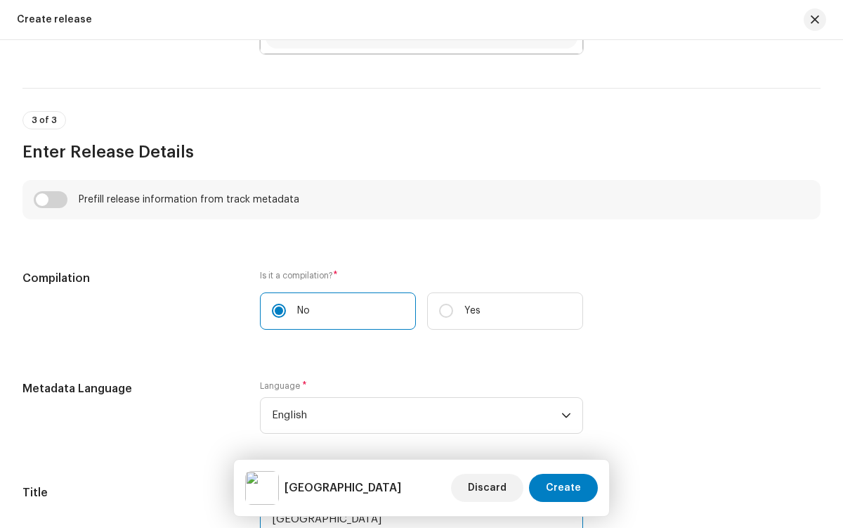
type input "[GEOGRAPHIC_DATA]"
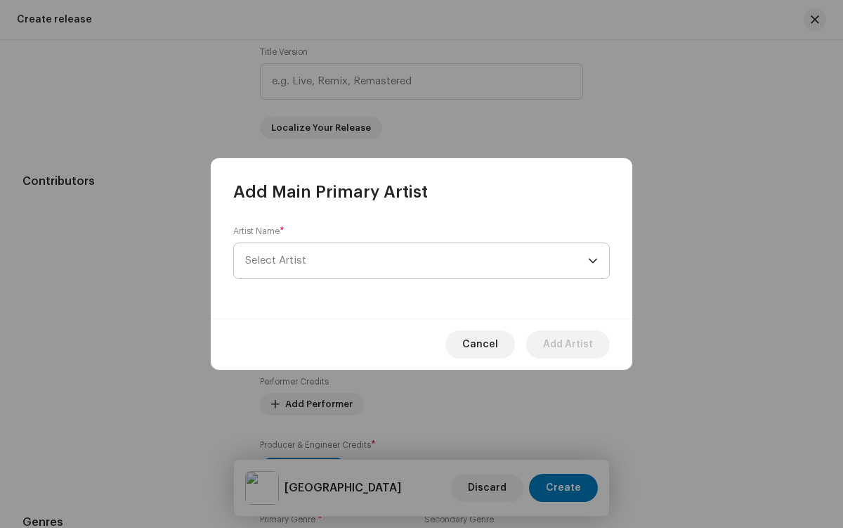
click at [417, 261] on span "Select Artist" at bounding box center [416, 260] width 343 height 35
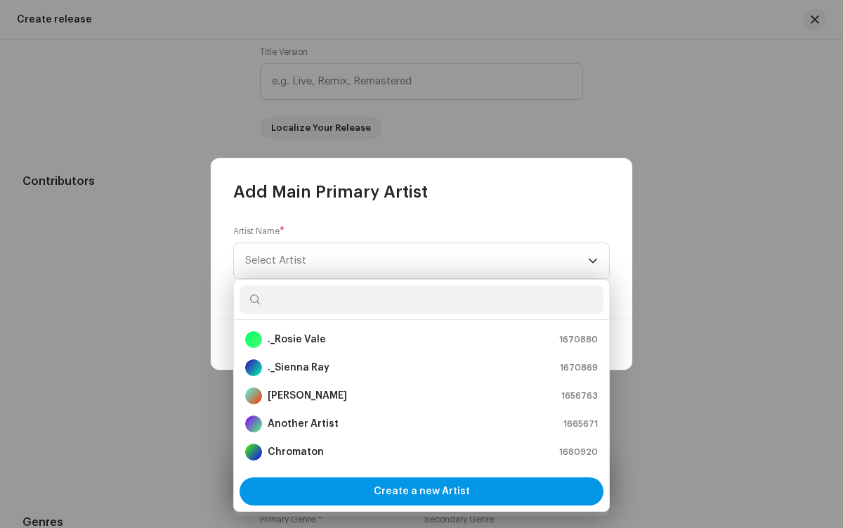
click at [421, 491] on span "Create a new Artist" at bounding box center [422, 491] width 96 height 28
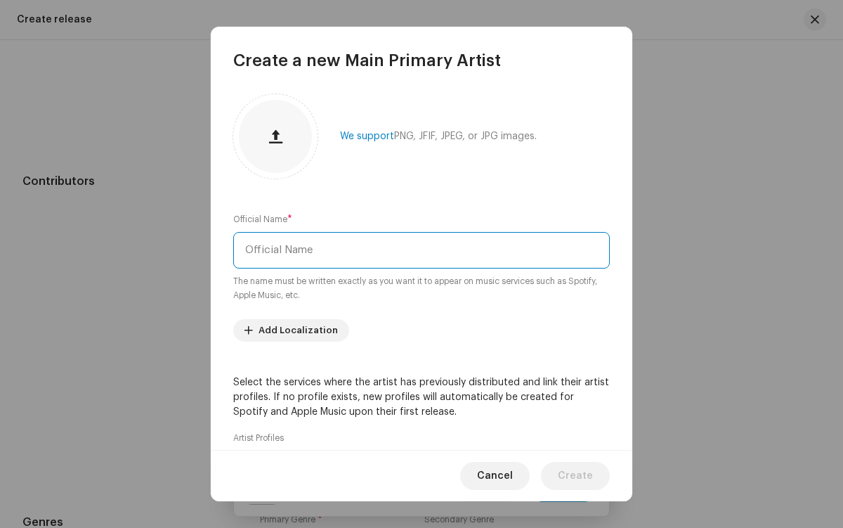
type input "Miro"
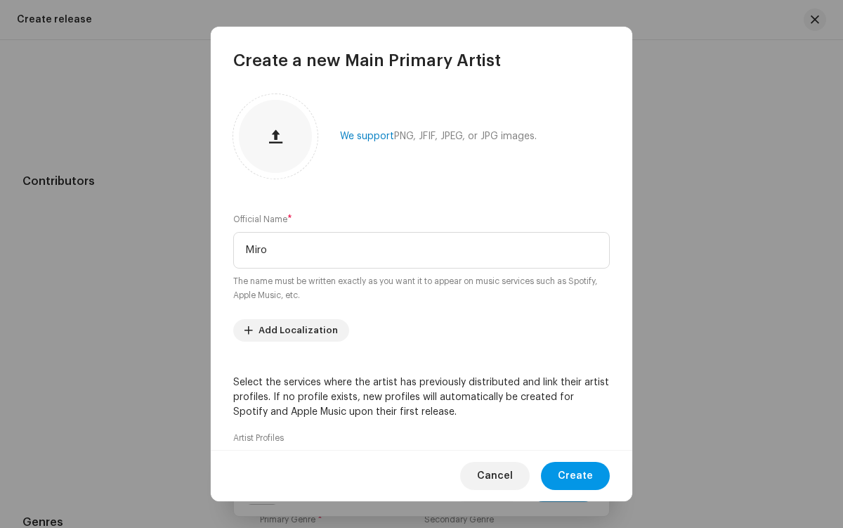
click at [577, 476] on span "Create" at bounding box center [575, 476] width 35 height 28
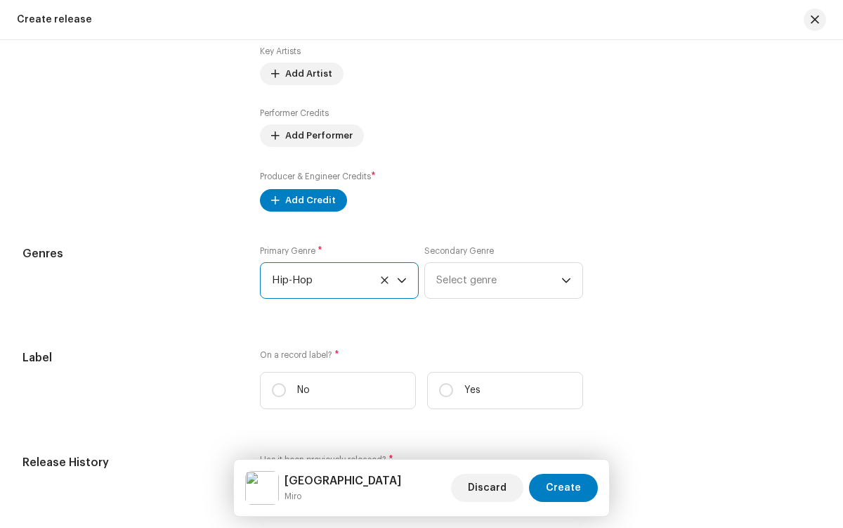
scroll to position [5774, 0]
click at [443, 393] on input "Yes" at bounding box center [446, 390] width 14 height 14
radio input "true"
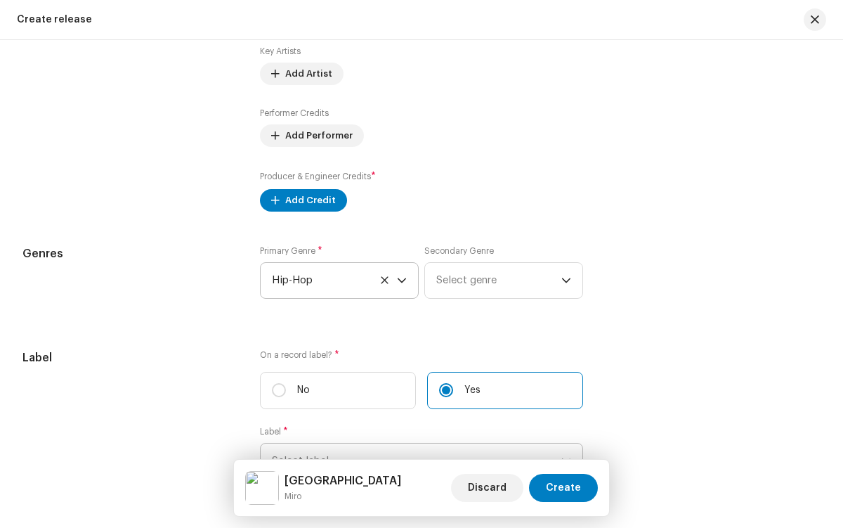
click at [414, 443] on span "Select label" at bounding box center [416, 460] width 289 height 35
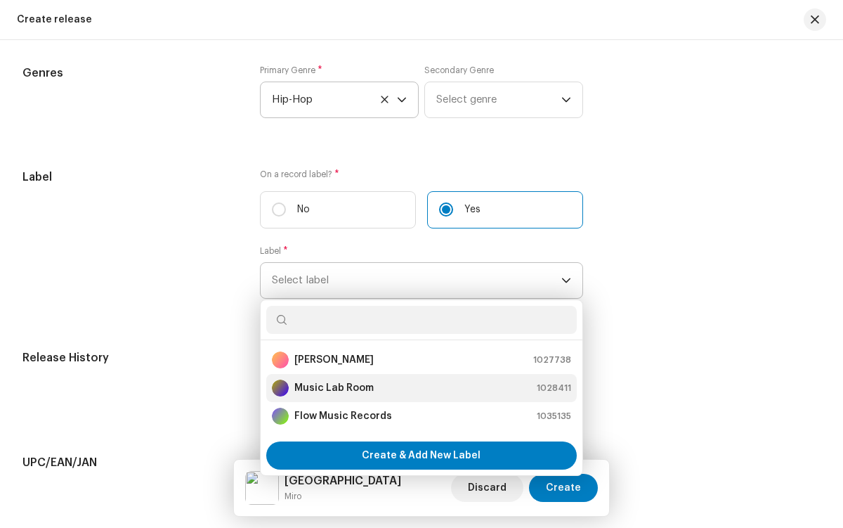
click at [419, 391] on div "Music Lab Room 1028411" at bounding box center [421, 387] width 299 height 17
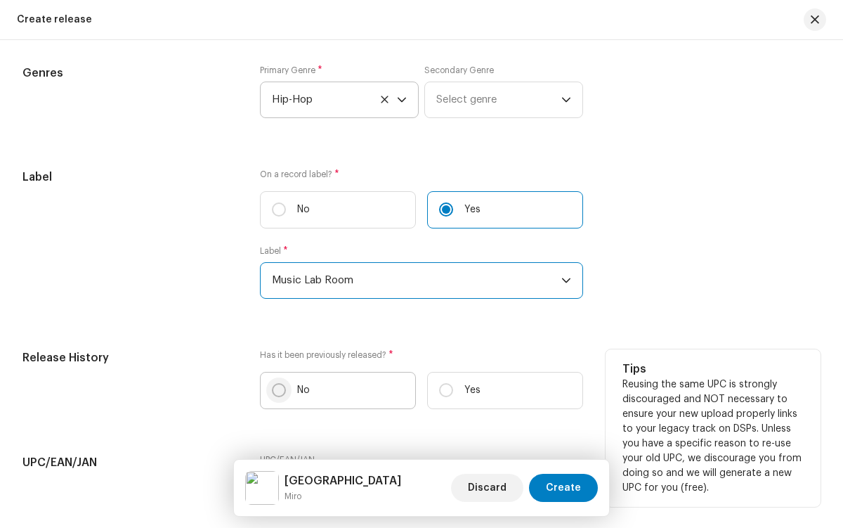
click at [277, 393] on input "No" at bounding box center [279, 390] width 14 height 14
radio input "true"
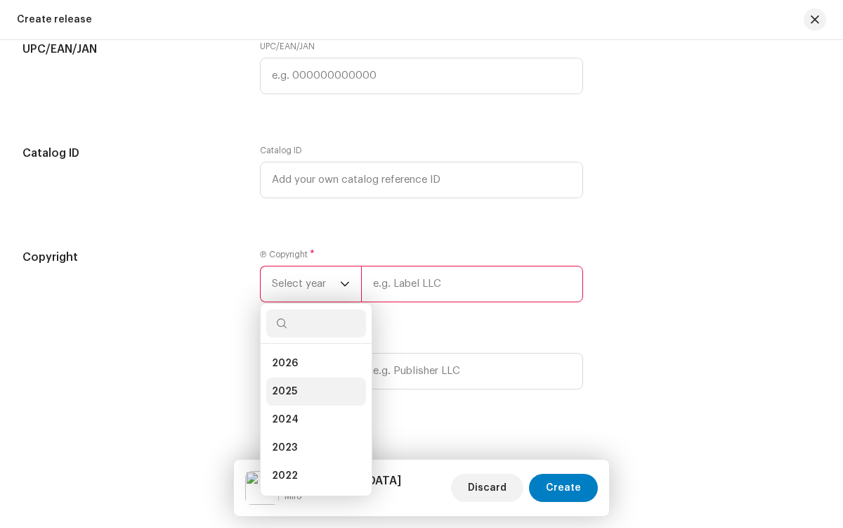
click at [313, 394] on li "2025" at bounding box center [316, 391] width 100 height 28
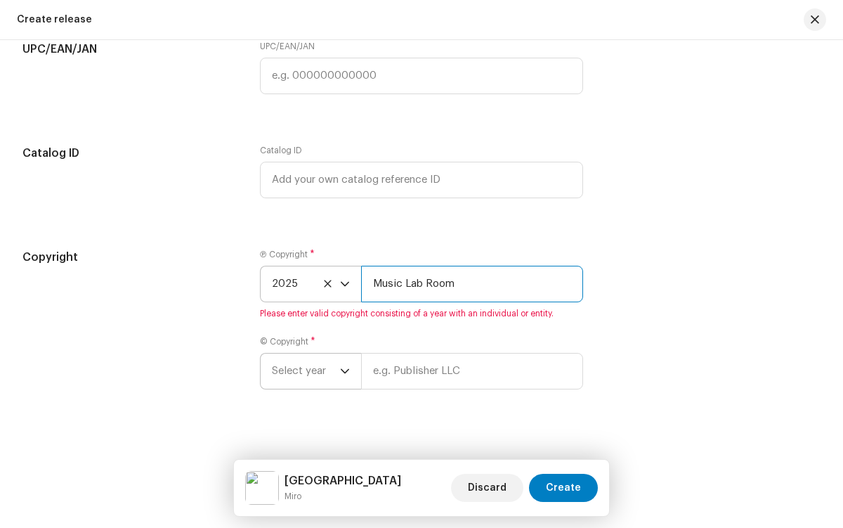
type input "Music Lab Room"
click at [304, 374] on span "Select year" at bounding box center [306, 370] width 68 height 35
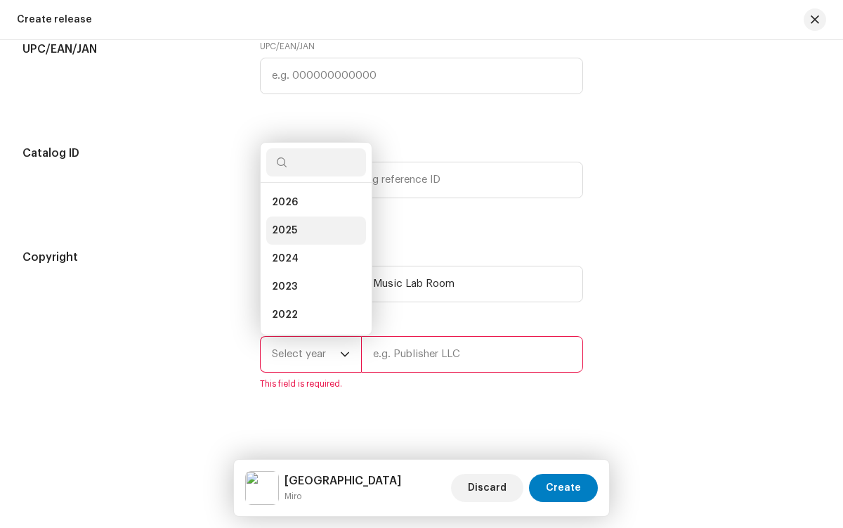
click at [313, 233] on li "2025" at bounding box center [316, 230] width 100 height 28
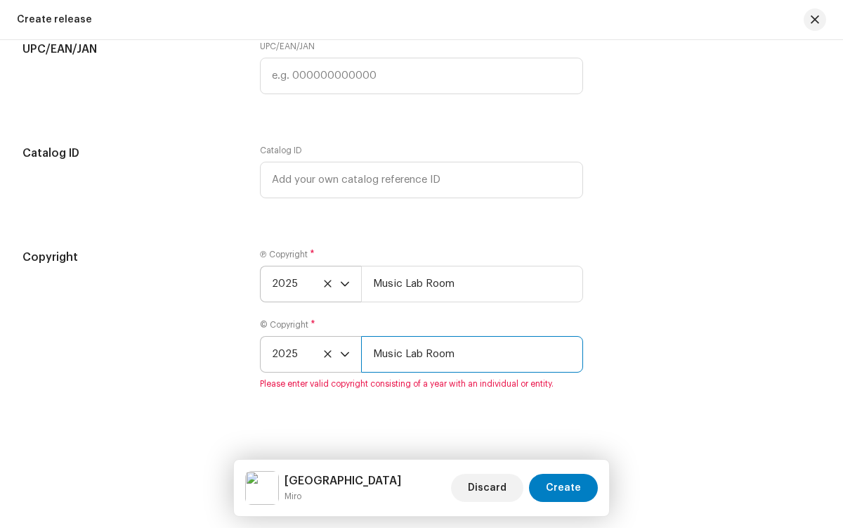
type input "Music Lab Room"
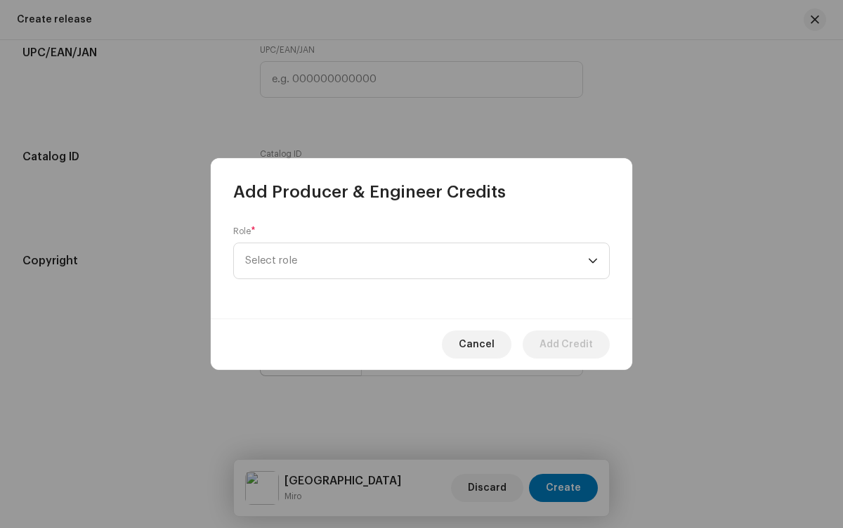
scroll to position [1573, 0]
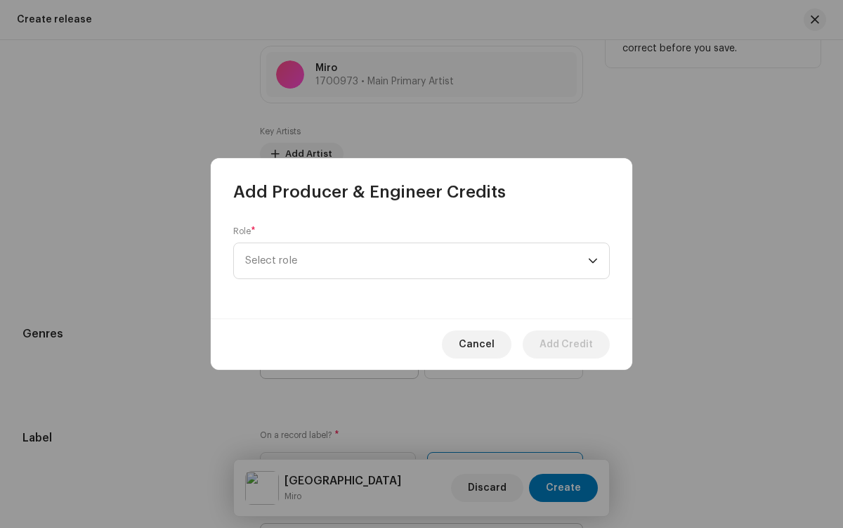
click at [417, 261] on span "Select role" at bounding box center [416, 260] width 343 height 35
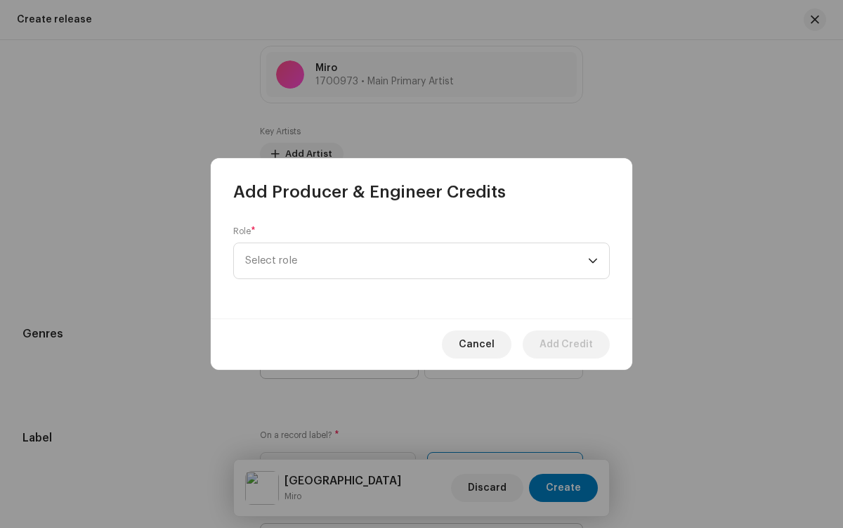
scroll to position [506, 0]
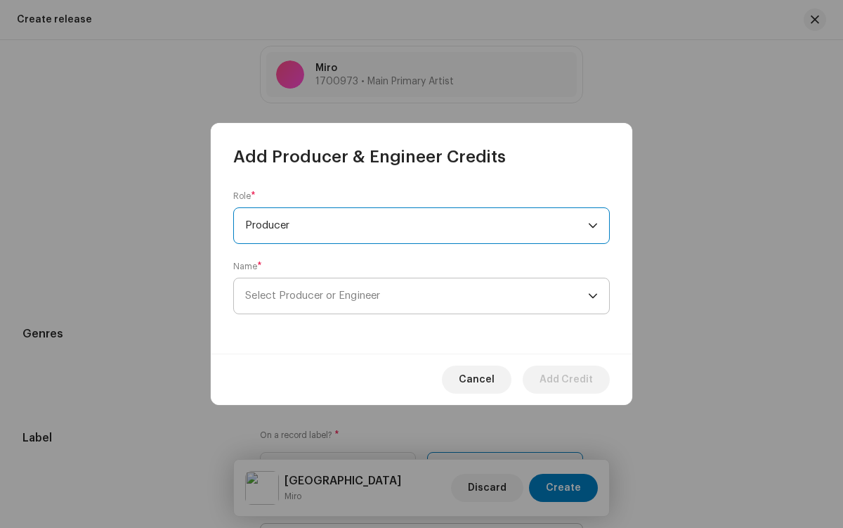
click at [417, 296] on span "Select Producer or Engineer" at bounding box center [416, 295] width 343 height 35
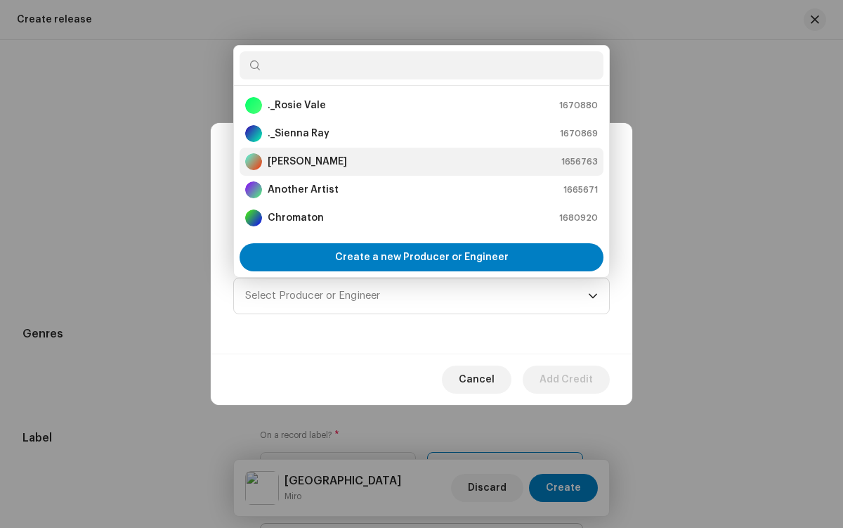
click at [419, 162] on div "[PERSON_NAME] 1656763" at bounding box center [421, 161] width 353 height 17
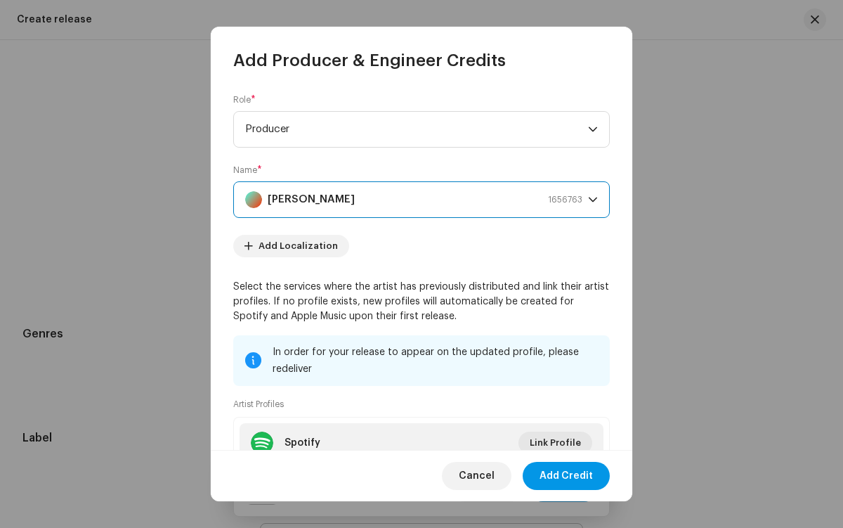
click at [567, 476] on span "Add Credit" at bounding box center [566, 476] width 53 height 28
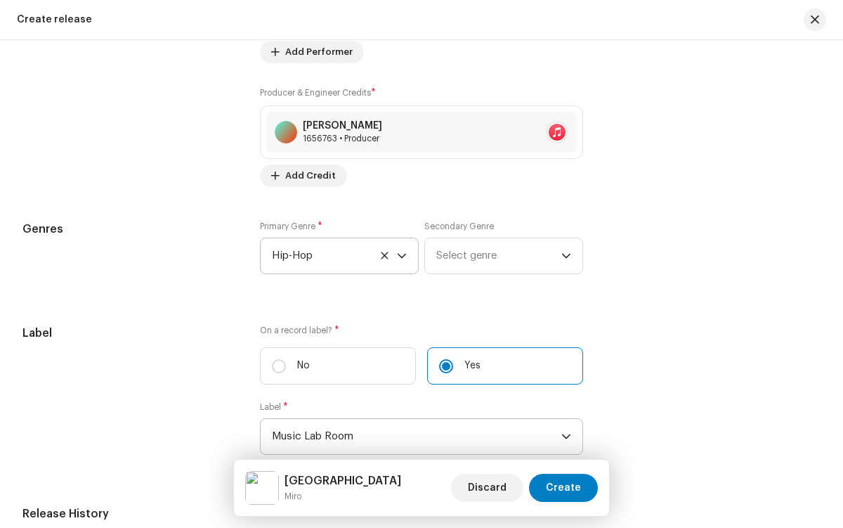
scroll to position [110, 0]
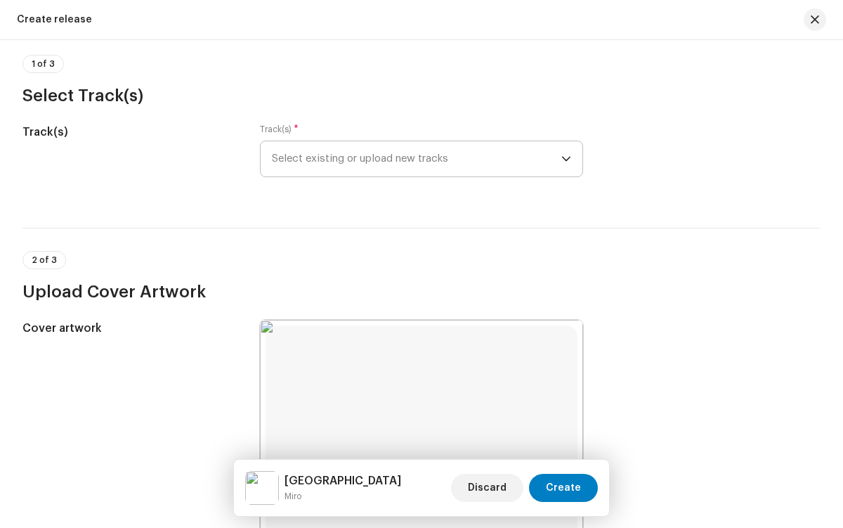
click at [414, 159] on span "Select existing or upload new tracks" at bounding box center [416, 158] width 289 height 35
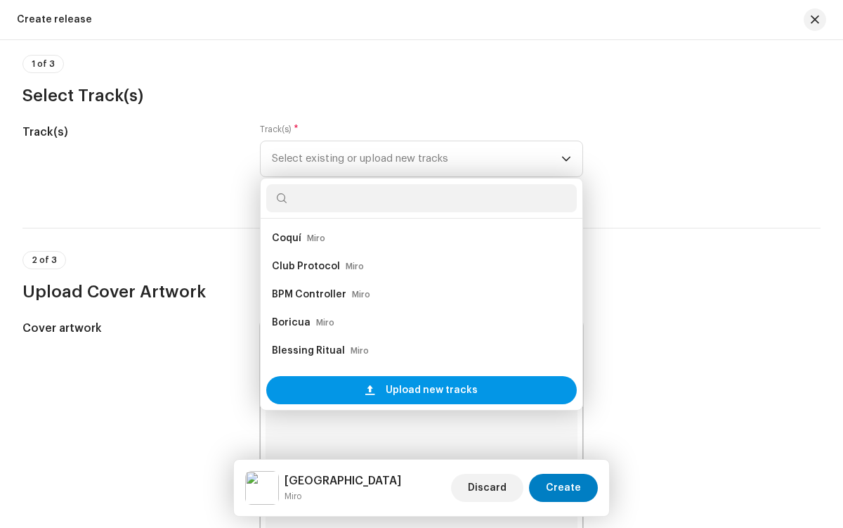
click at [429, 390] on span "Upload new tracks" at bounding box center [432, 390] width 92 height 28
